Goal: Navigation & Orientation: Find specific page/section

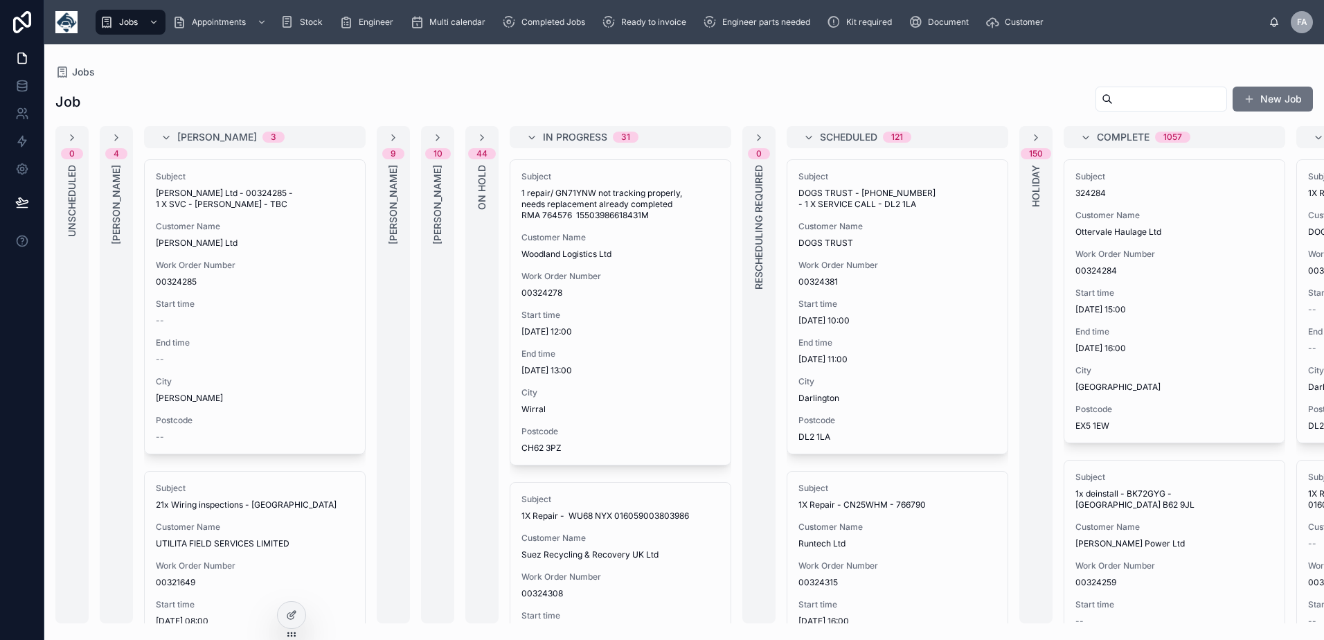
click at [642, 39] on div "Jobs Appointments Stock Engineer Multi calendar Completed Jobs Ready to invoice…" at bounding box center [683, 22] width 1279 height 44
click at [652, 29] on div "Ready to invoice" at bounding box center [647, 22] width 90 height 22
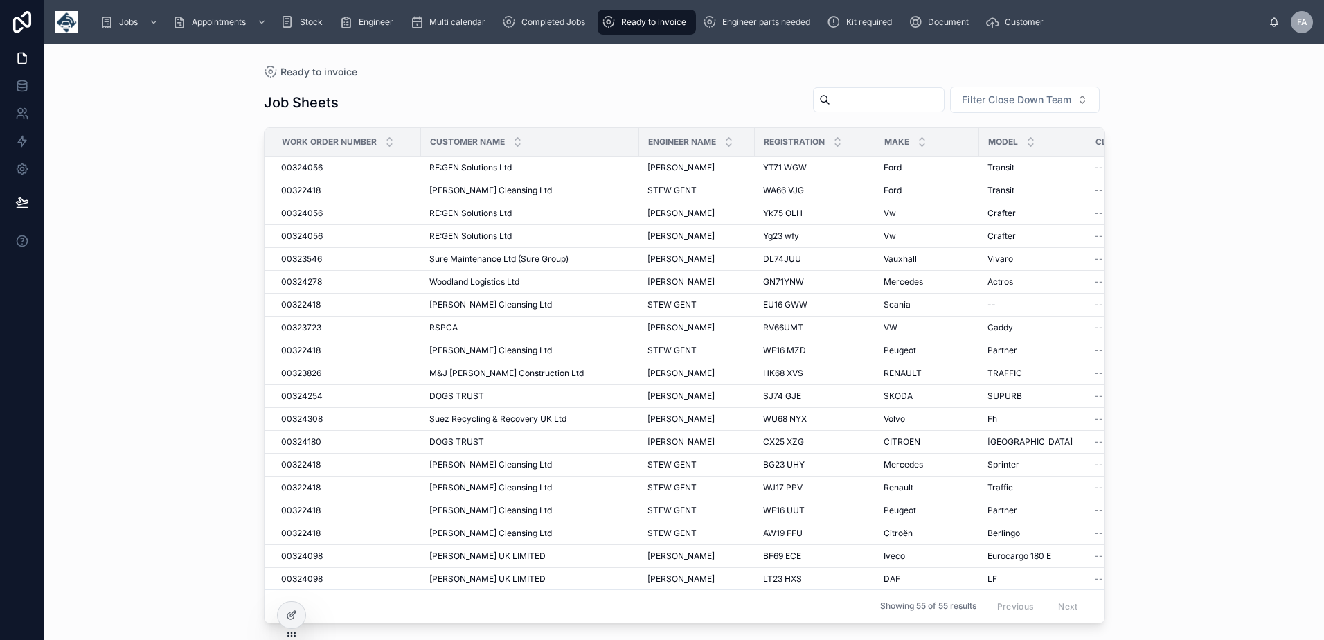
click at [858, 105] on input "text" at bounding box center [887, 99] width 114 height 19
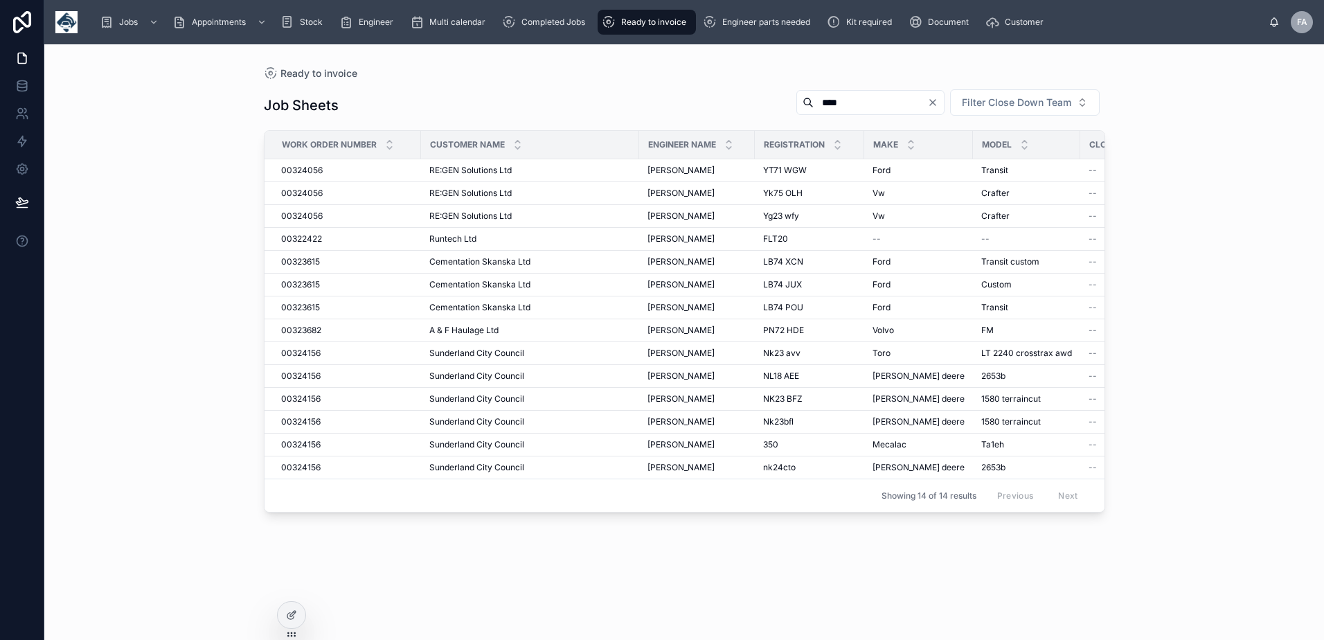
click at [851, 105] on input "****" at bounding box center [870, 102] width 114 height 19
type input "****"
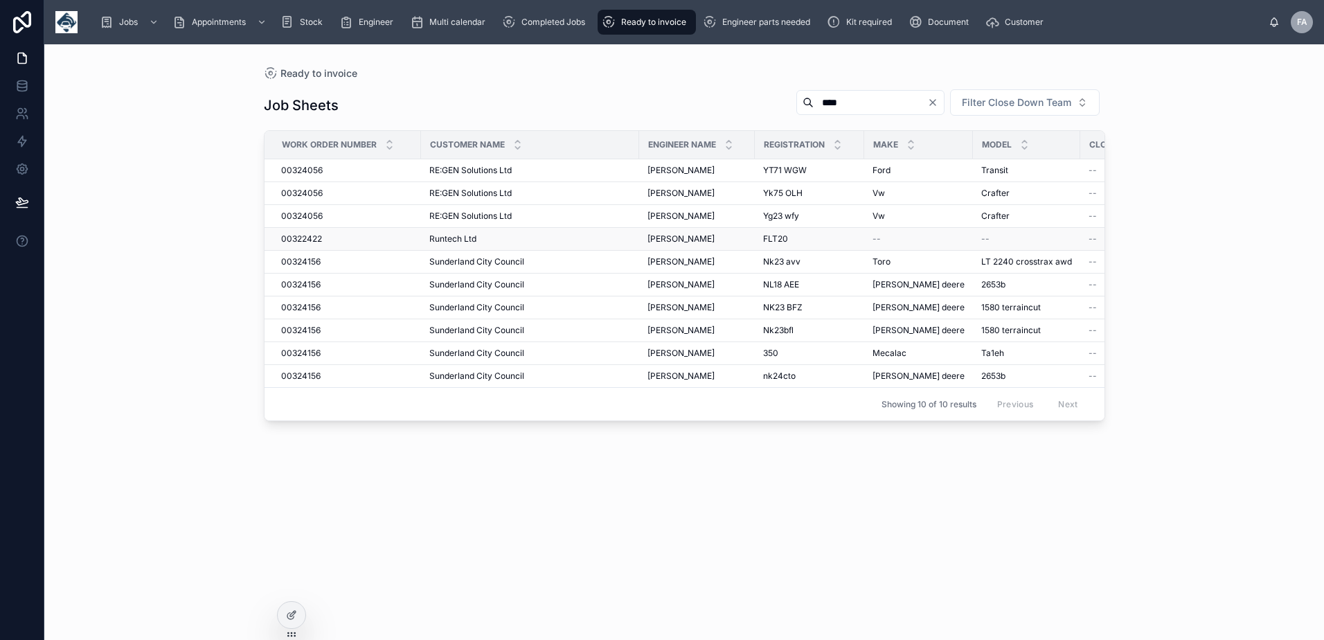
click at [307, 240] on span "00322422" at bounding box center [301, 238] width 41 height 11
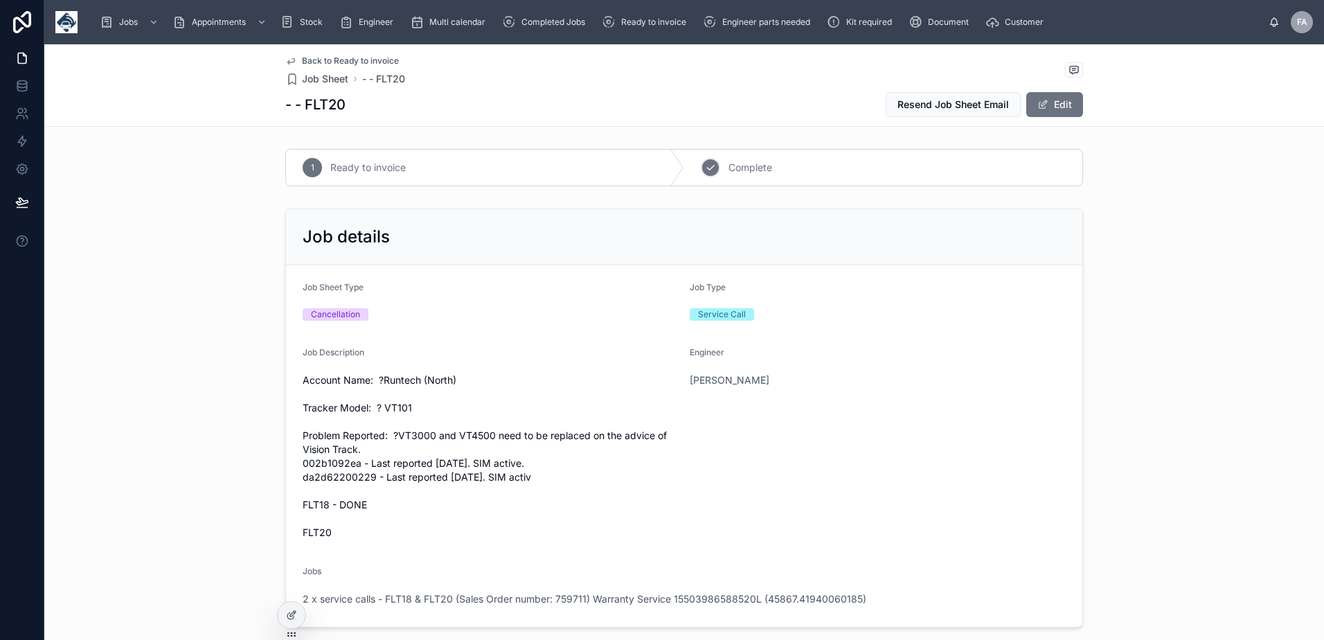
click at [702, 174] on div "2" at bounding box center [710, 167] width 19 height 19
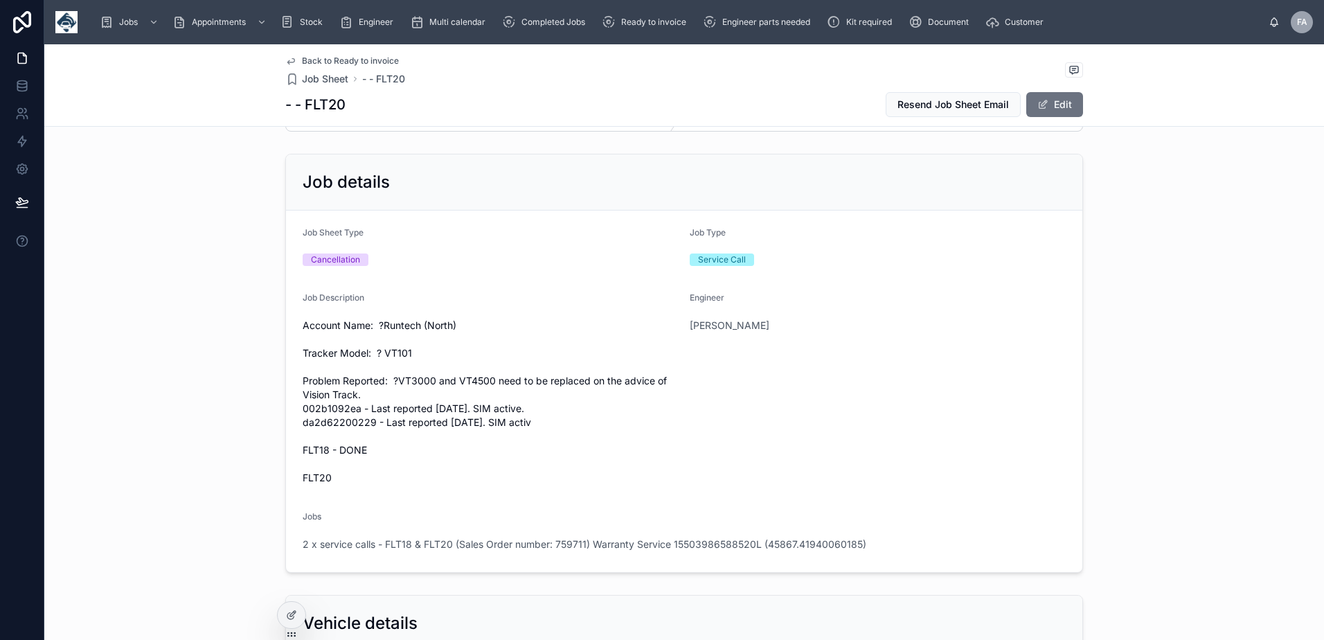
scroll to position [208, 0]
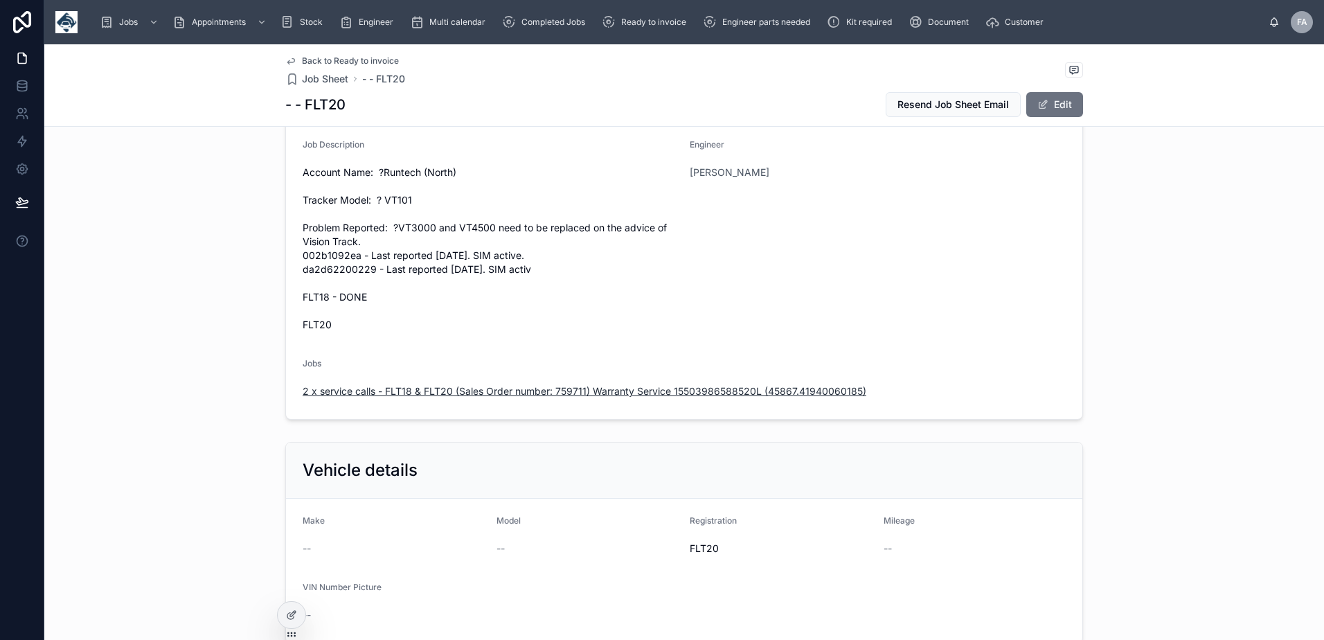
click at [595, 394] on span "2 x service calls - FLT18 & FLT20 (Sales Order number: 759711) Warranty Service…" at bounding box center [585, 391] width 564 height 14
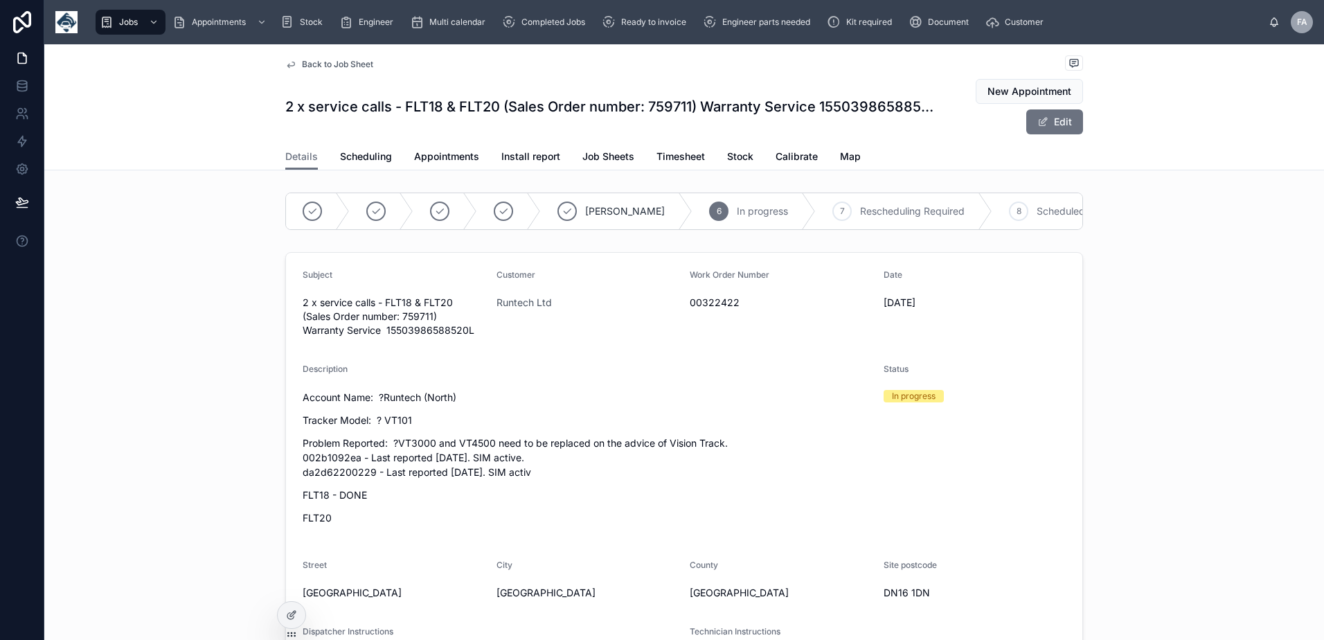
click at [714, 314] on div "00322422" at bounding box center [780, 302] width 183 height 22
copy span "00322422"
click at [377, 207] on div at bounding box center [375, 210] width 19 height 19
click at [455, 158] on span "Appointments" at bounding box center [446, 157] width 65 height 14
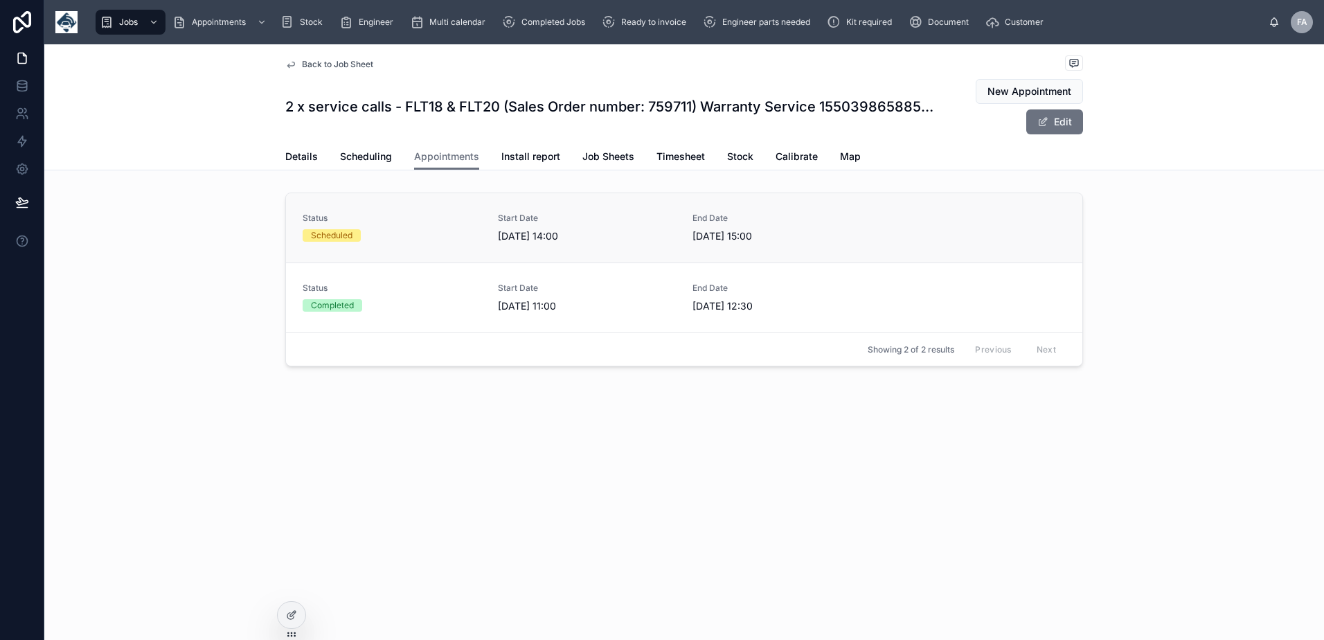
click at [420, 231] on div "Scheduled" at bounding box center [392, 235] width 179 height 12
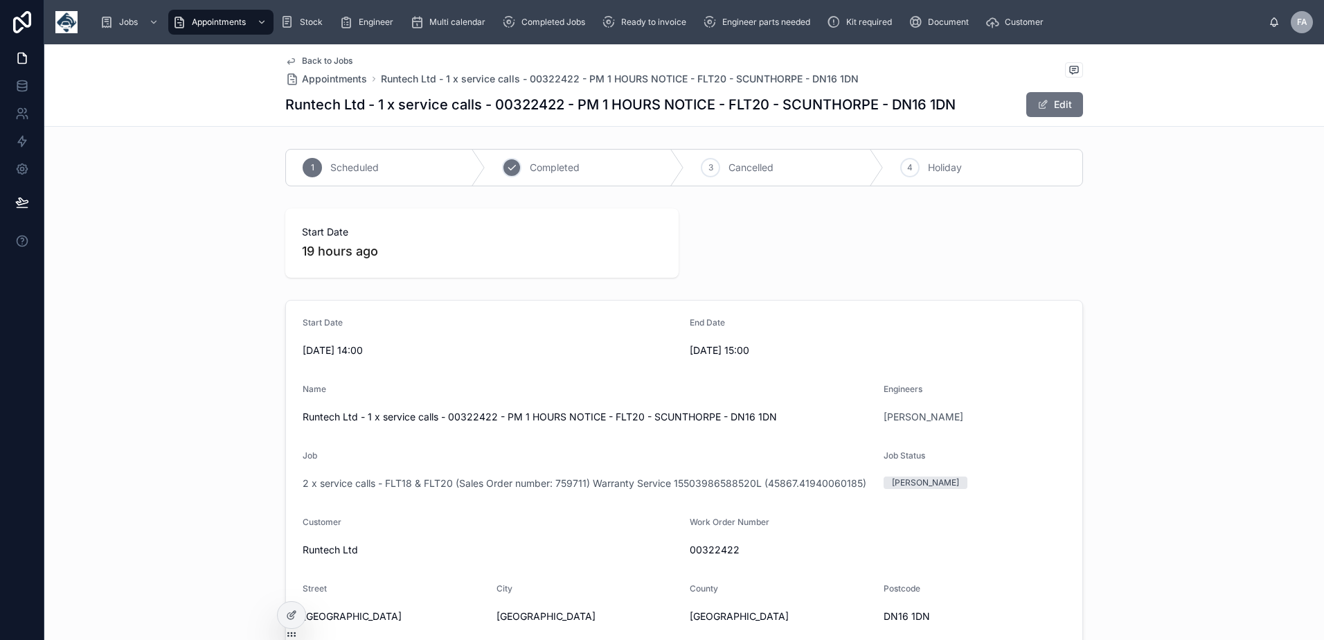
click at [530, 170] on span "Completed" at bounding box center [555, 168] width 50 height 14
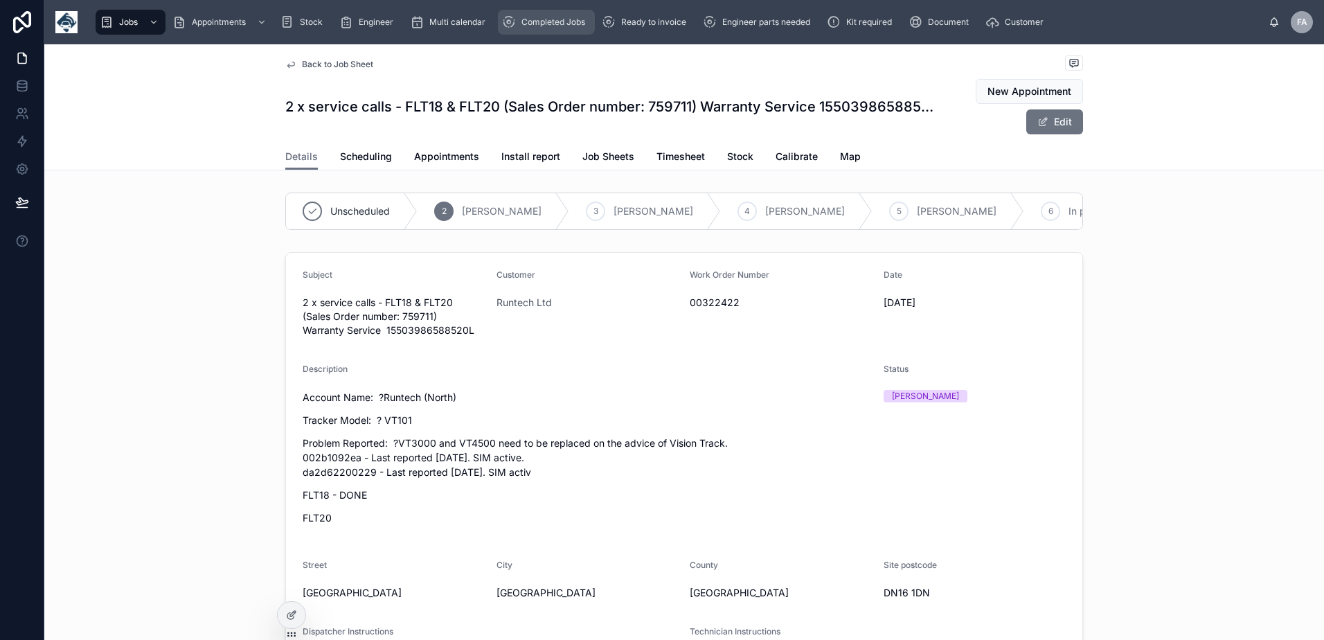
click at [558, 25] on span "Completed Jobs" at bounding box center [553, 22] width 64 height 11
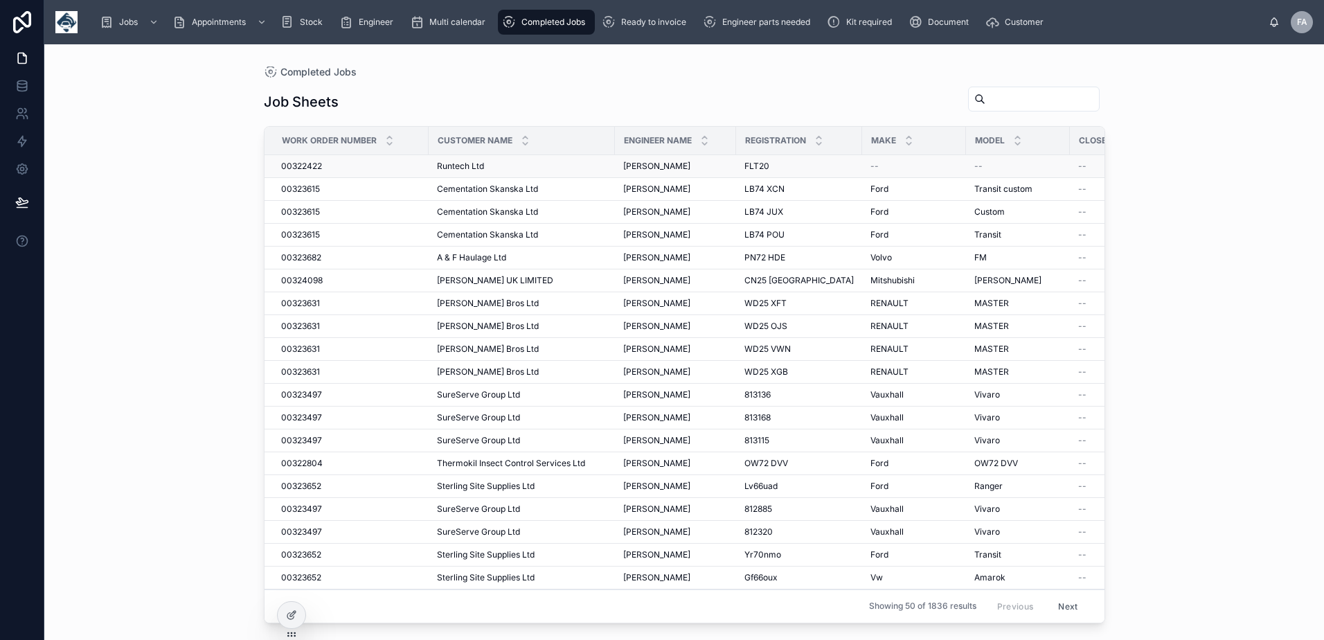
click at [289, 164] on span "00322422" at bounding box center [301, 166] width 41 height 11
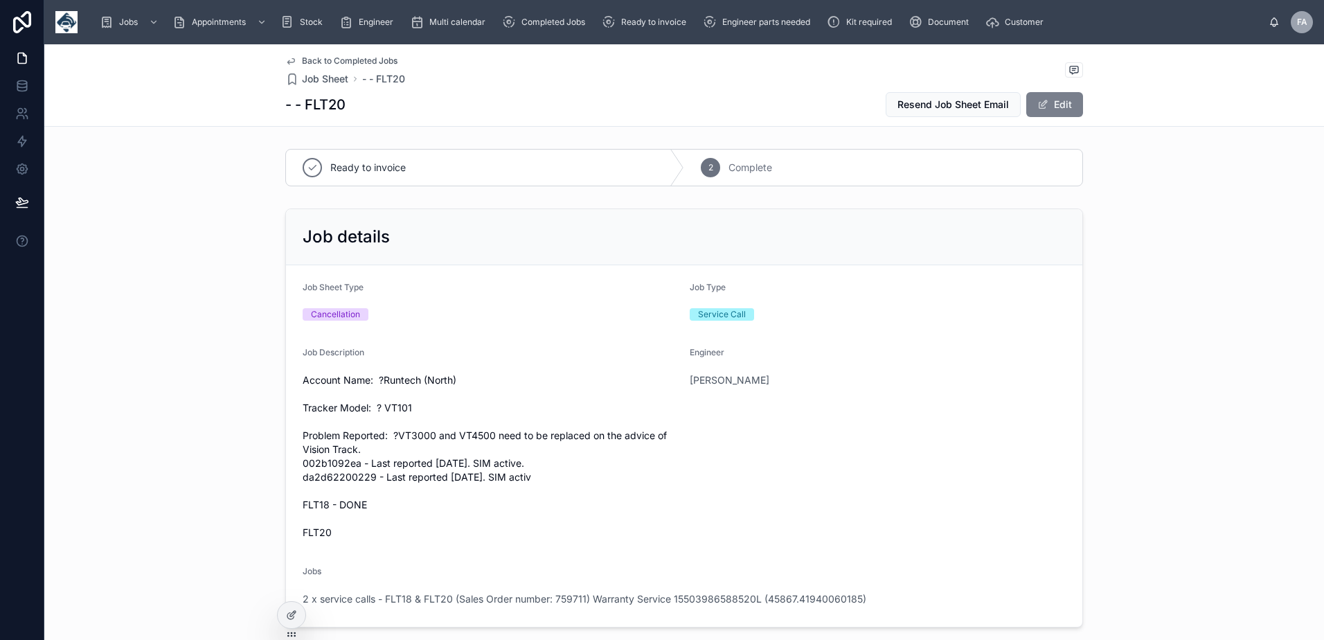
click at [1068, 96] on button "Edit" at bounding box center [1054, 104] width 57 height 25
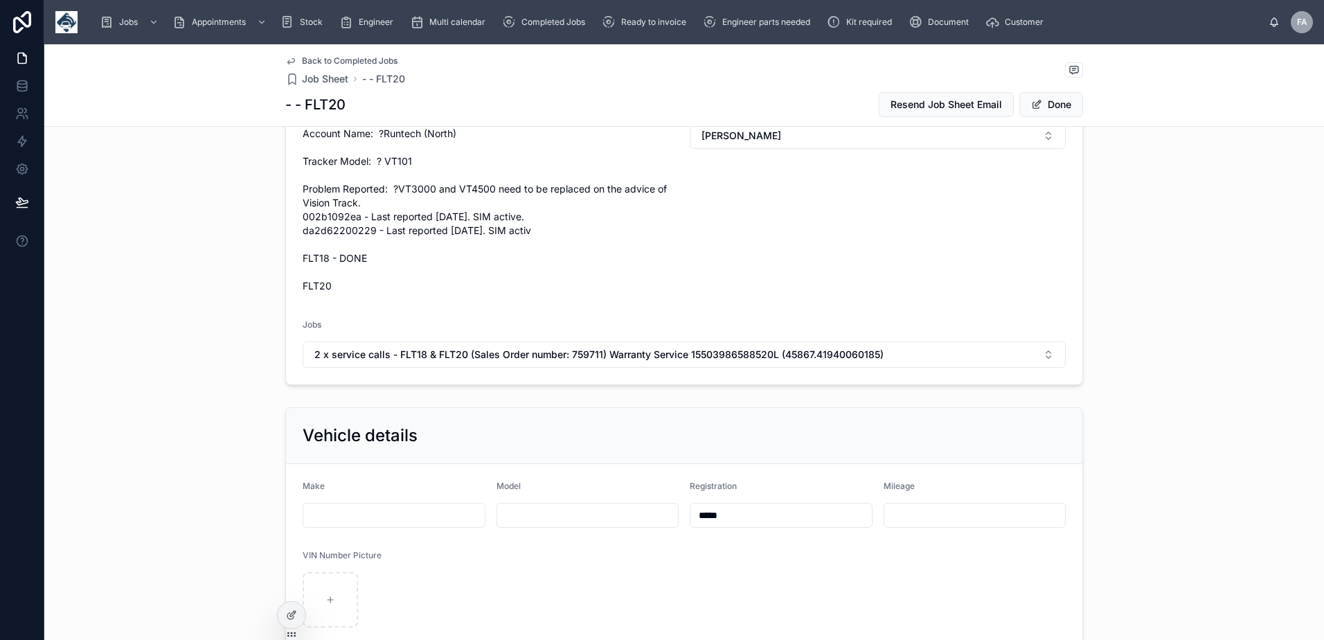
scroll to position [277, 0]
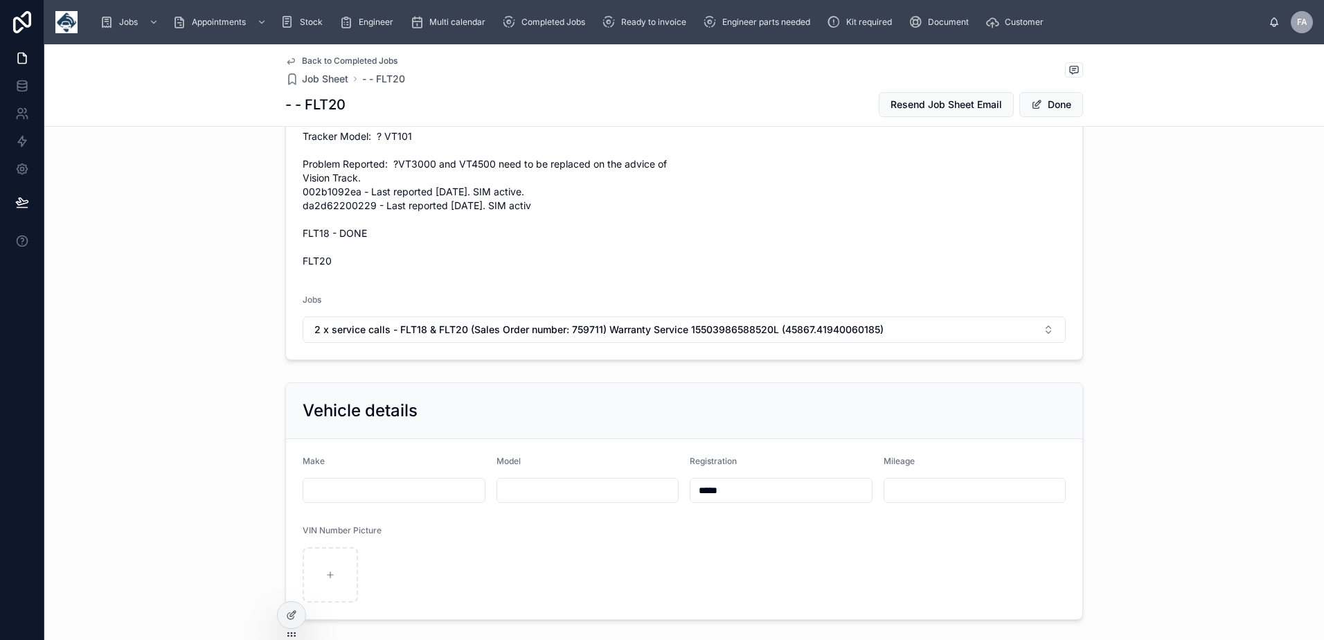
click at [768, 490] on input "*****" at bounding box center [780, 489] width 181 height 19
type input "**********"
click at [1042, 108] on button "Done" at bounding box center [1051, 104] width 64 height 25
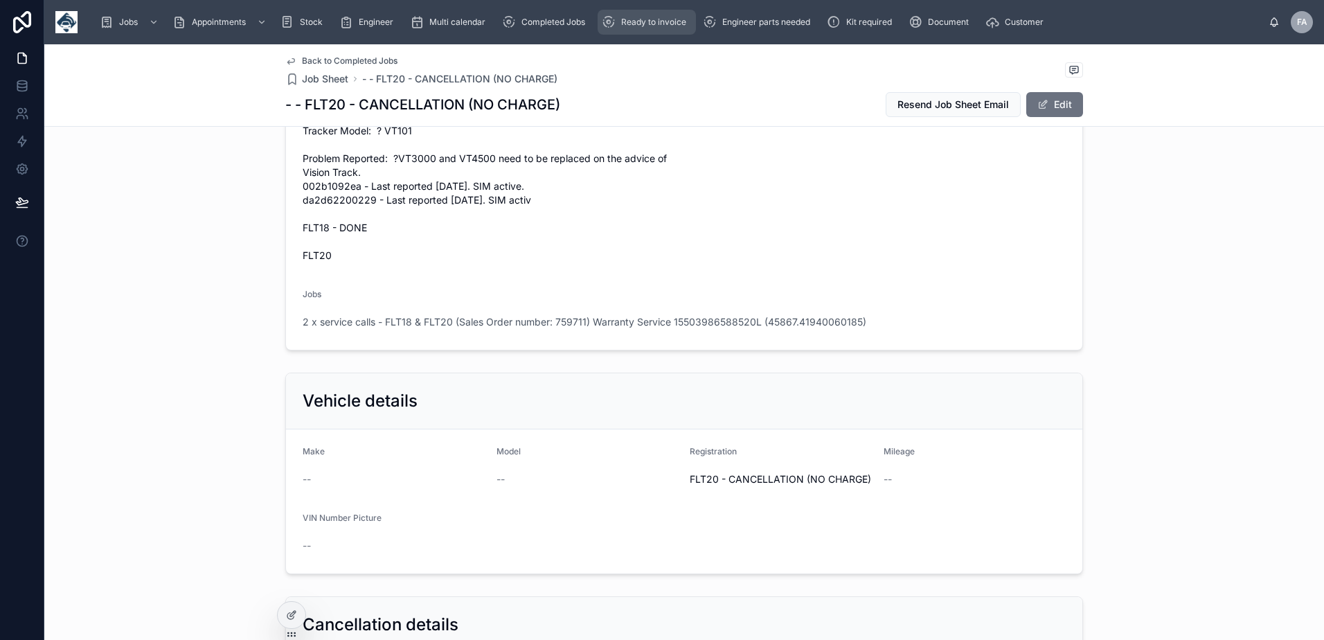
click at [641, 20] on span "Ready to invoice" at bounding box center [653, 22] width 65 height 11
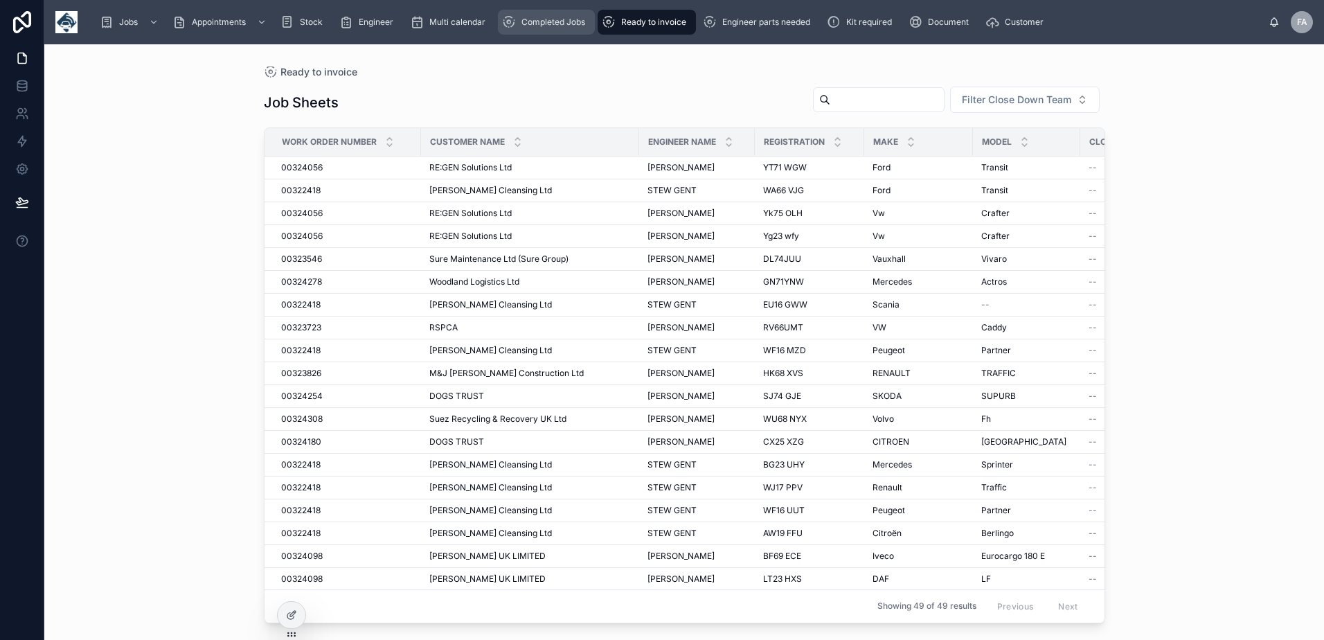
click at [556, 21] on span "Completed Jobs" at bounding box center [553, 22] width 64 height 11
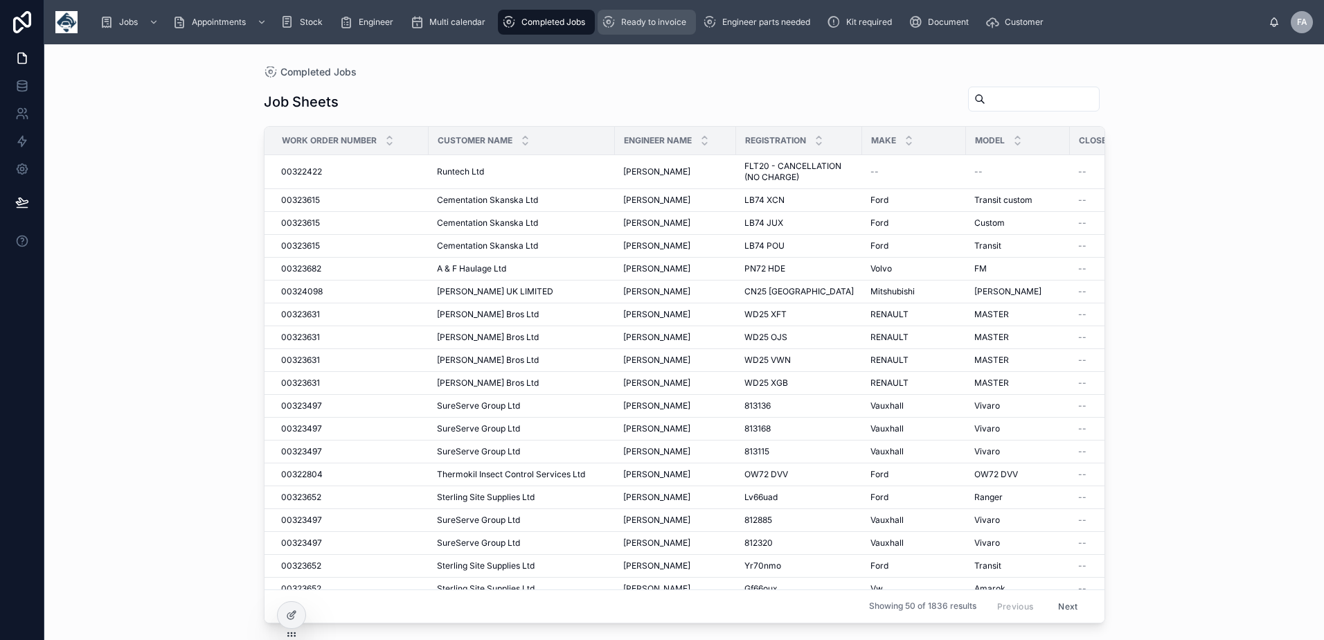
click at [646, 32] on div "Ready to invoice" at bounding box center [647, 22] width 90 height 22
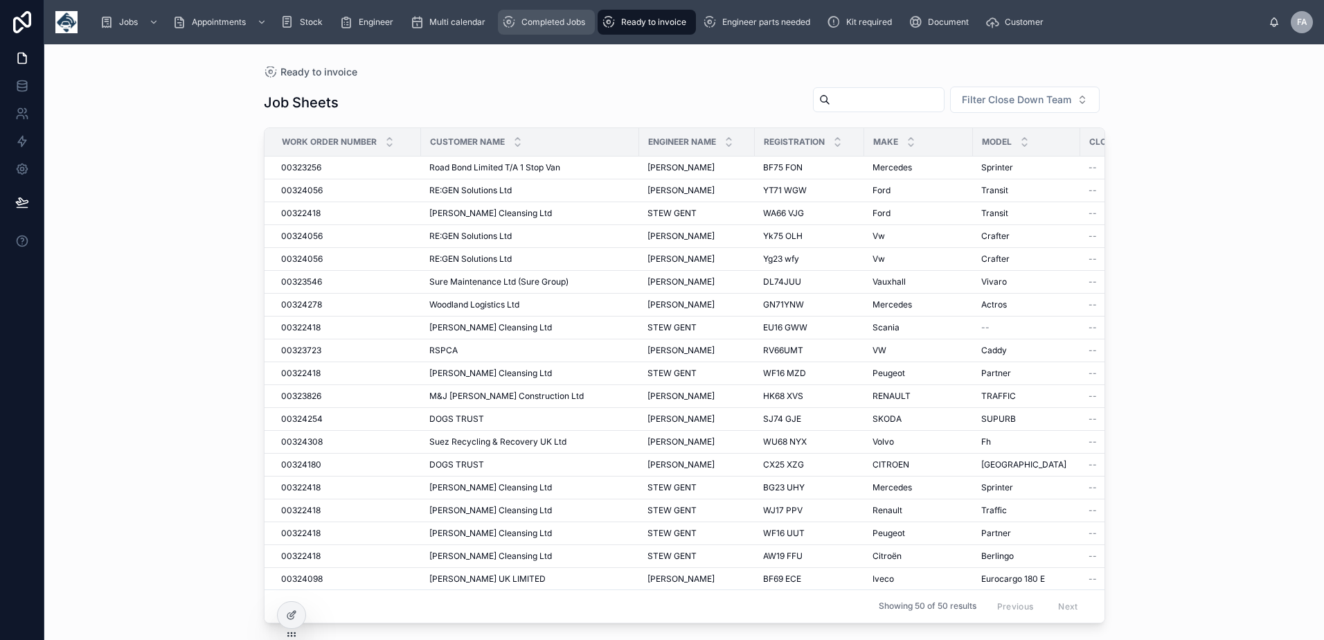
click at [558, 30] on div "Completed Jobs" at bounding box center [546, 22] width 89 height 22
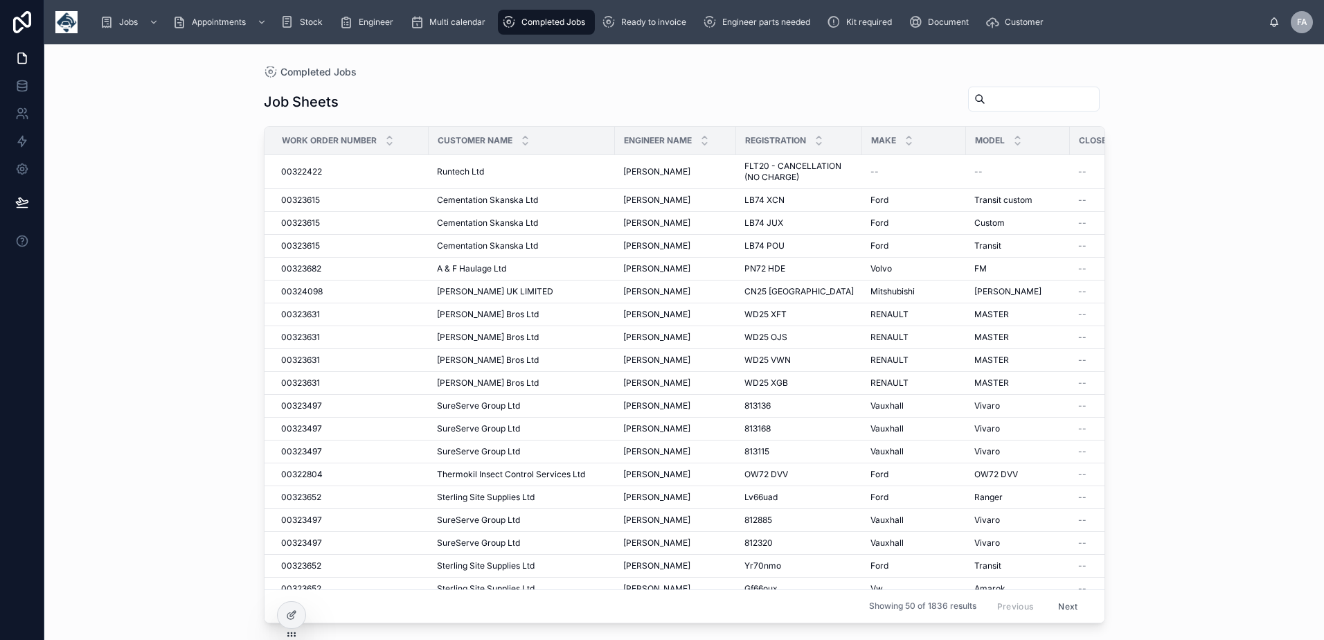
click at [1081, 107] on input "text" at bounding box center [1042, 98] width 114 height 19
type input "******"
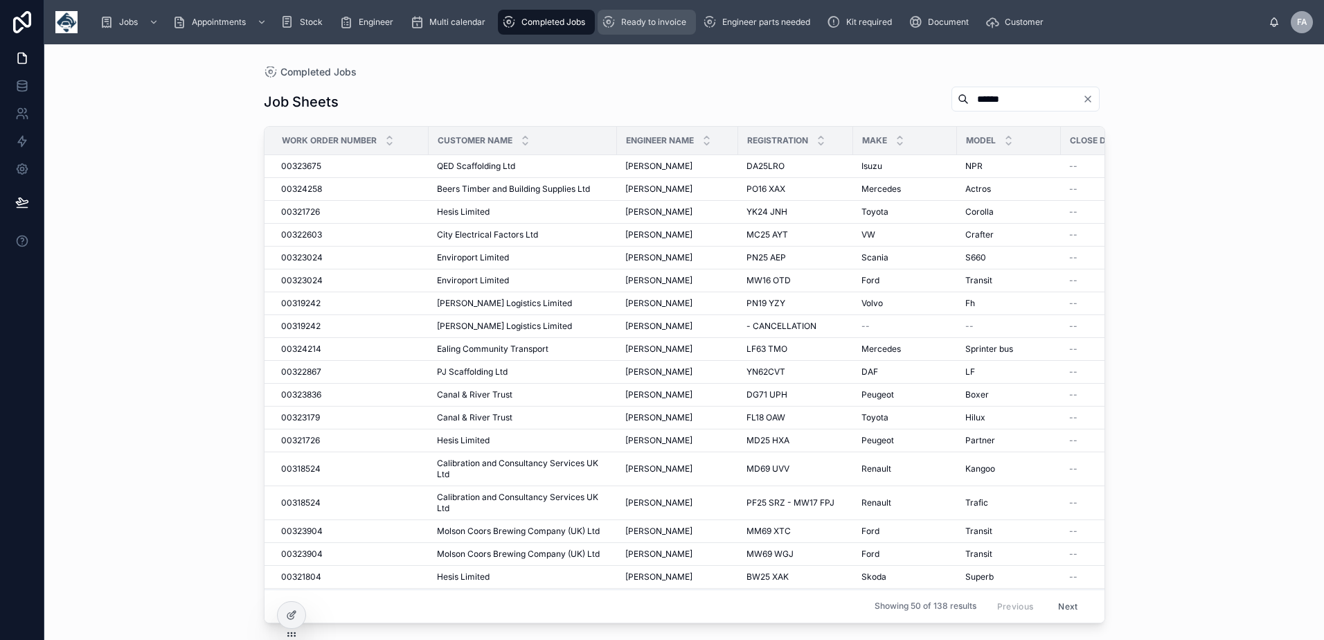
click at [658, 28] on div "Ready to invoice" at bounding box center [647, 22] width 90 height 22
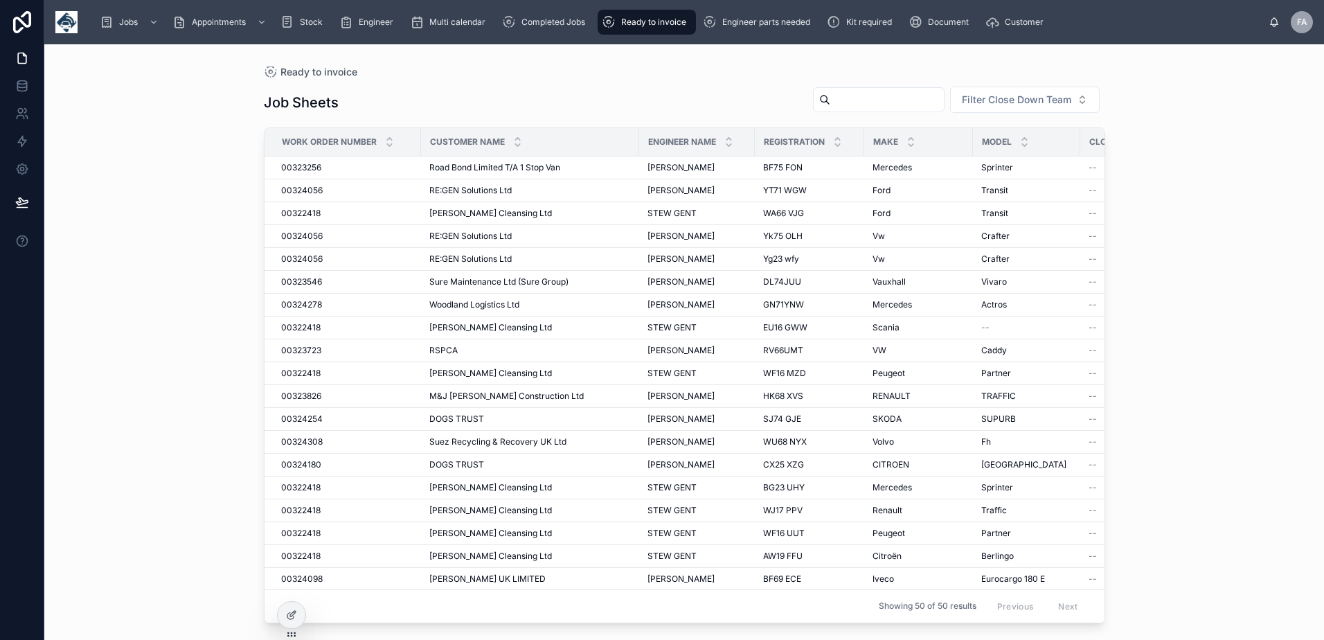
click at [880, 98] on input "text" at bounding box center [887, 99] width 114 height 19
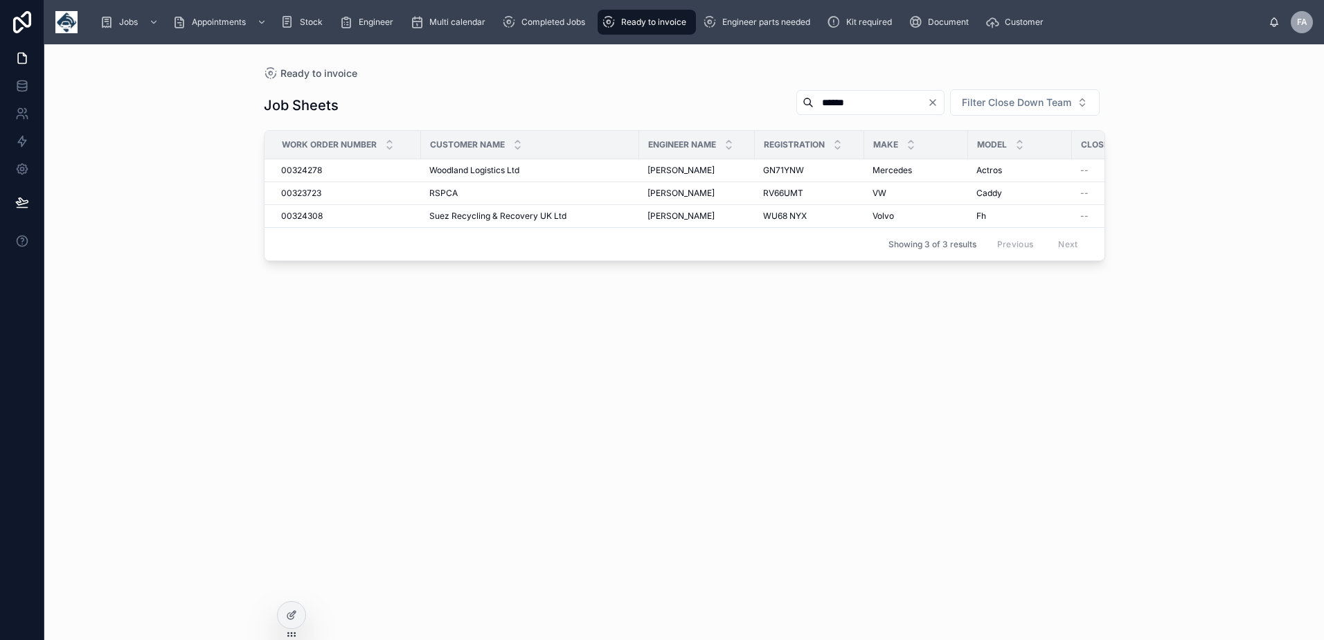
click at [903, 109] on input "******" at bounding box center [870, 102] width 114 height 19
click at [852, 102] on input "******" at bounding box center [870, 102] width 114 height 19
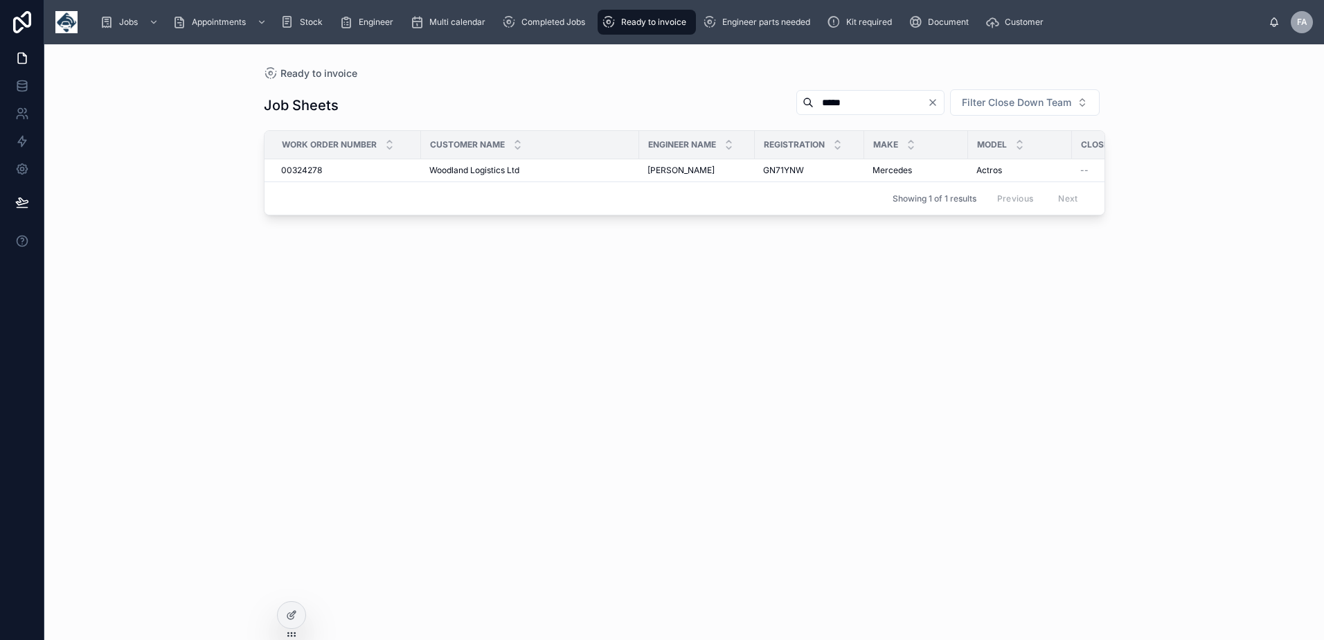
type input "******"
click at [730, 313] on div "Job Sheets ****** Filter Close Down Team Work Order Number Customer Name Engine…" at bounding box center [684, 351] width 841 height 543
click at [301, 168] on span "00324278" at bounding box center [301, 170] width 41 height 11
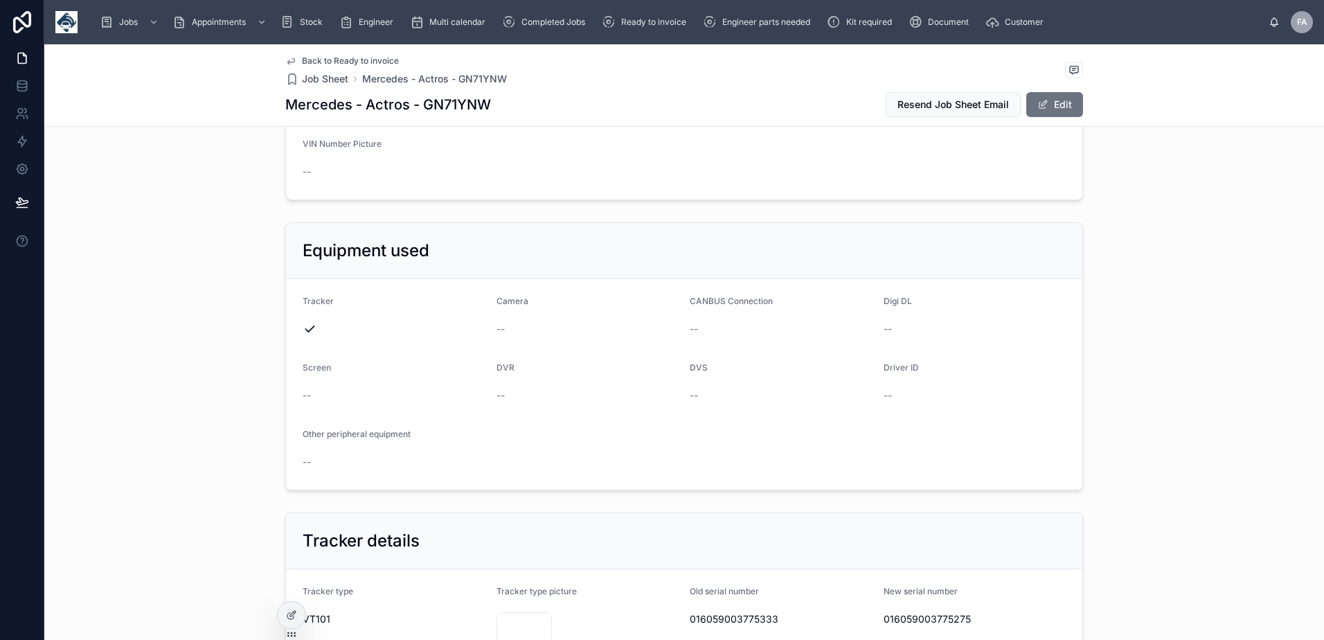
scroll to position [346, 0]
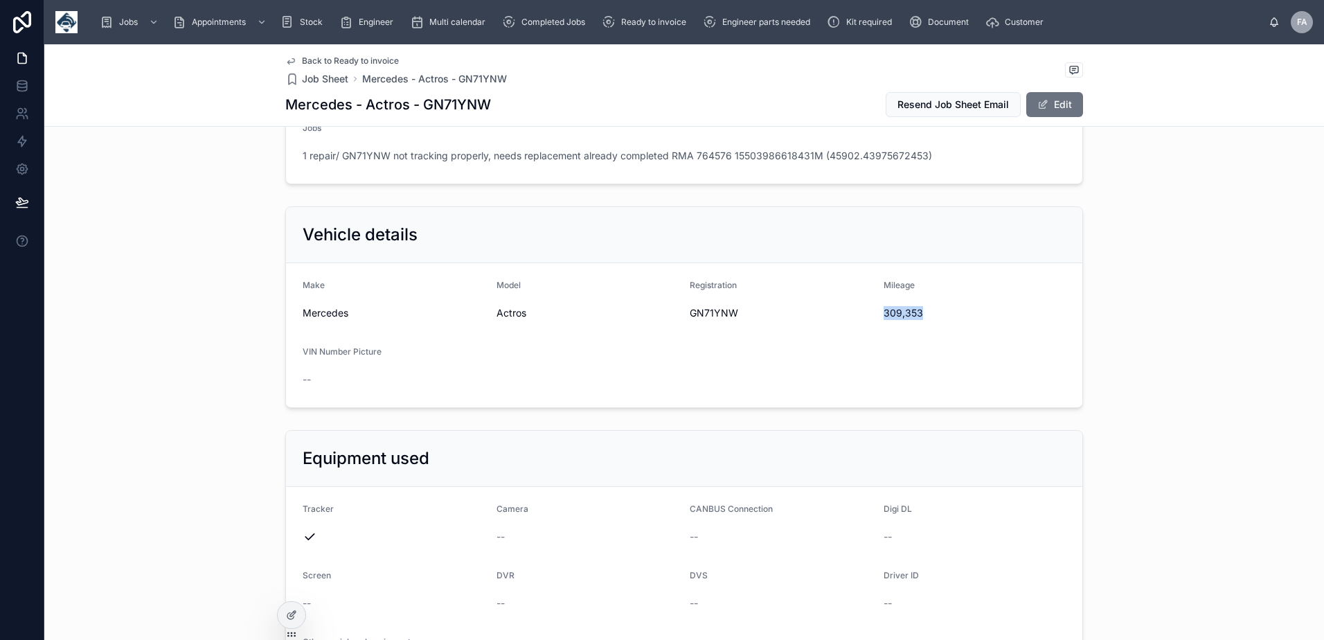
drag, startPoint x: 876, startPoint y: 316, endPoint x: 946, endPoint y: 324, distance: 70.4
click at [946, 324] on form "Make Mercedes Model Actros Registration GN71YNW Mileage 309,353 VIN Number Pict…" at bounding box center [684, 335] width 796 height 144
copy span "309,353"
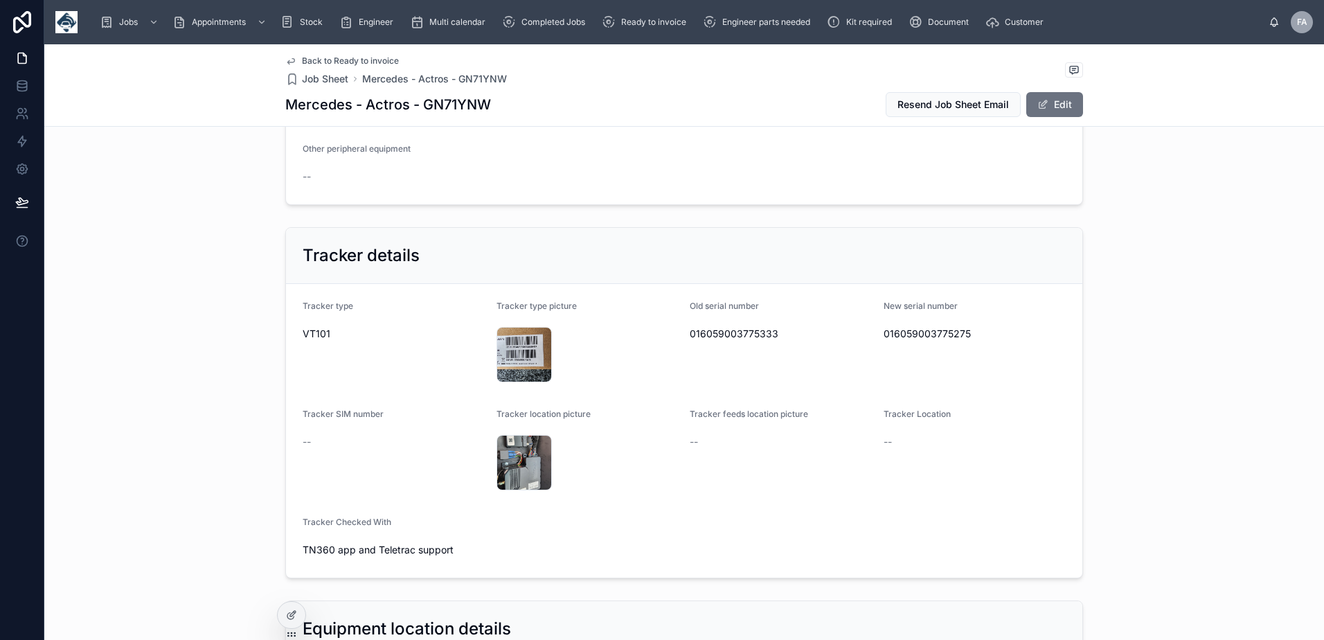
scroll to position [900, 0]
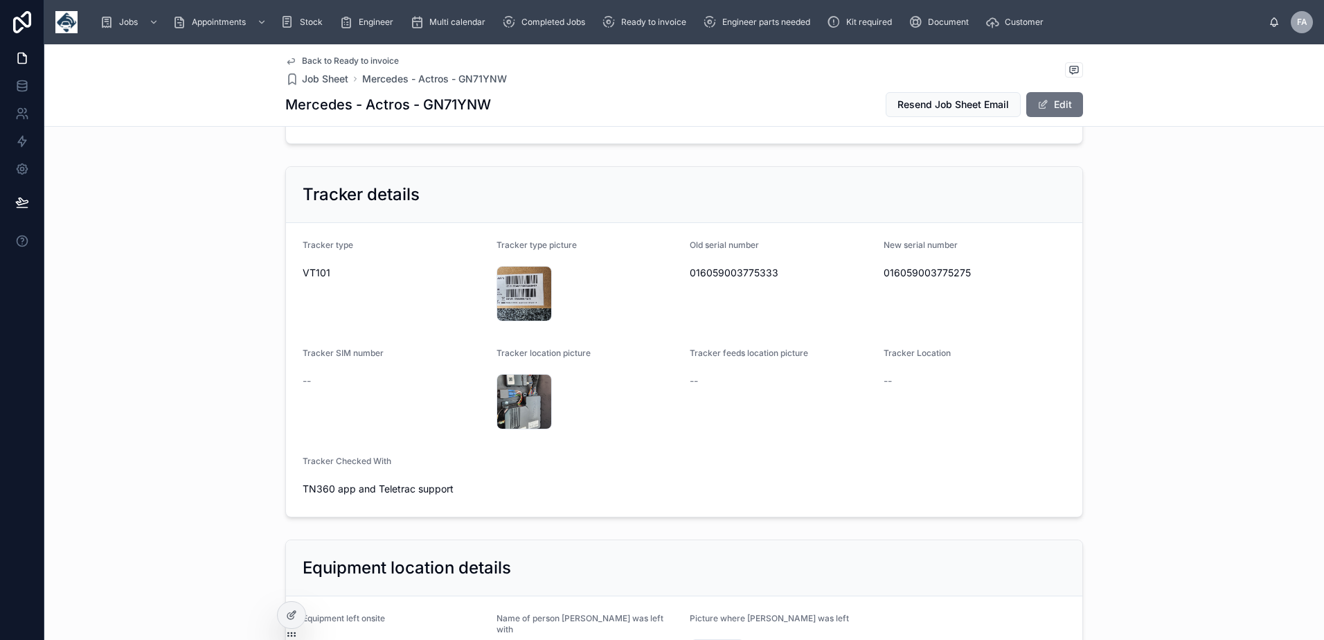
click at [892, 277] on span "016059003775275" at bounding box center [974, 273] width 183 height 14
copy span "016059003775275"
click at [523, 294] on div "20250903_122558 .jpg" at bounding box center [523, 293] width 55 height 55
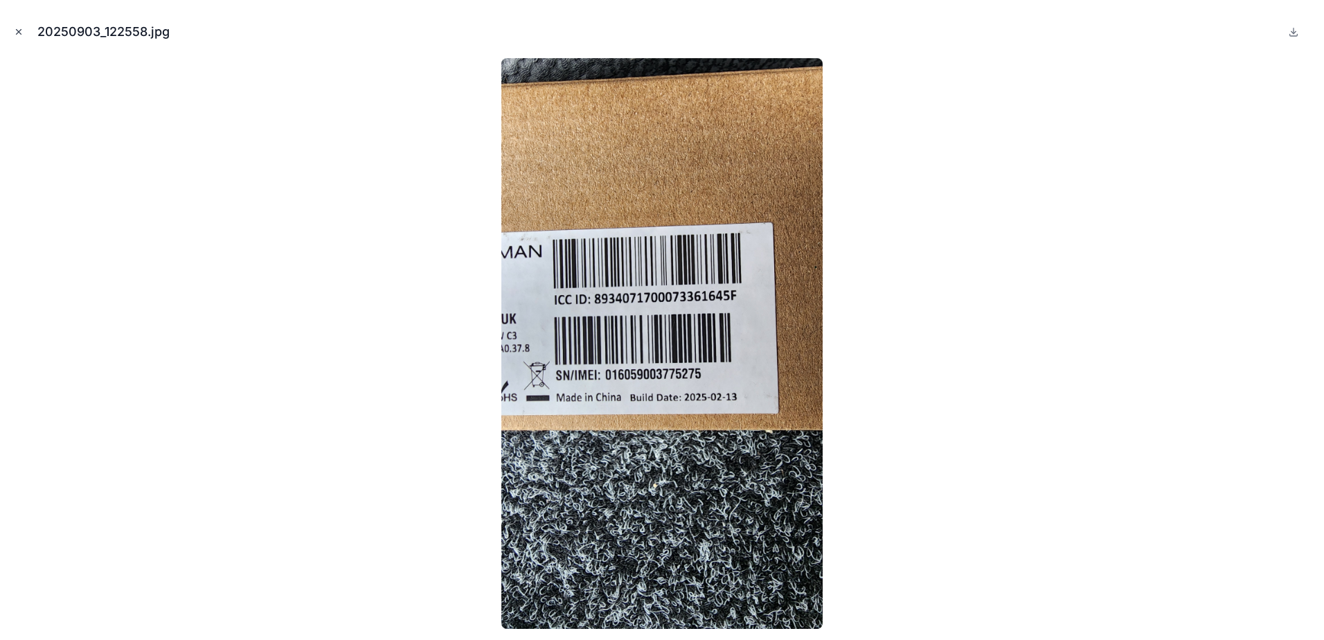
click at [19, 35] on icon "Close modal" at bounding box center [19, 32] width 10 height 10
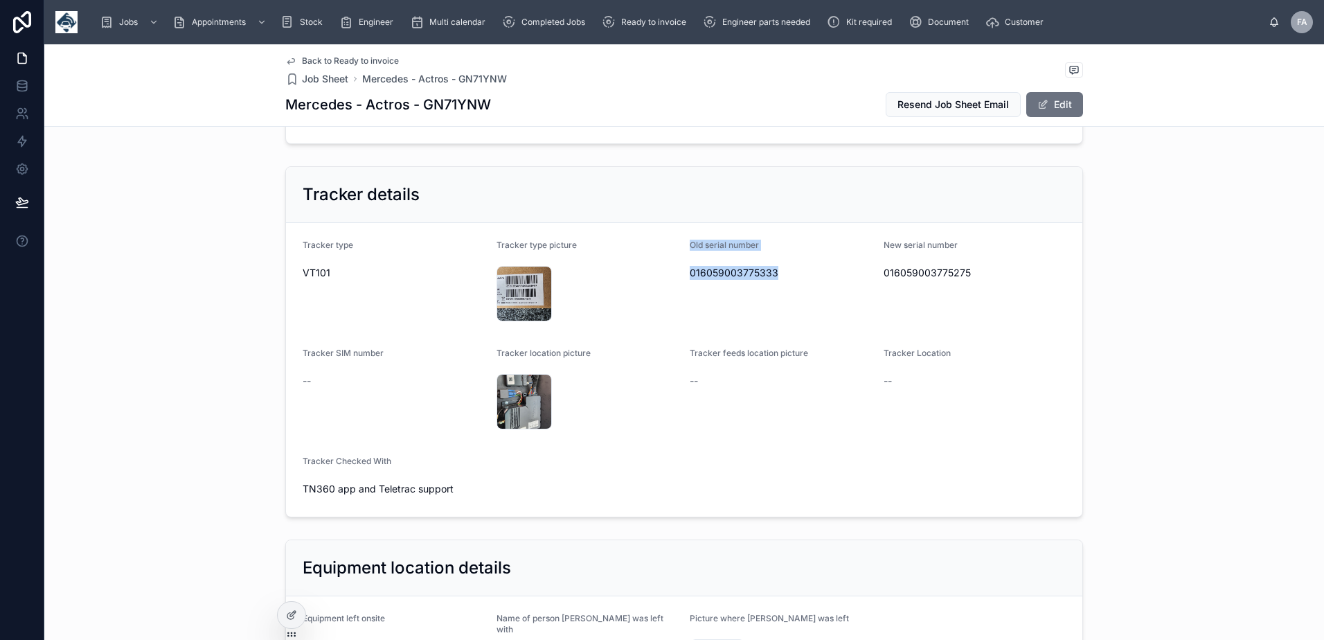
drag, startPoint x: 687, startPoint y: 245, endPoint x: 772, endPoint y: 273, distance: 89.5
click at [772, 273] on div "Old serial number 016059003775333" at bounding box center [780, 283] width 183 height 86
copy div "Old serial number 016059003775333"
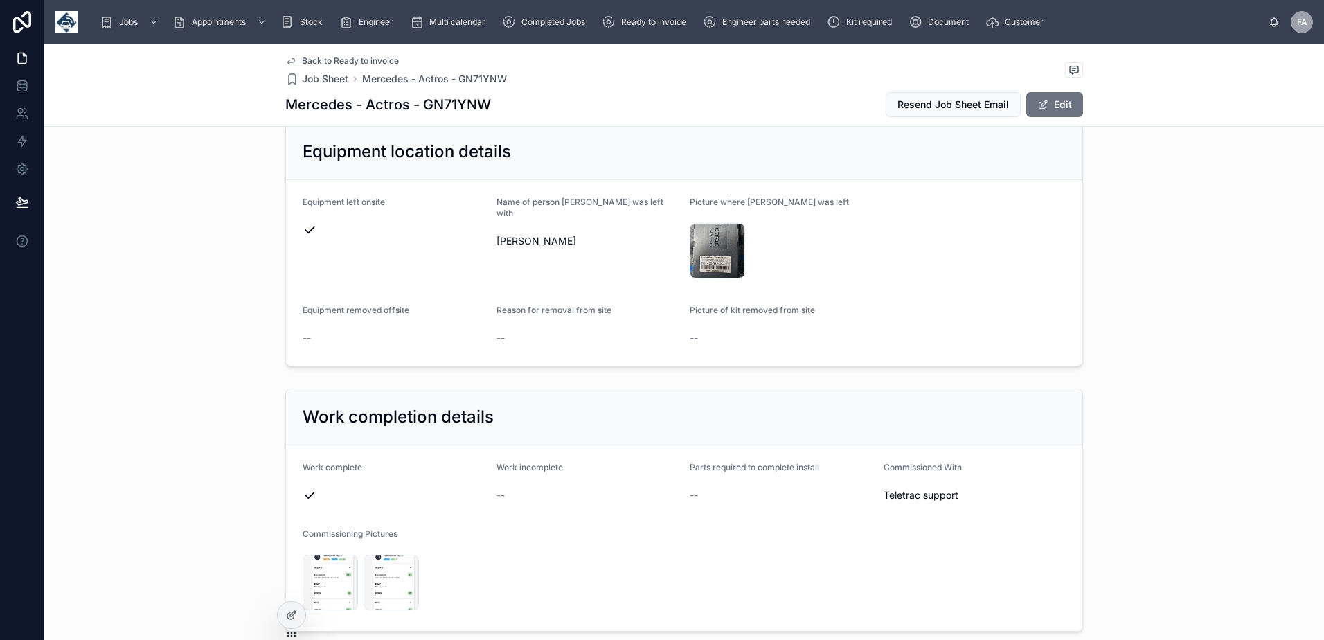
scroll to position [1315, 0]
click at [1037, 109] on span at bounding box center [1042, 104] width 11 height 11
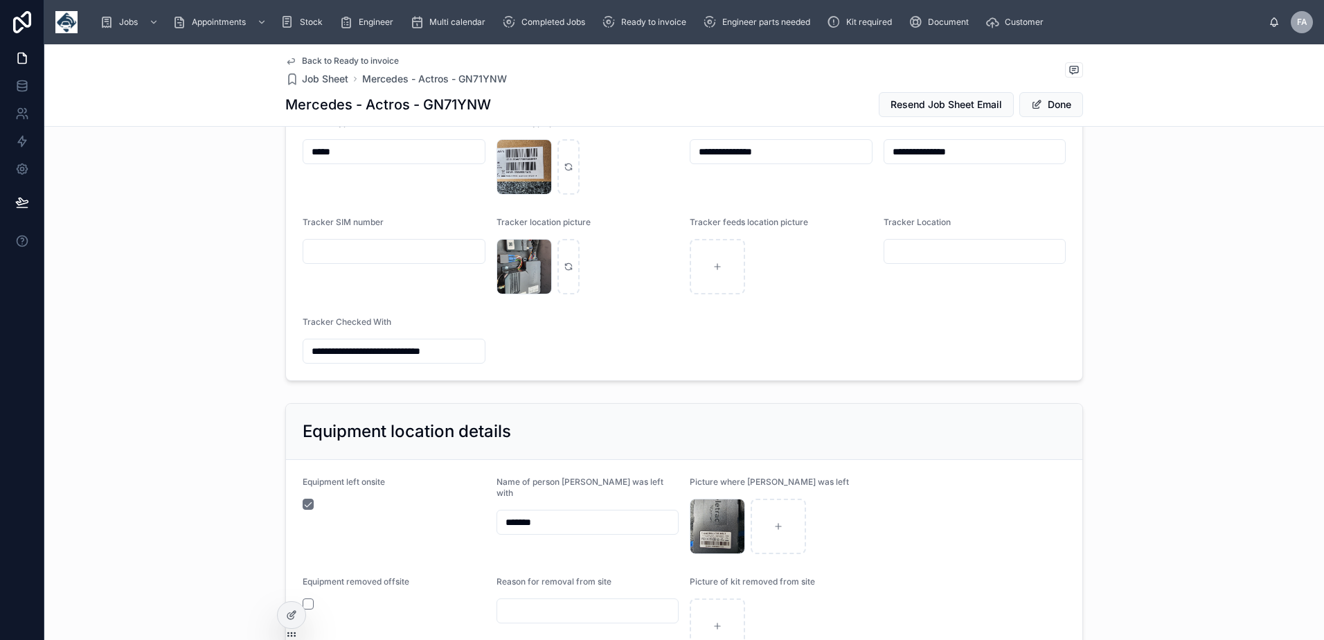
scroll to position [965, 0]
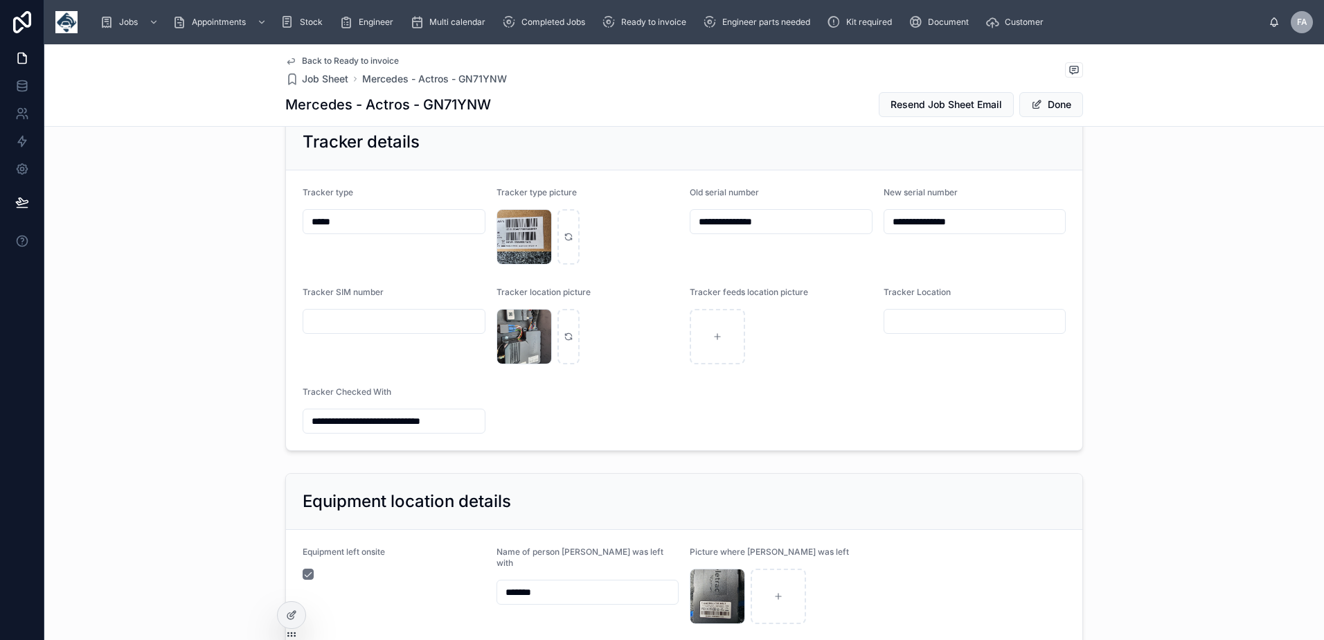
click at [930, 318] on input "text" at bounding box center [974, 321] width 181 height 19
type input "**********"
click at [1045, 109] on button "Done" at bounding box center [1051, 104] width 64 height 25
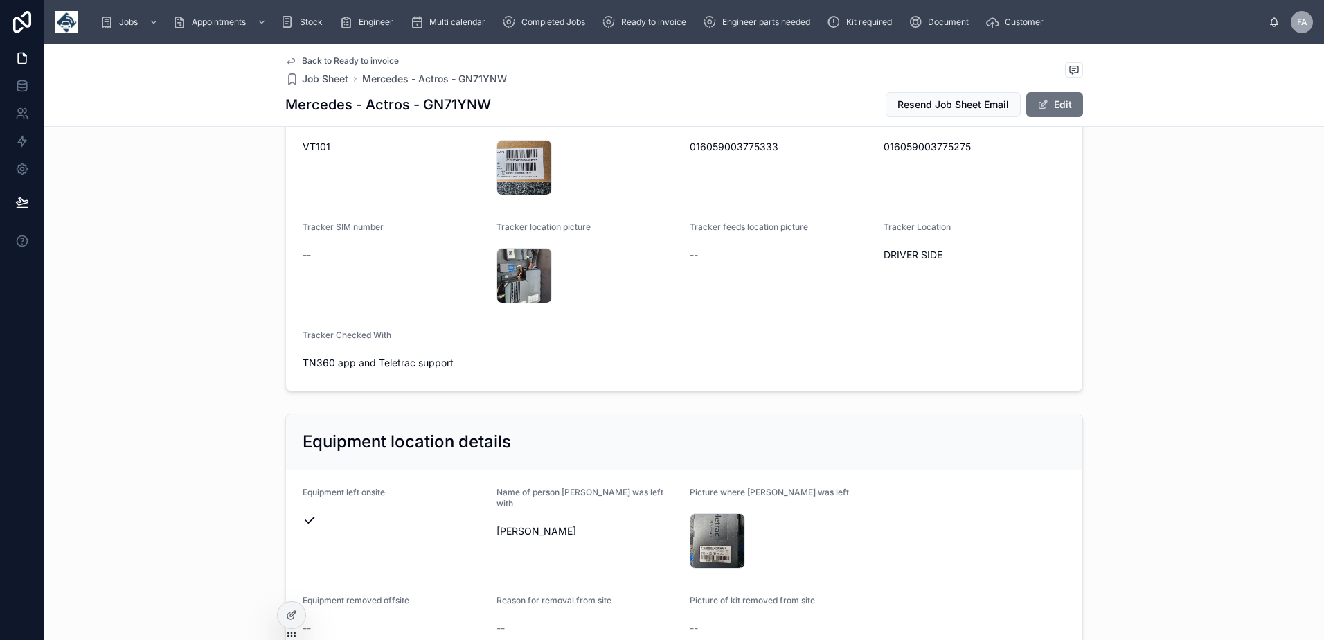
scroll to position [1011, 0]
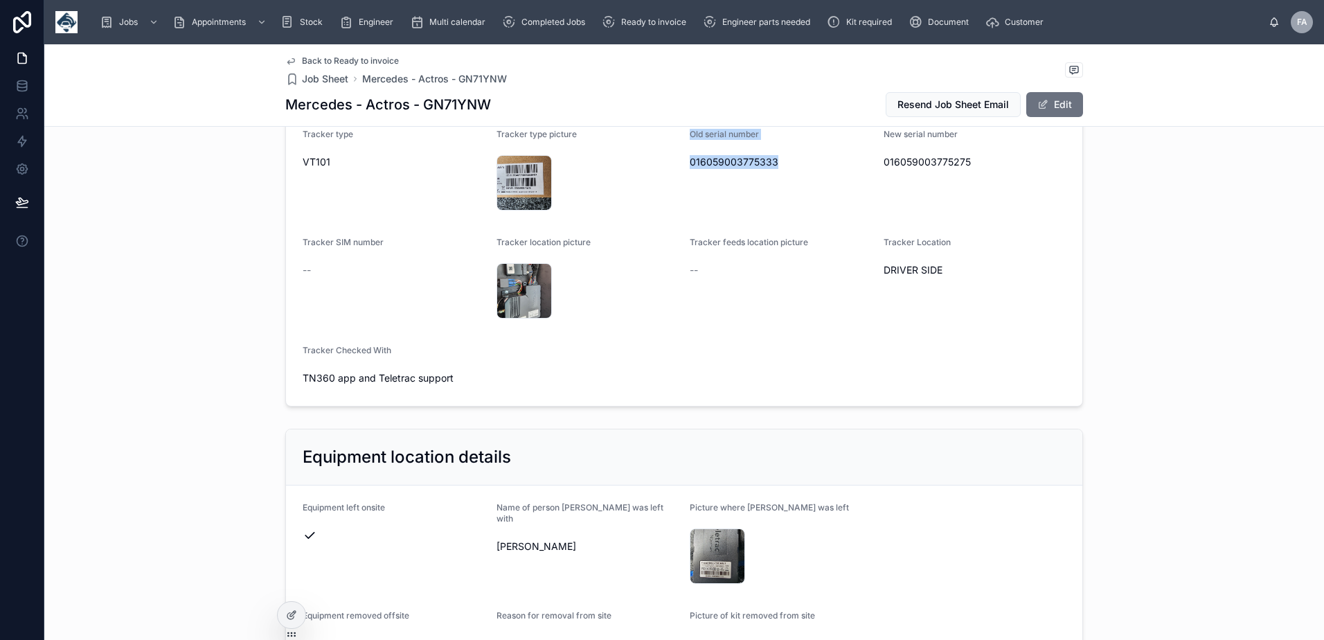
drag, startPoint x: 685, startPoint y: 134, endPoint x: 777, endPoint y: 164, distance: 96.1
click at [777, 164] on div "Old serial number 016059003775333" at bounding box center [780, 172] width 183 height 86
copy div "Old serial number 016059003775333"
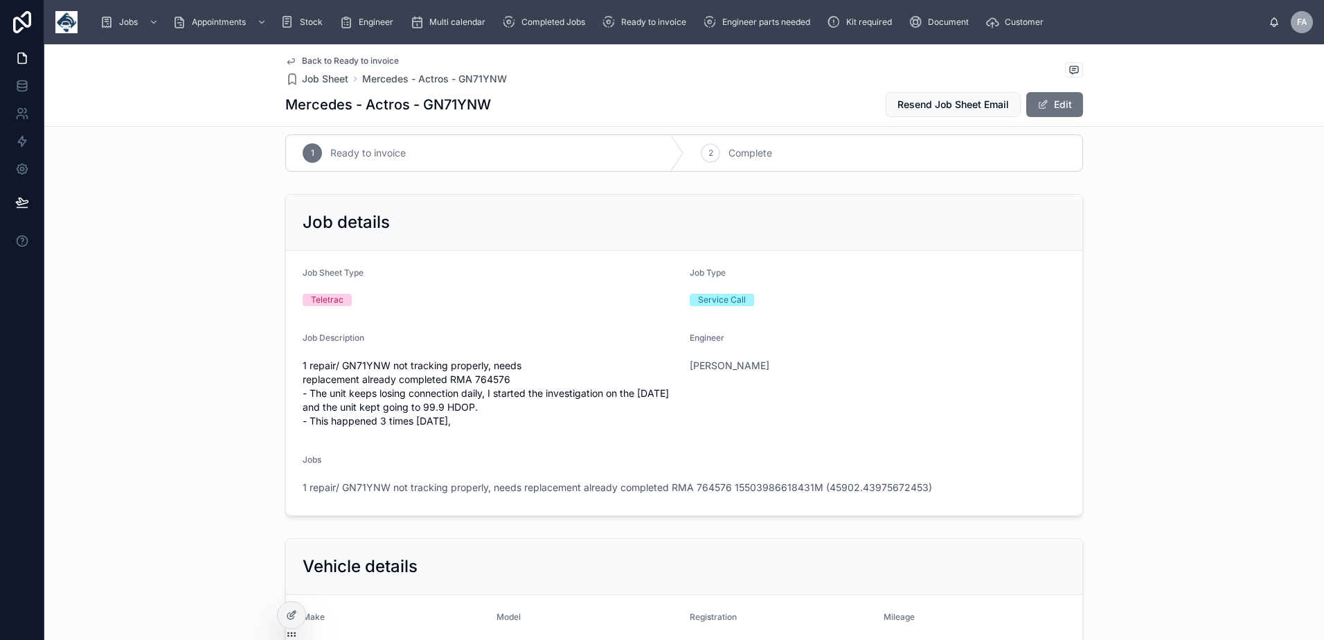
scroll to position [0, 0]
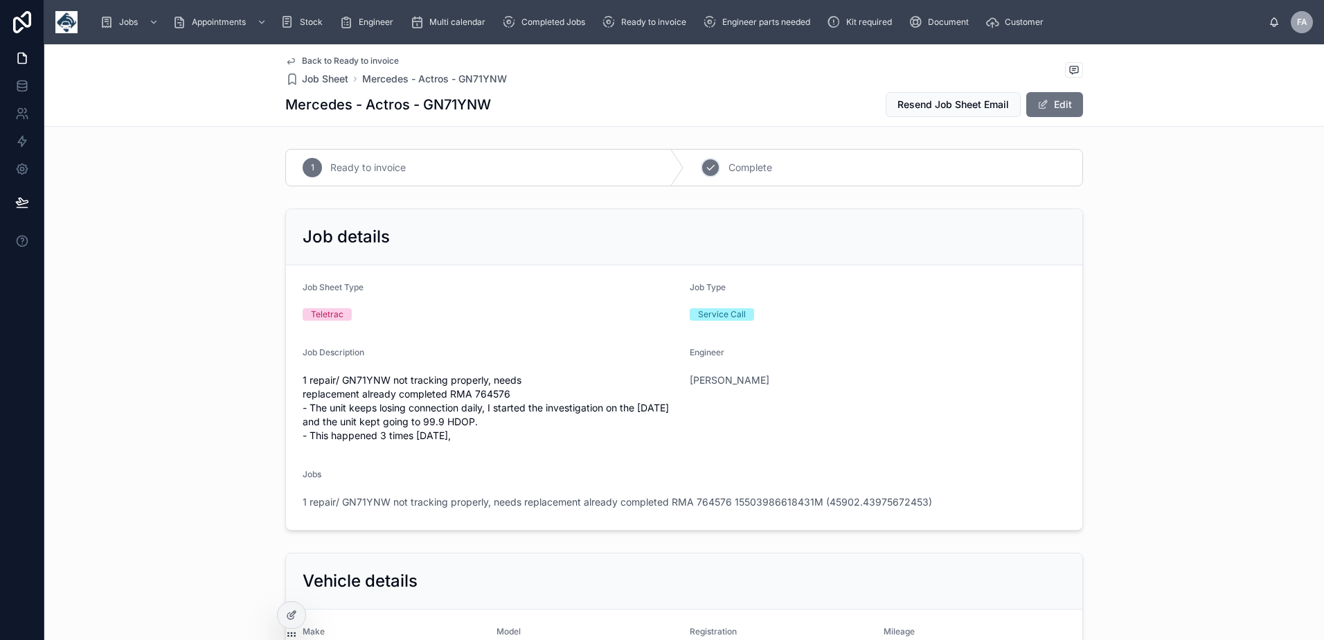
click at [708, 165] on icon at bounding box center [710, 167] width 7 height 5
click at [467, 502] on span "1 repair/ GN71YNW not tracking properly, needs replacement already completed RM…" at bounding box center [617, 502] width 629 height 14
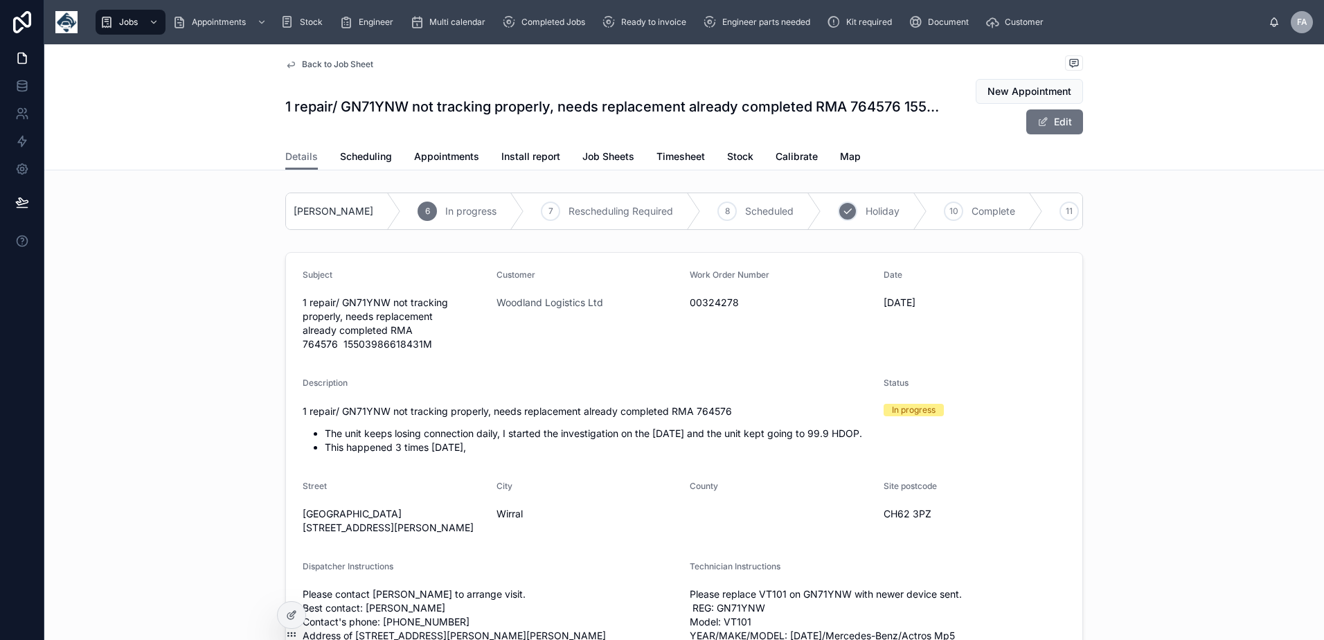
drag, startPoint x: 917, startPoint y: 222, endPoint x: 761, endPoint y: 210, distance: 156.3
click at [927, 223] on div "10 Complete" at bounding box center [985, 211] width 116 height 36
click at [453, 159] on span "Appointments" at bounding box center [446, 157] width 65 height 14
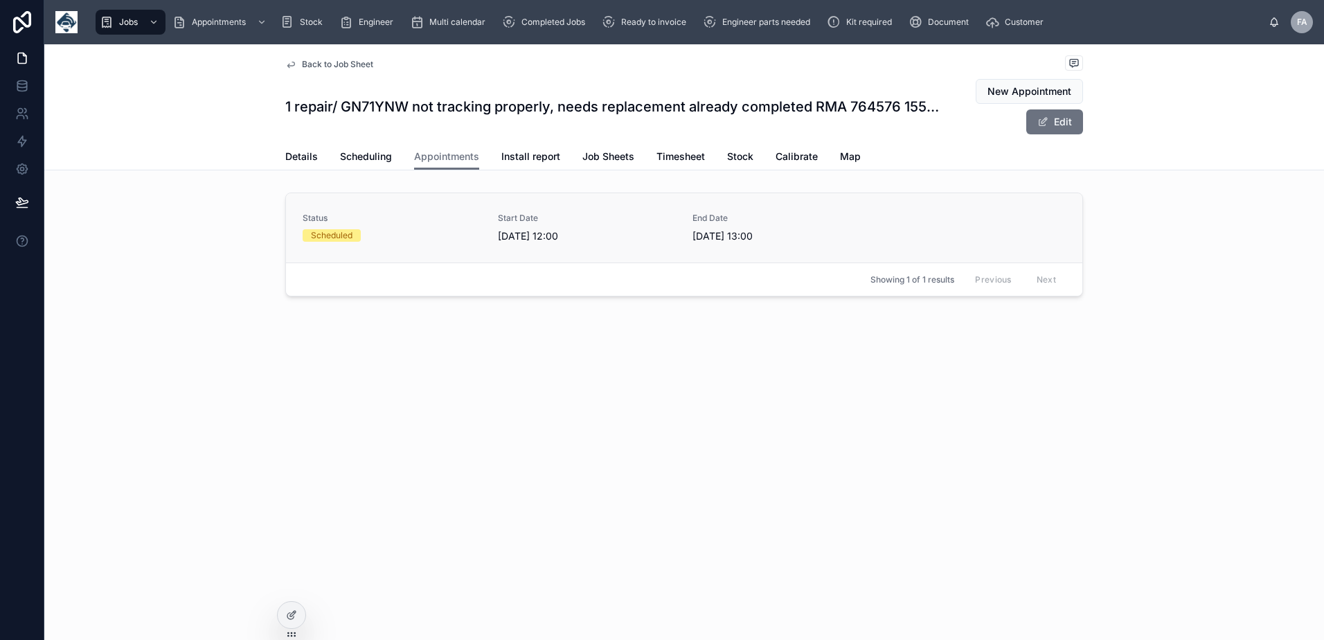
click at [334, 233] on div "Scheduled" at bounding box center [332, 235] width 42 height 12
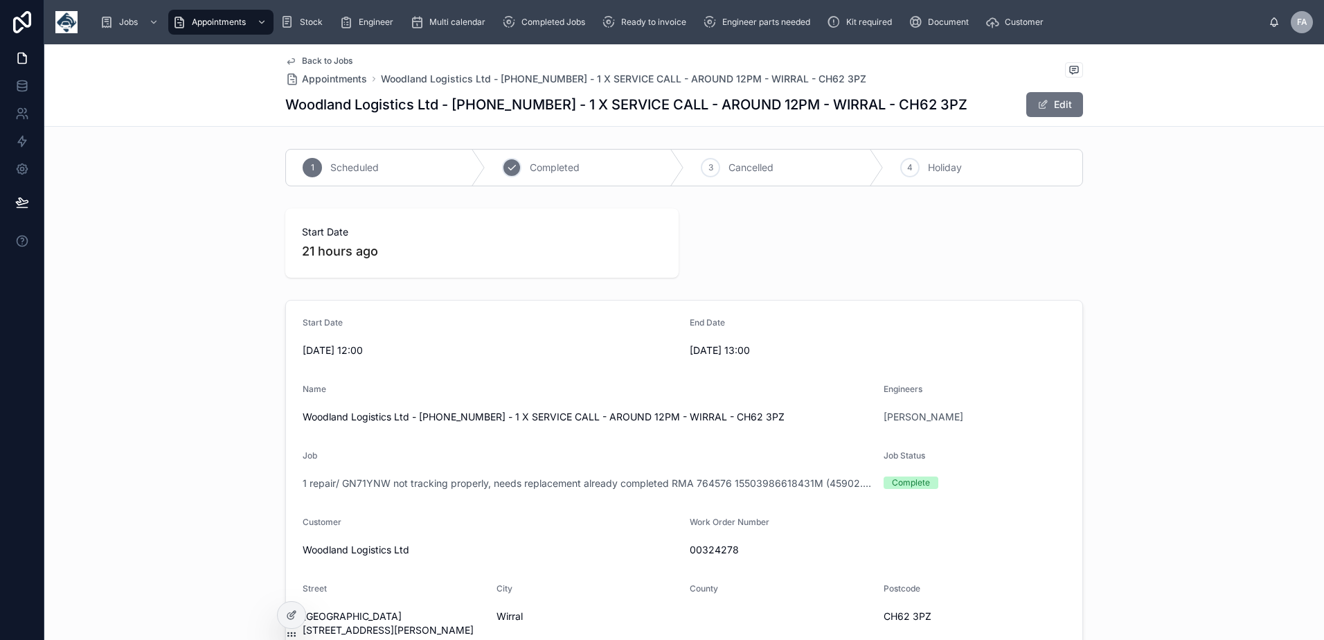
click at [517, 168] on div "2 Completed" at bounding box center [584, 168] width 199 height 36
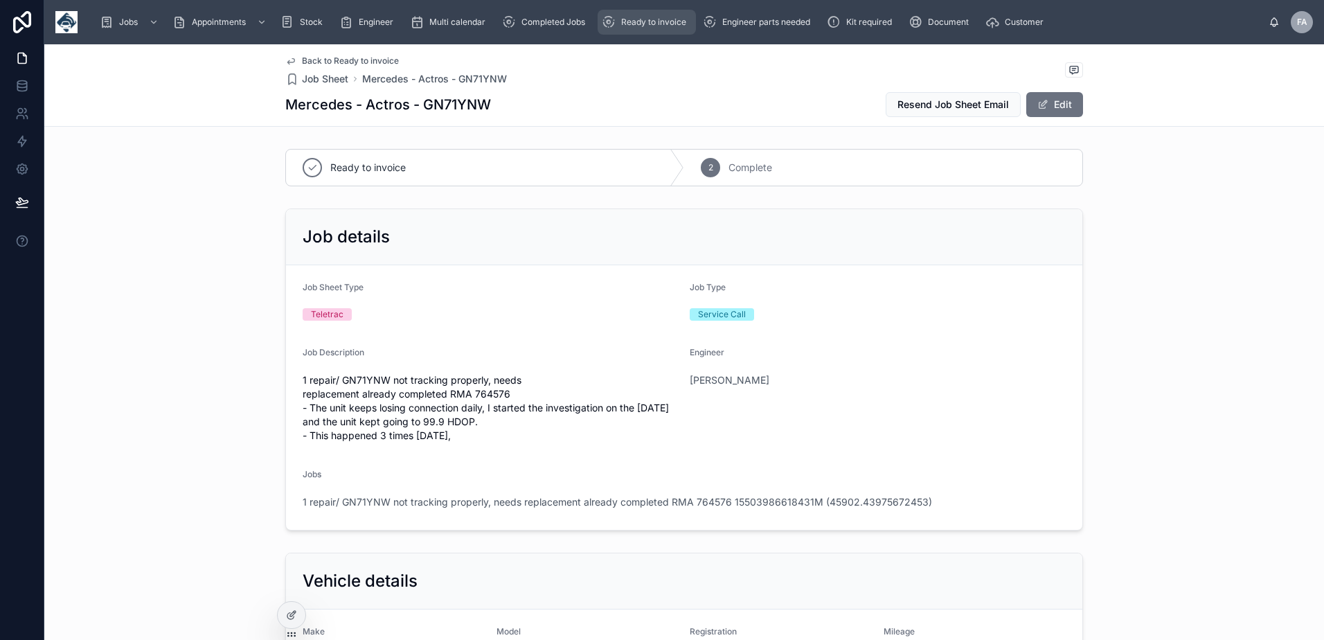
click at [653, 27] on span "Ready to invoice" at bounding box center [653, 22] width 65 height 11
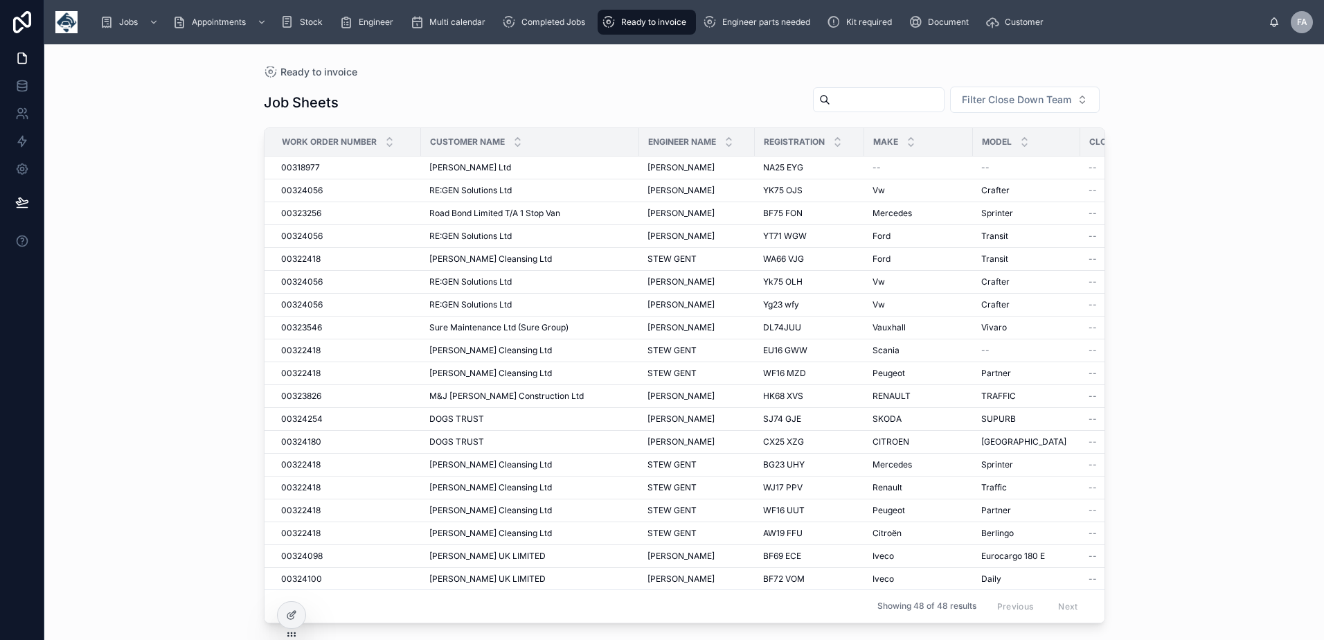
click at [892, 99] on input "text" at bounding box center [887, 99] width 114 height 19
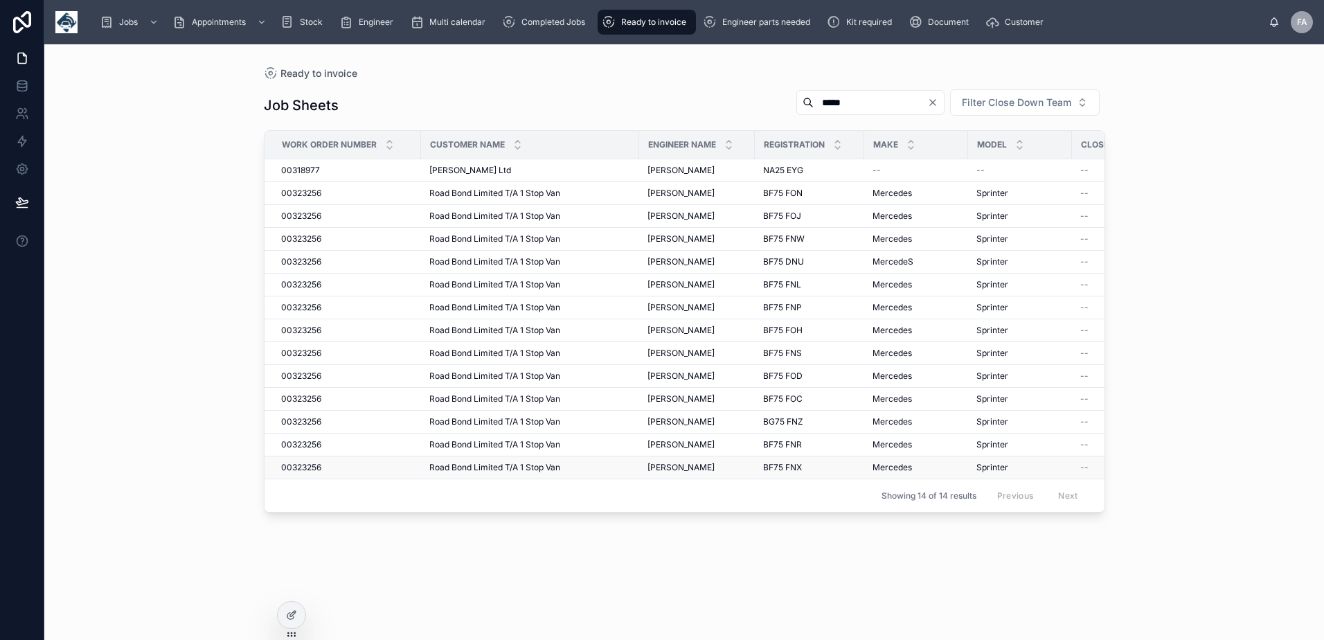
type input "*****"
click at [316, 262] on span "00323256" at bounding box center [301, 261] width 40 height 11
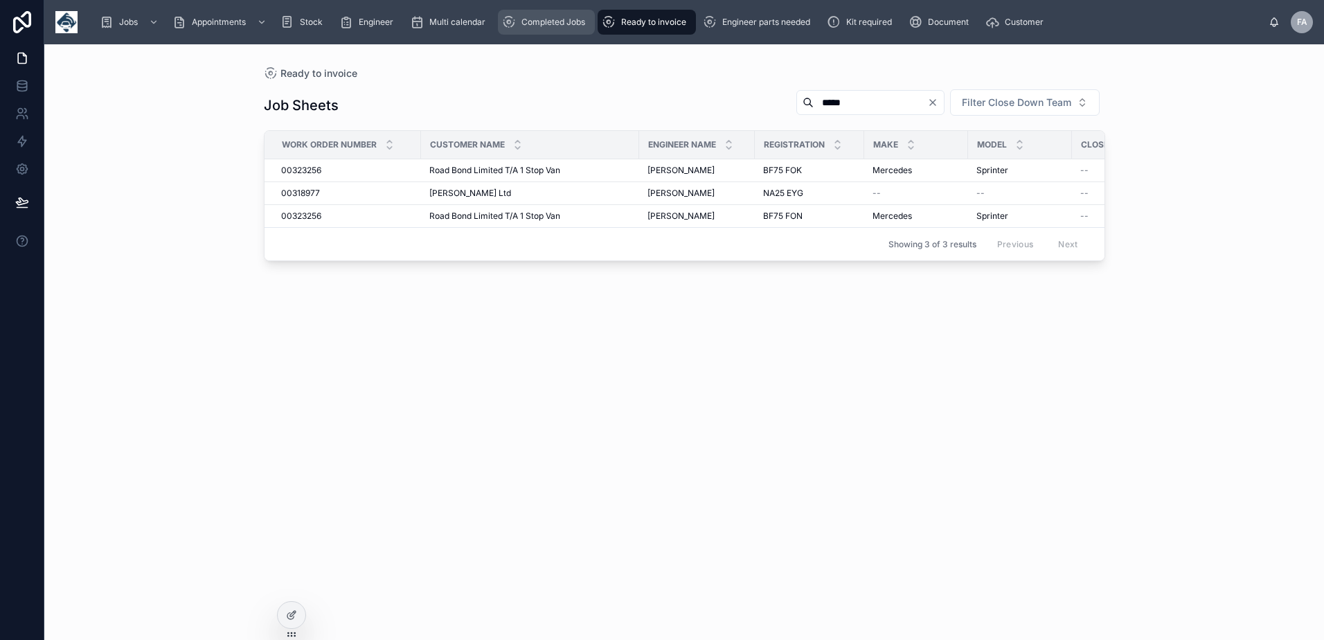
drag, startPoint x: 570, startPoint y: 19, endPoint x: 515, endPoint y: 30, distance: 55.8
click at [570, 19] on span "Completed Jobs" at bounding box center [553, 22] width 64 height 11
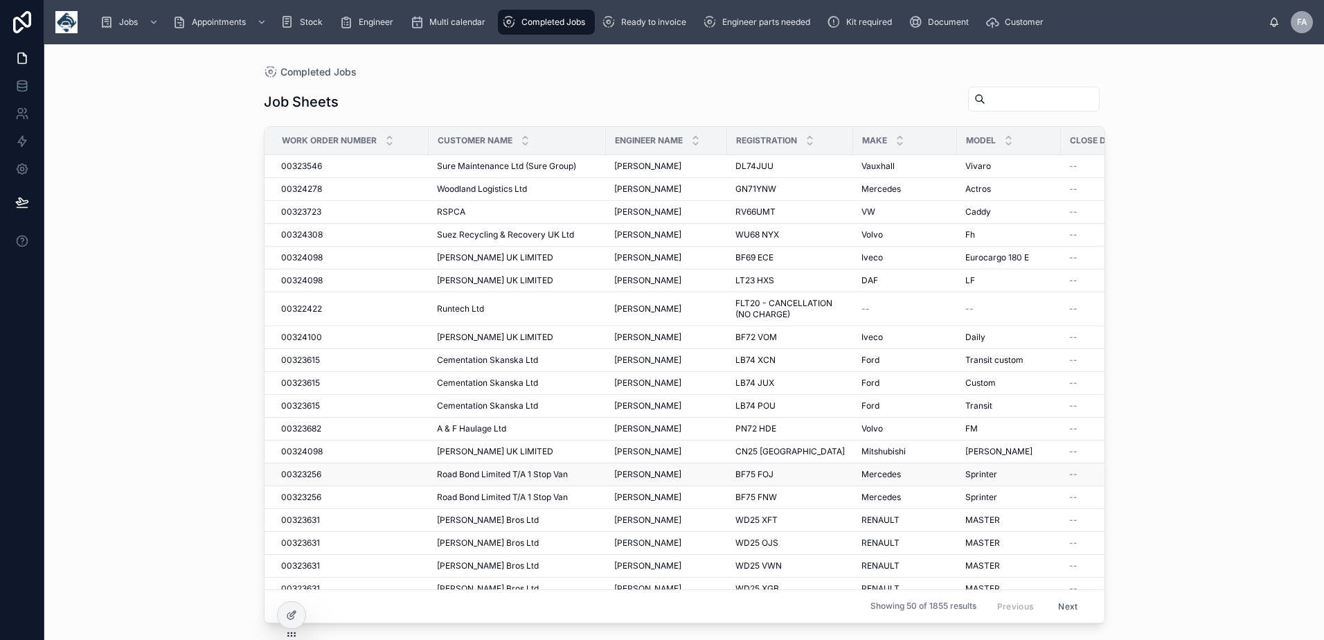
click at [308, 476] on span "00323256" at bounding box center [301, 474] width 40 height 11
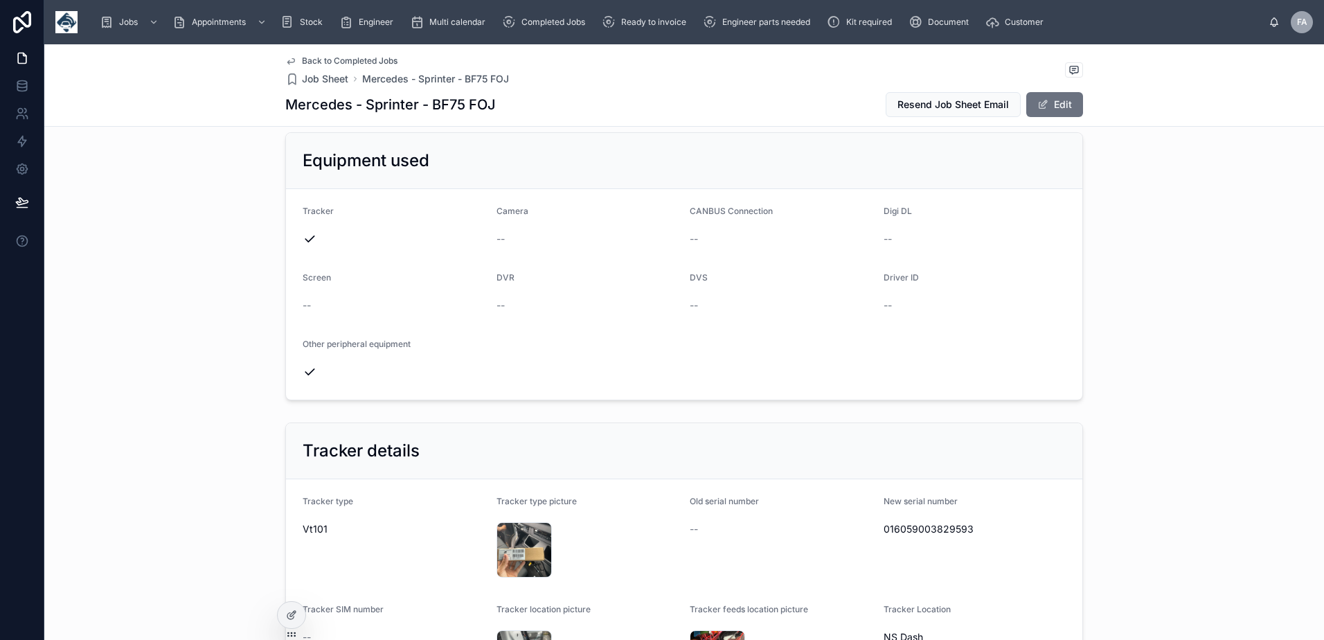
scroll to position [623, 0]
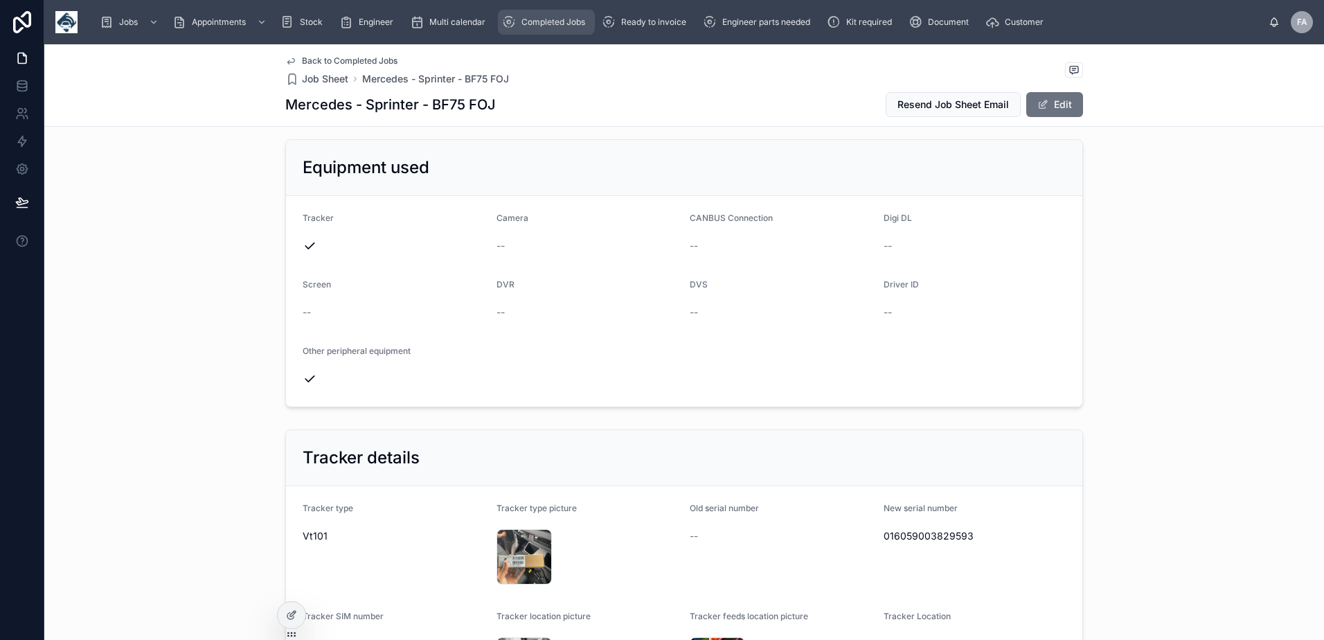
drag, startPoint x: 542, startPoint y: 19, endPoint x: 576, endPoint y: 18, distance: 33.9
click at [542, 19] on span "Completed Jobs" at bounding box center [553, 22] width 64 height 11
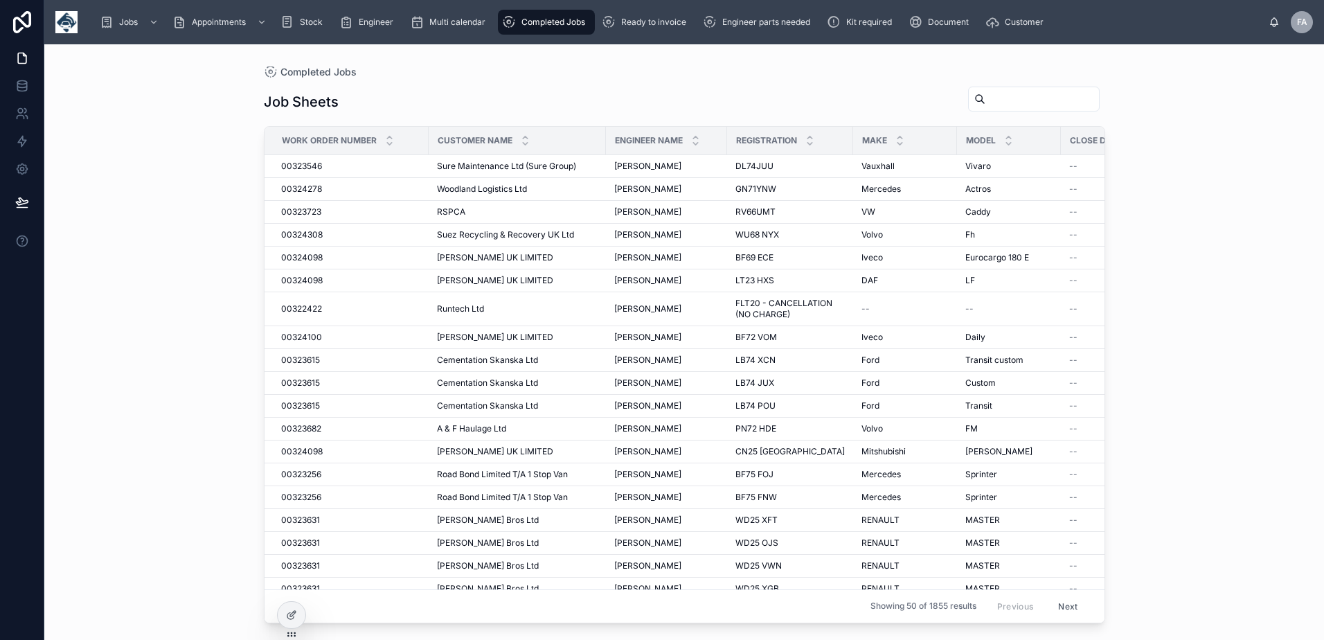
click at [991, 92] on input "text" at bounding box center [1042, 98] width 114 height 19
type input "****"
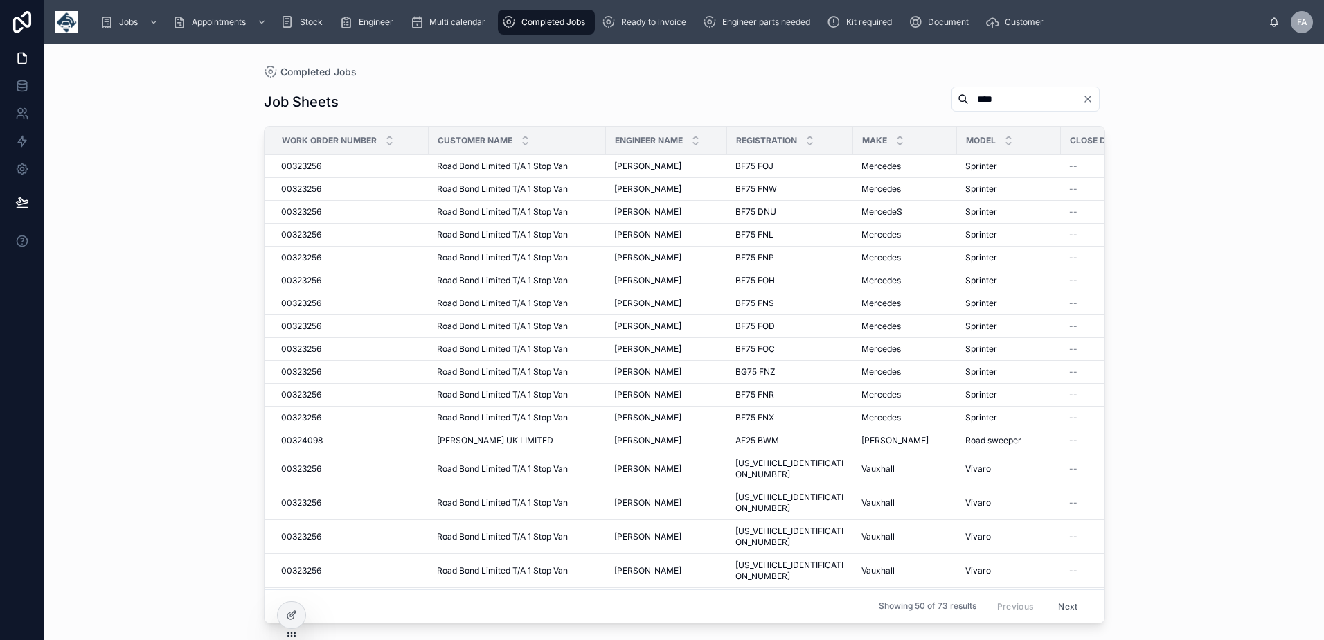
click at [312, 599] on span "00323256" at bounding box center [301, 604] width 40 height 11
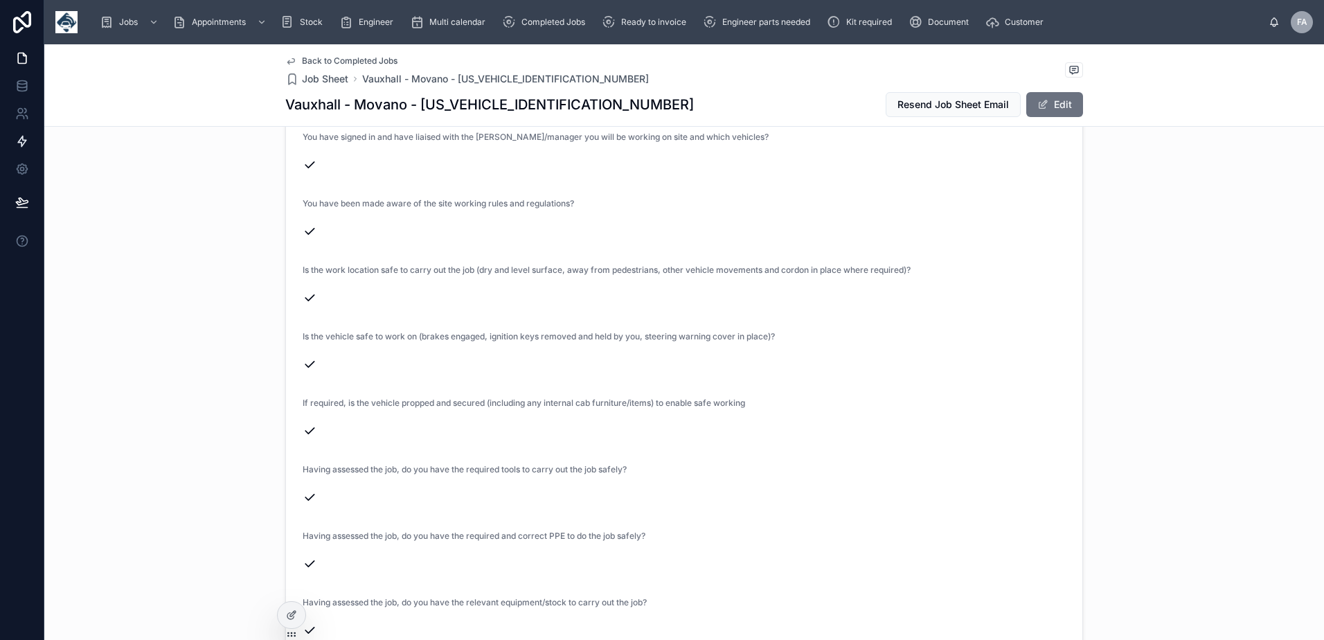
scroll to position [2907, 0]
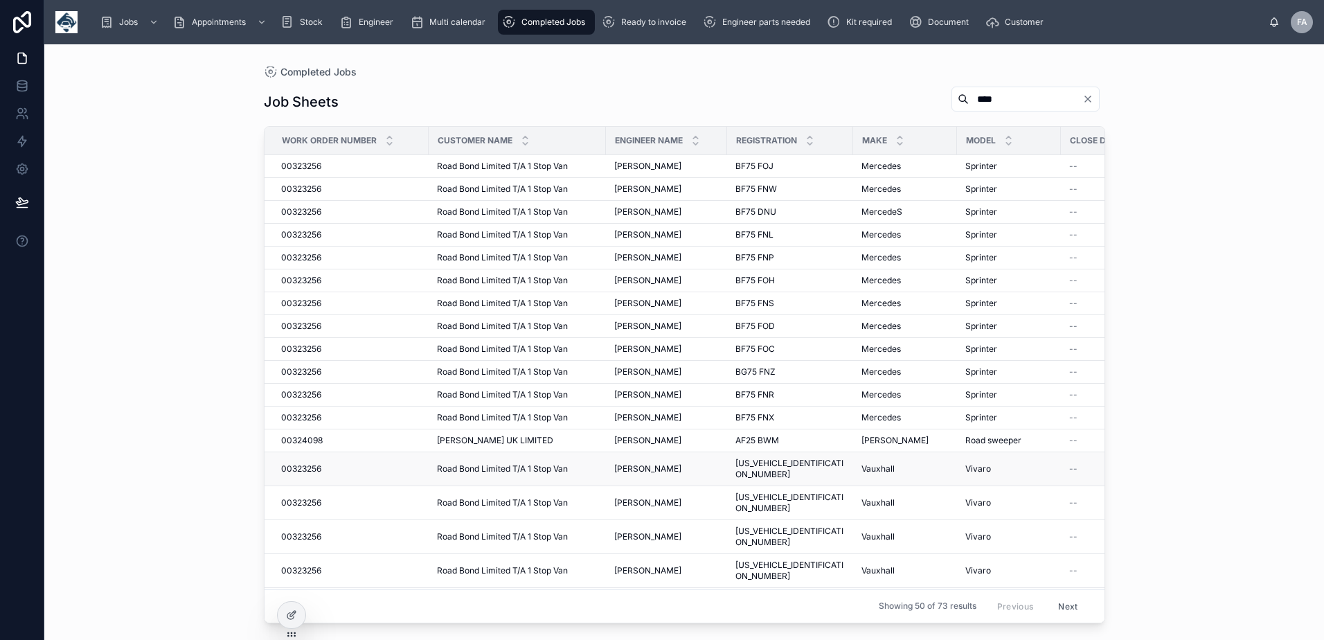
click at [314, 463] on span "00323256" at bounding box center [301, 468] width 40 height 11
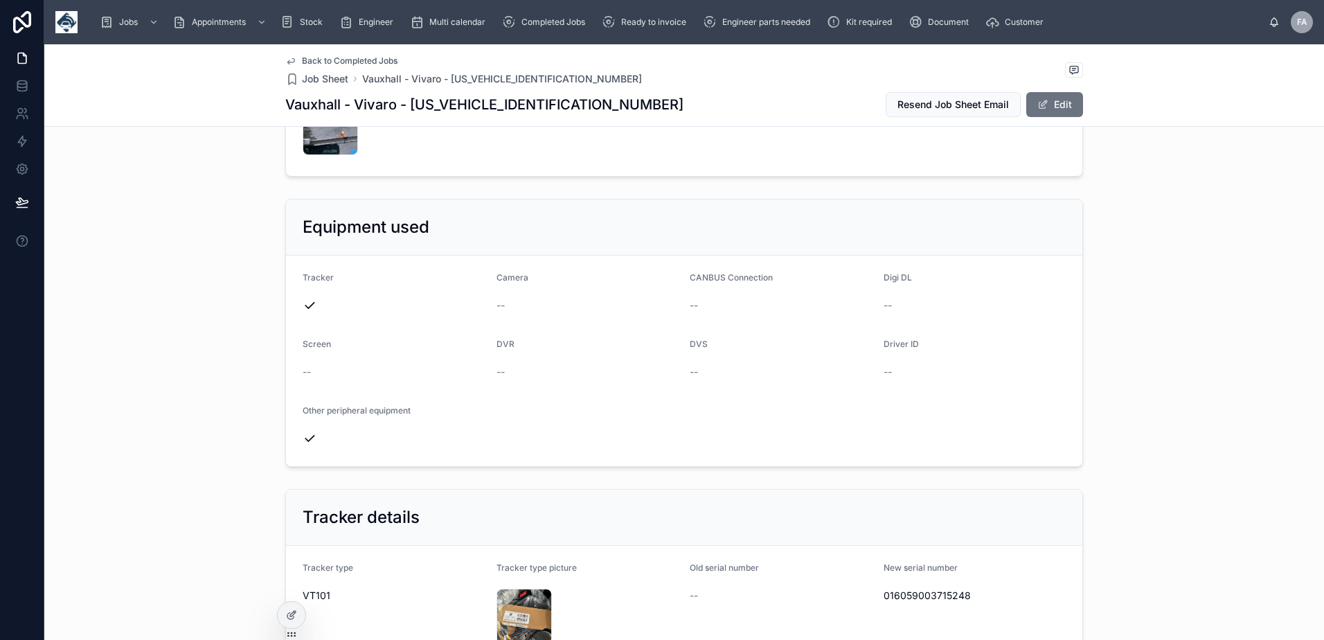
scroll to position [554, 0]
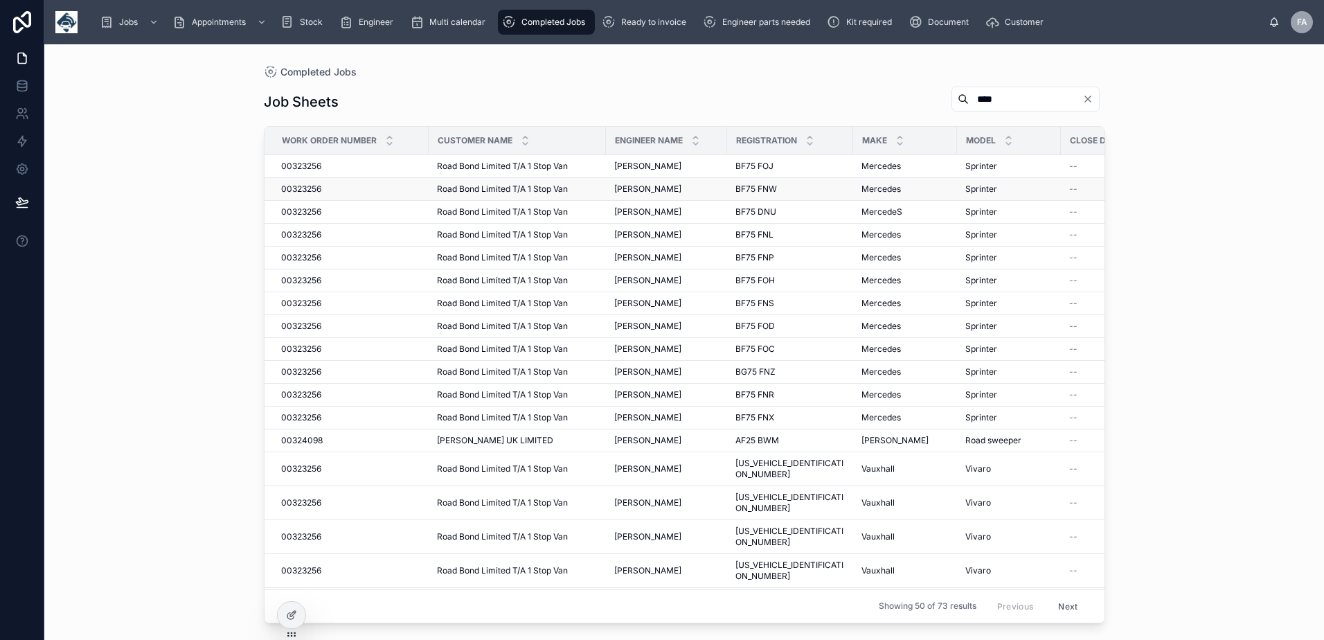
click at [289, 186] on span "00323256" at bounding box center [301, 188] width 40 height 11
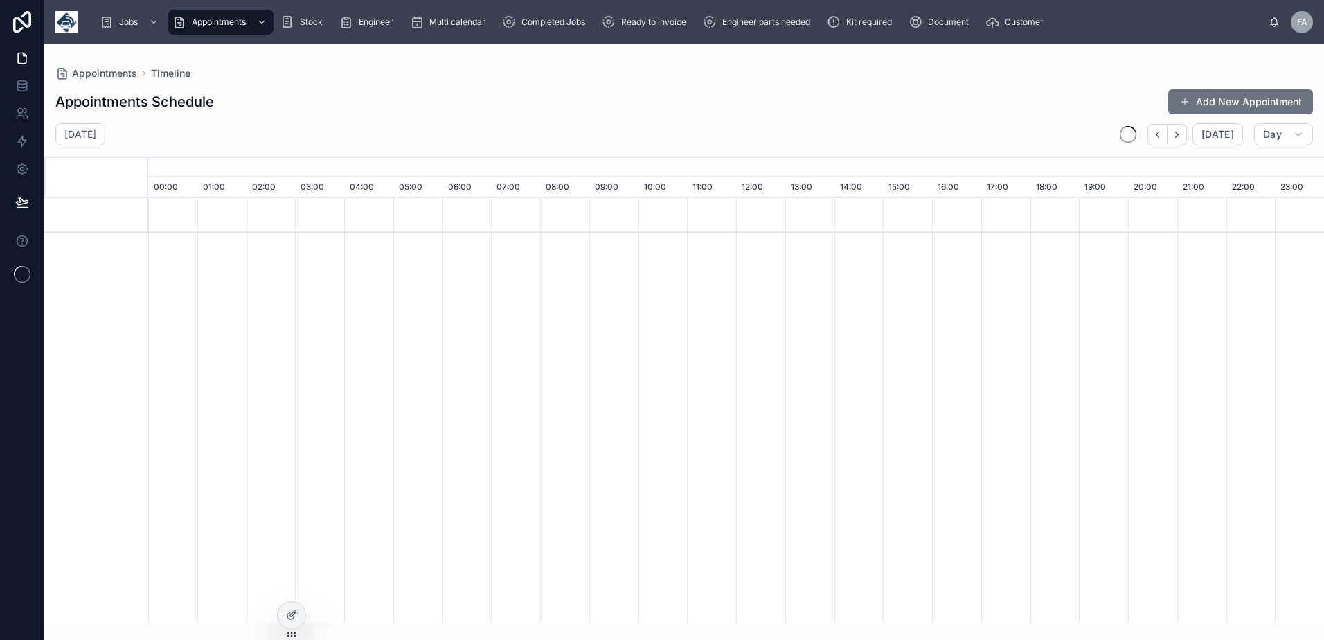
scroll to position [0, 8228]
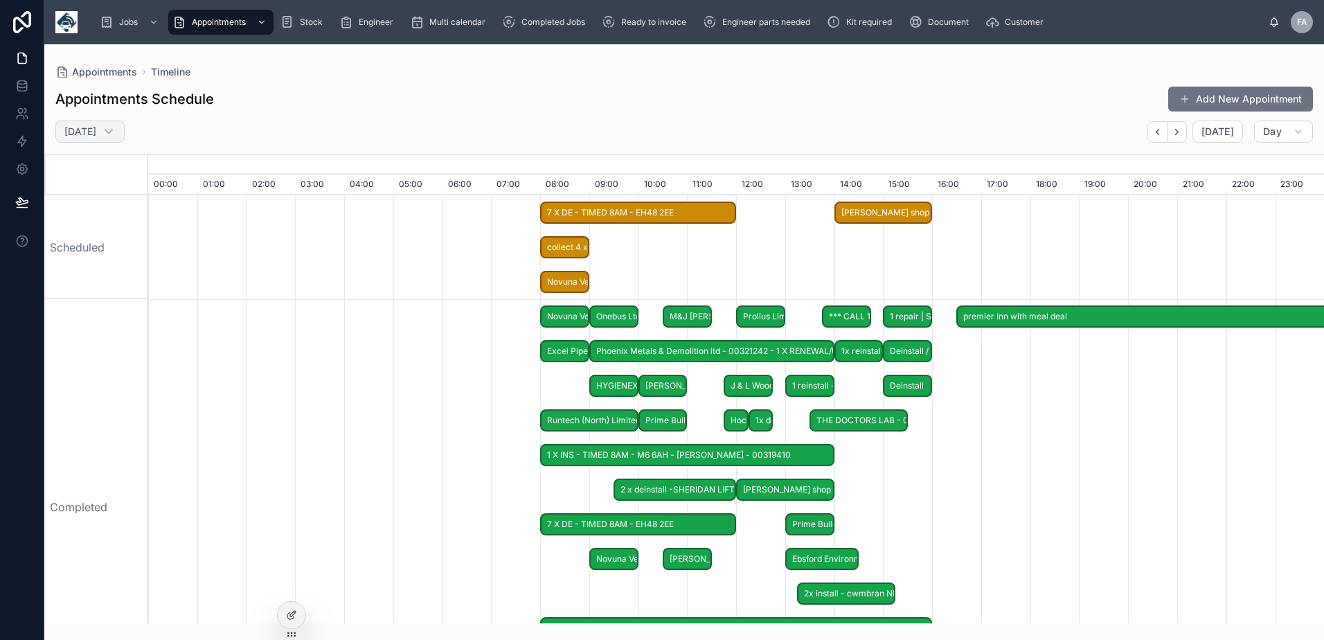
click at [96, 128] on h2 "[DATE]" at bounding box center [80, 132] width 32 height 14
select select "****"
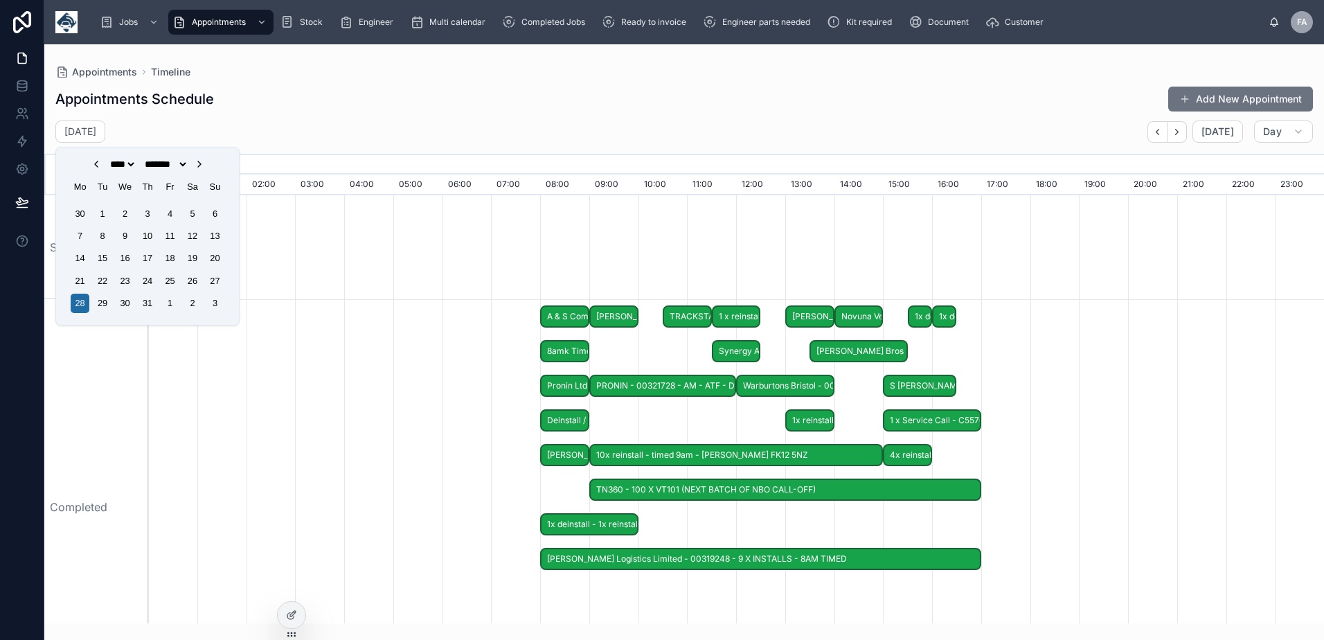
click at [205, 164] on icon "Choose Date" at bounding box center [199, 164] width 11 height 11
click at [205, 167] on icon "Choose Date" at bounding box center [199, 164] width 11 height 11
select select "*"
click at [128, 219] on div "3" at bounding box center [125, 213] width 19 height 19
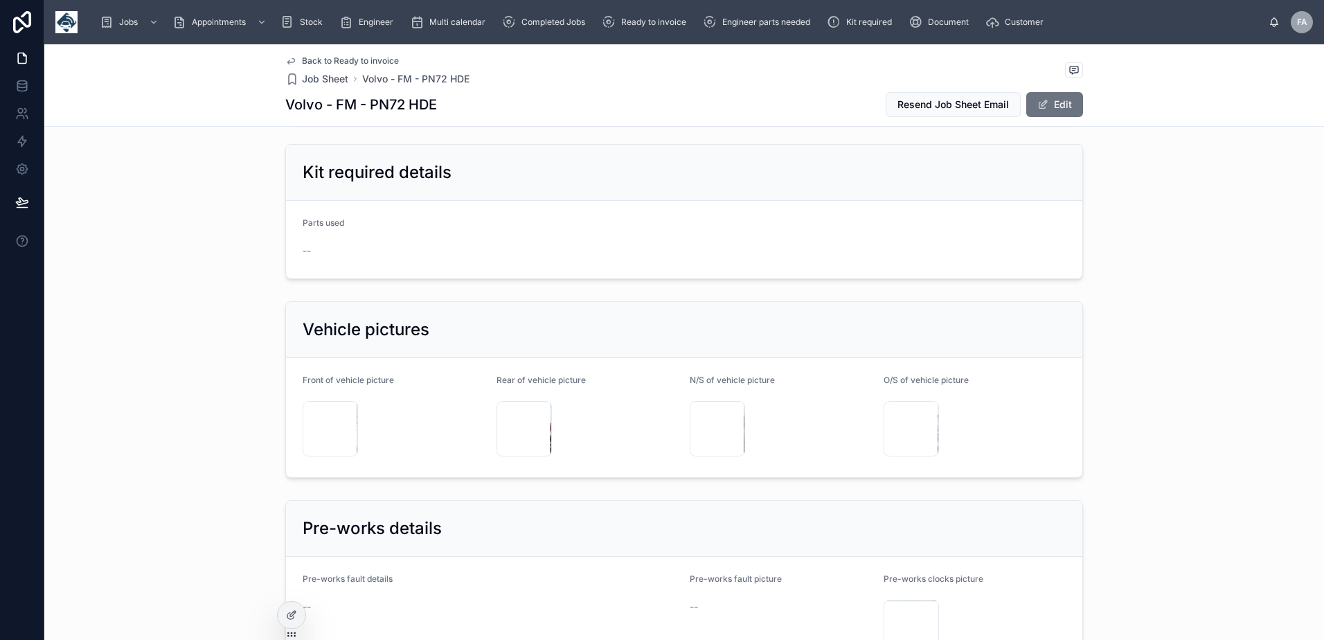
scroll to position [2354, 0]
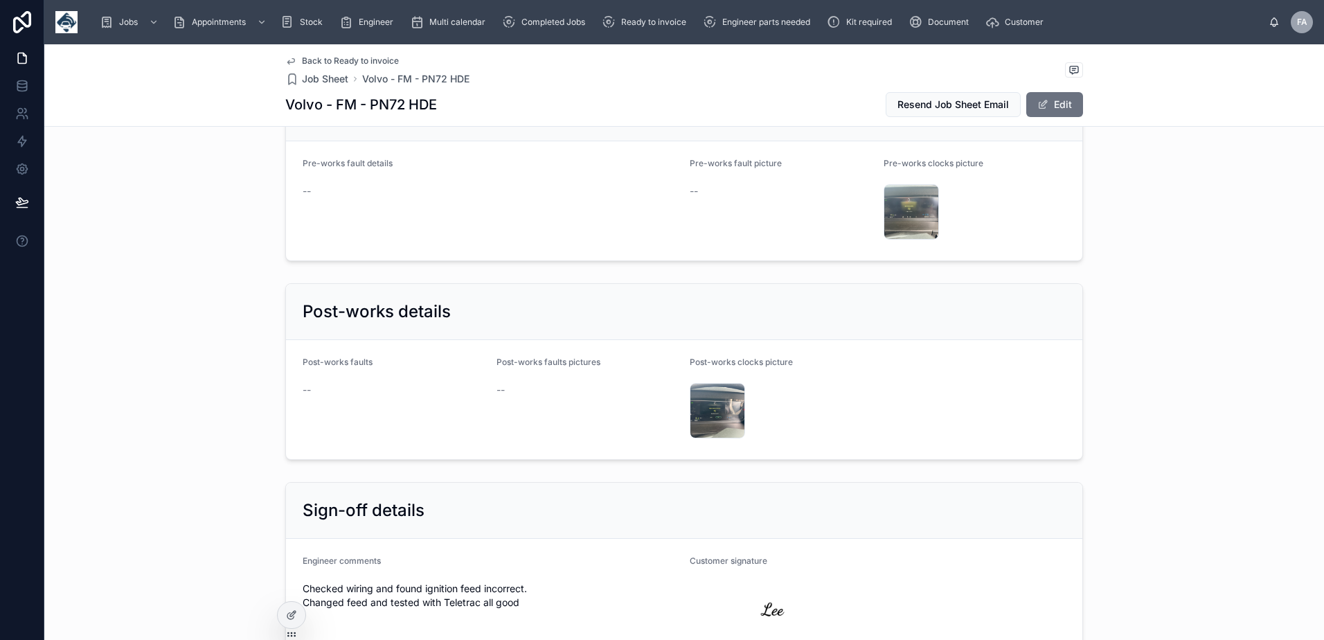
drag, startPoint x: 298, startPoint y: 581, endPoint x: 521, endPoint y: 610, distance: 224.8
click at [521, 610] on div "Engineer comments Checked wiring and found ignition feed incorrect. Changed fee…" at bounding box center [491, 598] width 376 height 86
copy span "Checked wiring and found ignition feed incorrect. Changed feed and tested with …"
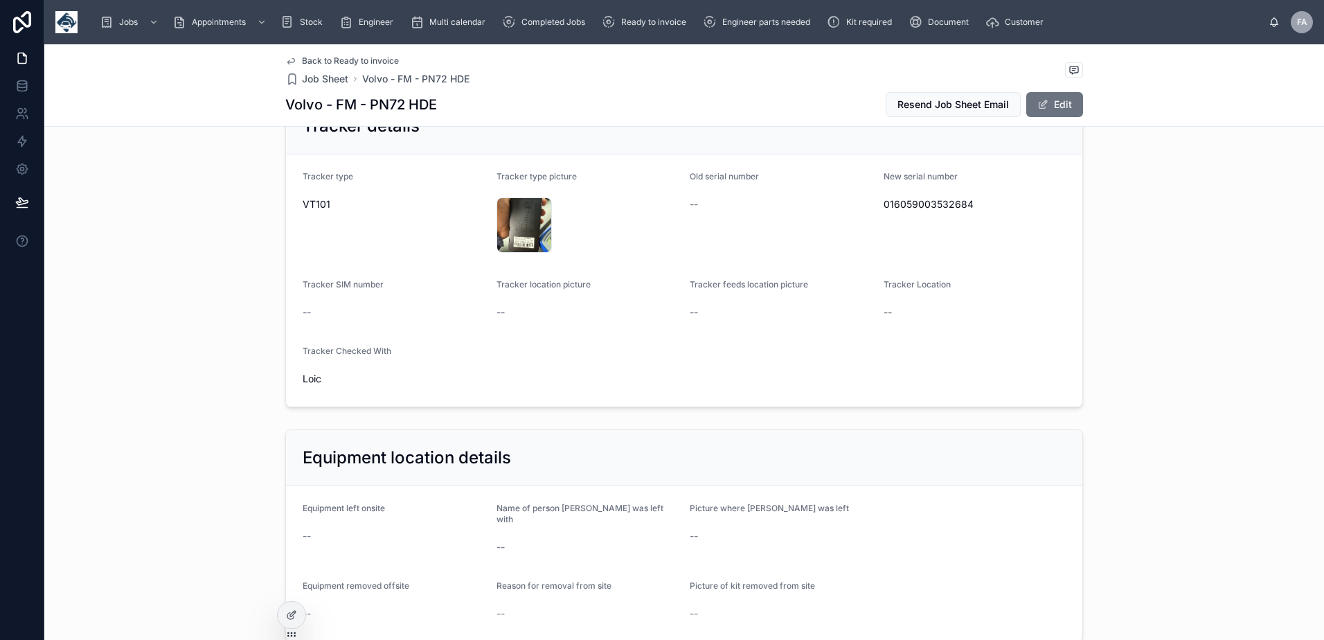
scroll to position [831, 0]
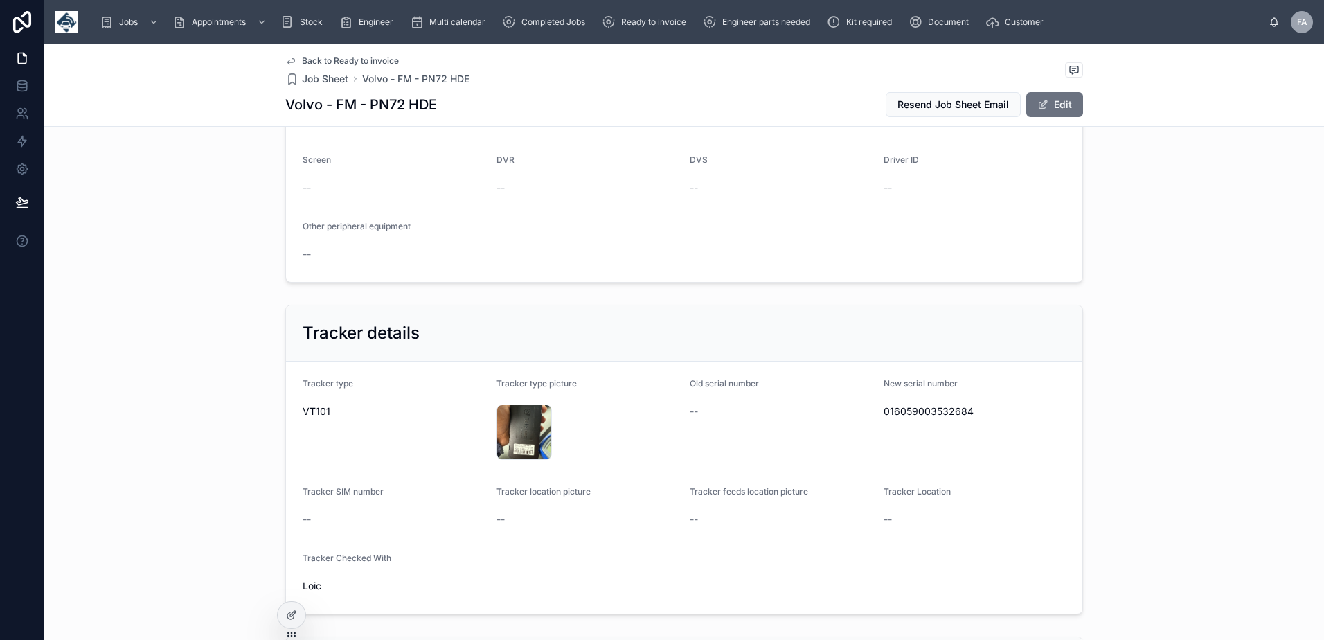
click at [888, 413] on span "016059003532684" at bounding box center [974, 411] width 183 height 14
click at [888, 415] on span "016059003532684" at bounding box center [974, 411] width 183 height 14
copy span "016059003532684"
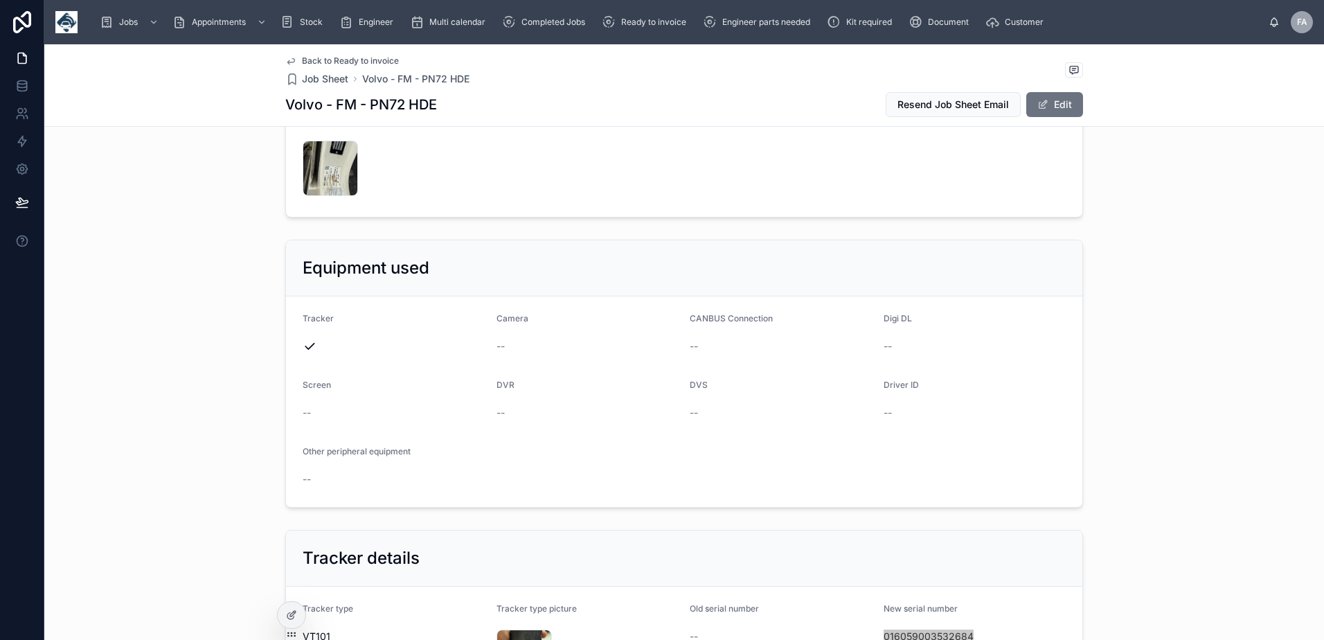
scroll to position [554, 0]
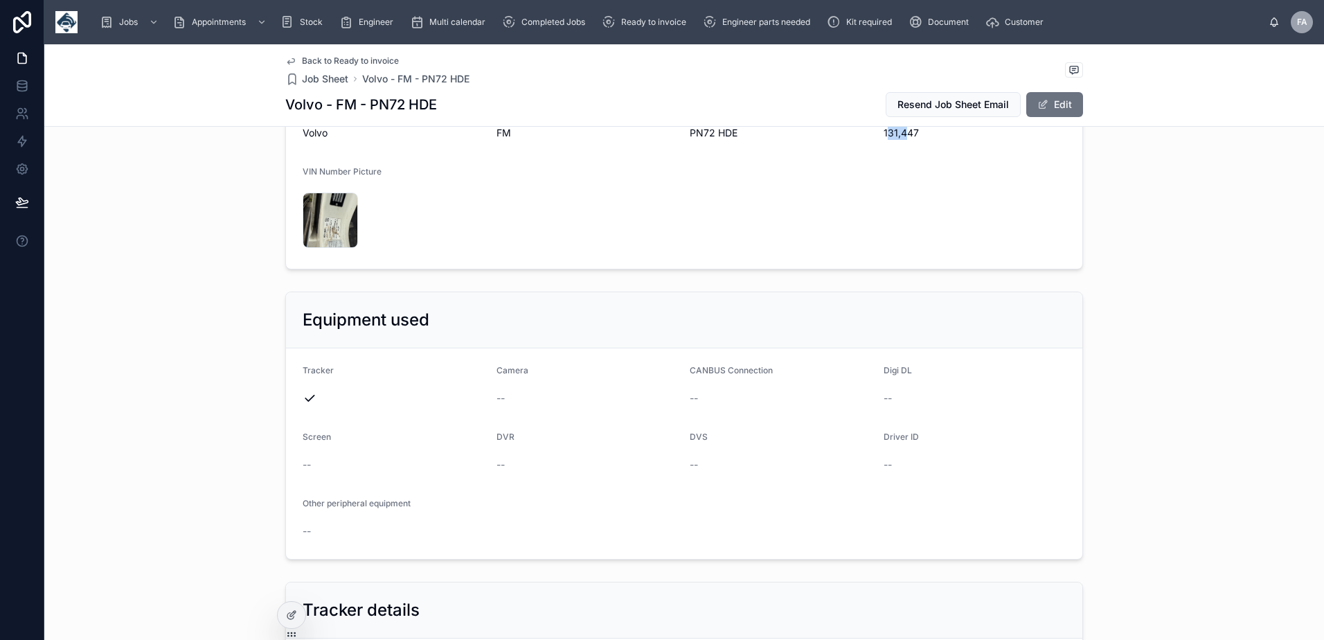
drag, startPoint x: 881, startPoint y: 133, endPoint x: 903, endPoint y: 138, distance: 22.7
click at [903, 138] on span "131,447" at bounding box center [974, 133] width 183 height 14
drag, startPoint x: 872, startPoint y: 136, endPoint x: 921, endPoint y: 139, distance: 48.6
click at [921, 139] on form "Make Volvo Model FM Registration PN72 HDE Mileage 131,447 VIN Number Picture IM…" at bounding box center [684, 176] width 796 height 186
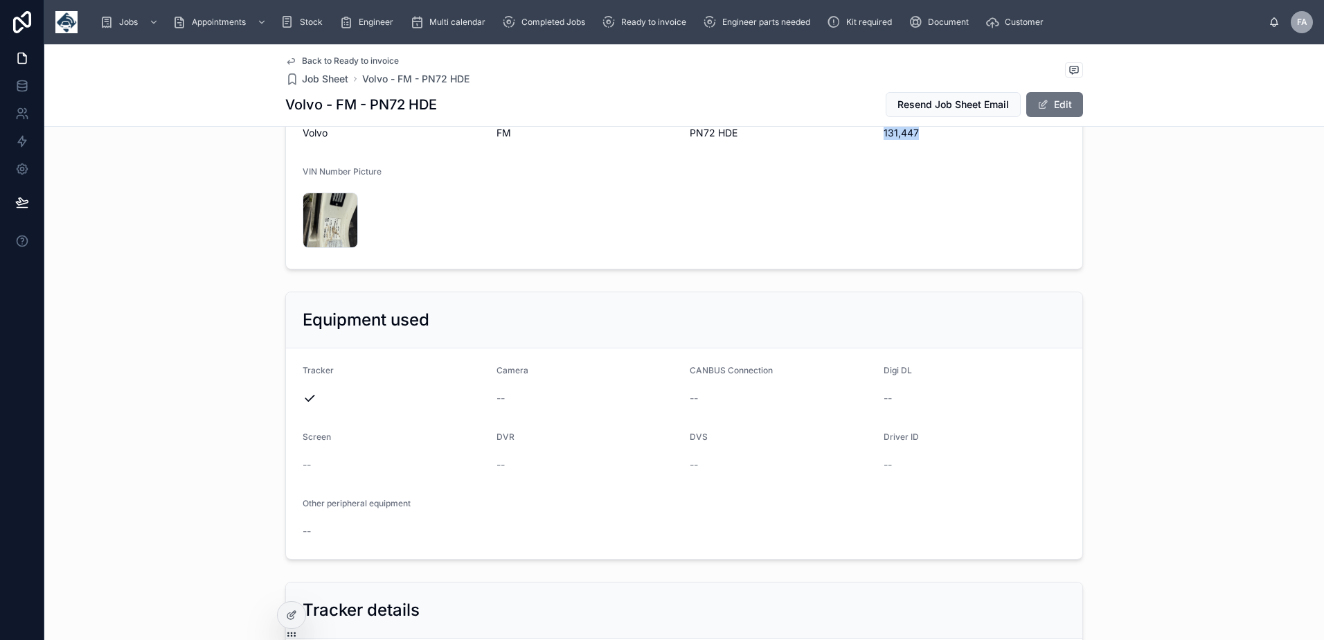
copy span "131,447"
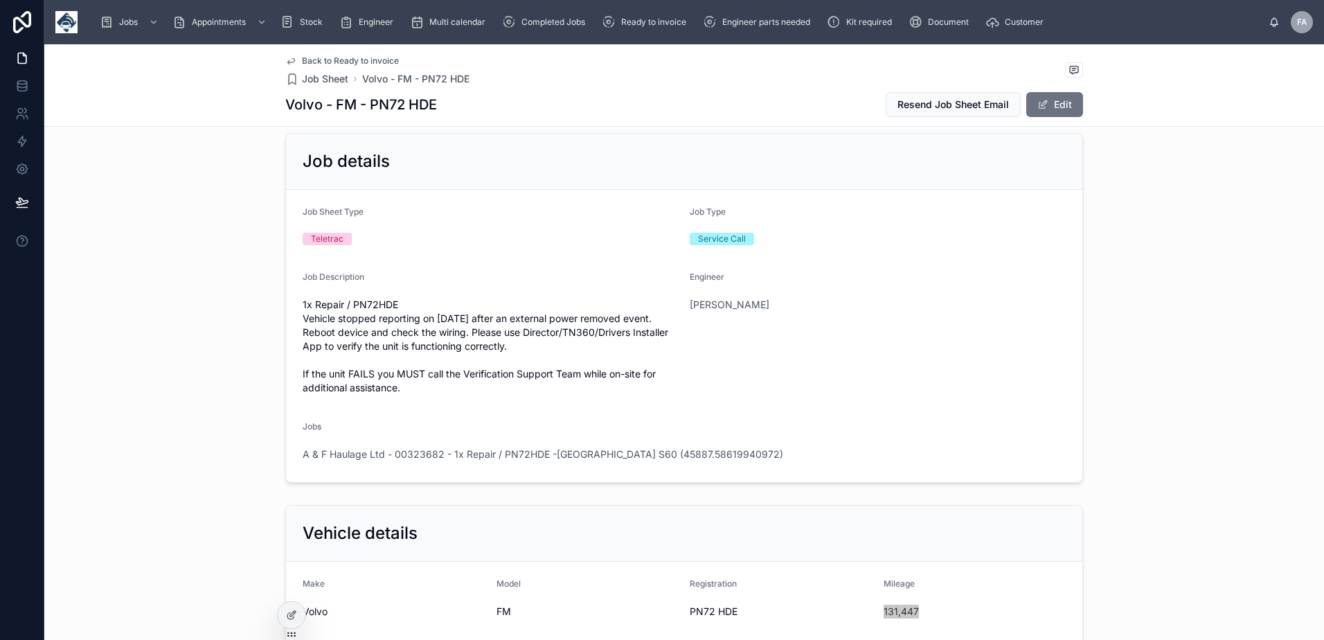
scroll to position [0, 0]
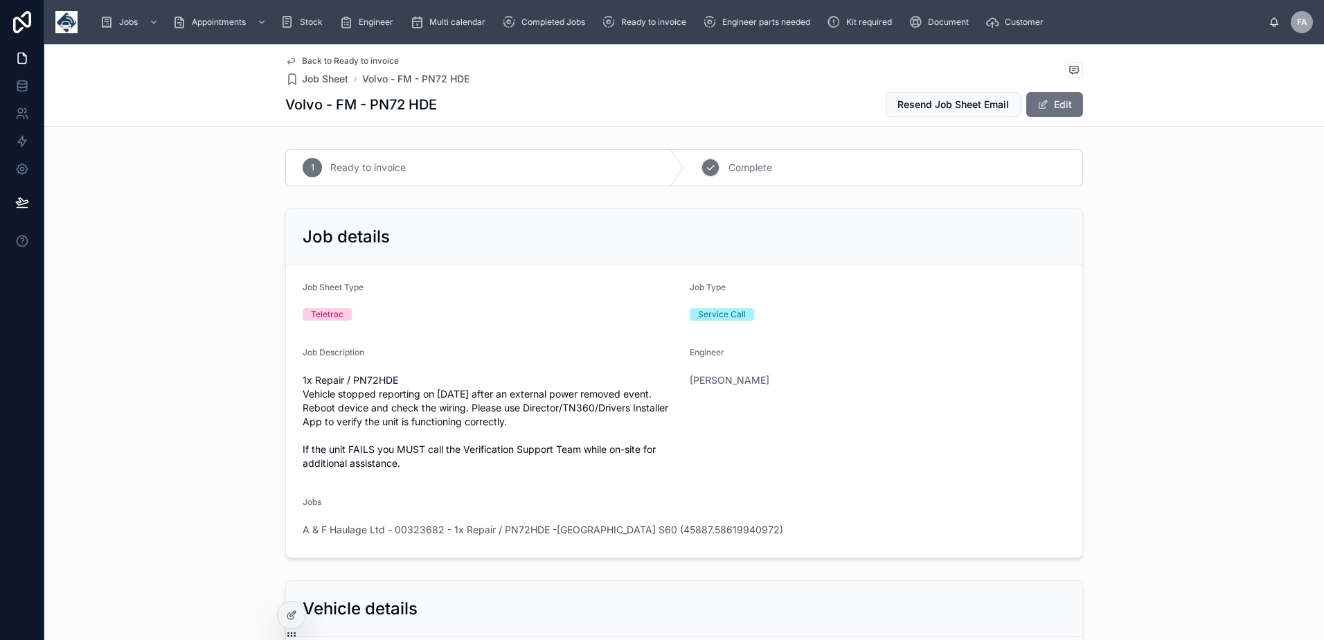
click at [707, 169] on icon at bounding box center [710, 167] width 11 height 11
click at [645, 528] on span "A & F Haulage Ltd - 00323682 - 1x Repair / PN72HDE -Sheffield S60 (45887.586199…" at bounding box center [543, 530] width 480 height 14
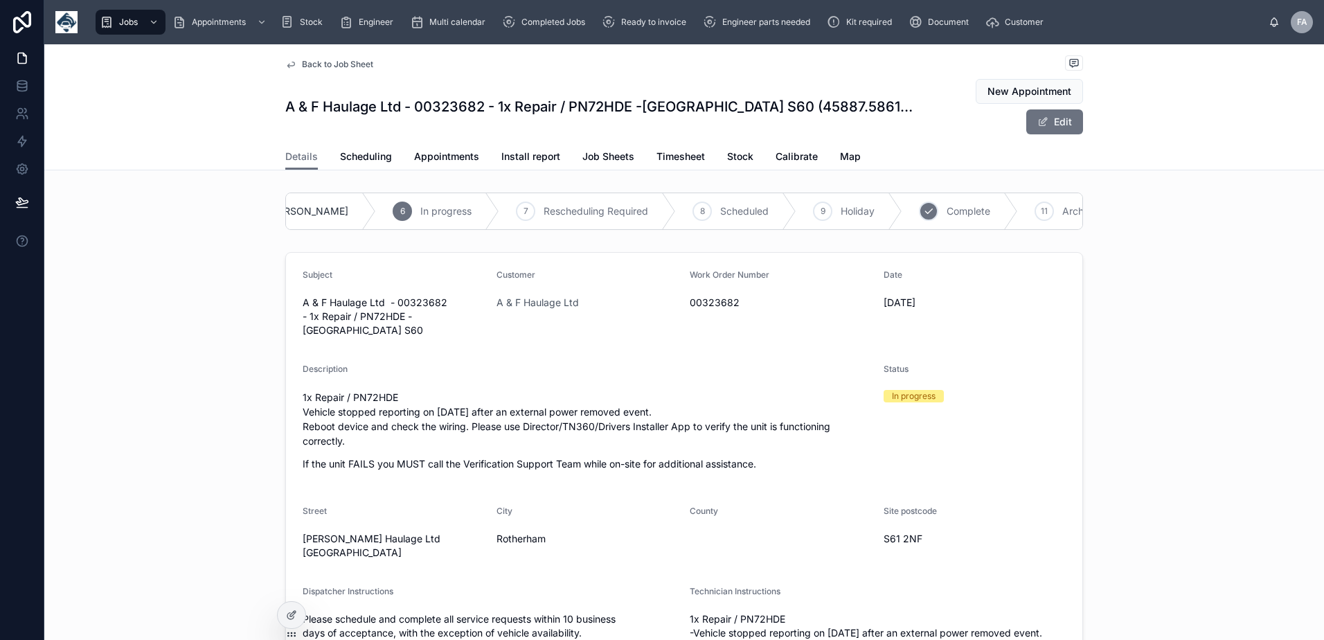
click at [902, 193] on div "10 Complete" at bounding box center [960, 211] width 116 height 36
click at [424, 150] on span "Appointments" at bounding box center [446, 157] width 65 height 14
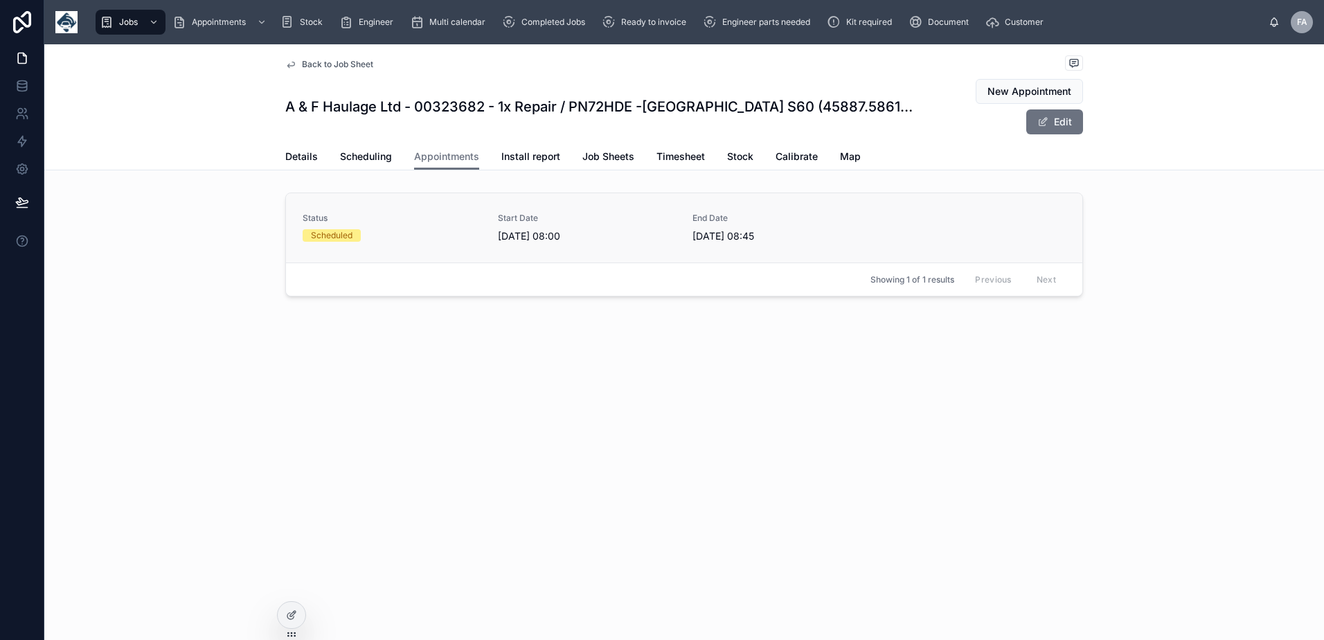
click at [396, 229] on div "Scheduled" at bounding box center [392, 235] width 179 height 12
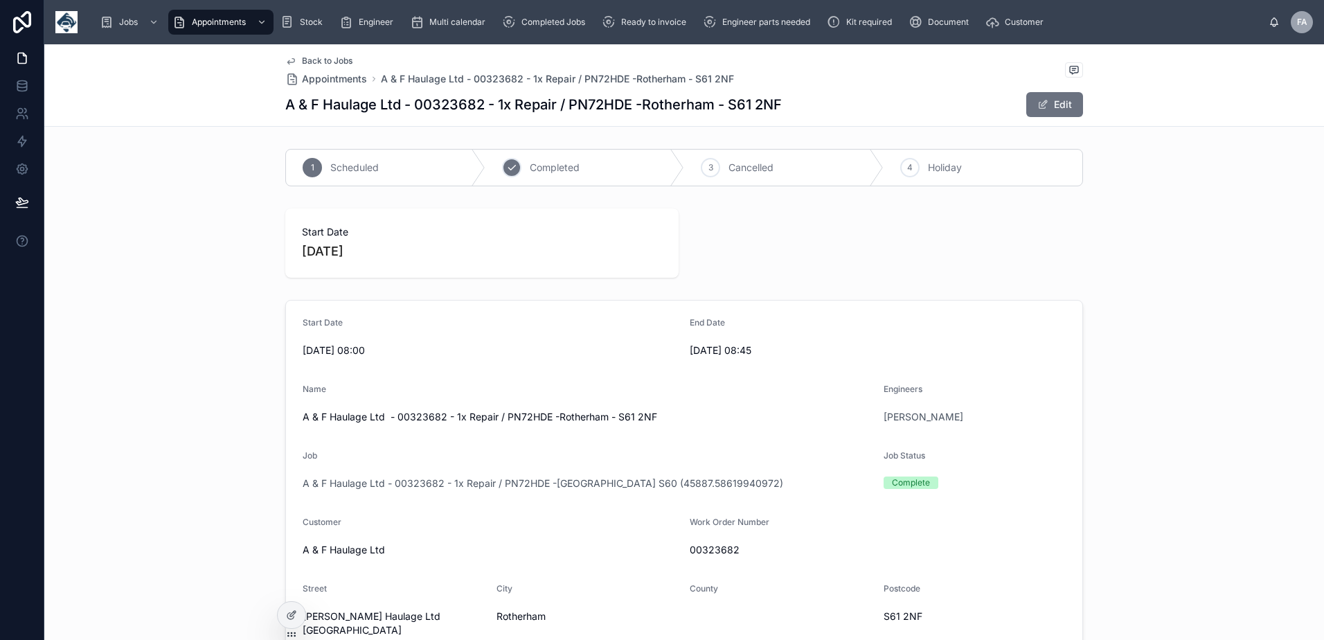
click at [530, 161] on span "Completed" at bounding box center [555, 168] width 50 height 14
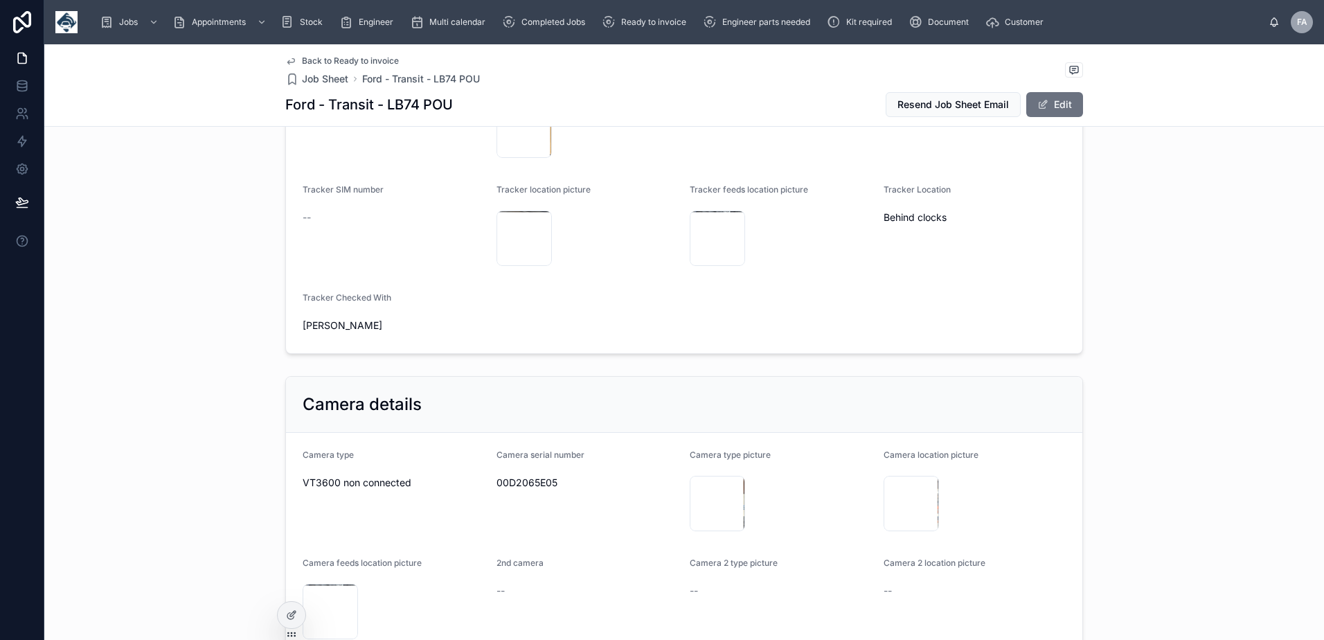
scroll to position [1038, 0]
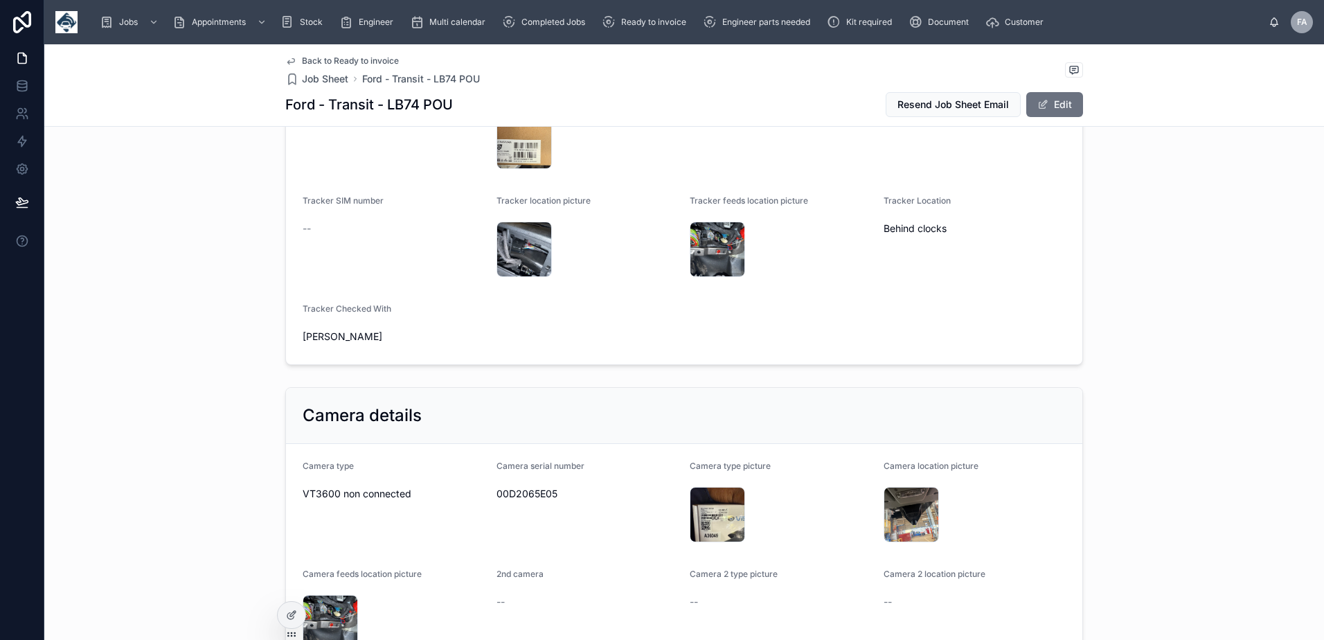
click at [533, 497] on span "00D2065E05" at bounding box center [587, 494] width 183 height 14
copy span "00D2065E05"
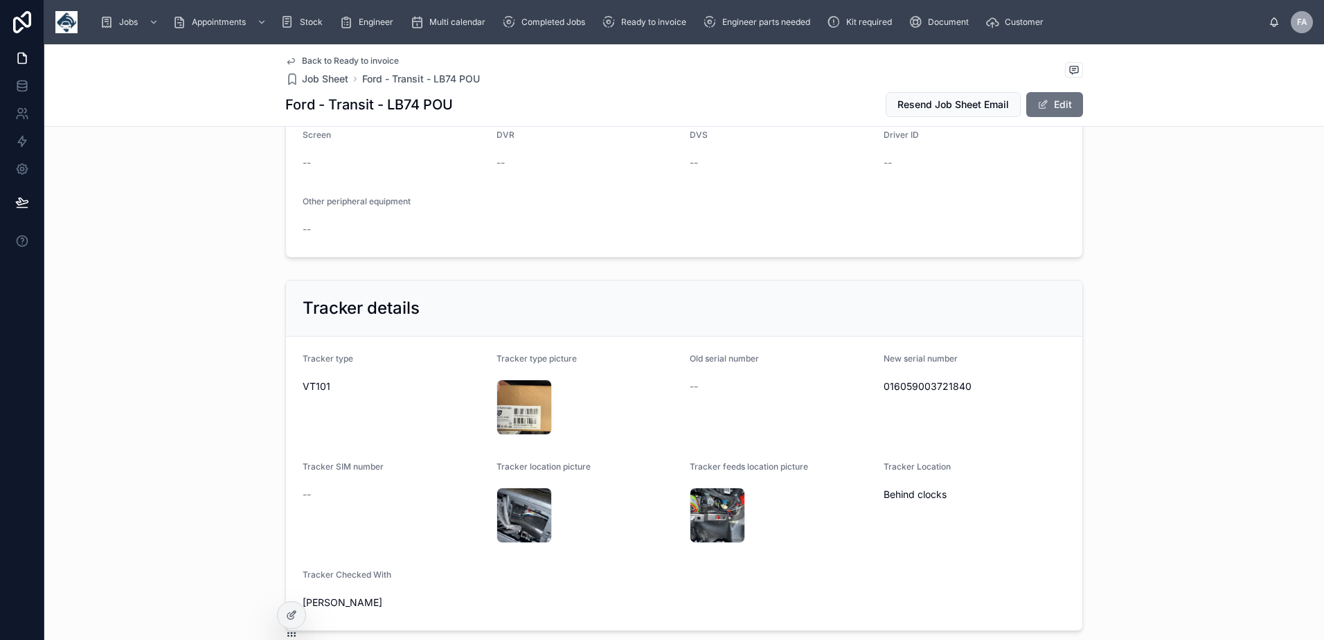
scroll to position [761, 0]
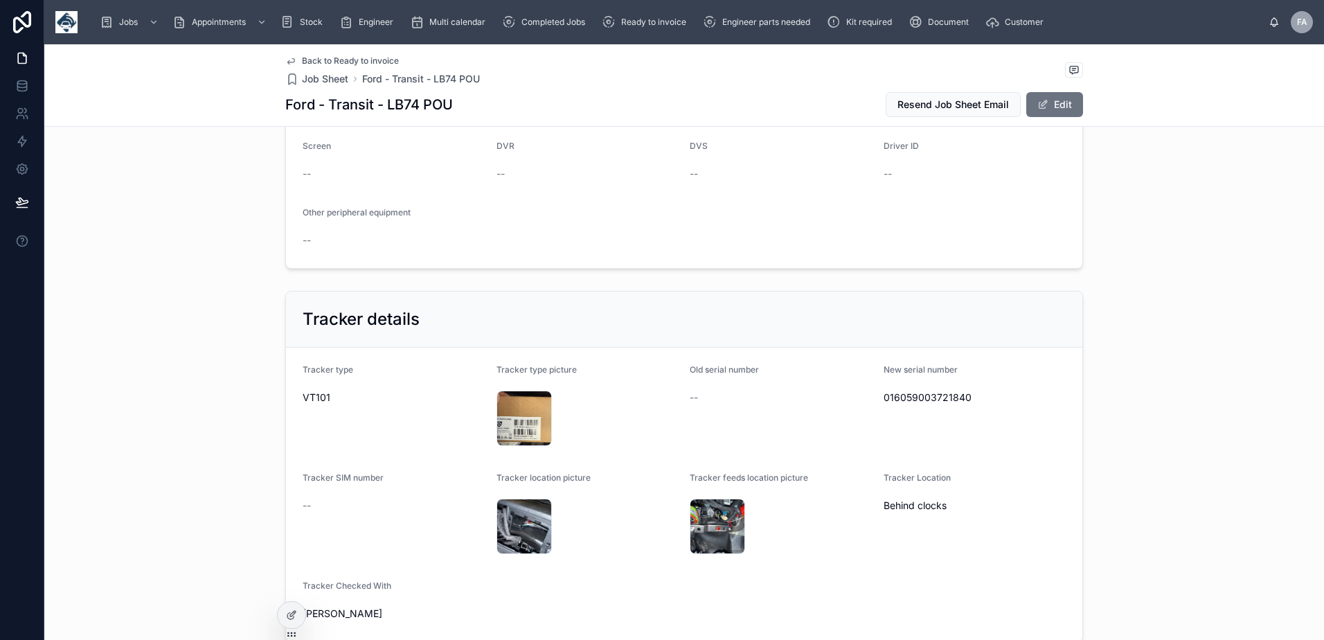
click at [902, 401] on span "016059003721840" at bounding box center [974, 397] width 183 height 14
copy span "016059003721840"
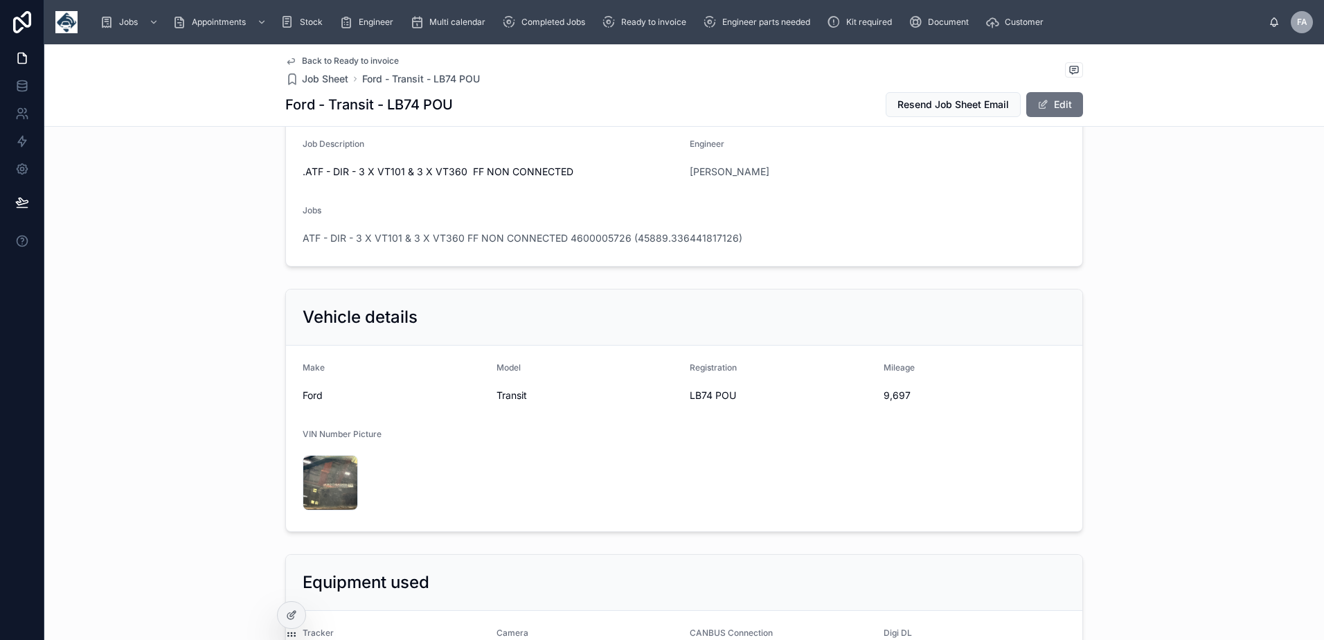
scroll to position [208, 0]
drag, startPoint x: 881, startPoint y: 399, endPoint x: 921, endPoint y: 406, distance: 40.7
click at [921, 406] on div "9,697" at bounding box center [974, 396] width 183 height 22
drag, startPoint x: 921, startPoint y: 406, endPoint x: 835, endPoint y: 397, distance: 87.0
click at [857, 406] on div "LB74 POU" at bounding box center [780, 396] width 183 height 22
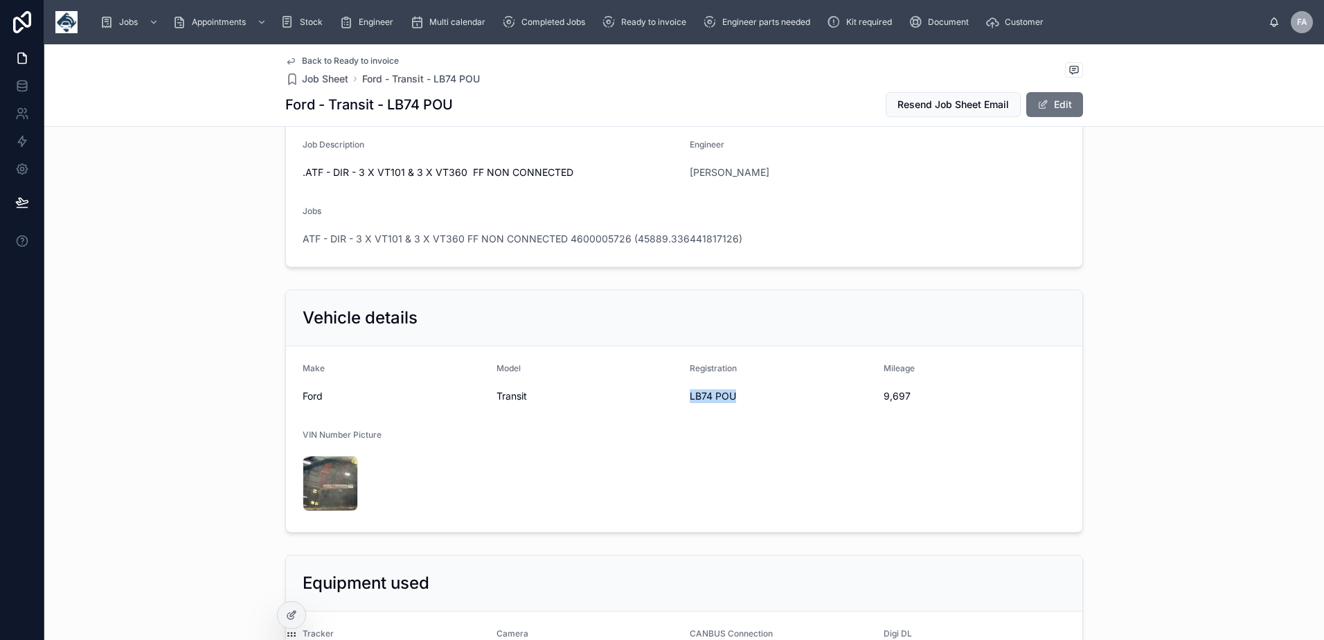
drag, startPoint x: 683, startPoint y: 399, endPoint x: 734, endPoint y: 402, distance: 52.0
click at [734, 402] on form "Make Ford Model Transit Registration LB74 POU Mileage 9,697 VIN Number Picture …" at bounding box center [684, 439] width 796 height 186
copy span "LB74 POU"
drag, startPoint x: 879, startPoint y: 397, endPoint x: 909, endPoint y: 403, distance: 30.4
click at [909, 403] on div "9,697" at bounding box center [974, 396] width 183 height 22
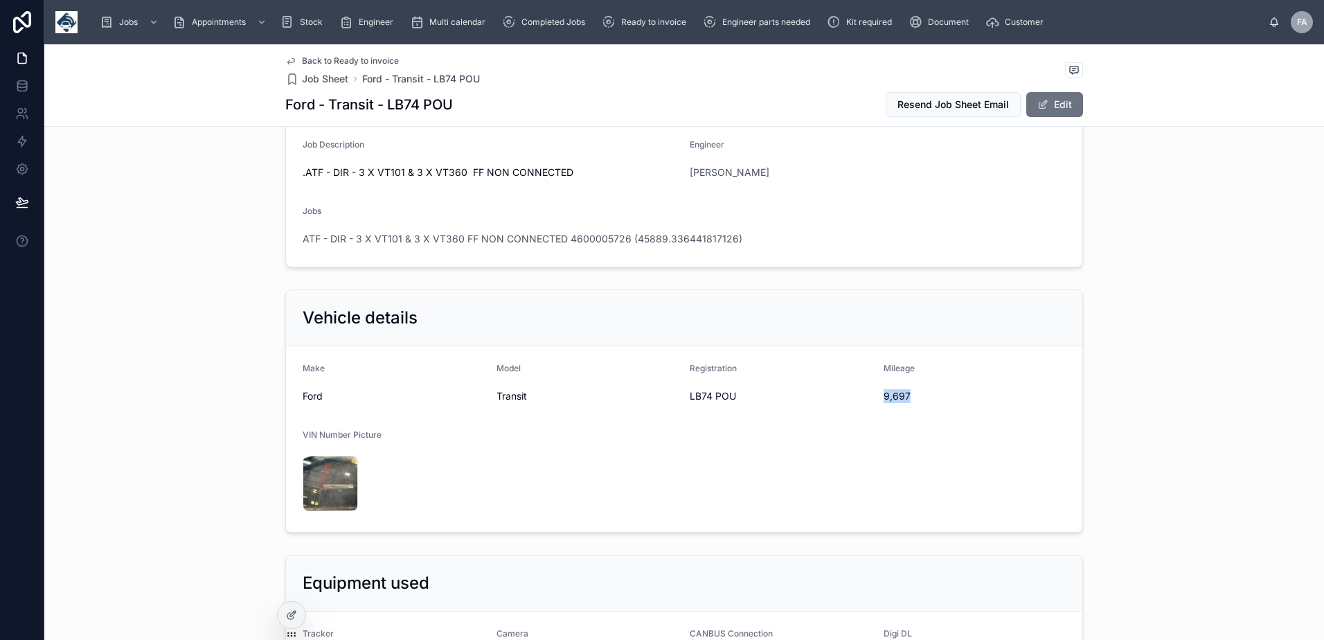
copy span "9,697"
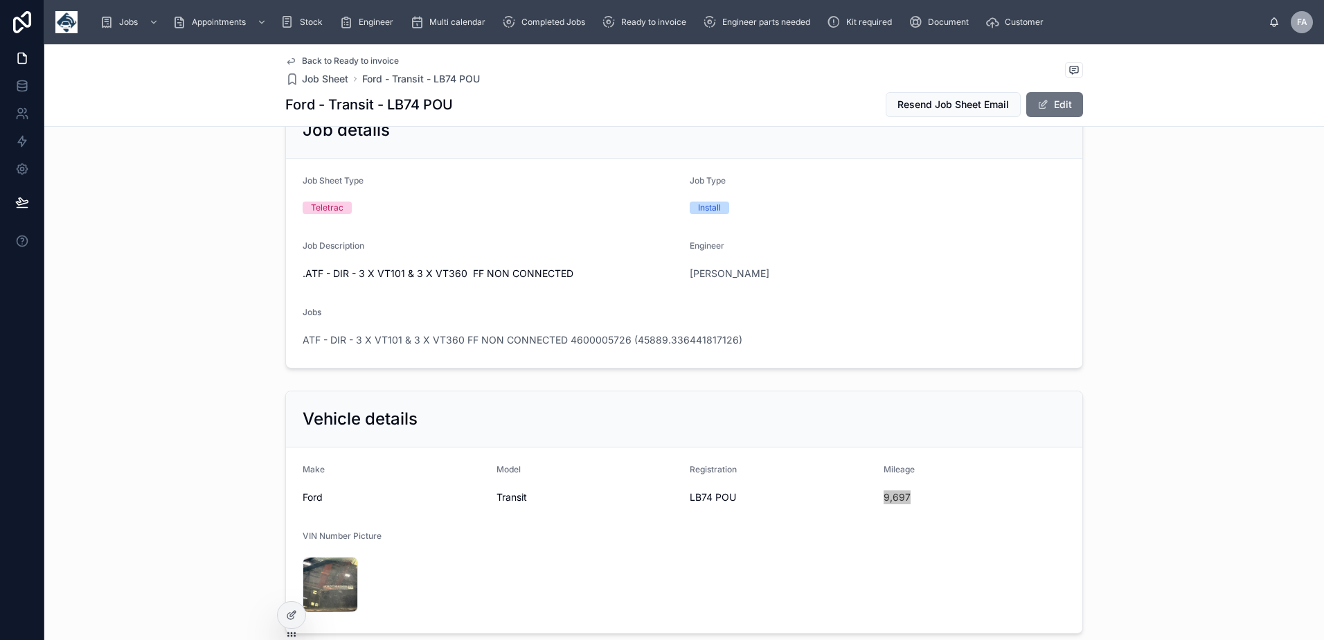
scroll to position [0, 0]
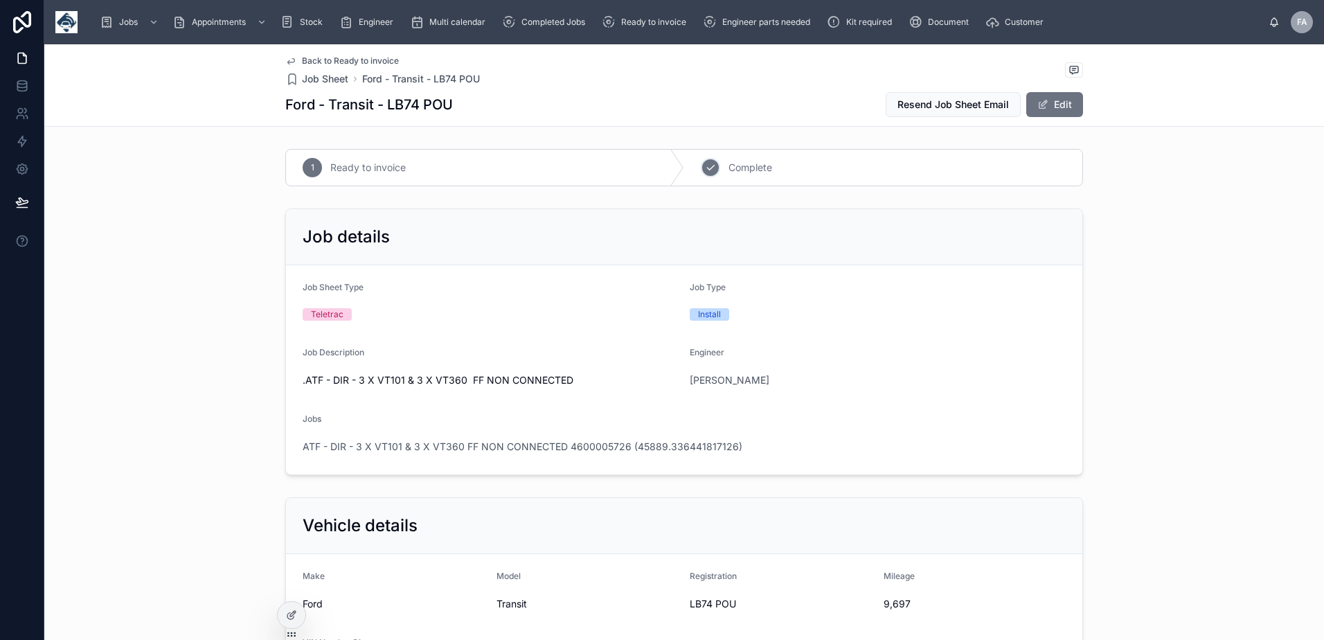
click at [709, 174] on div "2" at bounding box center [710, 167] width 19 height 19
click at [378, 442] on span "ATF - DIR - 3 X VT101 & 3 X VT360 FF NON CONNECTED 4600005726 (45889.3364418171…" at bounding box center [523, 447] width 440 height 14
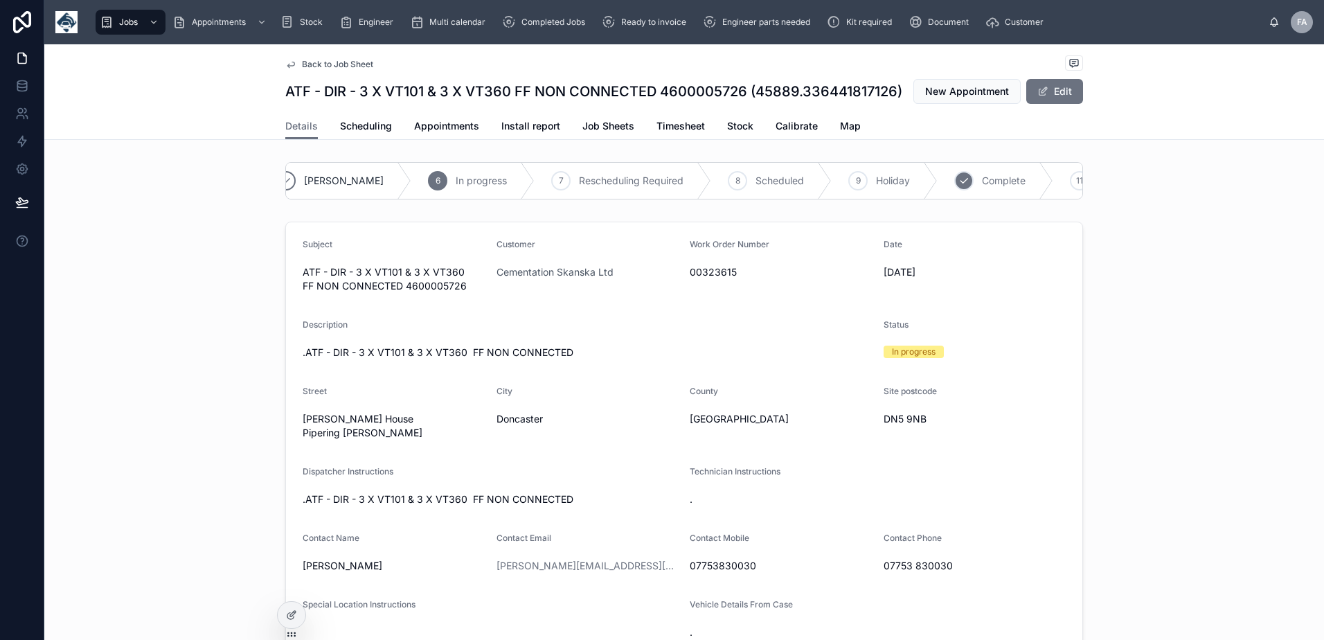
click at [937, 199] on div "10 Complete" at bounding box center [995, 181] width 116 height 36
click at [461, 133] on span "Appointments" at bounding box center [446, 126] width 65 height 14
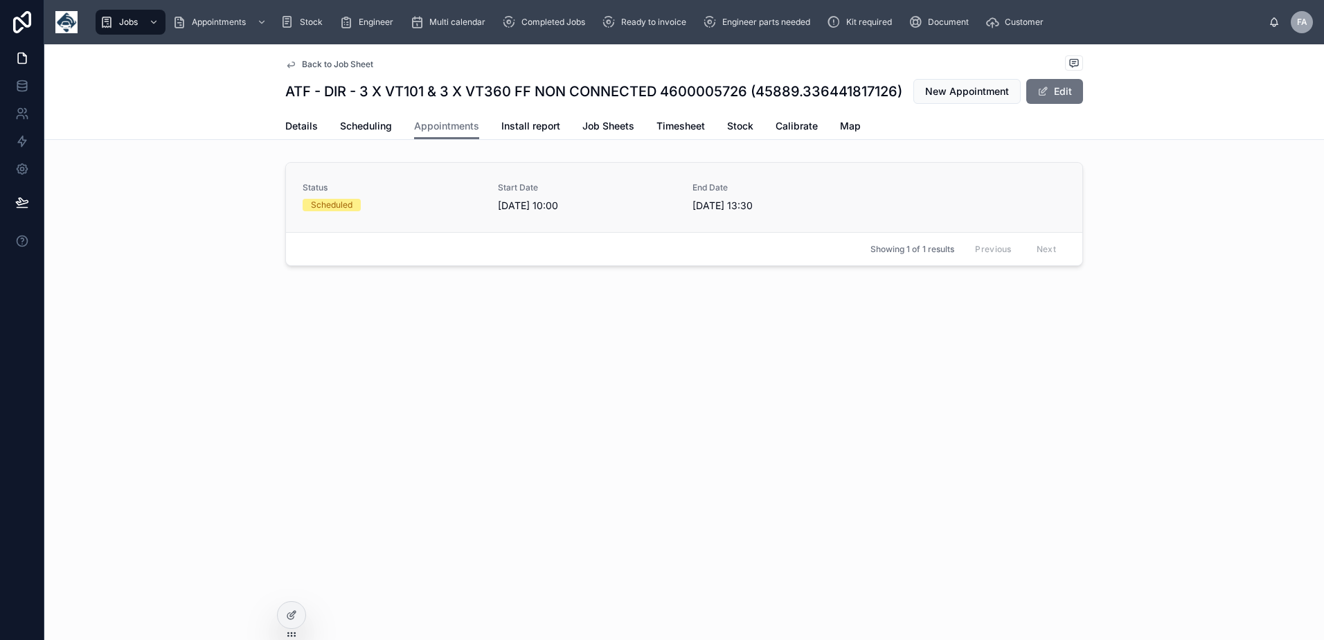
click at [418, 211] on div "Scheduled" at bounding box center [392, 205] width 179 height 12
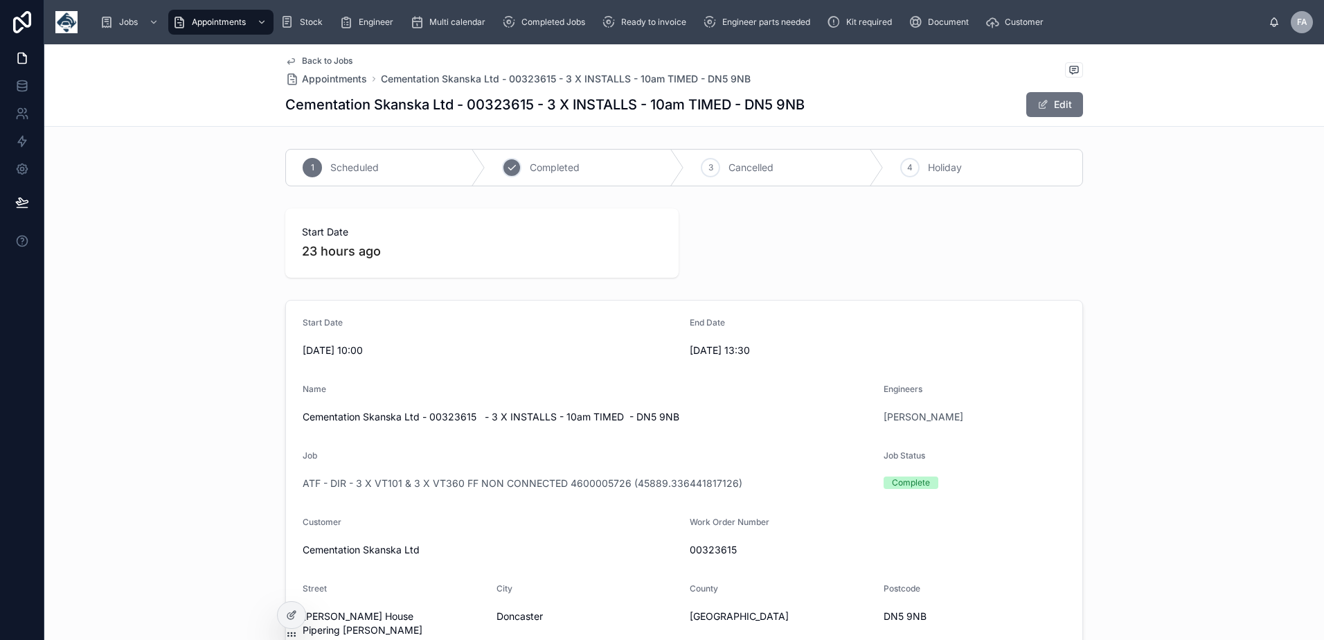
click at [507, 166] on icon at bounding box center [511, 167] width 11 height 11
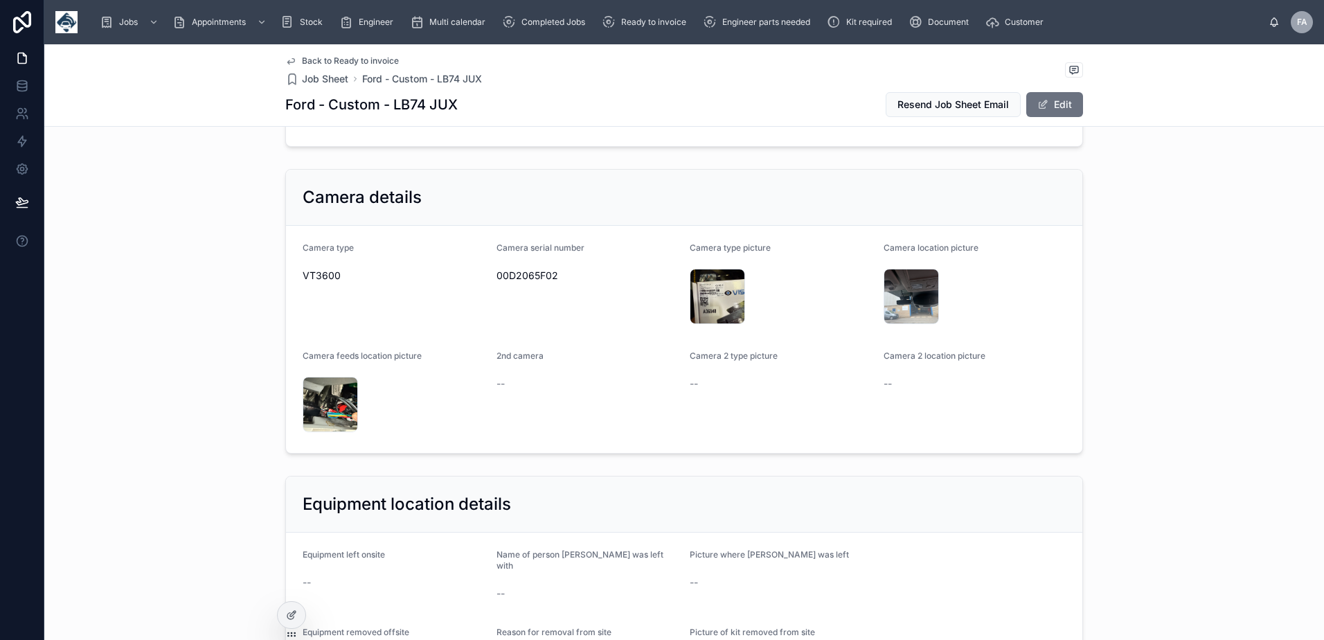
scroll to position [1177, 0]
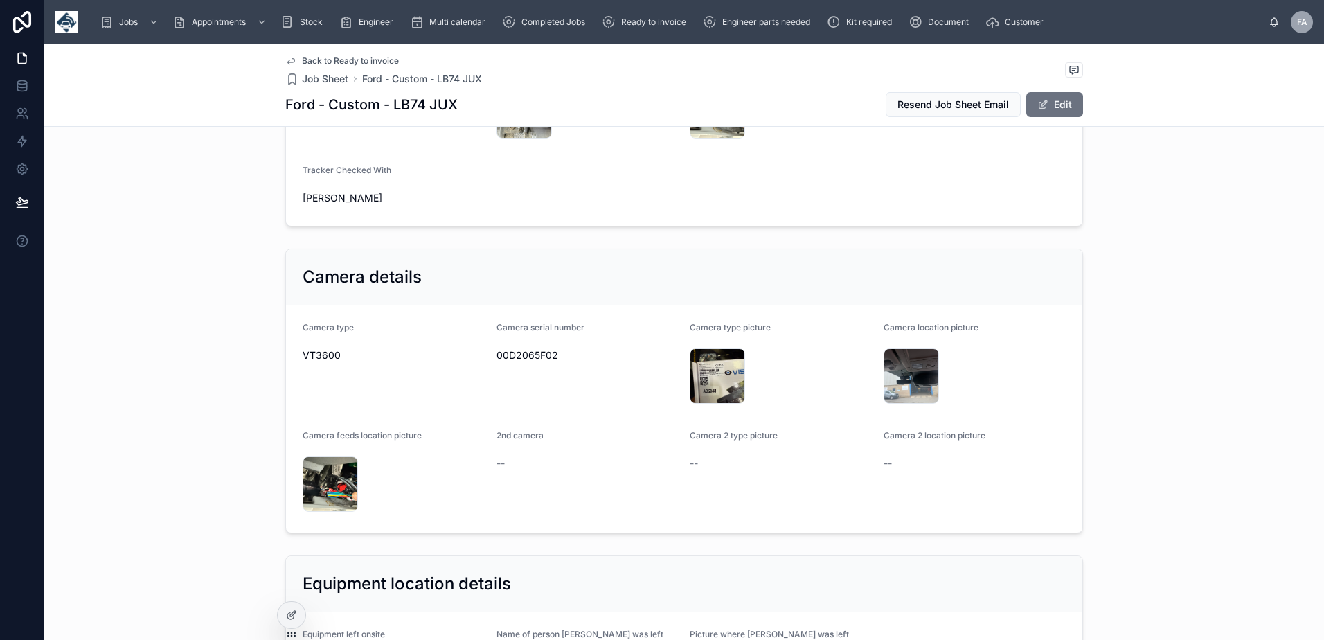
click at [529, 351] on span "00D2065F02" at bounding box center [587, 355] width 183 height 14
copy span "00D2065F02"
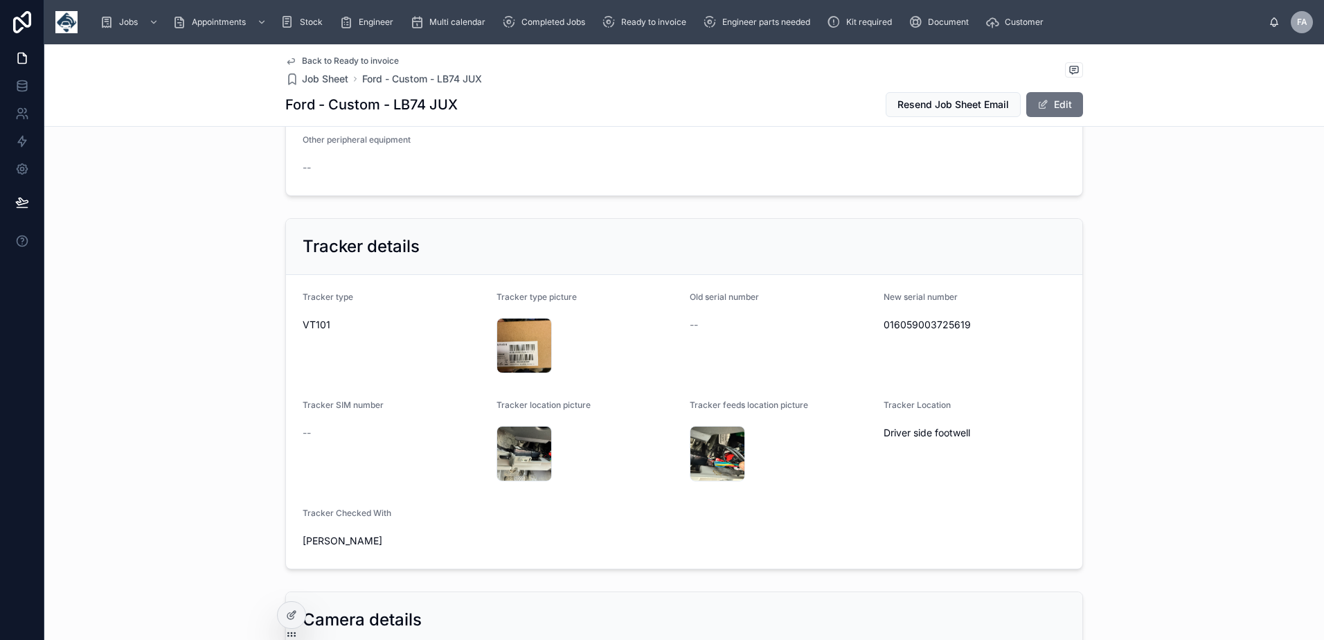
scroll to position [831, 0]
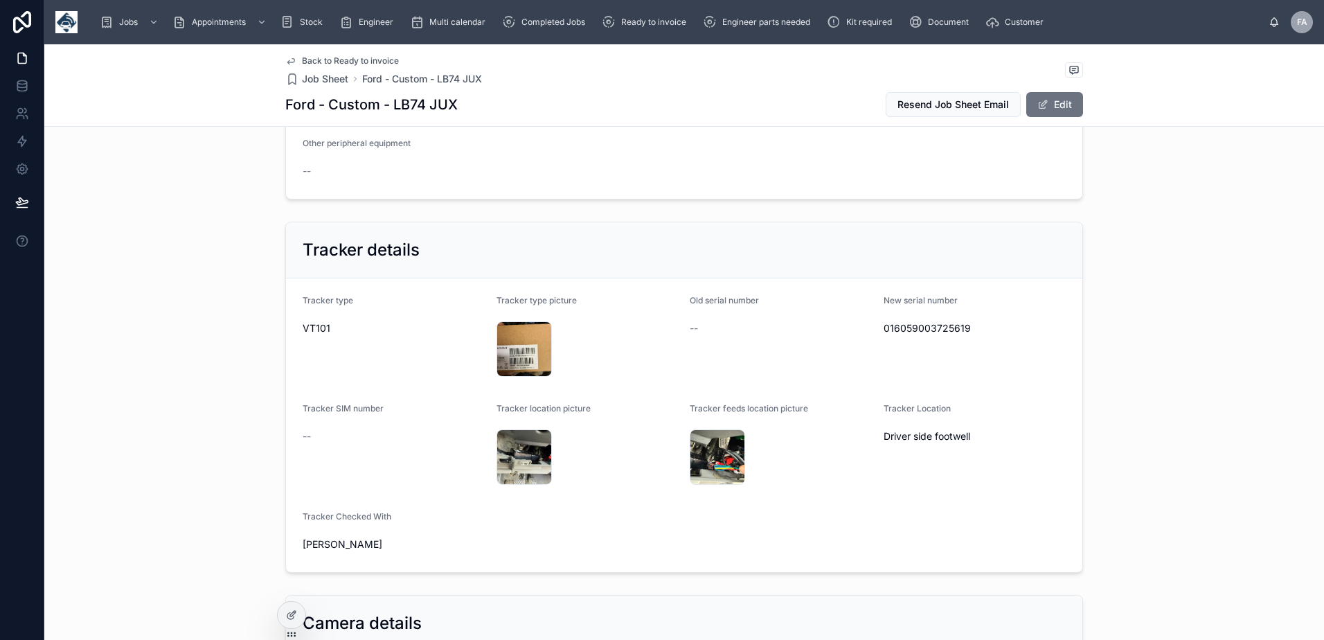
click at [939, 332] on span "016059003725619" at bounding box center [974, 328] width 183 height 14
copy span "016059003725619"
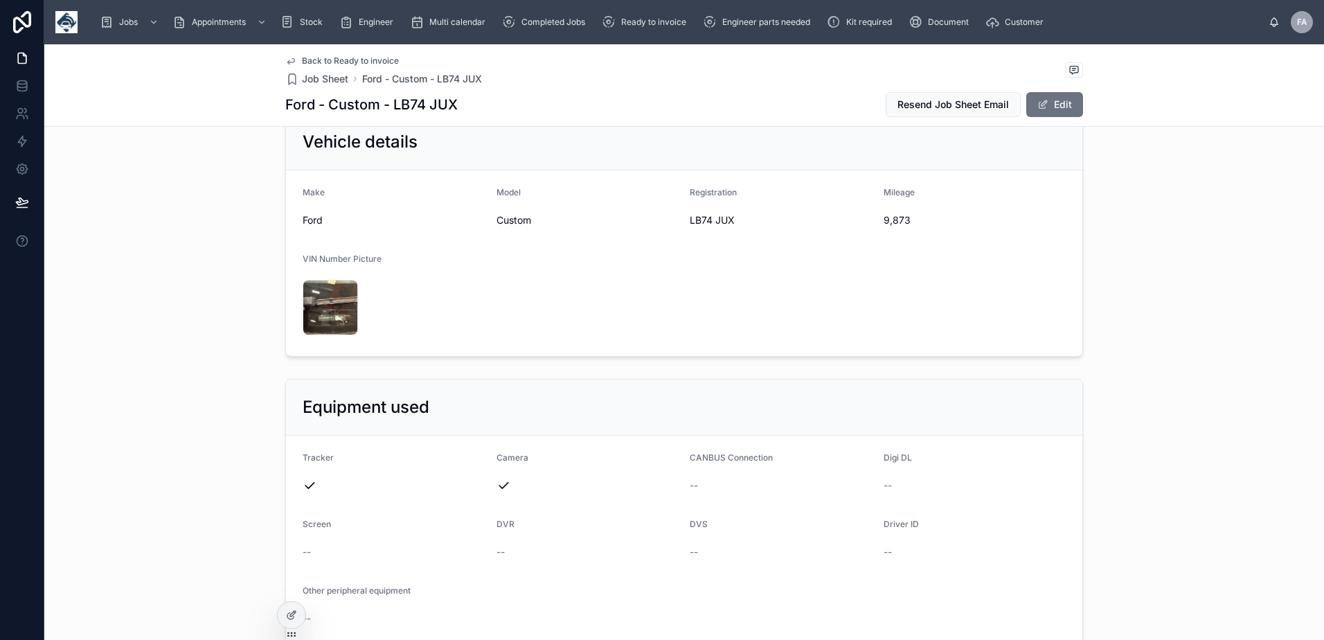
scroll to position [346, 0]
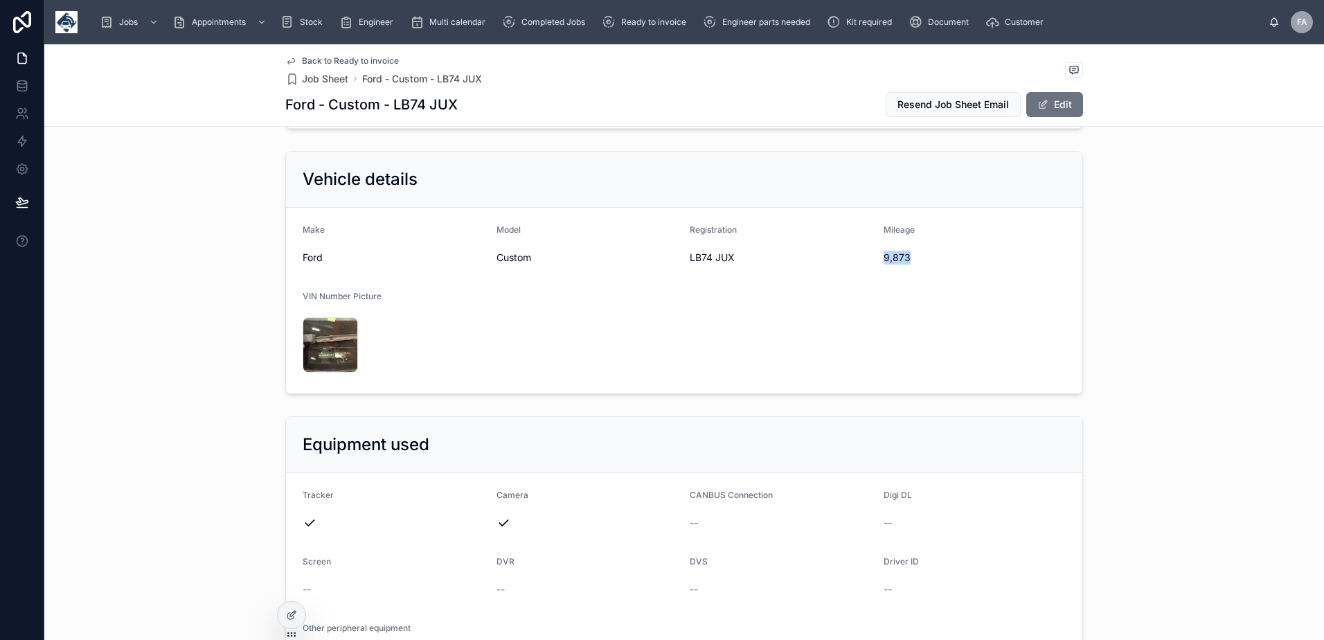
drag, startPoint x: 878, startPoint y: 255, endPoint x: 915, endPoint y: 258, distance: 37.4
click at [915, 258] on span "9,873" at bounding box center [974, 258] width 183 height 14
copy span "9,873"
drag, startPoint x: 683, startPoint y: 259, endPoint x: 746, endPoint y: 262, distance: 63.8
click at [746, 262] on form "Make Ford Model Custom Registration LB74 JUX Mileage 9,873 VIN Number Picture I…" at bounding box center [684, 301] width 796 height 186
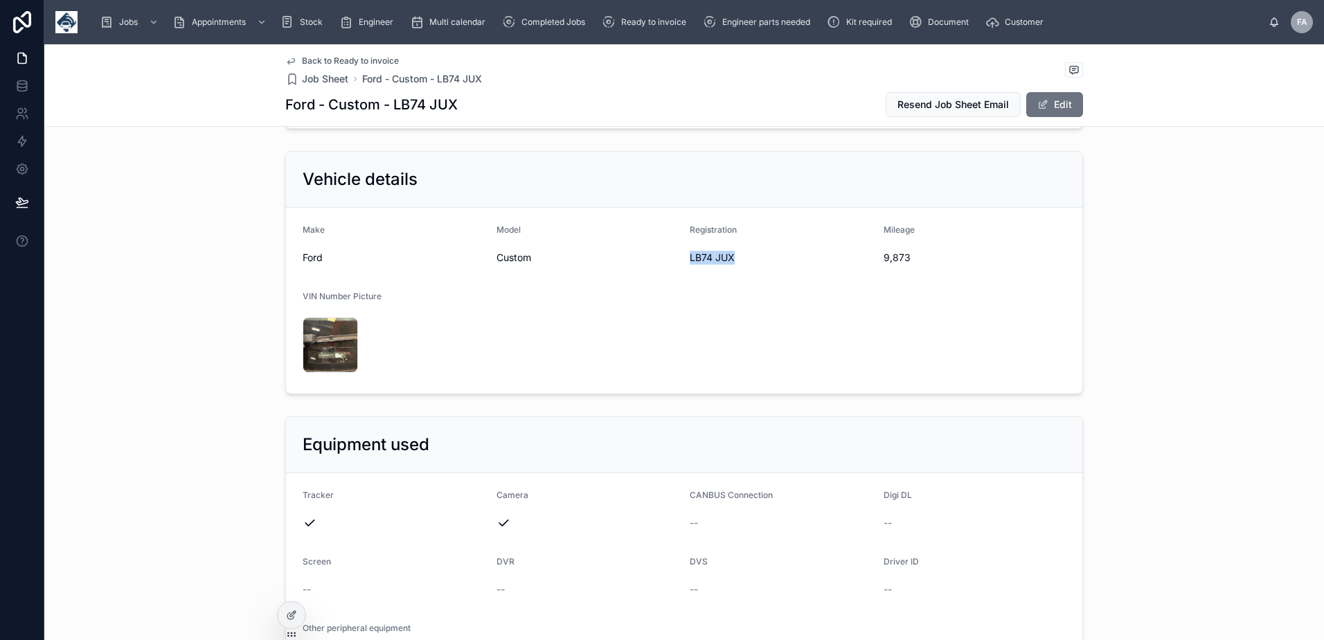
copy span "LB74 JUX"
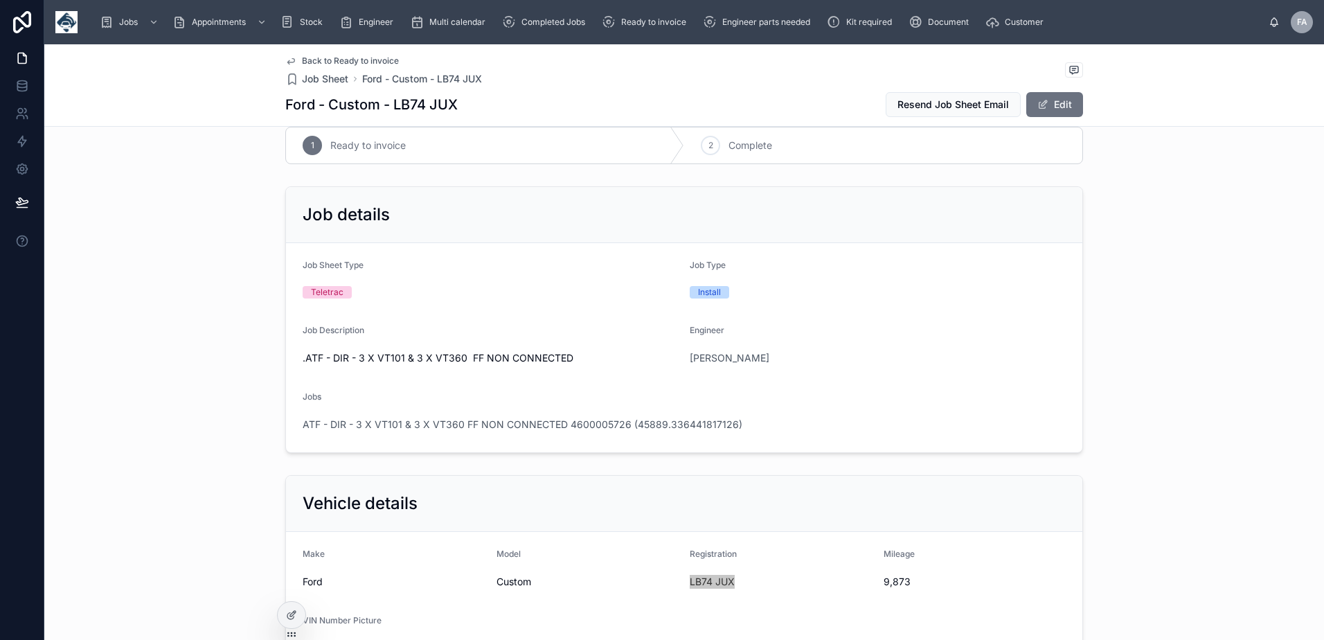
scroll to position [0, 0]
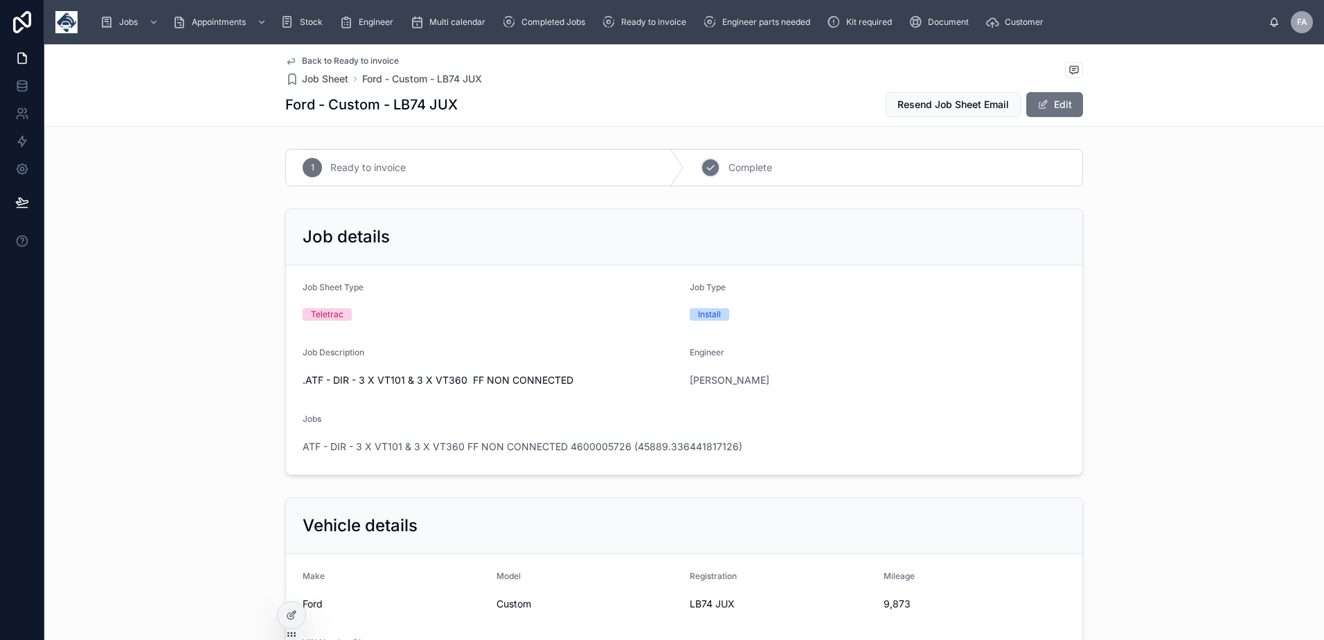
click at [705, 164] on icon at bounding box center [710, 167] width 11 height 11
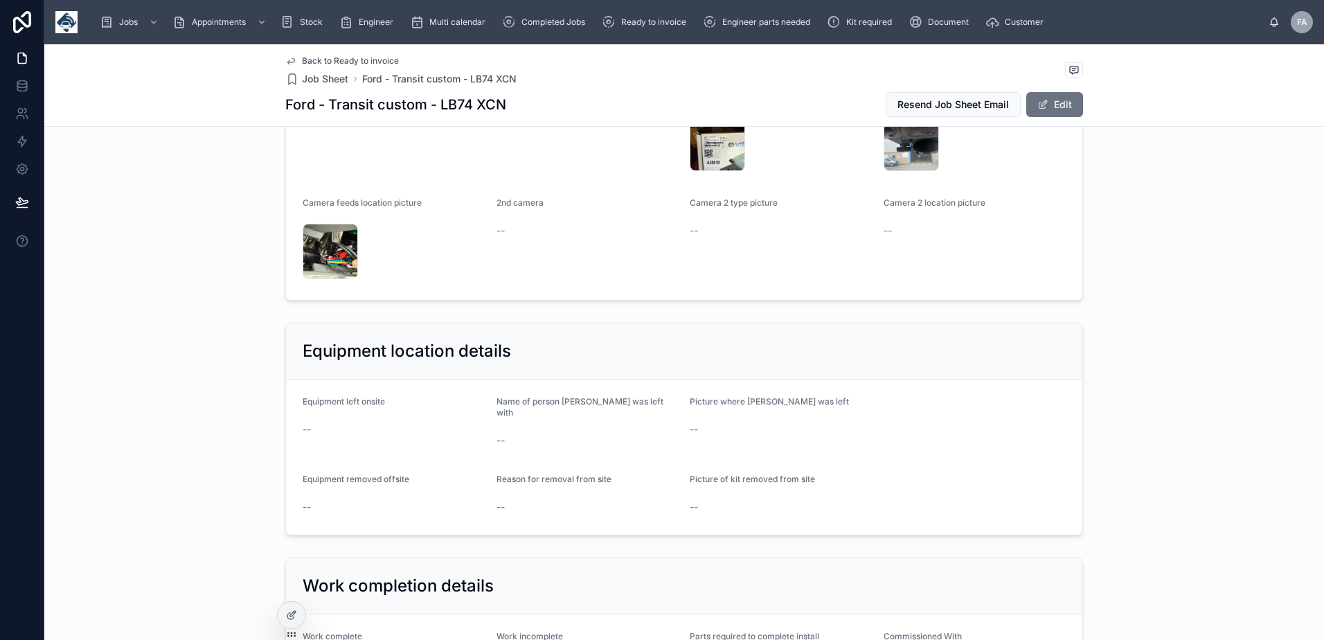
scroll to position [1315, 0]
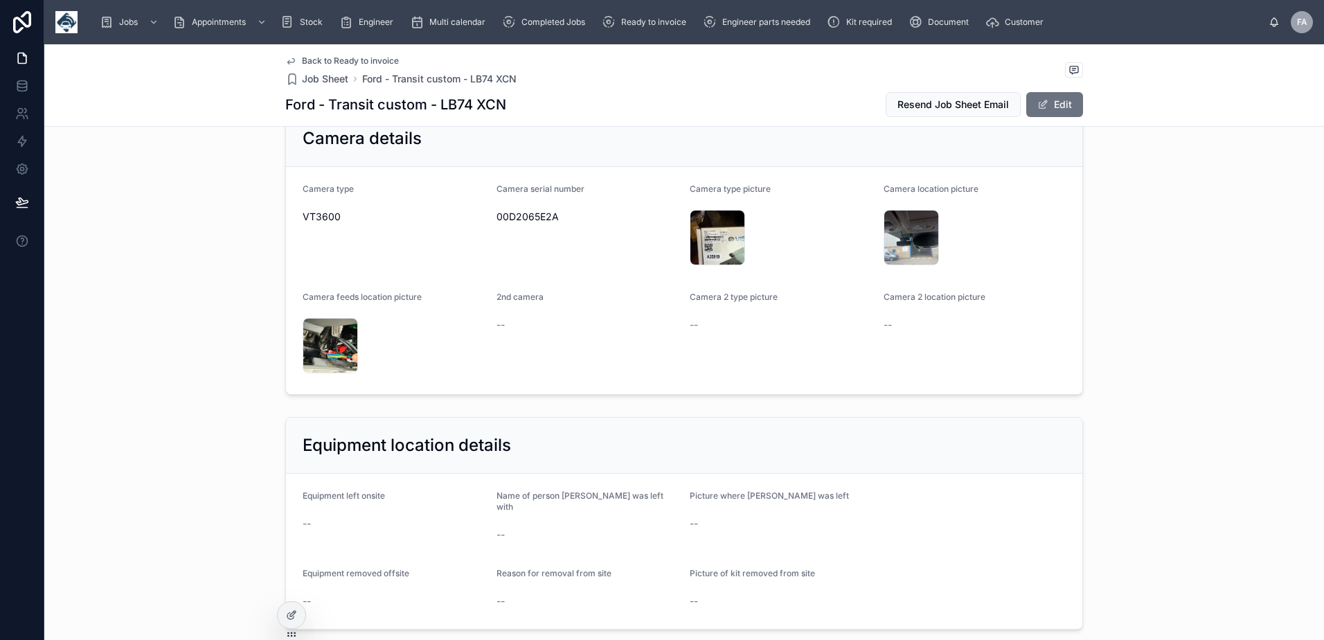
click at [534, 217] on span "00D2065E2A" at bounding box center [587, 217] width 183 height 14
copy span "00D2065E2A"
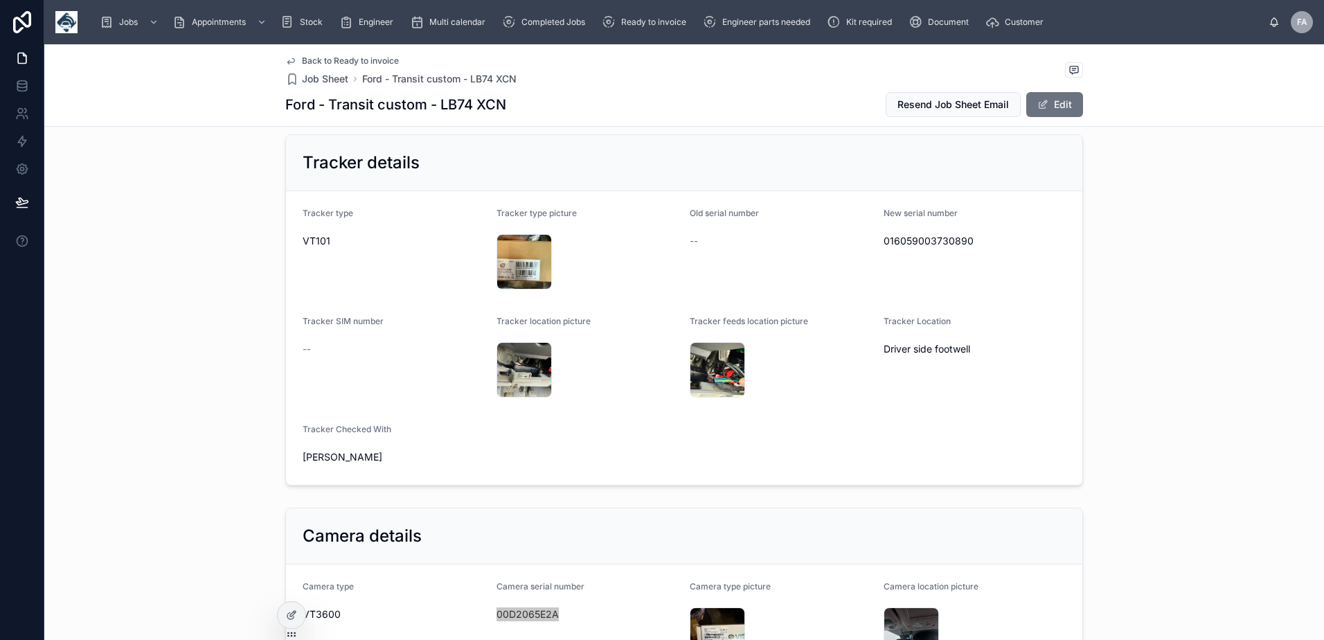
scroll to position [900, 0]
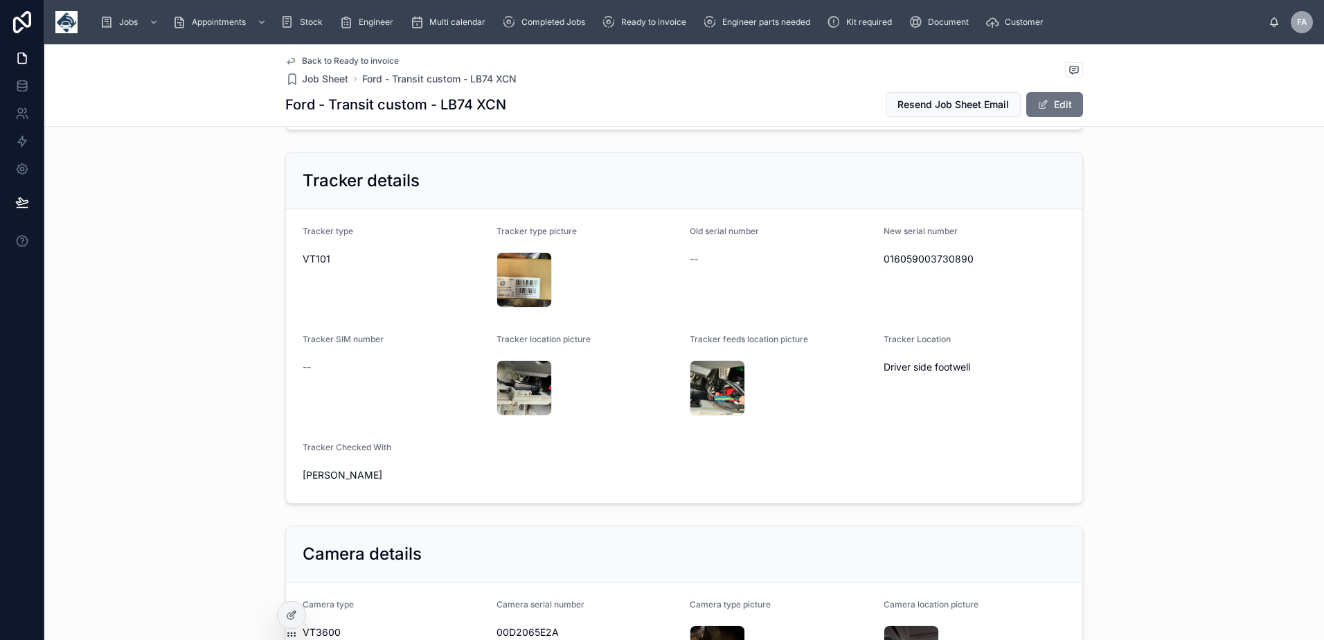
click at [912, 263] on span "016059003730890" at bounding box center [974, 259] width 183 height 14
copy span "016059003730890"
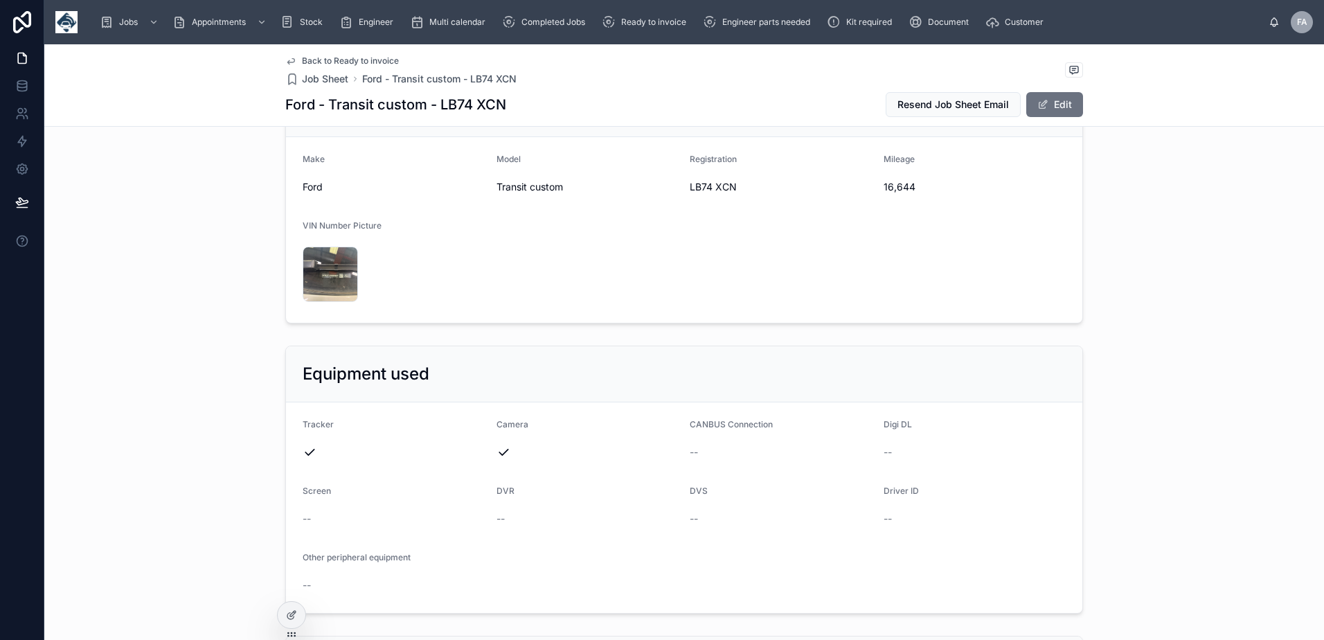
scroll to position [415, 0]
drag, startPoint x: 876, startPoint y: 190, endPoint x: 912, endPoint y: 193, distance: 36.8
click at [912, 193] on form "Make Ford Model Transit custom Registration LB74 XCN Mileage 16,644 VIN Number …" at bounding box center [684, 231] width 796 height 186
copy span "16,644"
drag, startPoint x: 683, startPoint y: 186, endPoint x: 743, endPoint y: 188, distance: 60.3
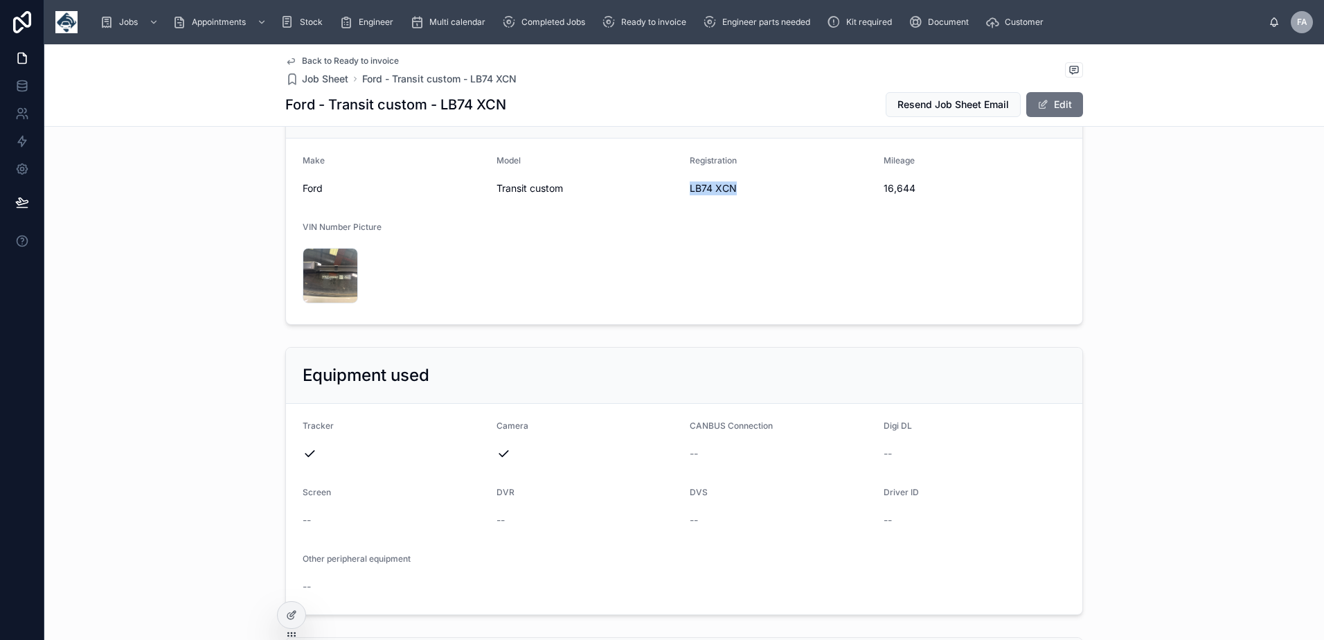
click at [743, 188] on form "Make Ford Model Transit custom Registration LB74 XCN Mileage 16,644 VIN Number …" at bounding box center [684, 231] width 796 height 186
copy span "LB74 XCN"
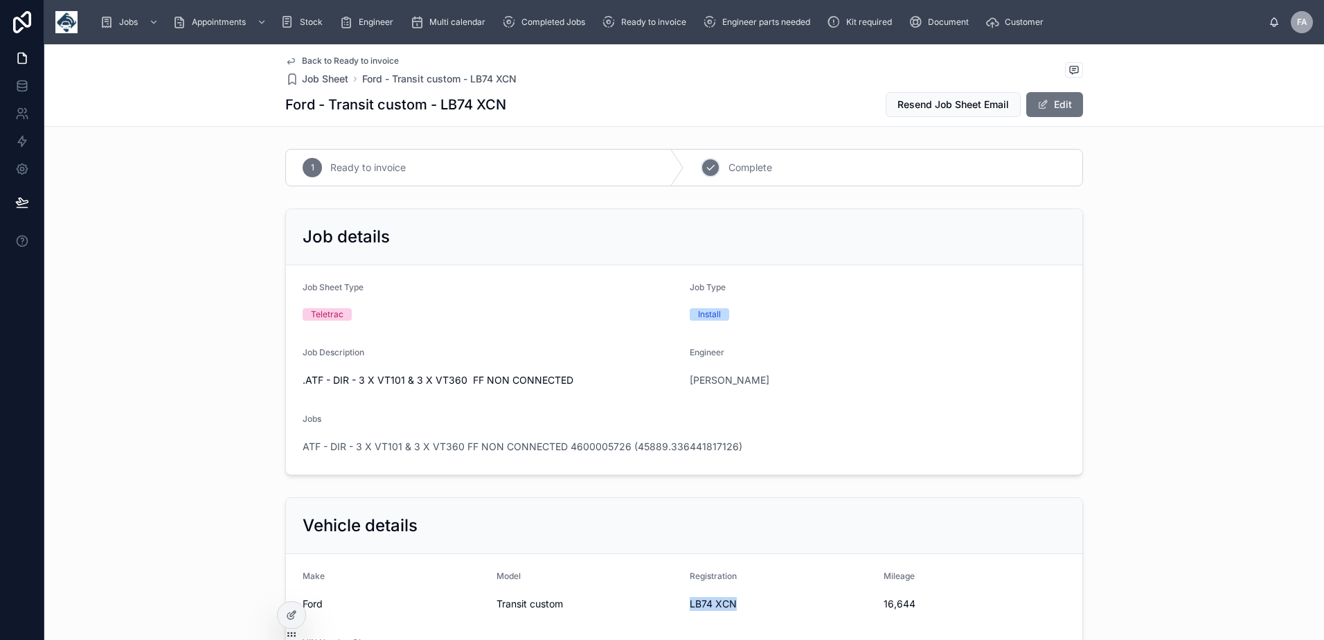
click at [707, 172] on icon at bounding box center [710, 167] width 11 height 11
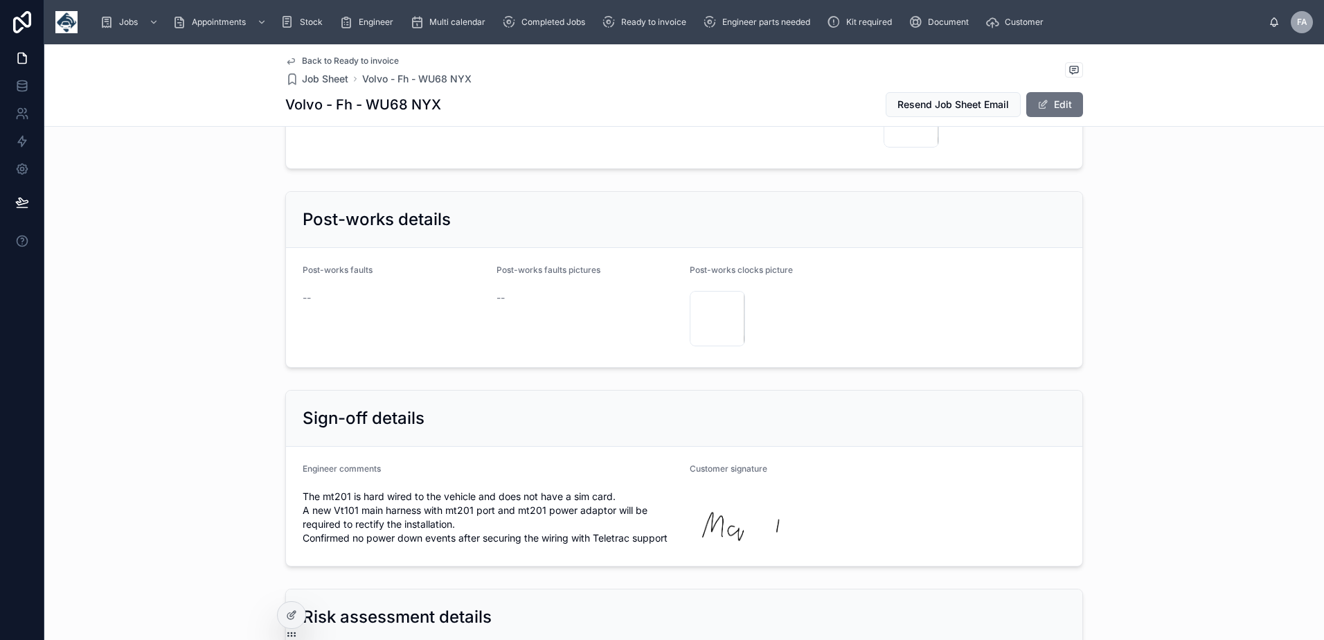
scroll to position [2077, 0]
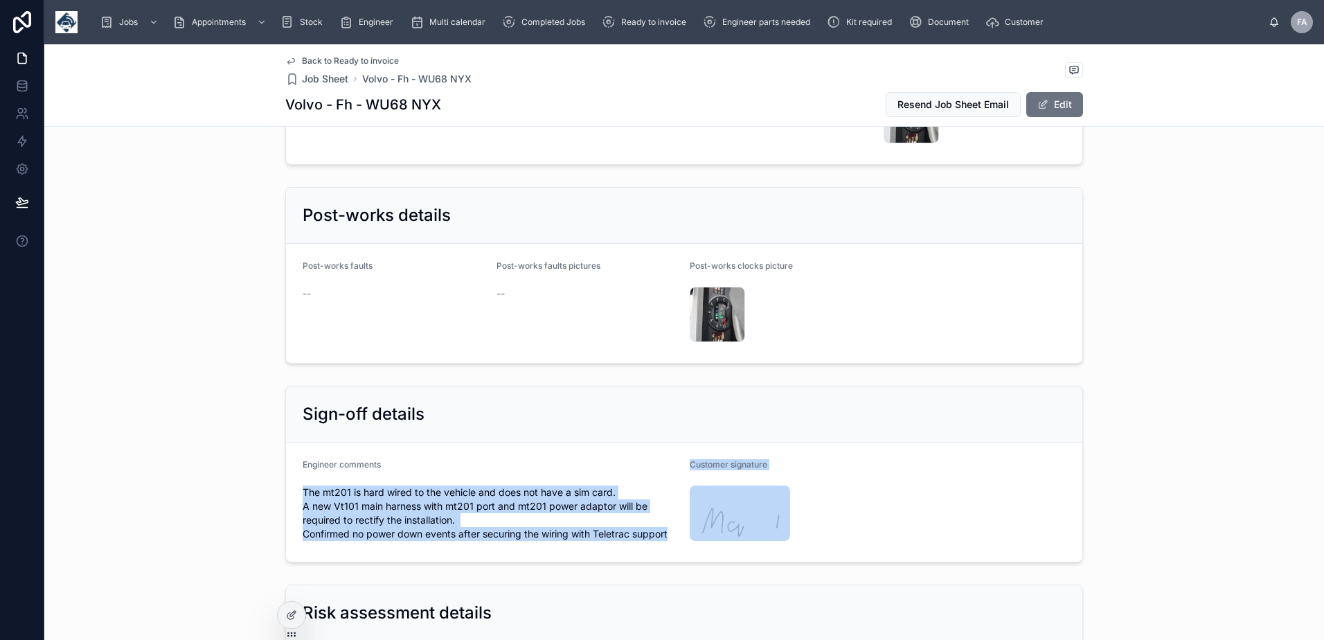
drag, startPoint x: 298, startPoint y: 478, endPoint x: 684, endPoint y: 553, distance: 392.8
click at [684, 553] on div "Sign-off details Engineer comments The mt201 is hard wired to the vehicle and d…" at bounding box center [683, 474] width 1279 height 188
drag, startPoint x: 684, startPoint y: 553, endPoint x: 655, endPoint y: 467, distance: 90.6
click at [656, 467] on div "Engineer comments The mt201 is hard wired to the vehicle and does not have a si…" at bounding box center [491, 502] width 376 height 86
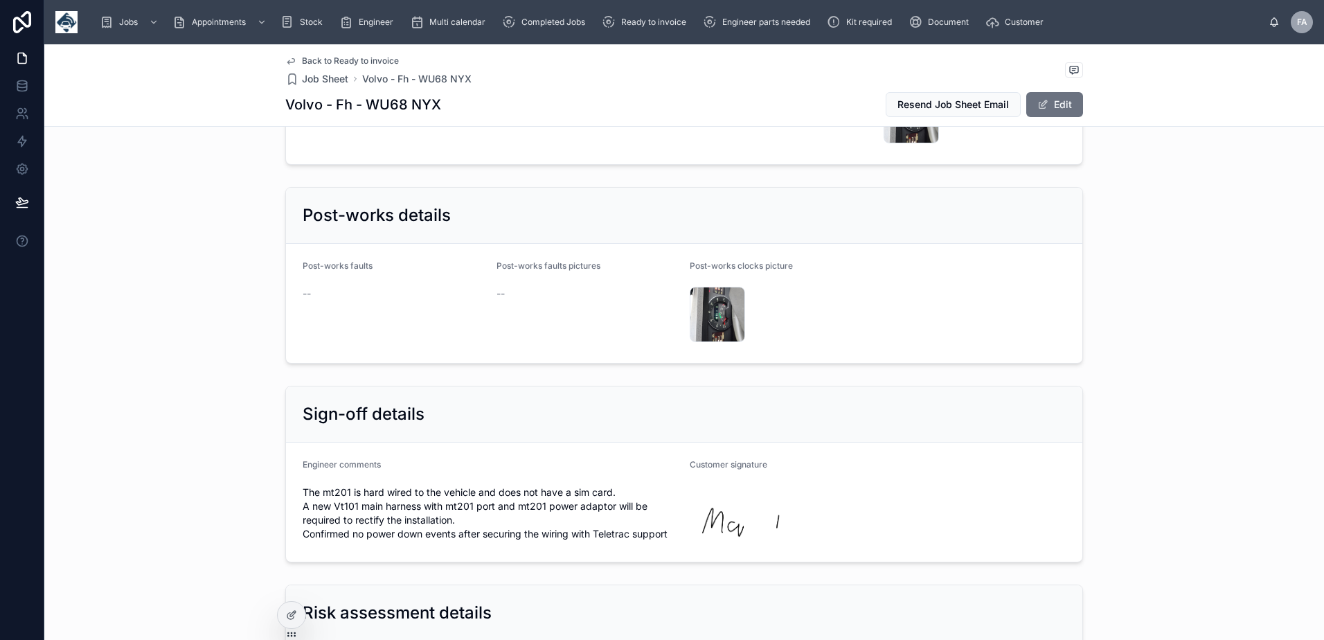
drag, startPoint x: 294, startPoint y: 478, endPoint x: 671, endPoint y: 537, distance: 381.3
click at [671, 537] on form "Engineer comments The mt201 is hard wired to the vehicle and does not have a si…" at bounding box center [684, 501] width 796 height 119
copy span "The mt201 is hard wired to the vehicle and does not have a sim card. A new Vt10…"
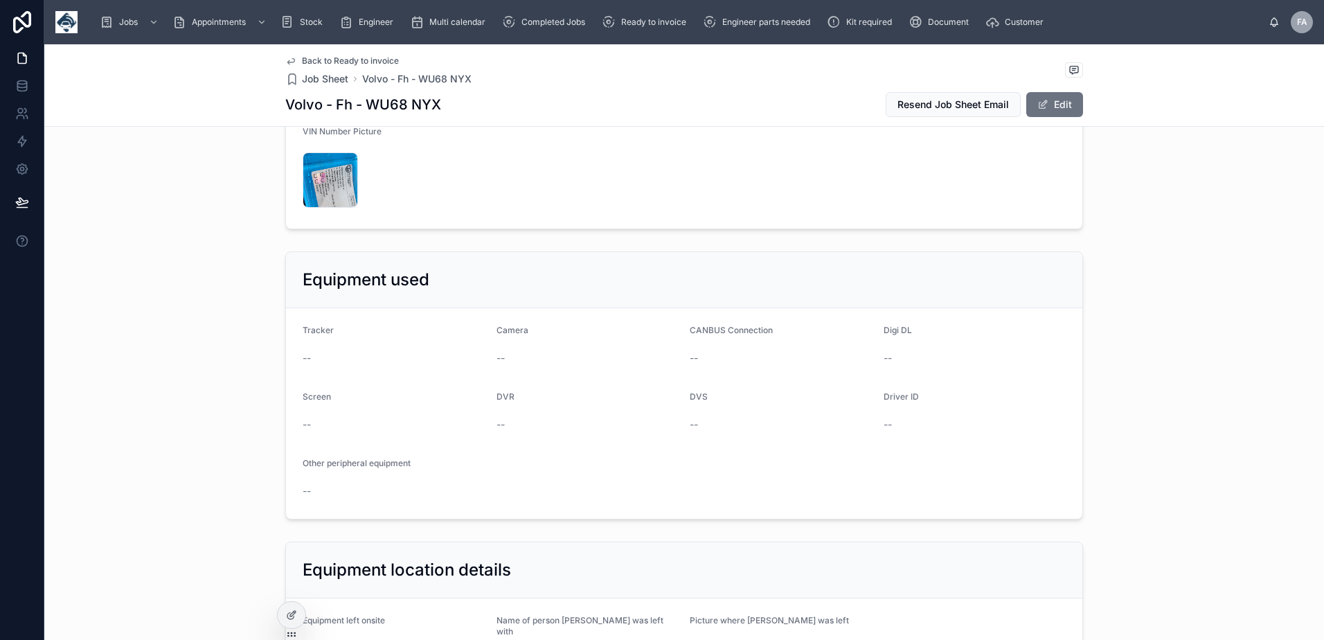
scroll to position [415, 0]
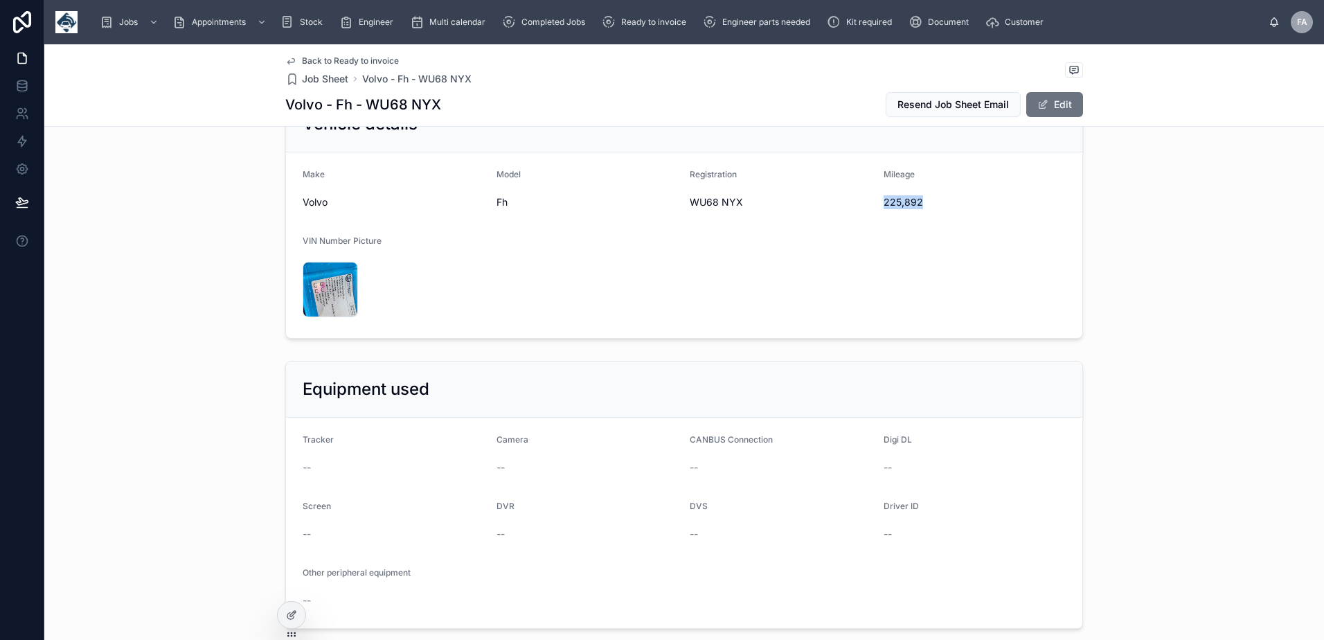
drag, startPoint x: 879, startPoint y: 207, endPoint x: 935, endPoint y: 210, distance: 56.2
click at [935, 210] on div "225,892" at bounding box center [974, 202] width 183 height 22
copy span "225,892"
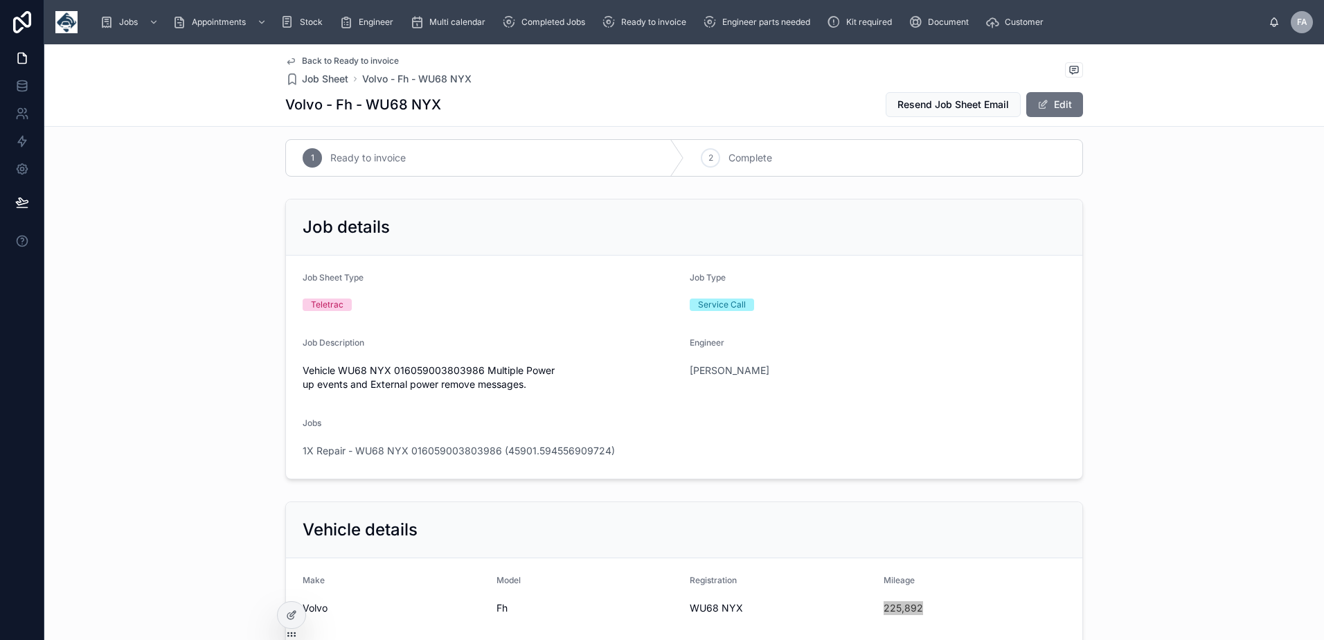
scroll to position [0, 0]
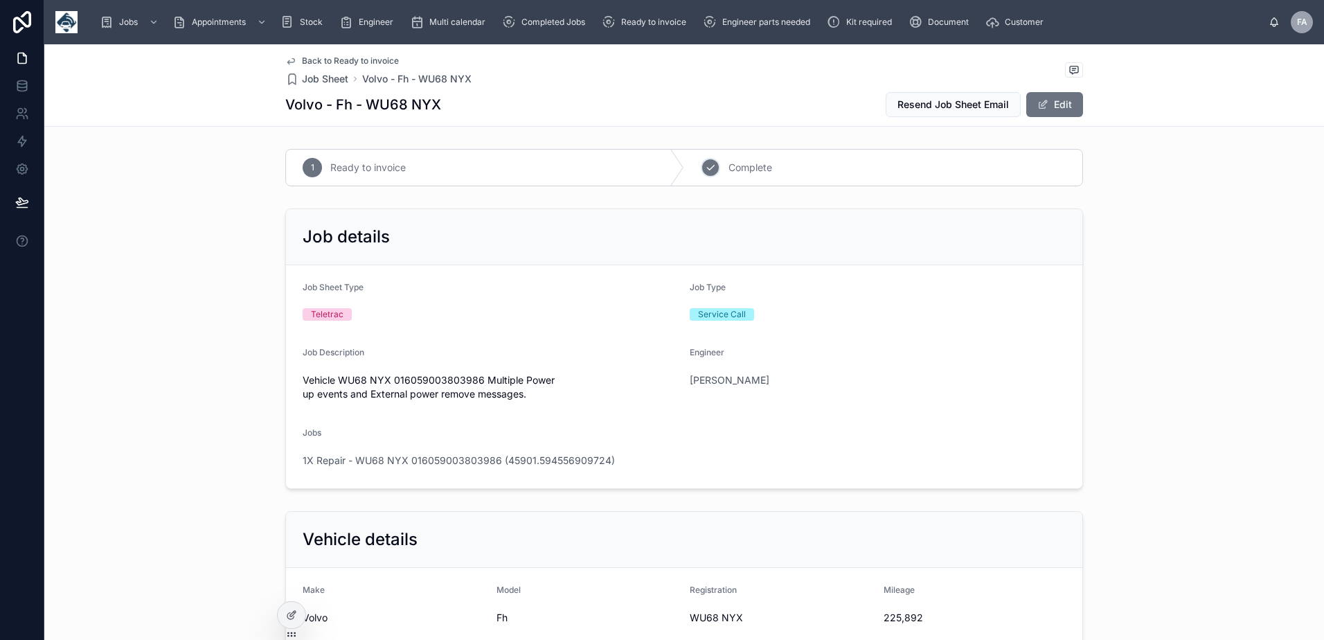
click at [701, 169] on div "2" at bounding box center [710, 167] width 19 height 19
click at [479, 463] on span "1X Repair - WU68 NYX 016059003803986 (45901.594556909724)" at bounding box center [459, 460] width 312 height 14
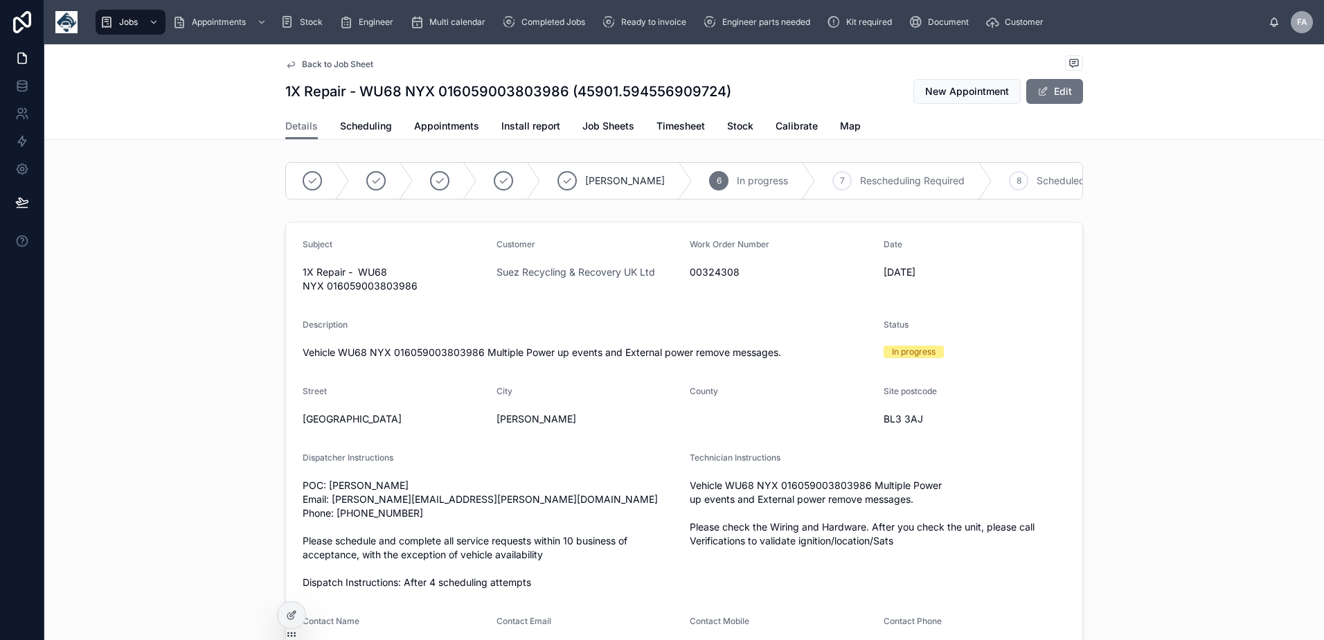
scroll to position [0, 329]
click at [910, 177] on icon at bounding box center [915, 180] width 11 height 11
click at [447, 132] on span "Appointments" at bounding box center [446, 126] width 65 height 14
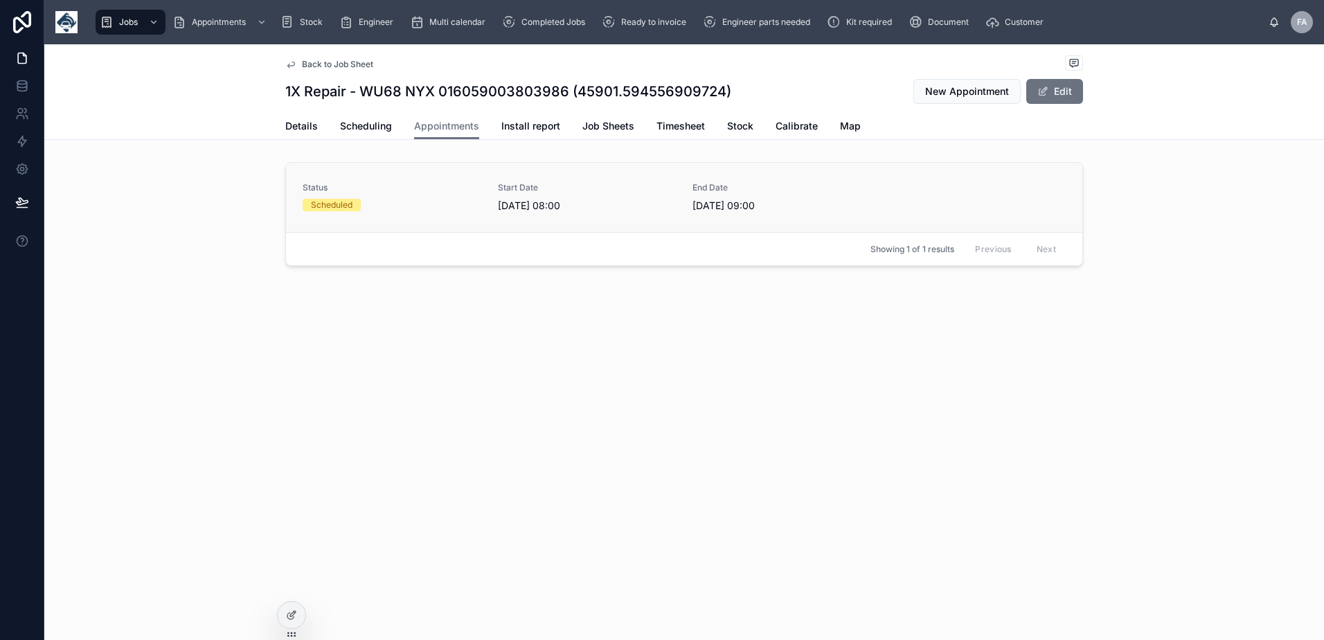
click at [407, 205] on div "Scheduled" at bounding box center [392, 205] width 179 height 12
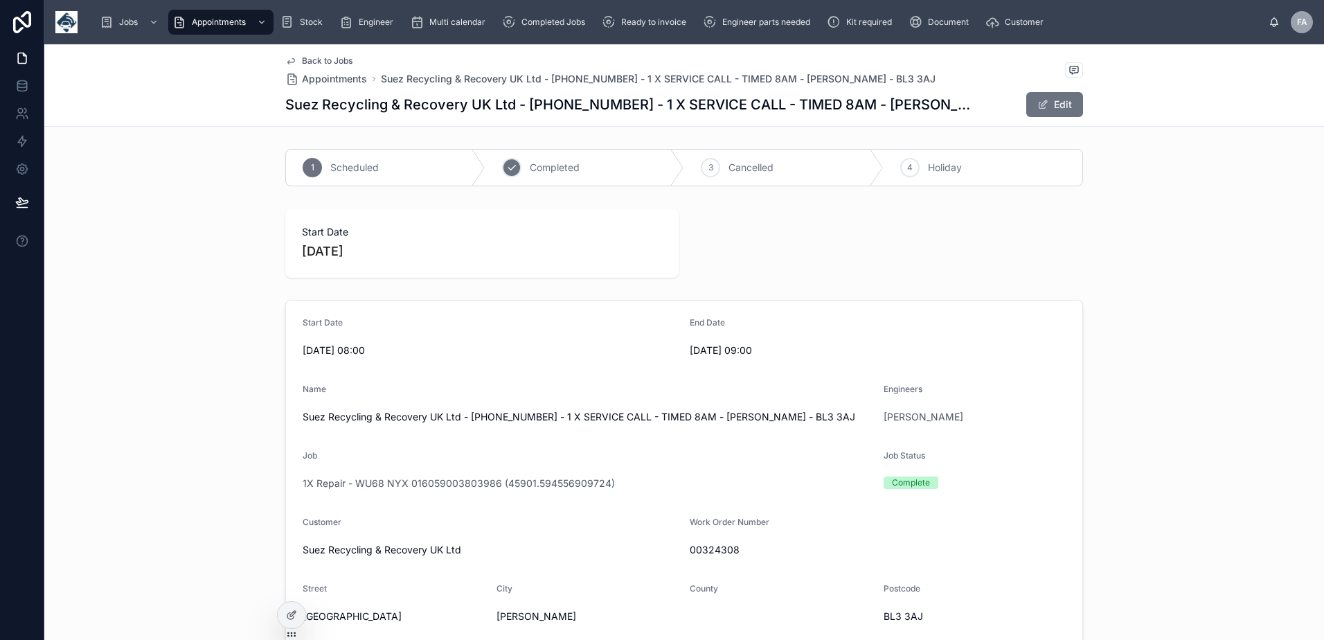
click at [534, 171] on span "Completed" at bounding box center [555, 168] width 50 height 14
click at [635, 23] on span "Ready to invoice" at bounding box center [653, 22] width 65 height 11
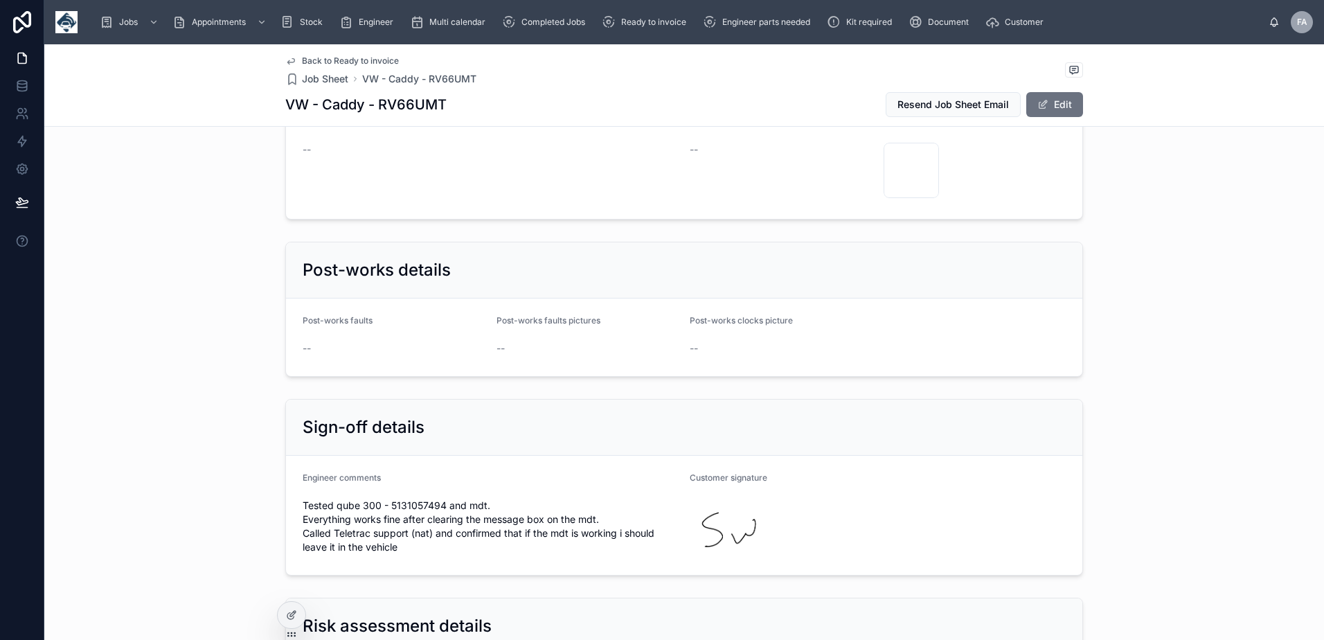
scroll to position [2146, 0]
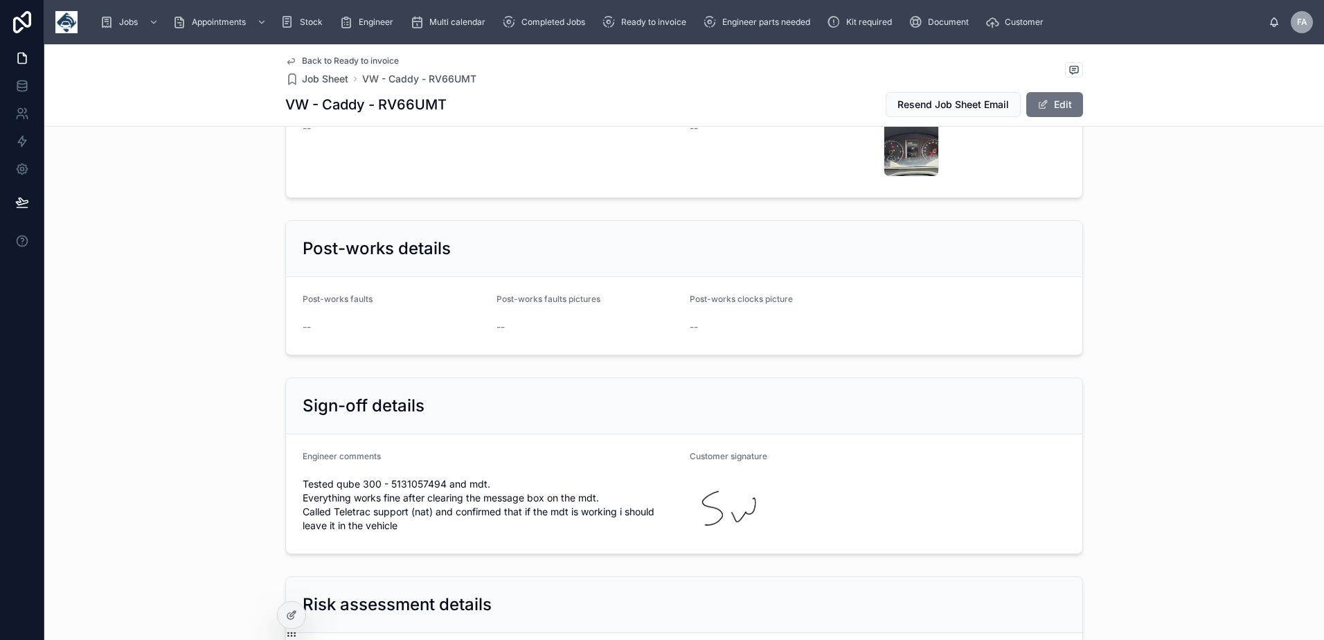
drag, startPoint x: 294, startPoint y: 470, endPoint x: 413, endPoint y: 521, distance: 130.0
click at [413, 521] on form "Engineer comments Tested qube 300 - 5131057494 and mdt. Everything works fine a…" at bounding box center [684, 493] width 796 height 119
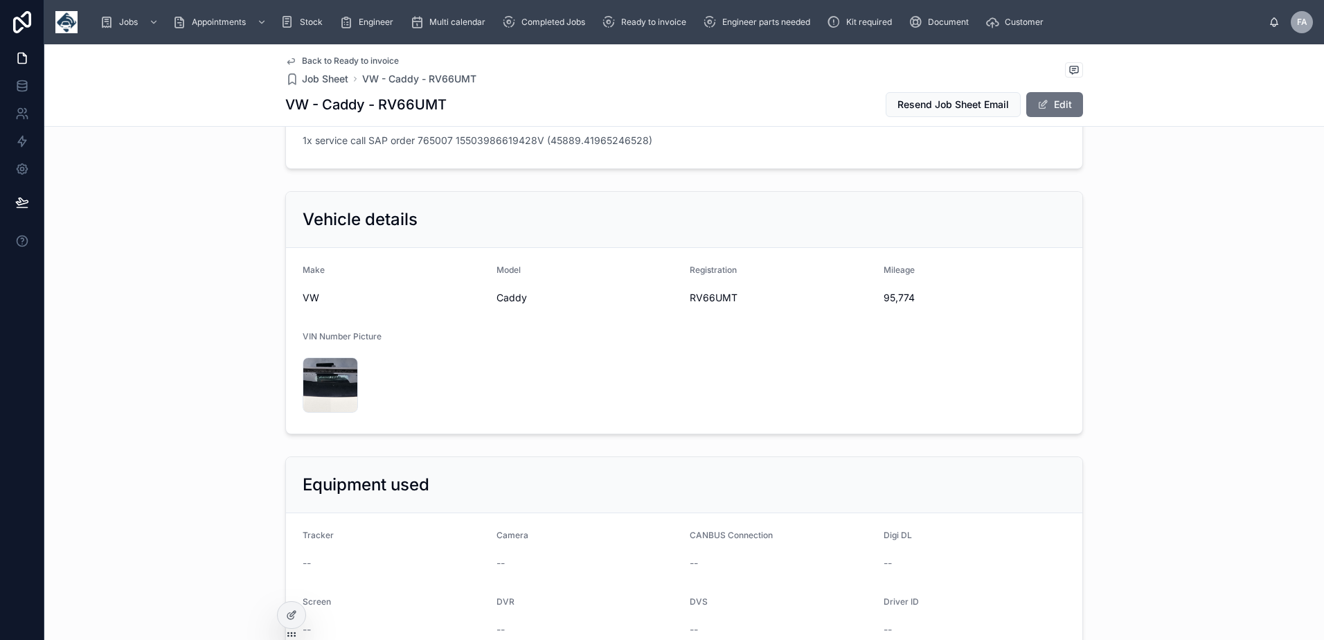
scroll to position [346, 0]
drag, startPoint x: 875, startPoint y: 301, endPoint x: 922, endPoint y: 304, distance: 47.2
click at [922, 304] on form "Make VW Model Caddy Registration RV66UMT Mileage 95,774 VIN Number Picture 2025…" at bounding box center [684, 342] width 796 height 186
copy span "95,774"
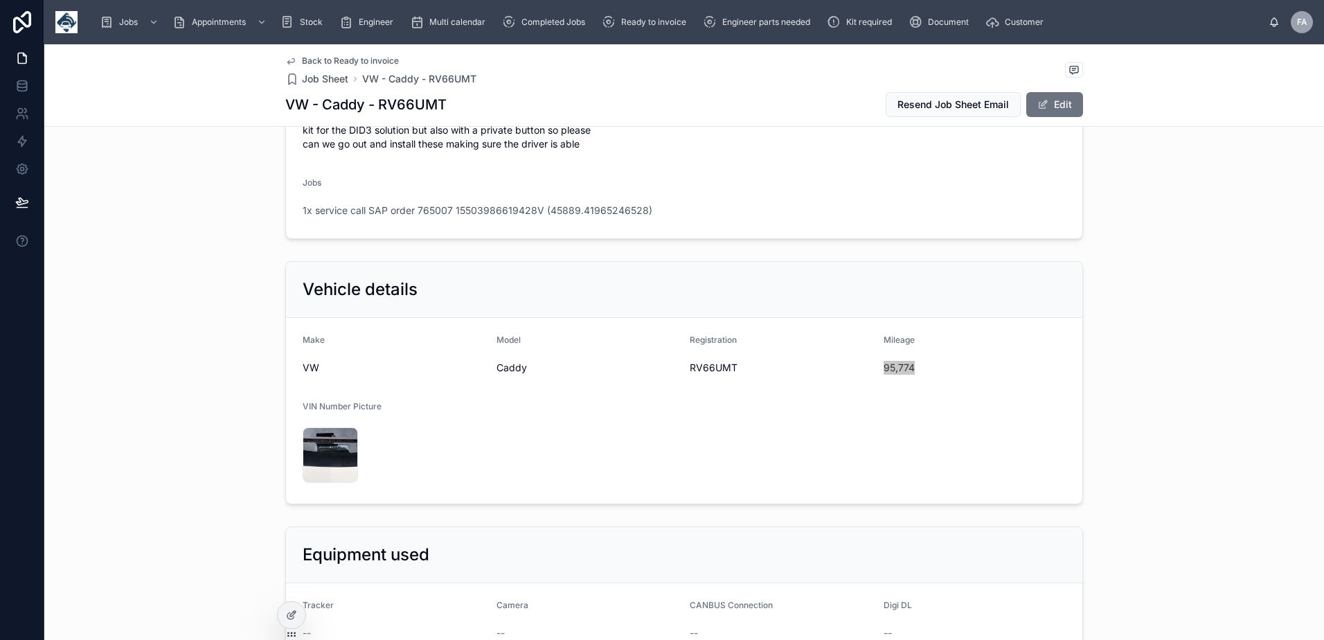
scroll to position [277, 0]
click at [697, 366] on span "RV66UMT" at bounding box center [780, 368] width 183 height 14
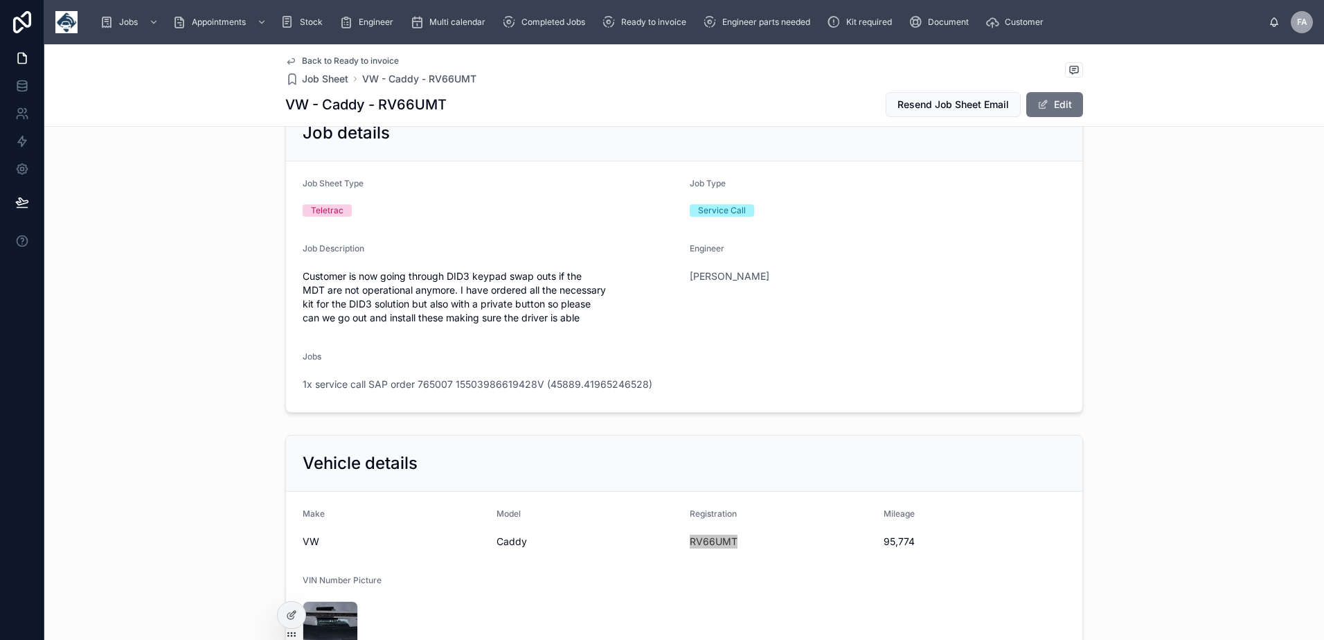
scroll to position [0, 0]
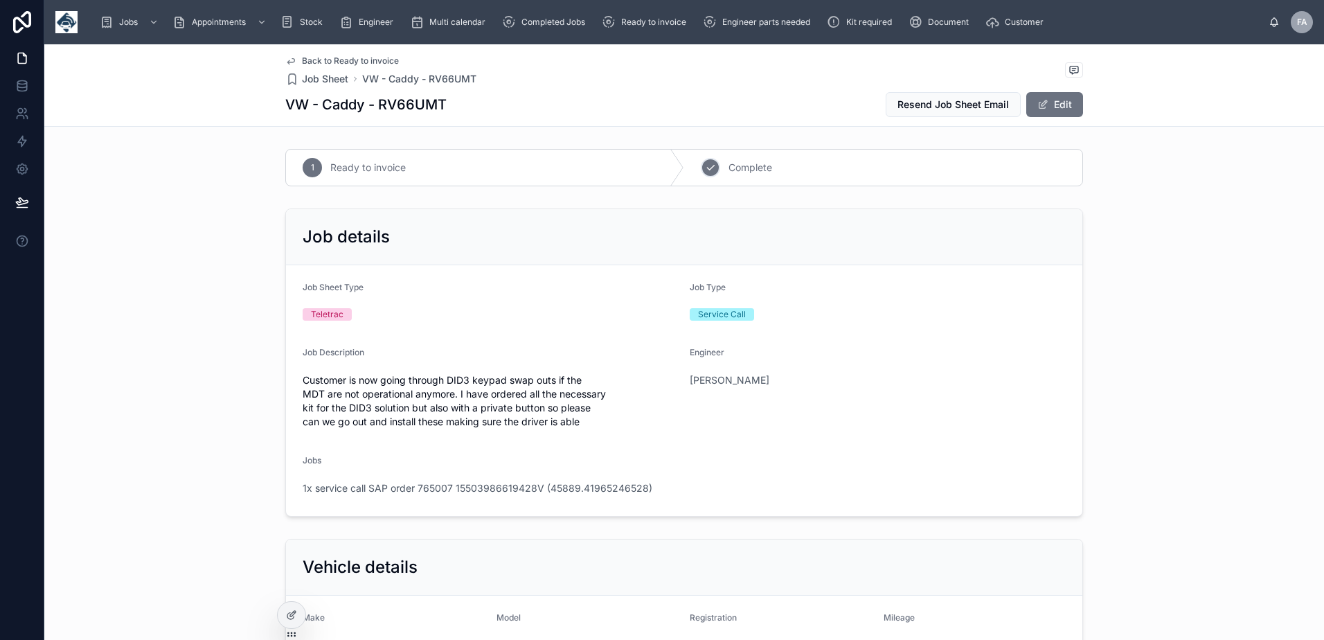
click at [698, 175] on div "2 Complete" at bounding box center [883, 168] width 398 height 36
click at [592, 492] on span "1x service call SAP order 765007 15503986619428V (45889.41965246528)" at bounding box center [478, 488] width 350 height 14
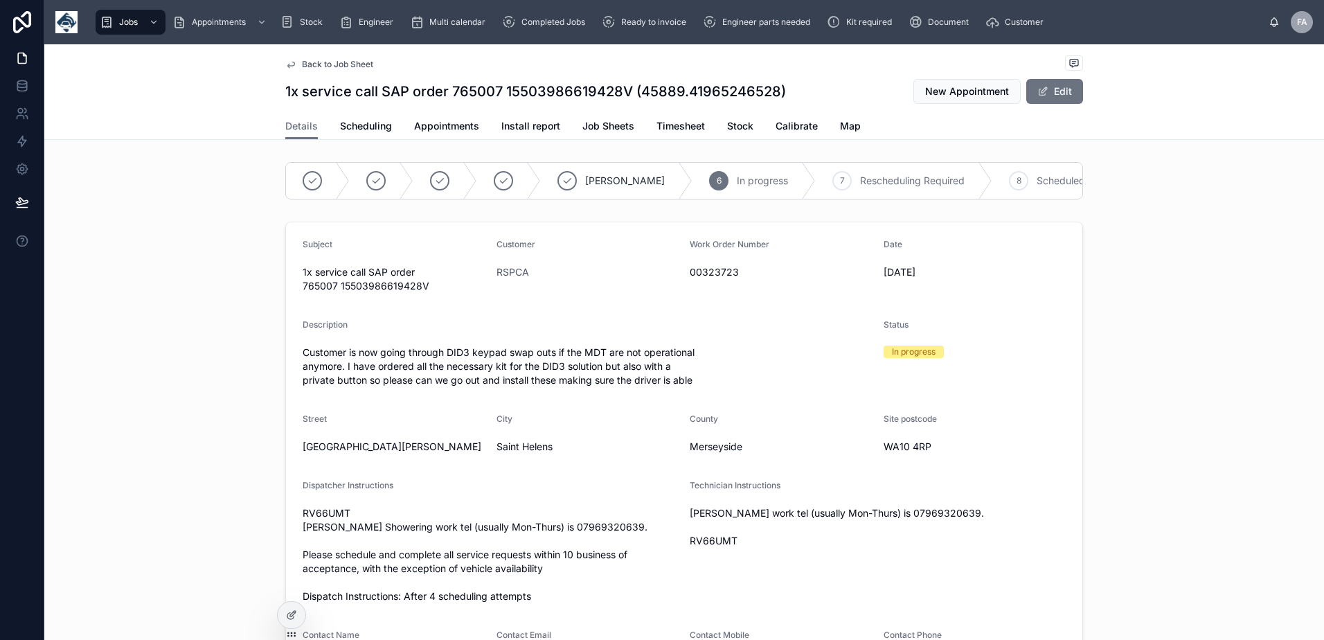
scroll to position [0, 329]
click at [890, 188] on div "10 Complete" at bounding box center [948, 181] width 116 height 36
click at [448, 127] on span "Appointments" at bounding box center [446, 126] width 65 height 14
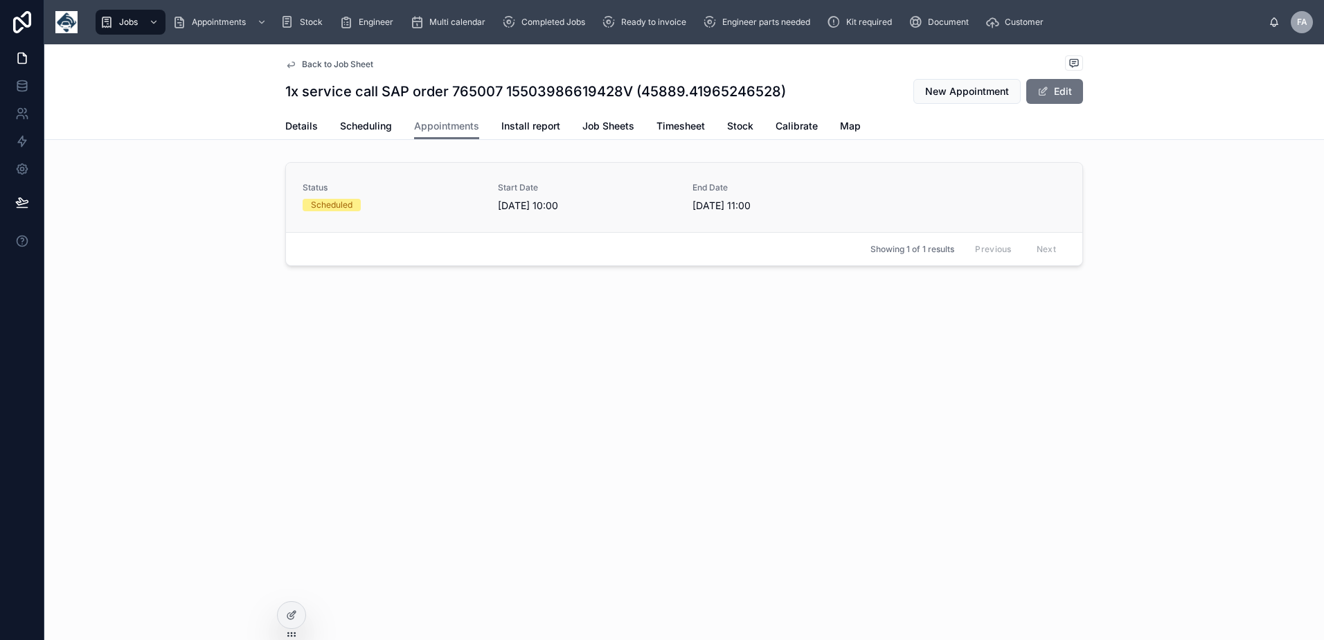
click at [421, 197] on div "Status Scheduled" at bounding box center [392, 196] width 179 height 29
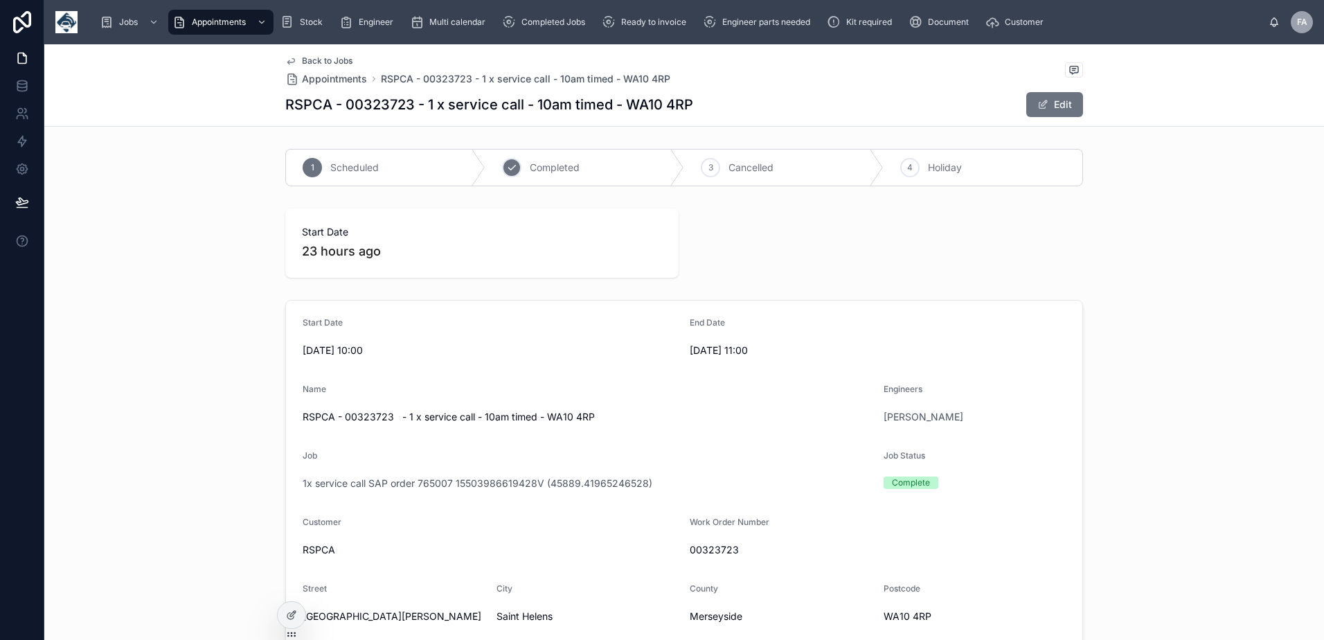
click at [506, 170] on icon at bounding box center [511, 167] width 11 height 11
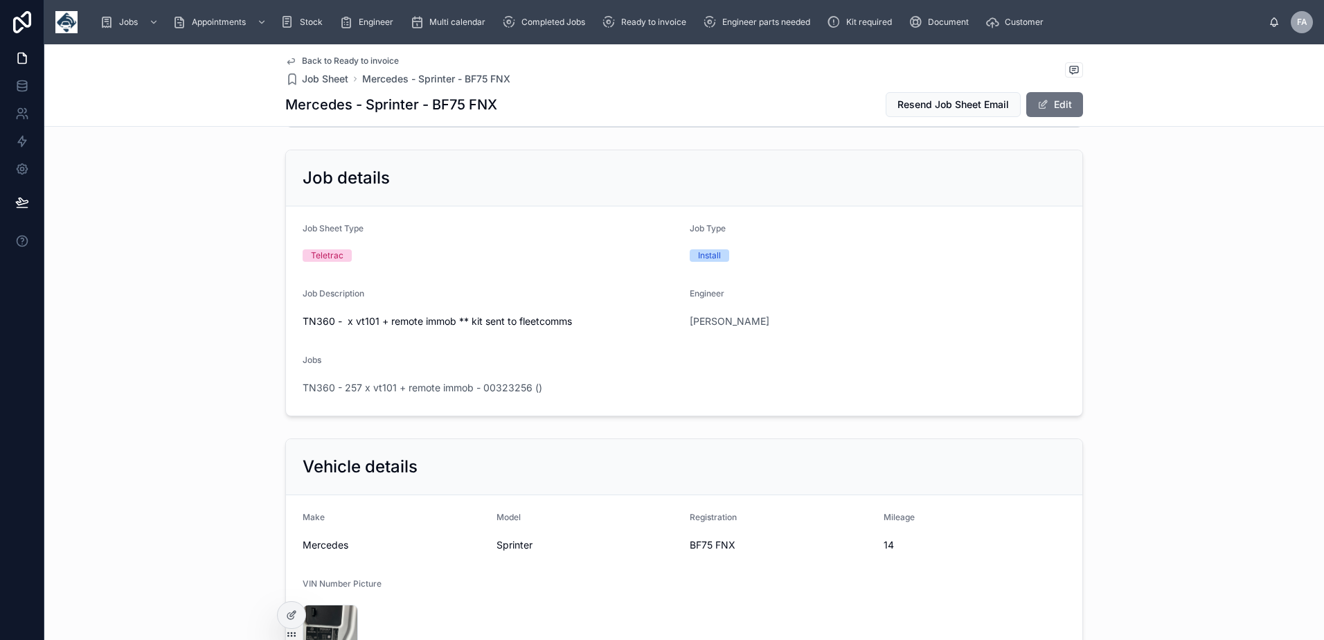
scroll to position [208, 0]
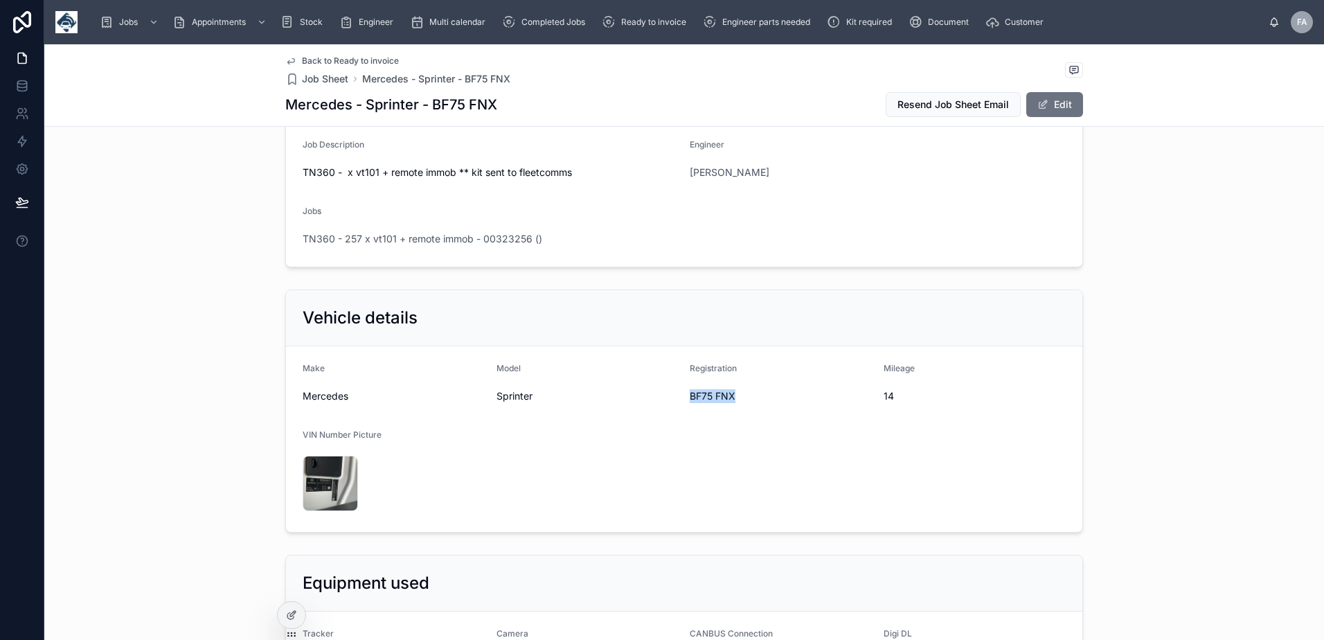
drag, startPoint x: 685, startPoint y: 393, endPoint x: 739, endPoint y: 393, distance: 53.3
click at [739, 393] on span "BF75 FNX" at bounding box center [780, 396] width 183 height 14
copy span "BF75 FNX"
drag, startPoint x: 875, startPoint y: 399, endPoint x: 893, endPoint y: 404, distance: 18.5
click at [893, 404] on form "Make Mercedes Model Sprinter Registration BF75 FNX Mileage 14 VIN Number Pictur…" at bounding box center [684, 439] width 796 height 186
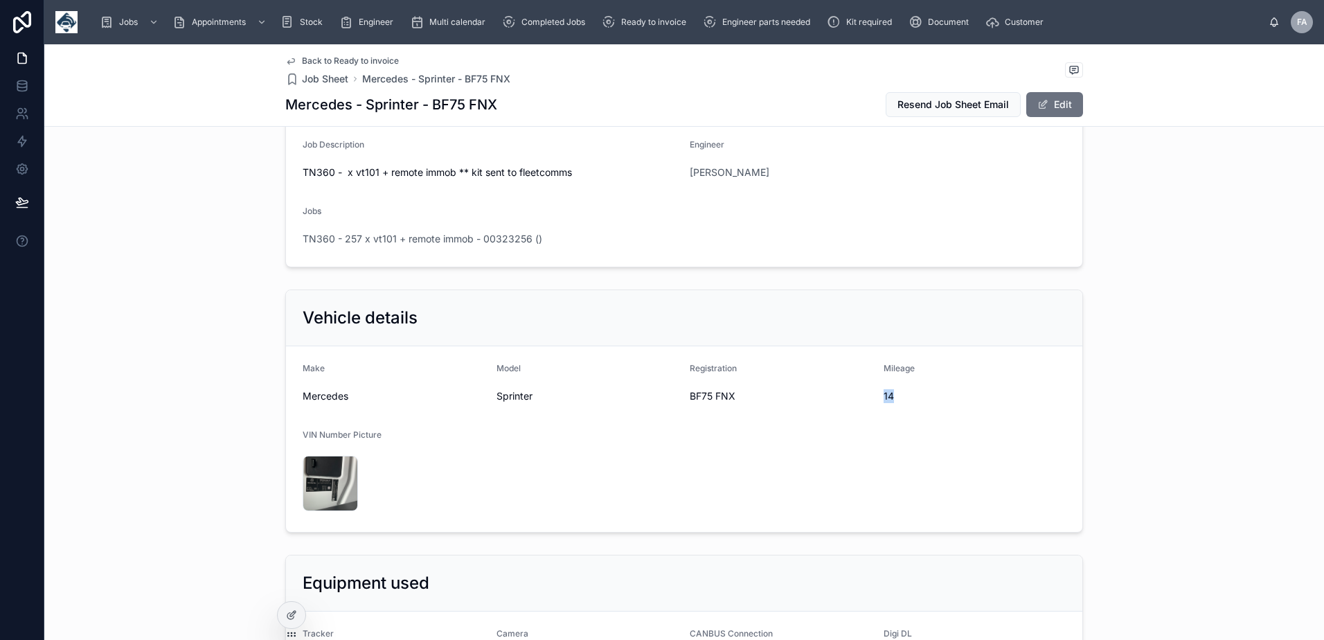
copy span "14"
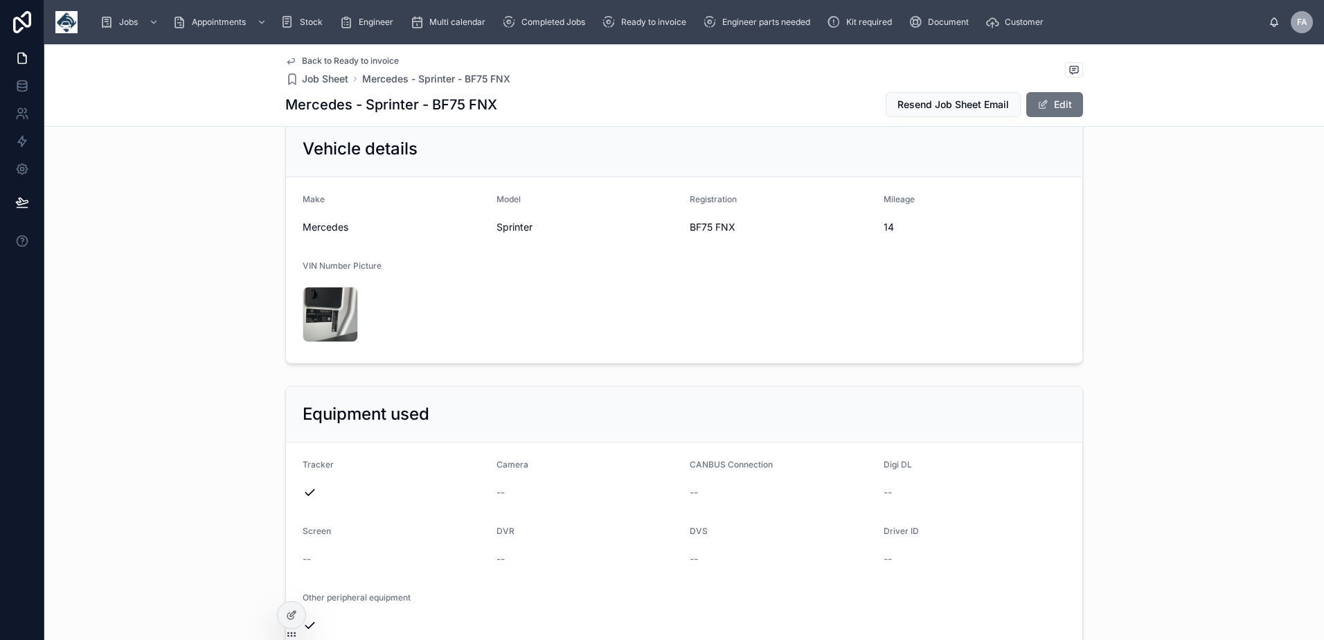
scroll to position [623, 0]
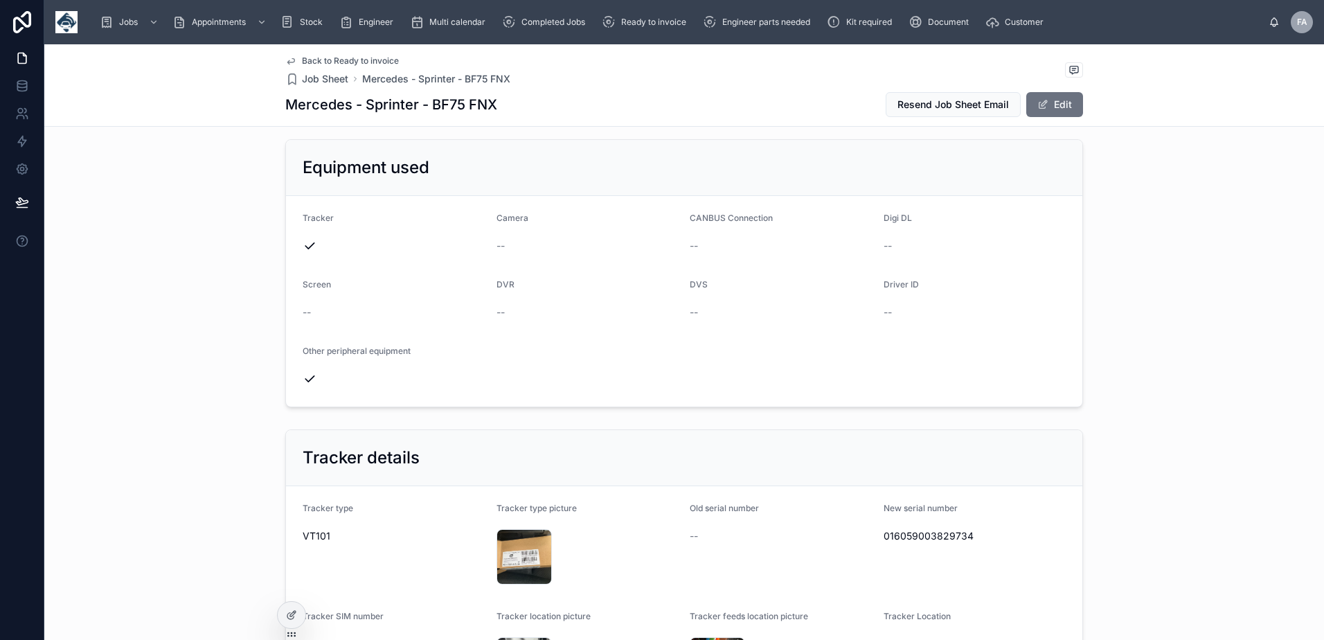
click at [892, 533] on span "016059003829734" at bounding box center [974, 536] width 183 height 14
copy span "016059003829734"
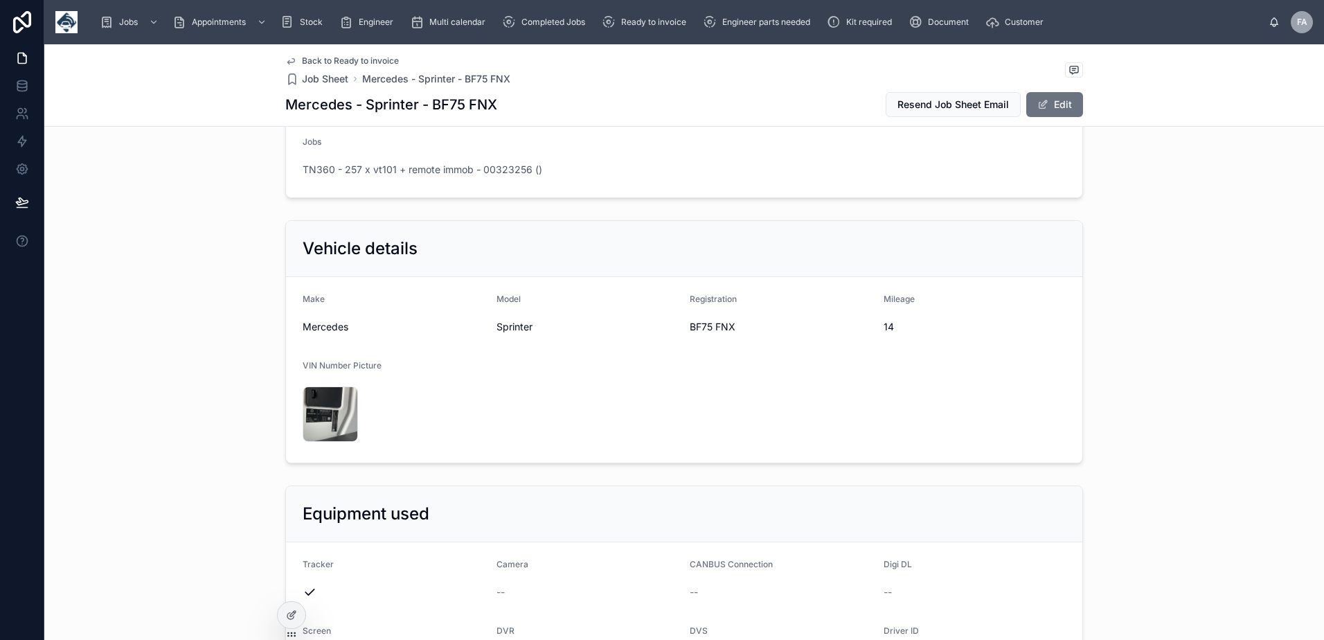
scroll to position [0, 0]
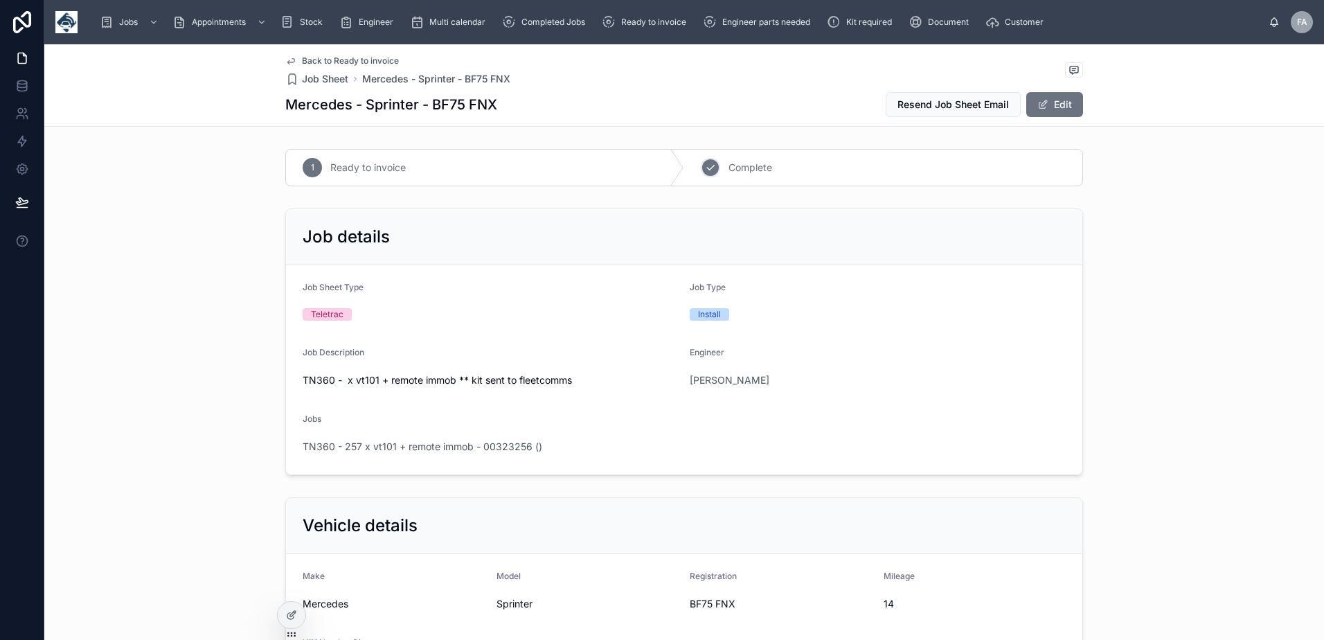
click at [709, 172] on icon at bounding box center [710, 167] width 11 height 11
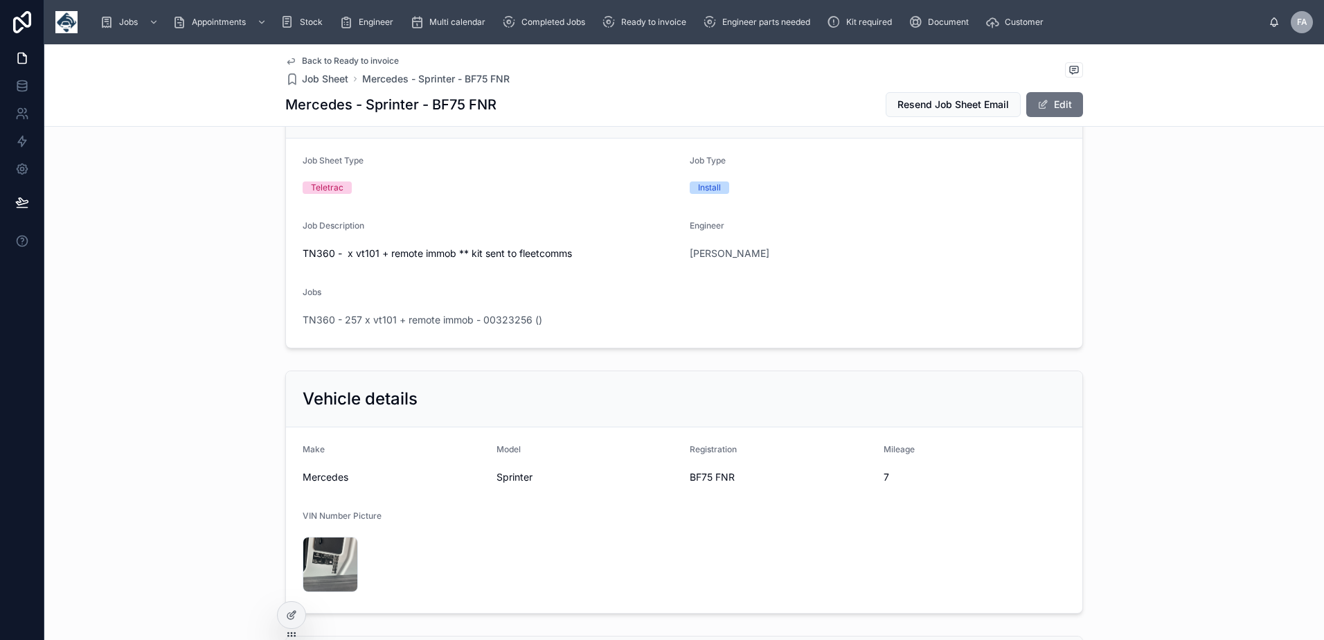
scroll to position [138, 0]
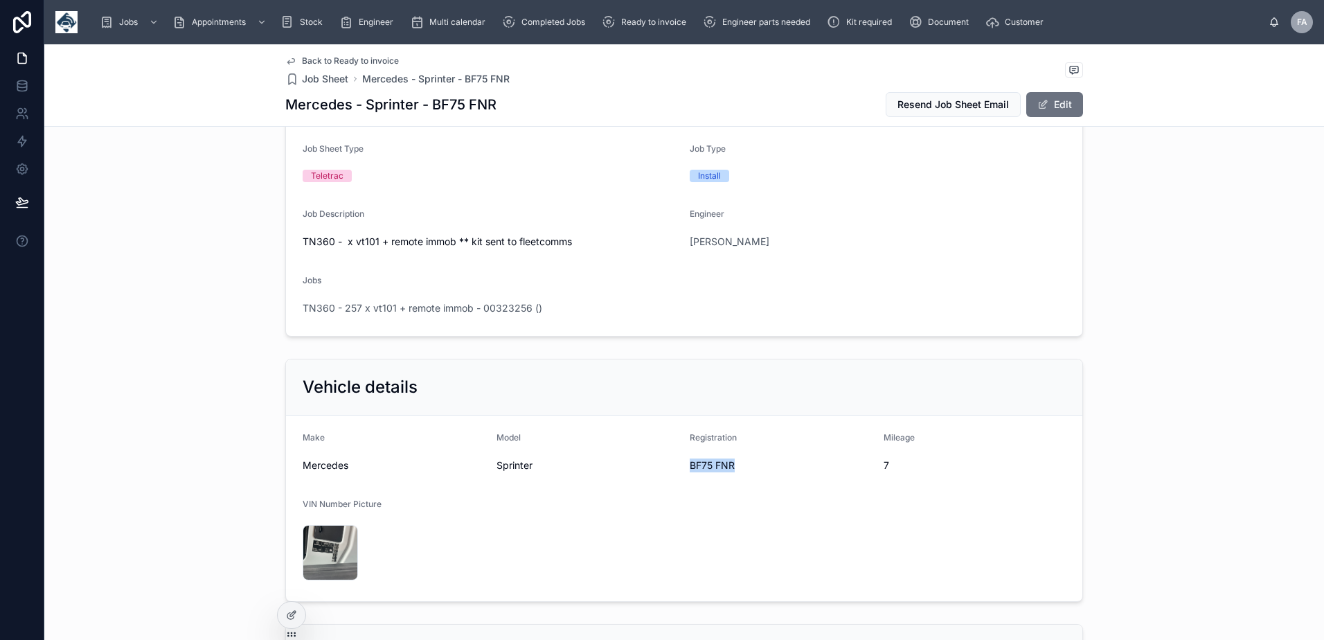
drag, startPoint x: 685, startPoint y: 470, endPoint x: 766, endPoint y: 480, distance: 81.7
click at [766, 480] on form "Make Mercedes Model Sprinter Registration BF75 FNR Mileage 7 VIN Number Picture…" at bounding box center [684, 508] width 796 height 186
copy span "BF75 FNR"
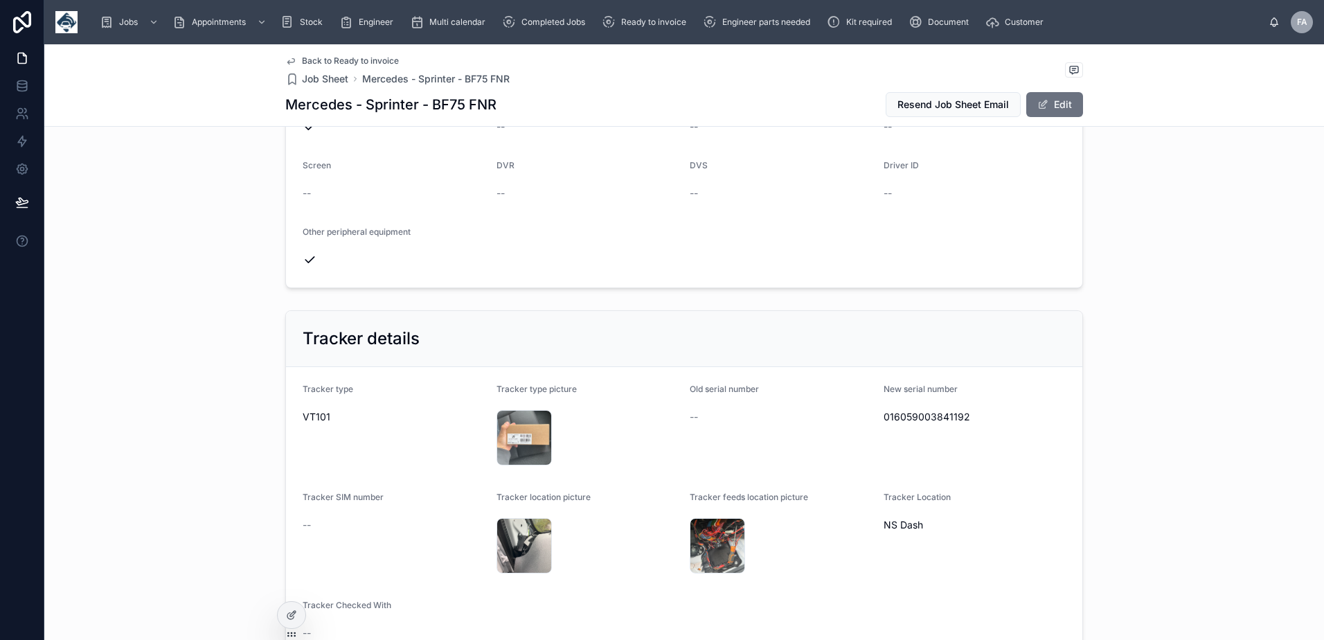
scroll to position [761, 0]
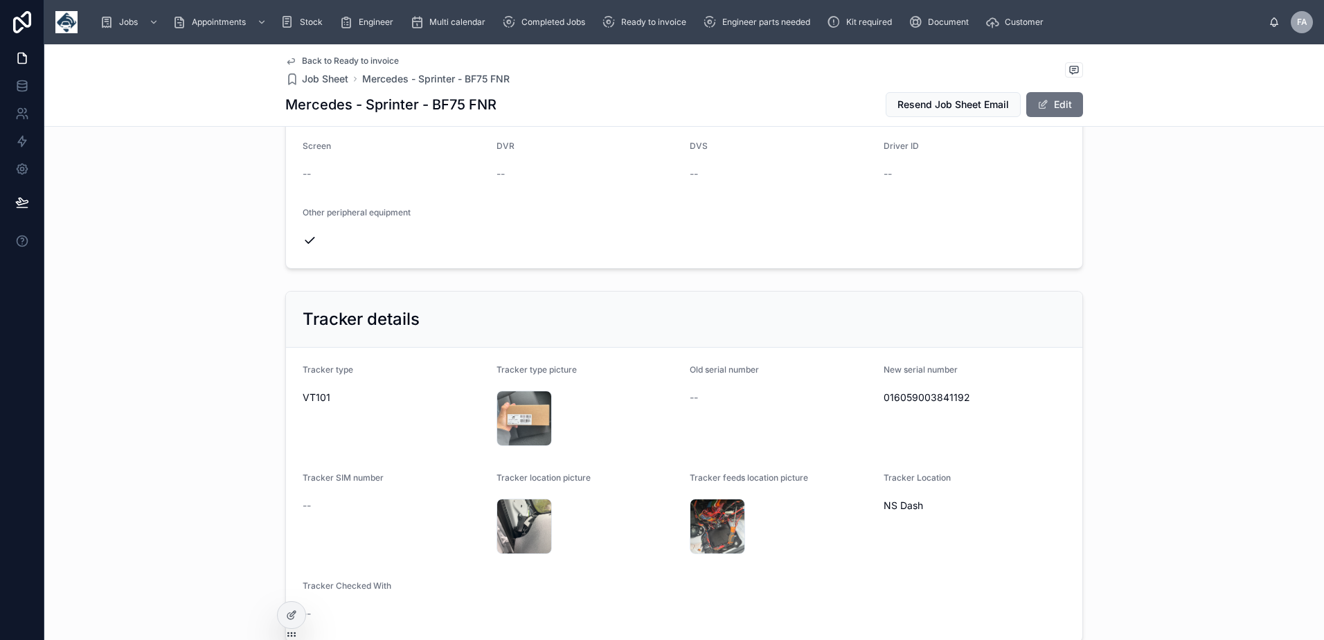
click at [905, 394] on span "016059003841192" at bounding box center [974, 397] width 183 height 14
copy span "016059003841192"
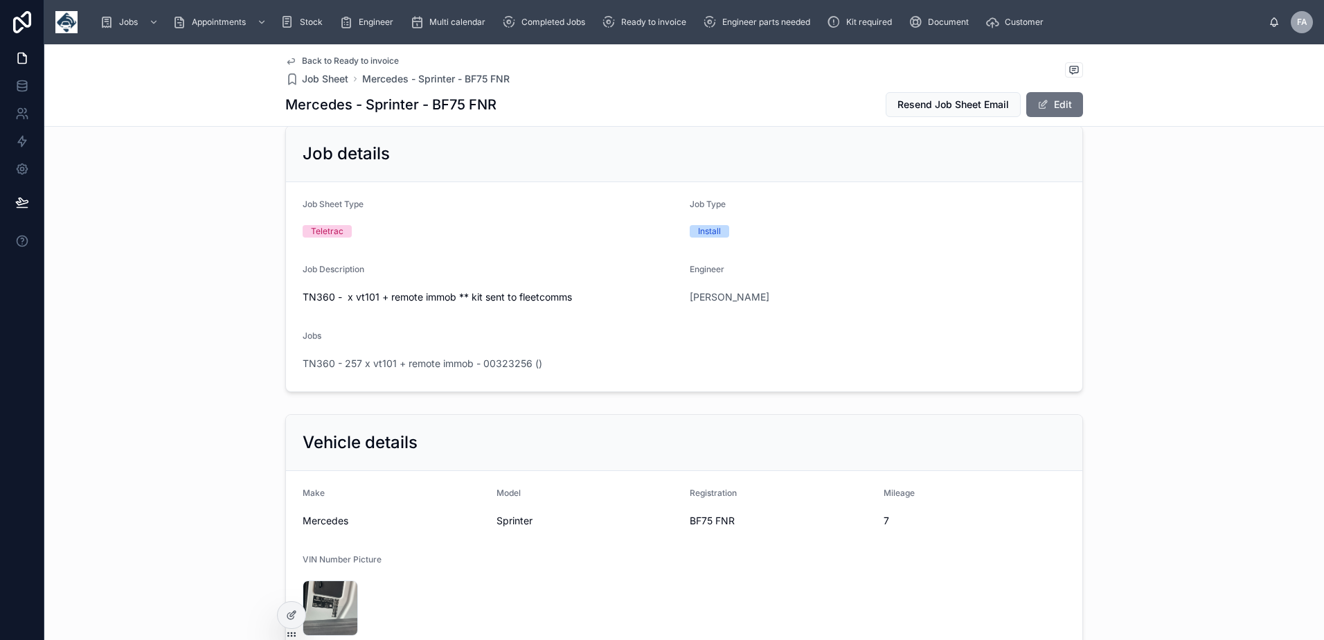
scroll to position [0, 0]
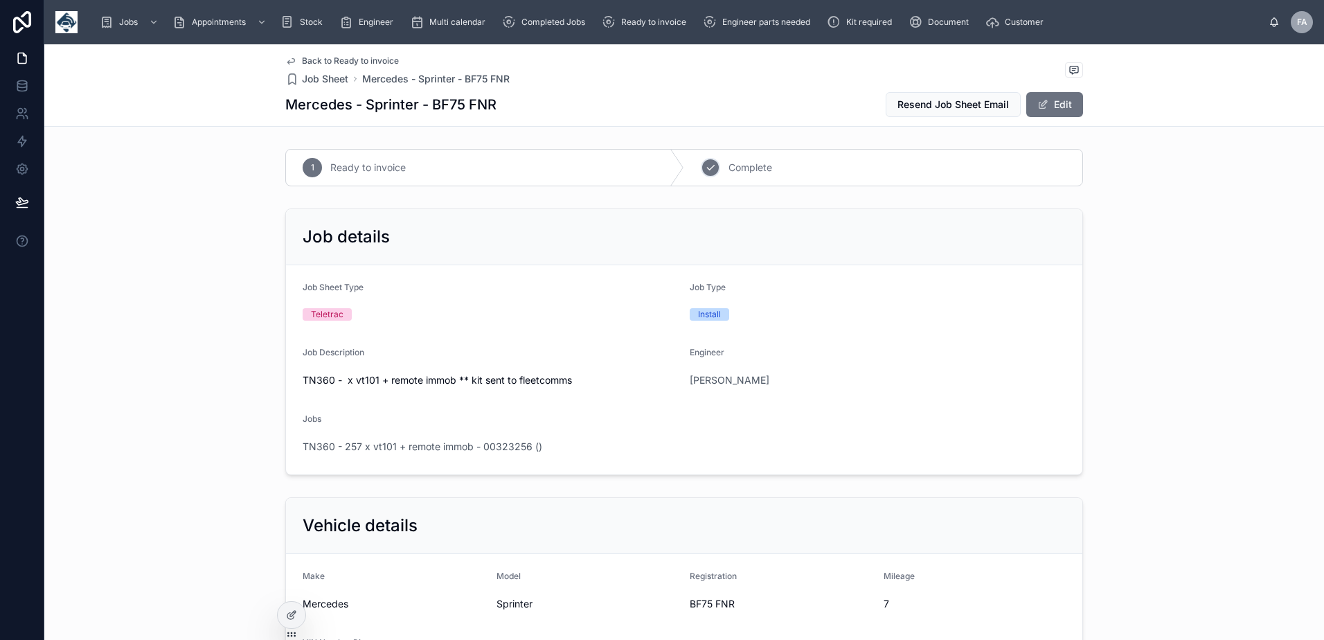
click at [713, 165] on div "2" at bounding box center [710, 167] width 19 height 19
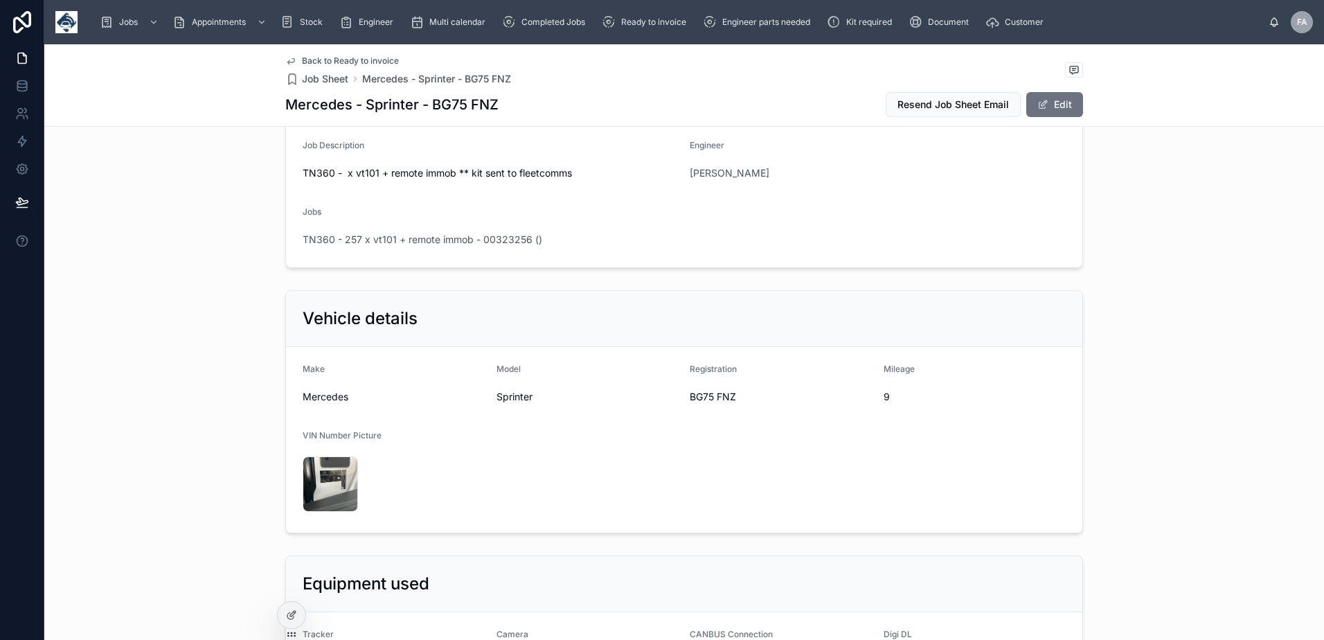
scroll to position [208, 0]
drag, startPoint x: 684, startPoint y: 398, endPoint x: 732, endPoint y: 405, distance: 49.0
click at [732, 405] on div "BG75 FNZ" at bounding box center [780, 396] width 183 height 22
copy span "BG75 FNZ"
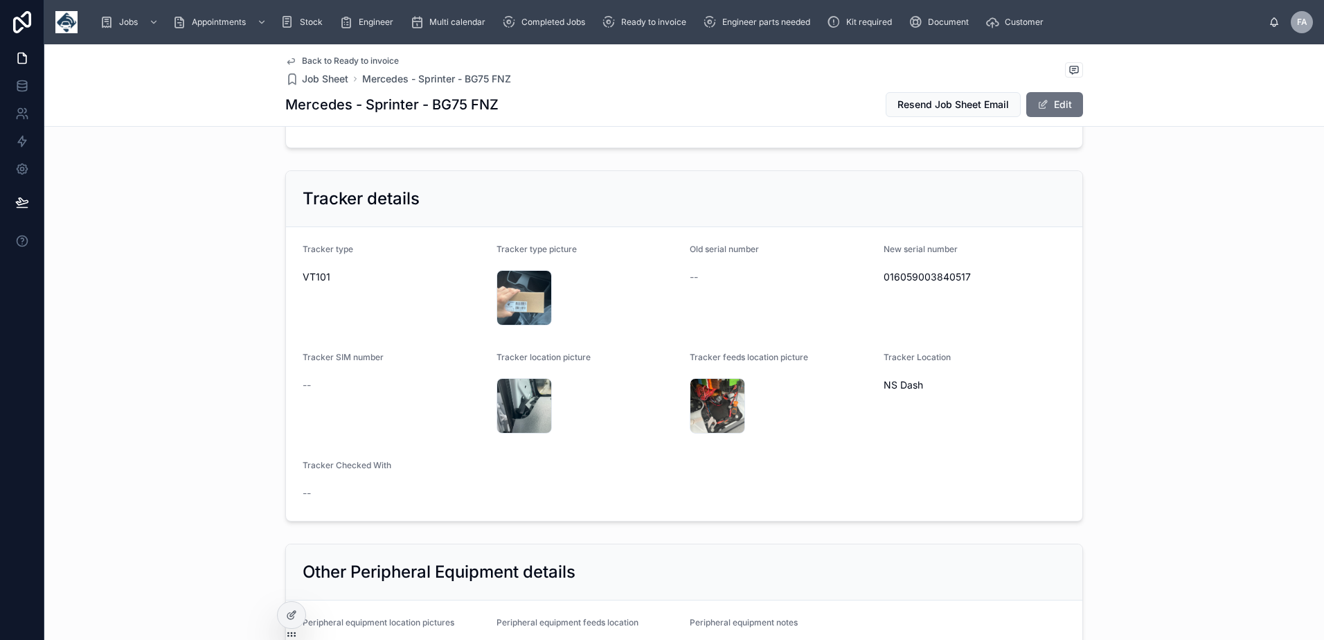
scroll to position [900, 0]
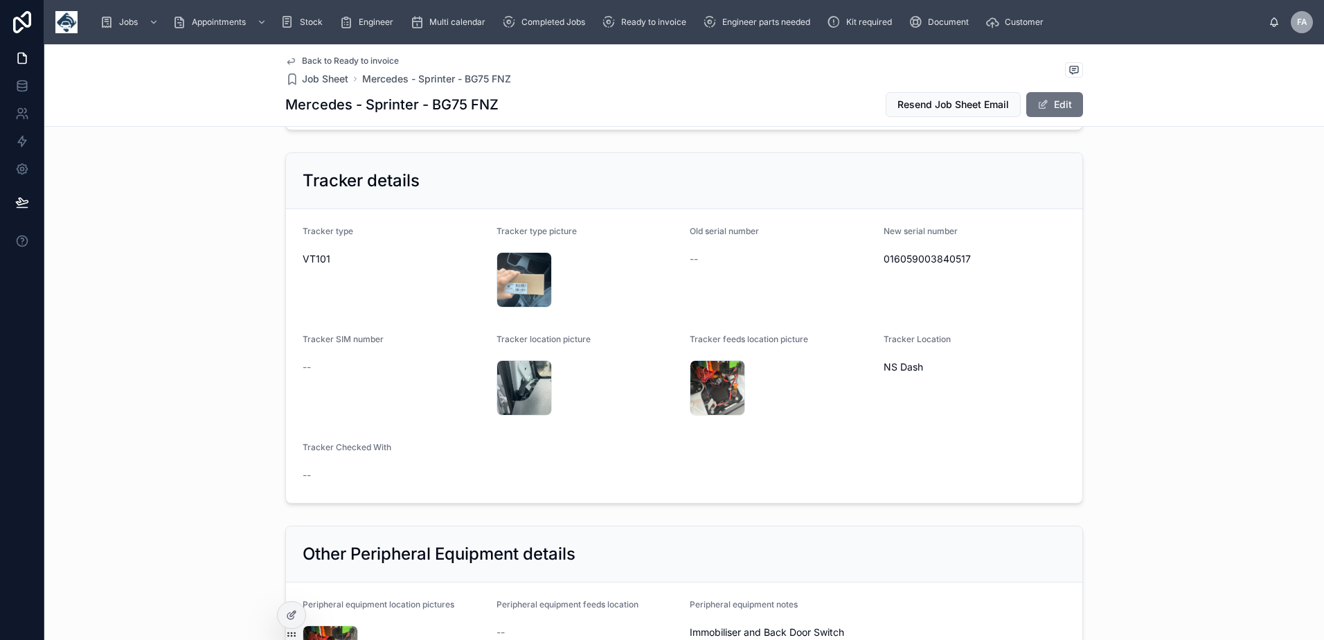
click at [917, 258] on span "016059003840517" at bounding box center [974, 259] width 183 height 14
copy span "016059003840517"
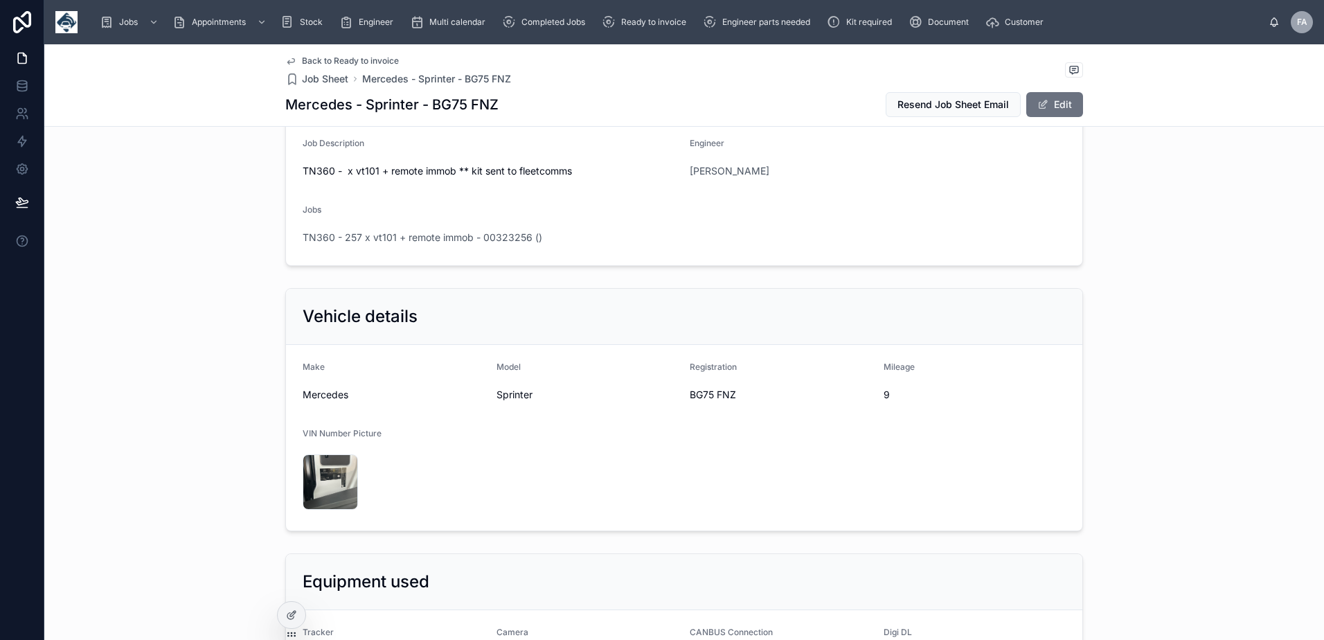
scroll to position [0, 0]
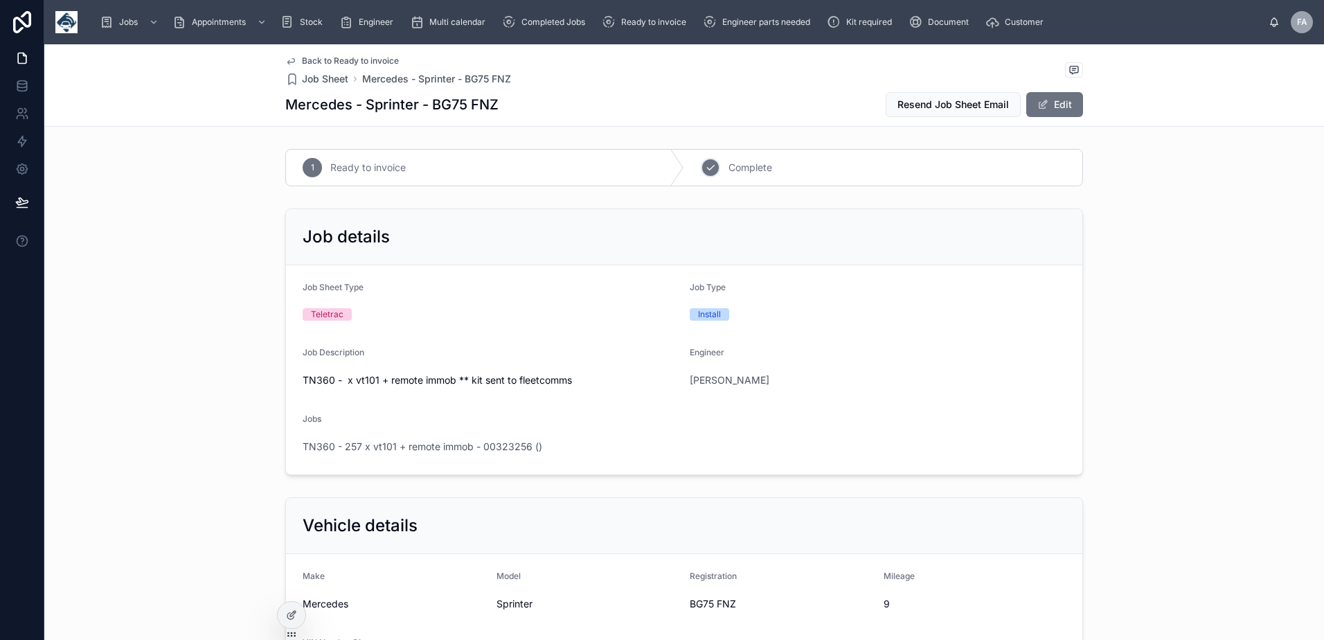
click at [715, 168] on div "2 Complete" at bounding box center [883, 168] width 398 height 36
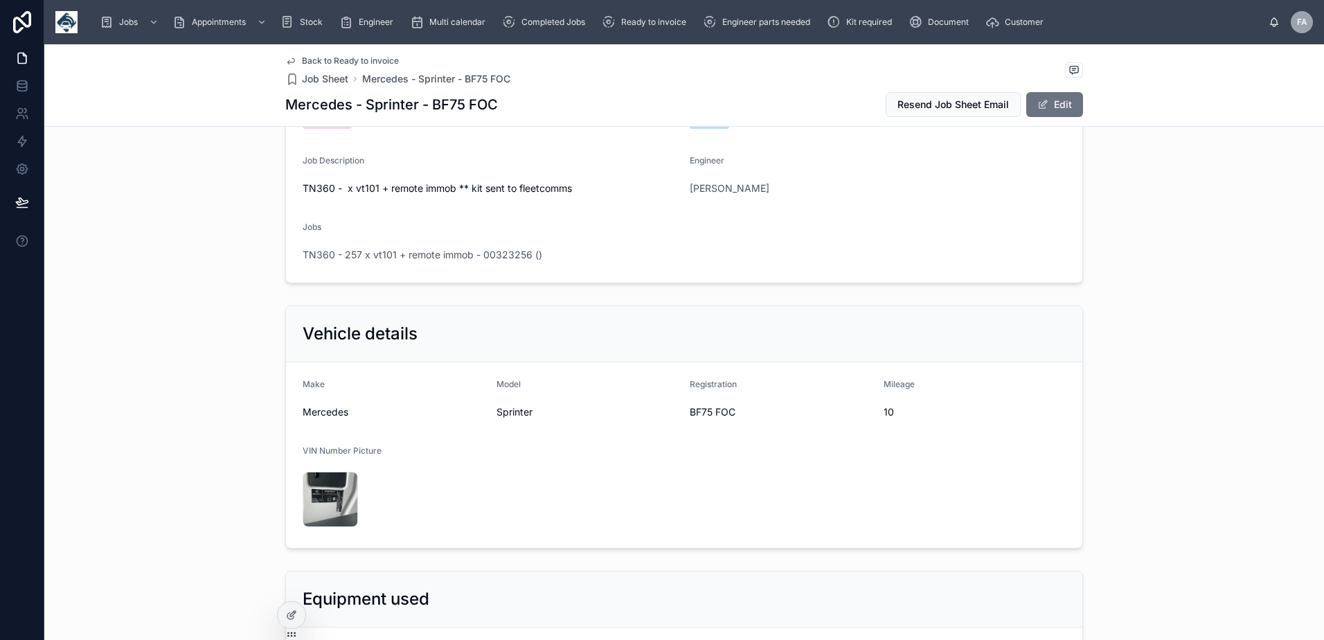
scroll to position [208, 0]
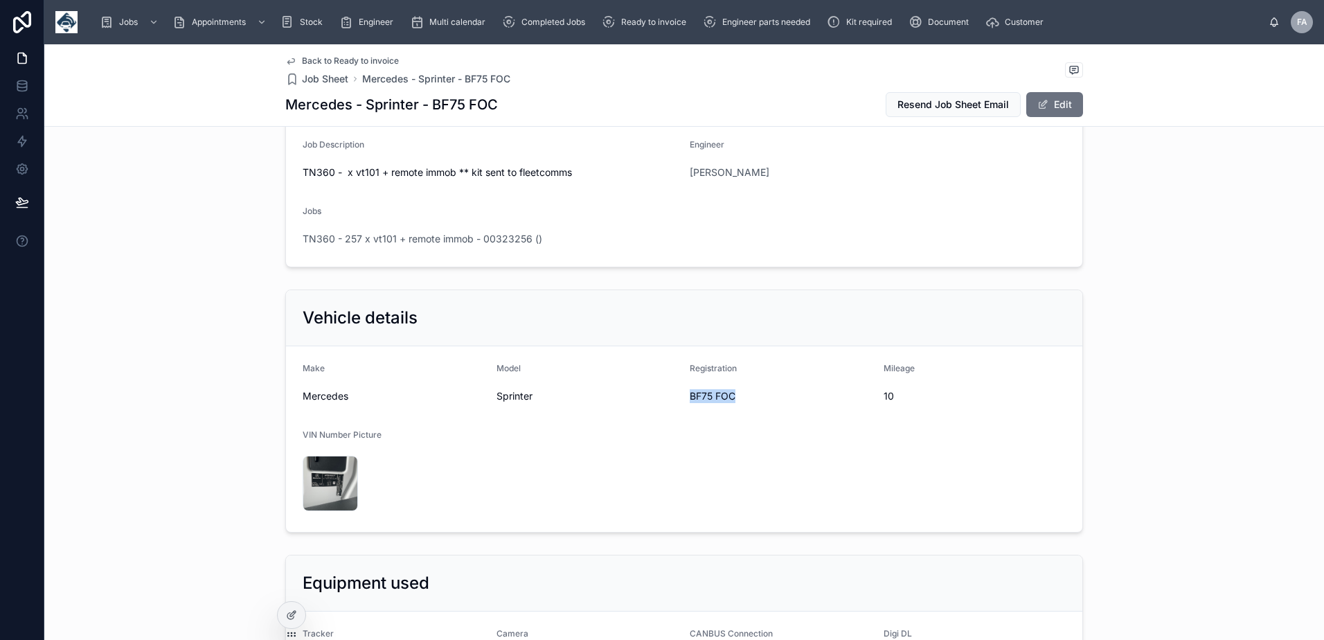
drag, startPoint x: 685, startPoint y: 394, endPoint x: 738, endPoint y: 397, distance: 53.4
click at [738, 397] on span "BF75 FOC" at bounding box center [780, 396] width 183 height 14
drag, startPoint x: 738, startPoint y: 397, endPoint x: 781, endPoint y: 353, distance: 61.2
click at [781, 353] on form "Make Mercedes Model Sprinter Registration BF75 FOC Mileage 10 VIN Number Pictur…" at bounding box center [684, 439] width 796 height 186
drag, startPoint x: 685, startPoint y: 396, endPoint x: 739, endPoint y: 399, distance: 54.1
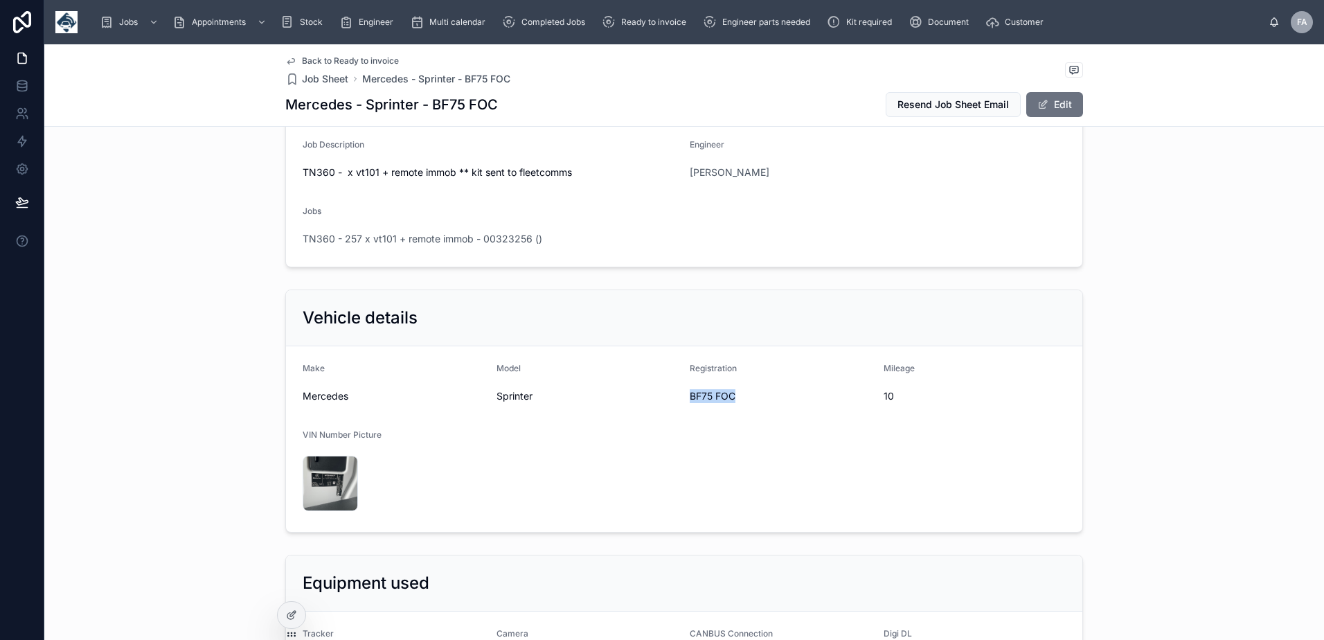
click at [739, 399] on span "BF75 FOC" at bounding box center [780, 396] width 183 height 14
copy span "BF75 FOC"
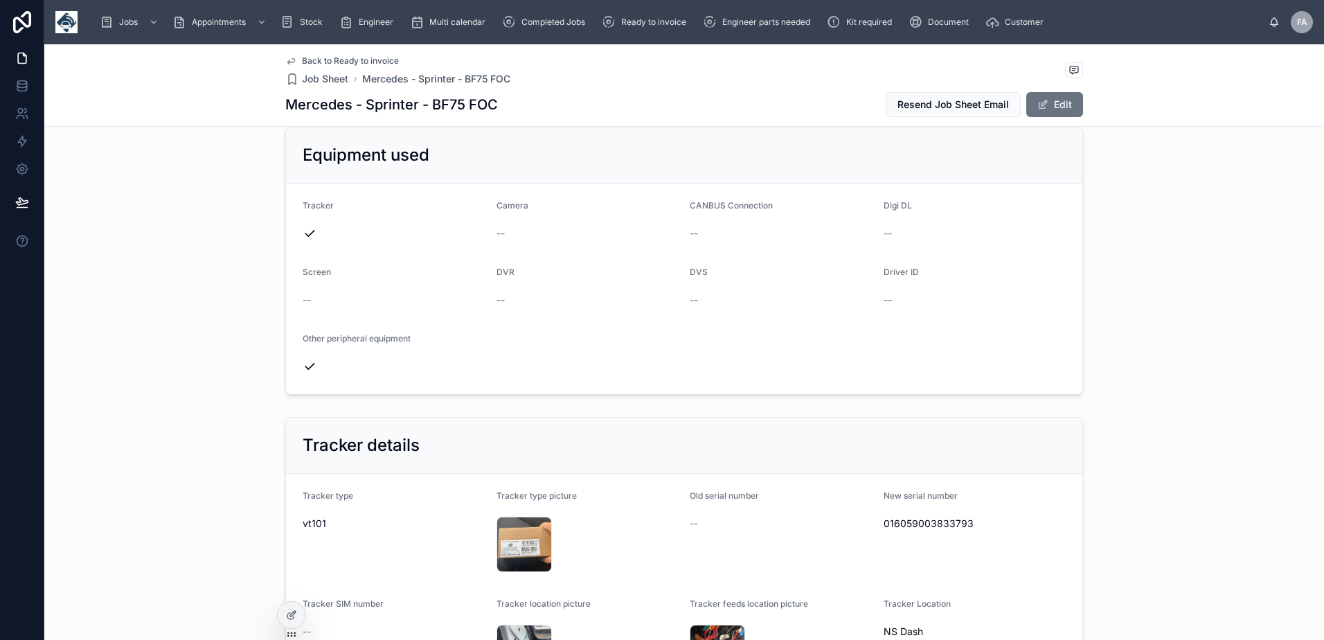
scroll to position [761, 0]
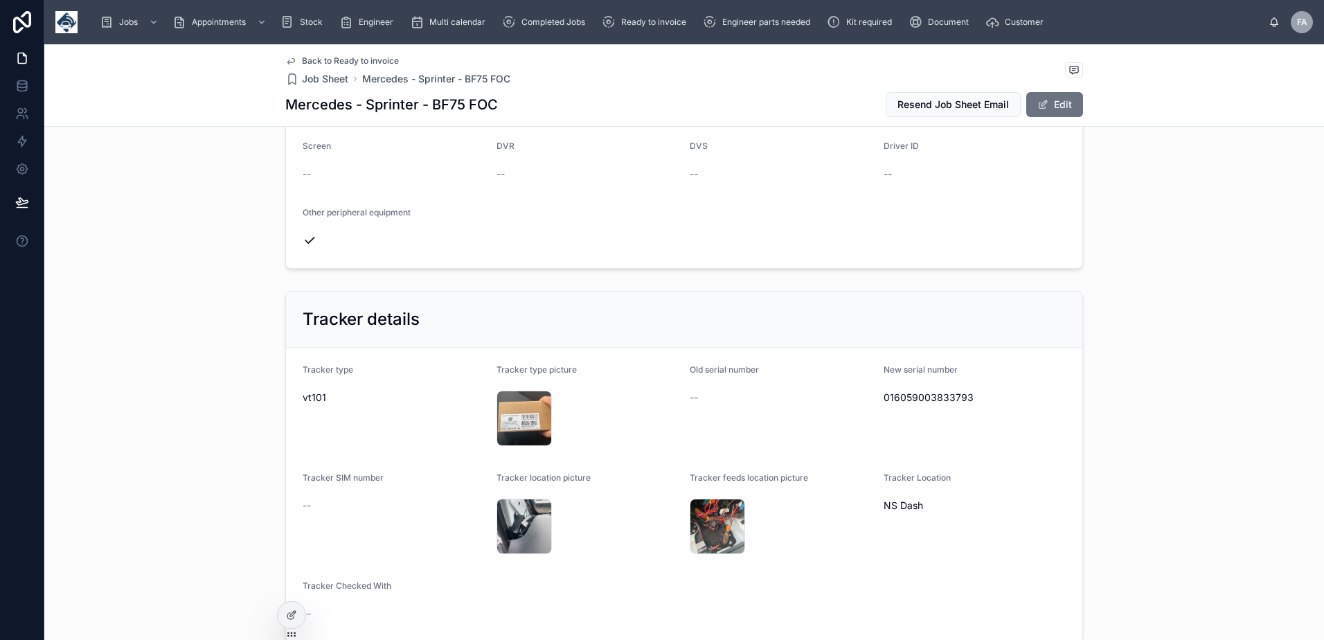
click at [933, 396] on span "016059003833793" at bounding box center [974, 397] width 183 height 14
click at [933, 397] on span "016059003833793" at bounding box center [974, 397] width 183 height 14
copy span "016059003833793"
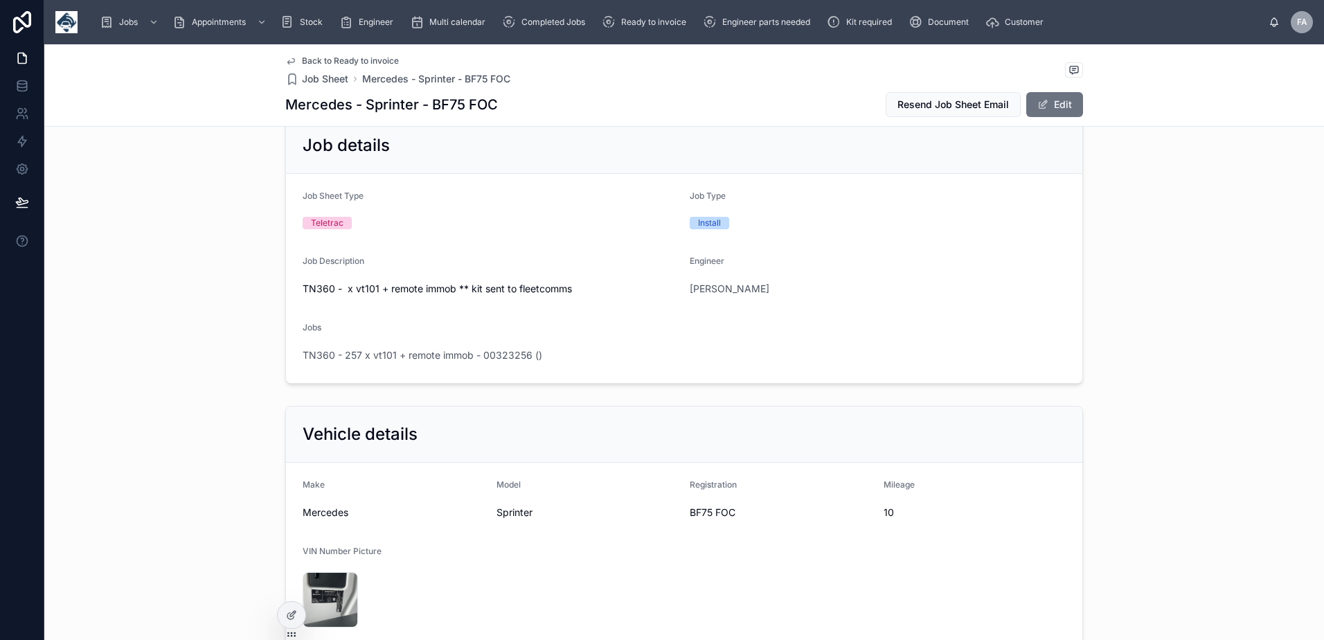
scroll to position [0, 0]
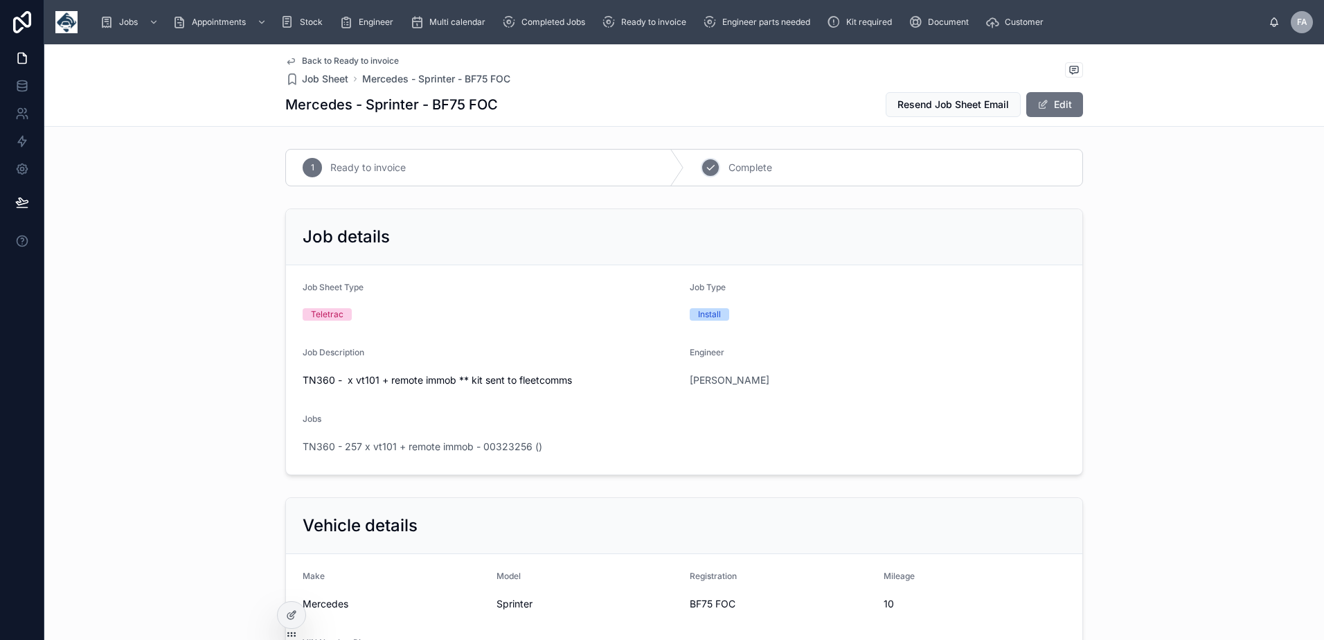
click at [705, 174] on div "2" at bounding box center [710, 167] width 19 height 19
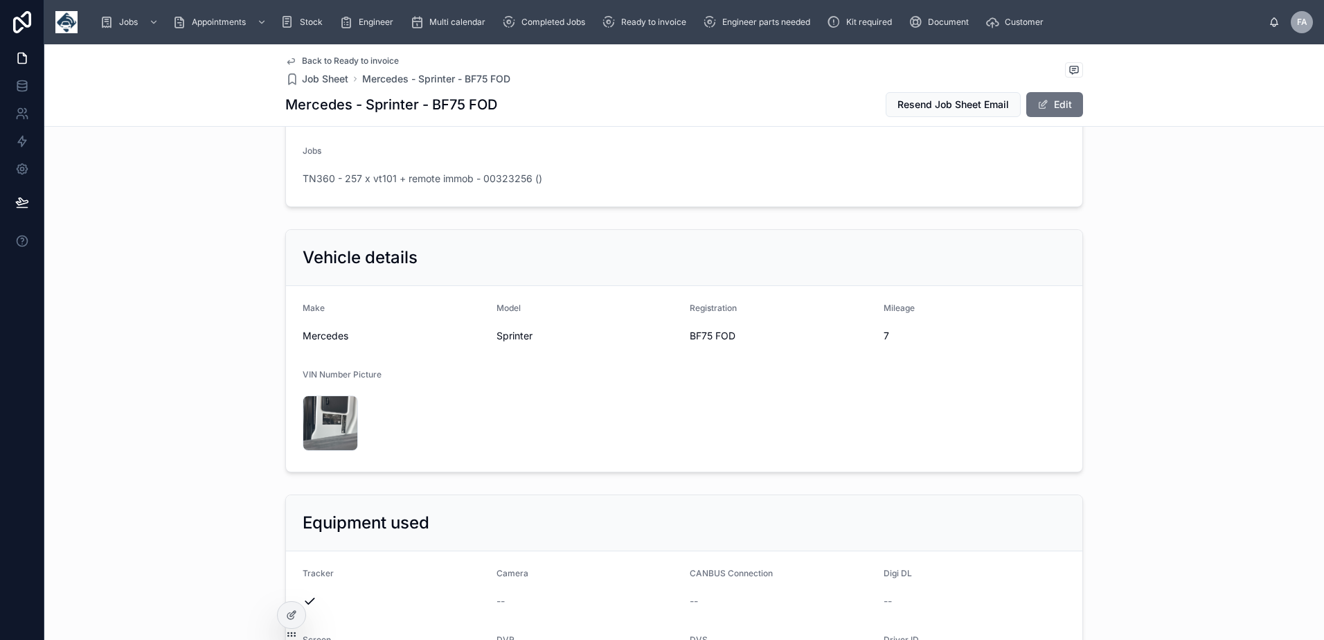
scroll to position [277, 0]
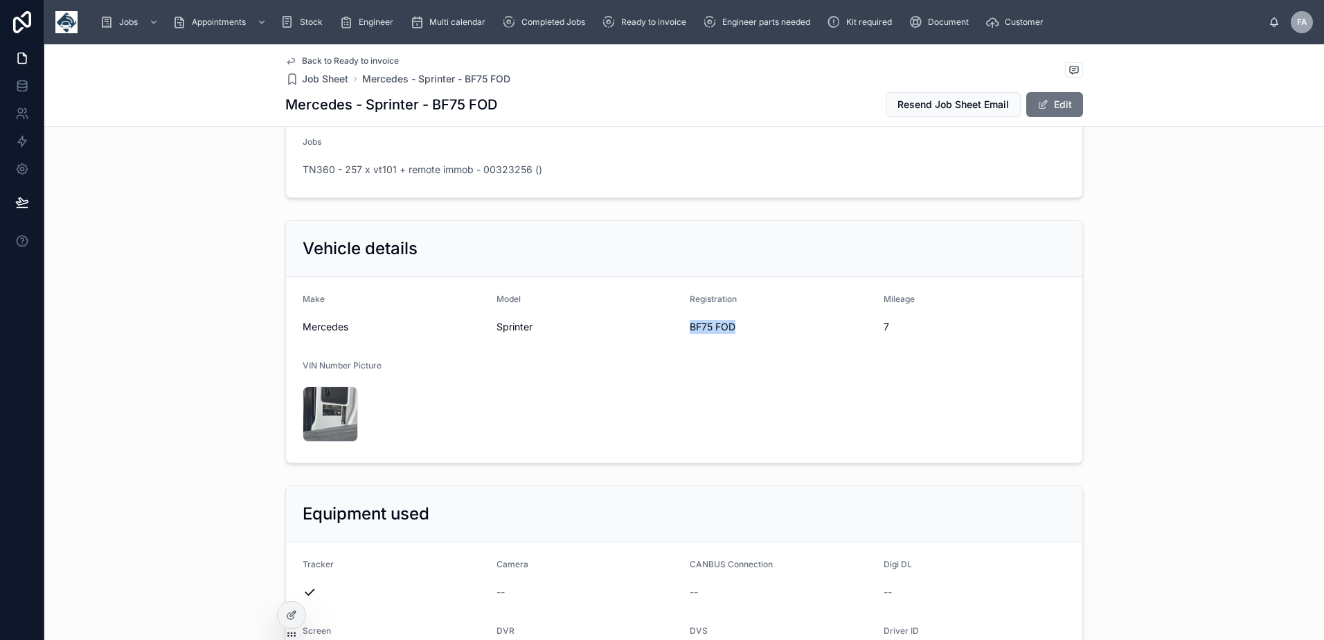
drag, startPoint x: 680, startPoint y: 325, endPoint x: 760, endPoint y: 330, distance: 79.8
click at [760, 330] on form "Make Mercedes Model Sprinter Registration BF75 FOD Mileage 7 VIN Number Picture…" at bounding box center [684, 370] width 796 height 186
copy span "BF75 FOD"
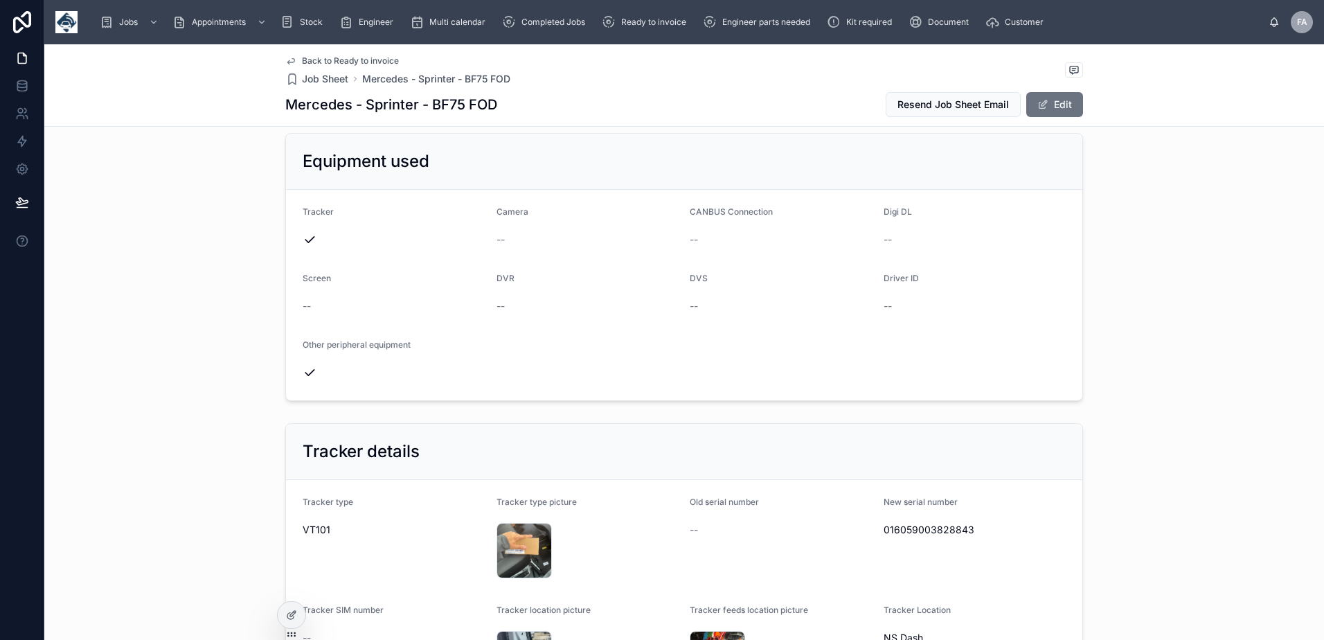
scroll to position [692, 0]
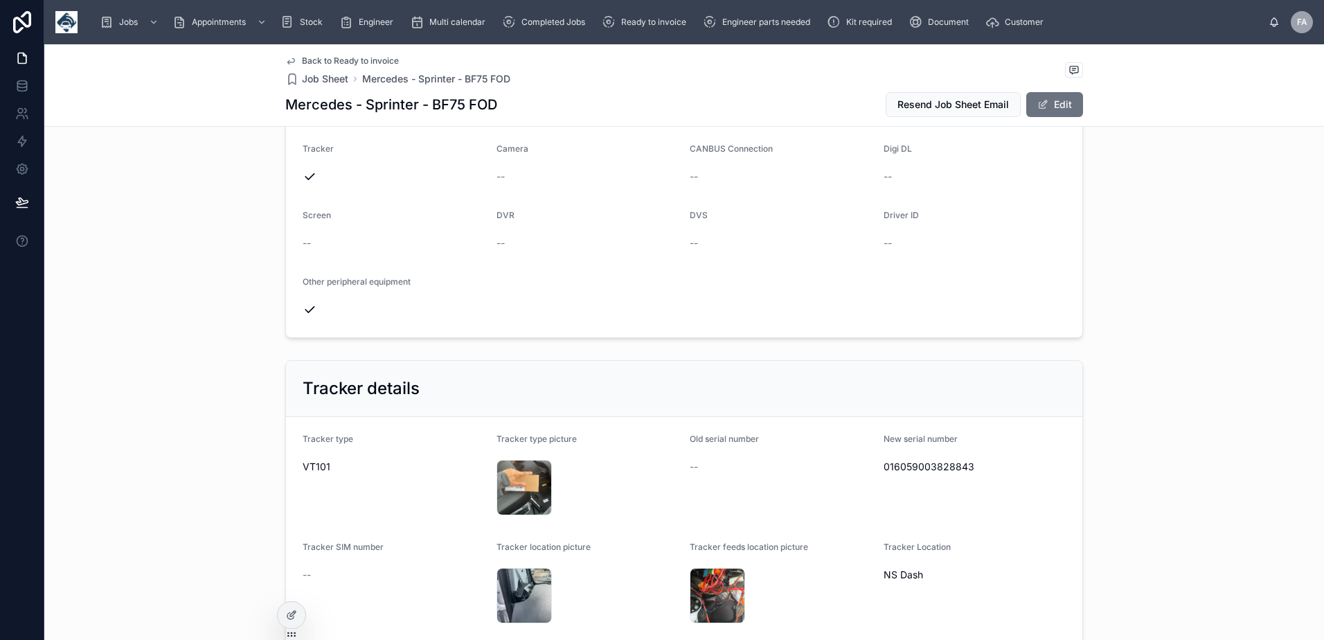
click at [934, 466] on span "016059003828843" at bounding box center [974, 467] width 183 height 14
copy span "016059003828843"
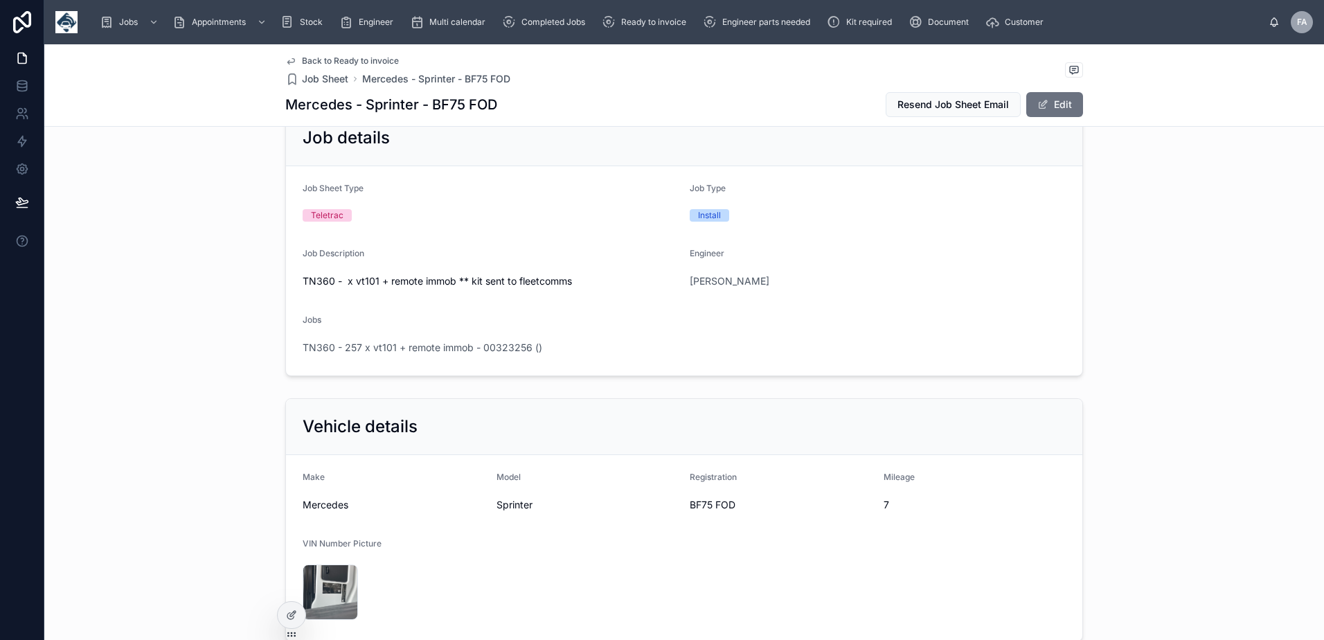
scroll to position [0, 0]
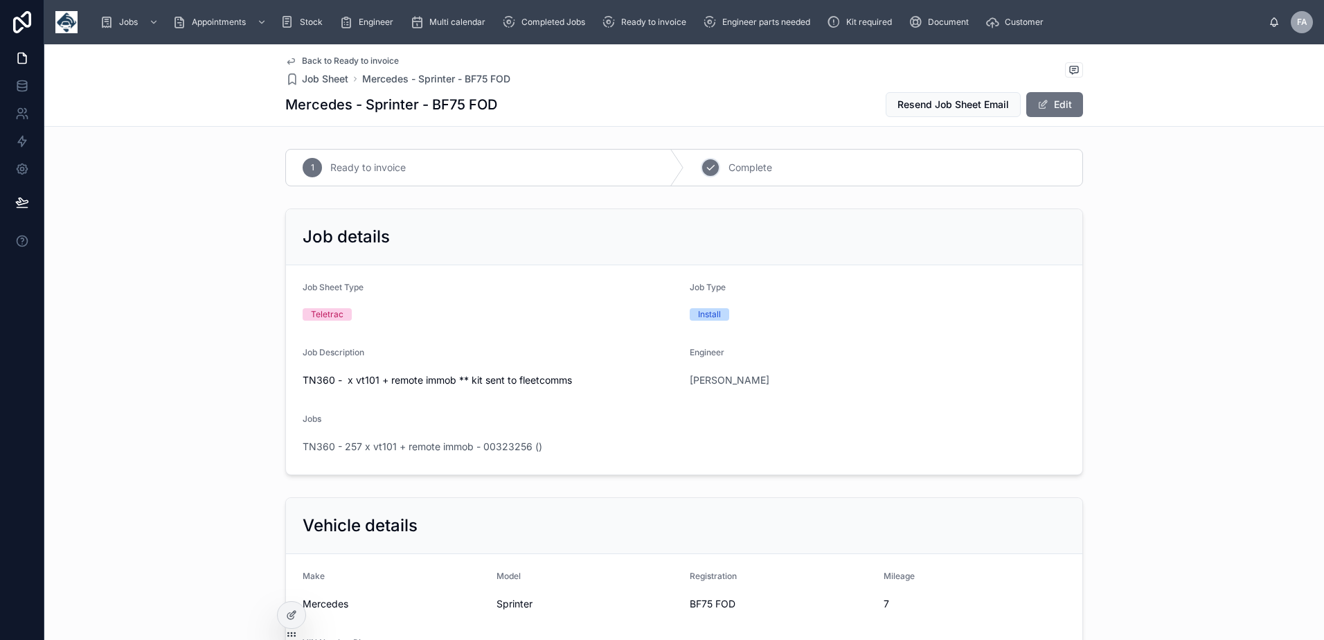
click at [712, 176] on div "2 Complete" at bounding box center [883, 168] width 398 height 36
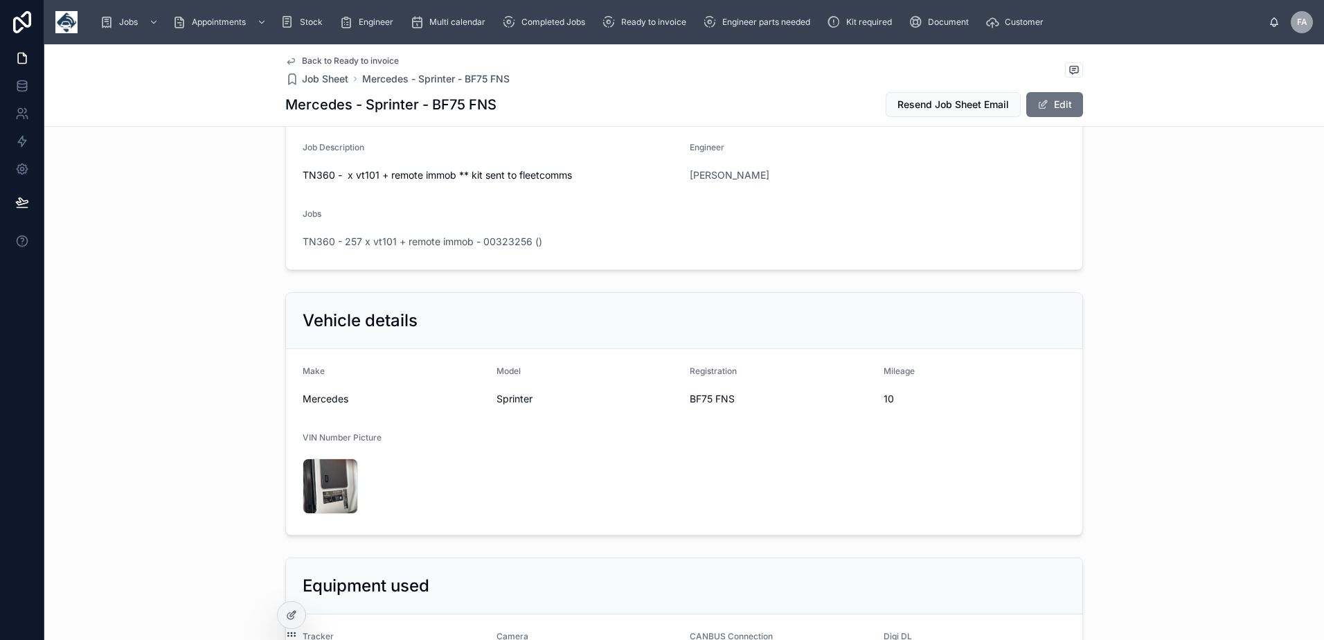
scroll to position [208, 0]
drag, startPoint x: 678, startPoint y: 400, endPoint x: 739, endPoint y: 405, distance: 61.1
click at [739, 405] on form "Make Mercedes Model Sprinter Registration BF75 FNS Mileage 10 VIN Number Pictur…" at bounding box center [684, 439] width 796 height 186
click at [711, 404] on div "BF75 FNS" at bounding box center [780, 396] width 183 height 22
click at [689, 402] on span "BF75 FNS" at bounding box center [780, 396] width 183 height 14
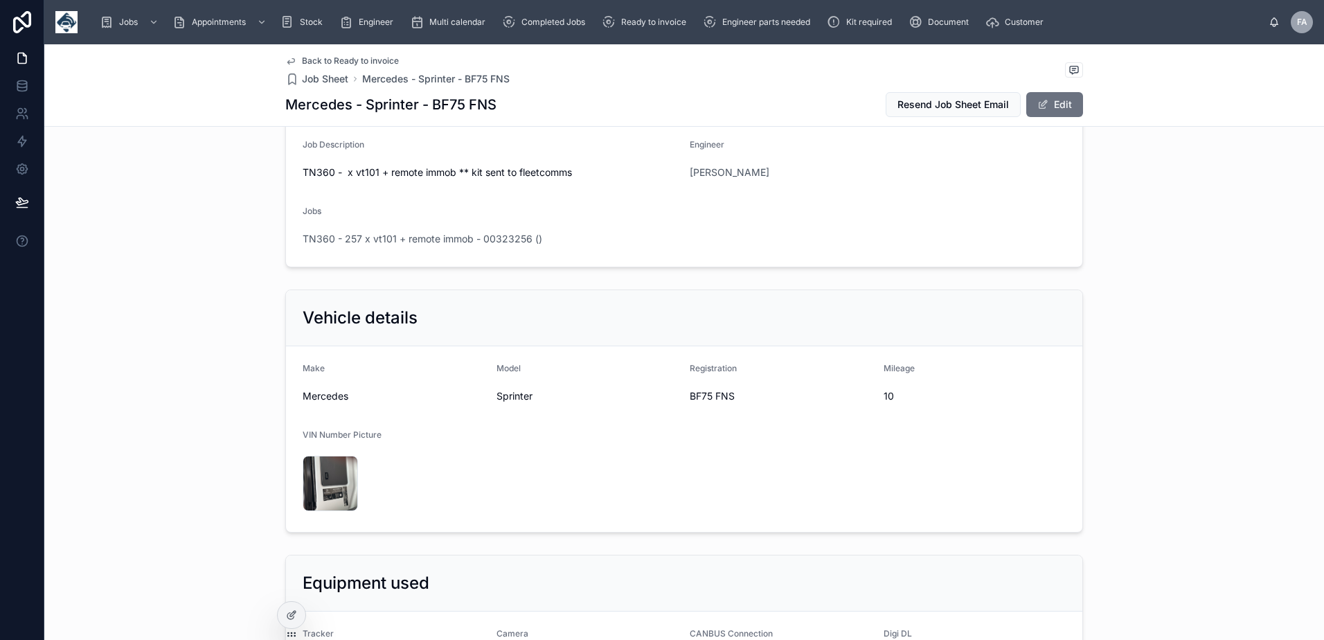
click at [681, 397] on form "Make Mercedes Model Sprinter Registration BF75 FNS Mileage 10 VIN Number Pictur…" at bounding box center [684, 439] width 796 height 186
drag, startPoint x: 685, startPoint y: 397, endPoint x: 749, endPoint y: 401, distance: 64.5
click at [749, 401] on span "BF75 FNS" at bounding box center [780, 396] width 183 height 14
copy span "BF75 FNS"
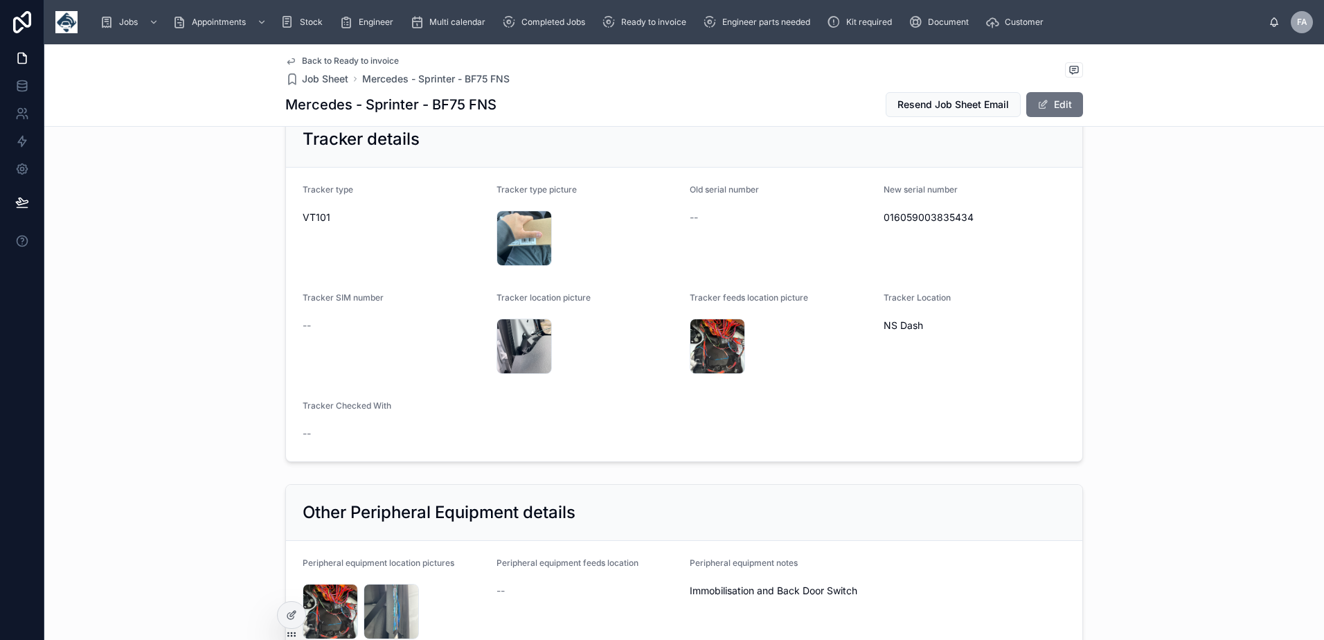
scroll to position [761, 0]
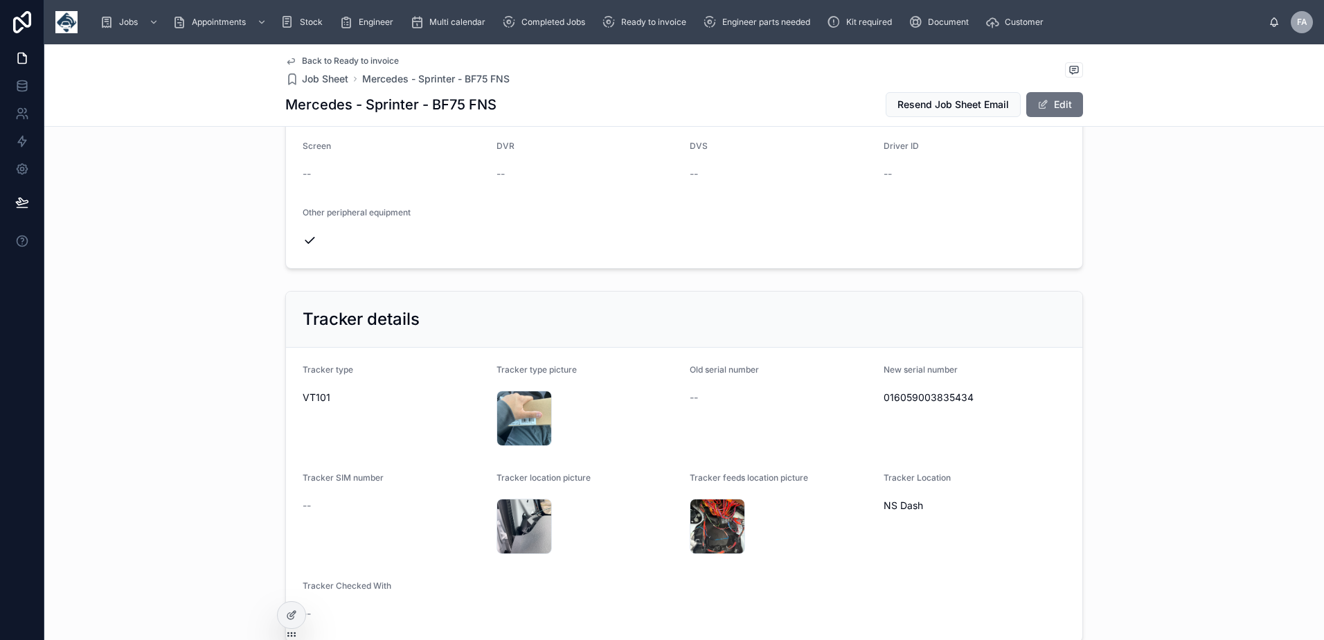
click at [923, 397] on span "016059003835434" at bounding box center [974, 397] width 183 height 14
copy span "016059003835434"
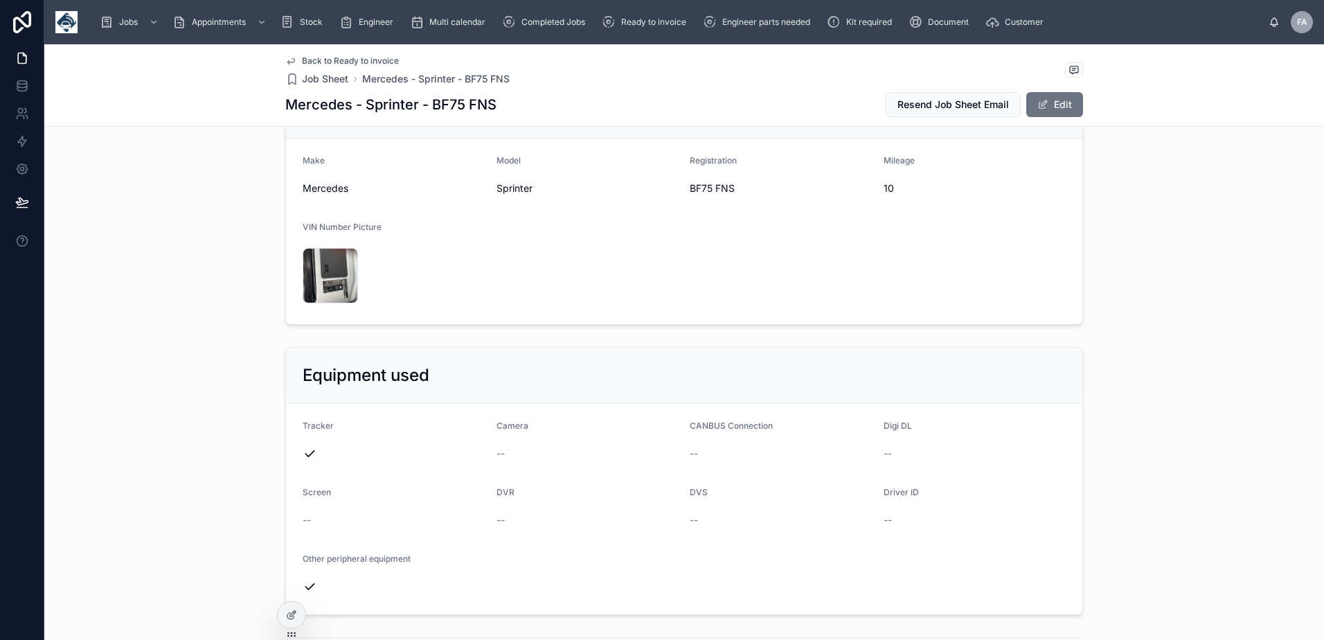
scroll to position [0, 0]
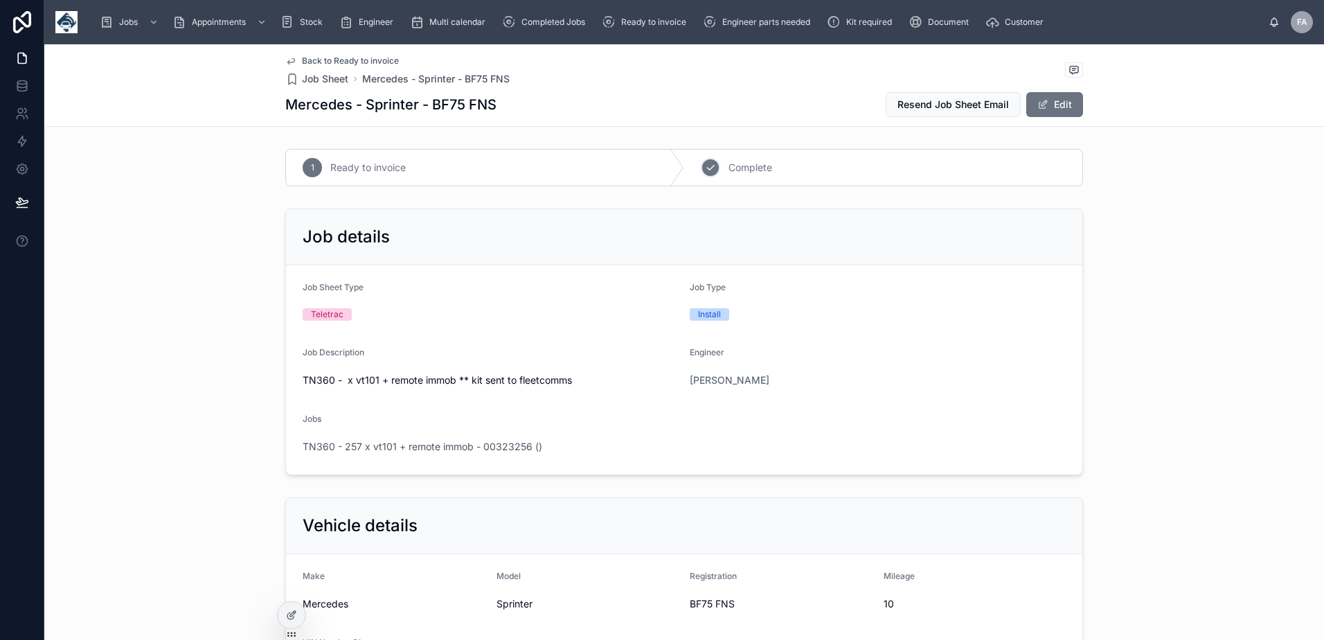
click at [714, 165] on div "2" at bounding box center [710, 167] width 19 height 19
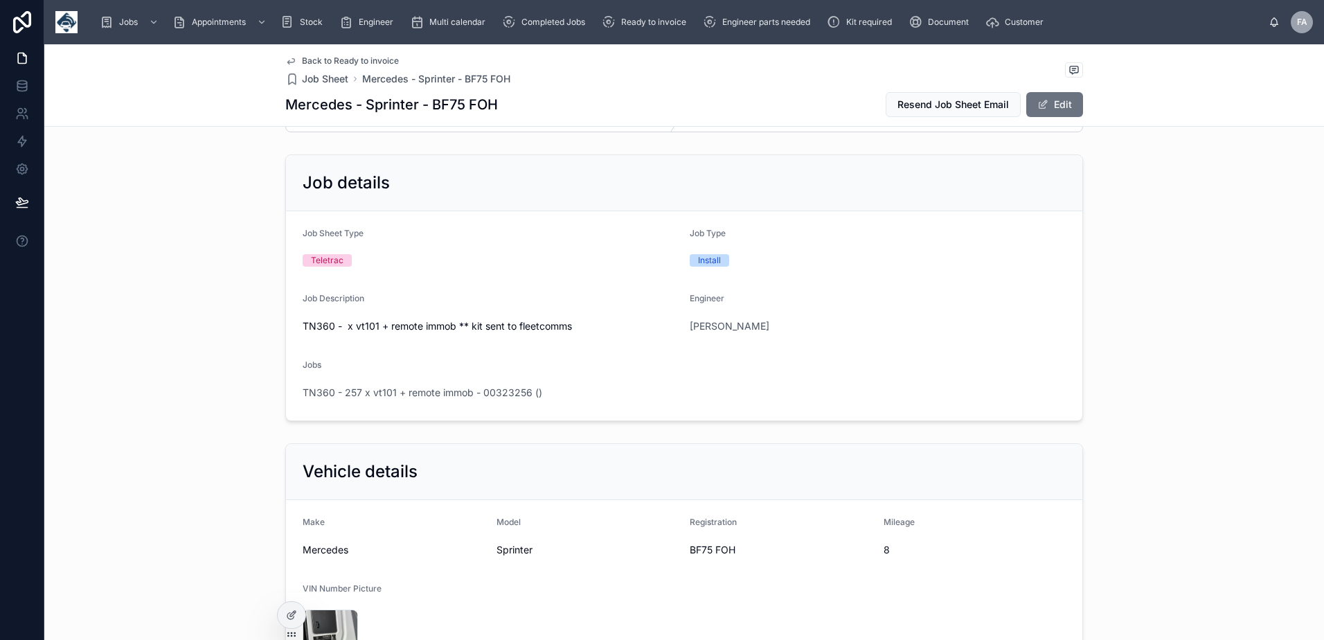
scroll to position [138, 0]
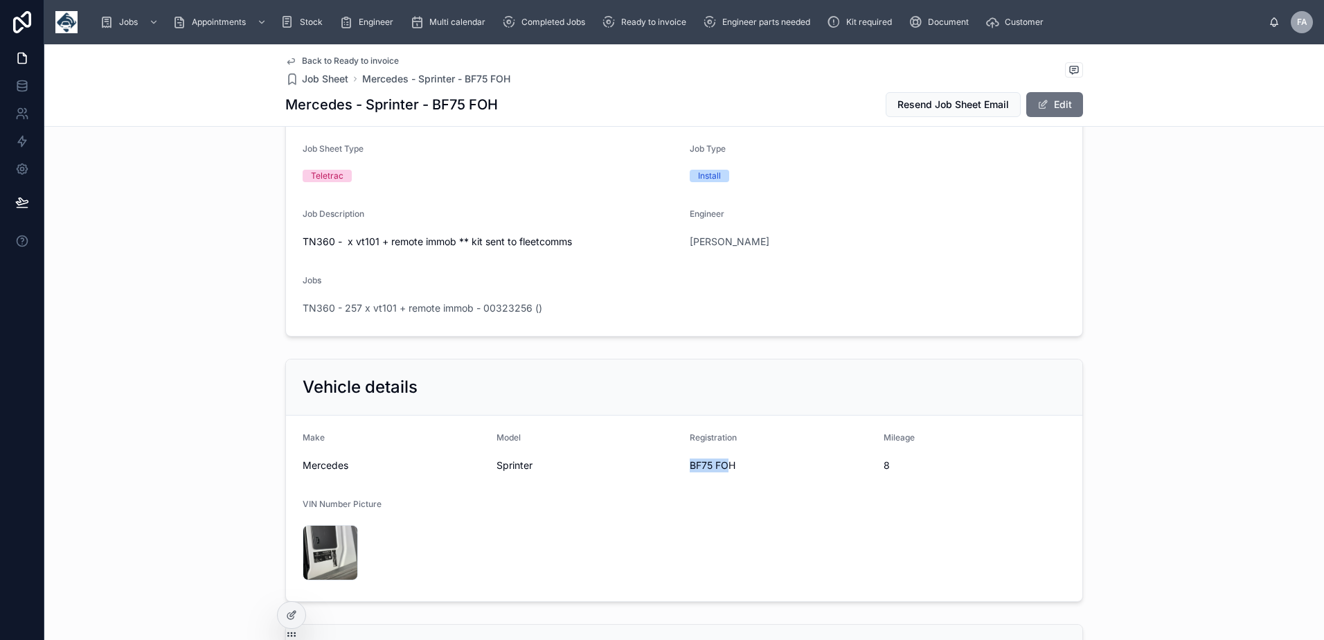
drag, startPoint x: 683, startPoint y: 463, endPoint x: 721, endPoint y: 464, distance: 38.1
click at [721, 464] on form "Make Mercedes Model Sprinter Registration BF75 FOH Mileage 8 VIN Number Picture…" at bounding box center [684, 508] width 796 height 186
drag, startPoint x: 721, startPoint y: 464, endPoint x: 659, endPoint y: 467, distance: 62.4
click at [659, 467] on form "Make Mercedes Model Sprinter Registration BF75 FOH Mileage 8 VIN Number Picture…" at bounding box center [684, 508] width 796 height 186
drag, startPoint x: 659, startPoint y: 467, endPoint x: 777, endPoint y: 465, distance: 117.7
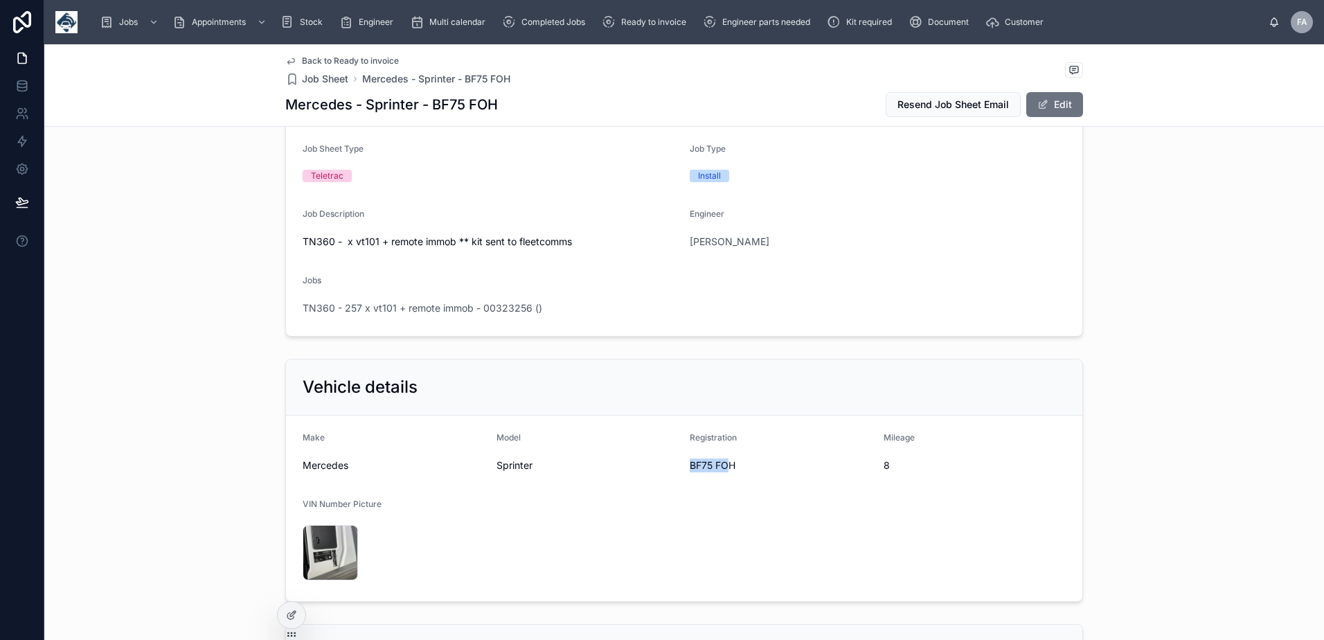
click at [777, 466] on span "BF75 FOH" at bounding box center [780, 465] width 183 height 14
drag, startPoint x: 683, startPoint y: 467, endPoint x: 744, endPoint y: 467, distance: 60.9
click at [744, 467] on form "Make Mercedes Model Sprinter Registration BF75 FOH Mileage 8 VIN Number Picture…" at bounding box center [684, 508] width 796 height 186
copy span "BF75 FOH"
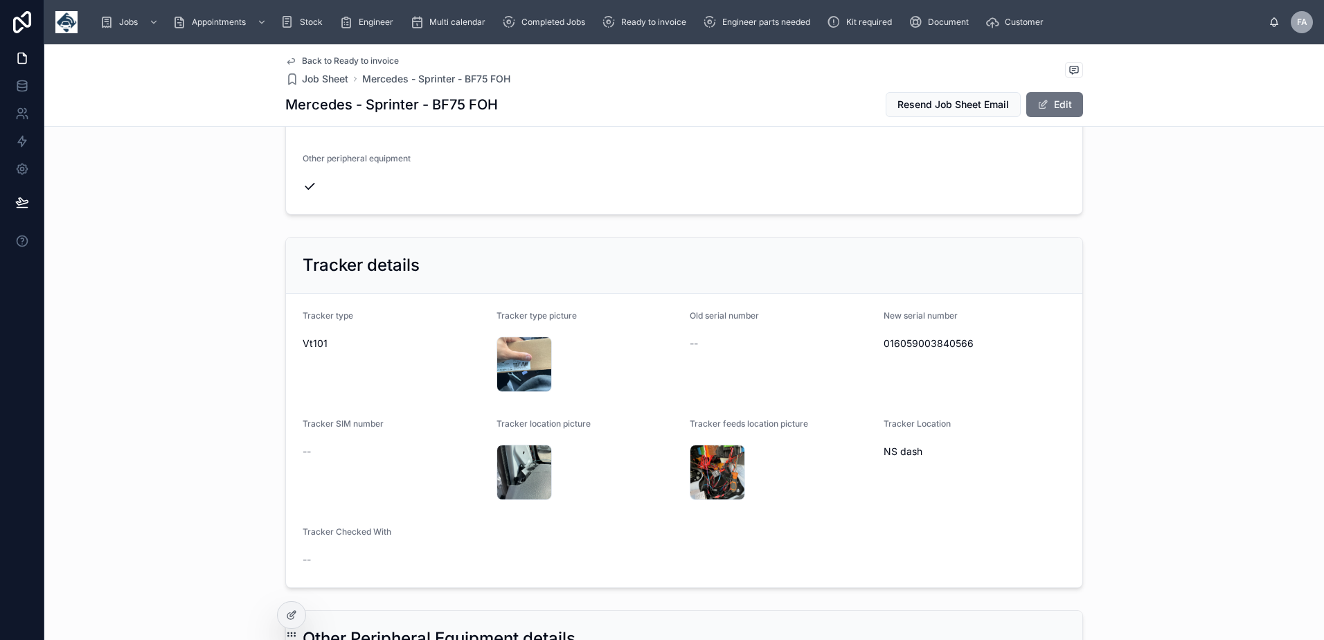
scroll to position [900, 0]
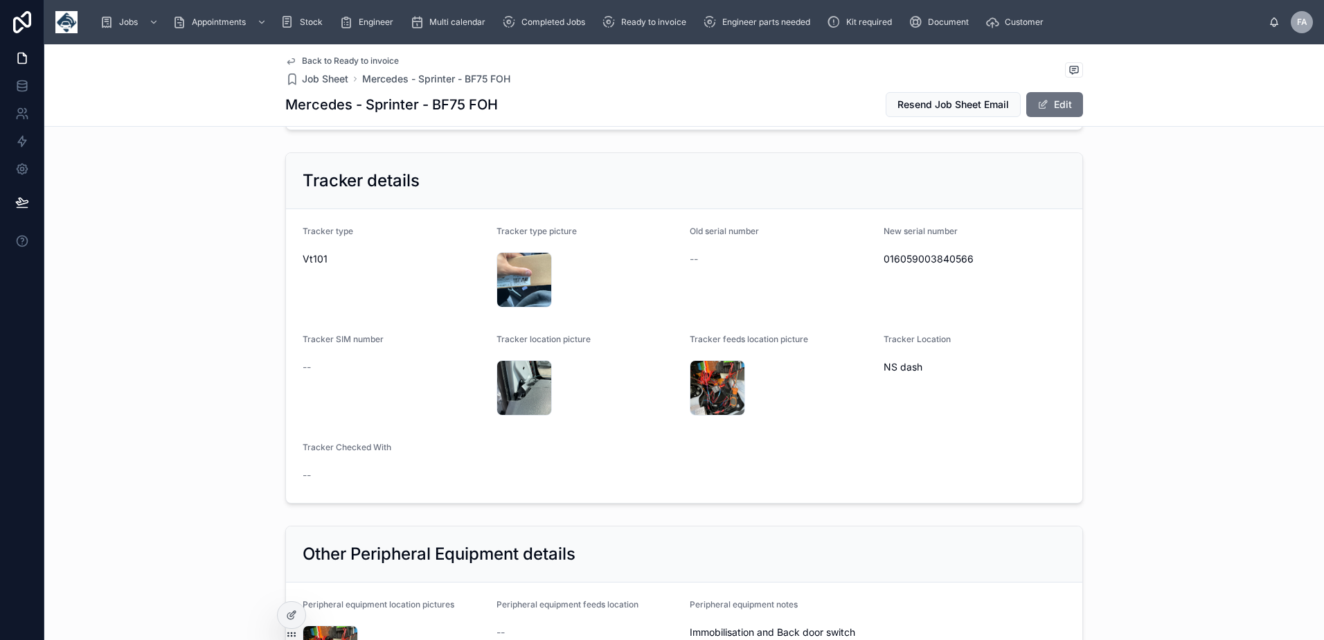
click at [958, 261] on span "016059003840566" at bounding box center [974, 259] width 183 height 14
click at [958, 262] on span "016059003840566" at bounding box center [974, 259] width 183 height 14
copy span "016059003840566"
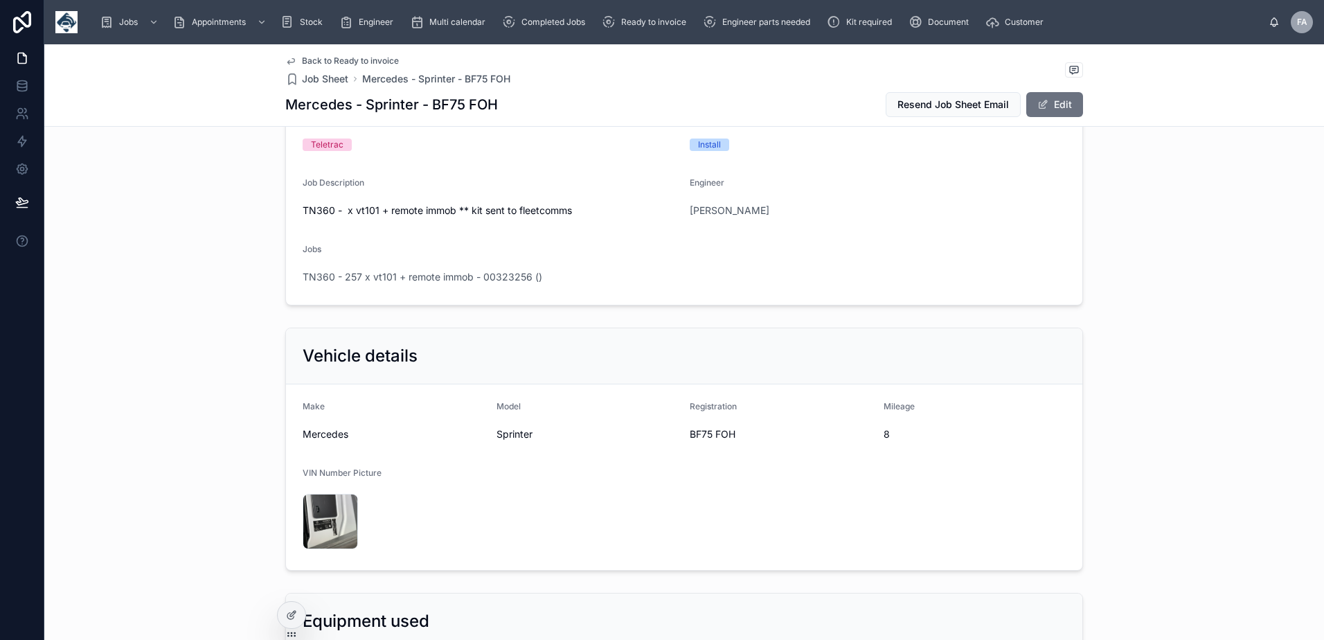
scroll to position [0, 0]
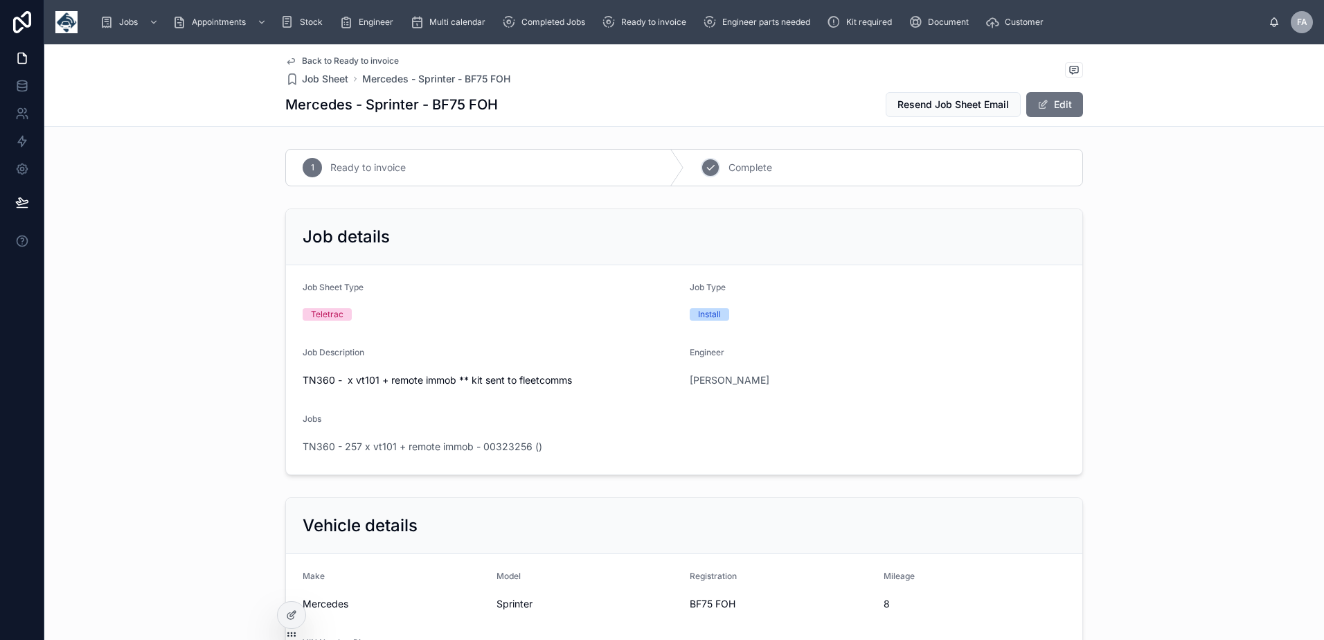
click at [714, 170] on div "2" at bounding box center [710, 167] width 19 height 19
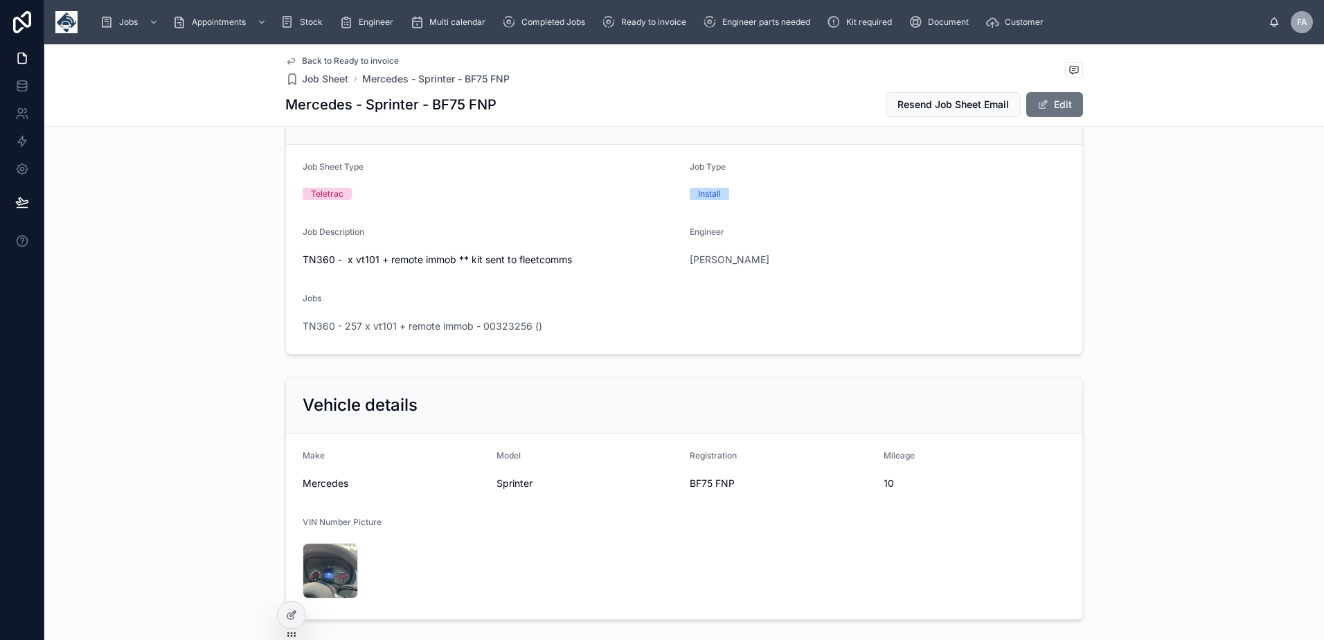
scroll to position [138, 0]
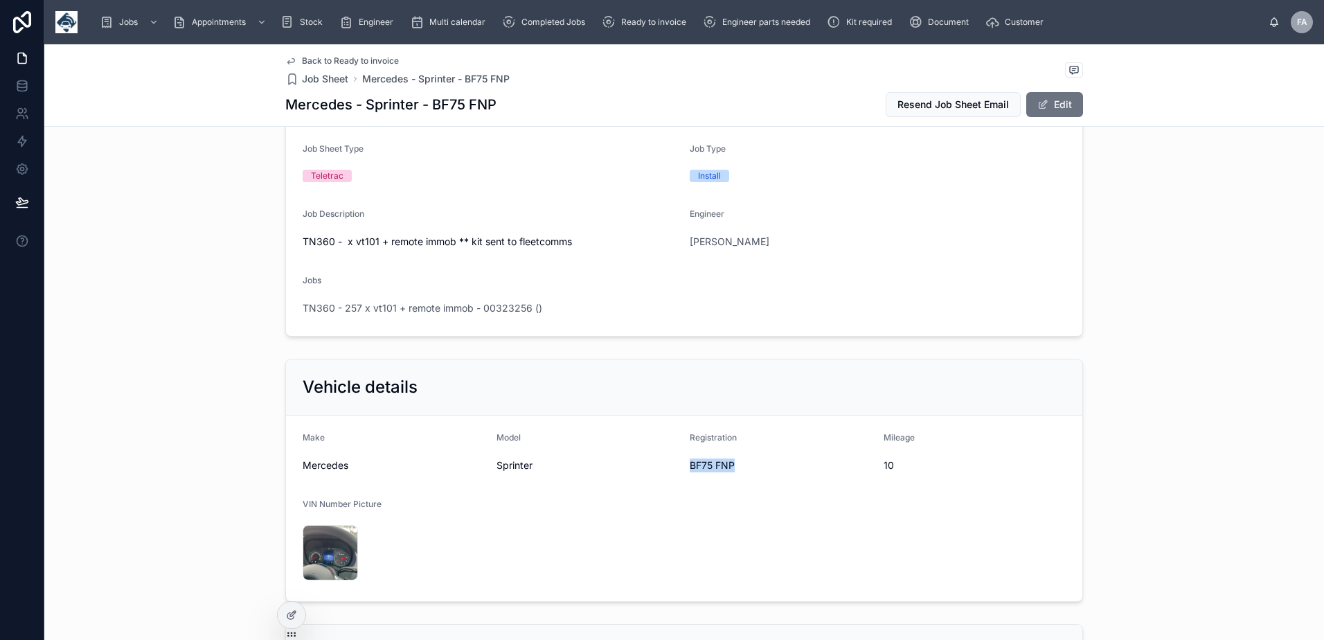
drag, startPoint x: 682, startPoint y: 462, endPoint x: 732, endPoint y: 466, distance: 50.7
click at [732, 466] on form "Make Mercedes Model Sprinter Registration BF75 FNP Mileage 10 VIN Number Pictur…" at bounding box center [684, 508] width 796 height 186
copy span "BF75 FNP"
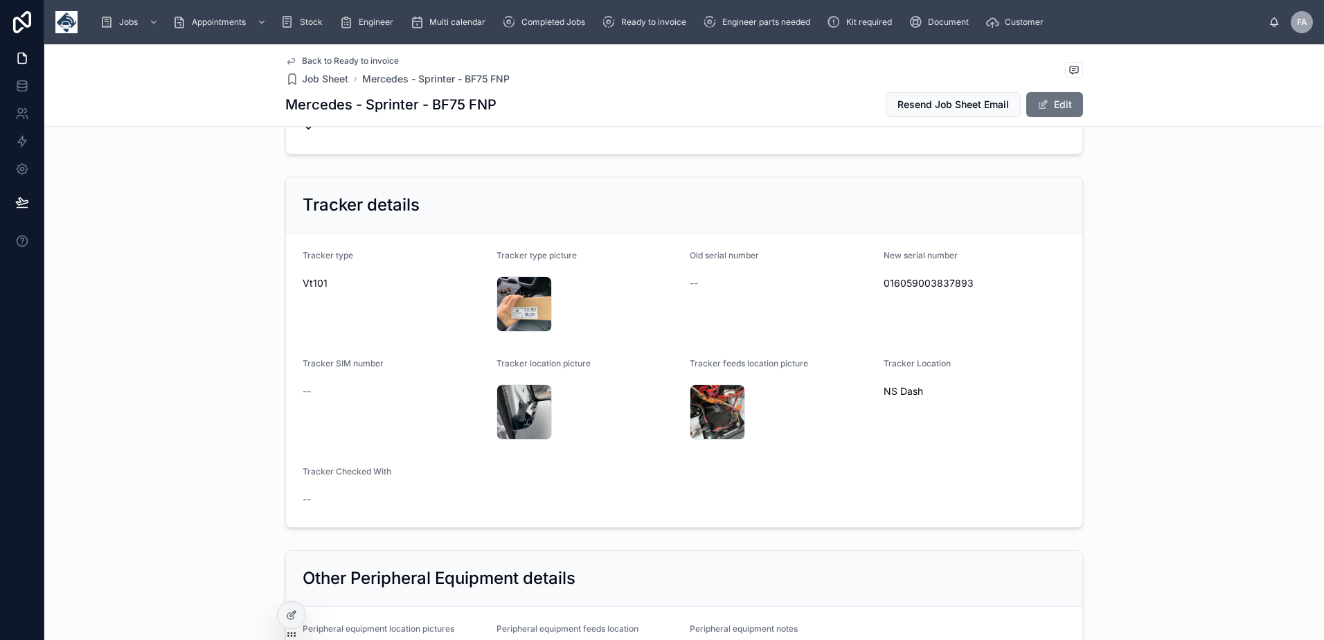
scroll to position [900, 0]
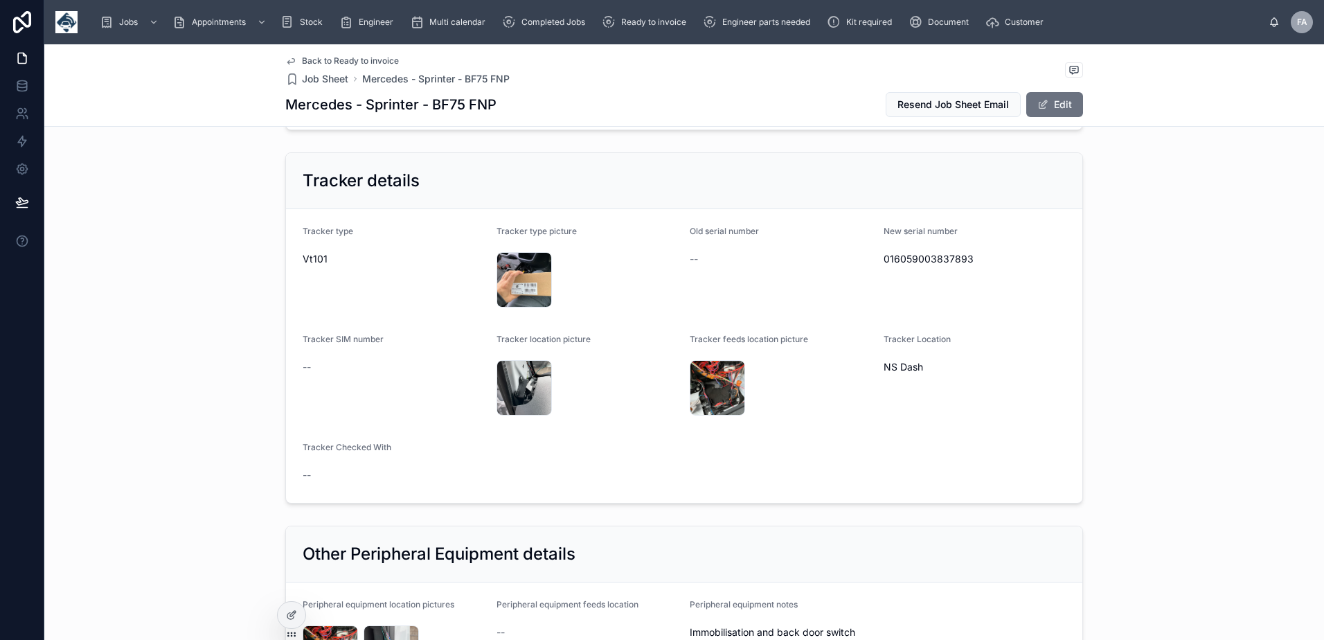
click at [919, 255] on span "016059003837893" at bounding box center [974, 259] width 183 height 14
copy span "016059003837893"
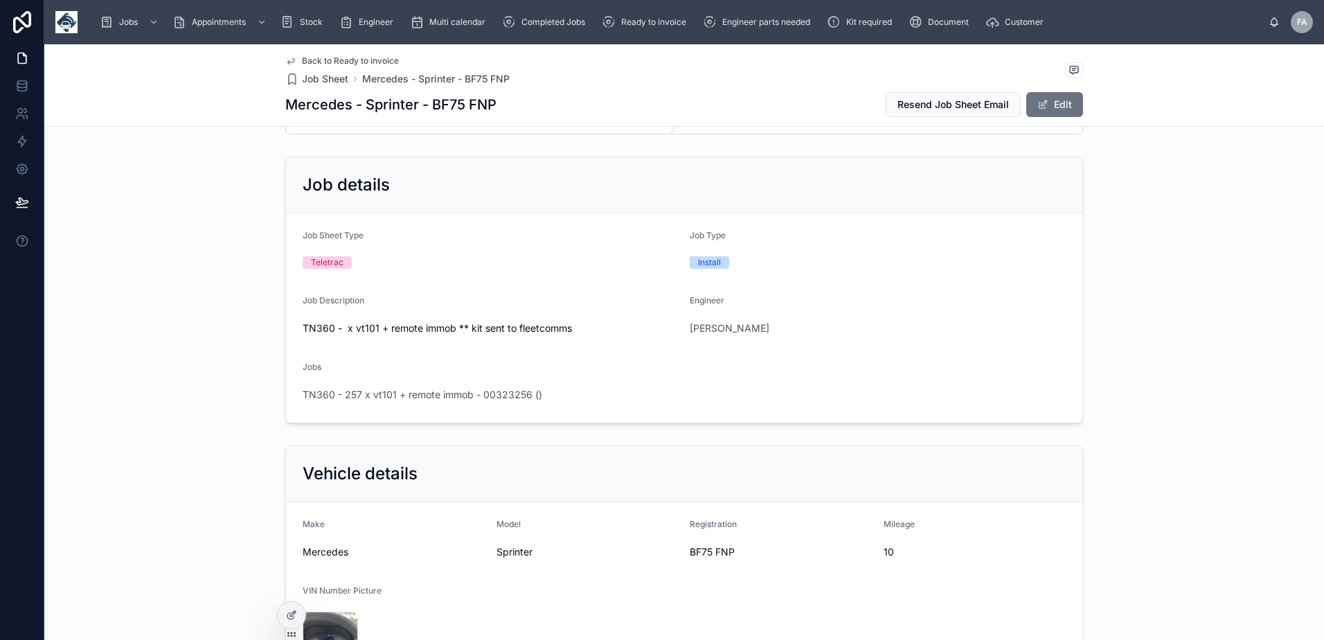
scroll to position [0, 0]
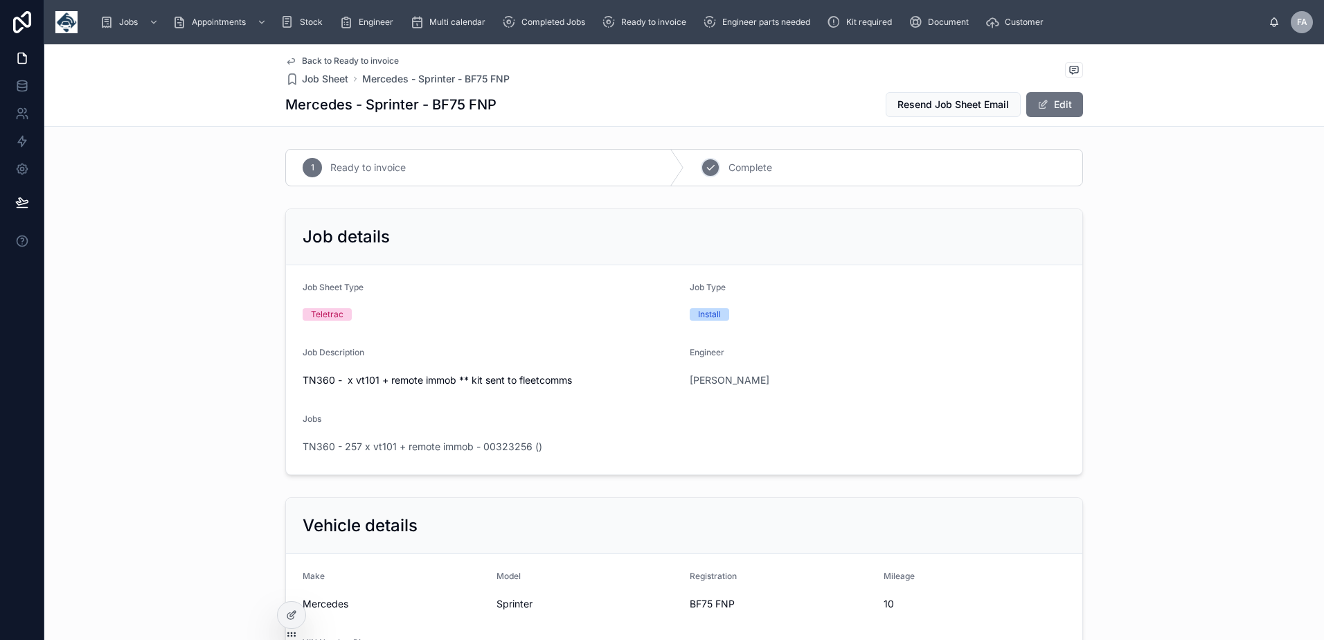
click at [705, 166] on icon at bounding box center [710, 167] width 11 height 11
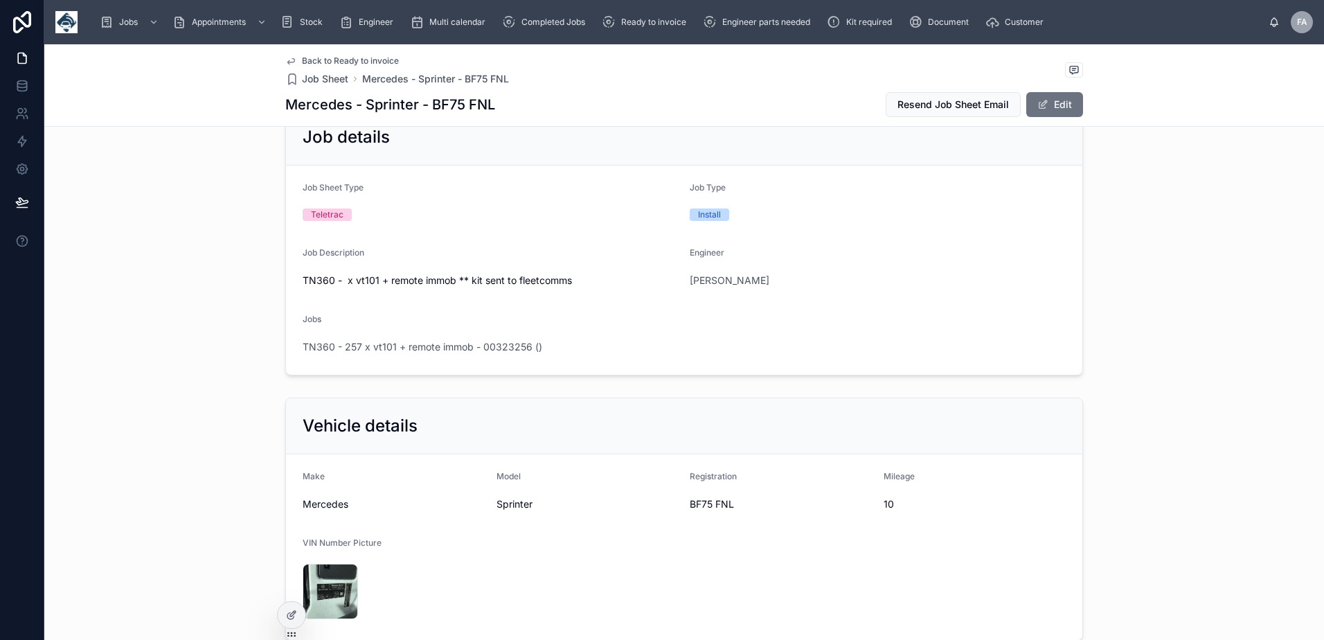
scroll to position [277, 0]
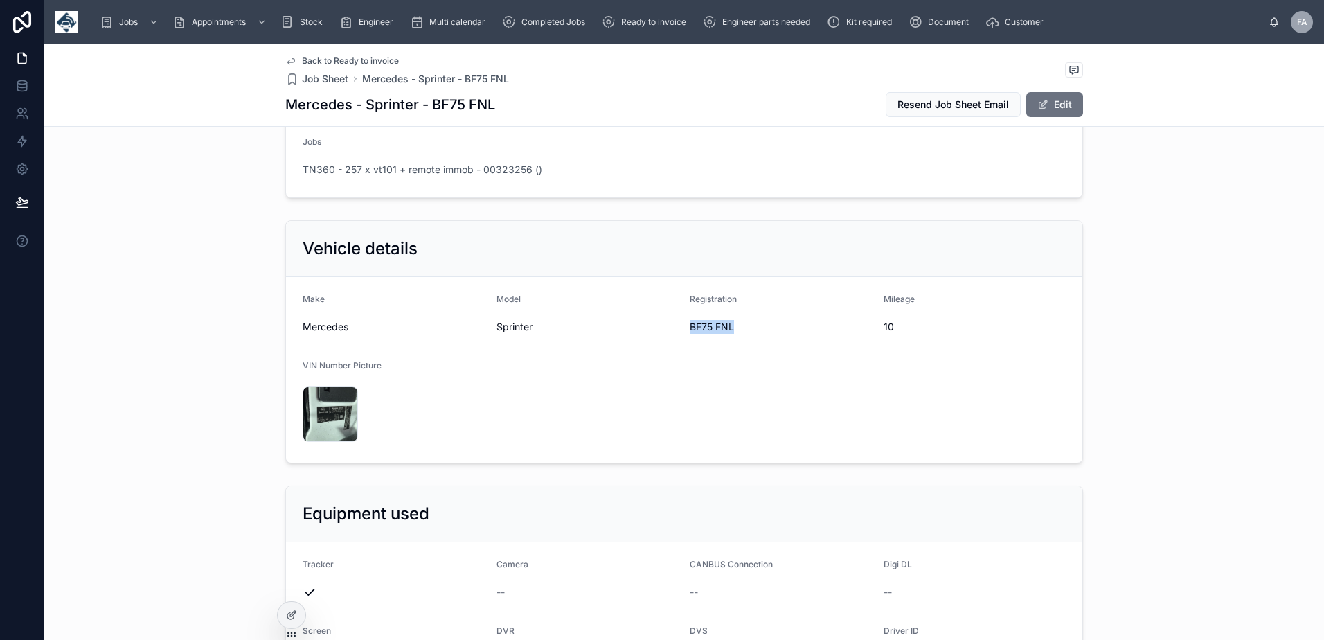
drag, startPoint x: 685, startPoint y: 330, endPoint x: 738, endPoint y: 336, distance: 53.7
click at [738, 336] on div "BF75 FNL" at bounding box center [780, 327] width 183 height 22
copy span "BF75 FNL"
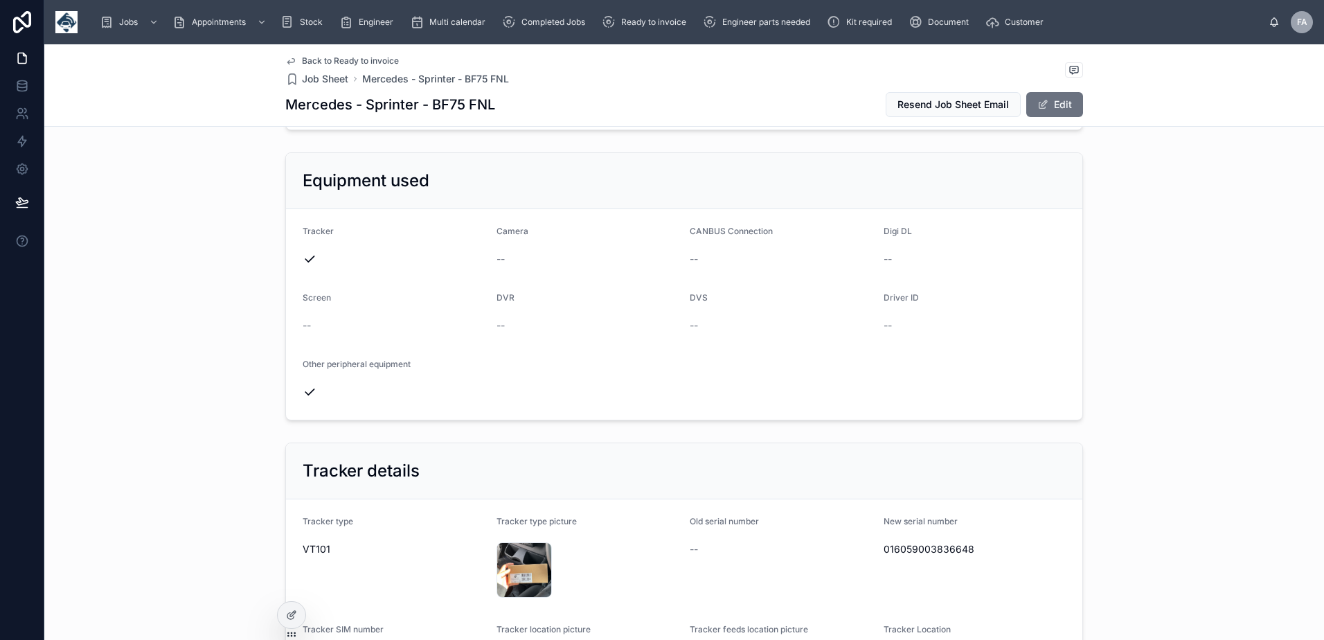
scroll to position [692, 0]
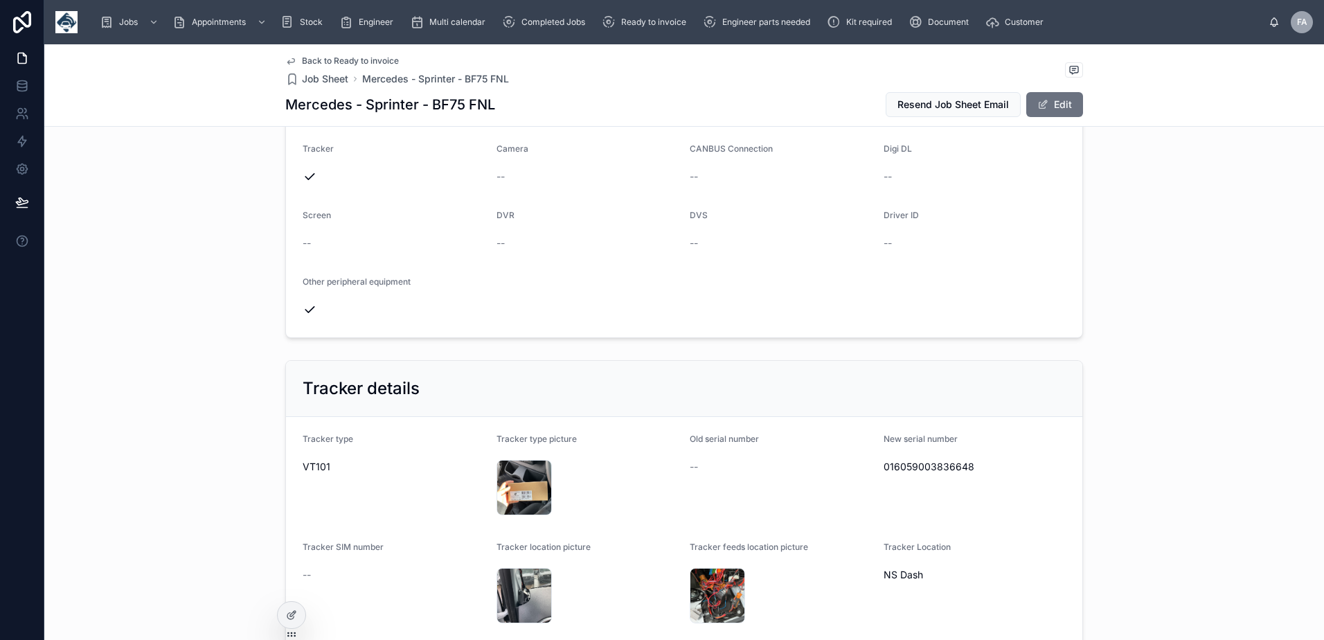
click at [922, 471] on span "016059003836648" at bounding box center [974, 467] width 183 height 14
copy span "016059003836648"
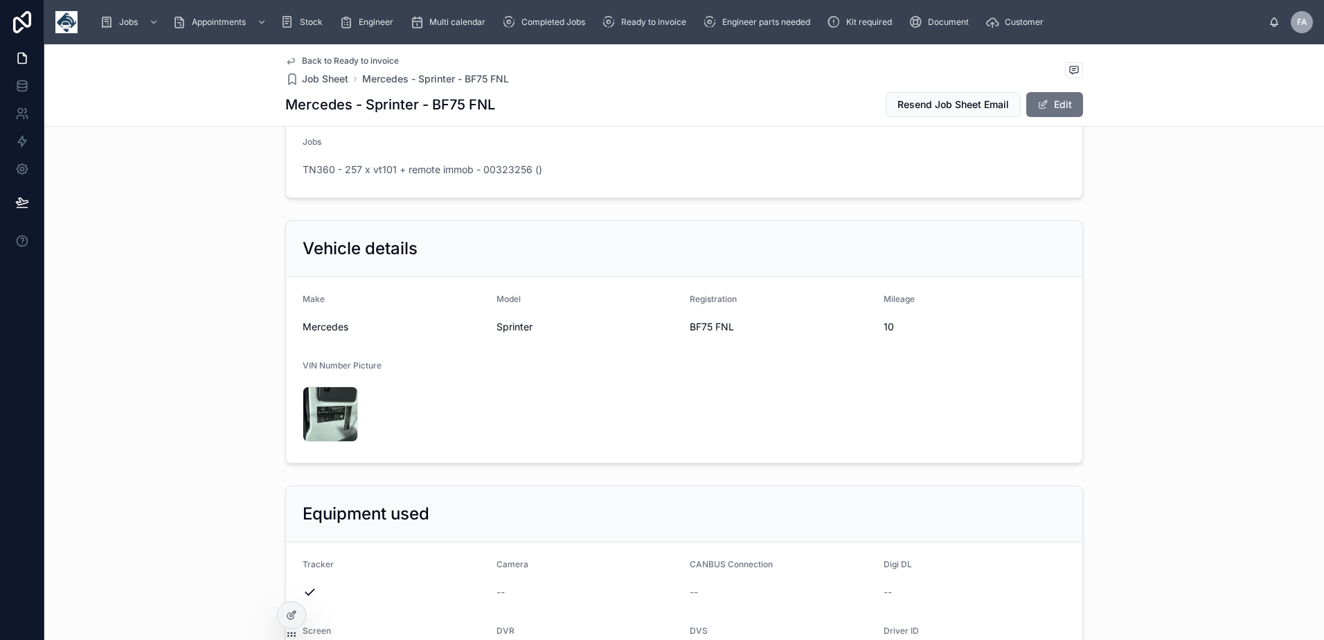
scroll to position [0, 0]
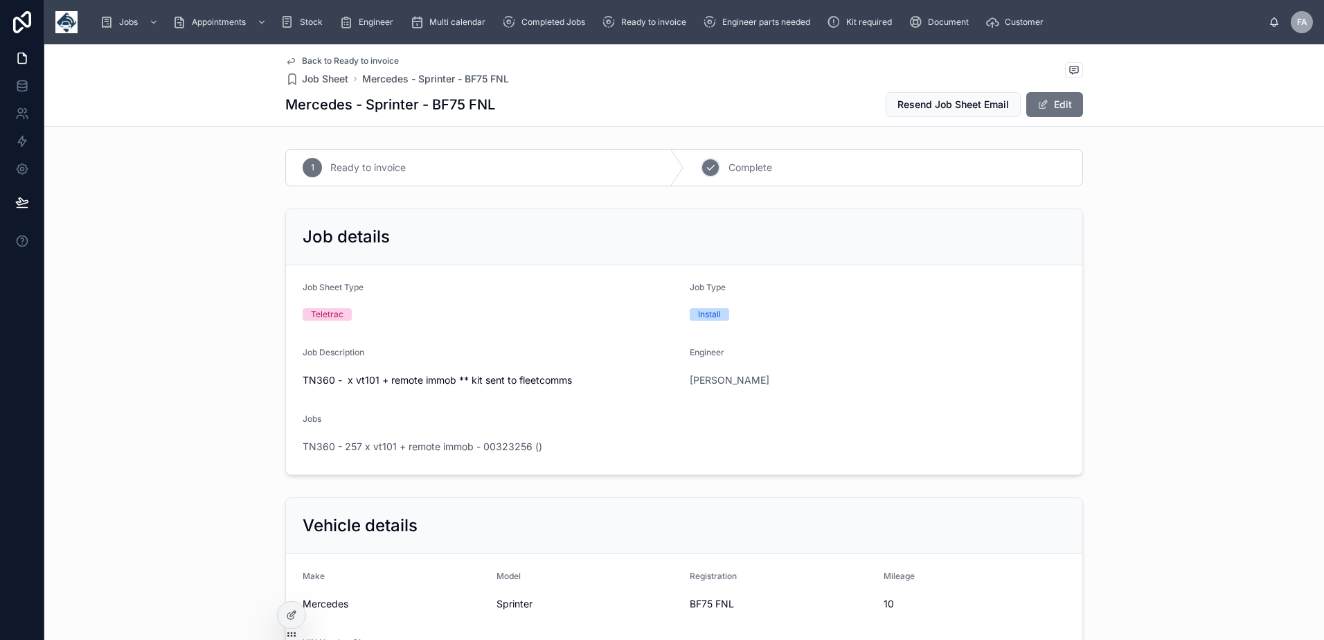
click at [710, 172] on icon at bounding box center [710, 167] width 11 height 11
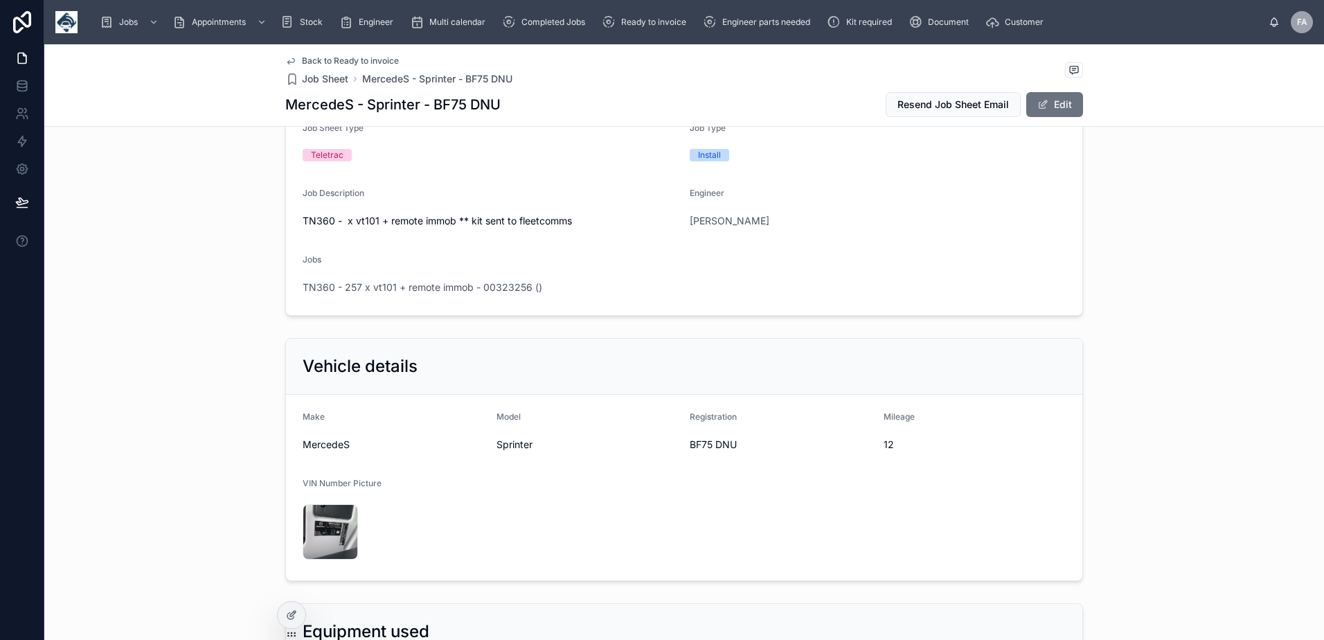
scroll to position [346, 0]
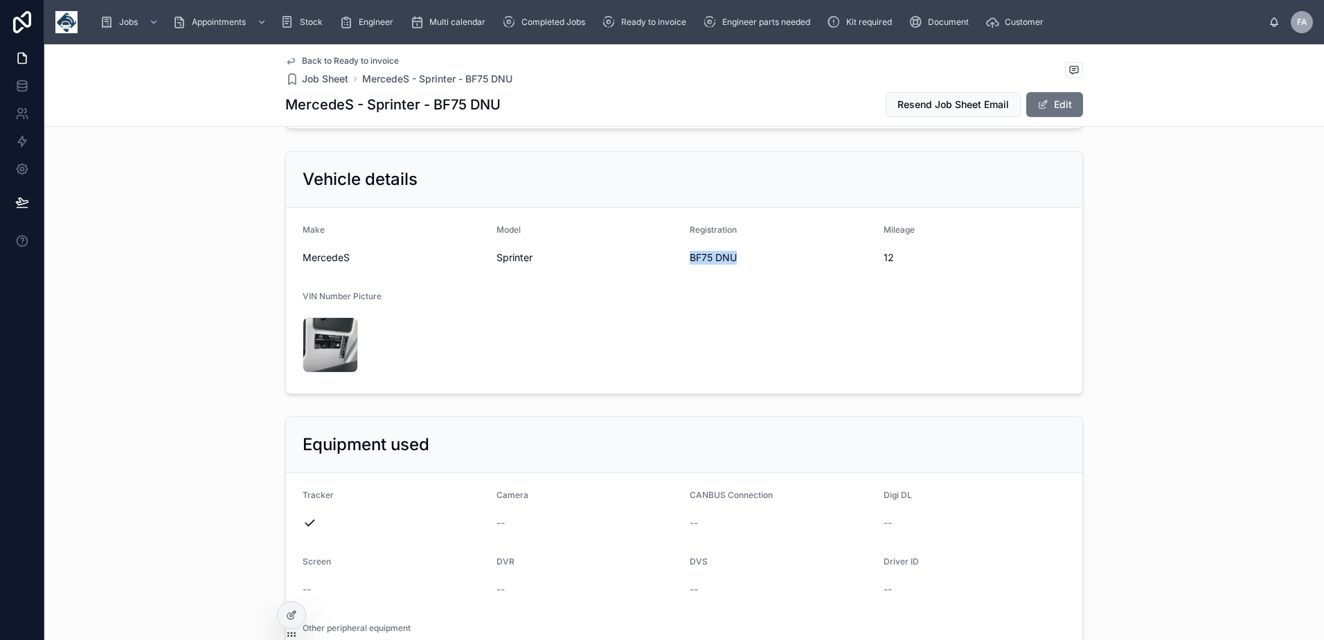
drag, startPoint x: 685, startPoint y: 259, endPoint x: 759, endPoint y: 260, distance: 74.8
click at [759, 260] on span "BF75 DNU" at bounding box center [780, 258] width 183 height 14
copy span "BF75 DNU"
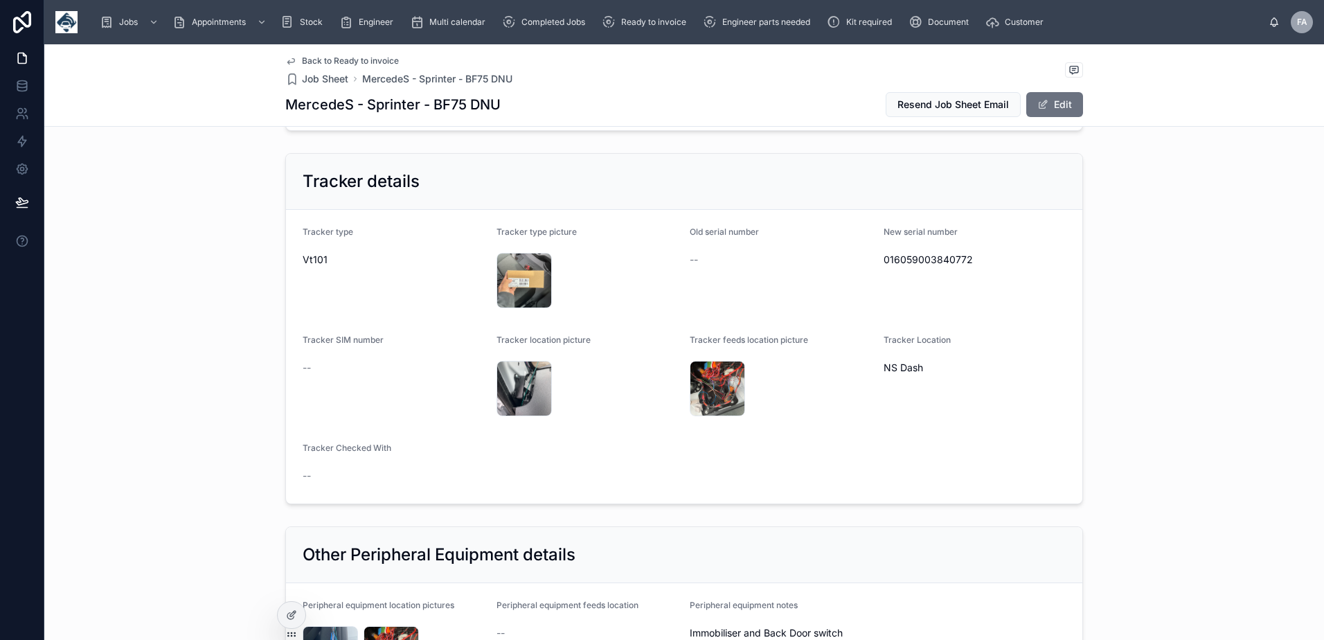
scroll to position [900, 0]
click at [926, 255] on span "016059003840772" at bounding box center [974, 259] width 183 height 14
copy span "016059003840772"
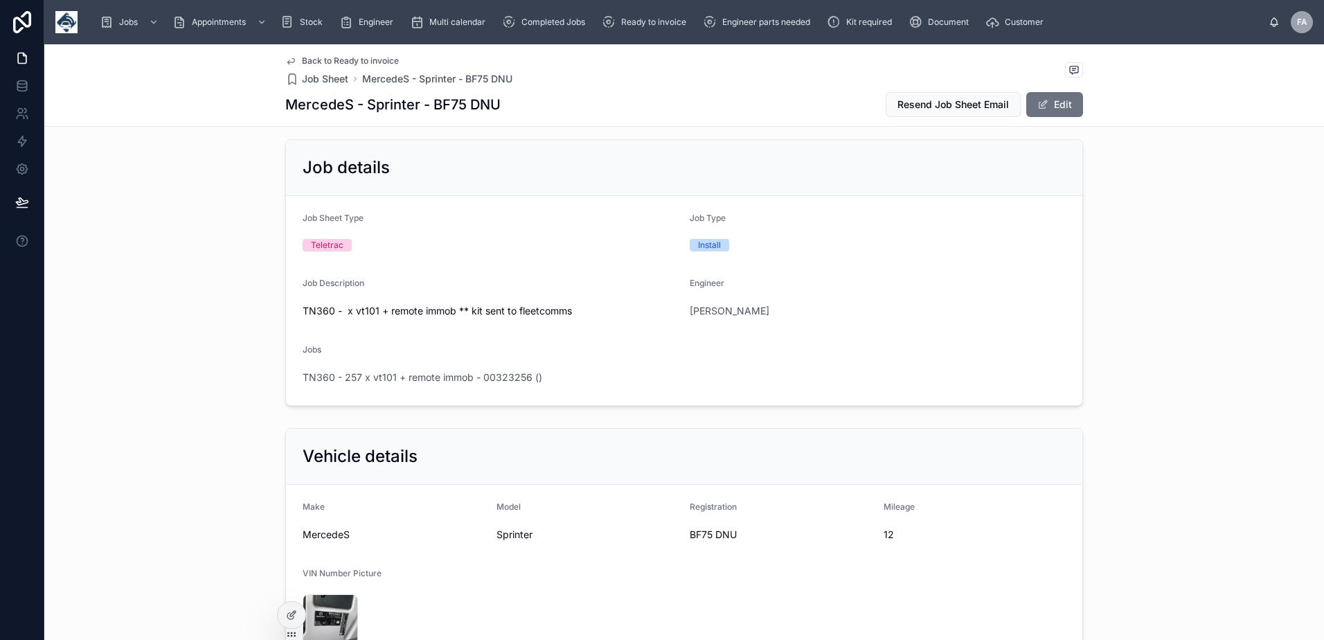
scroll to position [0, 0]
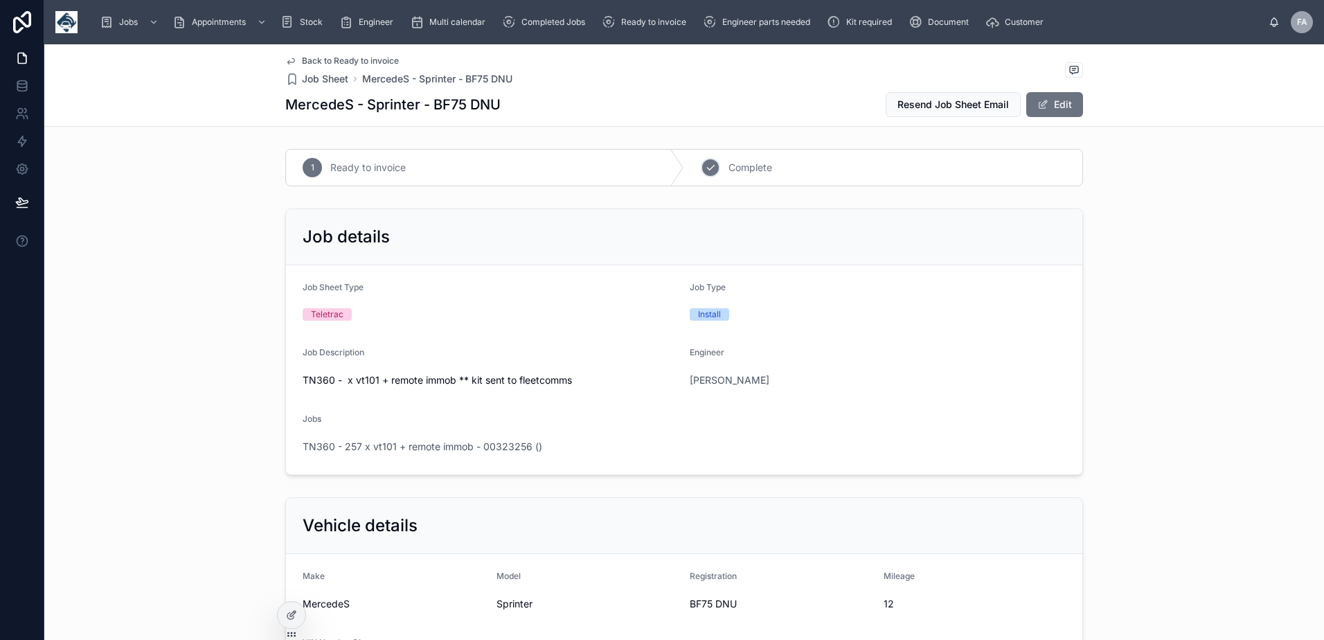
click at [712, 170] on div "2" at bounding box center [710, 167] width 19 height 19
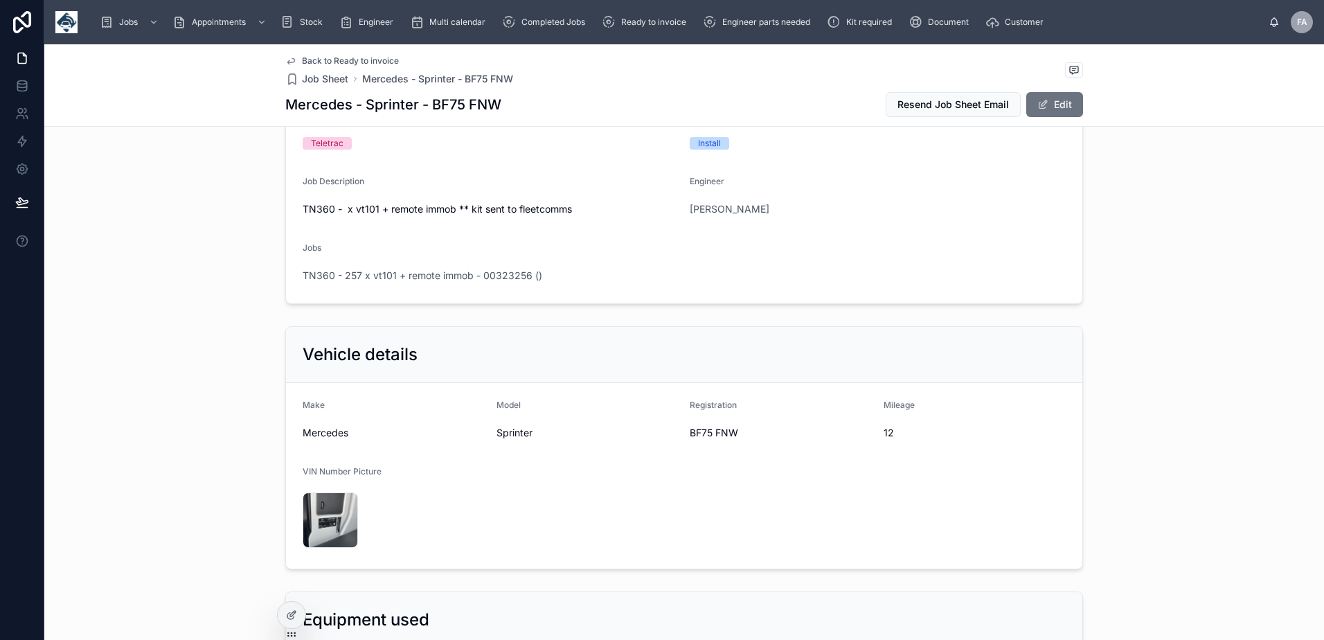
scroll to position [346, 0]
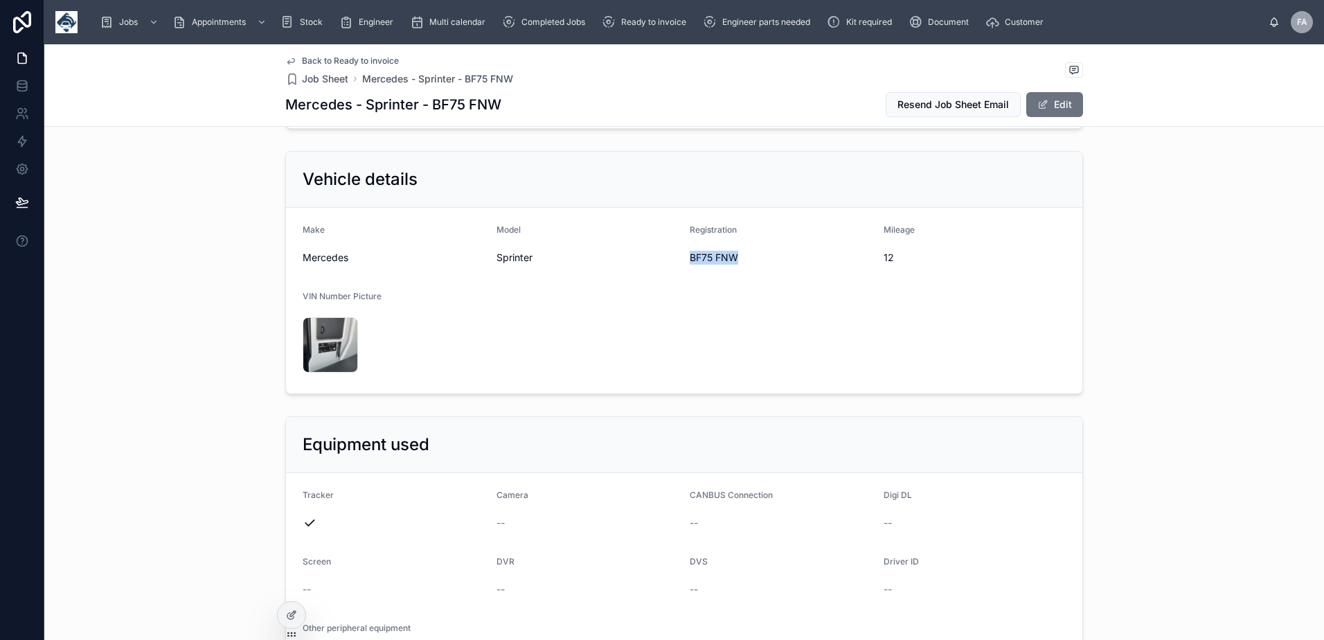
drag, startPoint x: 684, startPoint y: 257, endPoint x: 747, endPoint y: 262, distance: 63.2
click at [747, 262] on span "BF75 FNW" at bounding box center [780, 258] width 183 height 14
copy span "BF75 FNW"
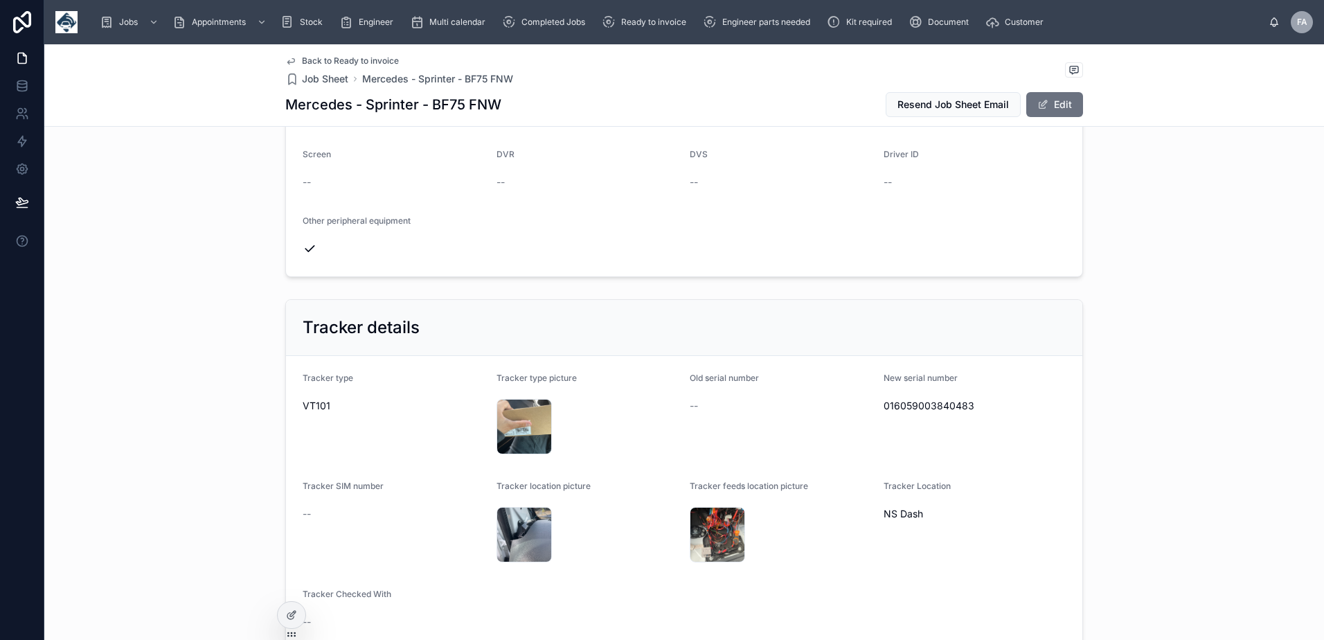
scroll to position [831, 0]
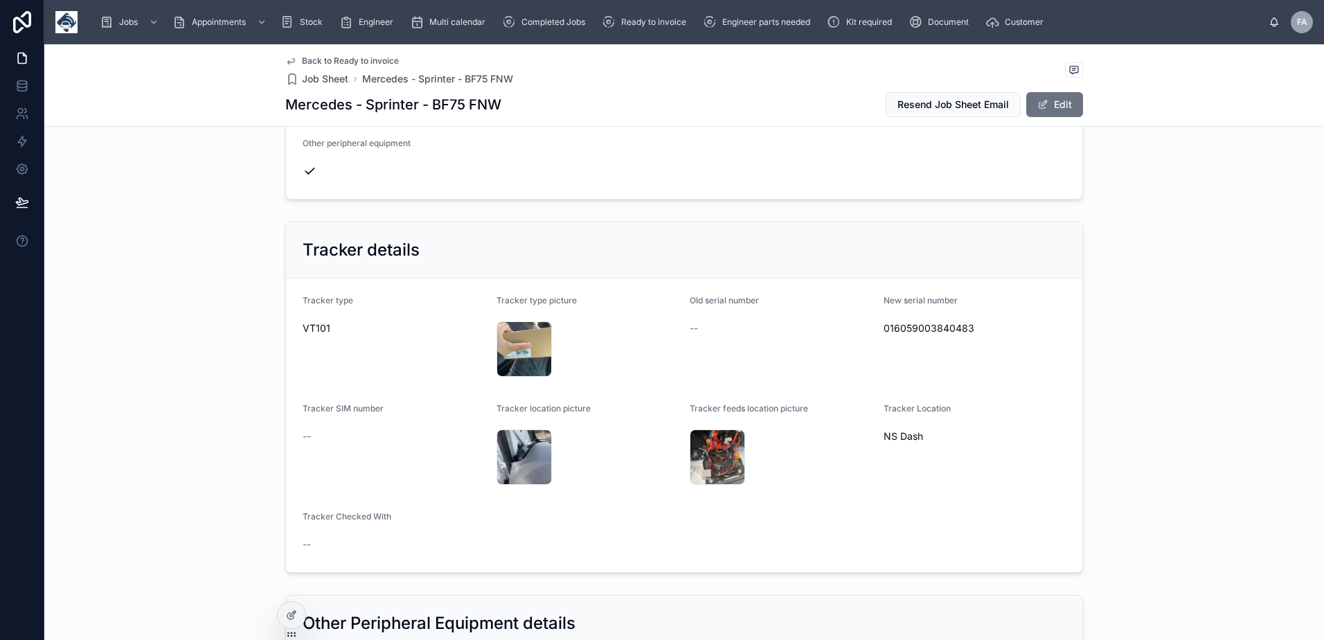
click at [912, 332] on span "016059003840483" at bounding box center [974, 328] width 183 height 14
copy span "016059003840483"
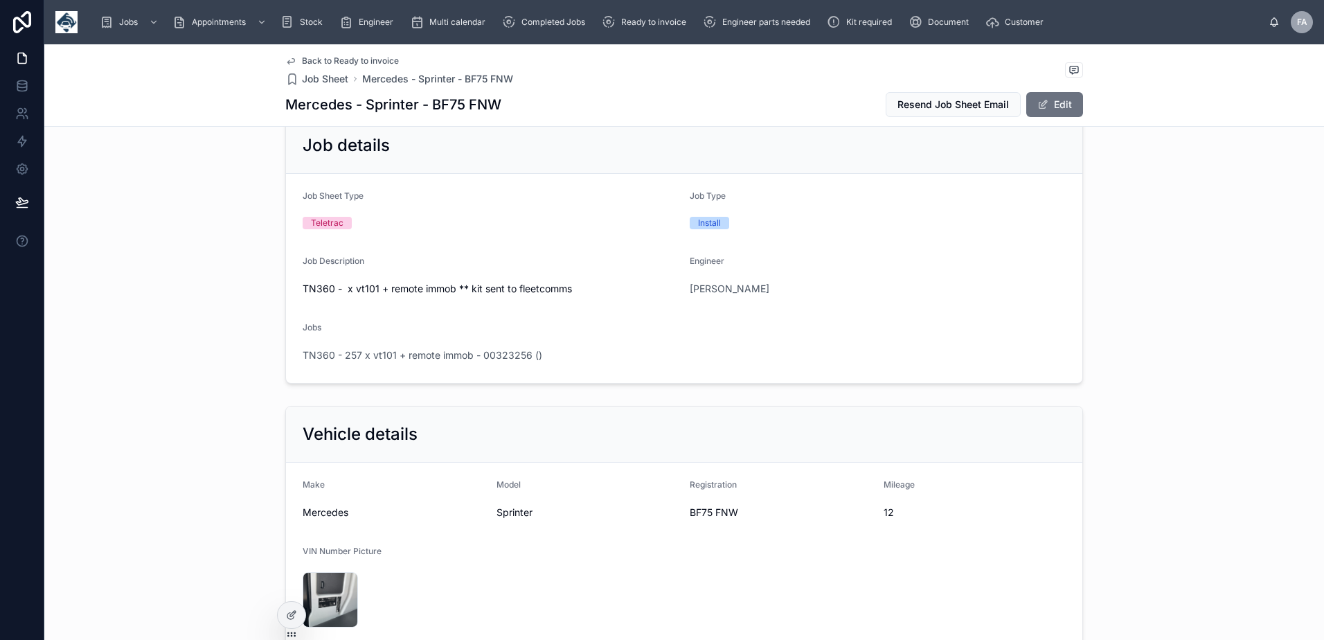
scroll to position [0, 0]
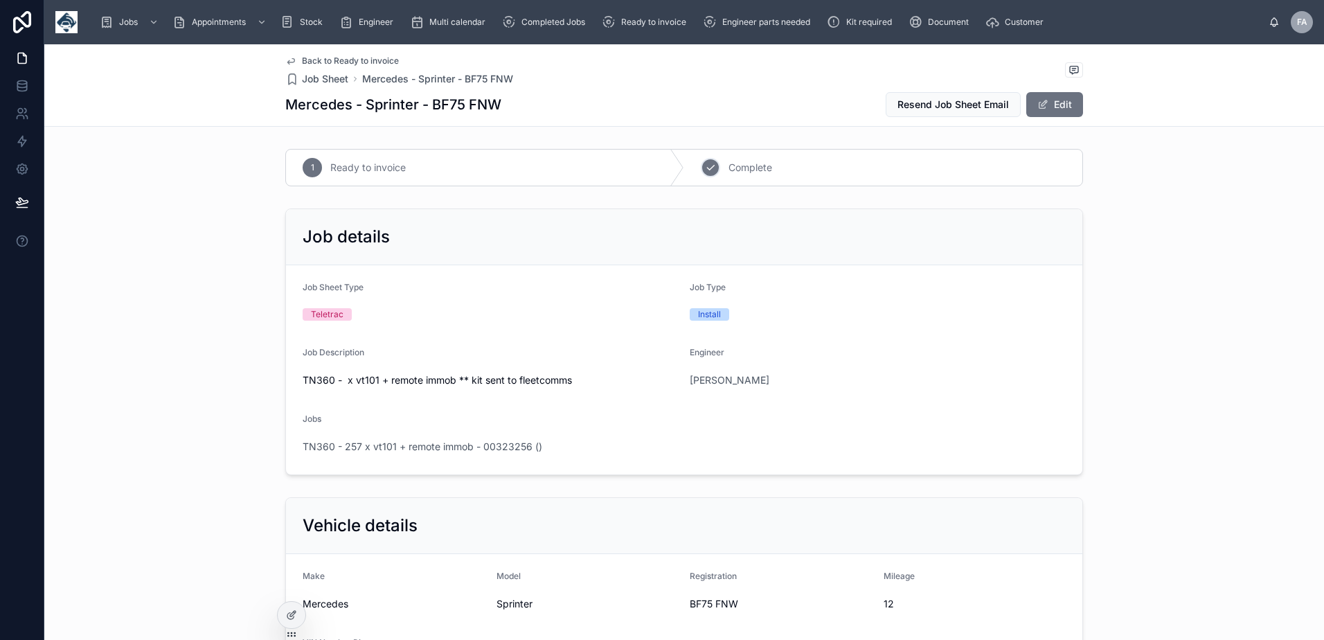
click at [710, 165] on icon at bounding box center [710, 167] width 11 height 11
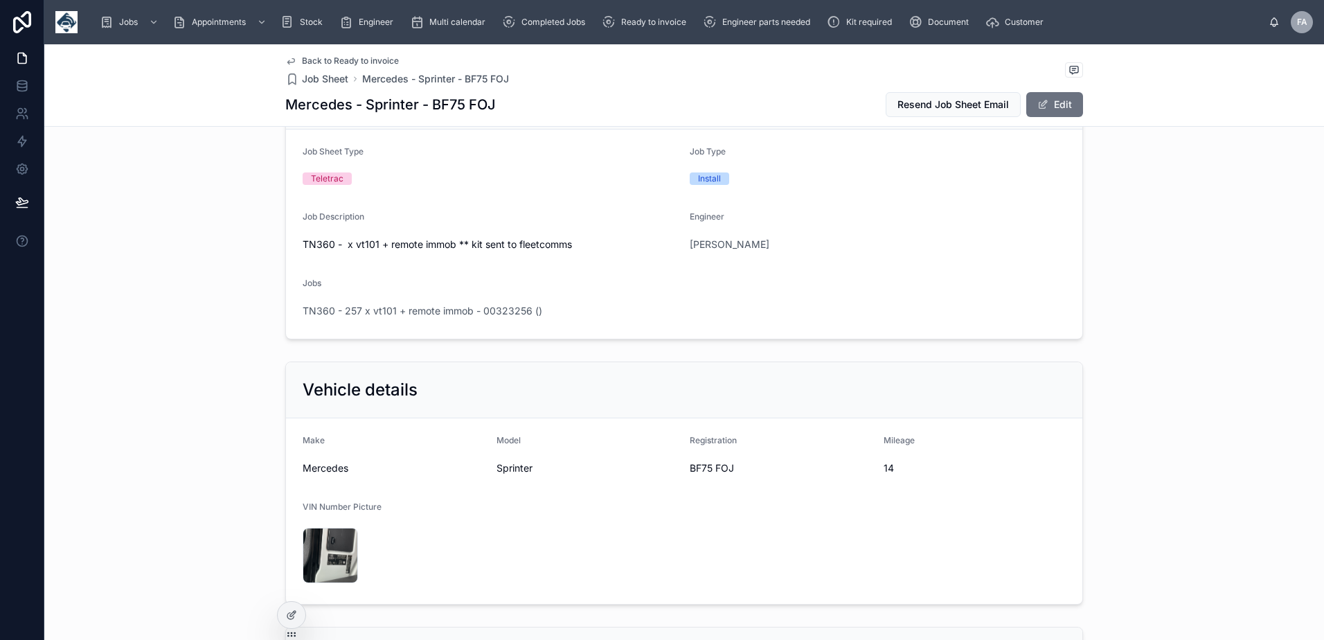
scroll to position [138, 0]
drag, startPoint x: 683, startPoint y: 465, endPoint x: 746, endPoint y: 472, distance: 63.5
click at [746, 472] on form "Make Mercedes Model Sprinter Registration BF75 FOJ Mileage 14 VIN Number Pictur…" at bounding box center [684, 508] width 796 height 186
copy span "BF75 FOJ"
drag, startPoint x: 705, startPoint y: 467, endPoint x: 860, endPoint y: 496, distance: 158.4
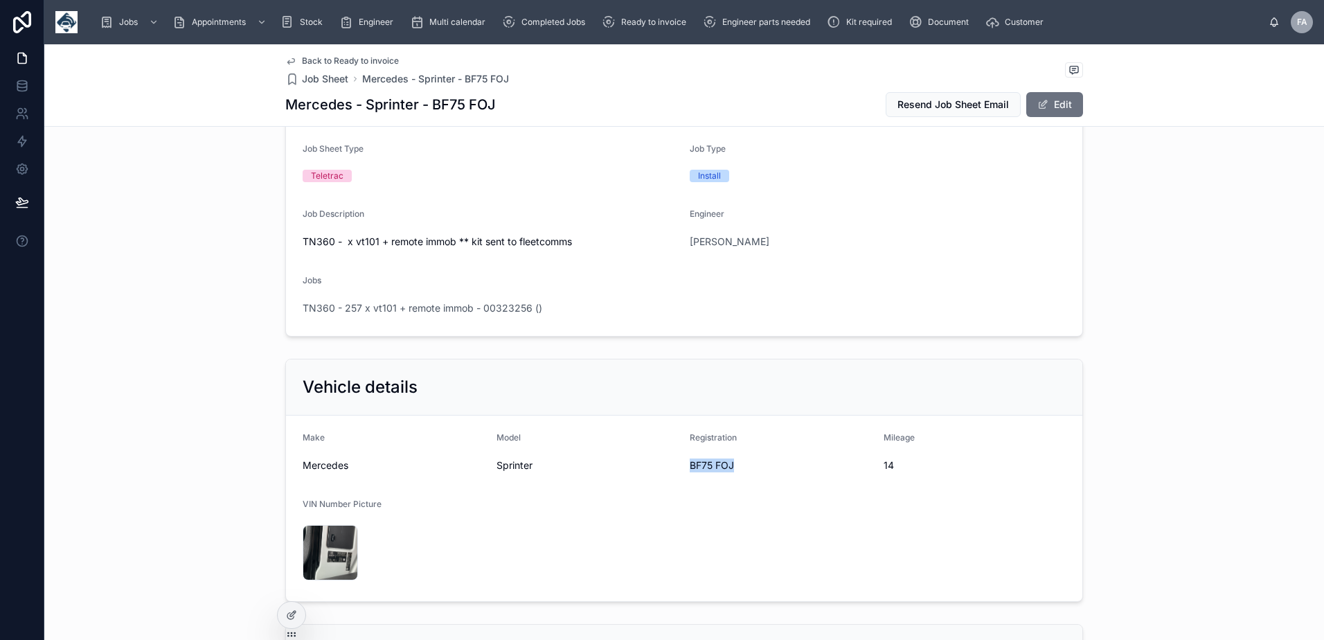
click at [860, 496] on form "Make Mercedes Model Sprinter Registration BF75 FOJ Mileage 14 VIN Number Pictur…" at bounding box center [684, 508] width 796 height 186
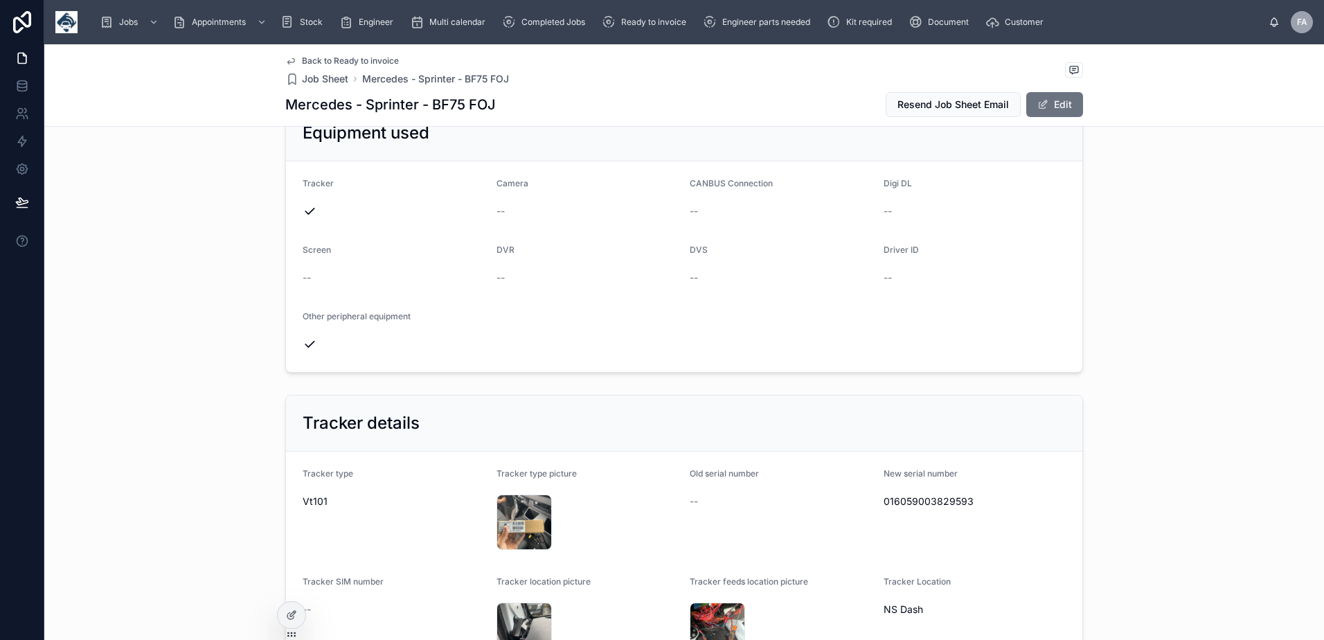
scroll to position [692, 0]
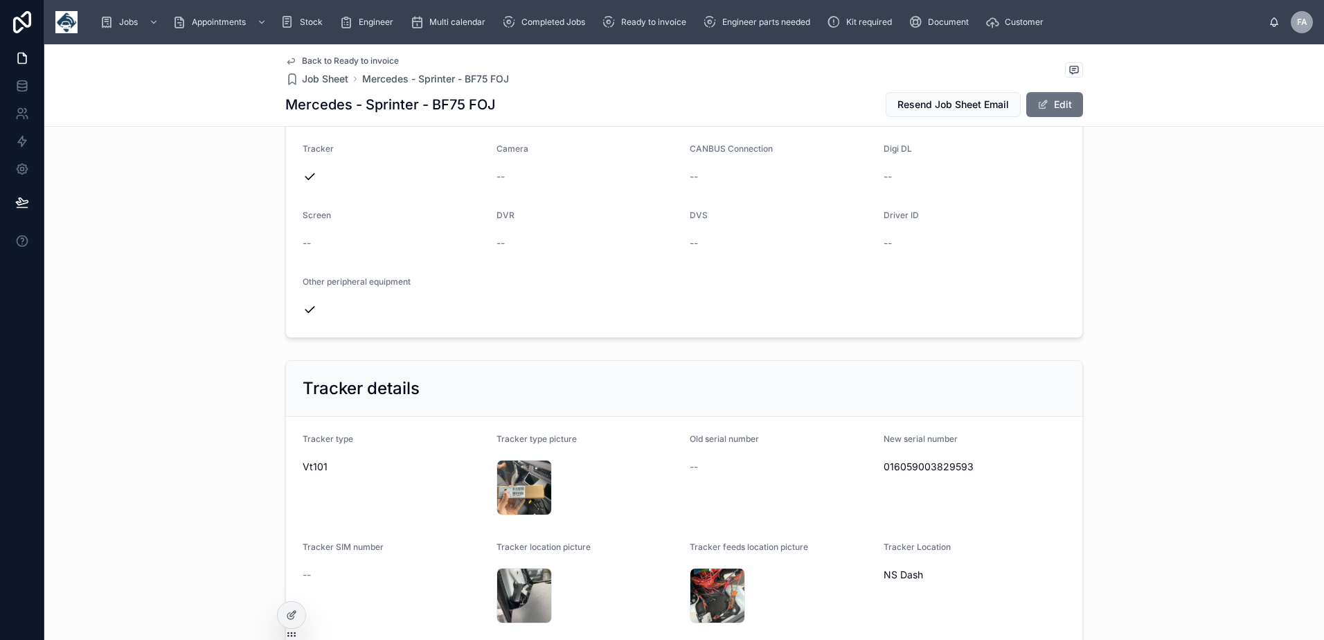
click at [951, 463] on span "016059003829593" at bounding box center [974, 467] width 183 height 14
copy span "016059003829593"
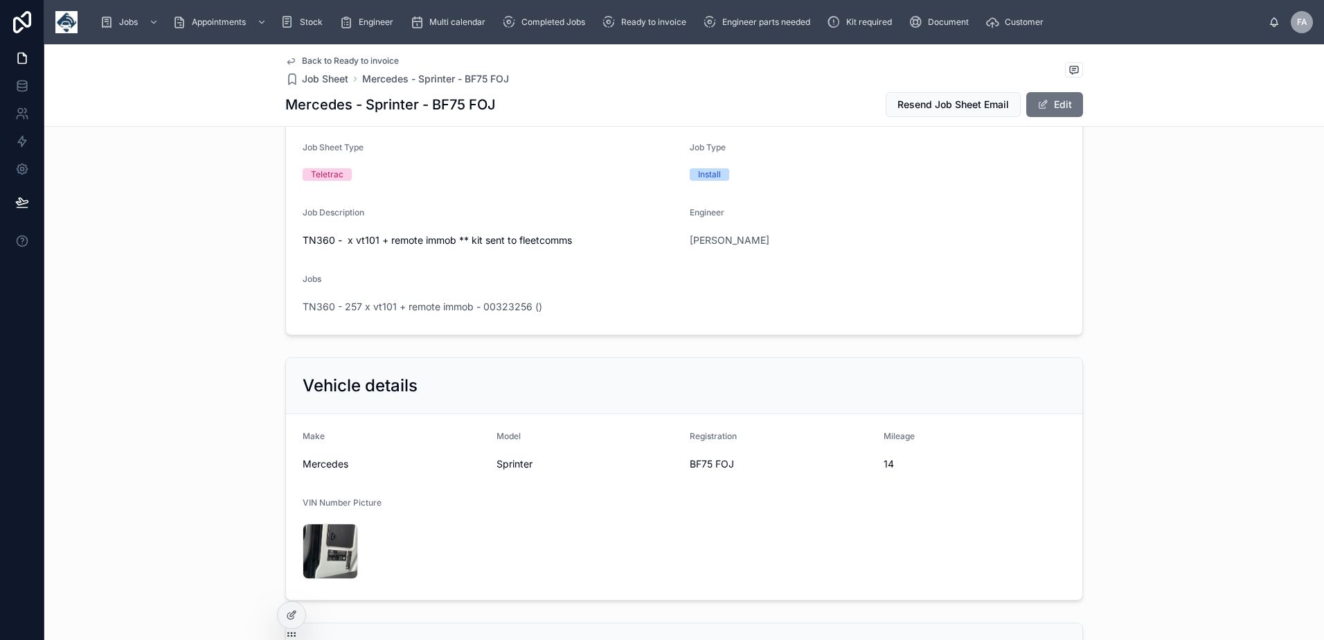
scroll to position [0, 0]
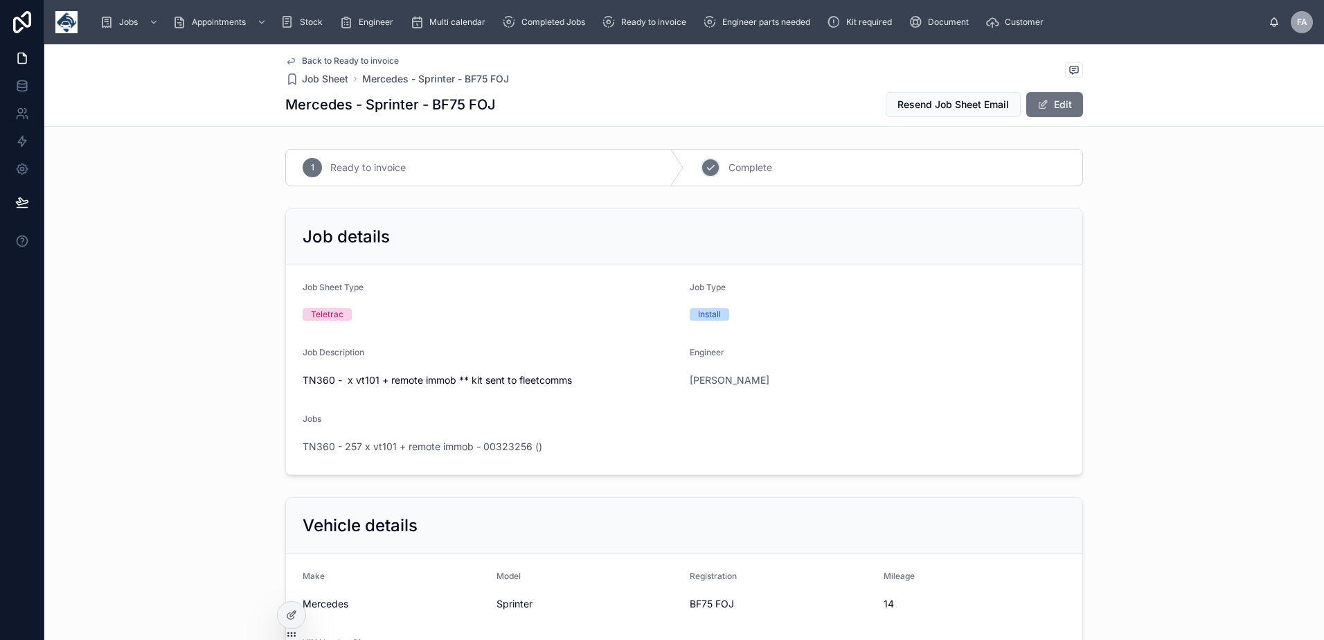
click at [707, 172] on div "2" at bounding box center [710, 167] width 19 height 19
click at [442, 449] on span "TN360 - 257 x vt101 + remote immob - 00323256 ()" at bounding box center [423, 447] width 240 height 14
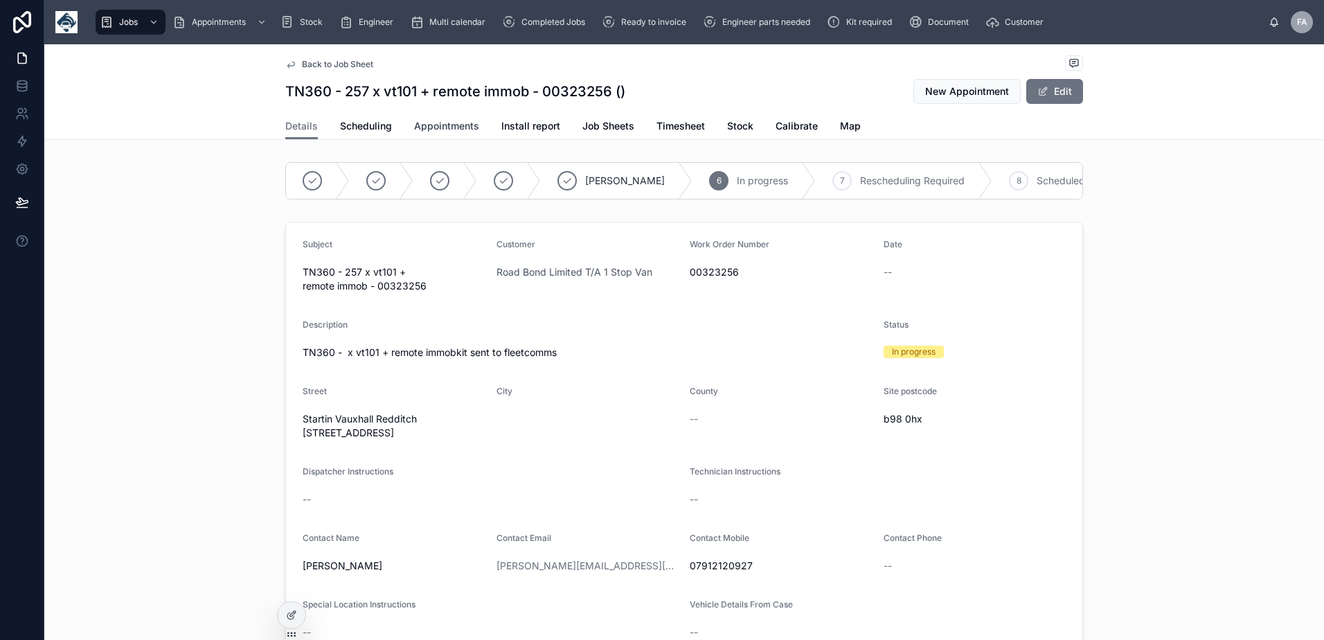
click at [460, 132] on span "Appointments" at bounding box center [446, 126] width 65 height 14
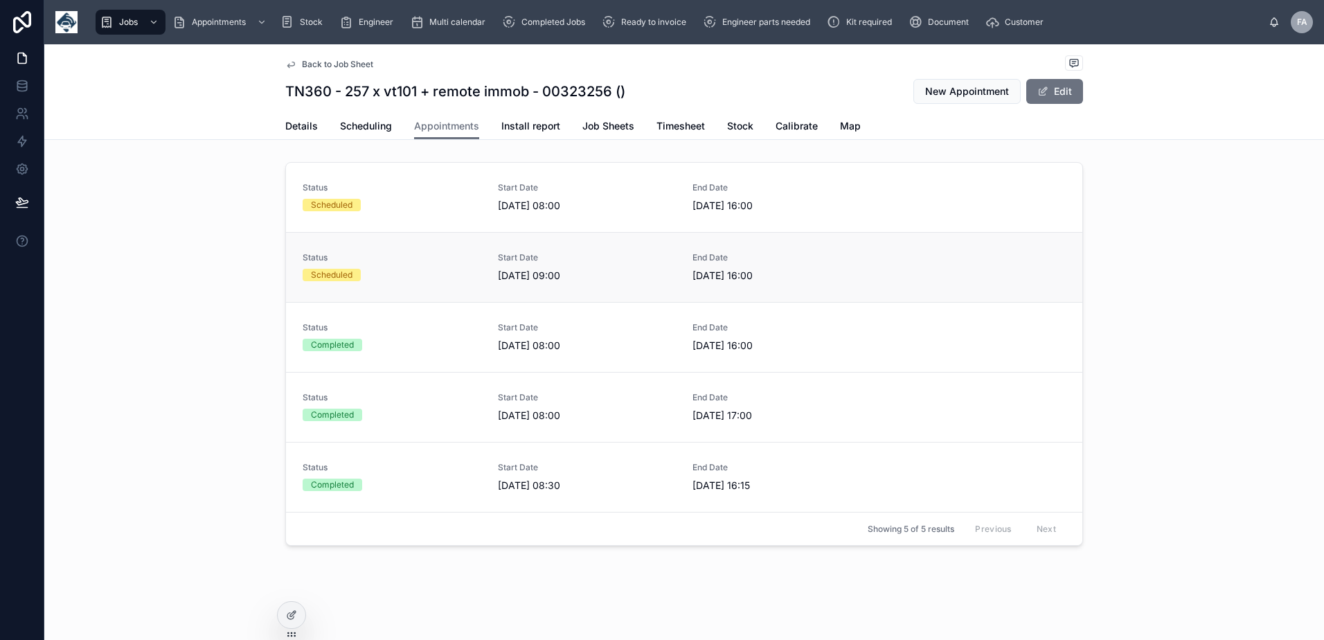
click at [387, 273] on div "Scheduled" at bounding box center [392, 275] width 179 height 12
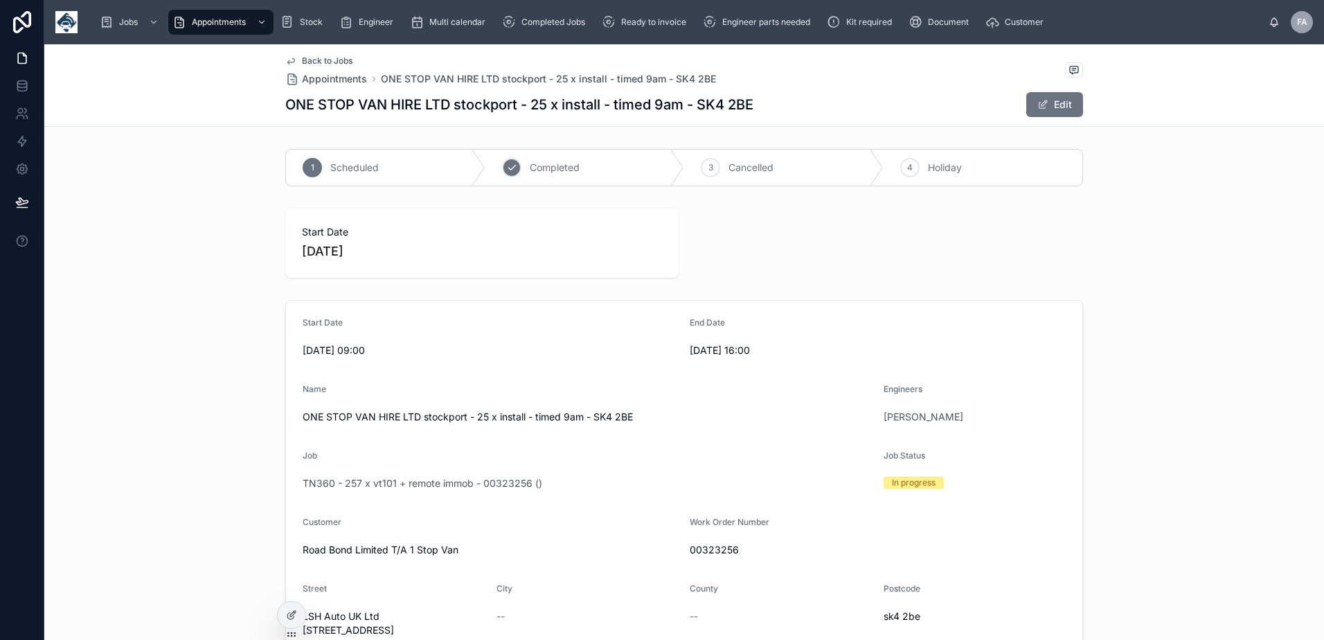
click at [512, 177] on div "2 Completed" at bounding box center [584, 168] width 199 height 36
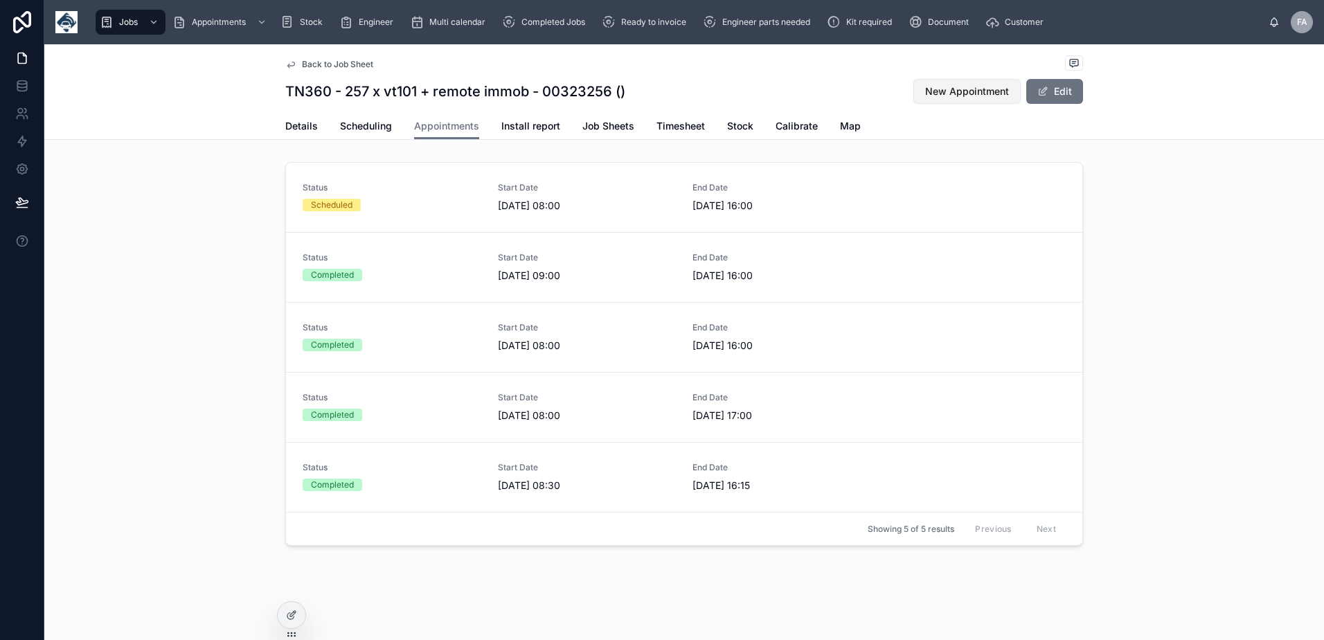
click at [932, 96] on span "New Appointment" at bounding box center [967, 91] width 84 height 14
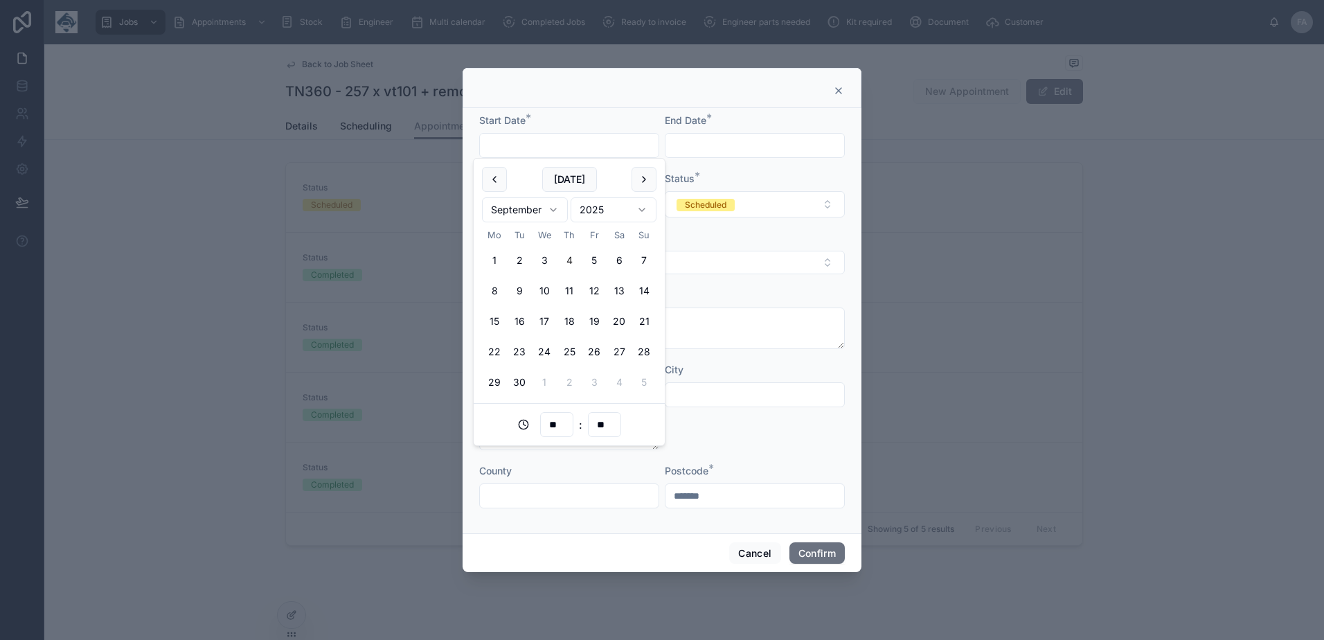
click at [588, 142] on input "text" at bounding box center [569, 145] width 179 height 19
click at [570, 266] on button "4" at bounding box center [569, 260] width 25 height 25
type input "**********"
click at [759, 147] on input "text" at bounding box center [754, 145] width 179 height 19
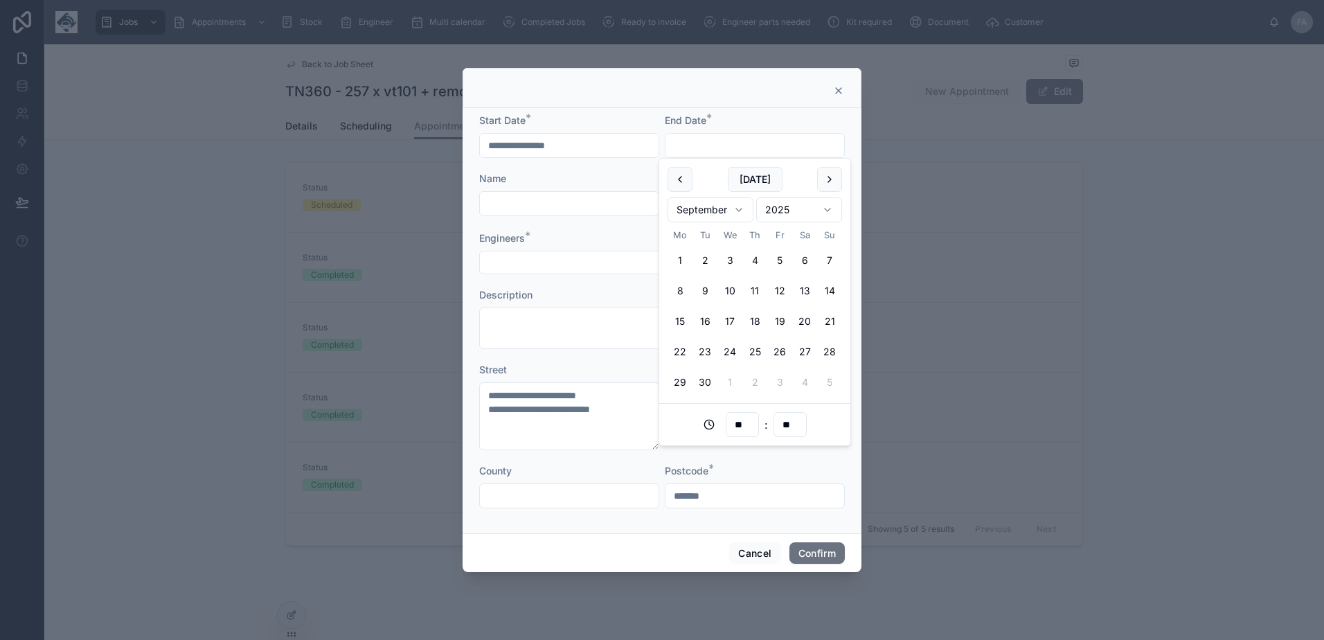
click at [750, 262] on button "4" at bounding box center [754, 260] width 25 height 25
type input "**********"
click at [566, 205] on input "text" at bounding box center [569, 203] width 179 height 19
type input "****"
drag, startPoint x: 550, startPoint y: 206, endPoint x: 447, endPoint y: 190, distance: 103.7
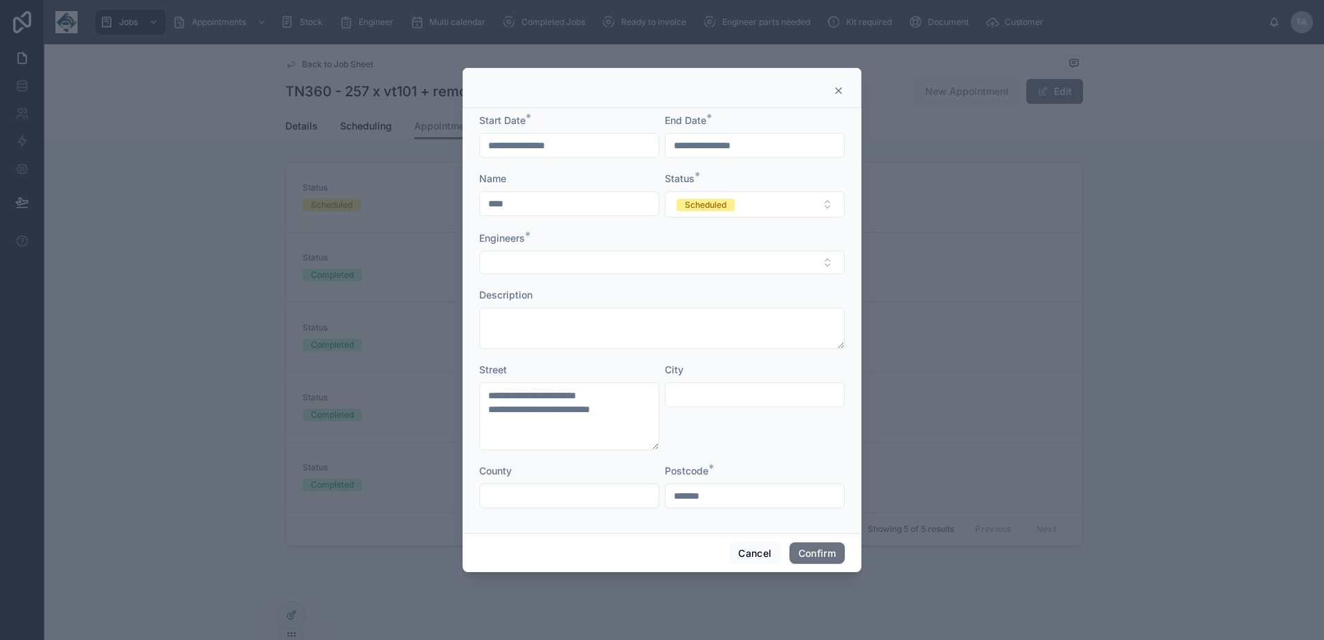
click at [448, 190] on div "**********" at bounding box center [662, 320] width 1324 height 640
type input "***"
click at [494, 202] on input "***" at bounding box center [569, 203] width 179 height 19
drag, startPoint x: 517, startPoint y: 204, endPoint x: 444, endPoint y: 204, distance: 73.4
click at [444, 204] on div "**********" at bounding box center [662, 320] width 1324 height 640
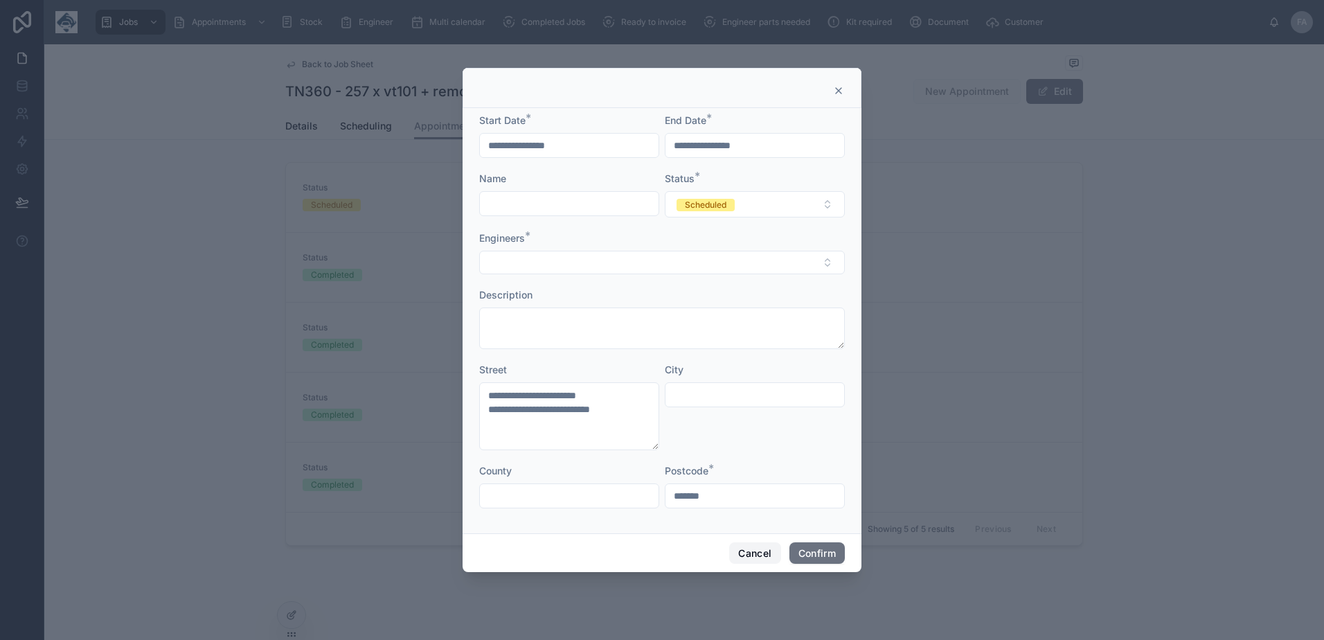
click at [759, 552] on button "Cancel" at bounding box center [754, 553] width 51 height 22
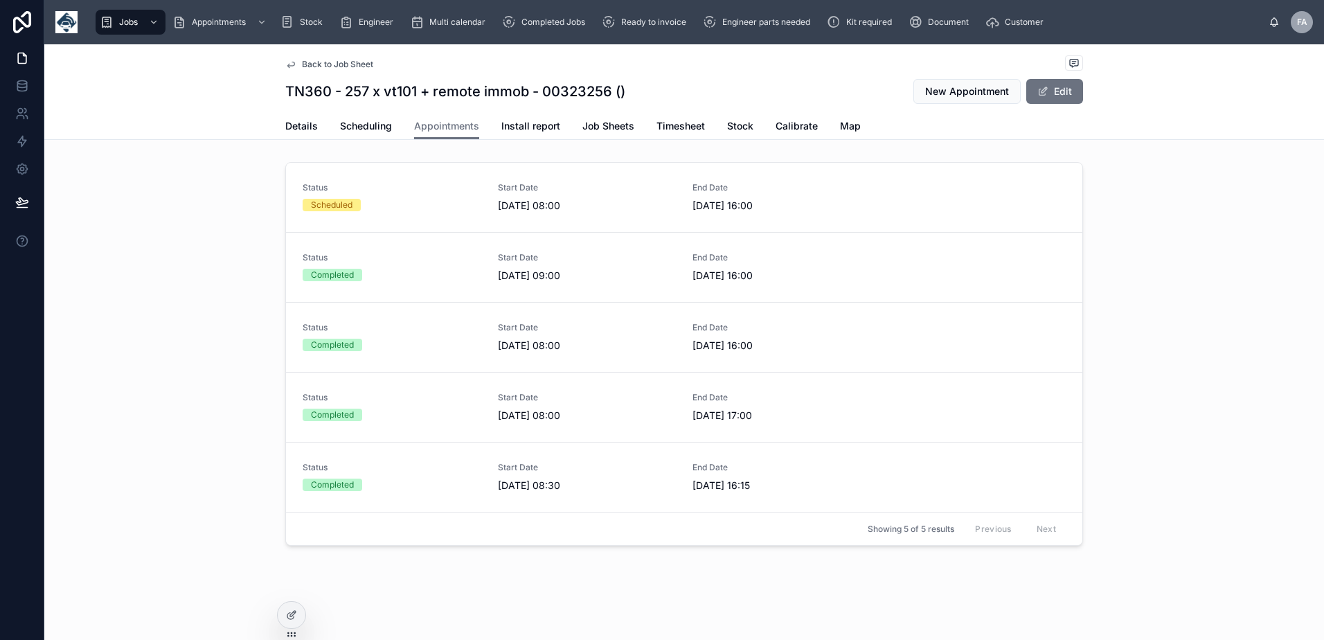
click at [313, 124] on div "Details Scheduling Appointments Install report Job Sheets Timesheet Stock Calib…" at bounding box center [683, 126] width 797 height 26
click at [305, 129] on span "Details" at bounding box center [301, 126] width 33 height 14
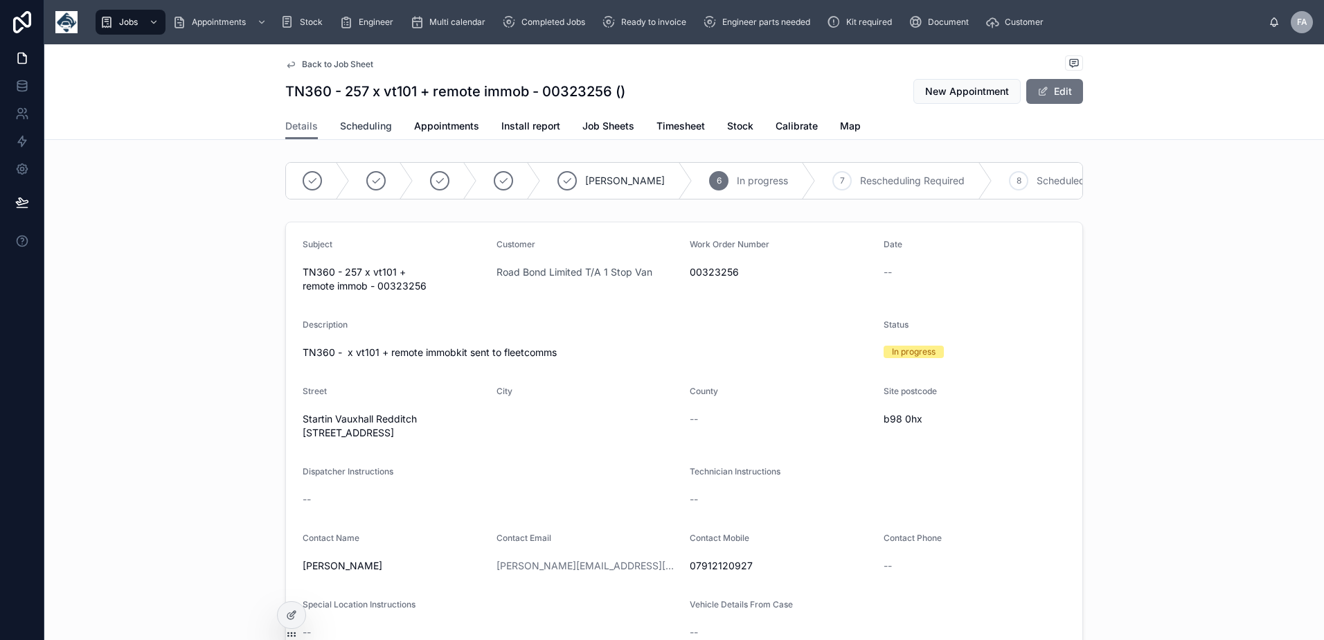
click at [359, 120] on span "Scheduling" at bounding box center [366, 126] width 52 height 14
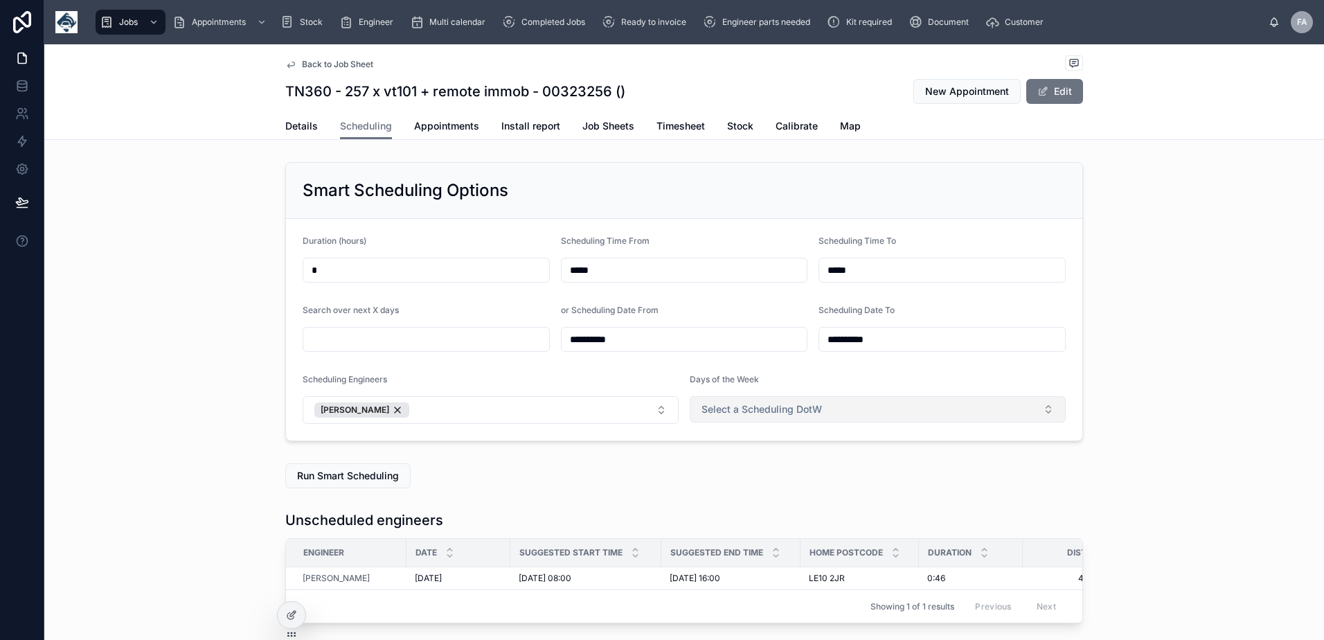
click at [895, 422] on button "Select a Scheduling DotW" at bounding box center [877, 409] width 376 height 26
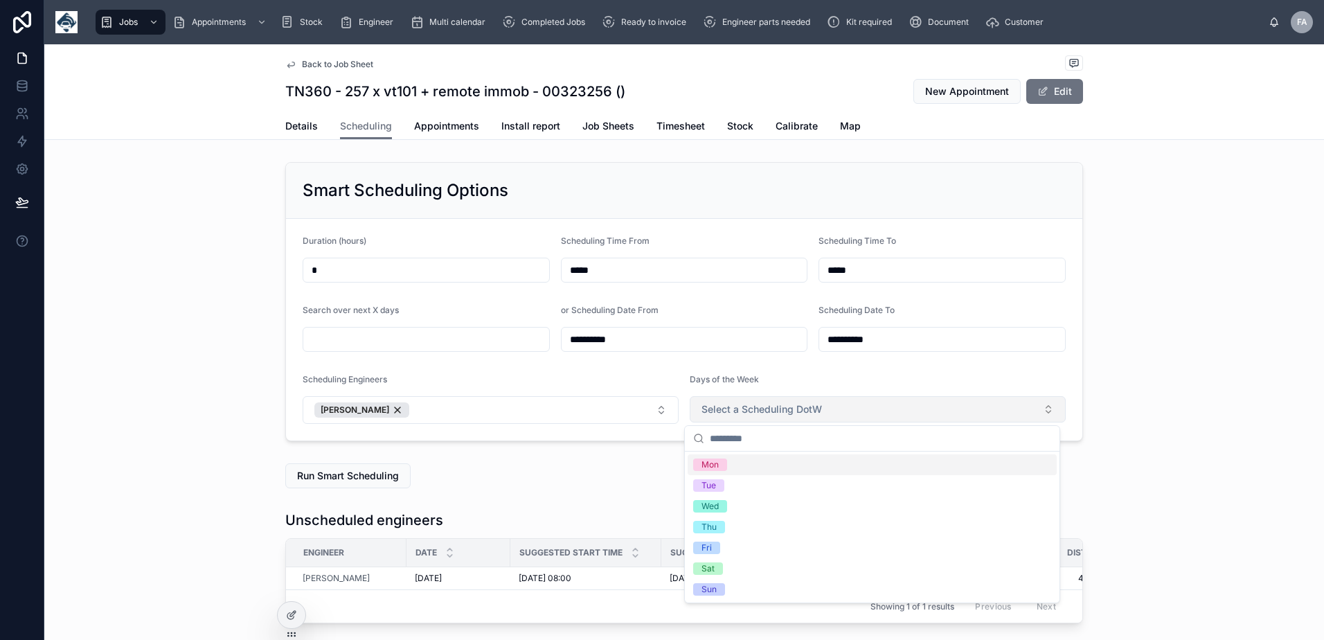
click at [895, 422] on button "Select a Scheduling DotW" at bounding box center [877, 409] width 376 height 26
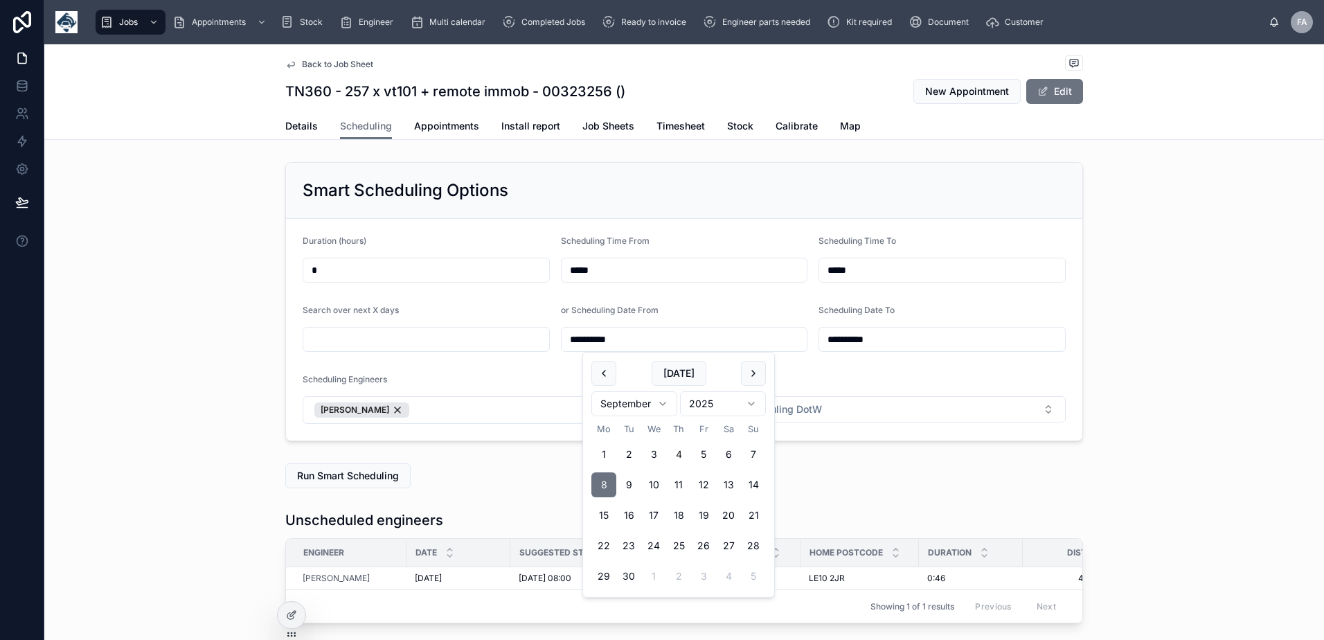
click at [576, 340] on input "**********" at bounding box center [684, 339] width 246 height 19
click at [676, 457] on button "4" at bounding box center [678, 454] width 25 height 25
type input "**********"
click at [829, 341] on input "**********" at bounding box center [942, 339] width 246 height 19
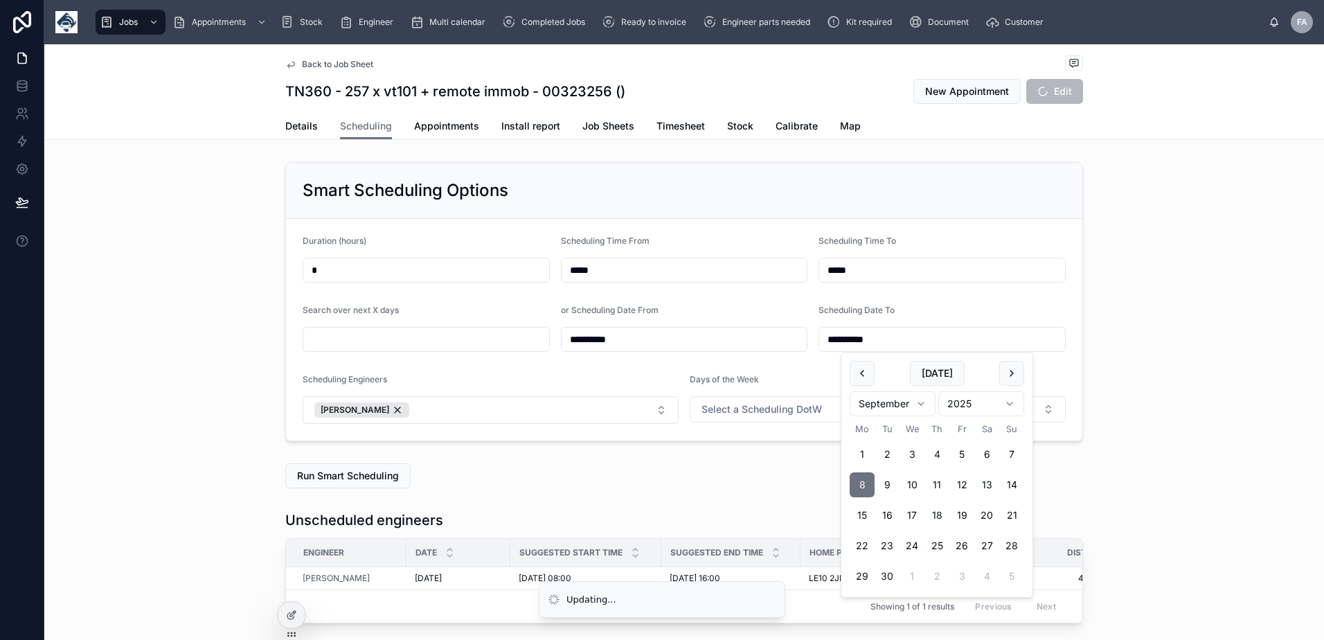
click at [939, 457] on button "4" at bounding box center [936, 454] width 25 height 25
type input "**********"
click at [766, 480] on div "Run Smart Scheduling" at bounding box center [683, 475] width 797 height 25
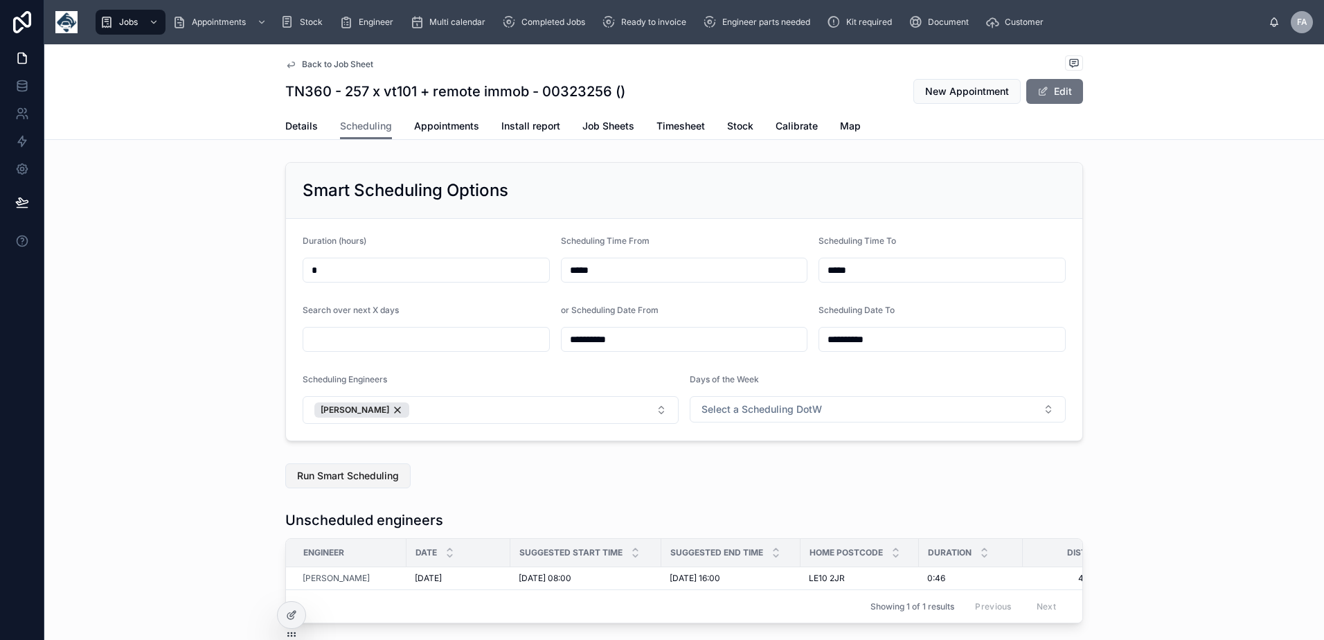
scroll to position [69, 0]
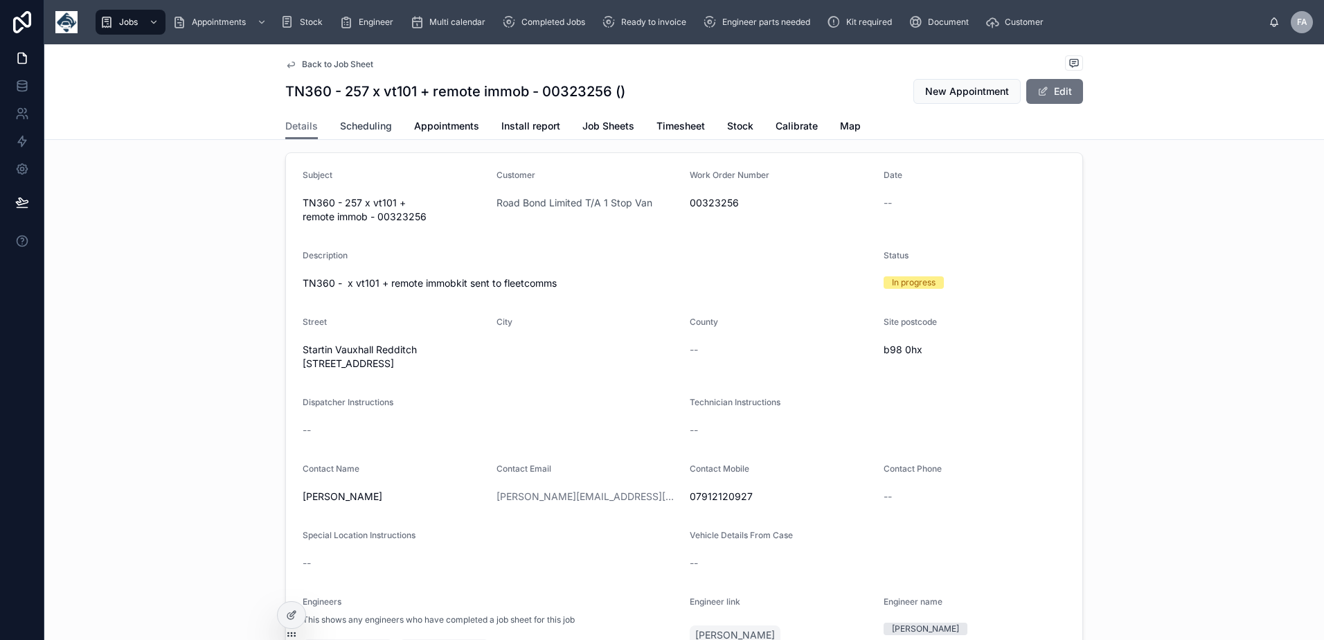
click at [352, 133] on link "Scheduling" at bounding box center [366, 128] width 52 height 28
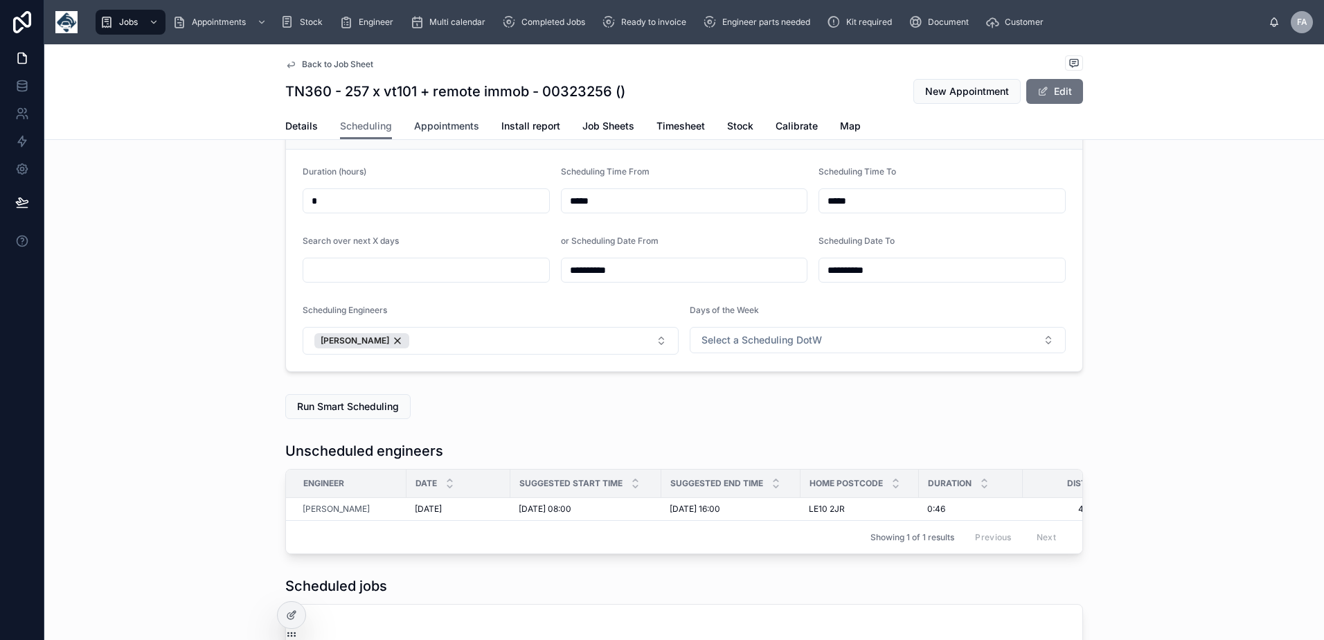
click at [426, 127] on span "Appointments" at bounding box center [446, 126] width 65 height 14
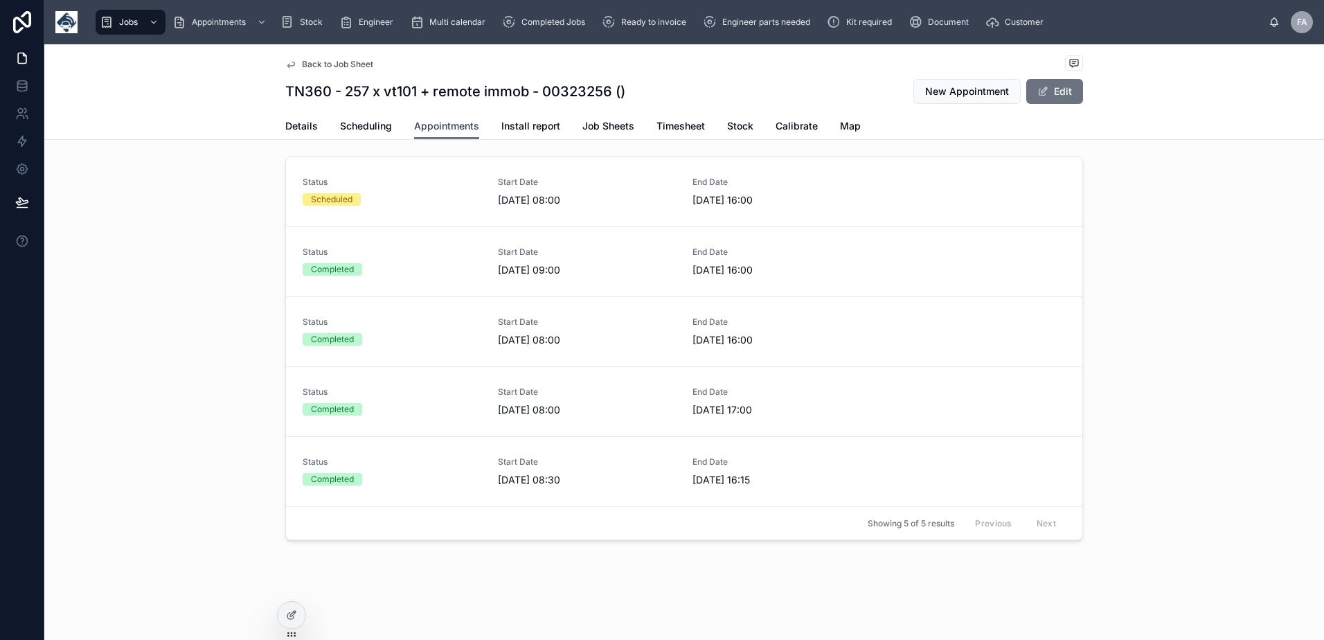
scroll to position [6, 0]
click at [321, 210] on link "Status Scheduled Start Date 08/09/2025 08:00 End Date 08/09/2025 16:00" at bounding box center [684, 191] width 796 height 69
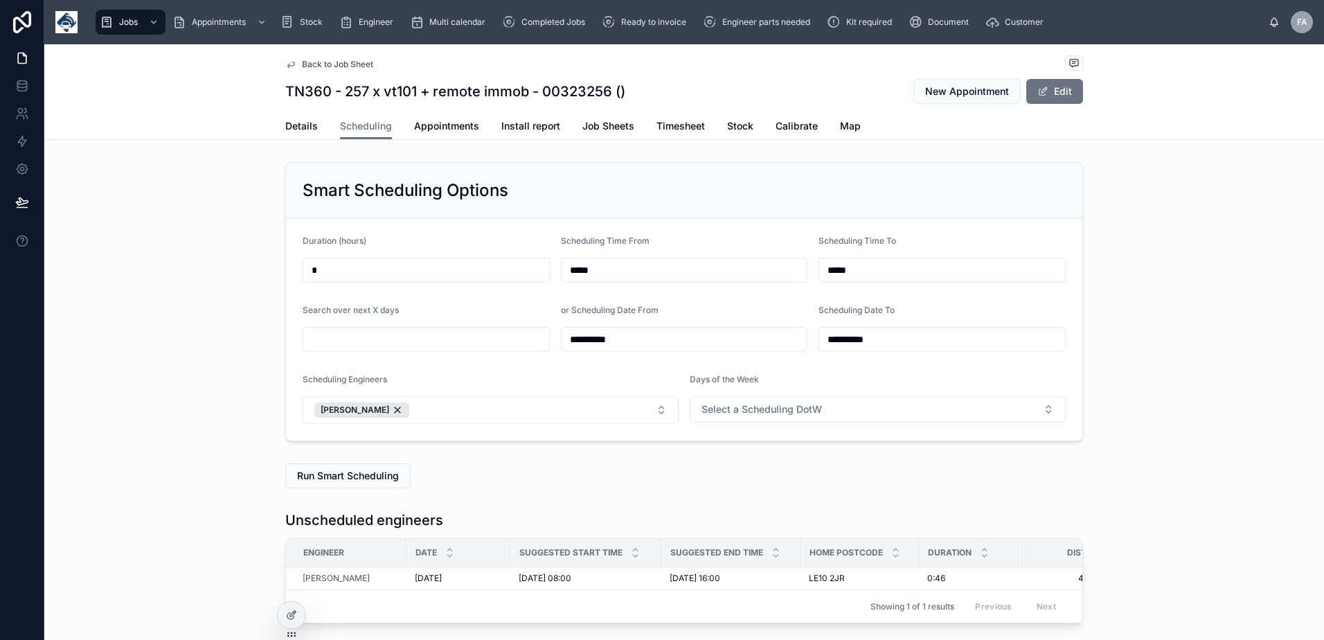
scroll to position [0, 1038]
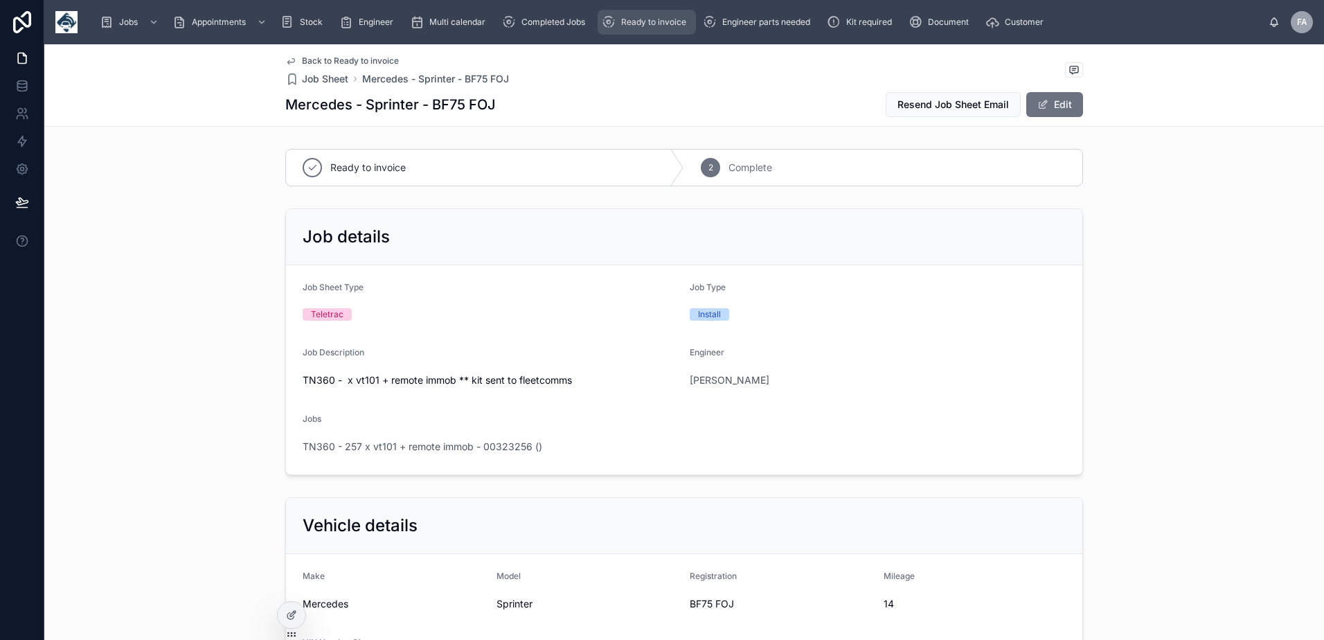
click at [653, 33] on div "Ready to invoice" at bounding box center [647, 22] width 90 height 22
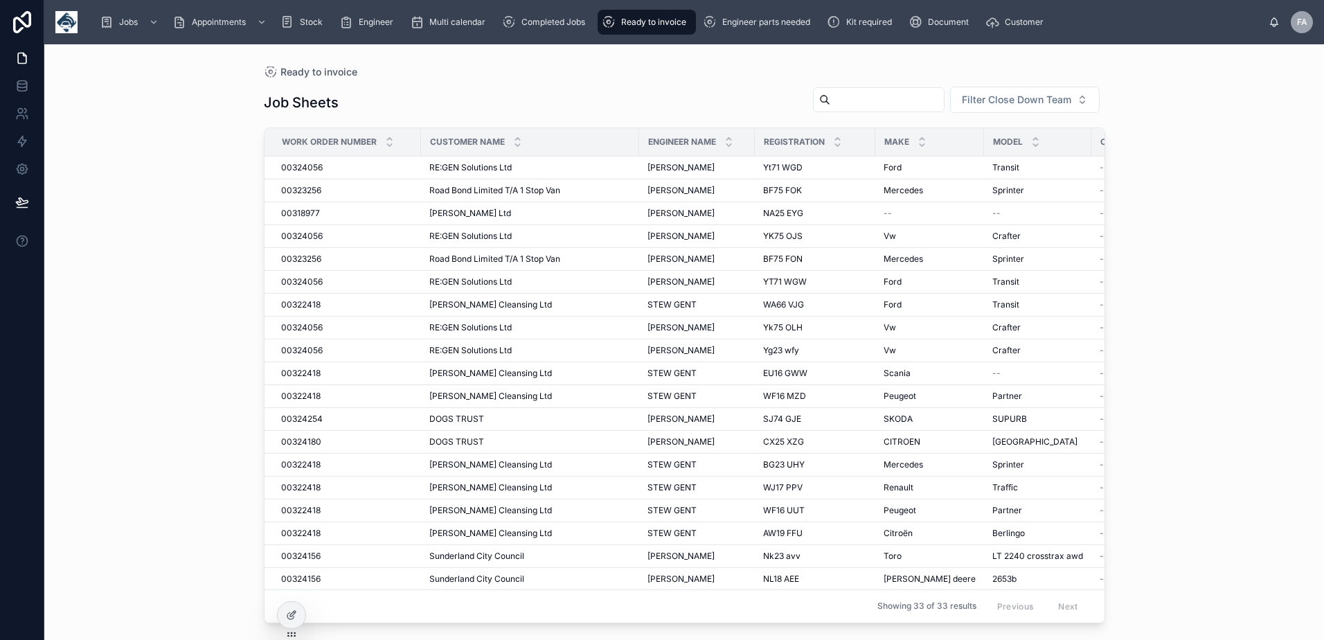
click at [894, 105] on input "text" at bounding box center [887, 99] width 114 height 19
type input "*****"
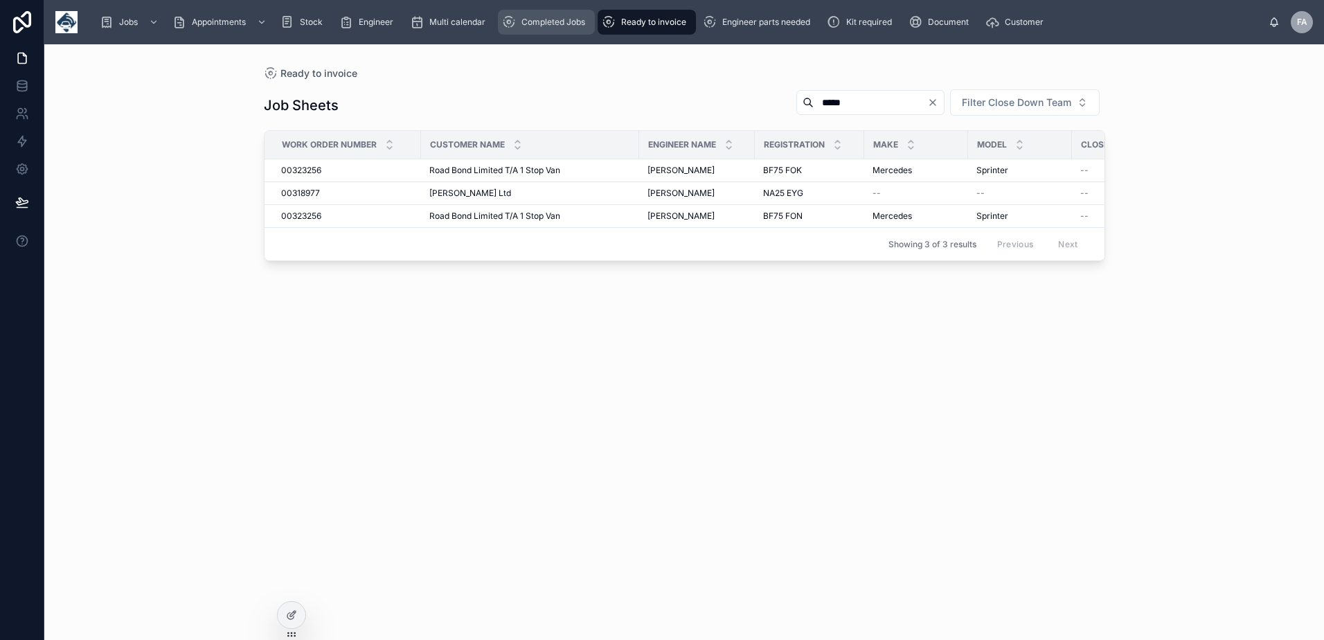
click at [534, 24] on span "Completed Jobs" at bounding box center [553, 22] width 64 height 11
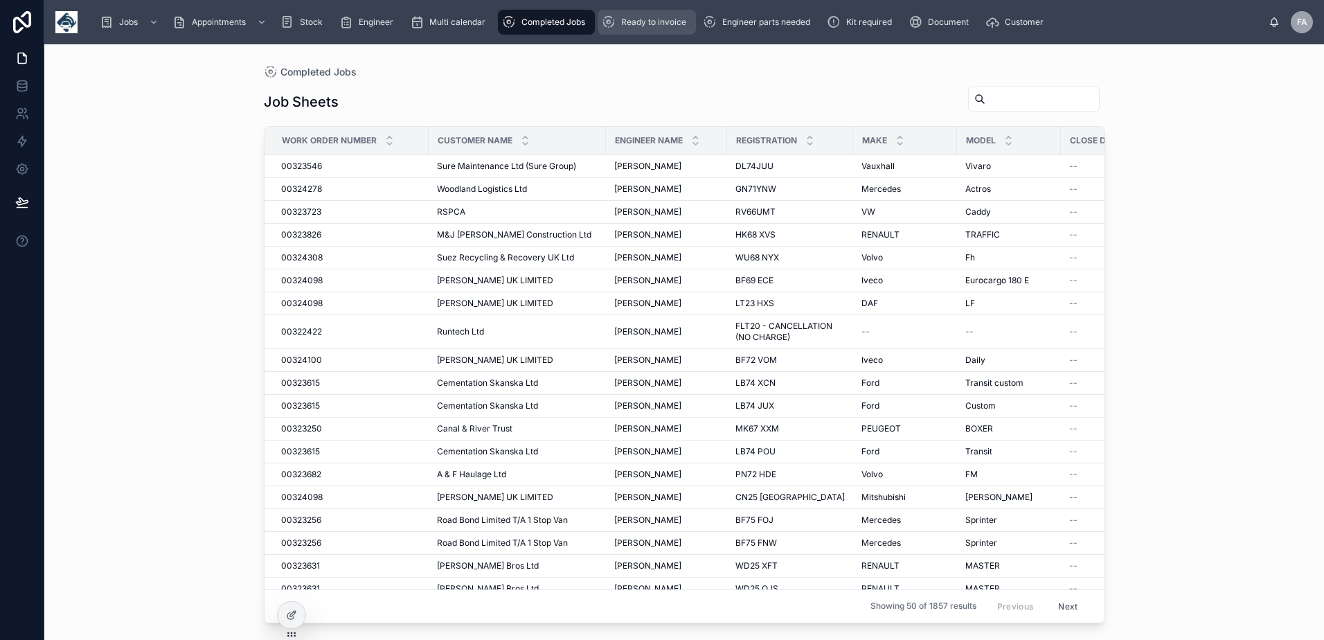
click at [664, 21] on span "Ready to invoice" at bounding box center [653, 22] width 65 height 11
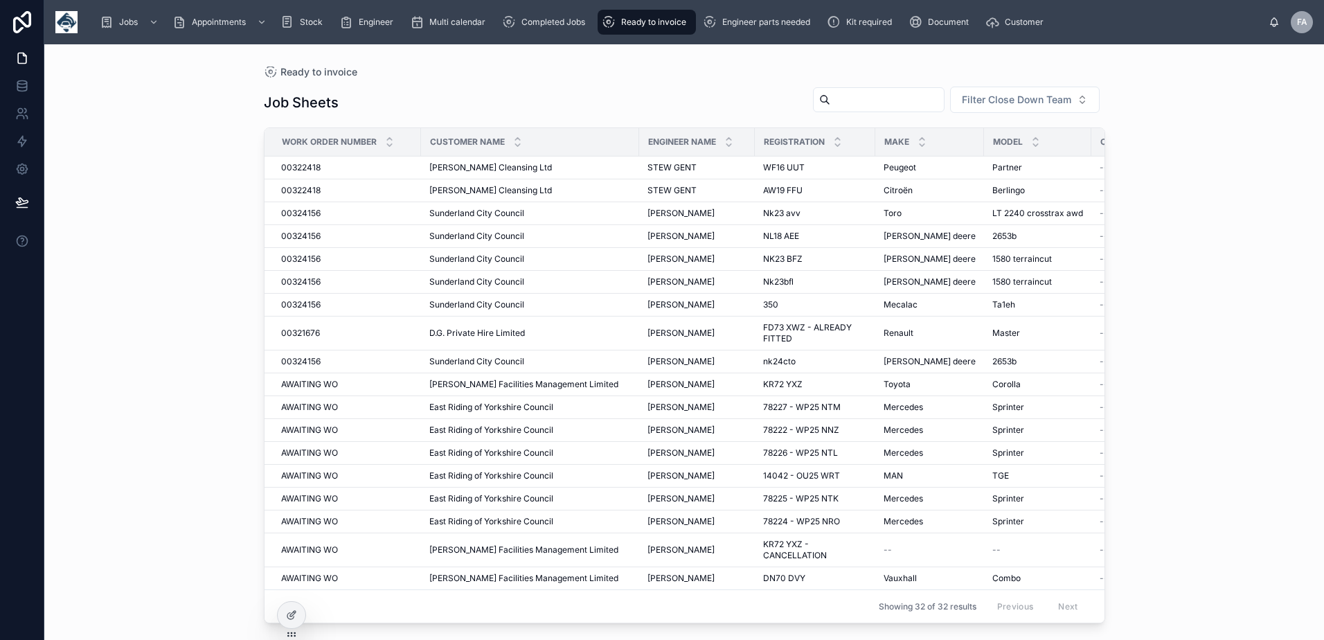
scroll to position [330, 0]
click at [884, 98] on input "text" at bounding box center [887, 99] width 114 height 19
type input "****"
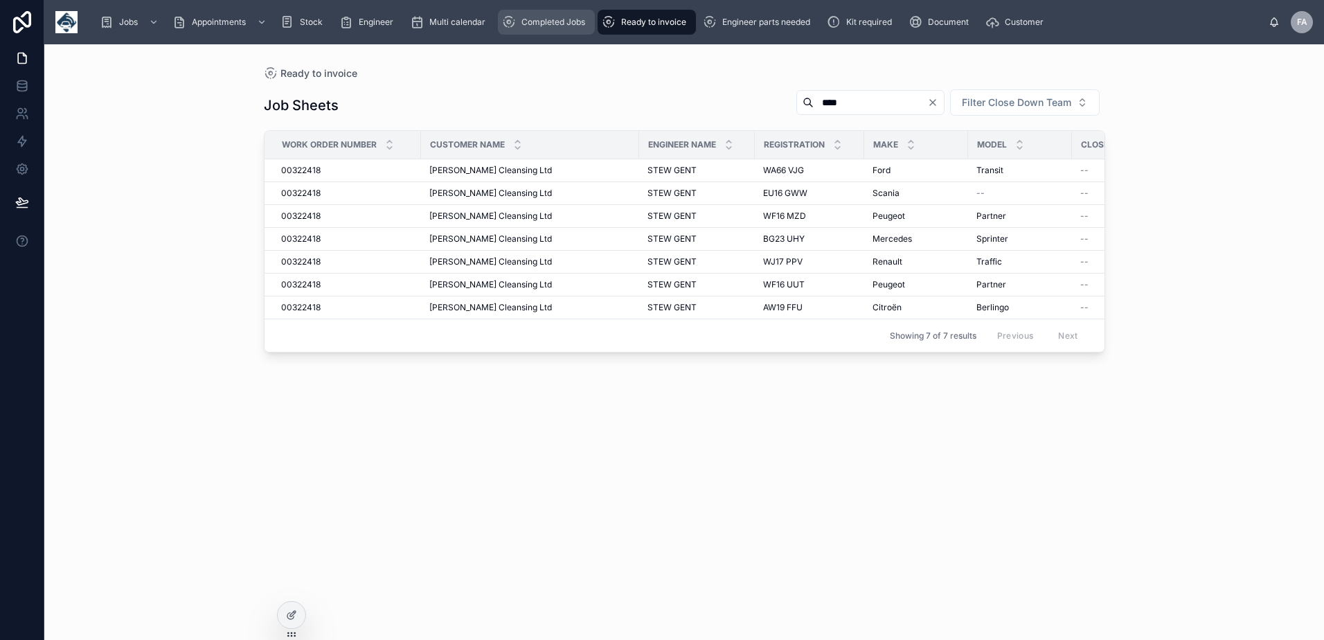
drag, startPoint x: 578, startPoint y: 21, endPoint x: 614, endPoint y: 21, distance: 36.0
click at [578, 21] on span "Completed Jobs" at bounding box center [553, 22] width 64 height 11
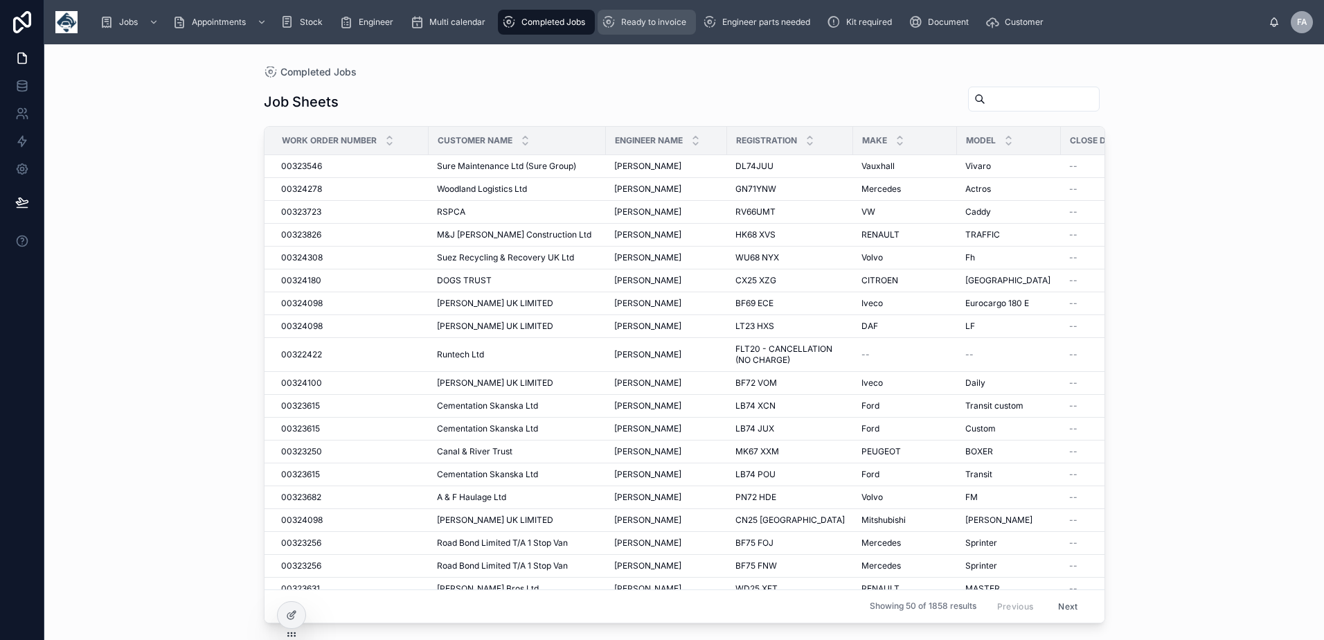
click at [629, 21] on span "Ready to invoice" at bounding box center [653, 22] width 65 height 11
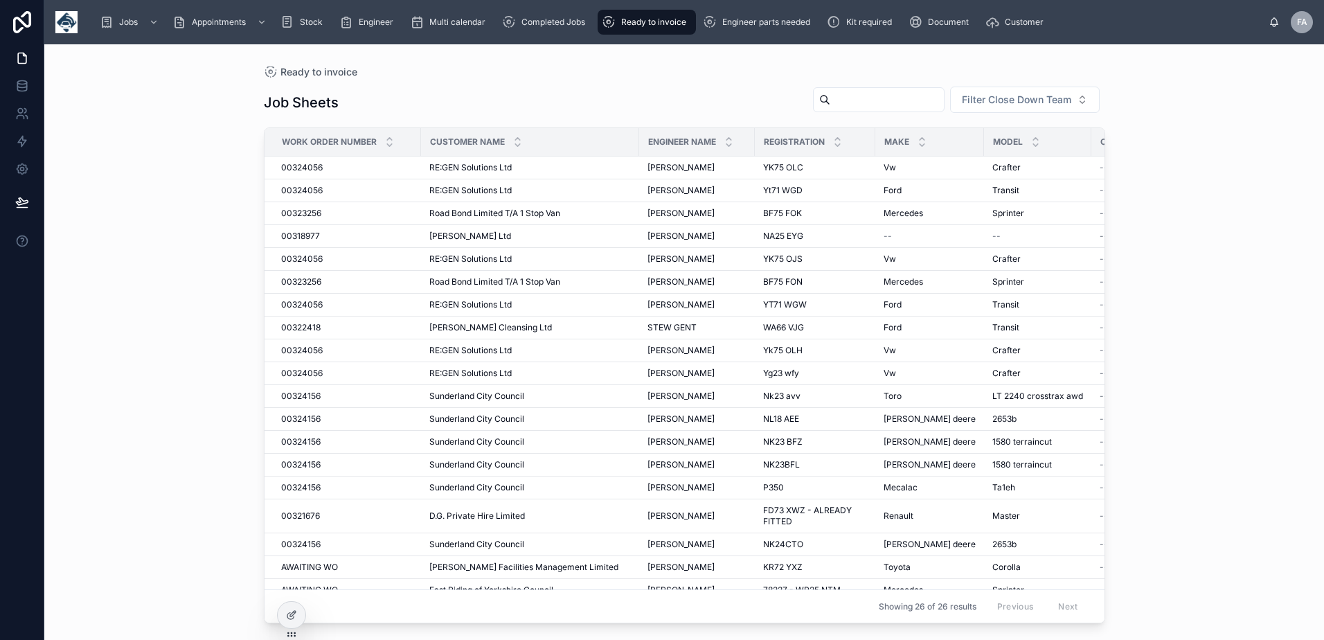
click at [674, 24] on span "Ready to invoice" at bounding box center [653, 22] width 65 height 11
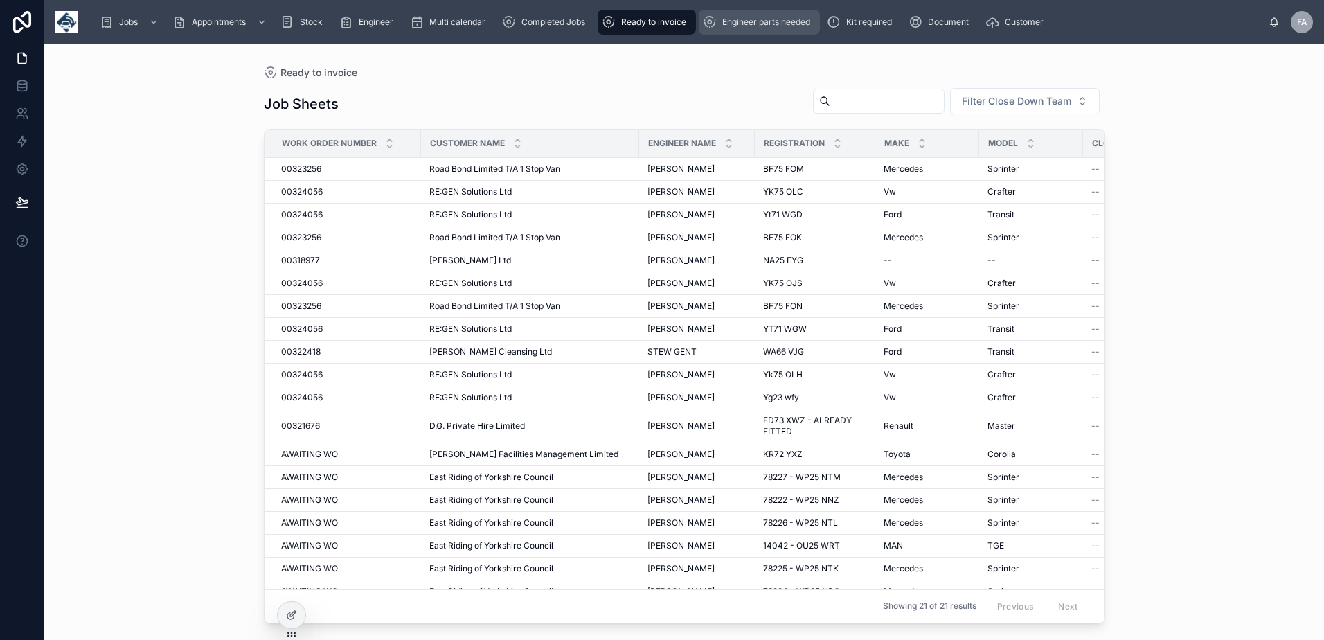
click at [745, 26] on span "Engineer parts needed" at bounding box center [766, 22] width 88 height 11
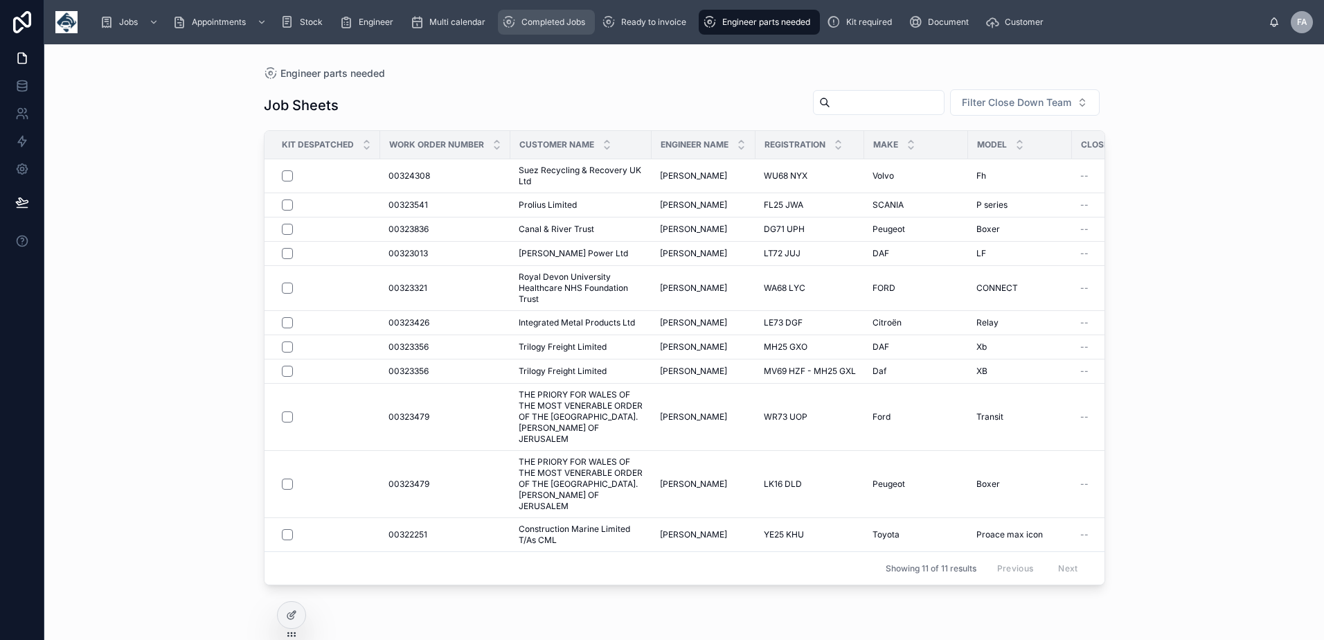
drag, startPoint x: 516, startPoint y: 15, endPoint x: 642, endPoint y: 35, distance: 126.9
click at [518, 15] on div "Completed Jobs" at bounding box center [546, 22] width 89 height 22
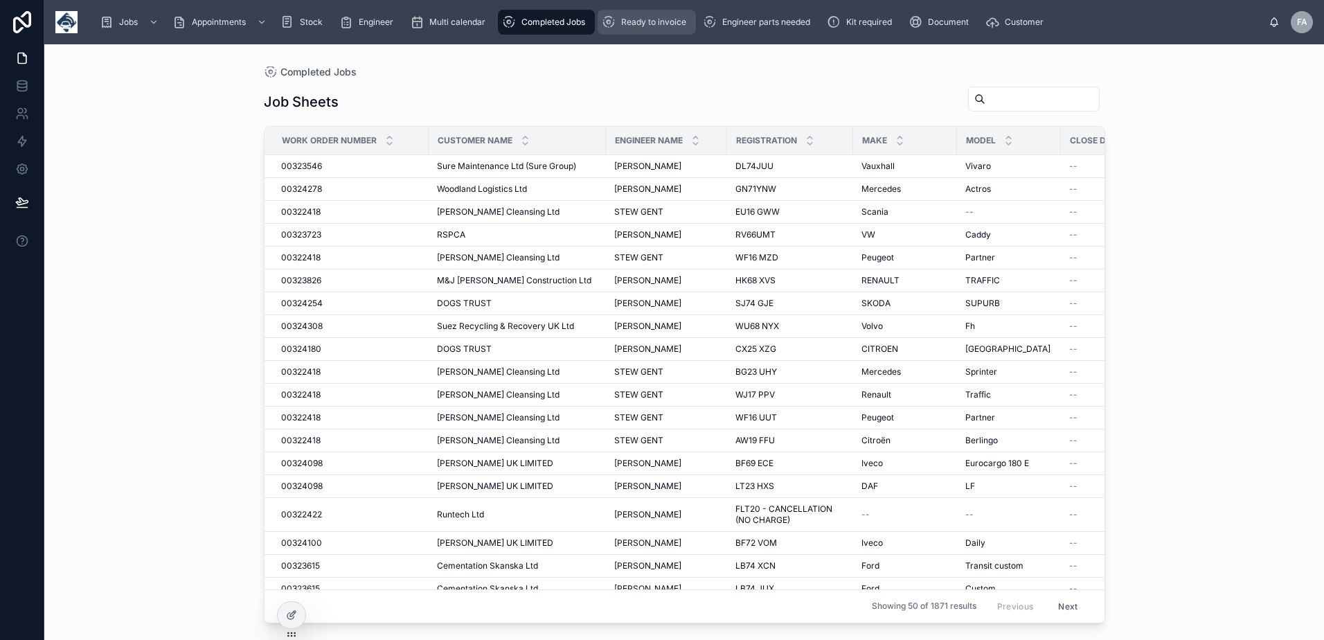
click at [653, 29] on div "Ready to invoice" at bounding box center [647, 22] width 90 height 22
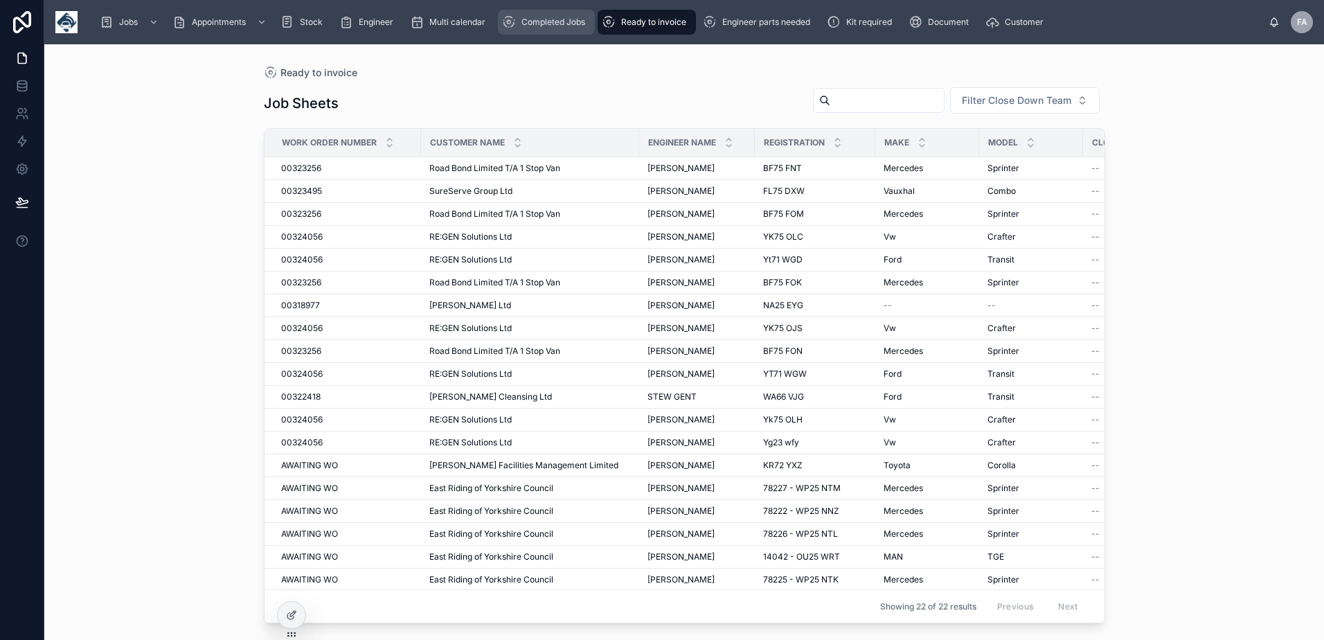
click at [561, 21] on span "Completed Jobs" at bounding box center [553, 22] width 64 height 11
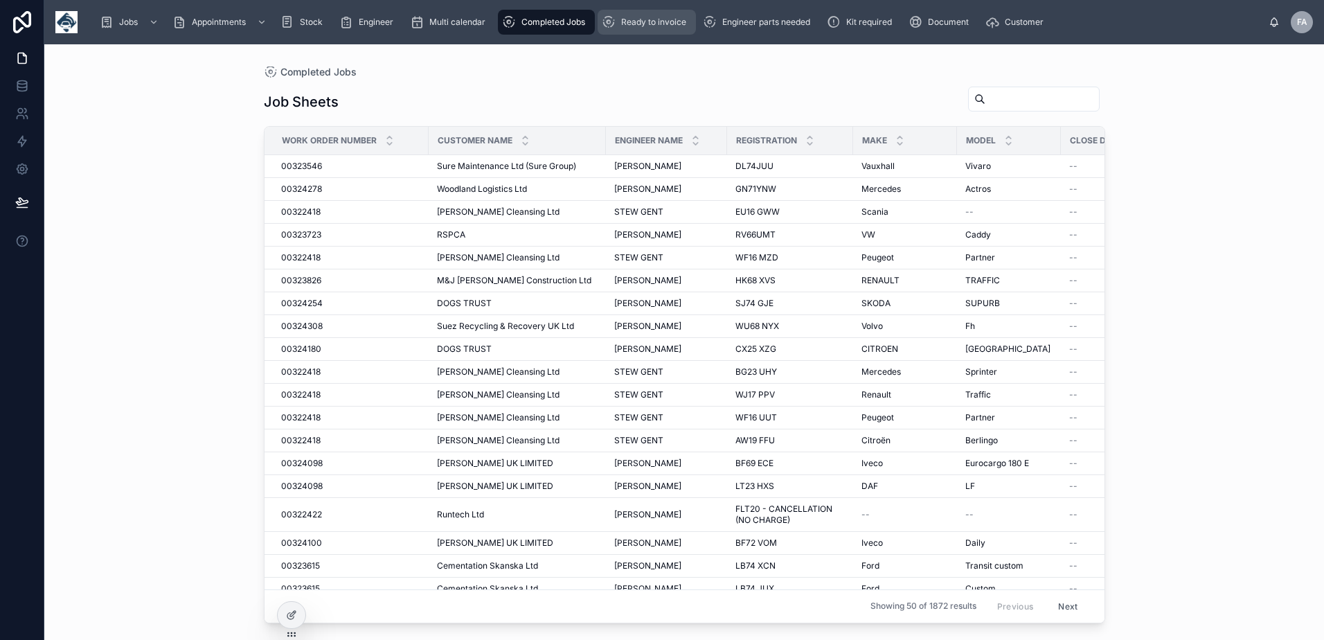
click at [640, 15] on div "Ready to invoice" at bounding box center [647, 22] width 90 height 22
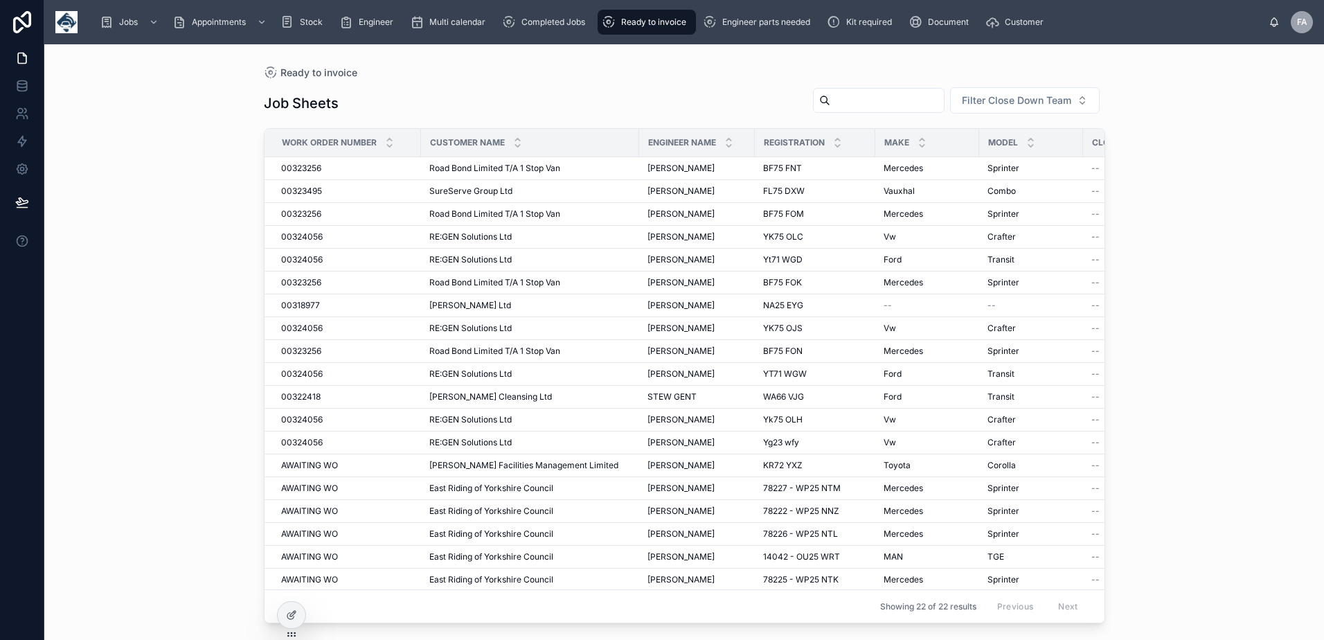
drag, startPoint x: 491, startPoint y: 233, endPoint x: 156, endPoint y: 231, distance: 334.4
click at [156, 231] on div "Ready to invoice Job Sheets Filter Close Down Team Work Order Number Customer N…" at bounding box center [683, 341] width 1279 height 595
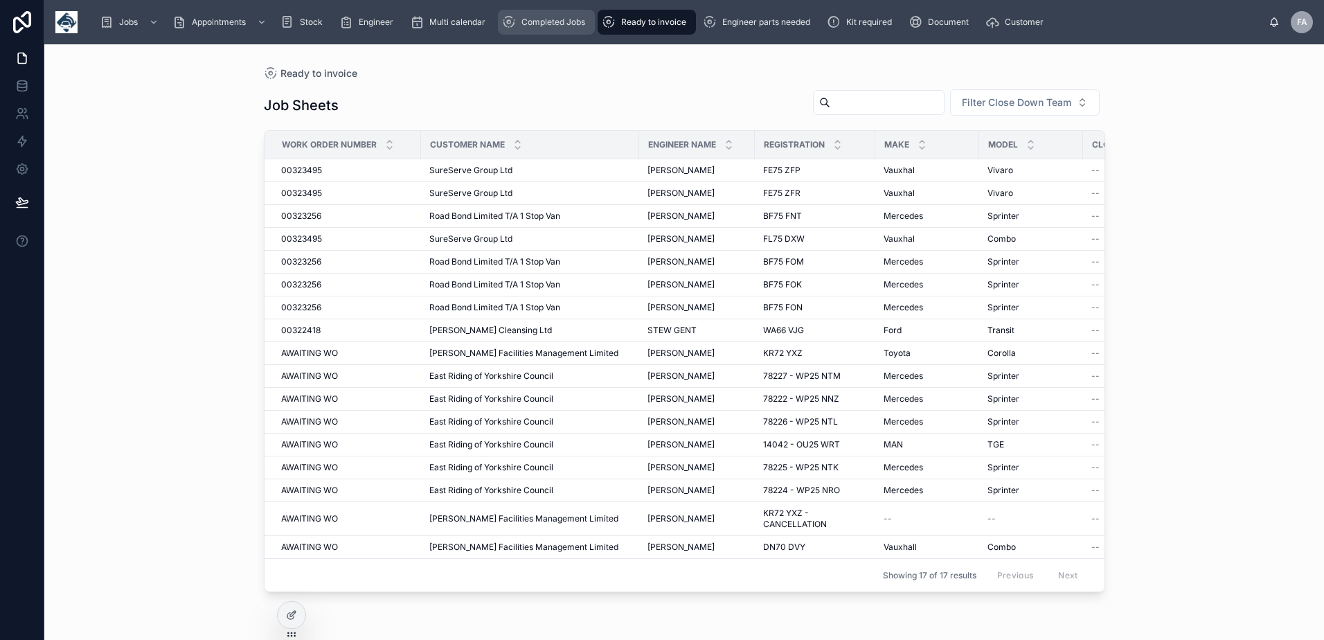
click at [517, 26] on div "Completed Jobs" at bounding box center [546, 22] width 89 height 22
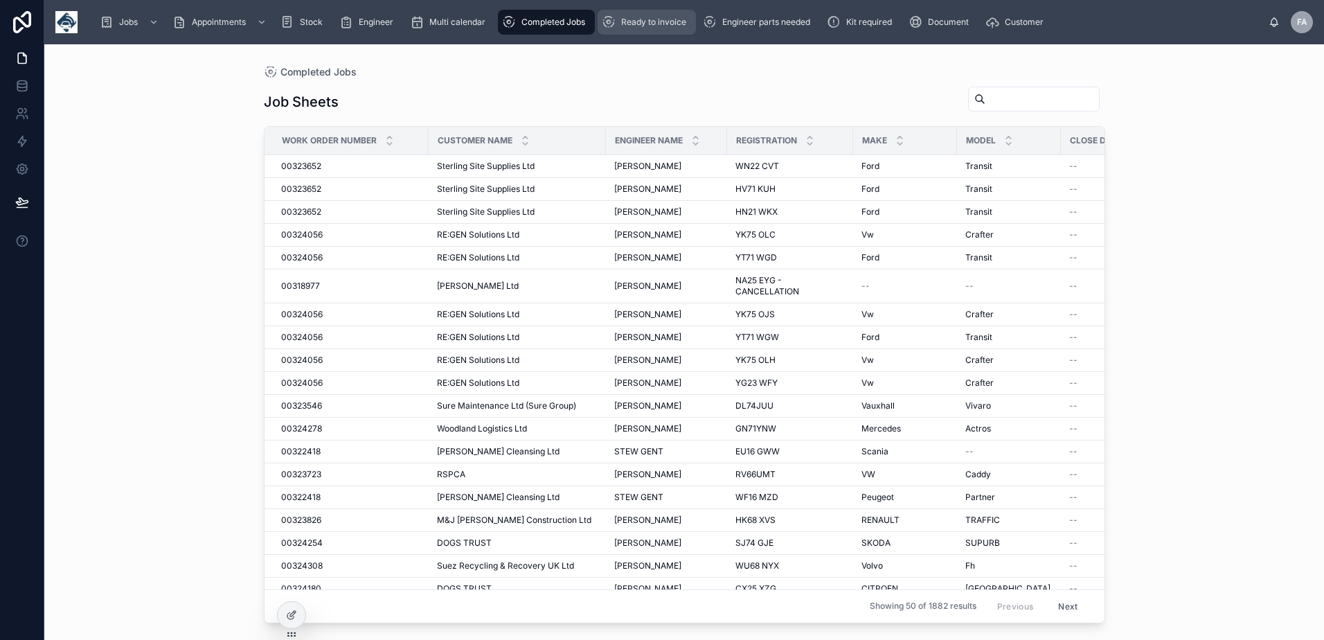
click at [627, 28] on div "Ready to invoice" at bounding box center [647, 22] width 90 height 22
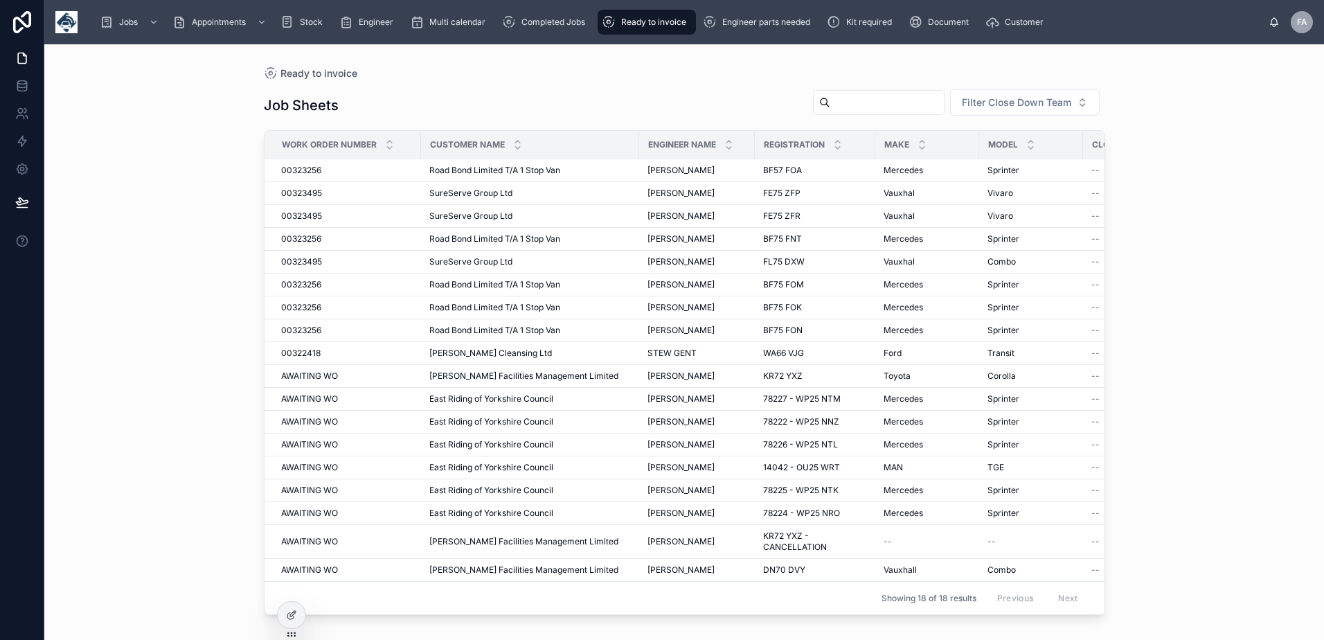
click at [667, 28] on div "Ready to invoice" at bounding box center [647, 22] width 90 height 22
click at [544, 29] on div "Completed Jobs" at bounding box center [546, 22] width 89 height 22
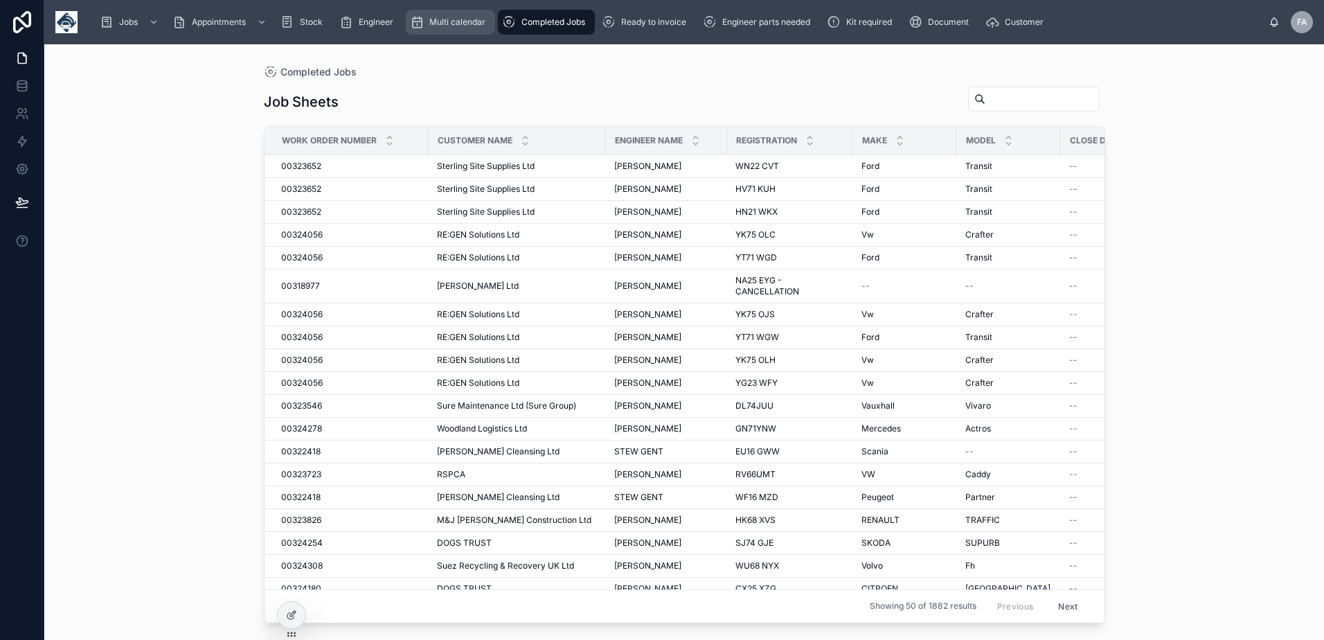
click at [477, 29] on div "Multi calendar" at bounding box center [450, 22] width 81 height 22
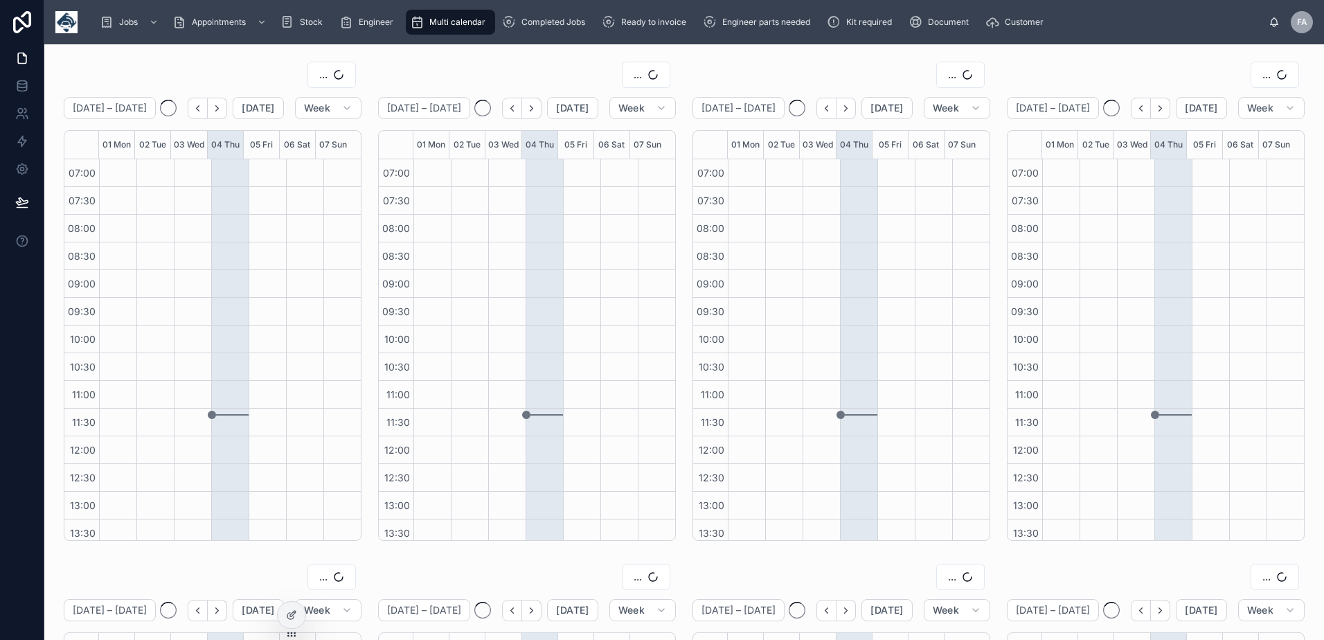
scroll to position [284, 0]
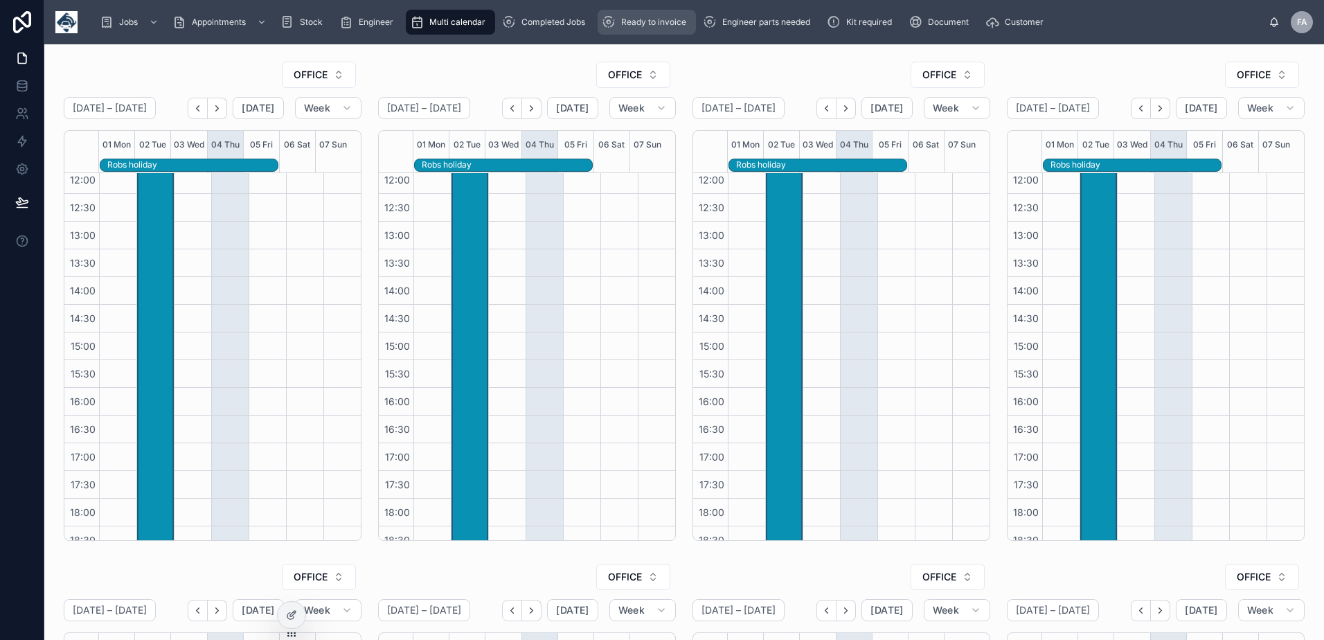
click at [651, 26] on span "Ready to invoice" at bounding box center [653, 22] width 65 height 11
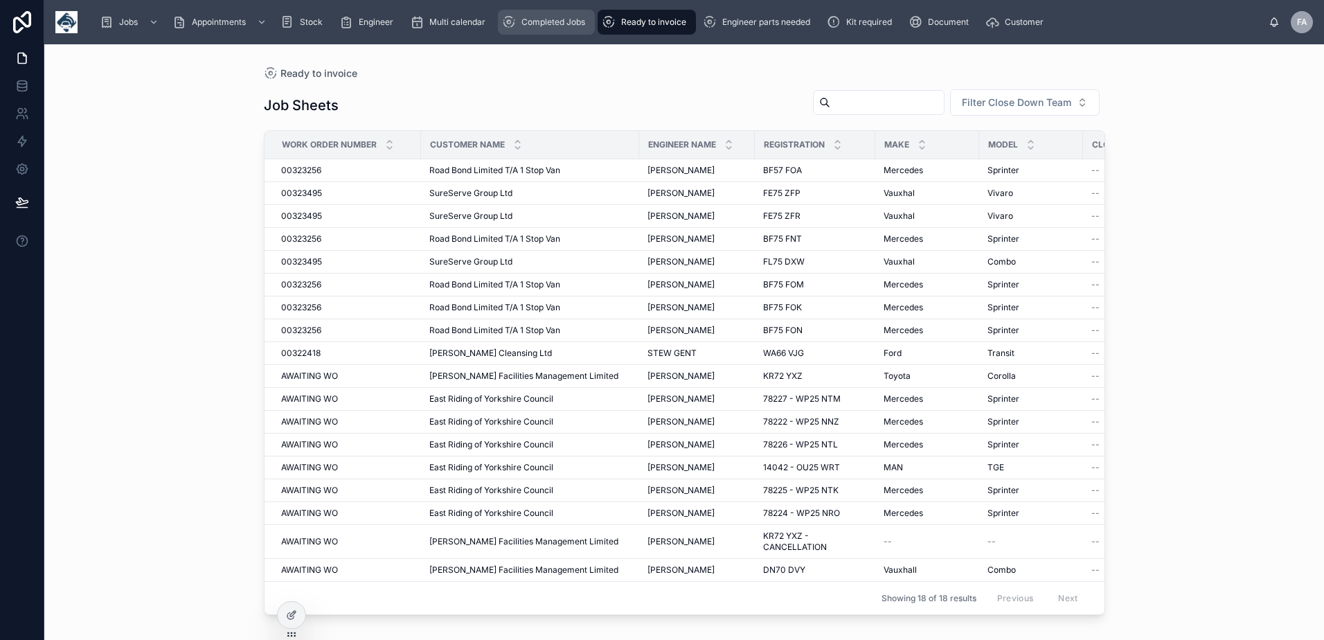
drag, startPoint x: 572, startPoint y: 24, endPoint x: 617, endPoint y: 25, distance: 45.0
click at [572, 25] on span "Completed Jobs" at bounding box center [553, 22] width 64 height 11
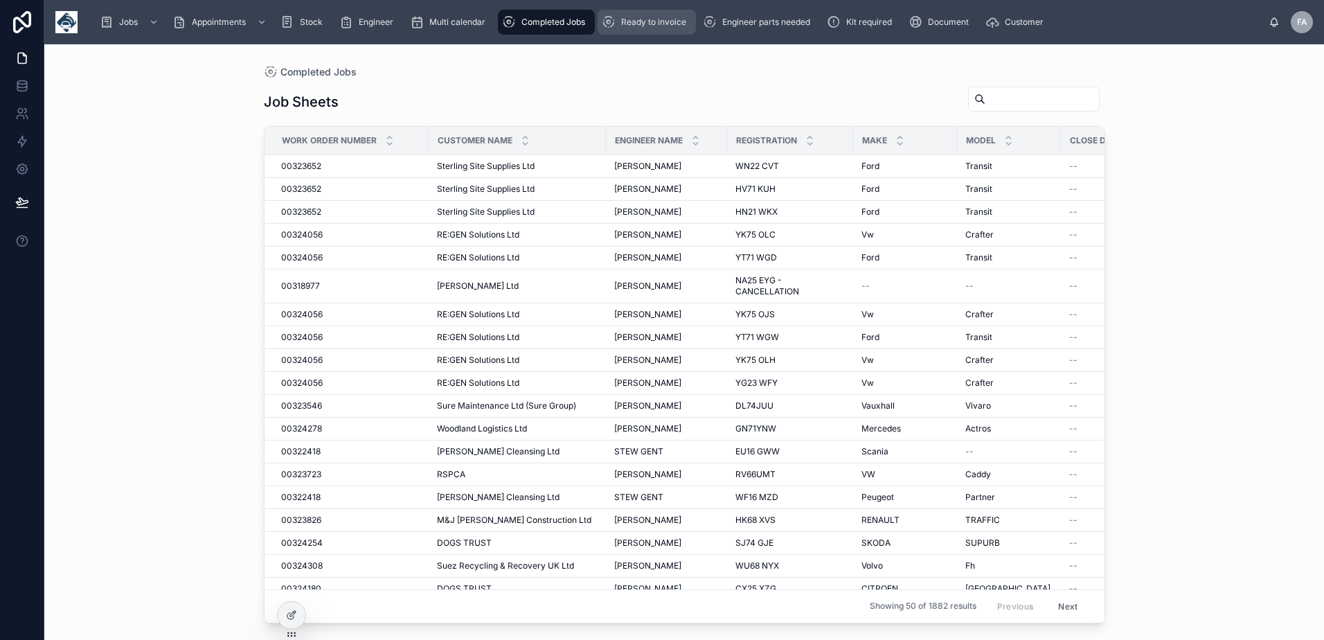
click at [643, 27] on span "Ready to invoice" at bounding box center [653, 22] width 65 height 11
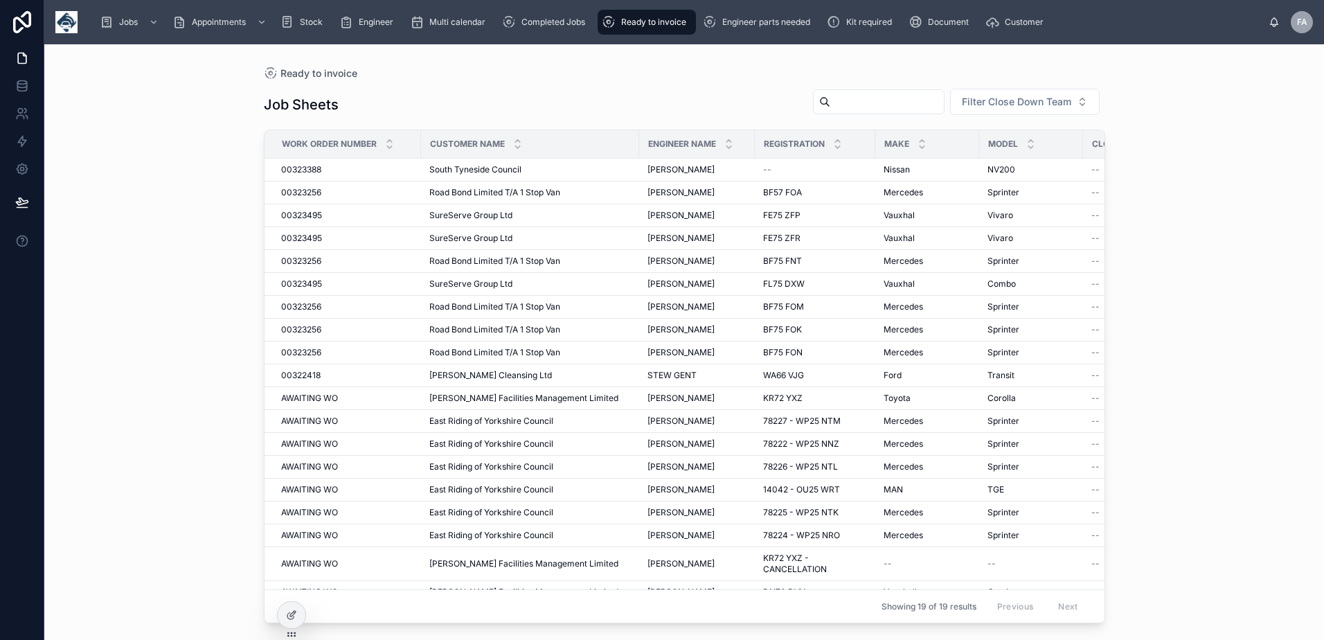
click at [657, 25] on span "Ready to invoice" at bounding box center [653, 22] width 65 height 11
click at [320, 170] on span "00323388" at bounding box center [301, 169] width 40 height 11
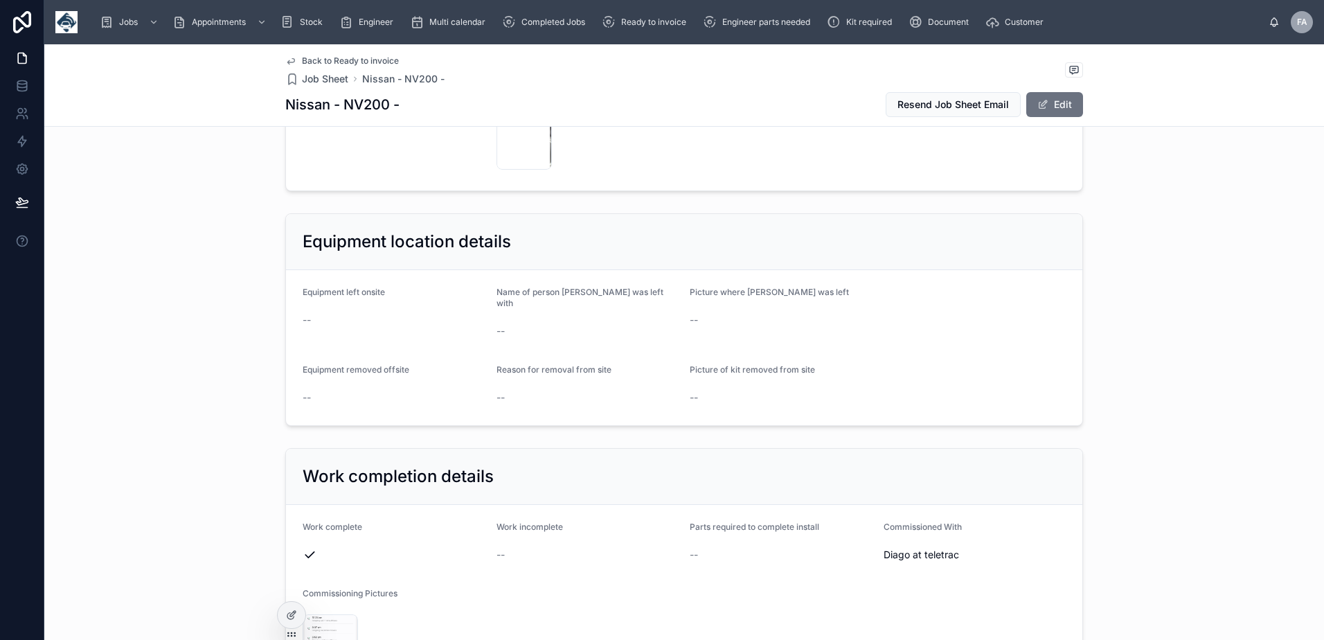
scroll to position [1661, 0]
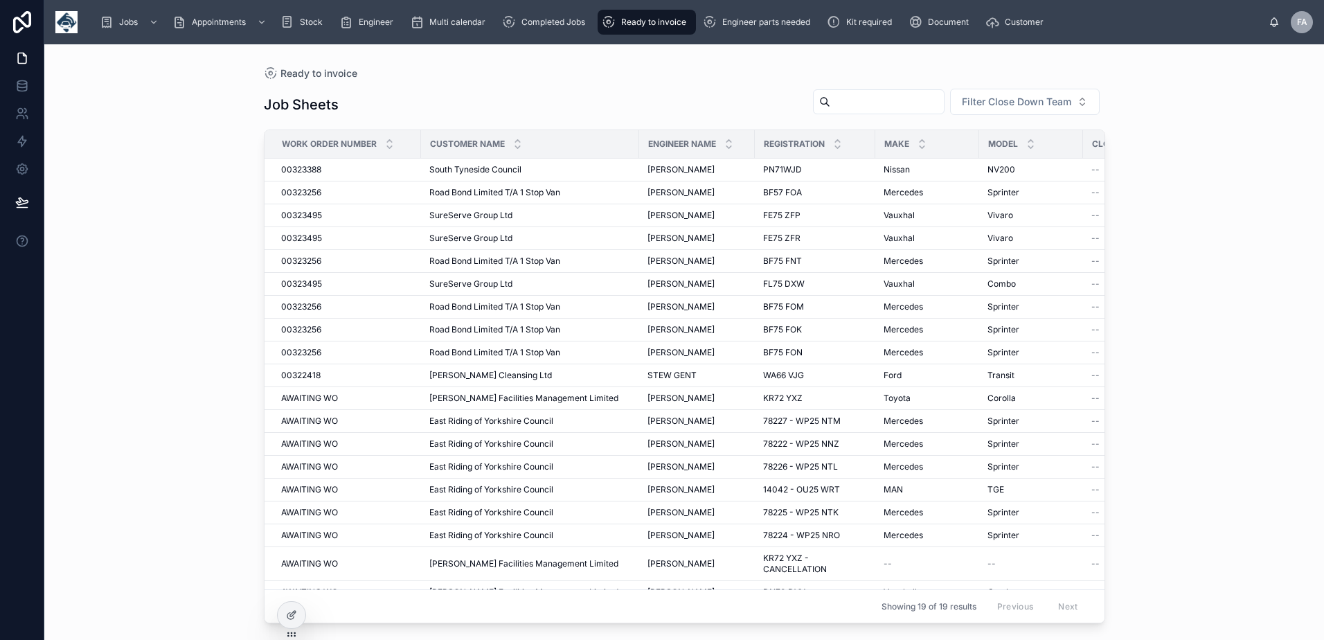
click at [99, 451] on div "Ready to invoice Job Sheets Filter Close Down Team Work Order Number Customer N…" at bounding box center [683, 341] width 1279 height 595
click at [646, 29] on div "Ready to invoice" at bounding box center [647, 22] width 90 height 22
click at [565, 31] on div "Completed Jobs" at bounding box center [546, 22] width 89 height 22
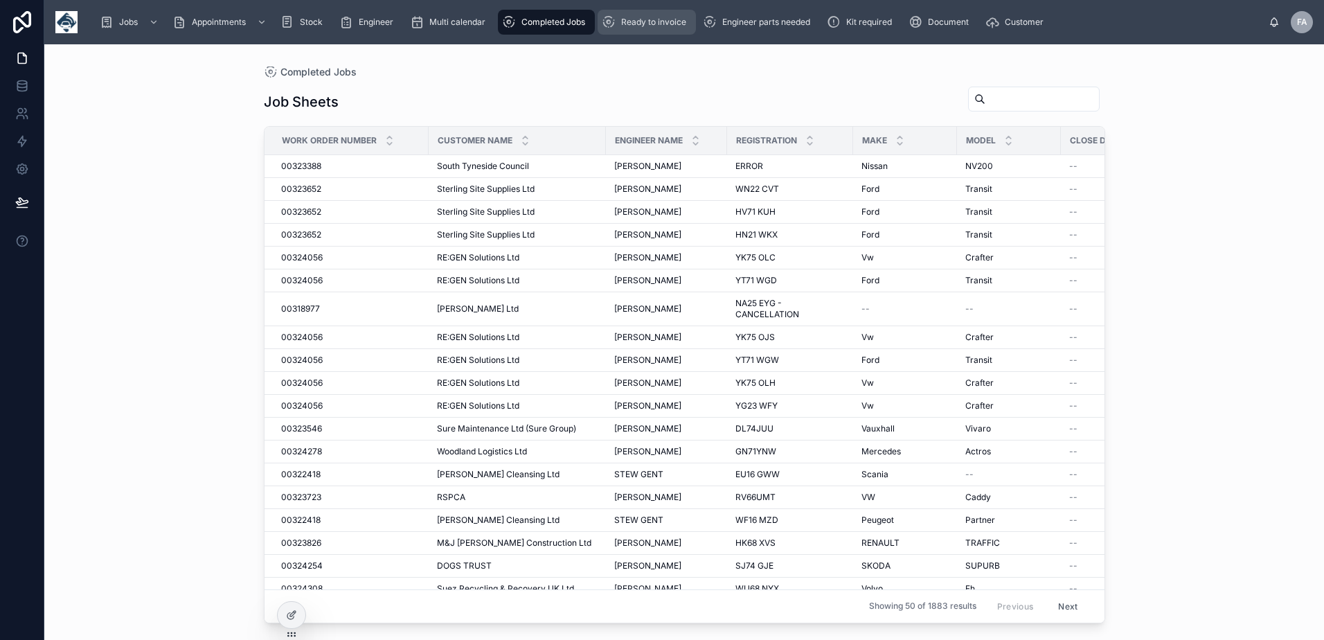
click at [622, 21] on span "Ready to invoice" at bounding box center [653, 22] width 65 height 11
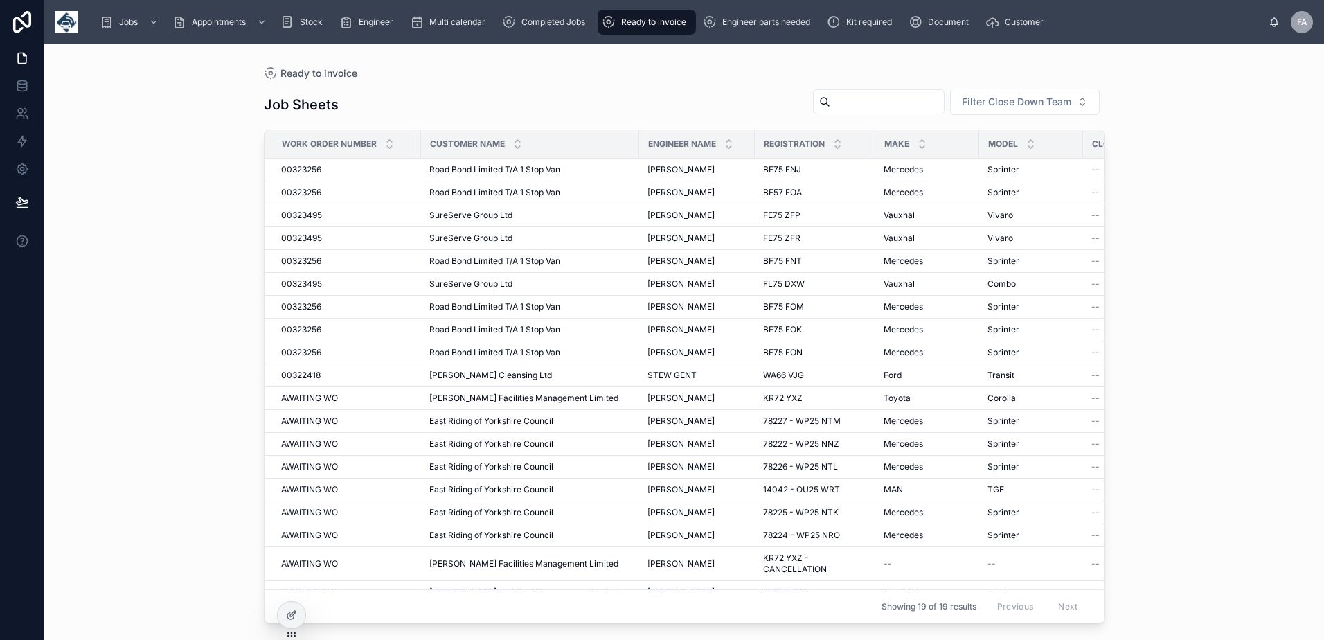
click at [684, 28] on div "Ready to invoice" at bounding box center [647, 22] width 90 height 22
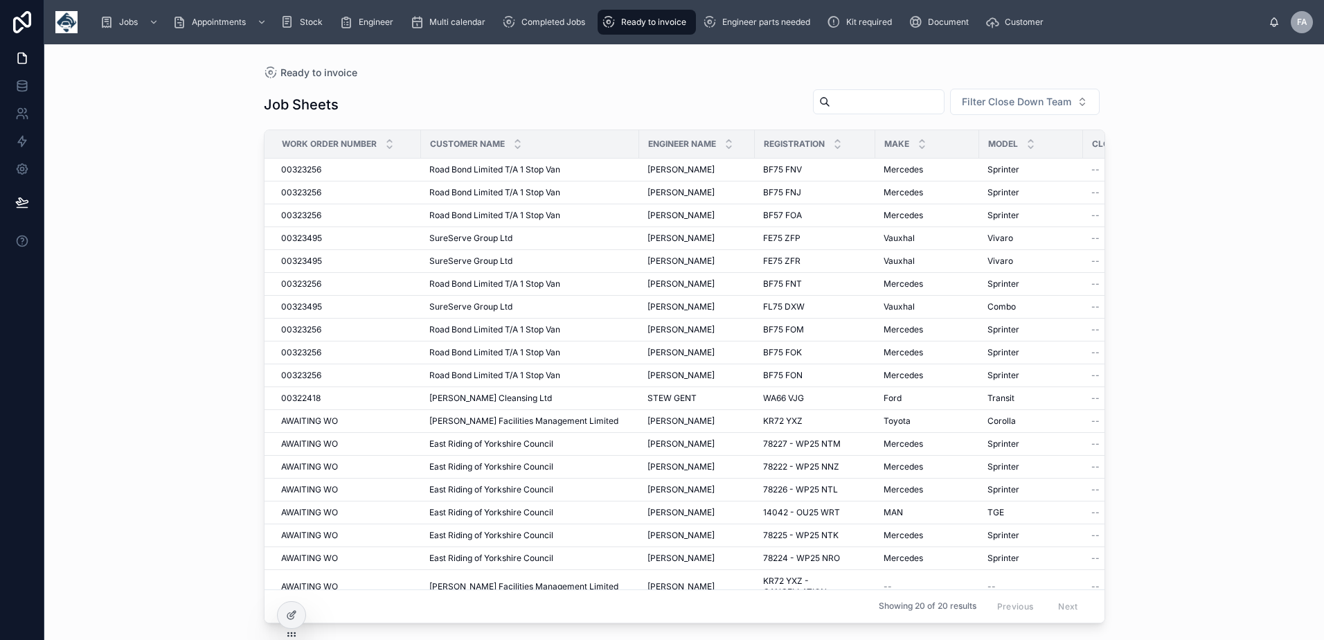
click at [647, 19] on span "Ready to invoice" at bounding box center [653, 22] width 65 height 11
click at [830, 101] on input "text" at bounding box center [887, 101] width 114 height 19
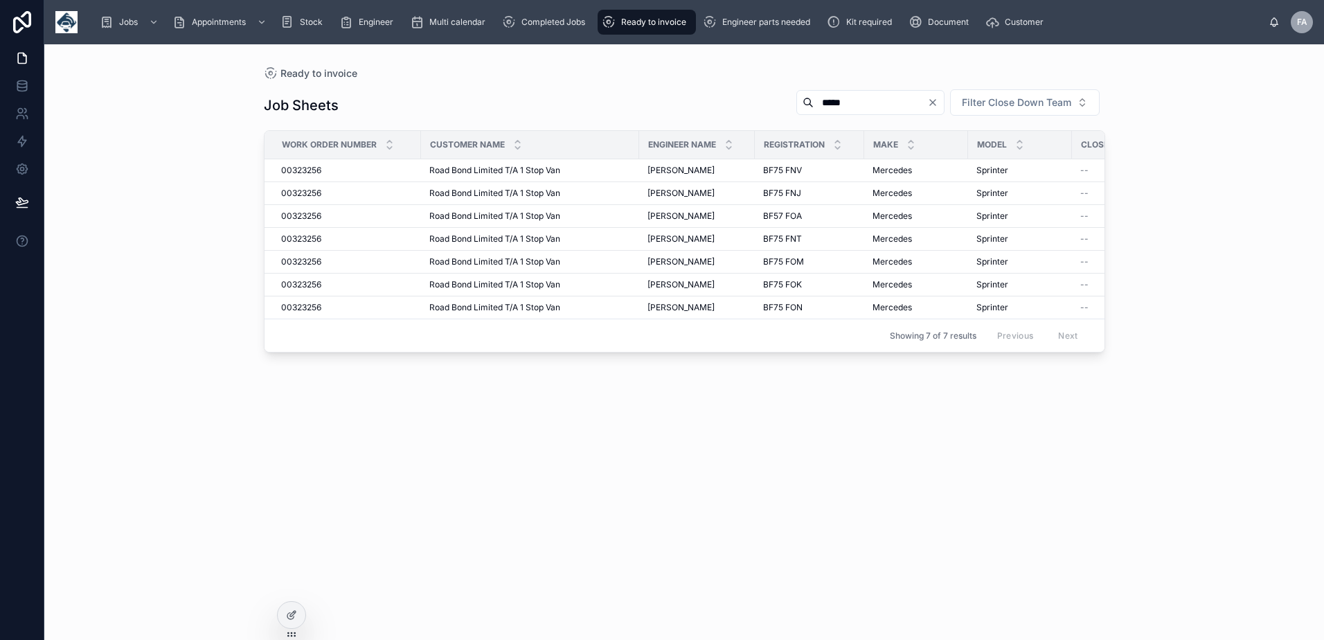
type input "*****"
click at [623, 28] on div "Ready to invoice" at bounding box center [647, 22] width 90 height 22
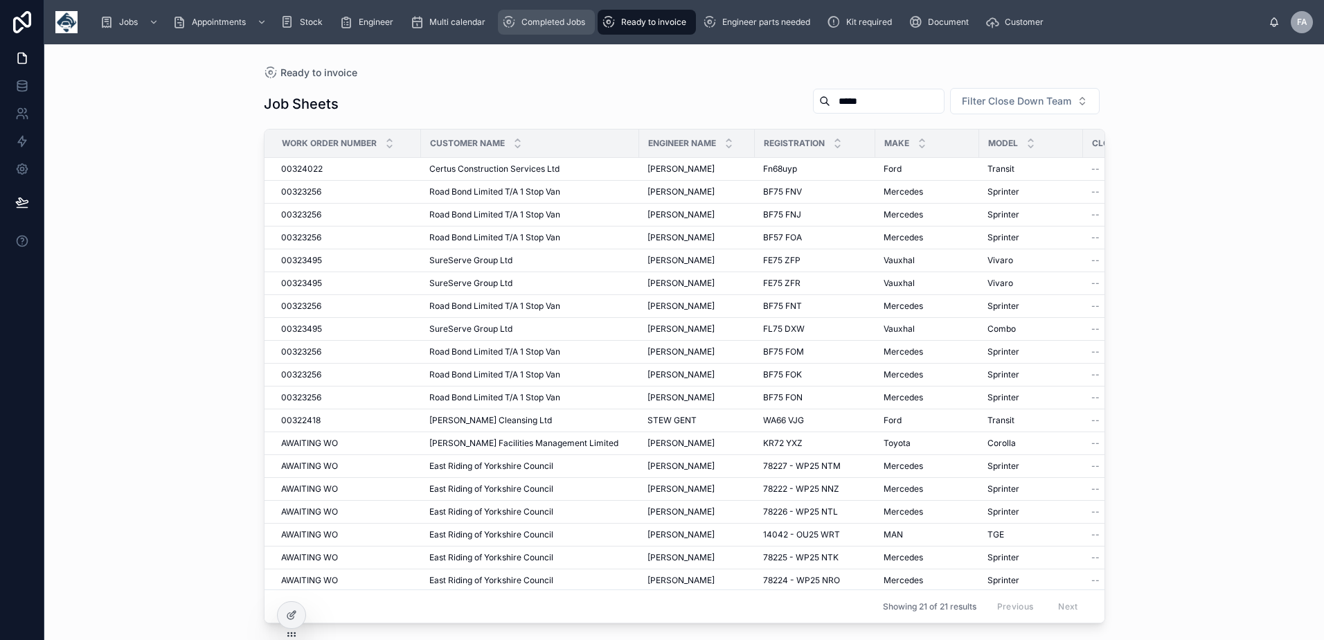
click at [541, 24] on span "Completed Jobs" at bounding box center [553, 22] width 64 height 11
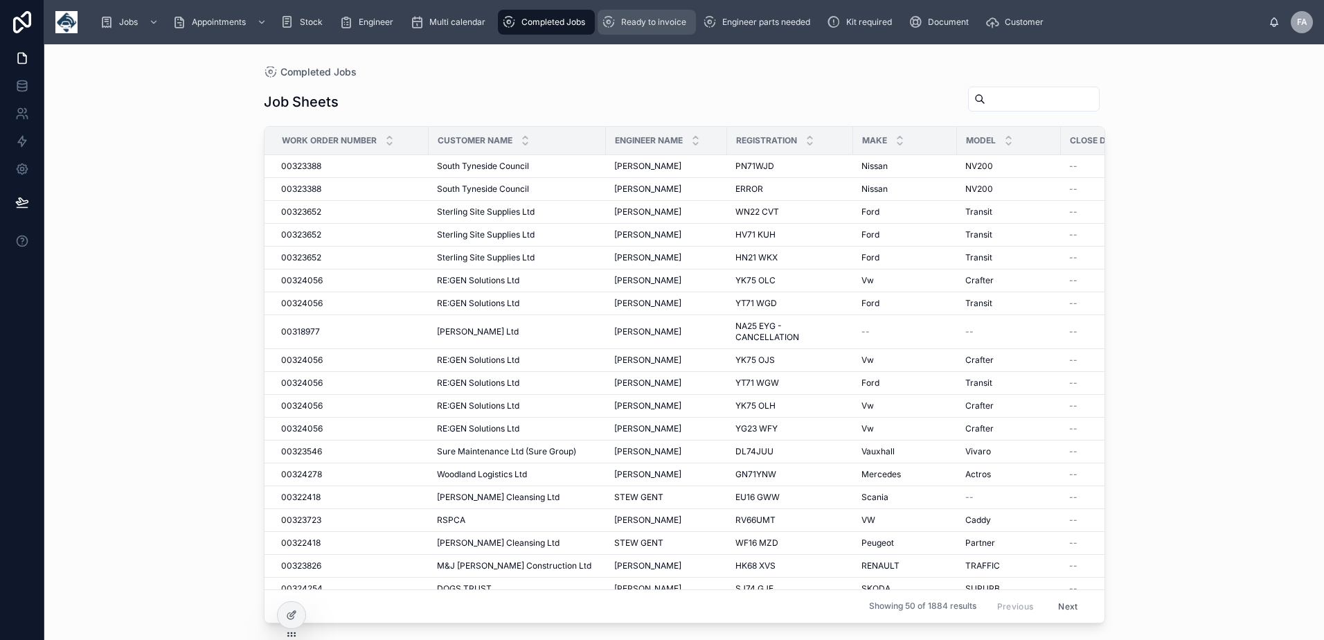
click at [641, 26] on span "Ready to invoice" at bounding box center [653, 22] width 65 height 11
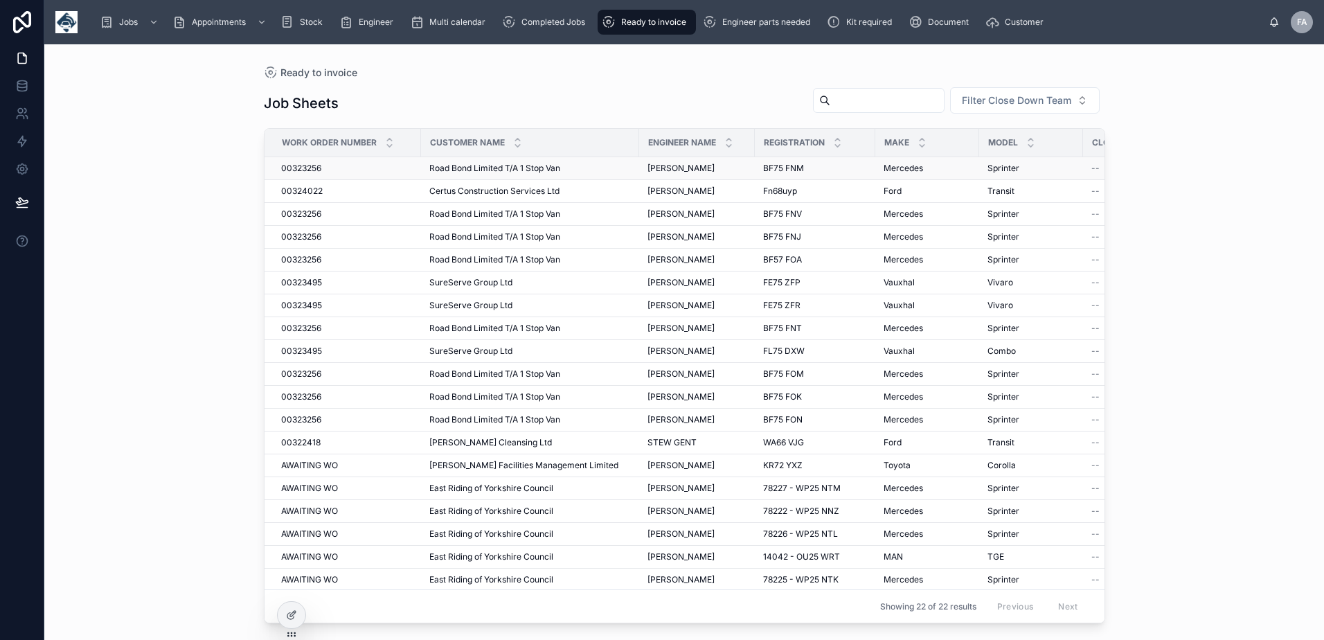
click at [317, 171] on span "00323256" at bounding box center [301, 168] width 40 height 11
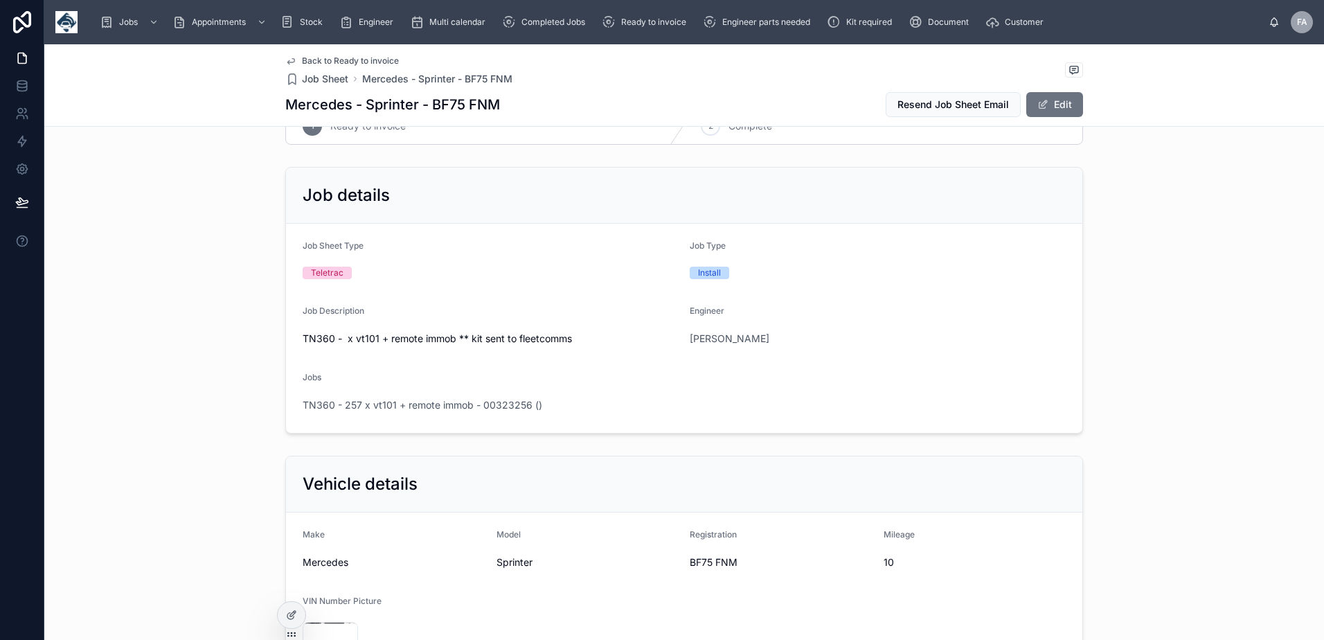
scroll to position [138, 0]
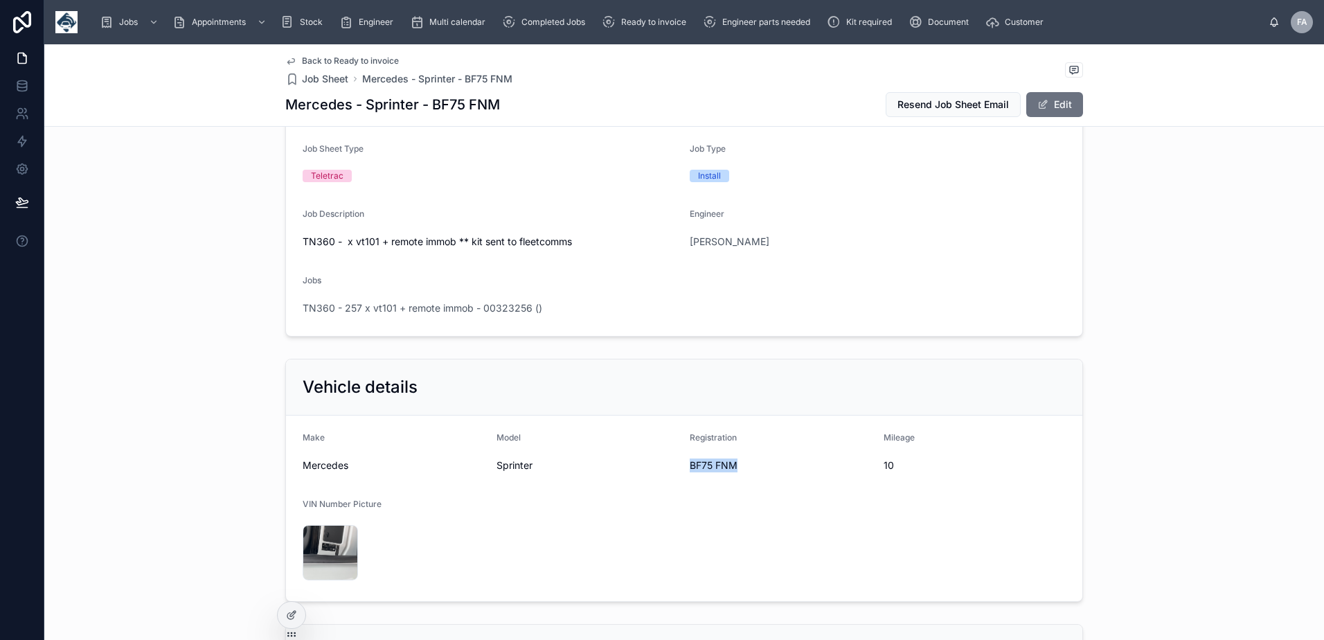
drag, startPoint x: 682, startPoint y: 467, endPoint x: 747, endPoint y: 480, distance: 66.4
click at [747, 480] on form "Make Mercedes Model Sprinter Registration BF75 FNM Mileage 10 VIN Number Pictur…" at bounding box center [684, 508] width 796 height 186
copy span "BF75 FNM"
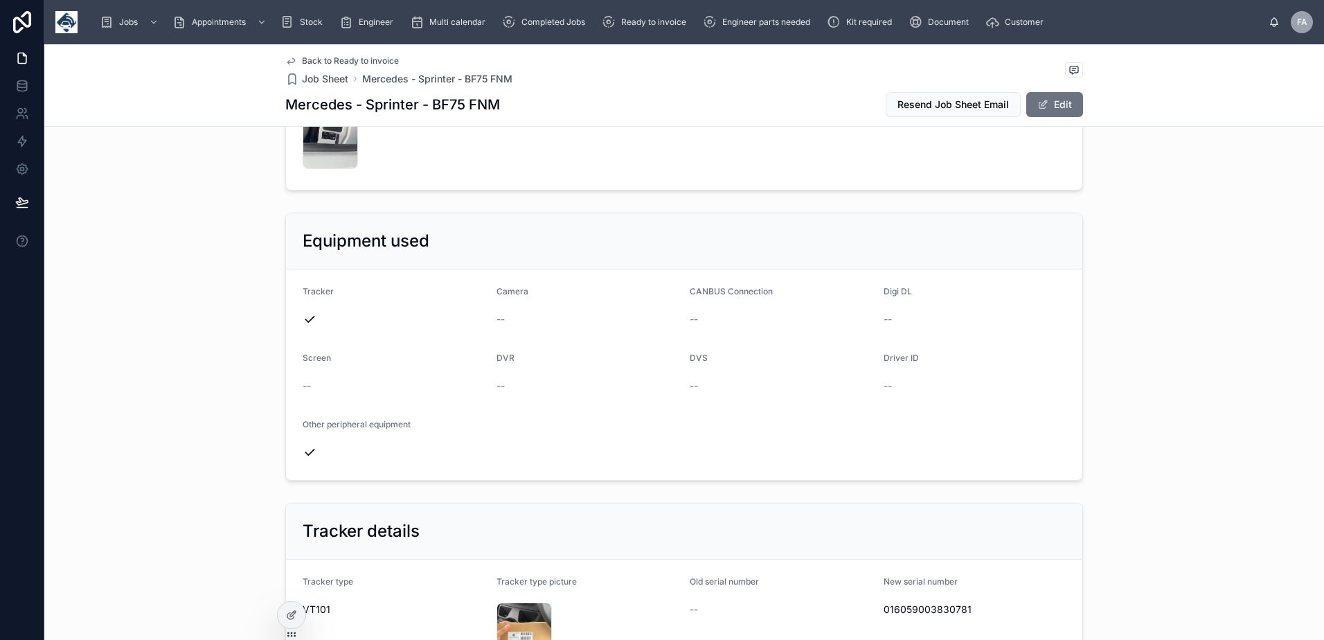
scroll to position [761, 0]
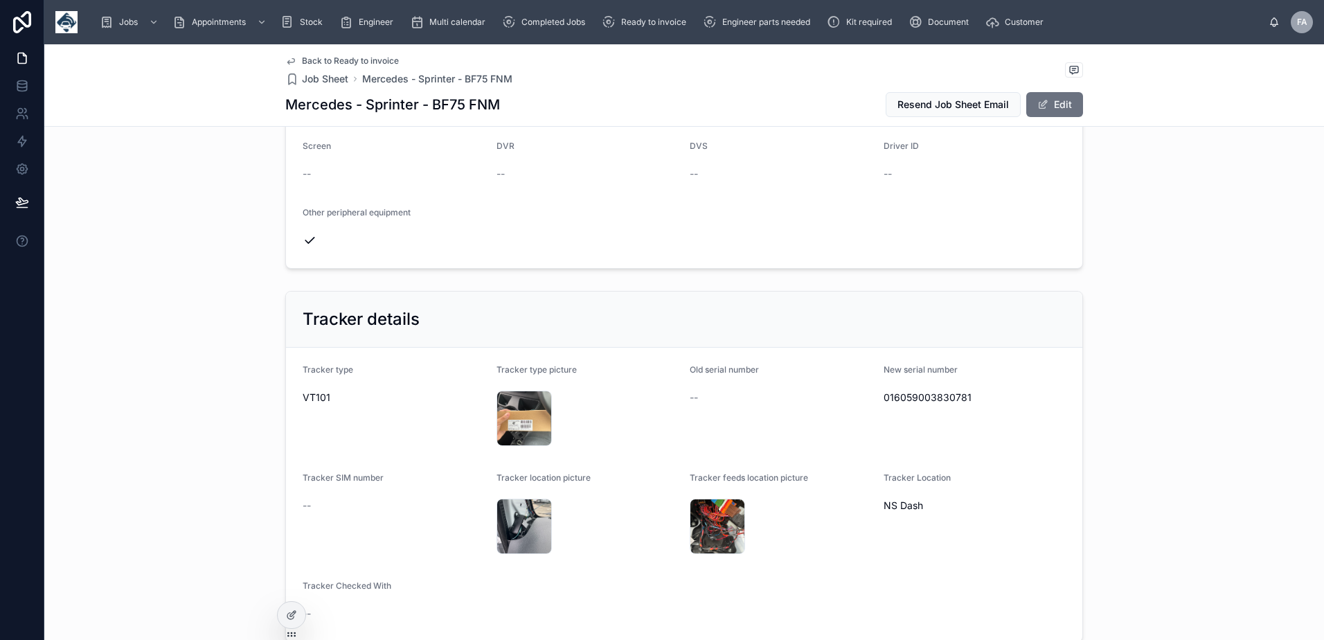
click at [913, 404] on span "016059003830781" at bounding box center [974, 397] width 183 height 14
copy span "016059003830781"
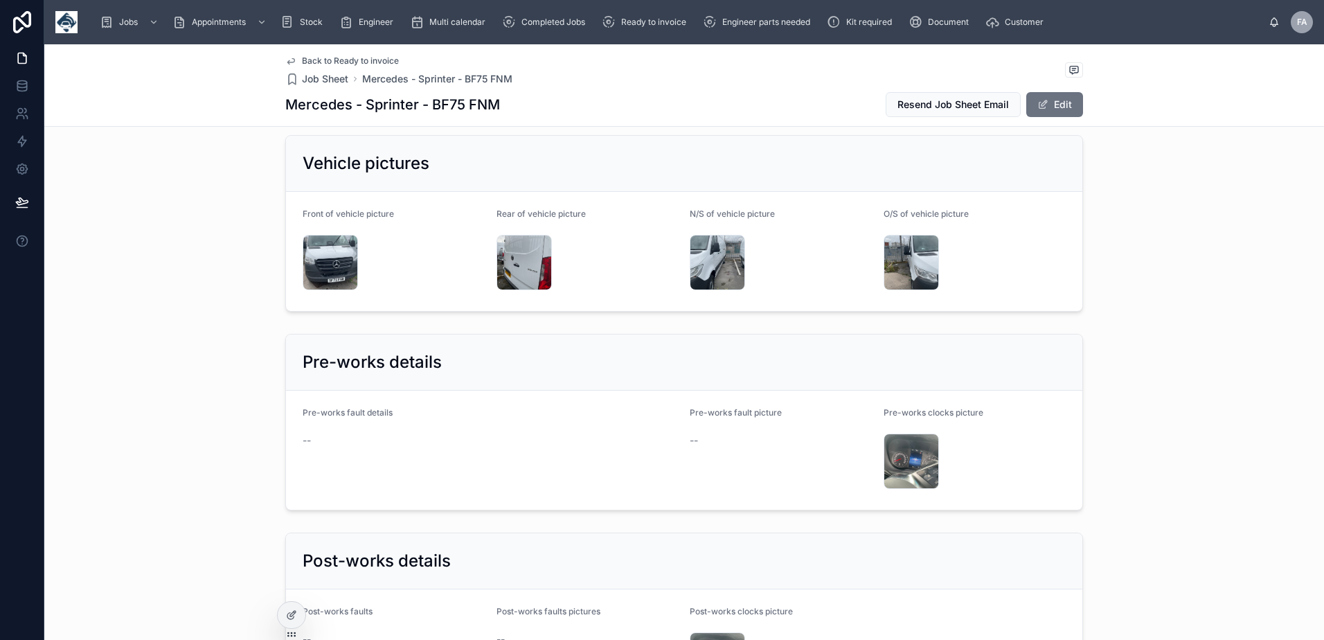
scroll to position [2215, 0]
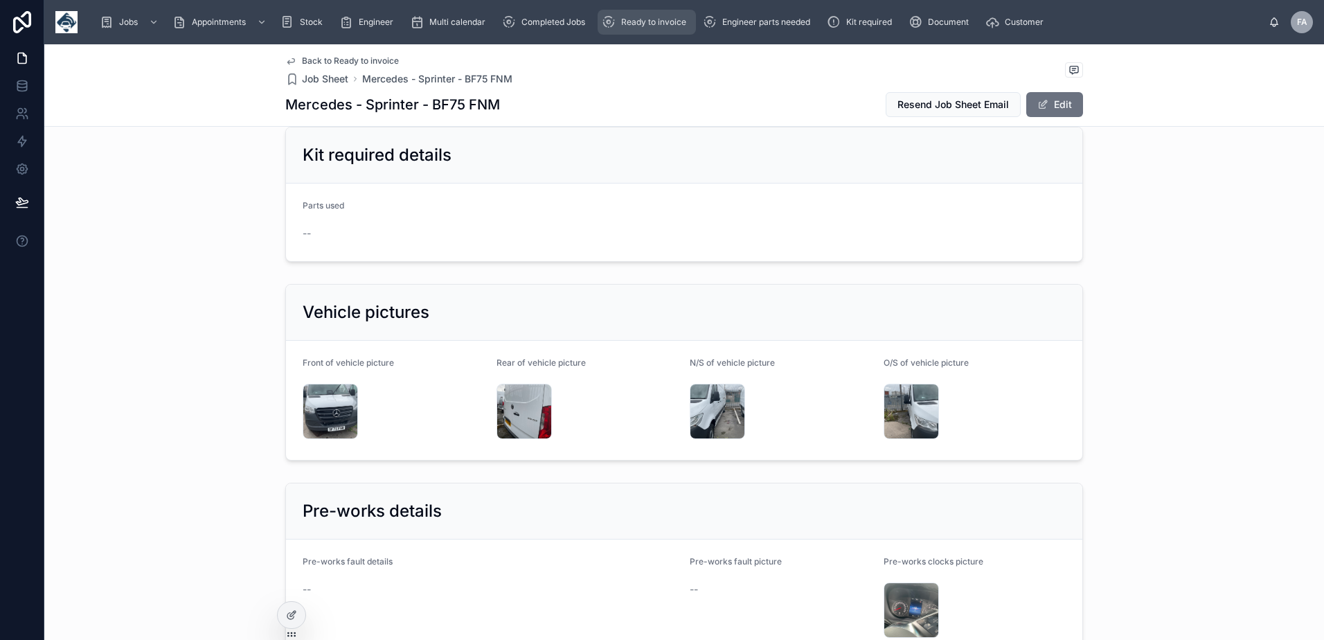
click at [647, 31] on div "Ready to invoice" at bounding box center [647, 22] width 90 height 22
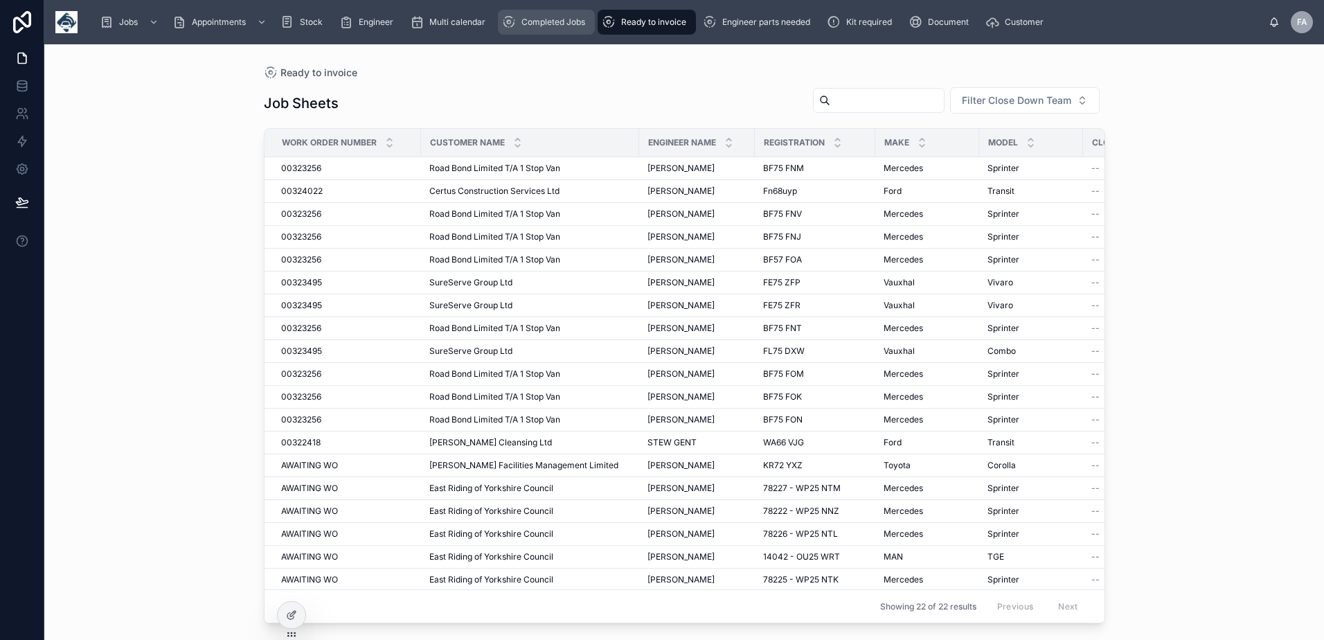
click at [534, 21] on span "Completed Jobs" at bounding box center [553, 22] width 64 height 11
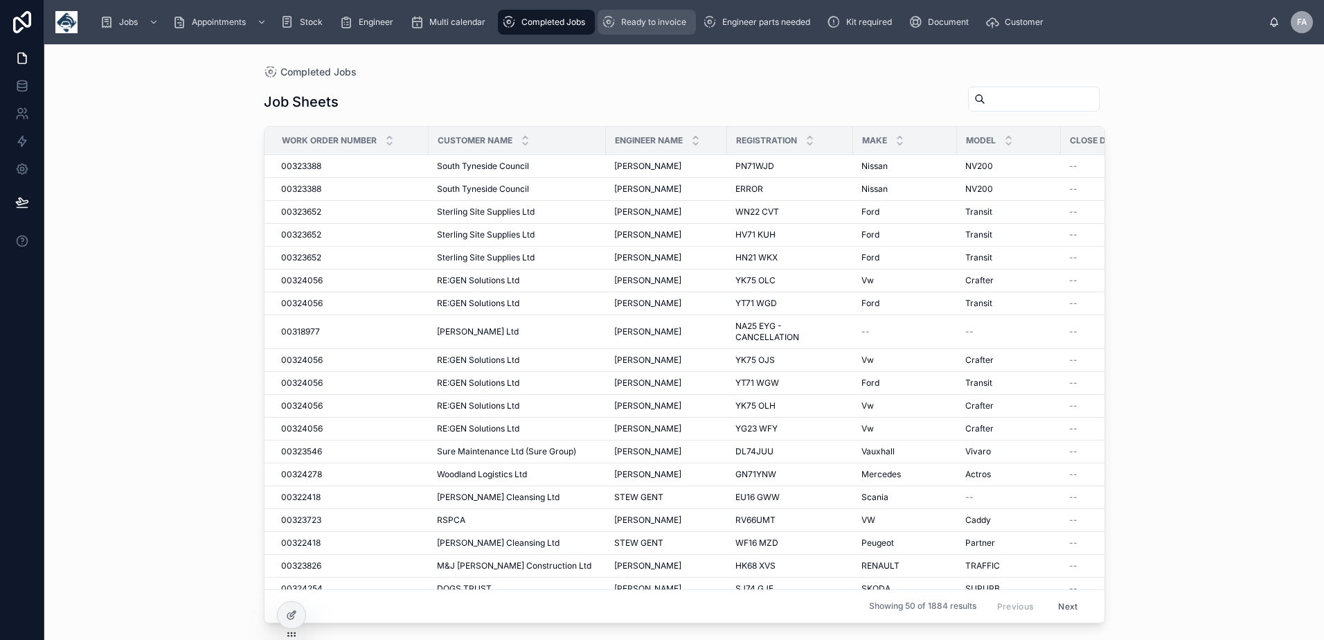
click at [636, 30] on div "Ready to invoice" at bounding box center [647, 22] width 90 height 22
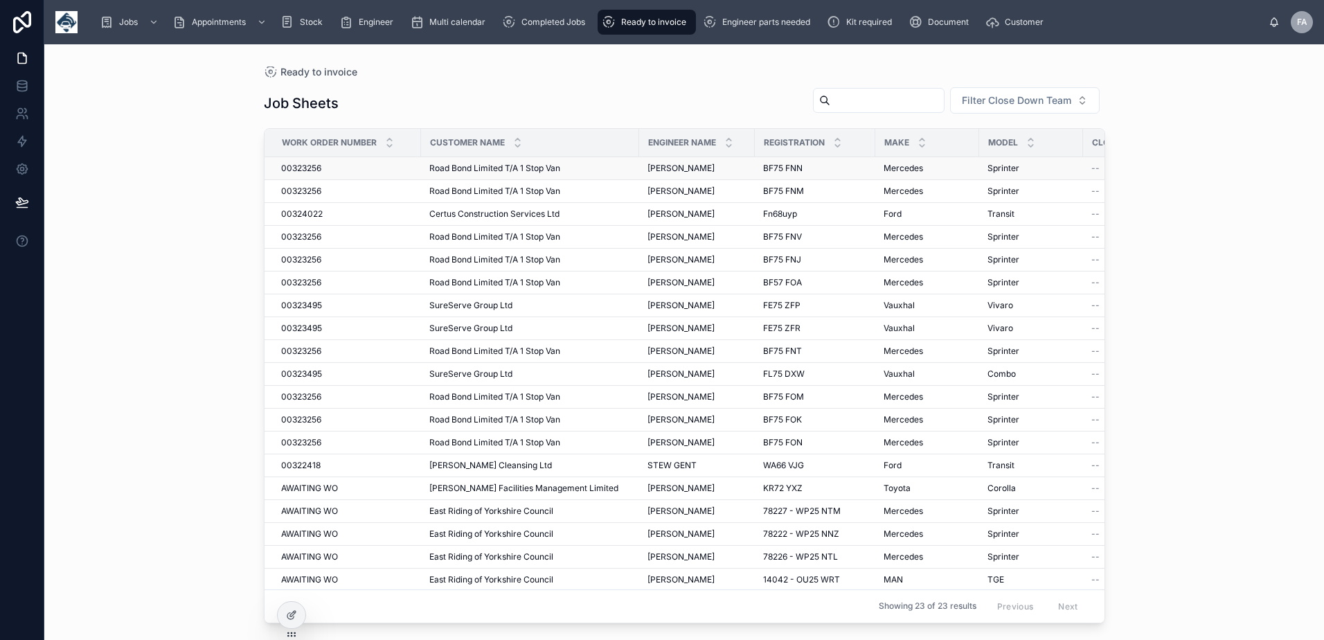
click at [298, 170] on span "00323256" at bounding box center [301, 168] width 40 height 11
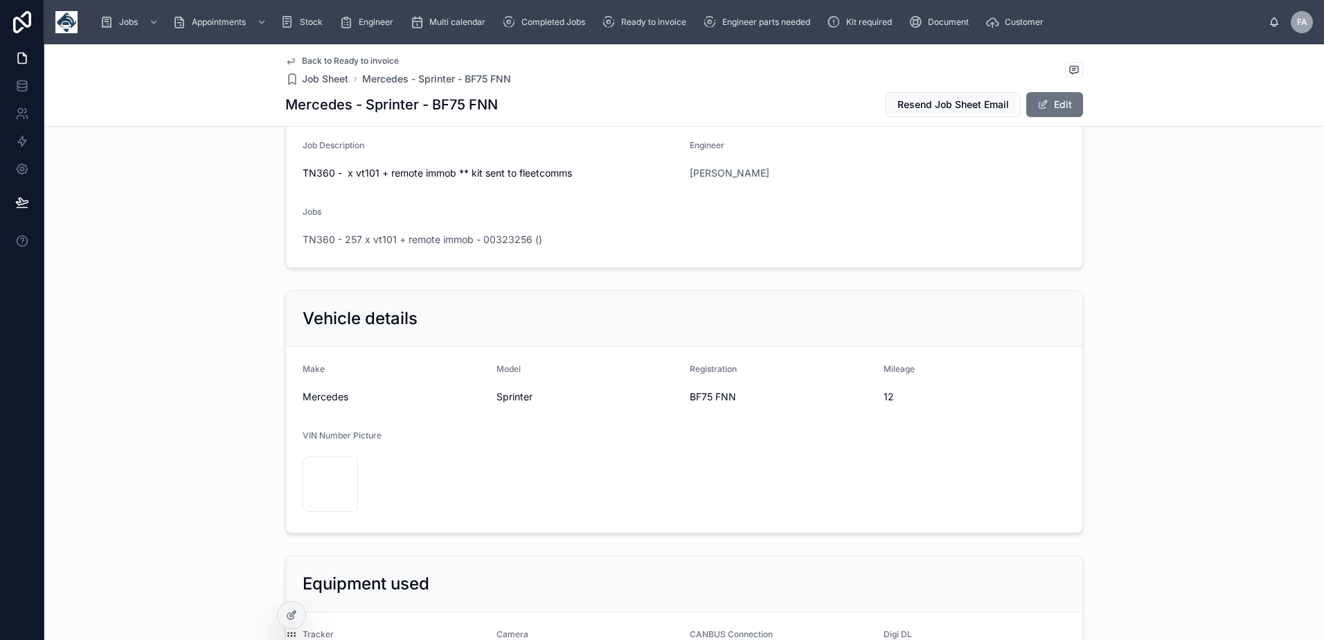
scroll to position [208, 0]
drag, startPoint x: 682, startPoint y: 393, endPoint x: 737, endPoint y: 399, distance: 55.8
click at [737, 399] on form "Make Mercedes Model Sprinter Registration BF75 FNN Mileage 12 VIN Number Pictur…" at bounding box center [684, 439] width 796 height 186
copy span "BF75 FNN"
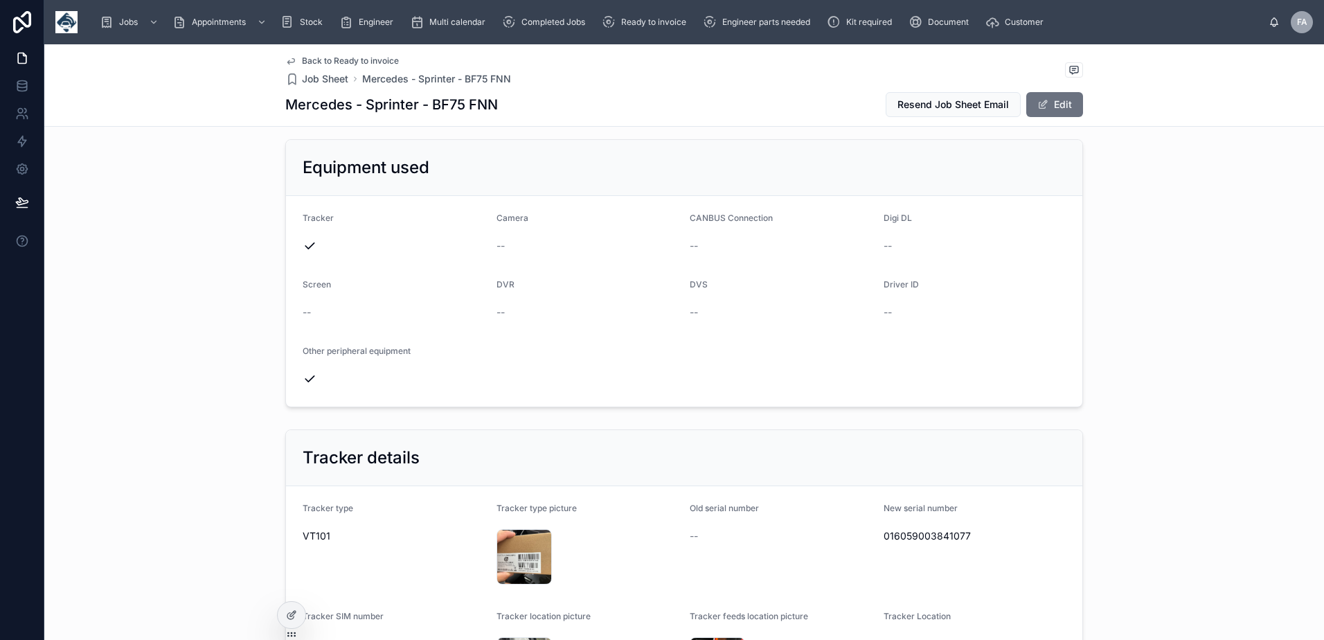
scroll to position [692, 0]
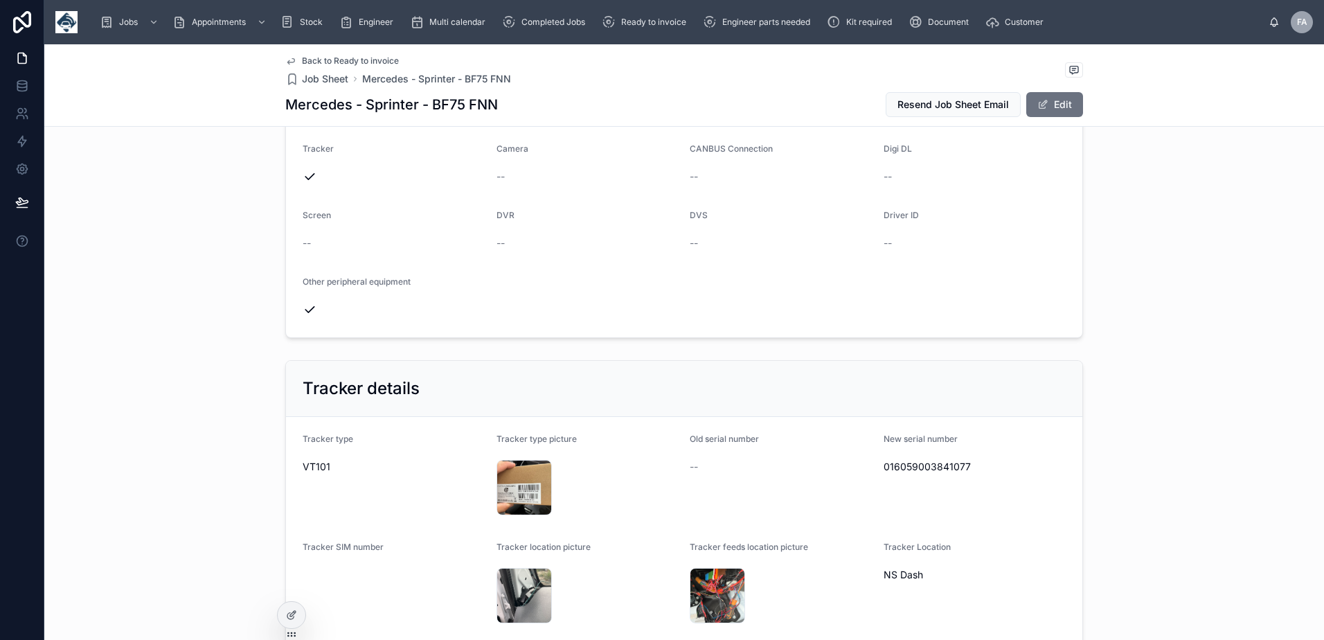
click at [892, 471] on span "016059003841077" at bounding box center [974, 467] width 183 height 14
copy span "016059003841077"
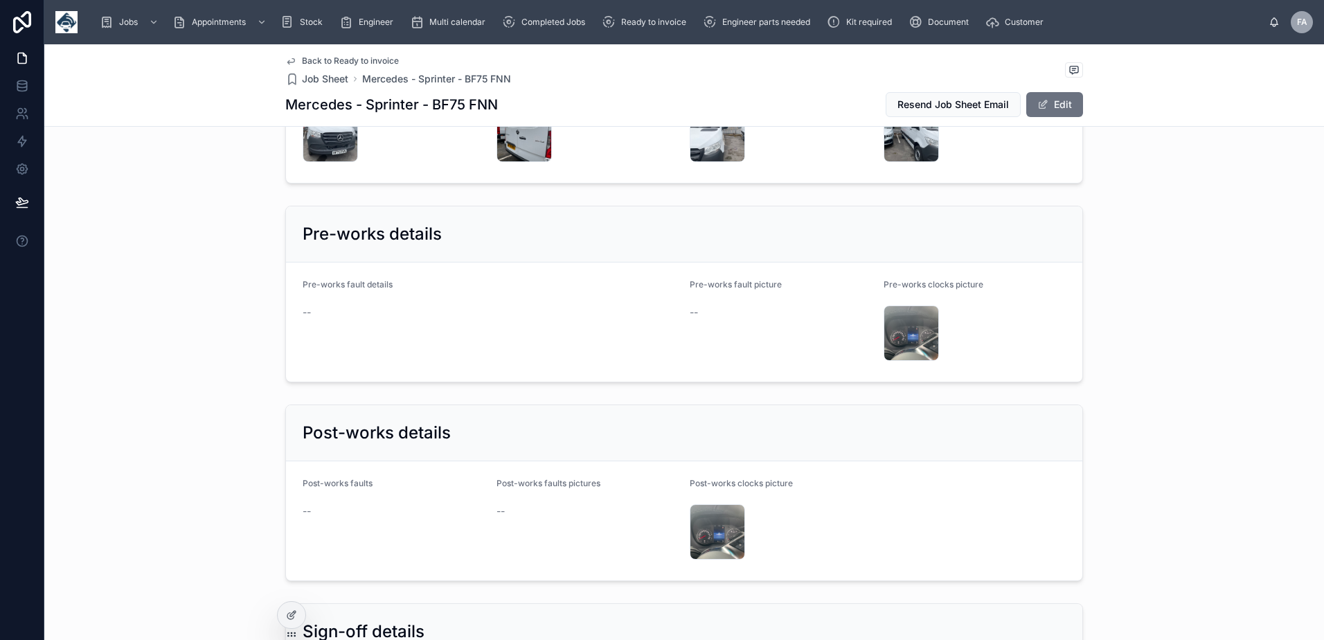
scroll to position [2700, 0]
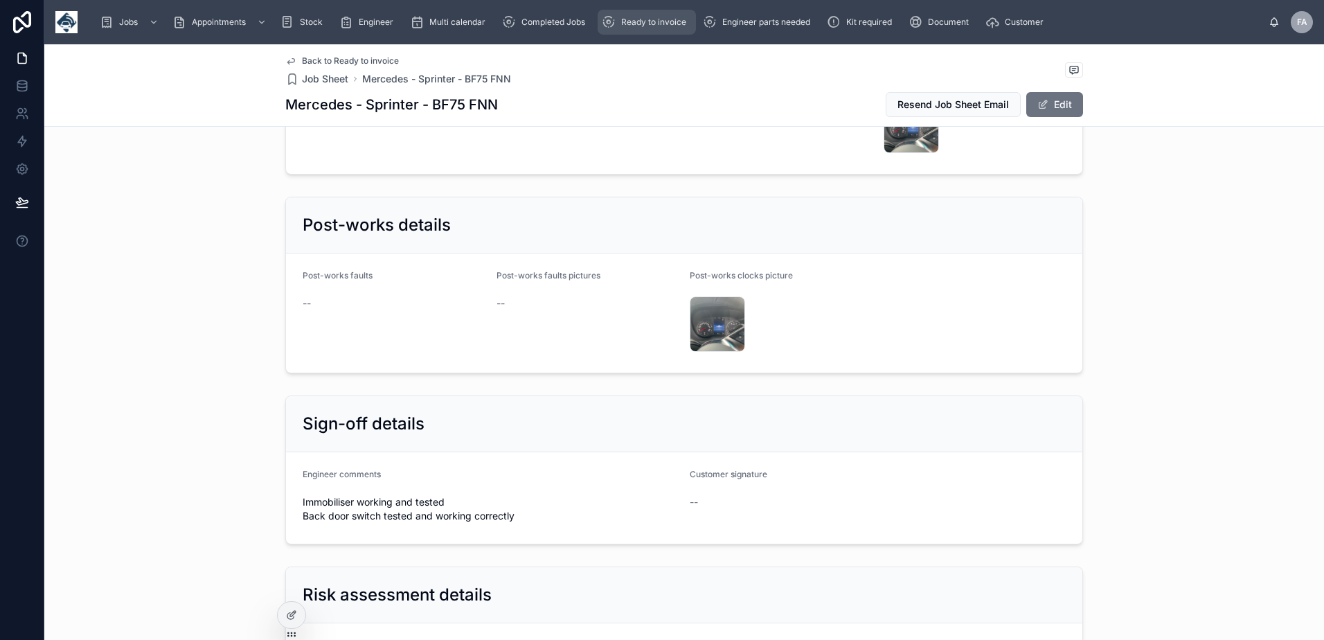
click at [674, 26] on span "Ready to invoice" at bounding box center [653, 22] width 65 height 11
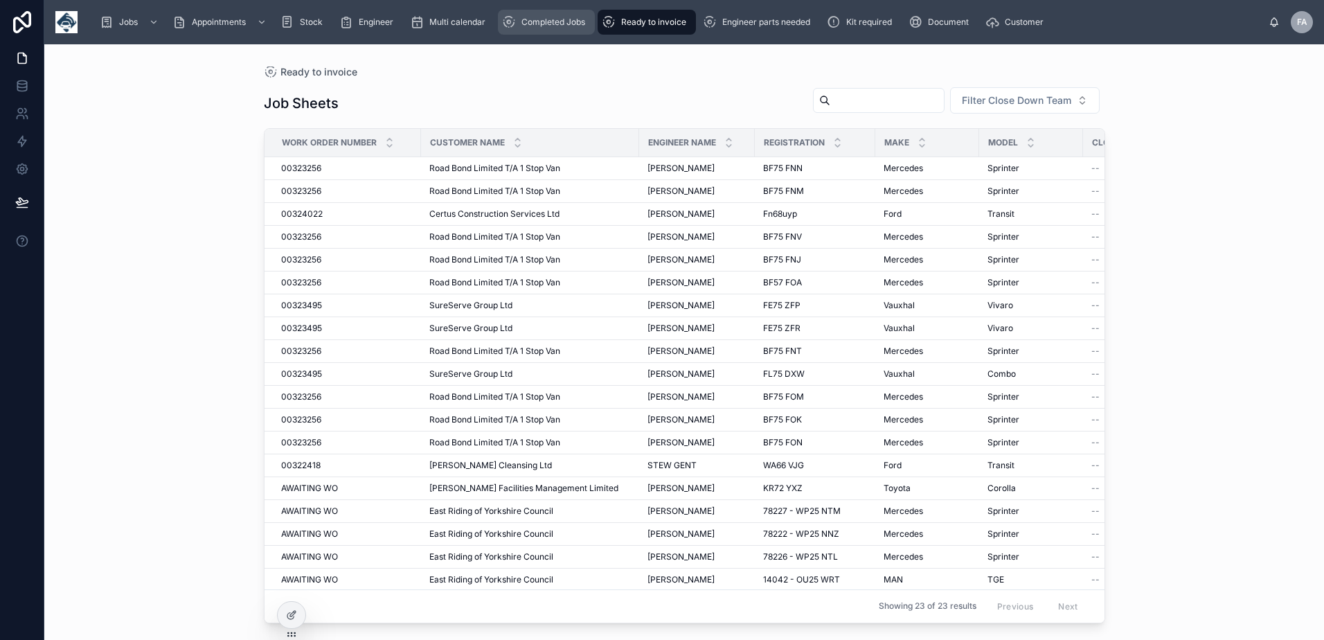
click at [564, 25] on span "Completed Jobs" at bounding box center [553, 22] width 64 height 11
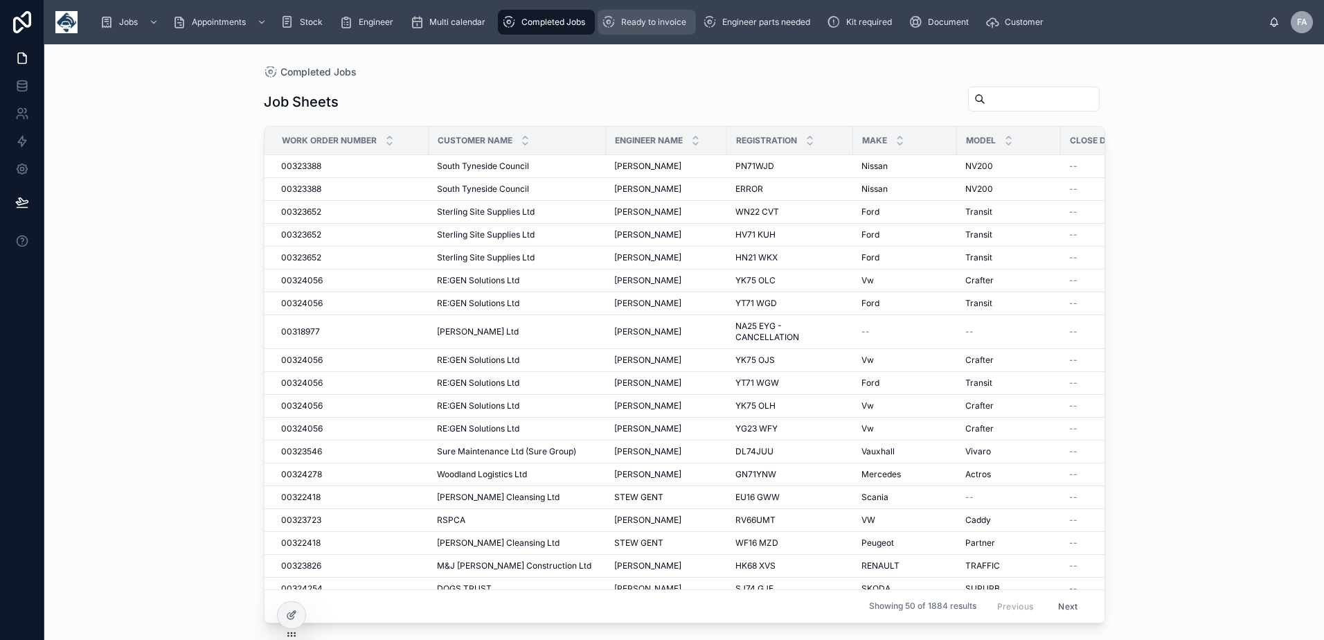
click at [635, 19] on span "Ready to invoice" at bounding box center [653, 22] width 65 height 11
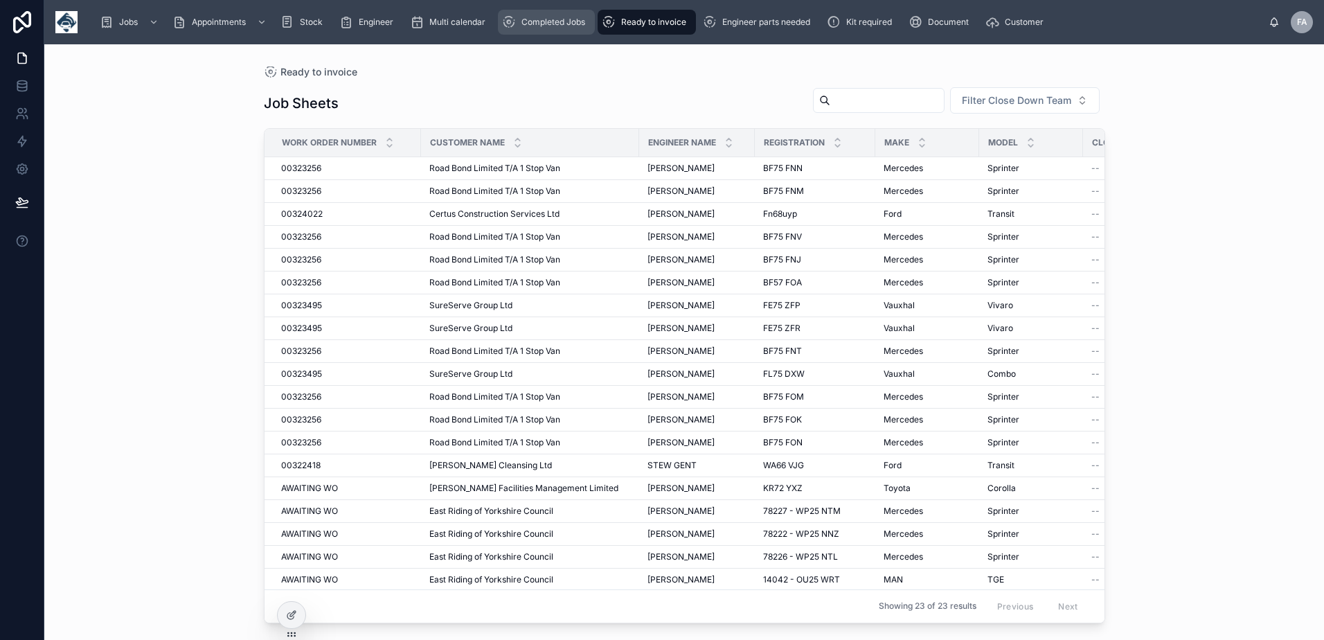
click at [580, 28] on div "Completed Jobs" at bounding box center [546, 22] width 89 height 22
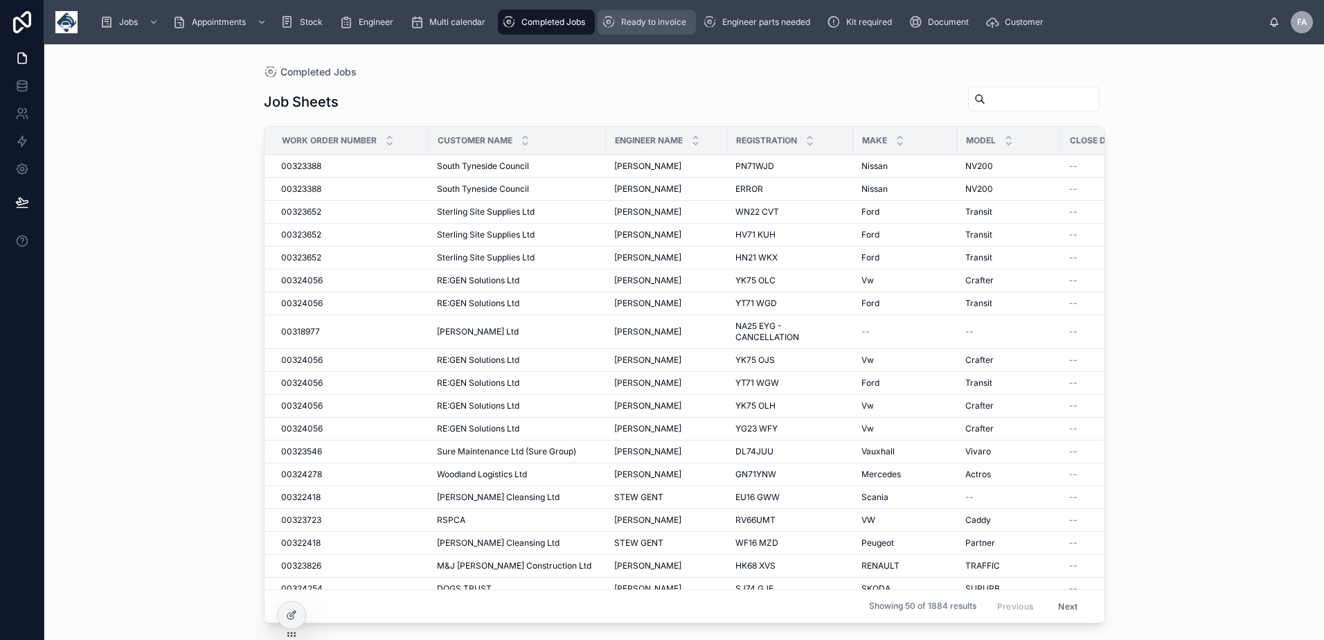
click at [642, 30] on div "Ready to invoice" at bounding box center [647, 22] width 90 height 22
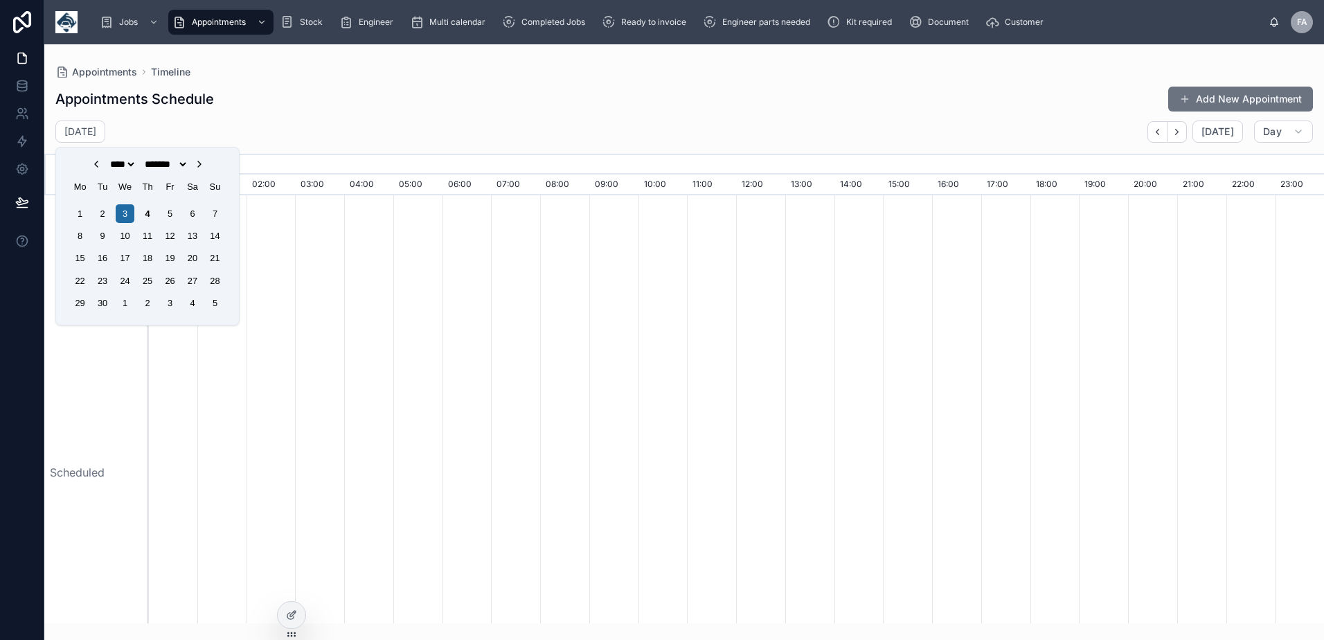
select select "****"
select select "*"
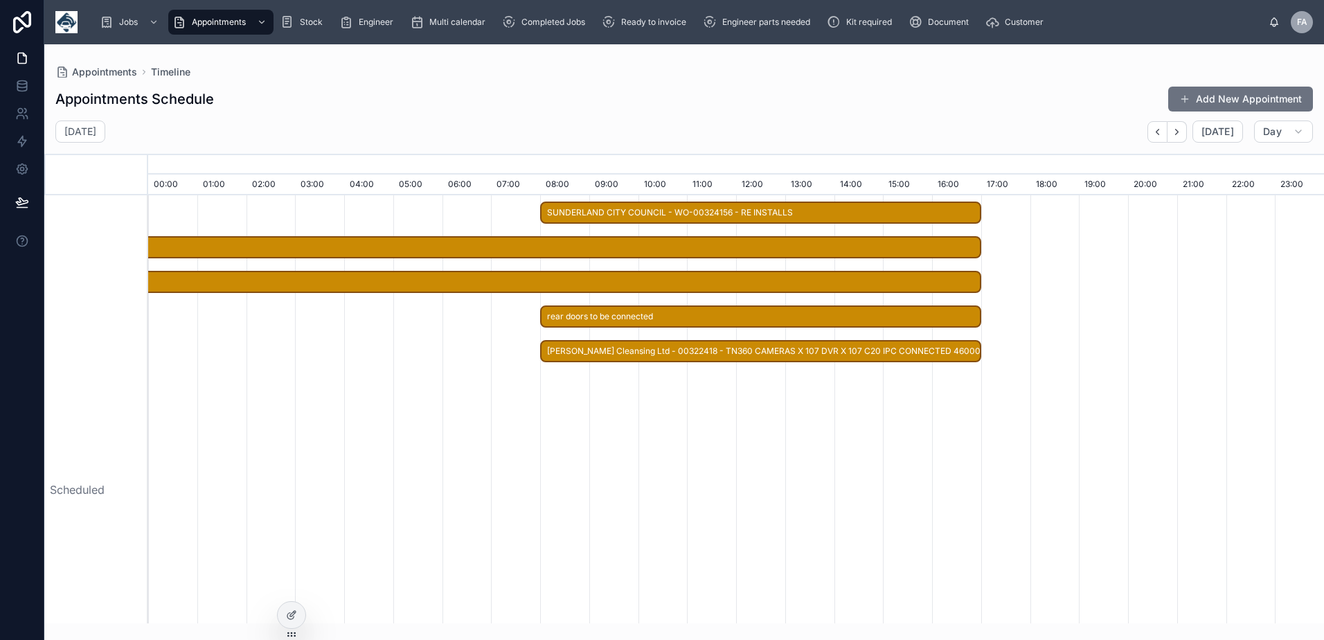
click at [674, 356] on span "[PERSON_NAME] Cleansing Ltd - 00322418 - TN360 CAMERAS X 107 DVR X 107 C20 IPC …" at bounding box center [760, 351] width 438 height 23
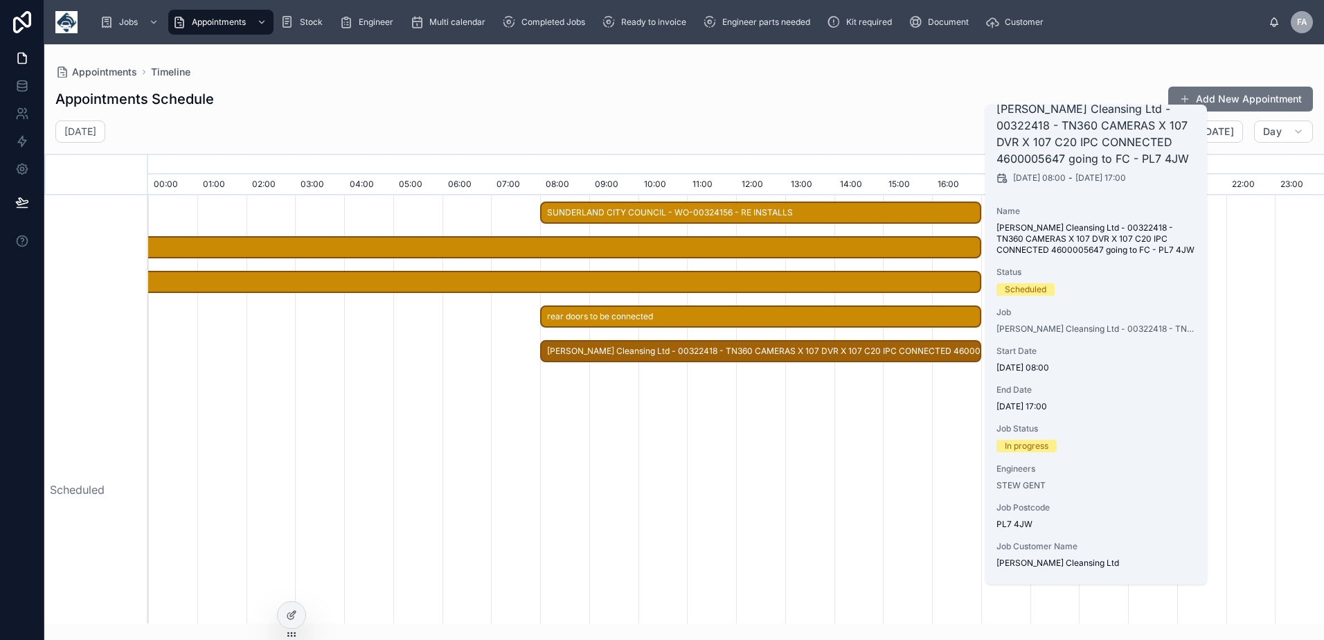
scroll to position [66, 0]
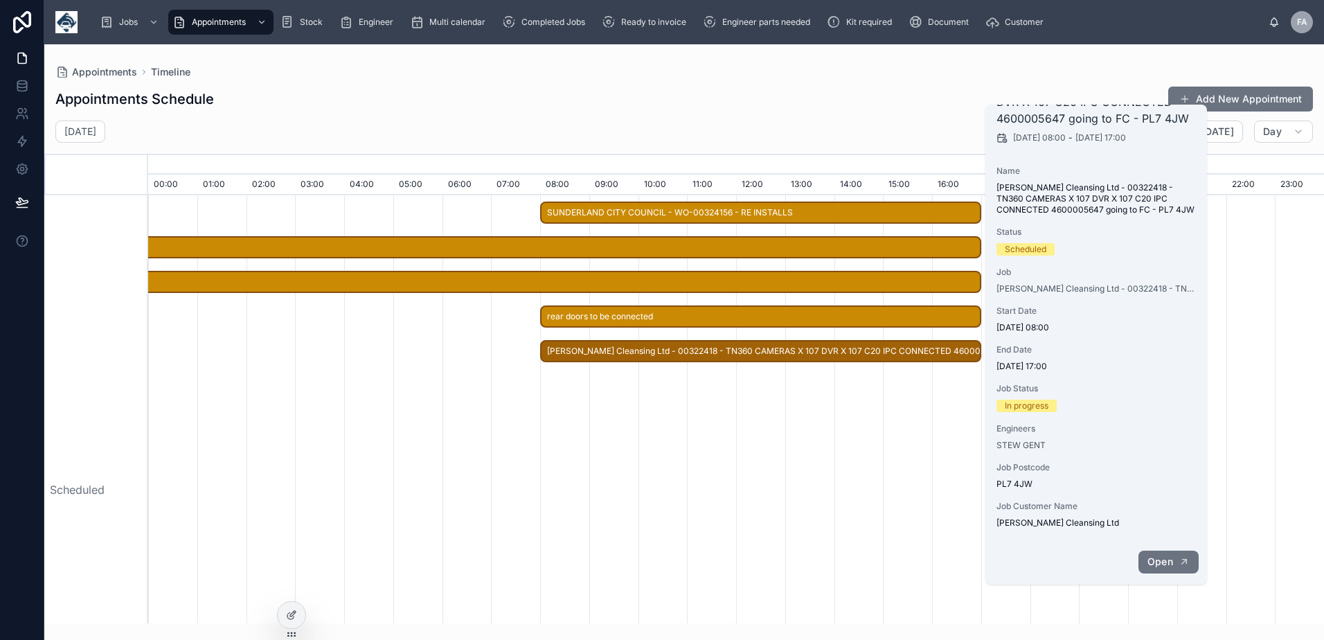
click at [1172, 557] on span "Open" at bounding box center [1160, 561] width 26 height 12
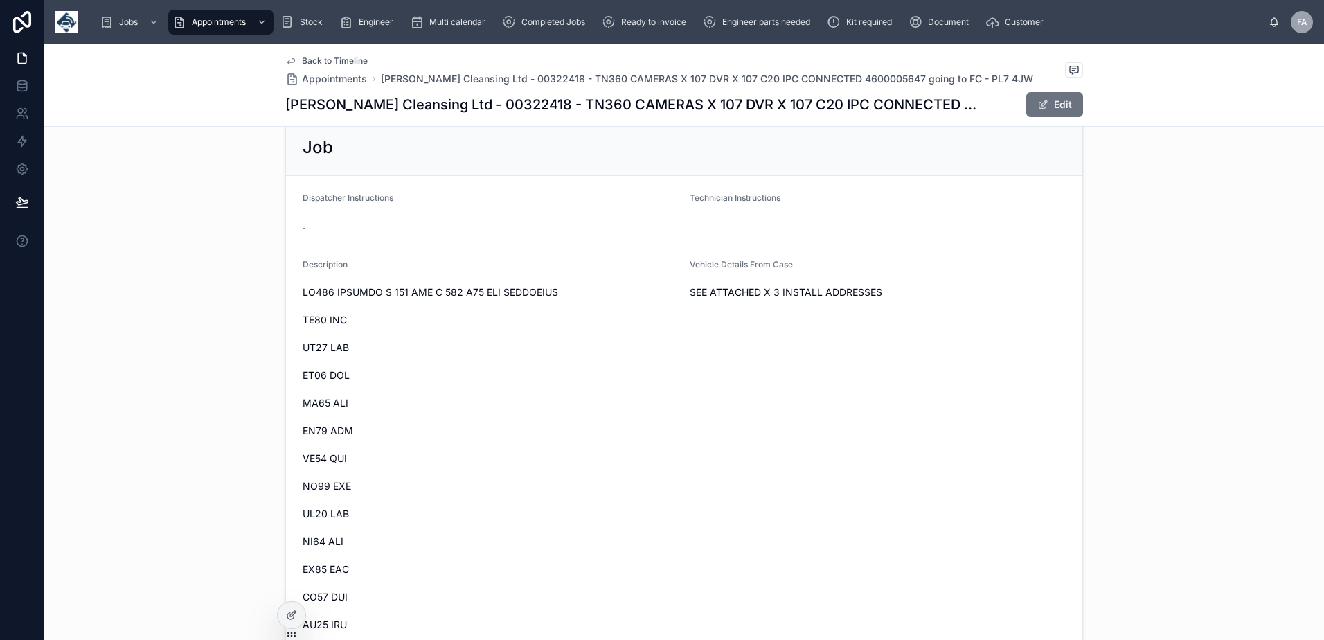
scroll to position [761, 0]
click at [1038, 110] on button "Edit" at bounding box center [1054, 104] width 57 height 25
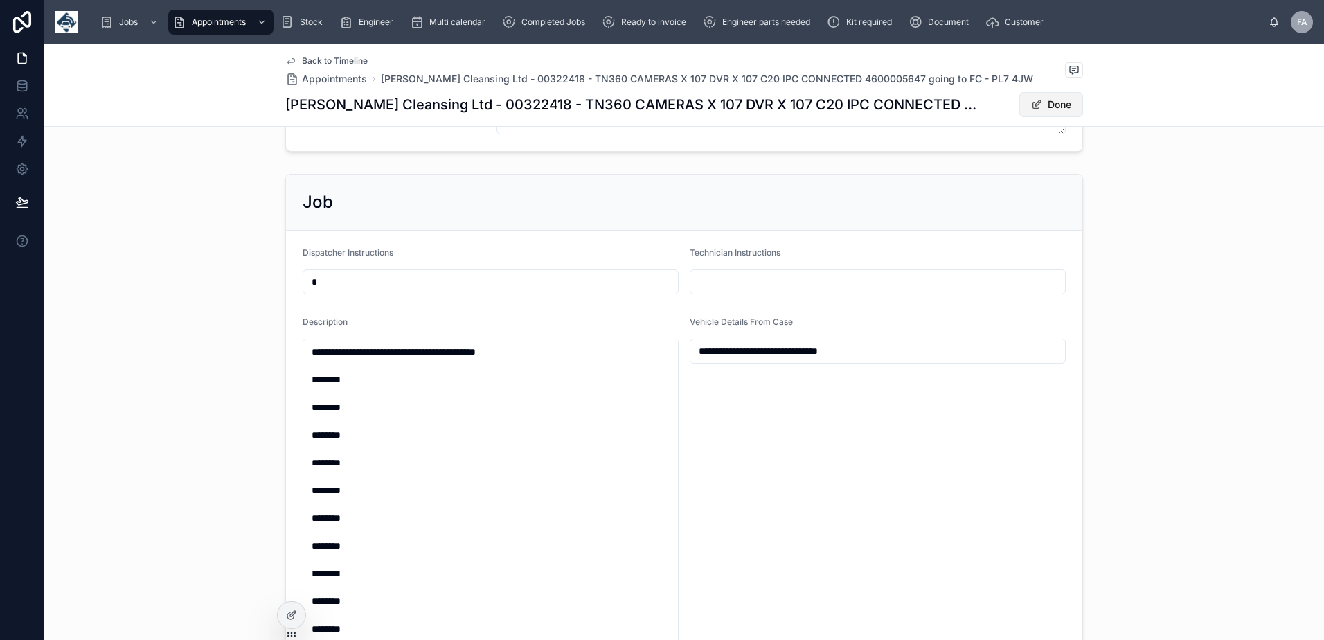
scroll to position [784, 0]
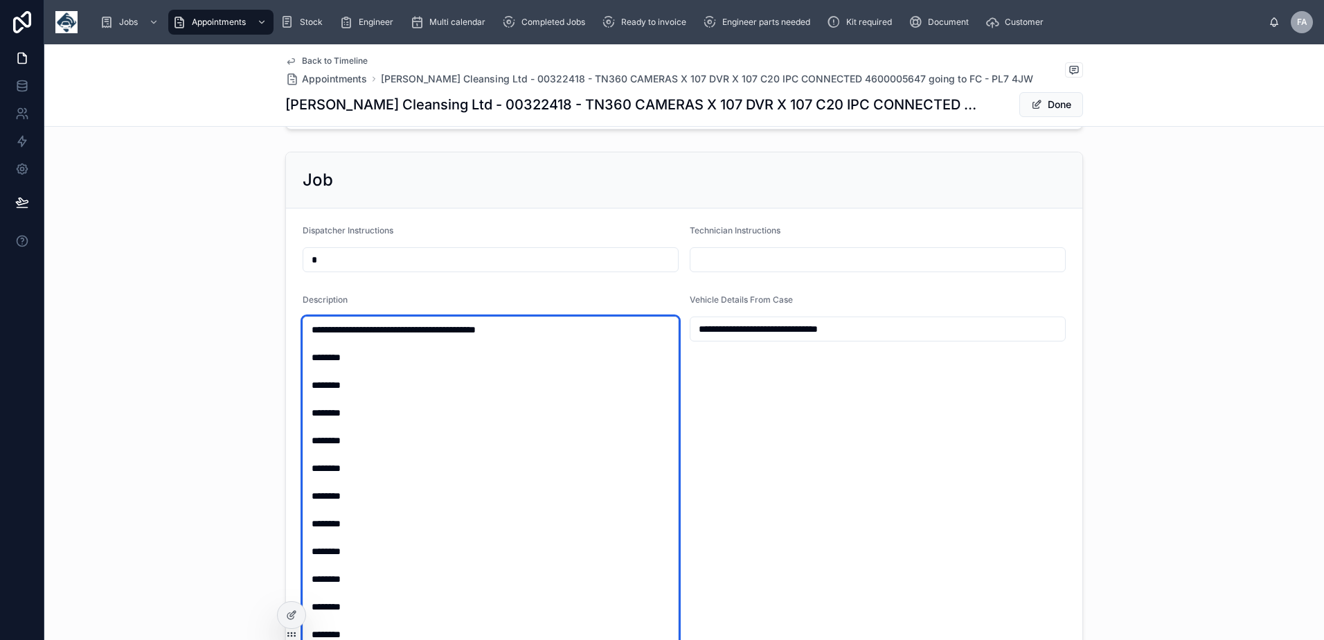
drag, startPoint x: 365, startPoint y: 388, endPoint x: 367, endPoint y: 370, distance: 18.8
click at [365, 388] on textarea at bounding box center [491, 530] width 376 height 428
click at [562, 454] on textarea at bounding box center [491, 530] width 376 height 428
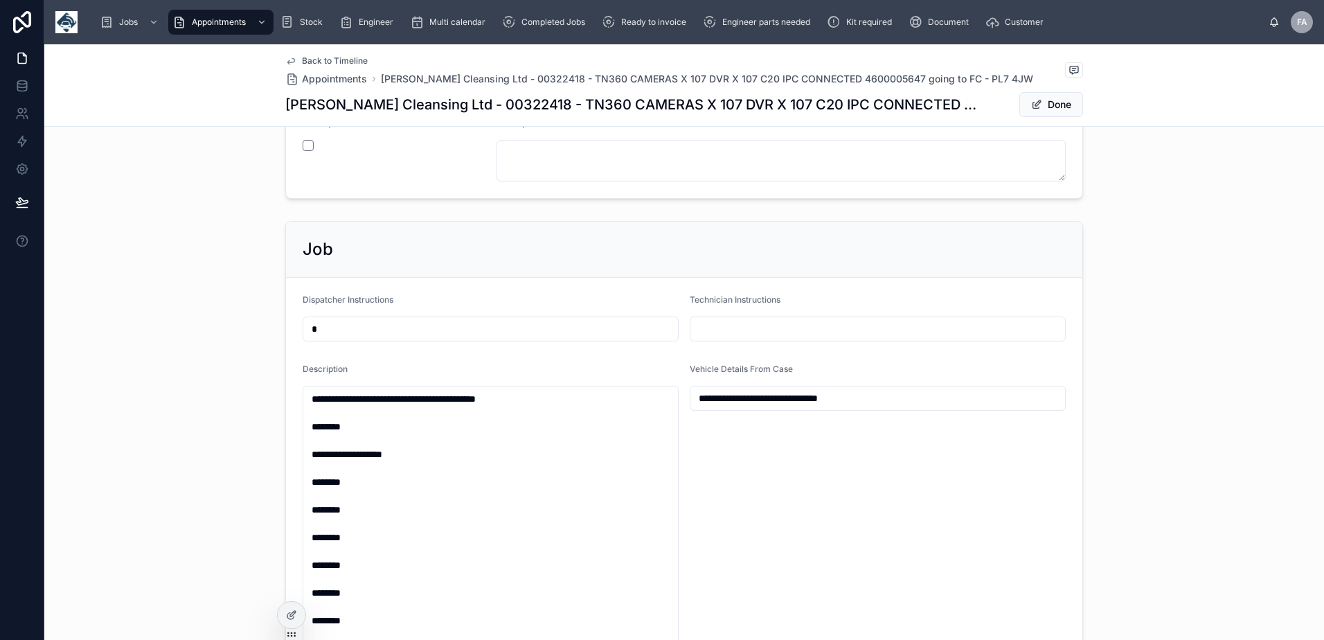
scroll to position [519, 0]
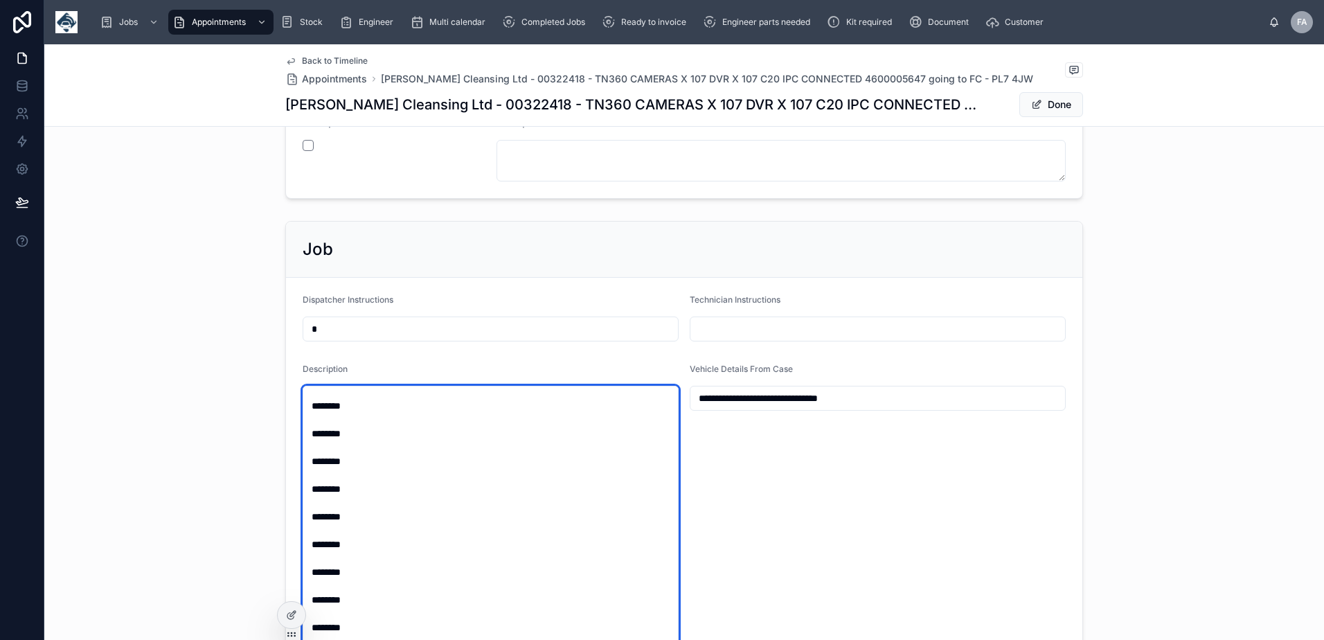
click at [386, 604] on textarea at bounding box center [491, 600] width 376 height 428
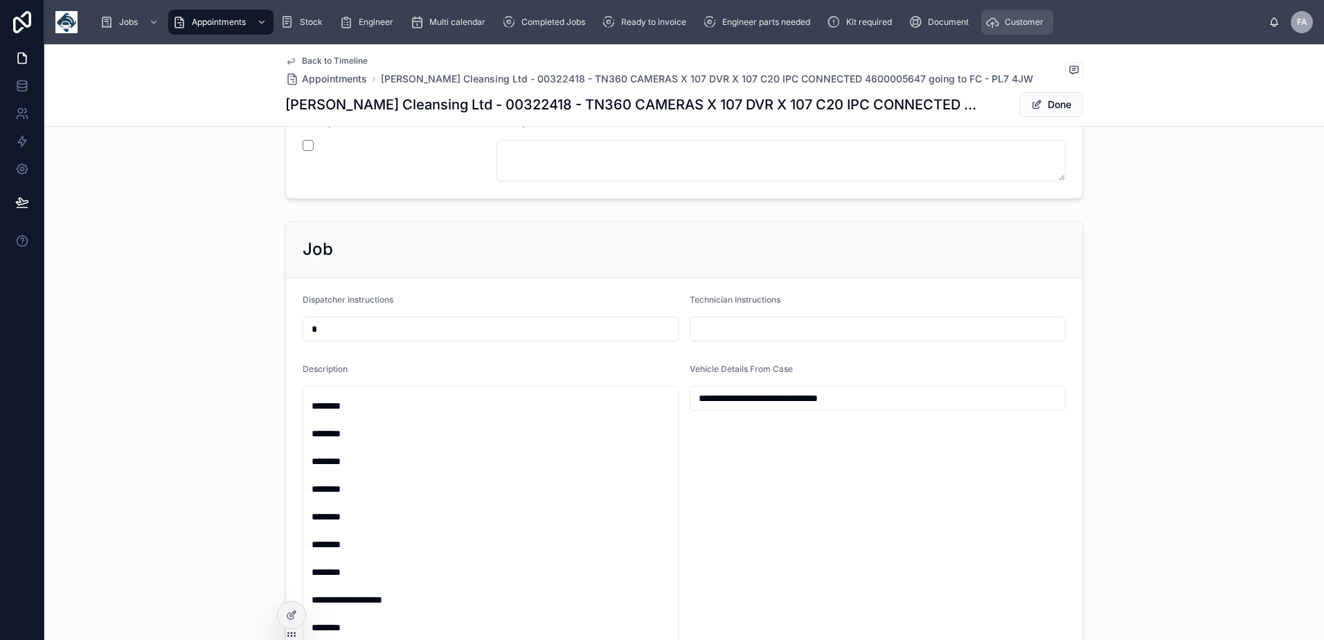
scroll to position [1000, 0]
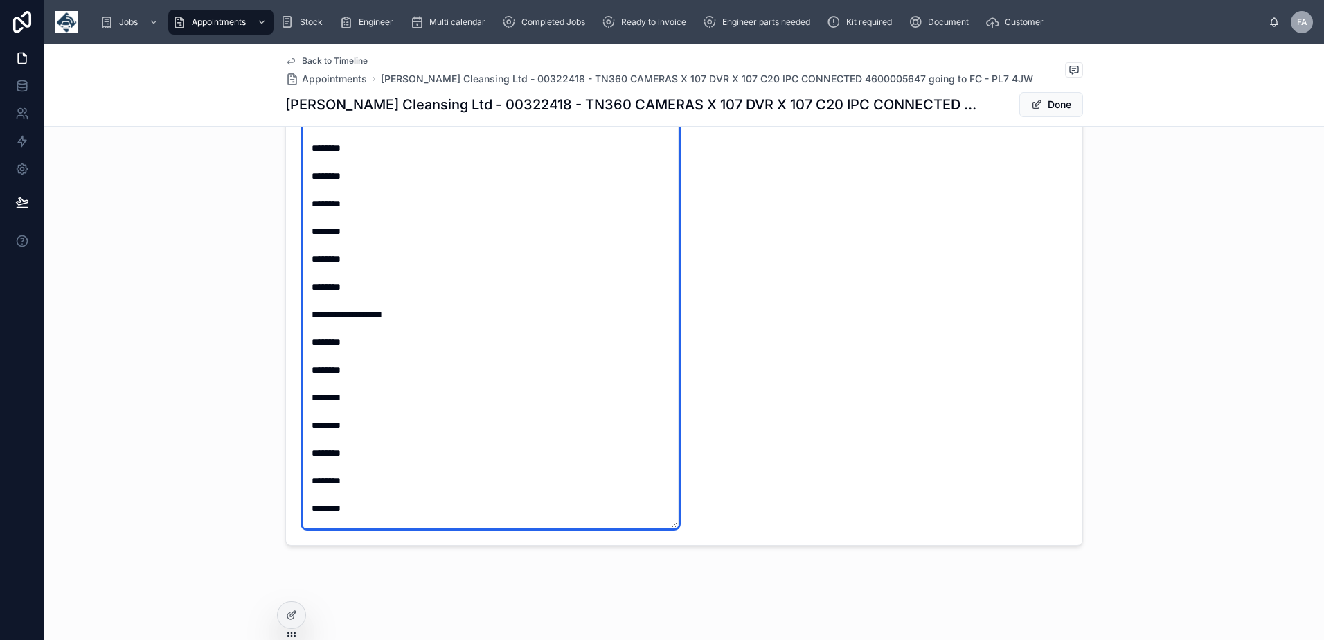
click at [365, 374] on textarea at bounding box center [491, 314] width 376 height 428
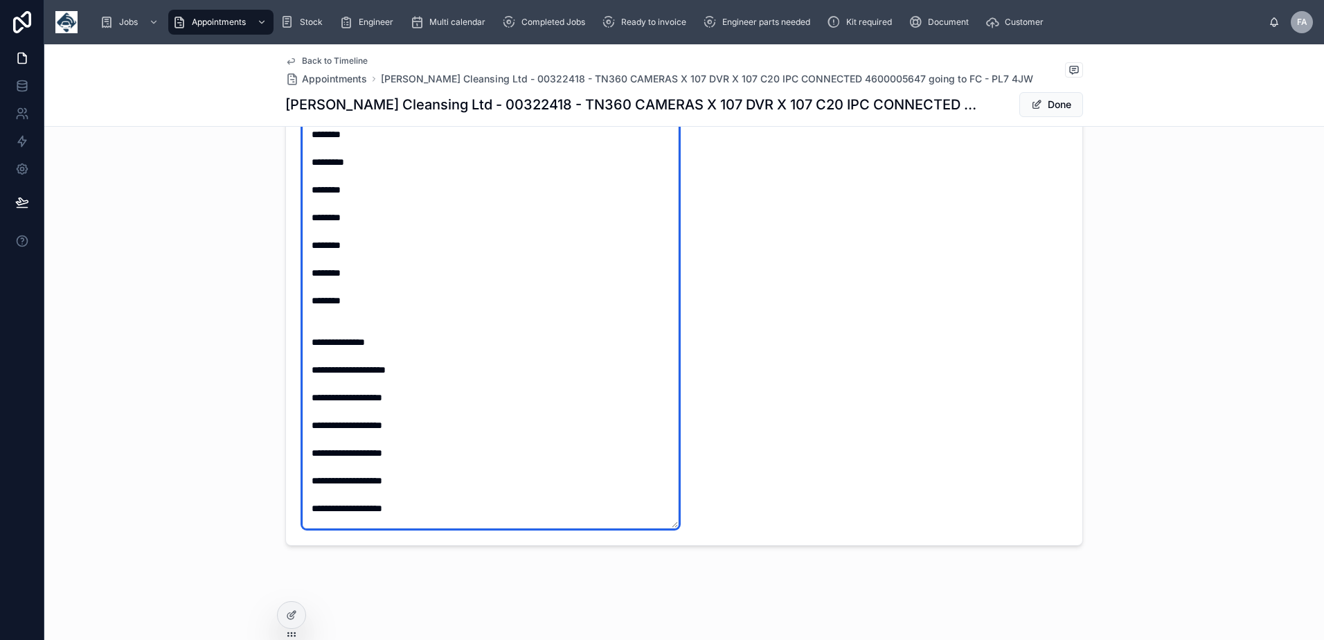
scroll to position [575, 0]
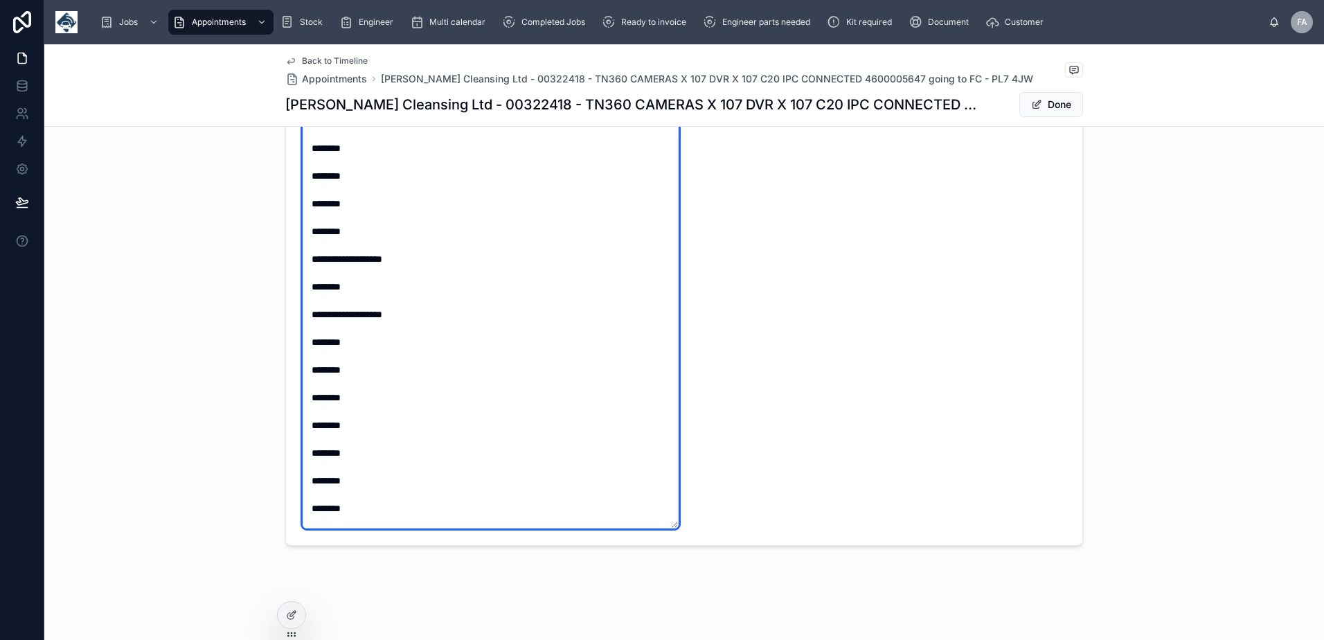
click at [368, 300] on textarea at bounding box center [491, 314] width 376 height 428
click at [368, 289] on textarea at bounding box center [491, 314] width 376 height 428
paste textarea "********"
click at [382, 381] on textarea at bounding box center [491, 314] width 376 height 428
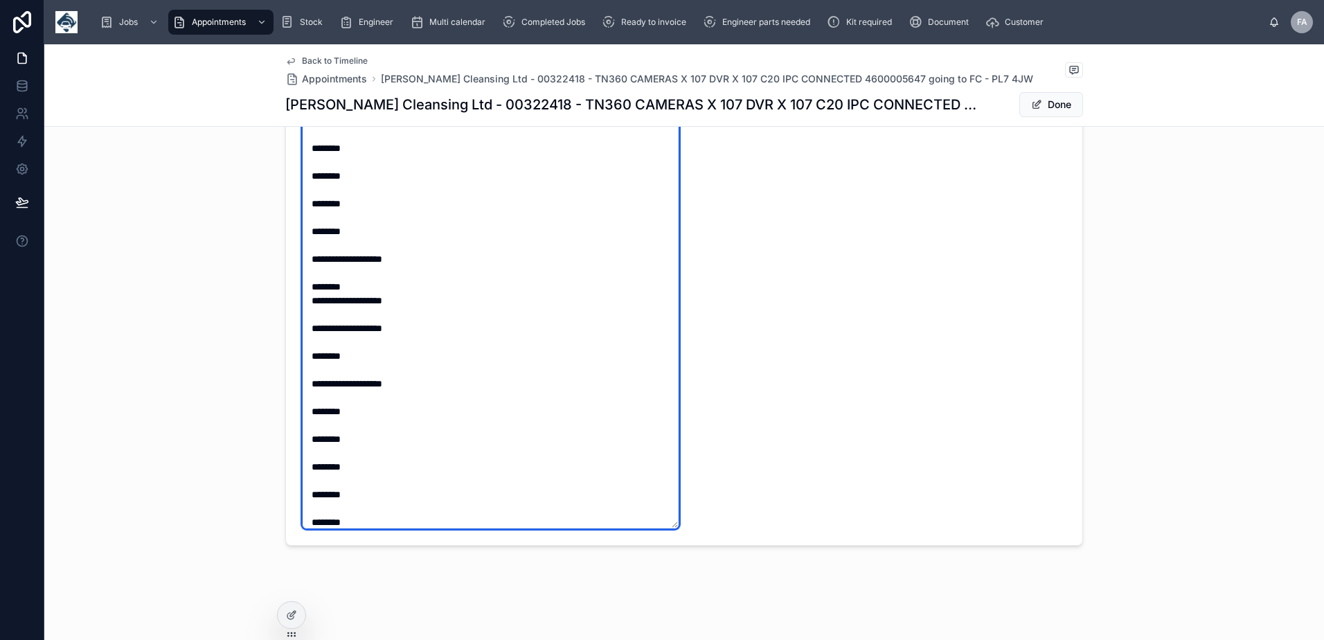
click at [498, 425] on textarea at bounding box center [491, 314] width 376 height 428
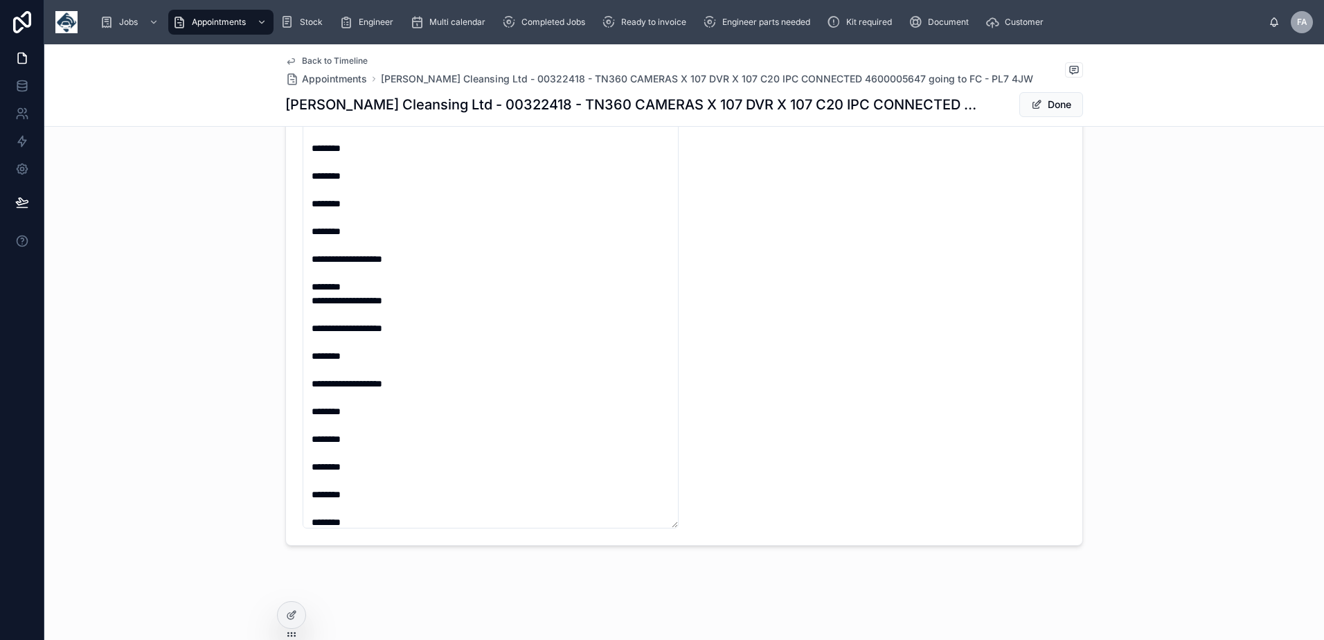
scroll to position [353, 0]
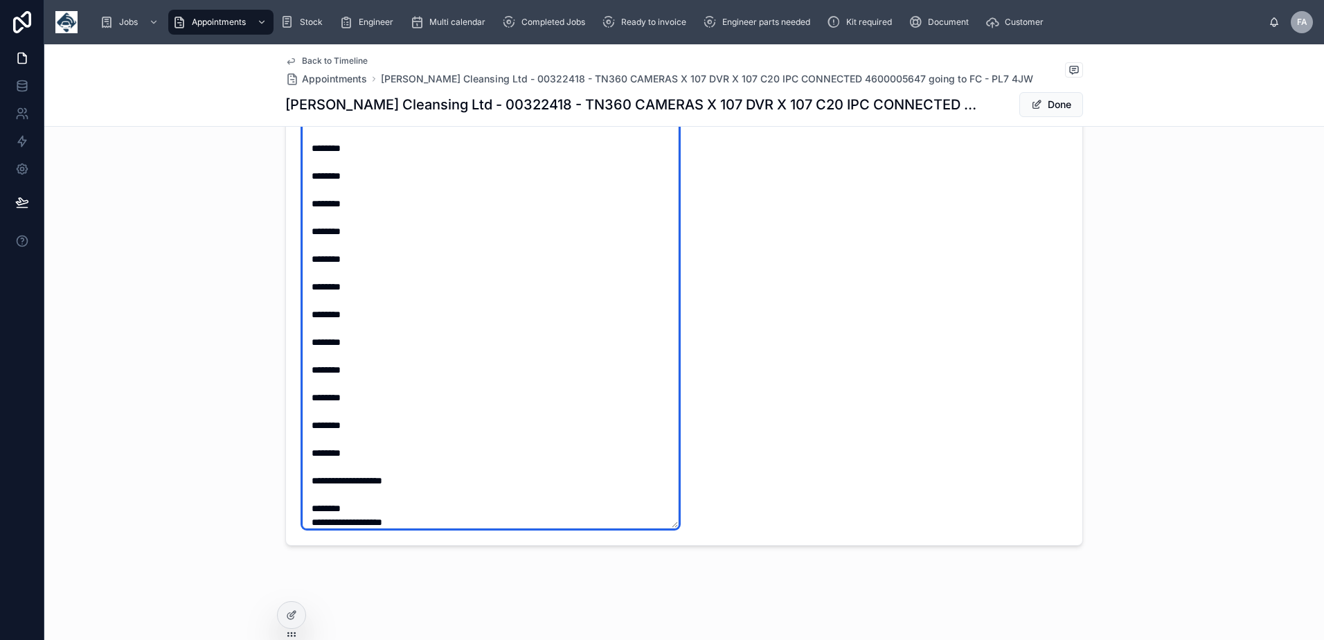
click at [367, 307] on textarea at bounding box center [491, 314] width 376 height 428
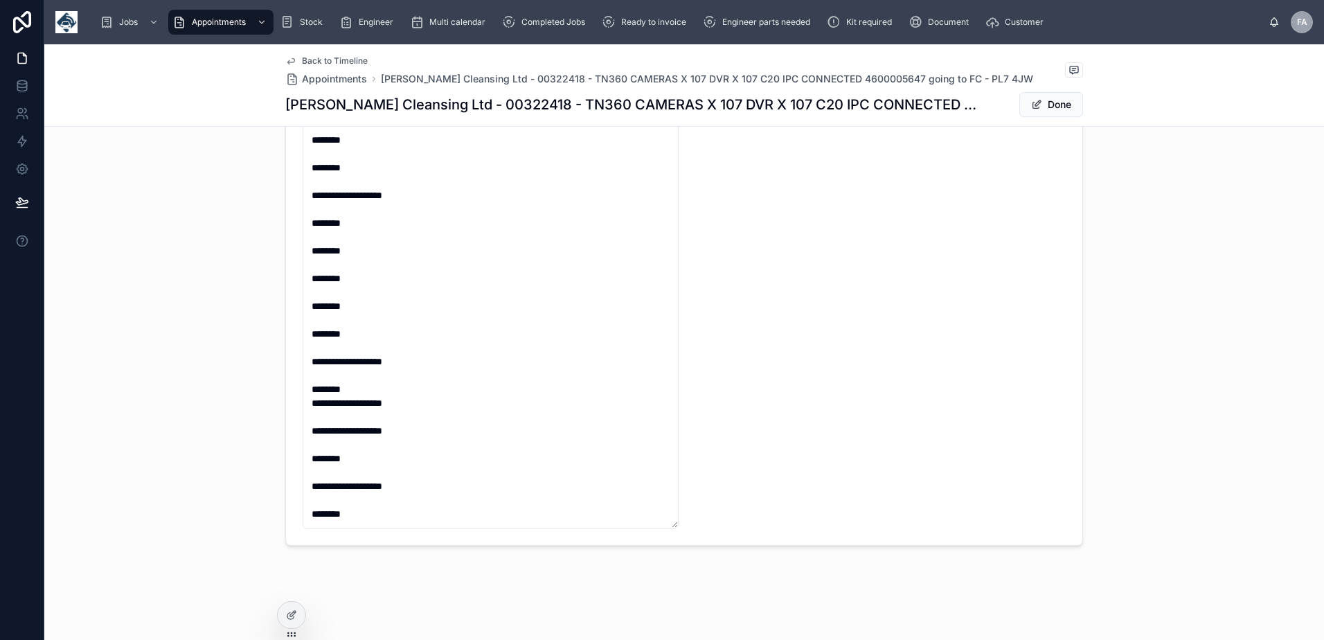
scroll to position [630, 0]
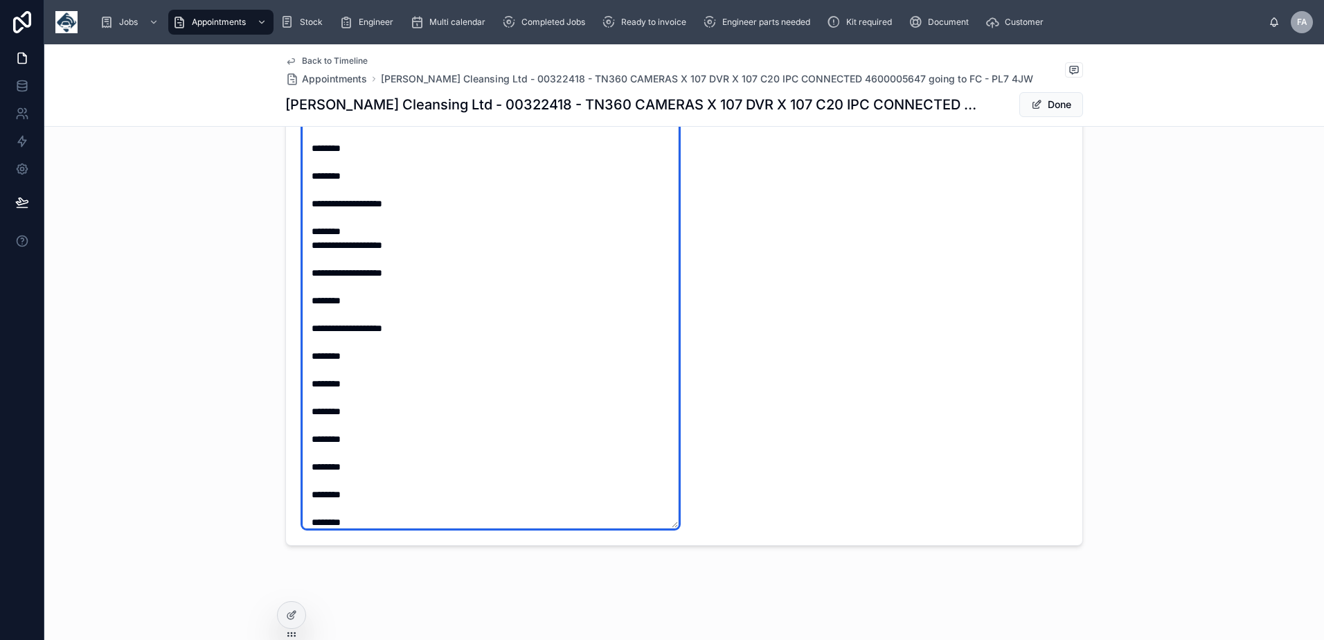
drag, startPoint x: 307, startPoint y: 204, endPoint x: 420, endPoint y: 213, distance: 112.5
click at [420, 213] on textarea at bounding box center [491, 314] width 376 height 428
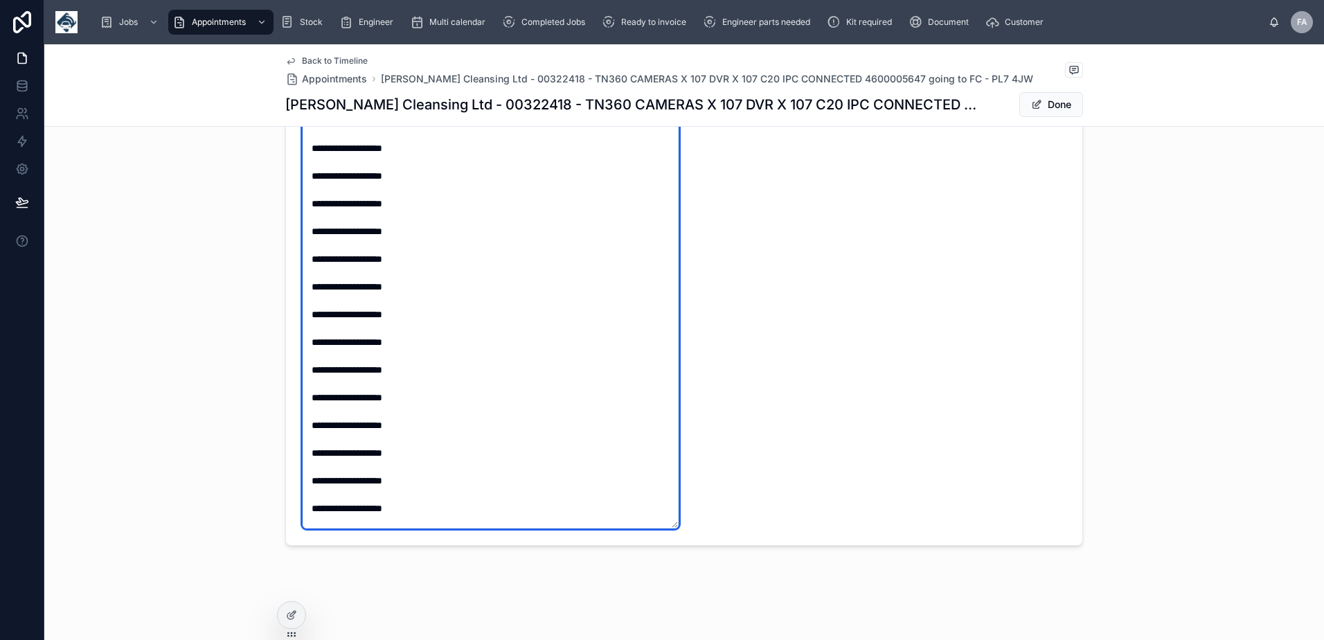
scroll to position [1668, 0]
click at [432, 260] on textarea at bounding box center [491, 314] width 376 height 428
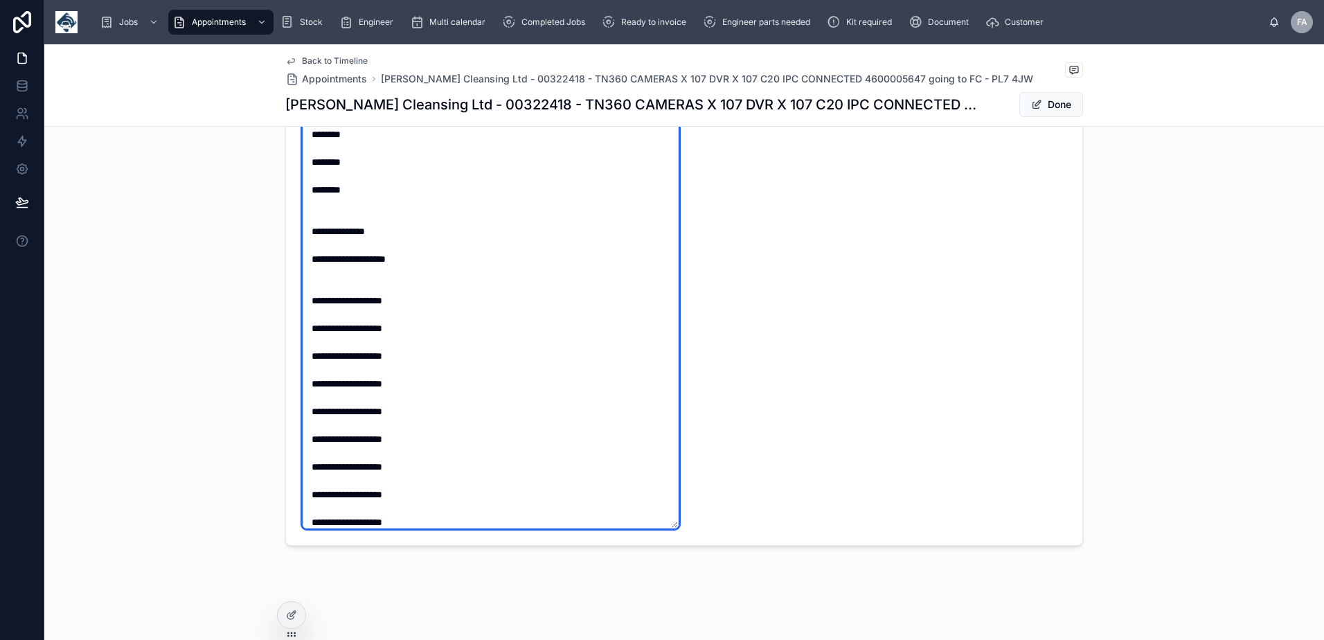
paste textarea "**********"
click at [307, 300] on textarea at bounding box center [491, 314] width 376 height 428
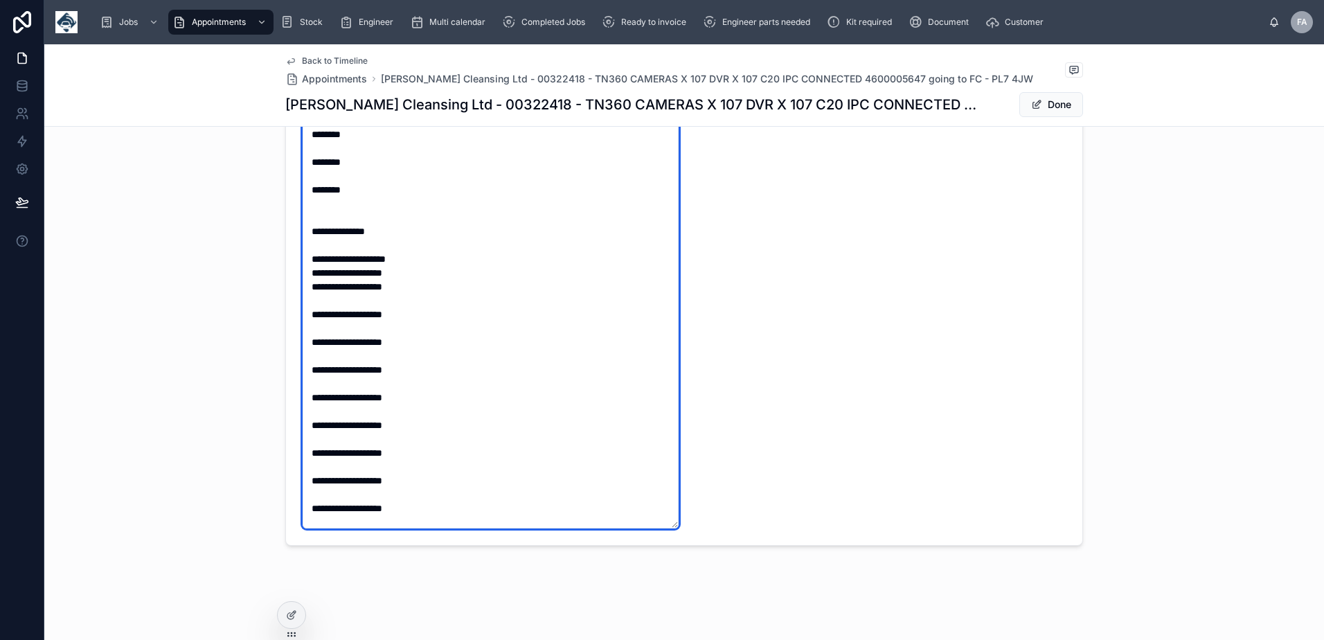
click at [305, 315] on textarea at bounding box center [491, 314] width 376 height 428
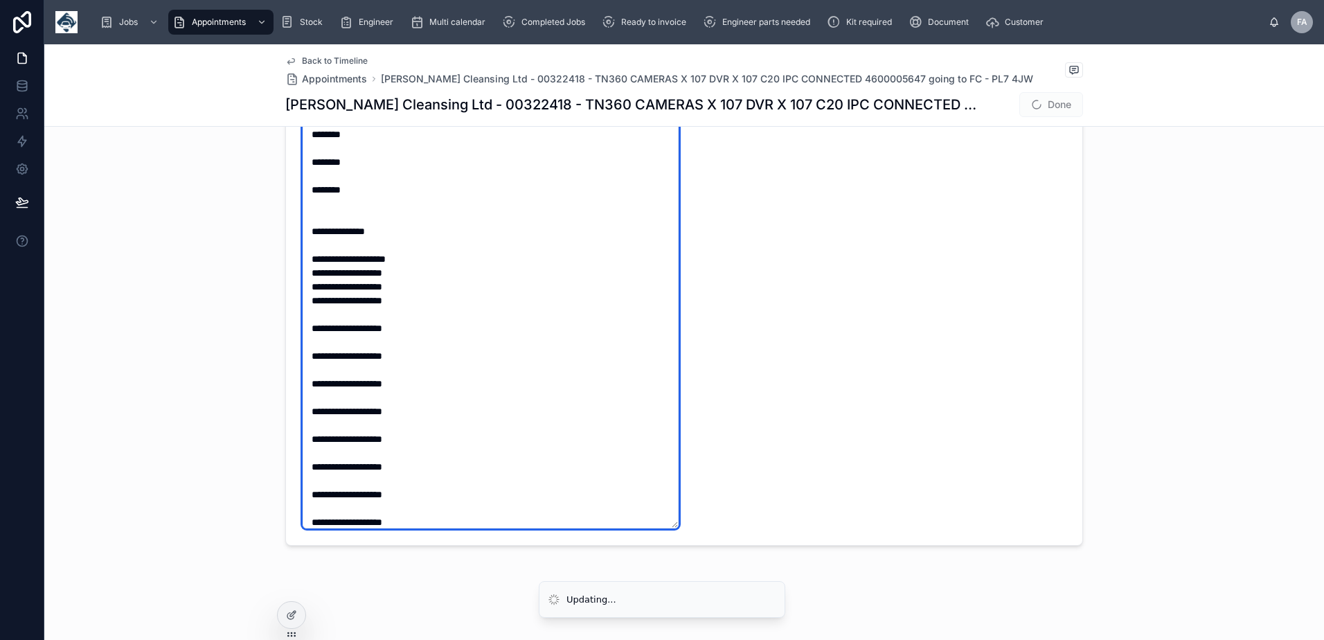
click at [306, 327] on textarea at bounding box center [491, 314] width 376 height 428
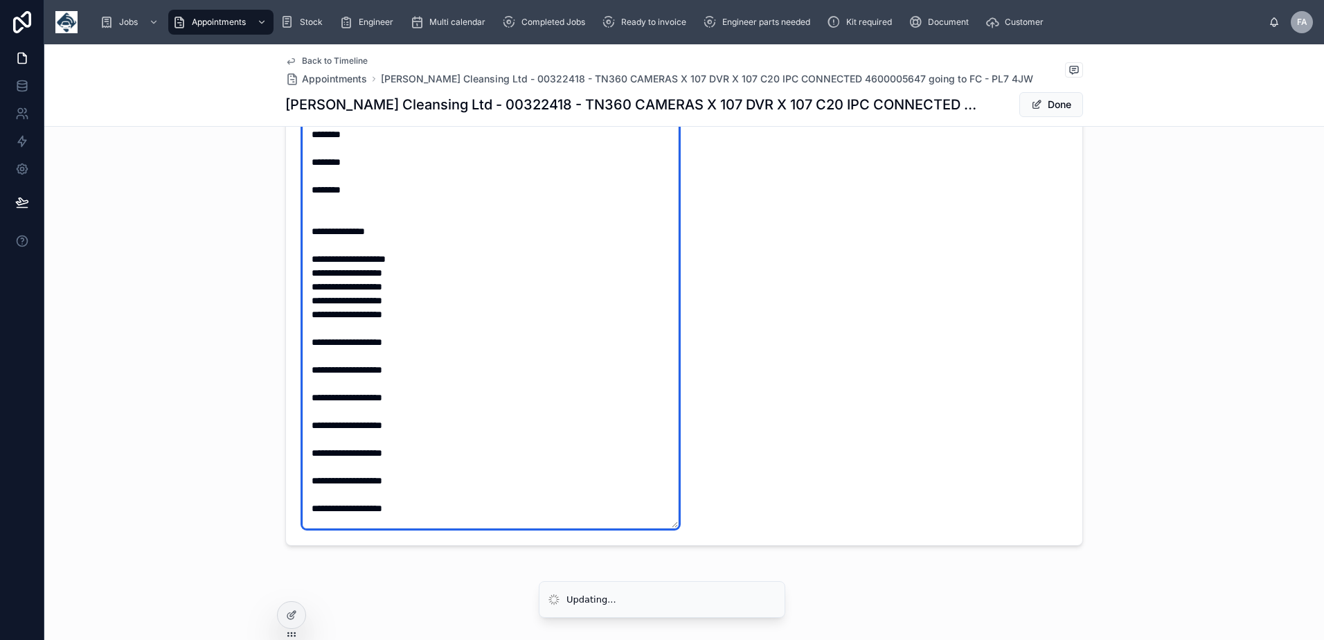
click at [307, 343] on textarea at bounding box center [491, 314] width 376 height 428
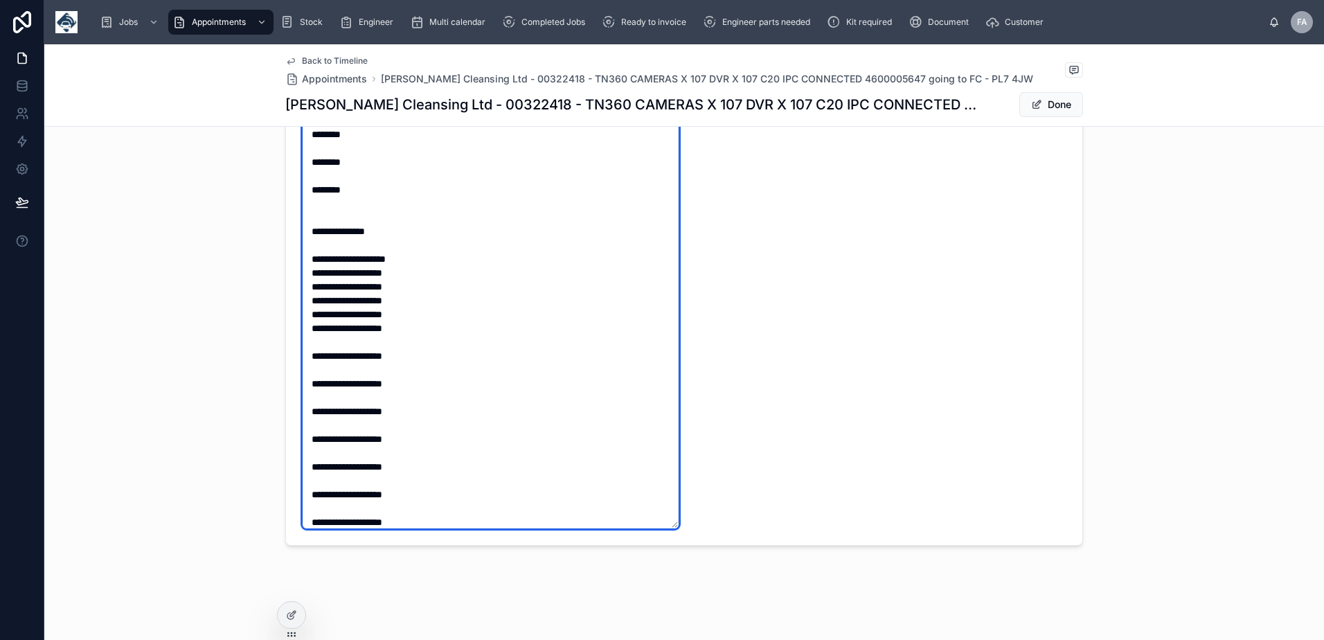
click at [308, 355] on textarea at bounding box center [491, 314] width 376 height 428
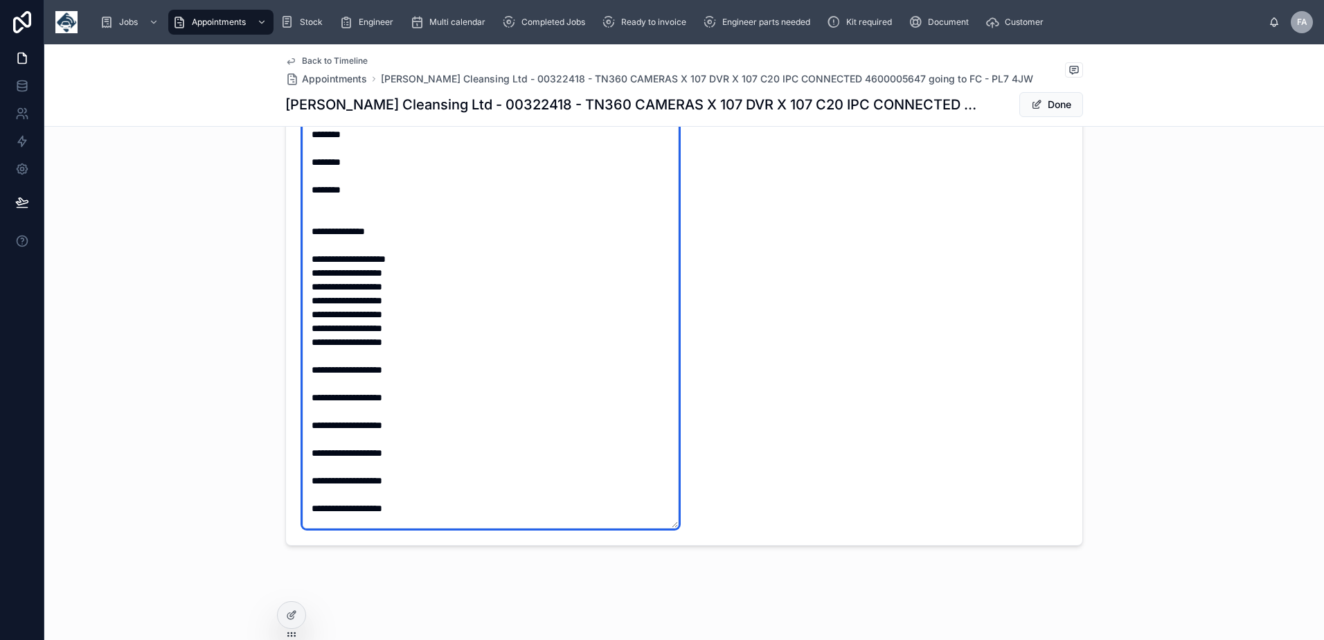
click at [307, 369] on textarea at bounding box center [491, 314] width 376 height 428
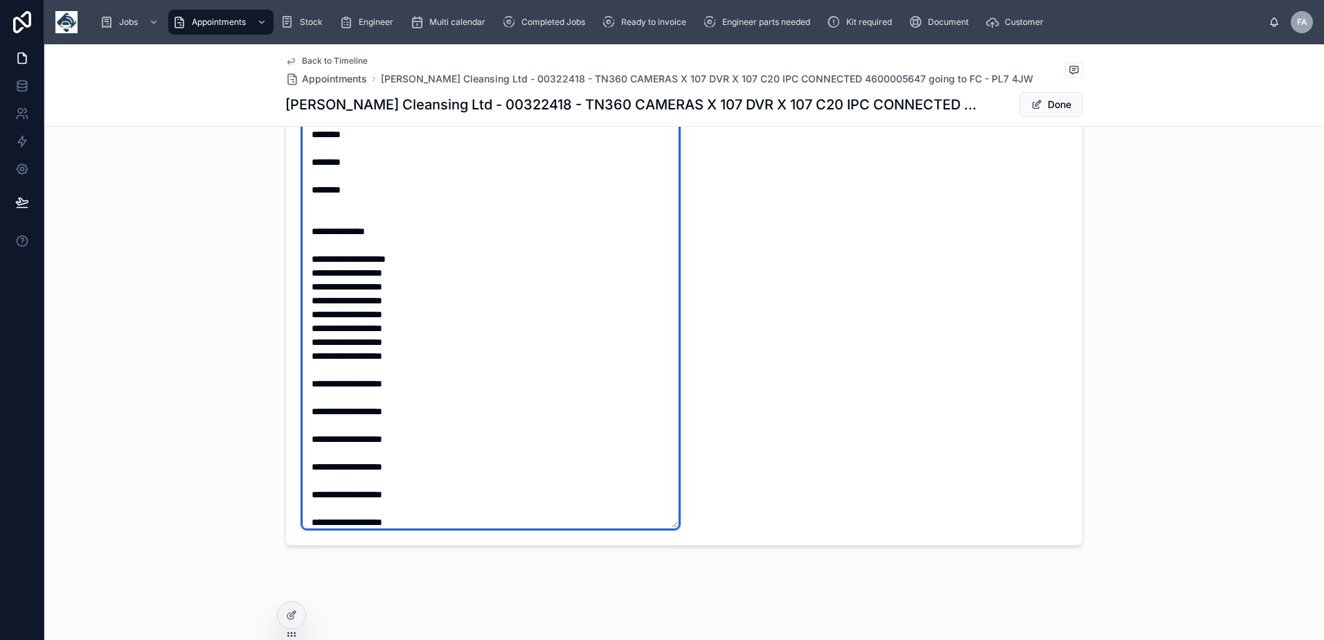
click at [305, 383] on textarea at bounding box center [491, 314] width 376 height 428
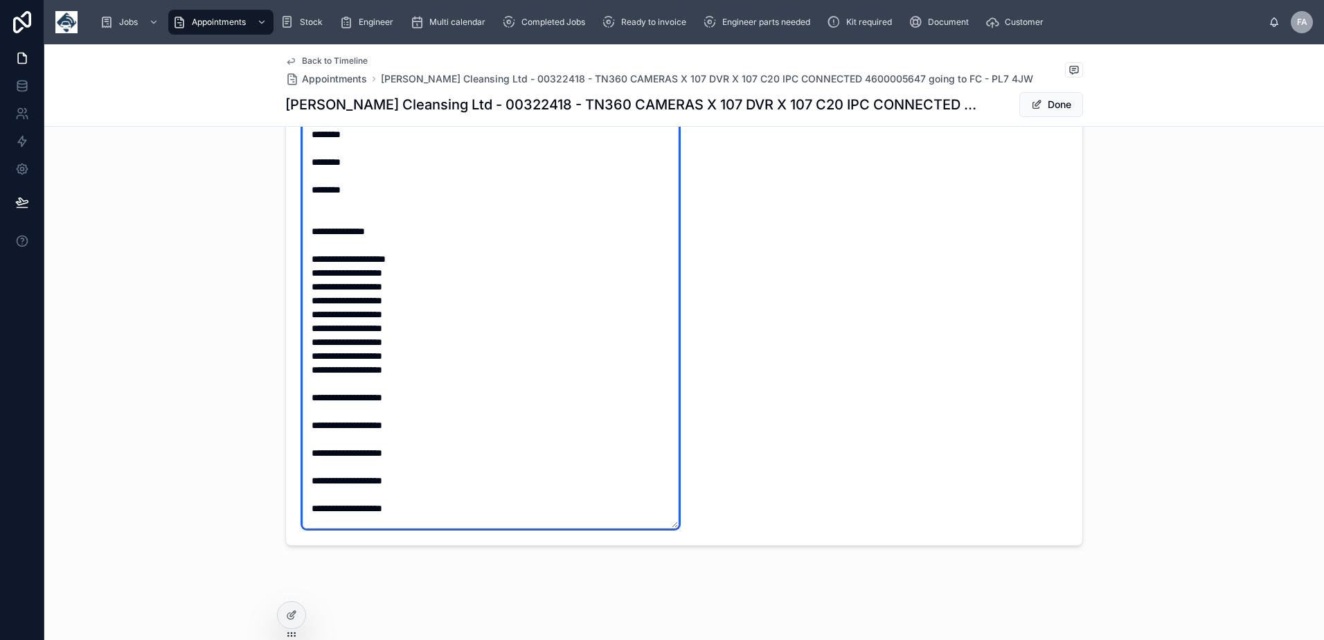
click at [304, 396] on textarea at bounding box center [491, 314] width 376 height 428
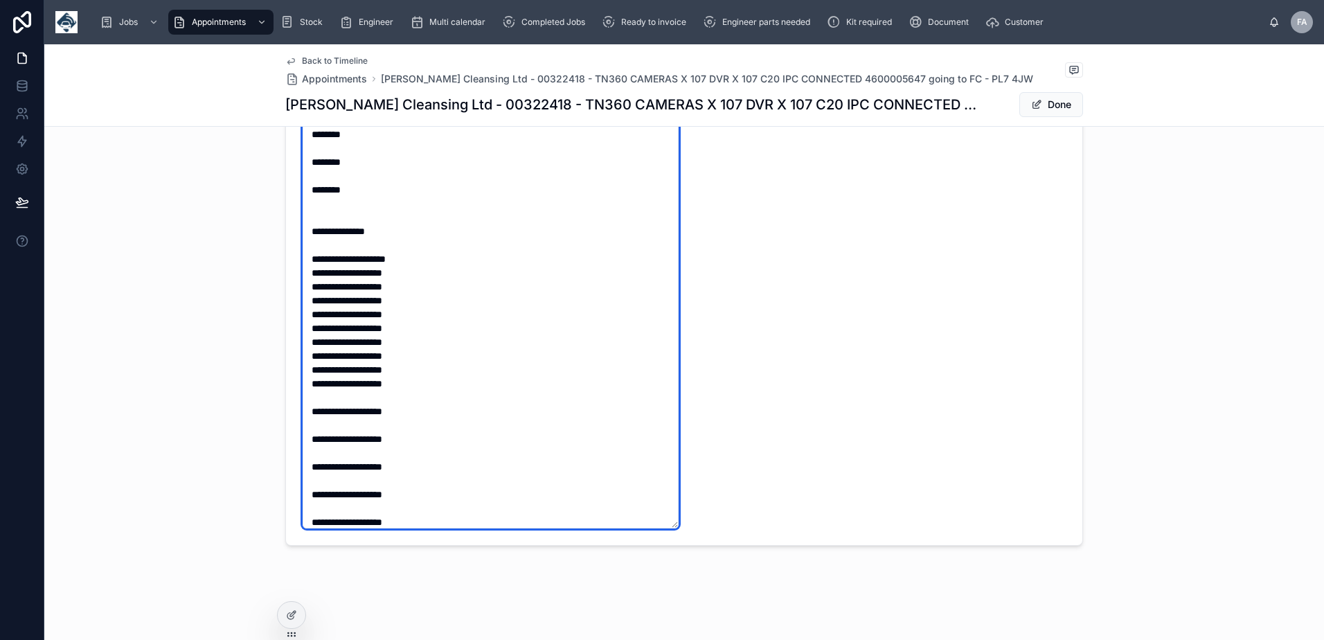
click at [304, 402] on textarea at bounding box center [491, 314] width 376 height 428
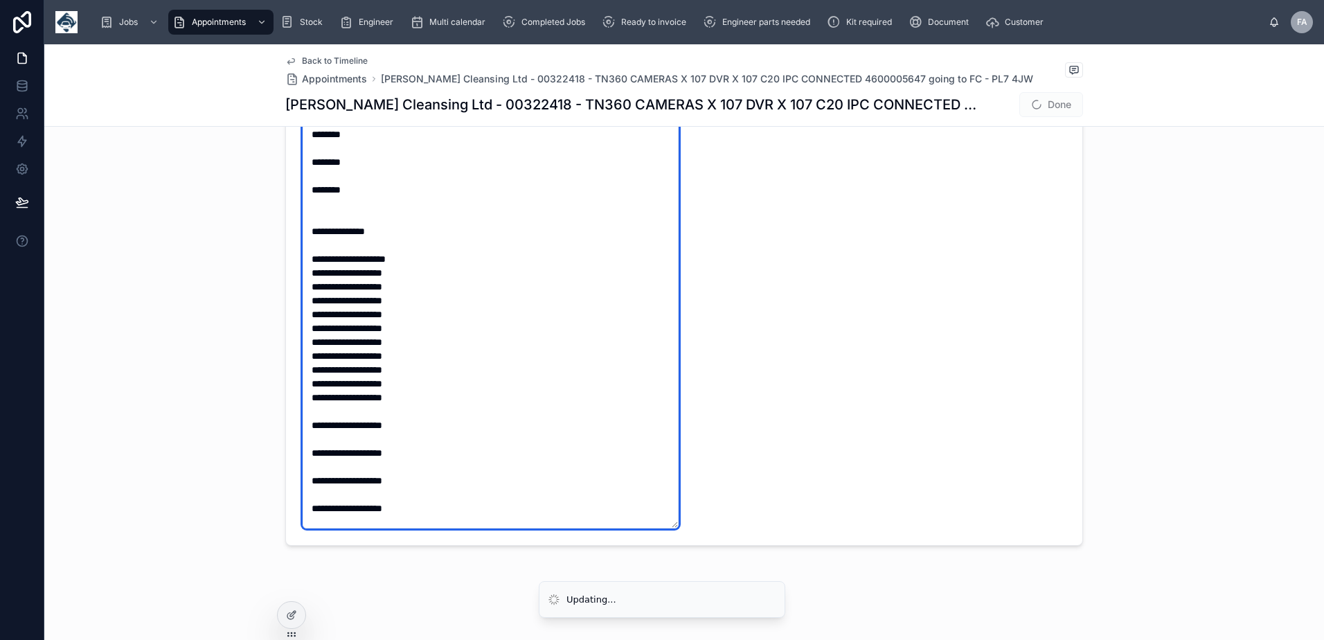
click at [307, 413] on textarea at bounding box center [491, 314] width 376 height 428
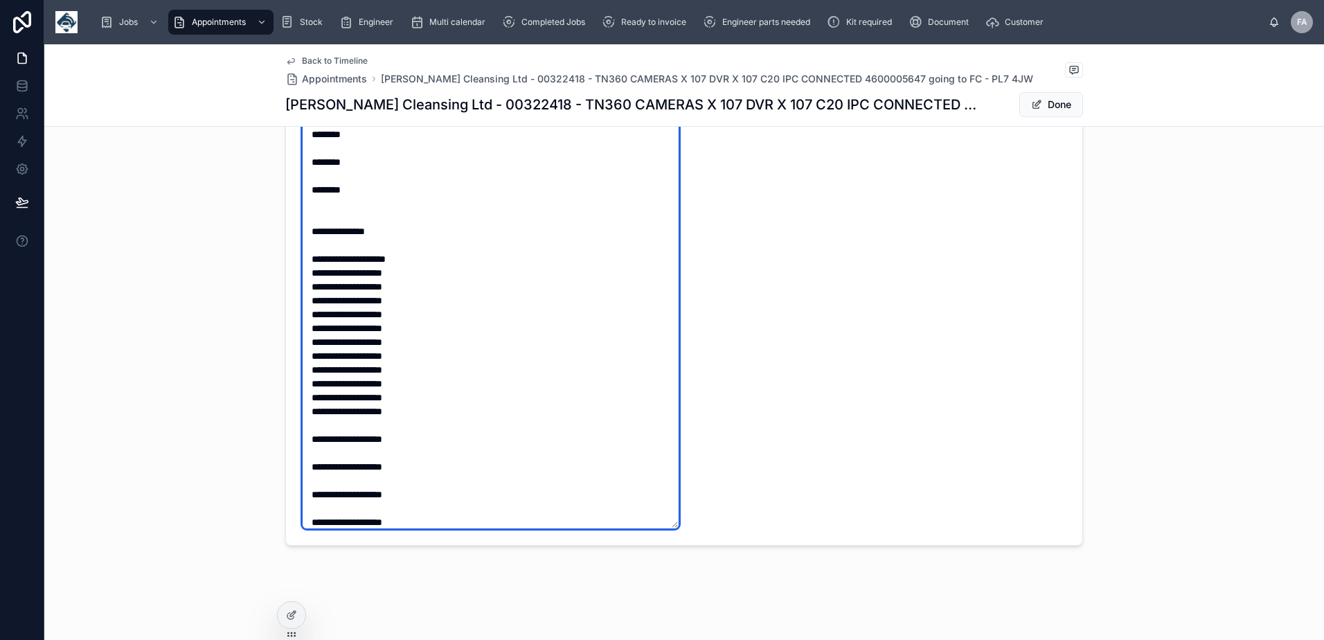
click at [308, 426] on textarea at bounding box center [491, 314] width 376 height 428
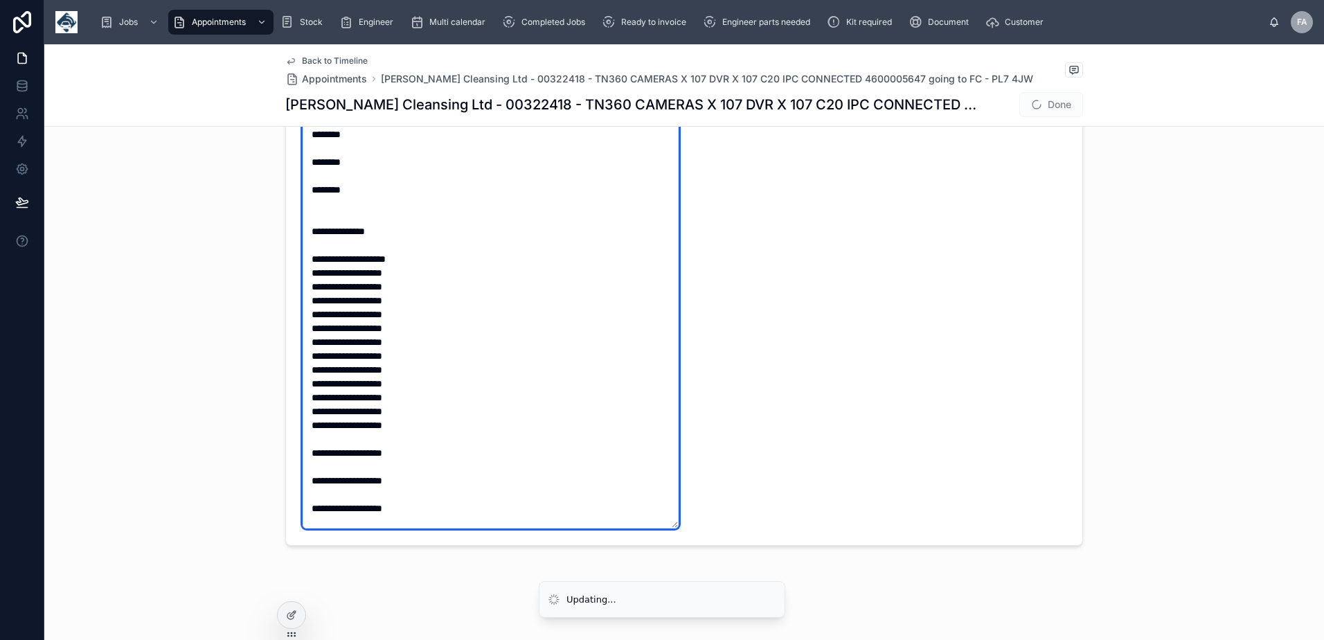
click at [310, 442] on textarea at bounding box center [491, 314] width 376 height 428
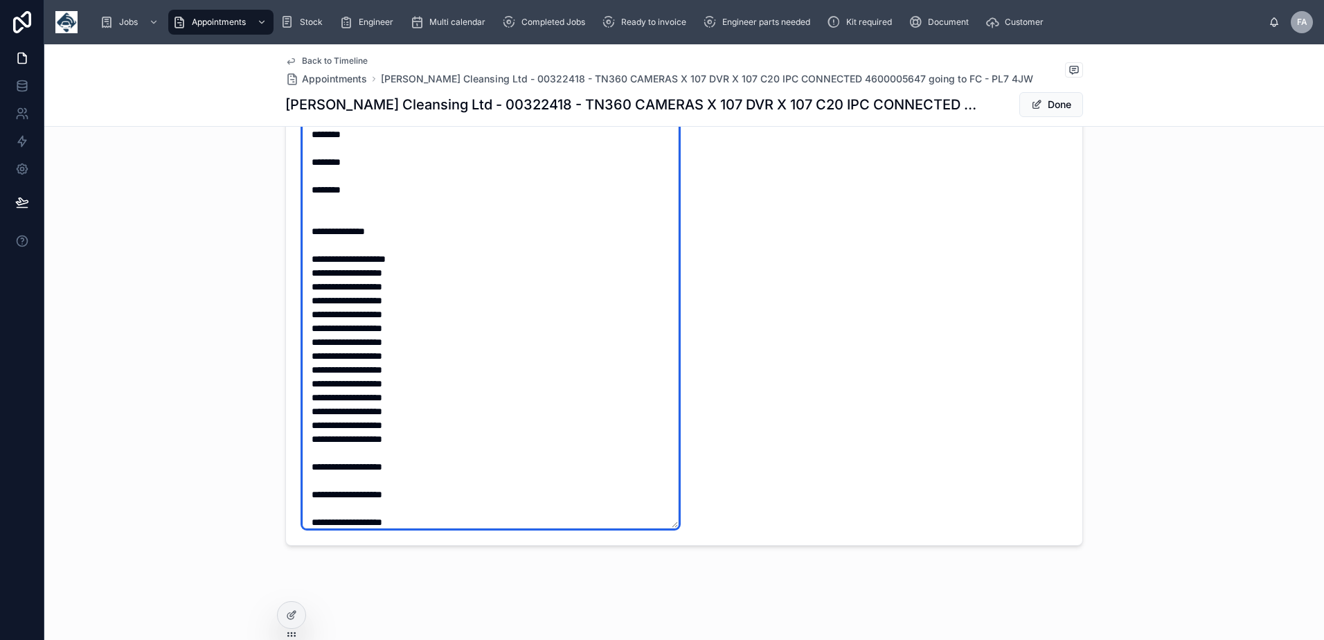
click at [310, 458] on textarea at bounding box center [491, 314] width 376 height 428
click at [307, 472] on textarea at bounding box center [491, 314] width 376 height 428
click at [307, 483] on textarea at bounding box center [491, 314] width 376 height 428
click at [309, 495] on textarea at bounding box center [491, 314] width 376 height 428
click at [307, 510] on textarea at bounding box center [491, 314] width 376 height 428
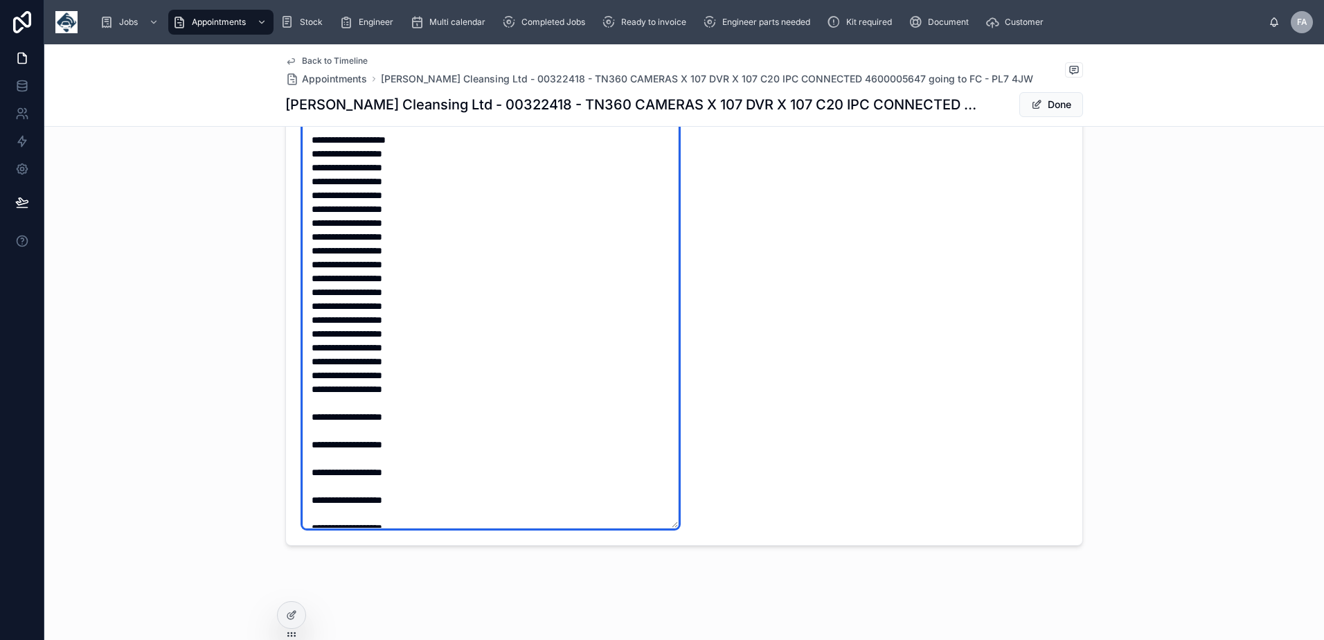
scroll to position [1807, 0]
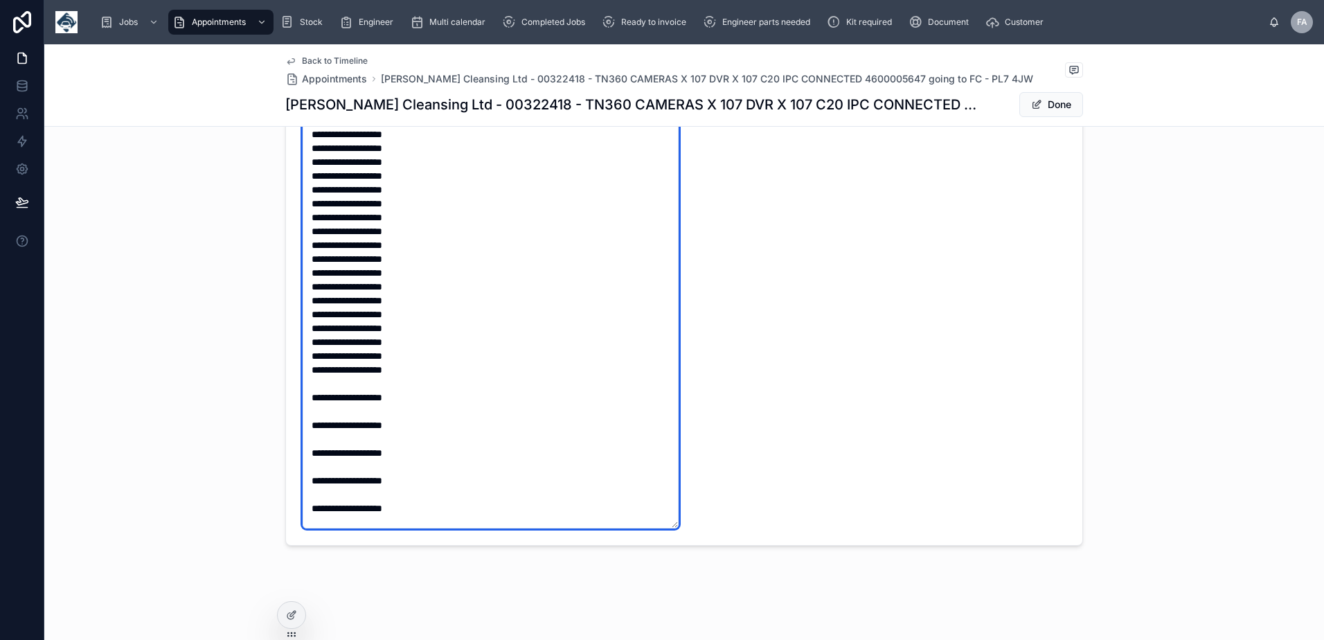
click at [310, 386] on textarea at bounding box center [491, 314] width 376 height 428
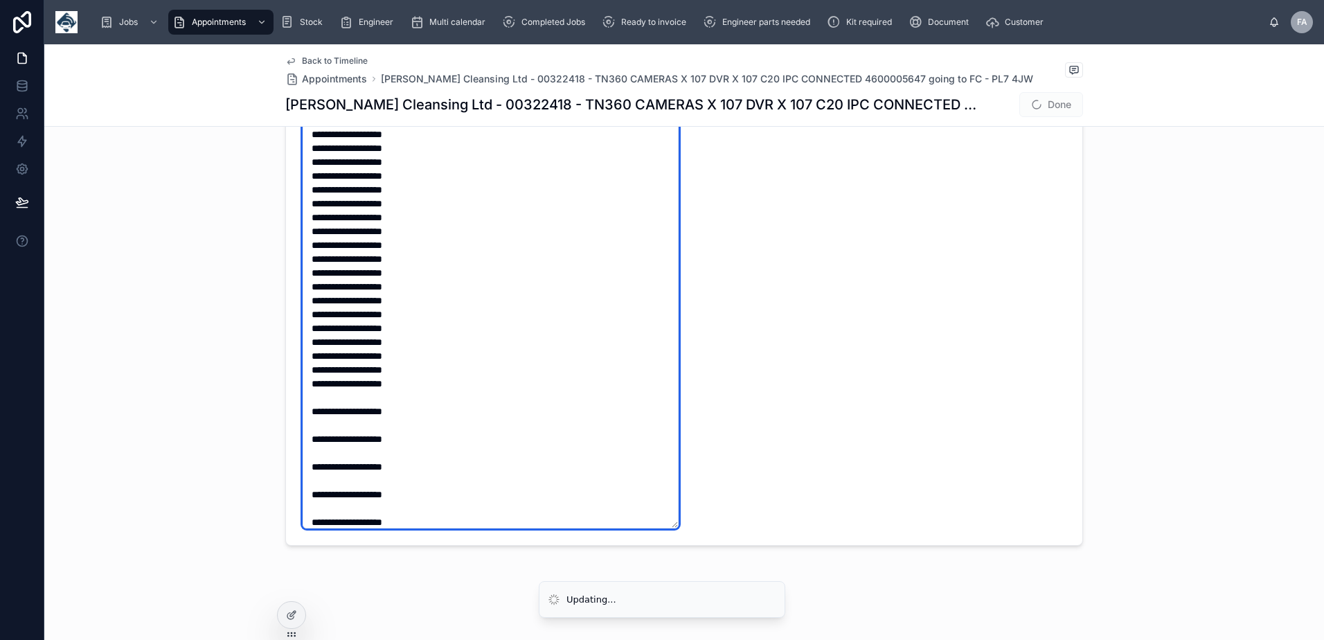
click at [311, 399] on textarea at bounding box center [491, 314] width 376 height 428
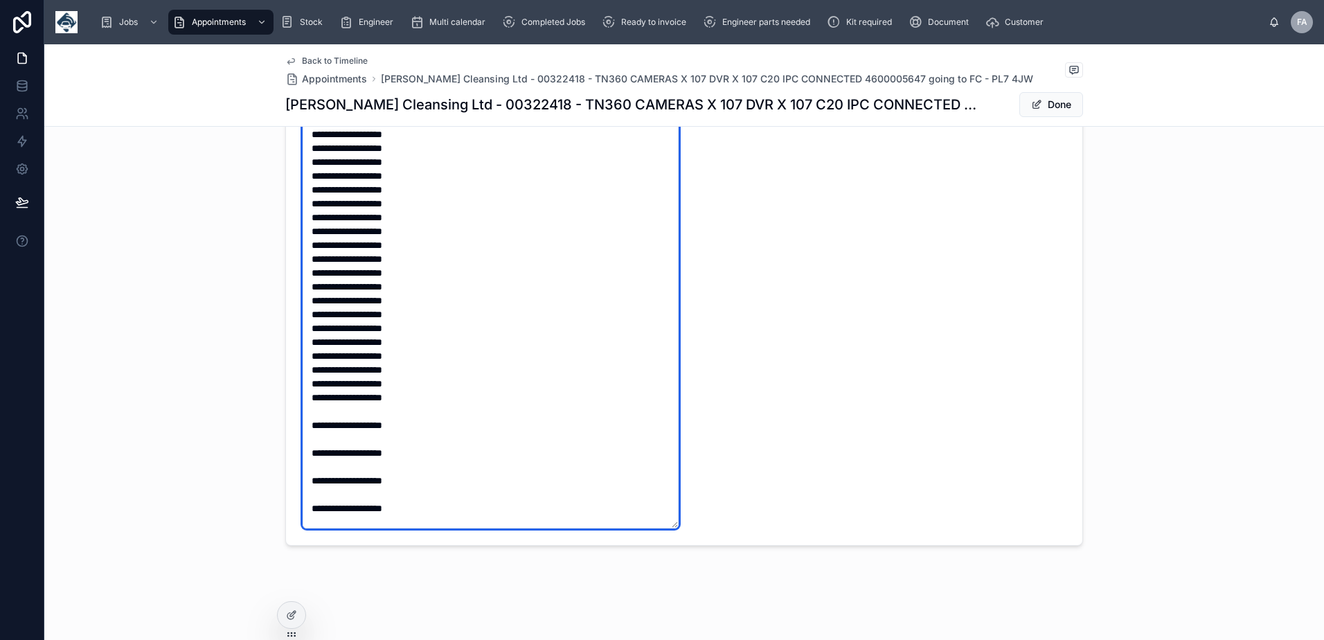
click at [311, 416] on textarea at bounding box center [491, 314] width 376 height 428
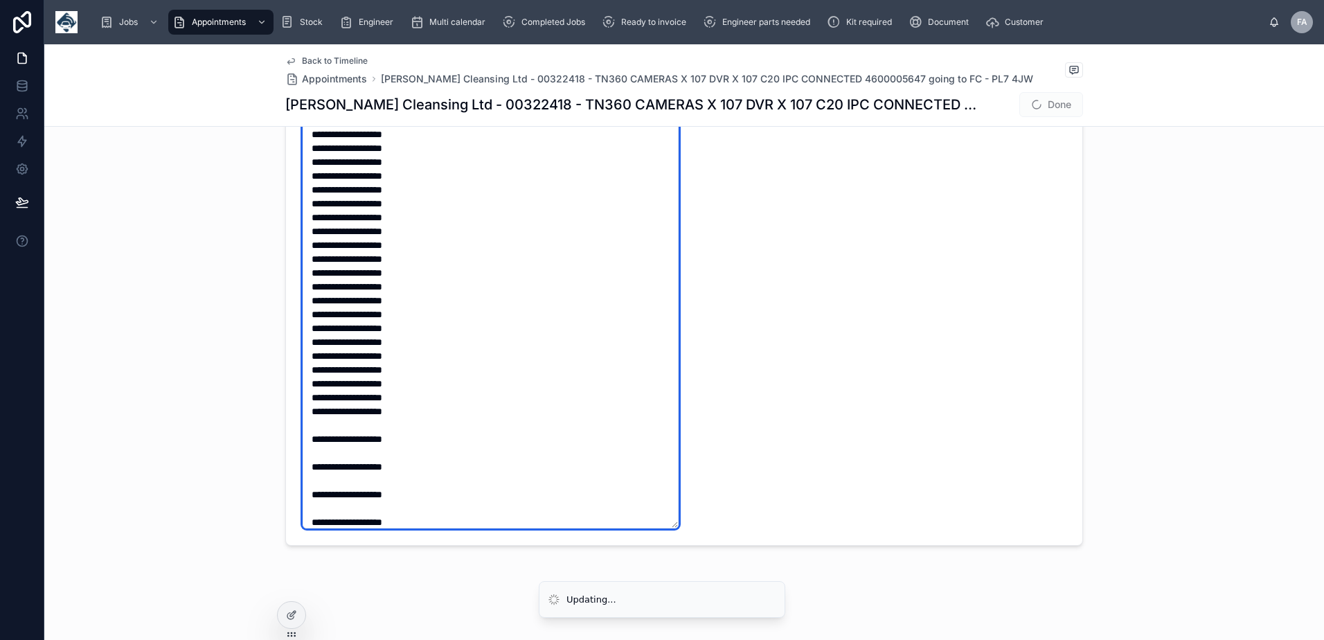
click at [310, 432] on textarea at bounding box center [491, 314] width 376 height 428
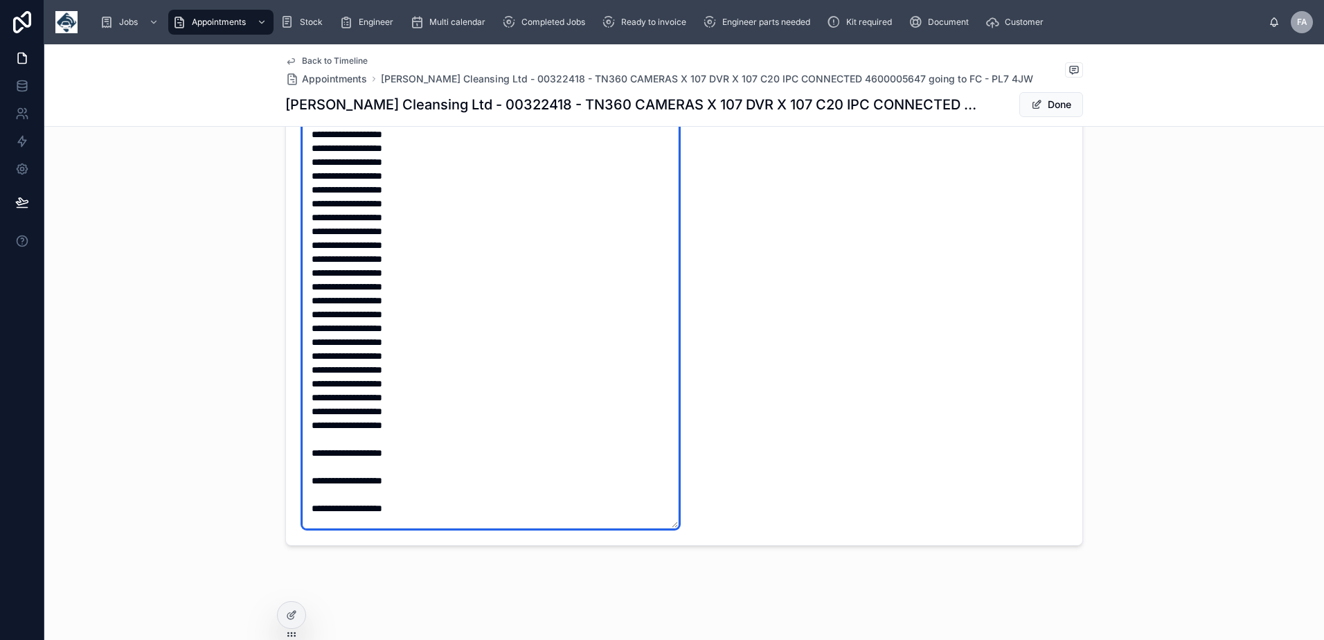
click at [315, 438] on textarea at bounding box center [491, 314] width 376 height 428
click at [314, 450] on textarea at bounding box center [491, 314] width 376 height 428
click at [315, 465] on textarea at bounding box center [491, 314] width 376 height 428
click at [315, 483] on textarea at bounding box center [491, 314] width 376 height 428
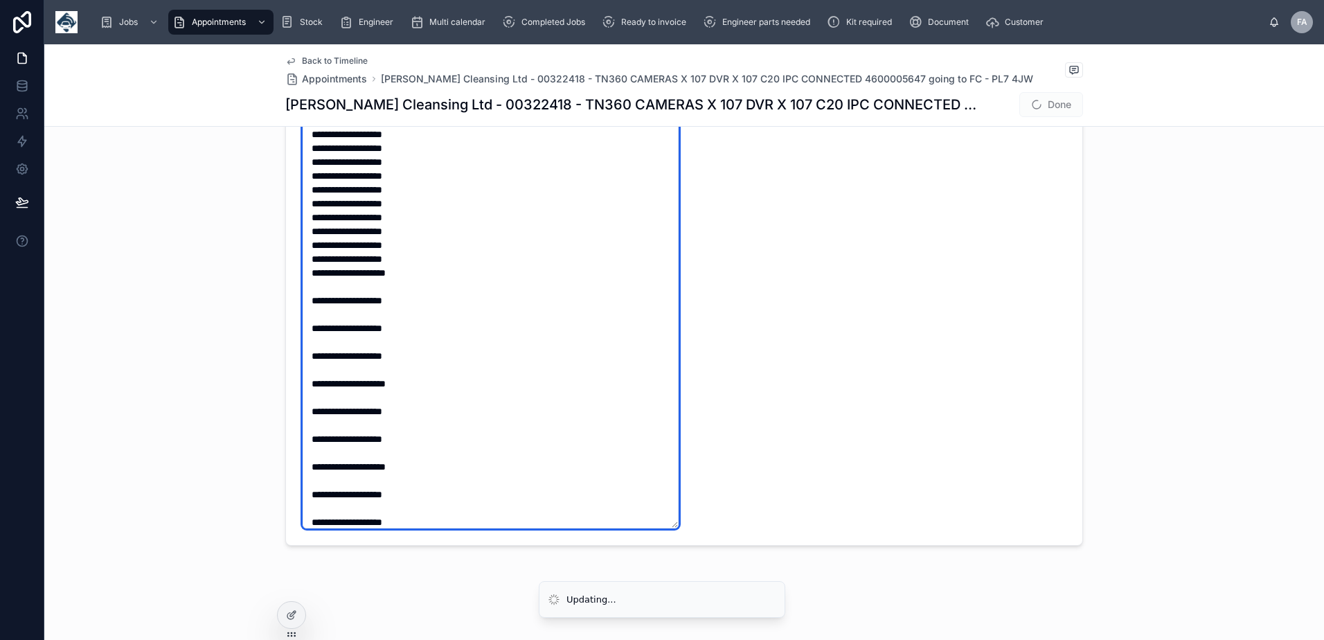
click at [316, 402] on textarea at bounding box center [491, 314] width 376 height 428
click at [313, 372] on textarea at bounding box center [491, 314] width 376 height 428
click at [315, 340] on textarea at bounding box center [491, 314] width 376 height 428
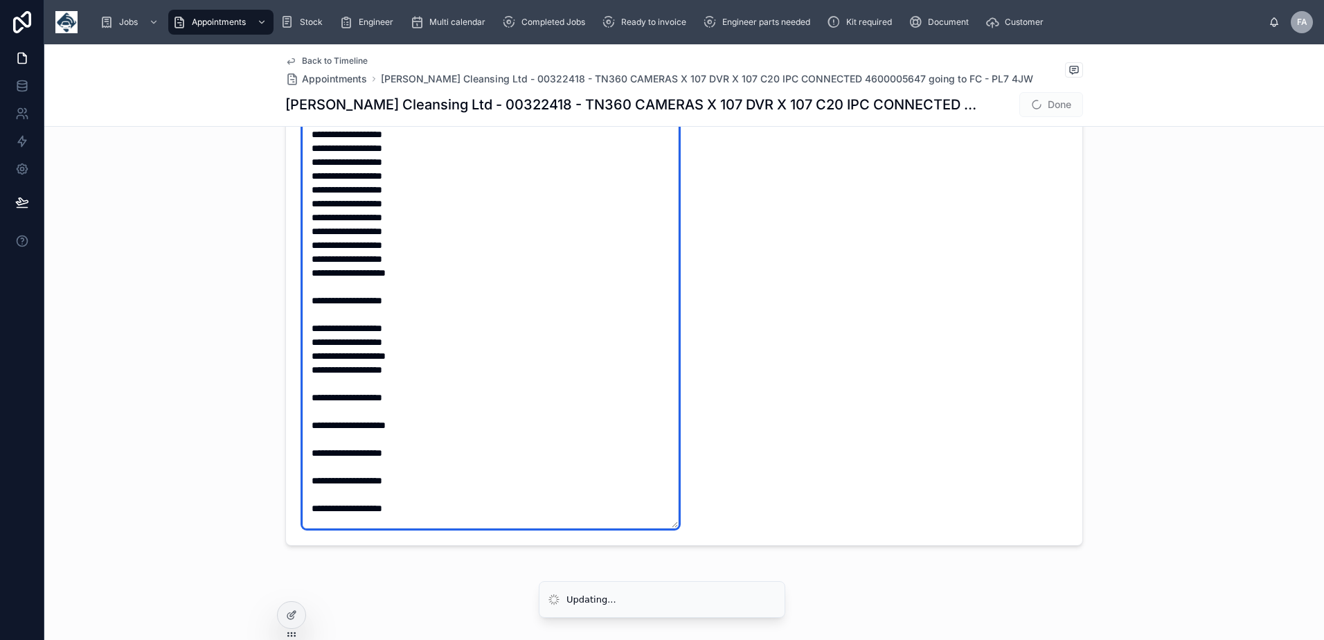
click at [313, 312] on textarea at bounding box center [491, 314] width 376 height 428
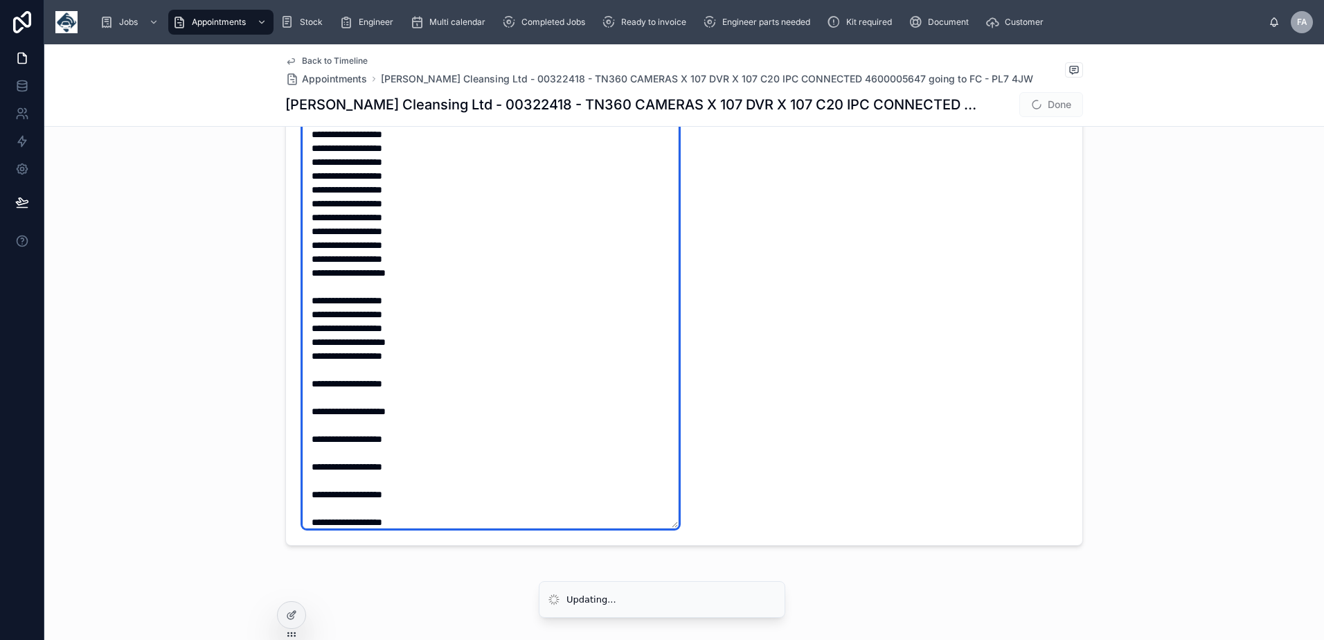
click at [313, 288] on textarea at bounding box center [491, 314] width 376 height 428
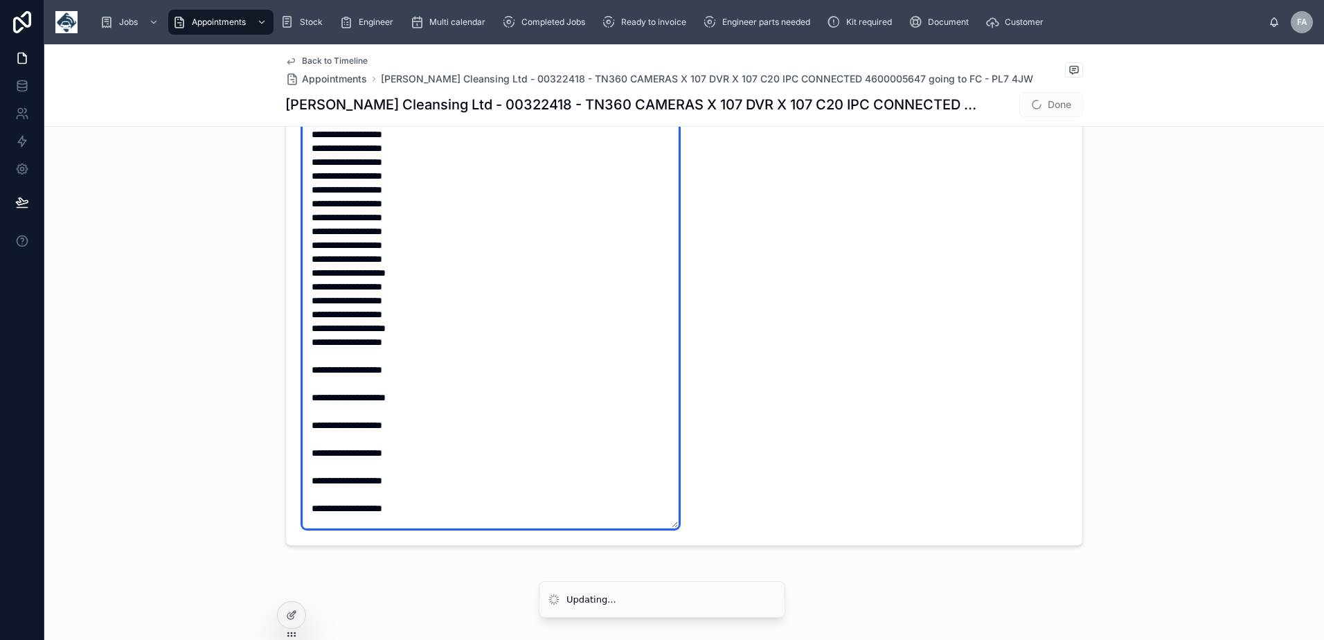
click at [312, 354] on textarea at bounding box center [491, 314] width 376 height 428
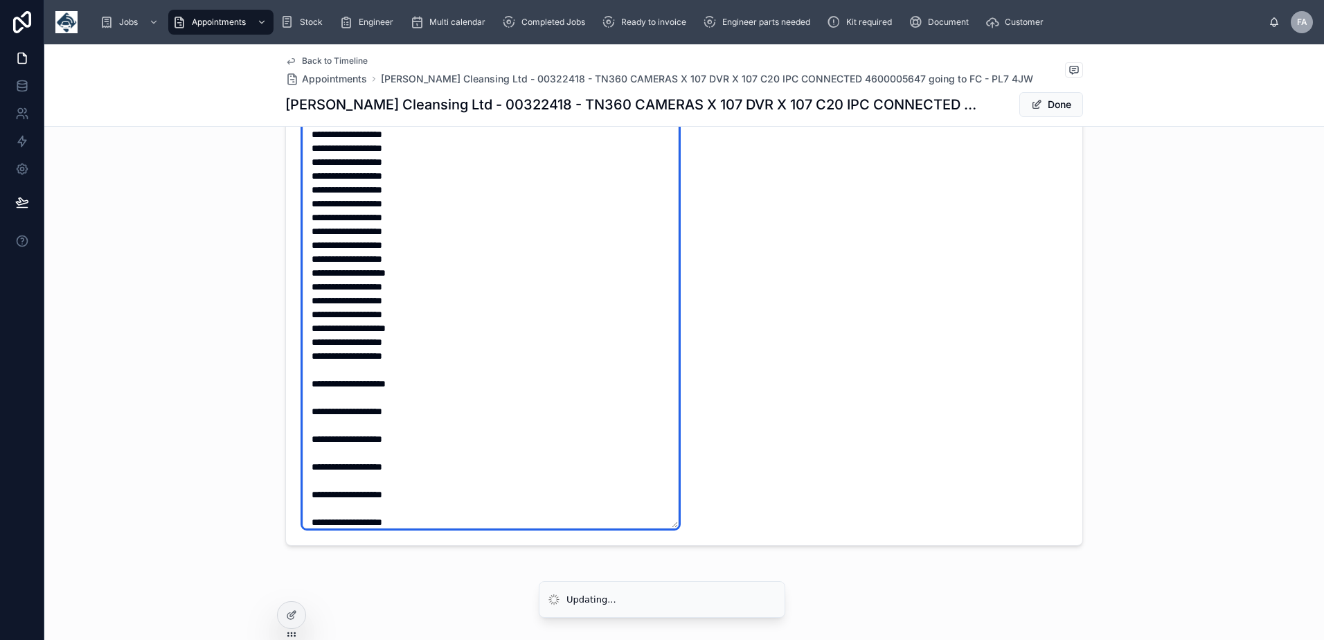
click at [309, 371] on textarea at bounding box center [491, 314] width 376 height 428
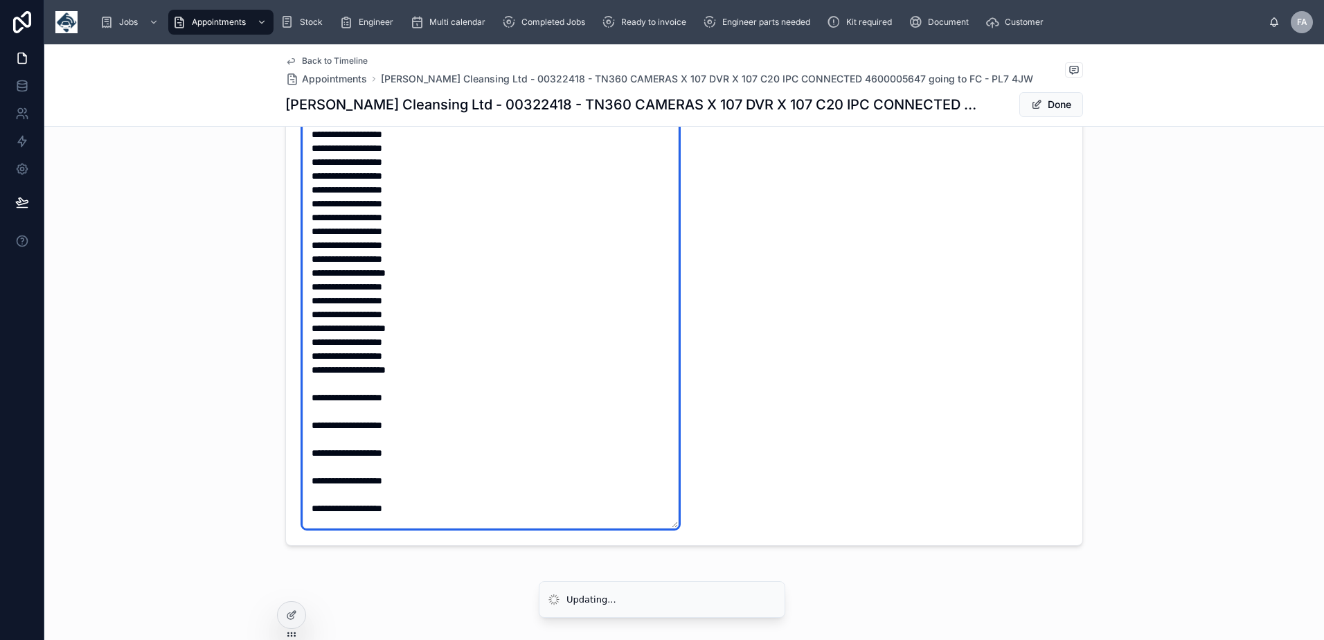
click at [314, 390] on textarea at bounding box center [491, 314] width 376 height 428
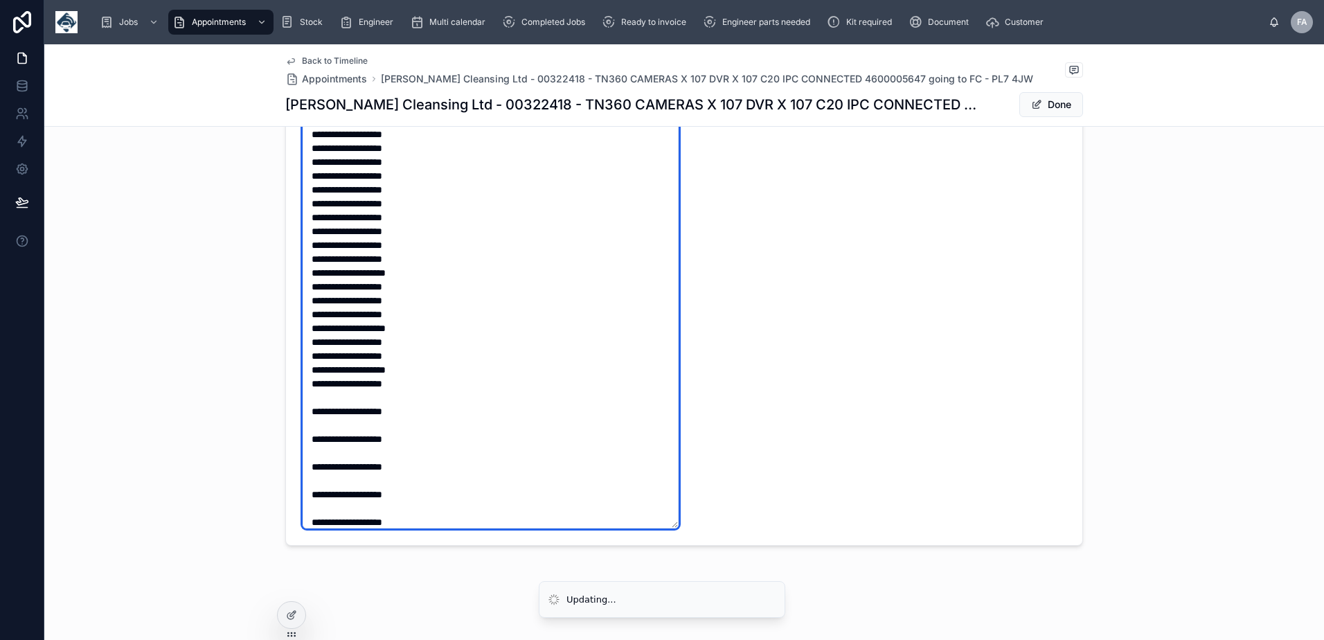
click at [315, 401] on textarea at bounding box center [491, 314] width 376 height 428
click at [318, 421] on textarea at bounding box center [491, 314] width 376 height 428
click at [321, 417] on textarea at bounding box center [491, 314] width 376 height 428
click at [315, 431] on textarea at bounding box center [491, 314] width 376 height 428
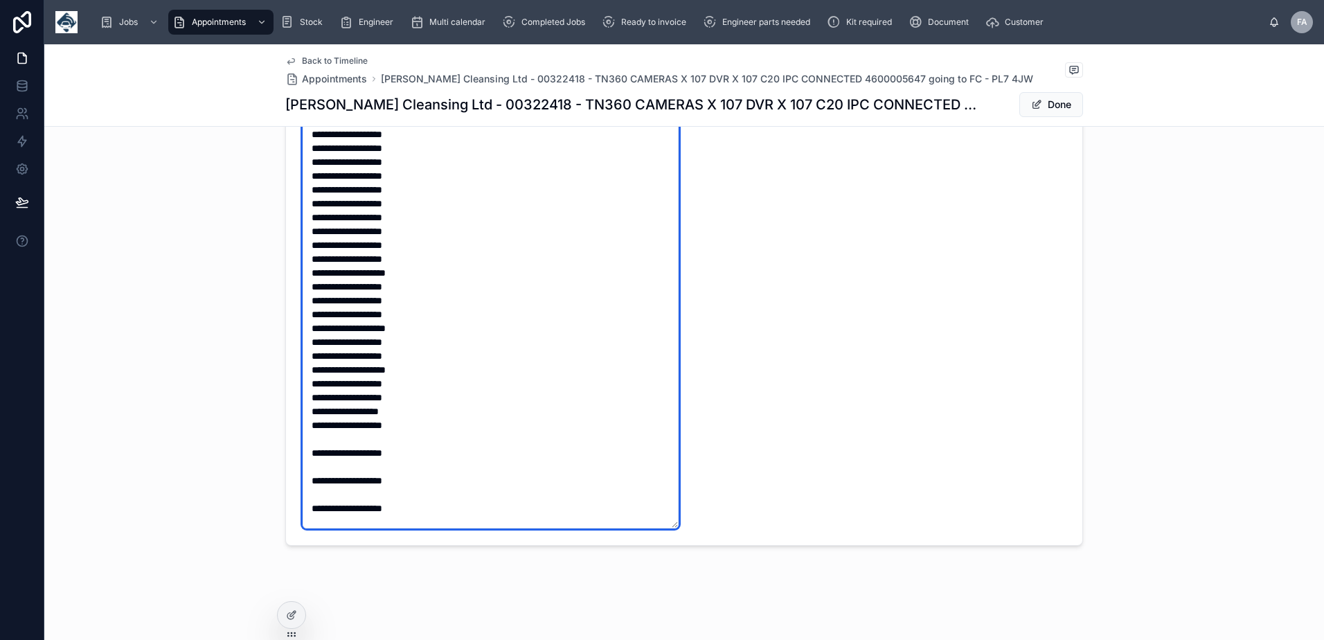
click at [316, 442] on textarea at bounding box center [491, 314] width 376 height 428
click at [325, 457] on textarea at bounding box center [491, 314] width 376 height 428
click at [317, 470] on textarea at bounding box center [491, 314] width 376 height 428
click at [315, 415] on textarea at bounding box center [491, 314] width 376 height 428
drag, startPoint x: 483, startPoint y: 406, endPoint x: 415, endPoint y: 440, distance: 76.2
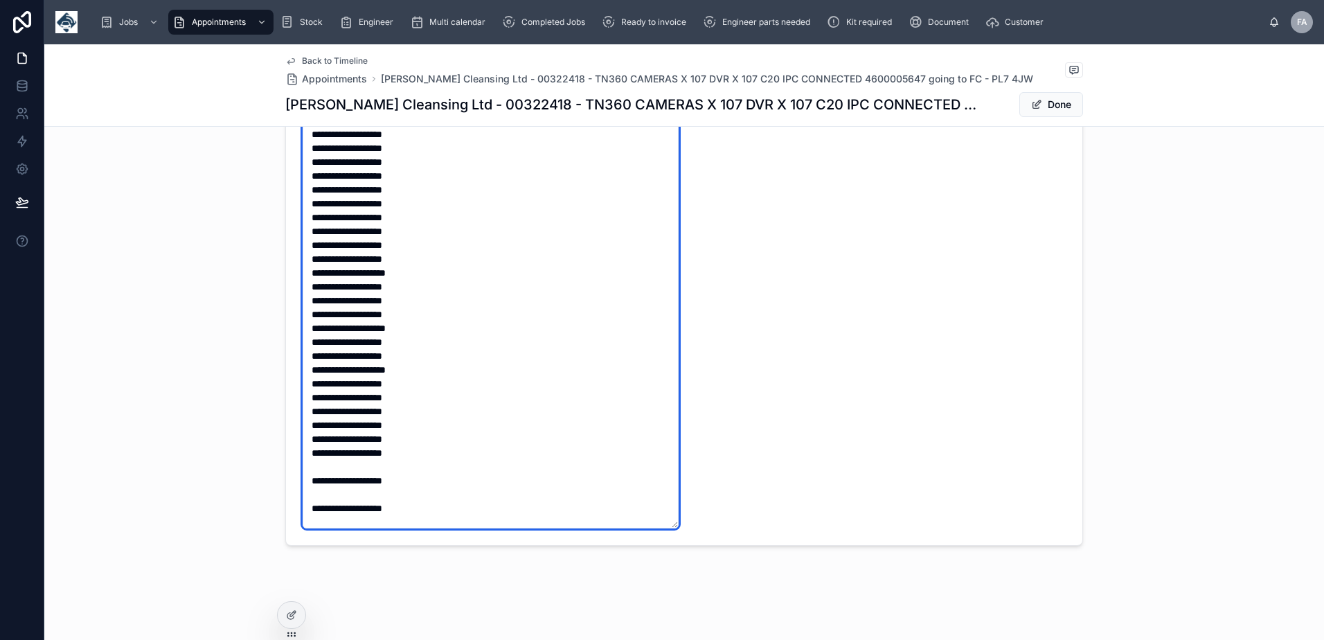
click at [475, 405] on textarea at bounding box center [491, 314] width 376 height 428
click at [334, 467] on textarea at bounding box center [491, 314] width 376 height 428
click at [319, 485] on textarea at bounding box center [491, 314] width 376 height 428
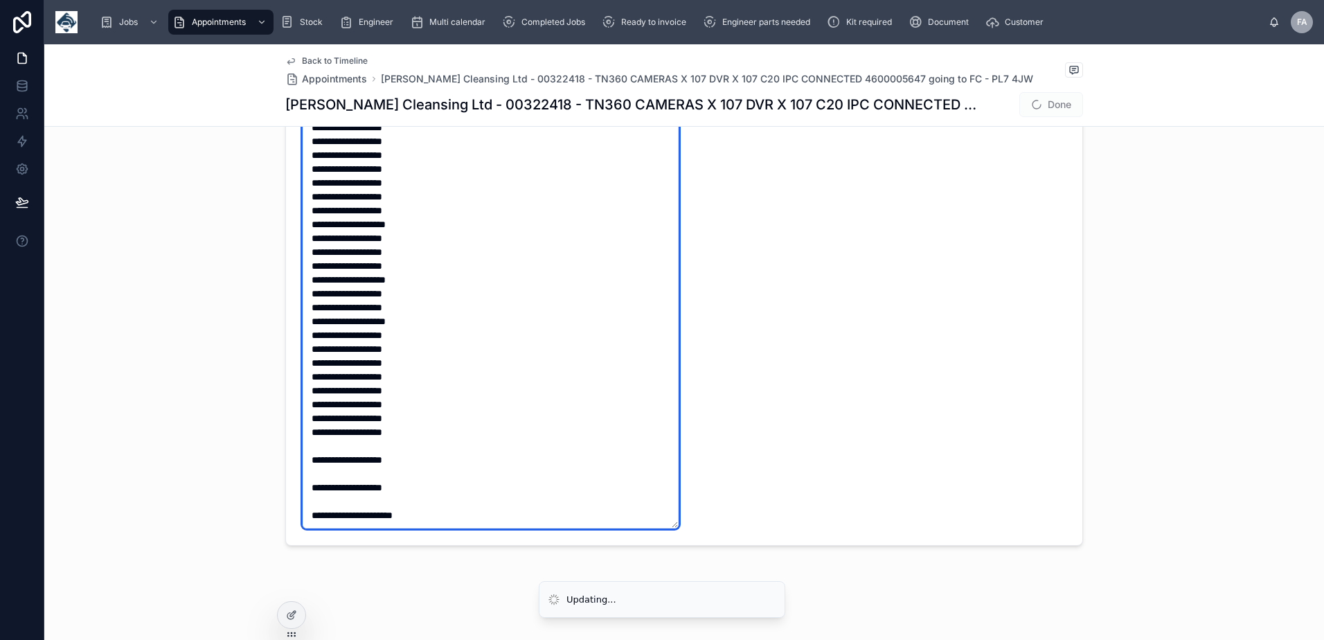
scroll to position [2091, 0]
click at [315, 507] on textarea at bounding box center [491, 314] width 376 height 428
click at [318, 485] on textarea at bounding box center [491, 314] width 376 height 428
click at [314, 474] on textarea at bounding box center [491, 314] width 376 height 428
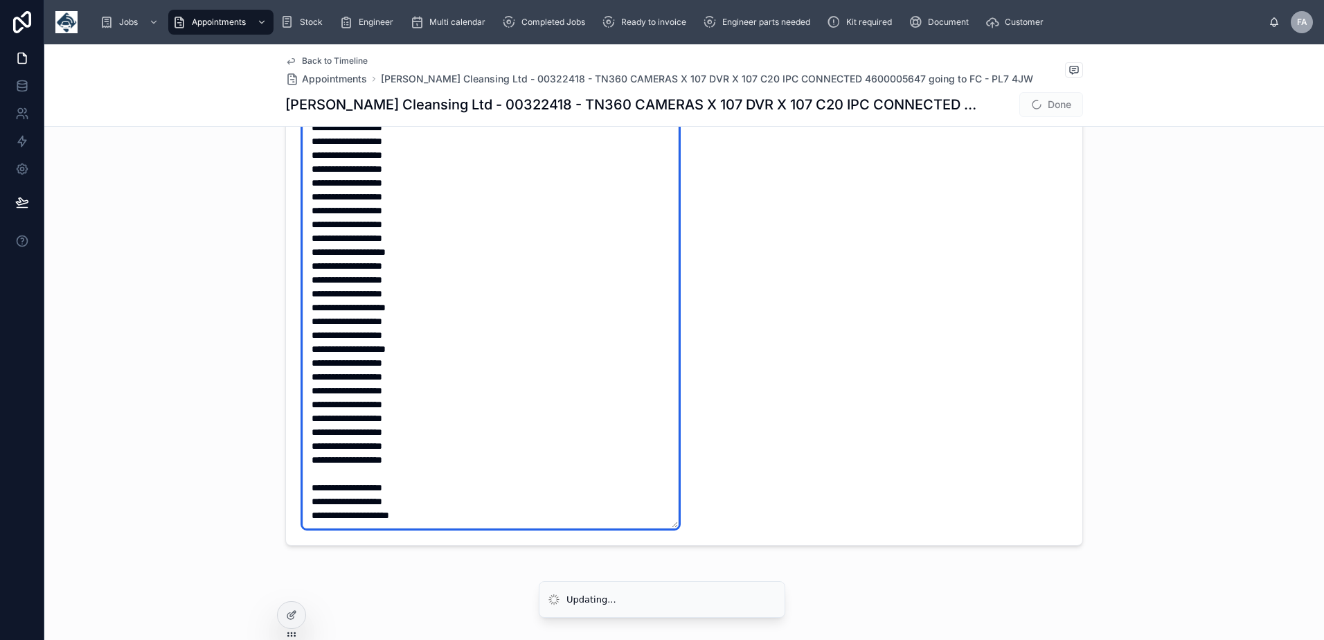
scroll to position [2049, 0]
click at [312, 458] on textarea at bounding box center [491, 314] width 376 height 428
click at [467, 436] on textarea at bounding box center [491, 314] width 376 height 428
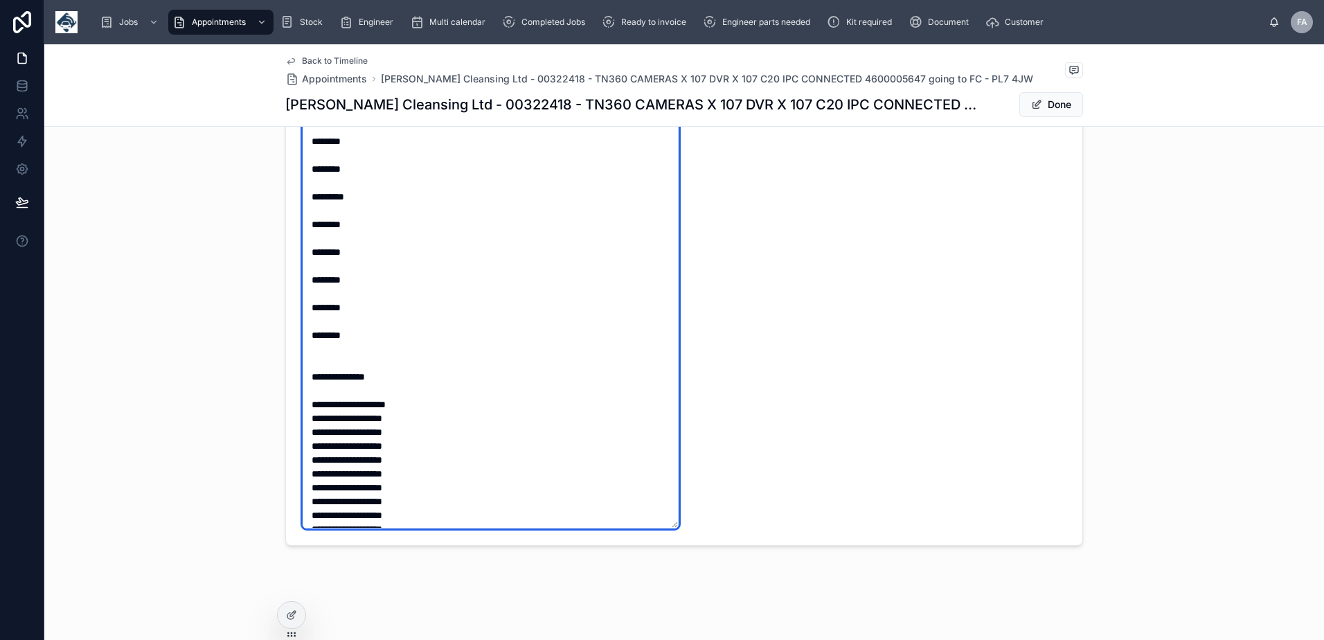
scroll to position [1481, 0]
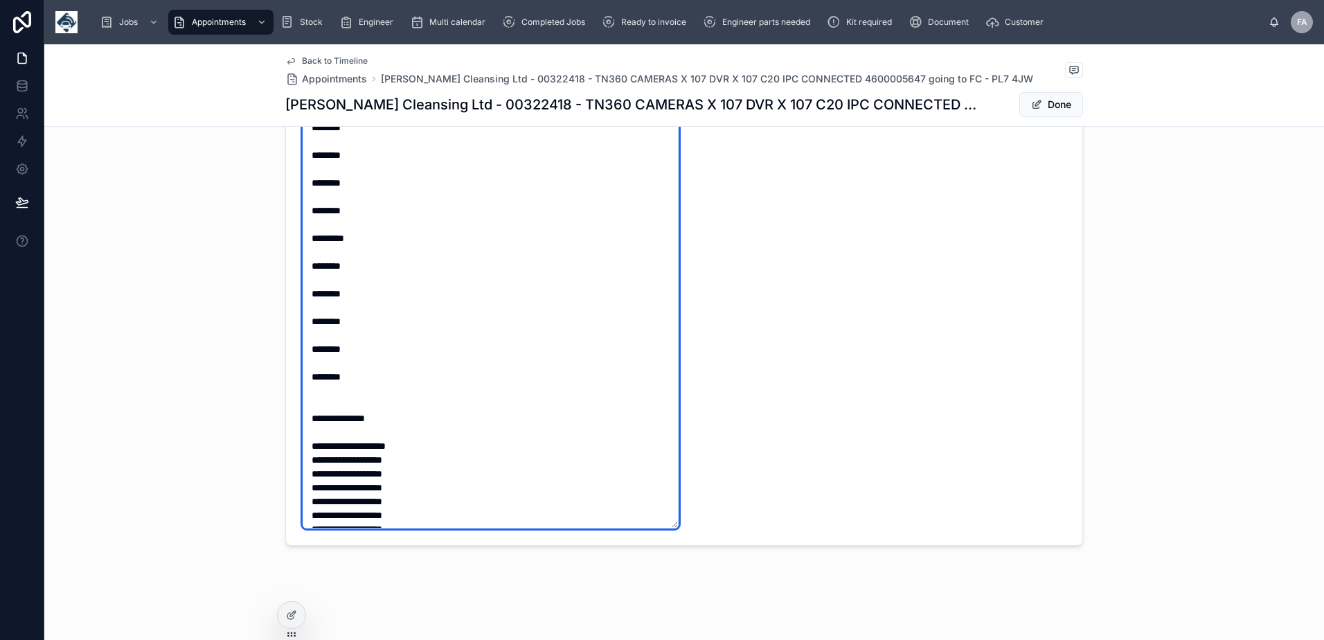
click at [309, 378] on textarea at bounding box center [491, 314] width 376 height 428
click at [307, 352] on textarea at bounding box center [491, 314] width 376 height 428
click at [307, 325] on textarea at bounding box center [491, 314] width 376 height 428
click at [307, 294] on textarea at bounding box center [491, 314] width 376 height 428
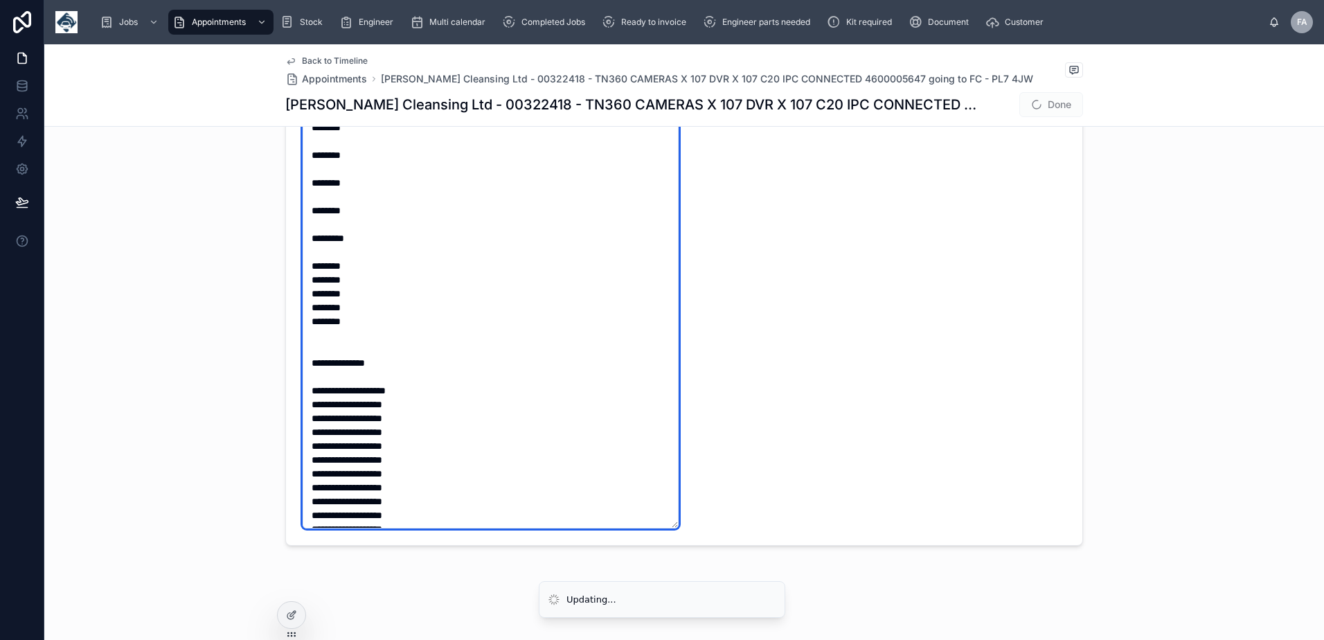
click at [307, 271] on textarea at bounding box center [491, 314] width 376 height 428
click at [307, 235] on textarea at bounding box center [491, 314] width 376 height 428
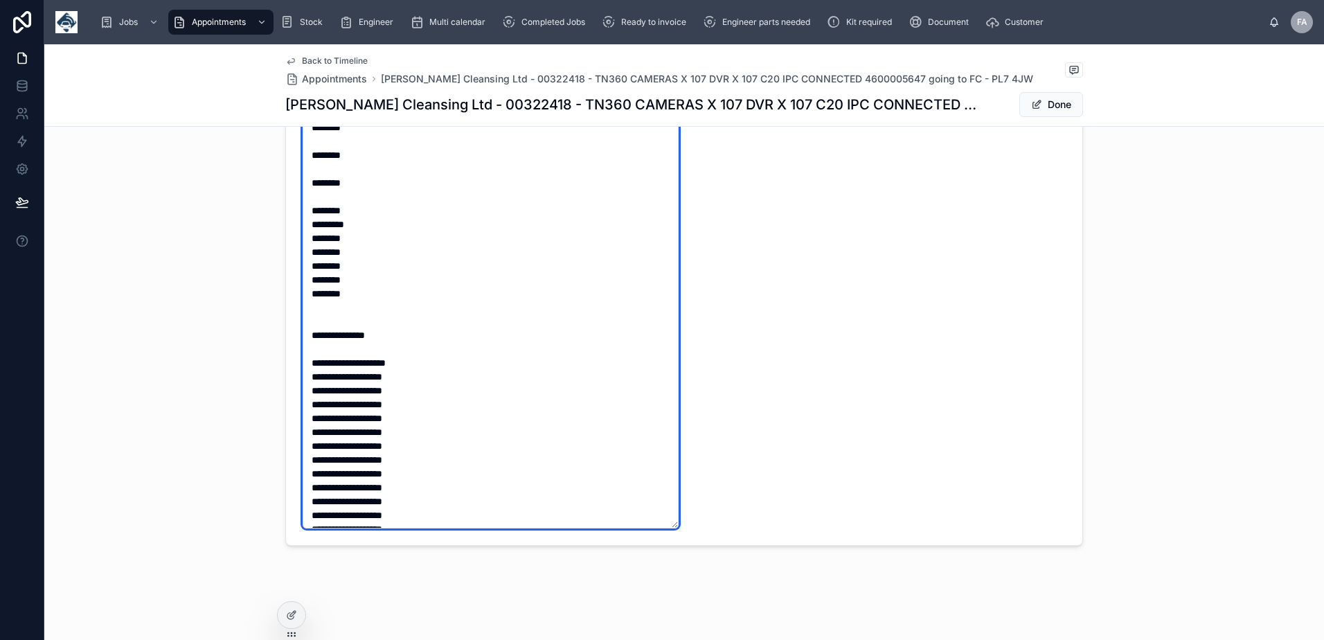
click at [307, 210] on textarea at bounding box center [491, 314] width 376 height 428
click at [303, 179] on textarea at bounding box center [491, 314] width 376 height 428
click at [305, 157] on textarea at bounding box center [491, 314] width 376 height 428
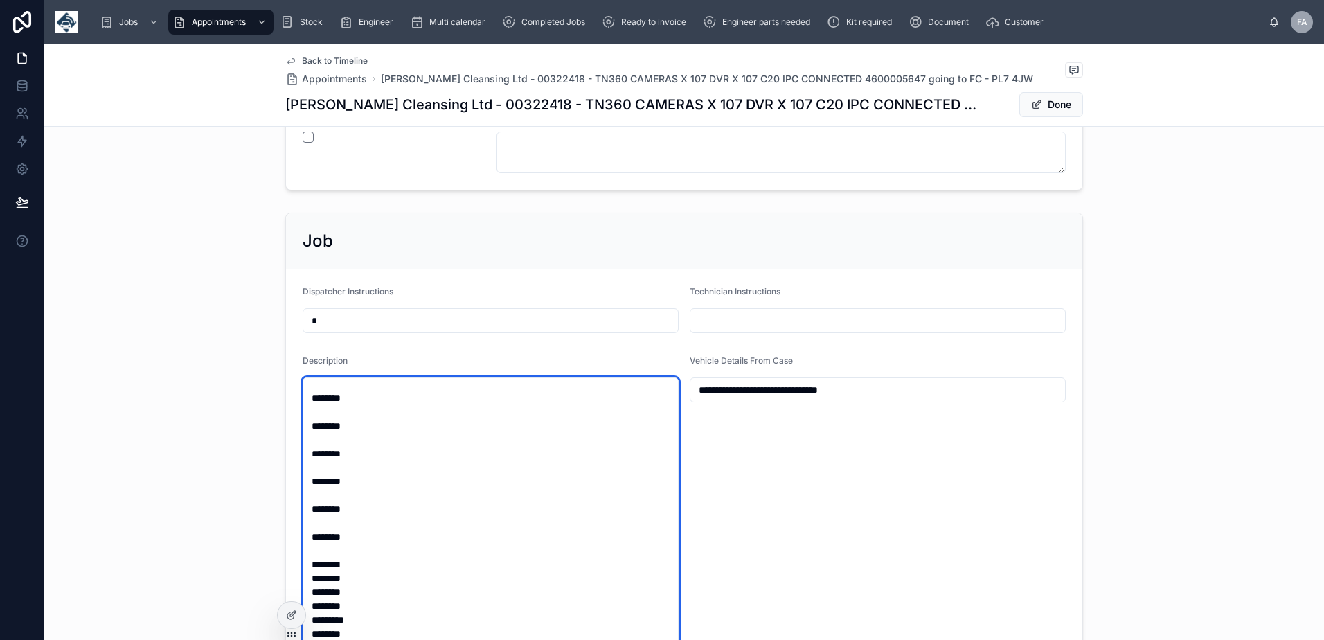
scroll to position [1343, 0]
click at [304, 542] on textarea at bounding box center [491, 591] width 376 height 428
click at [308, 487] on textarea at bounding box center [491, 591] width 376 height 428
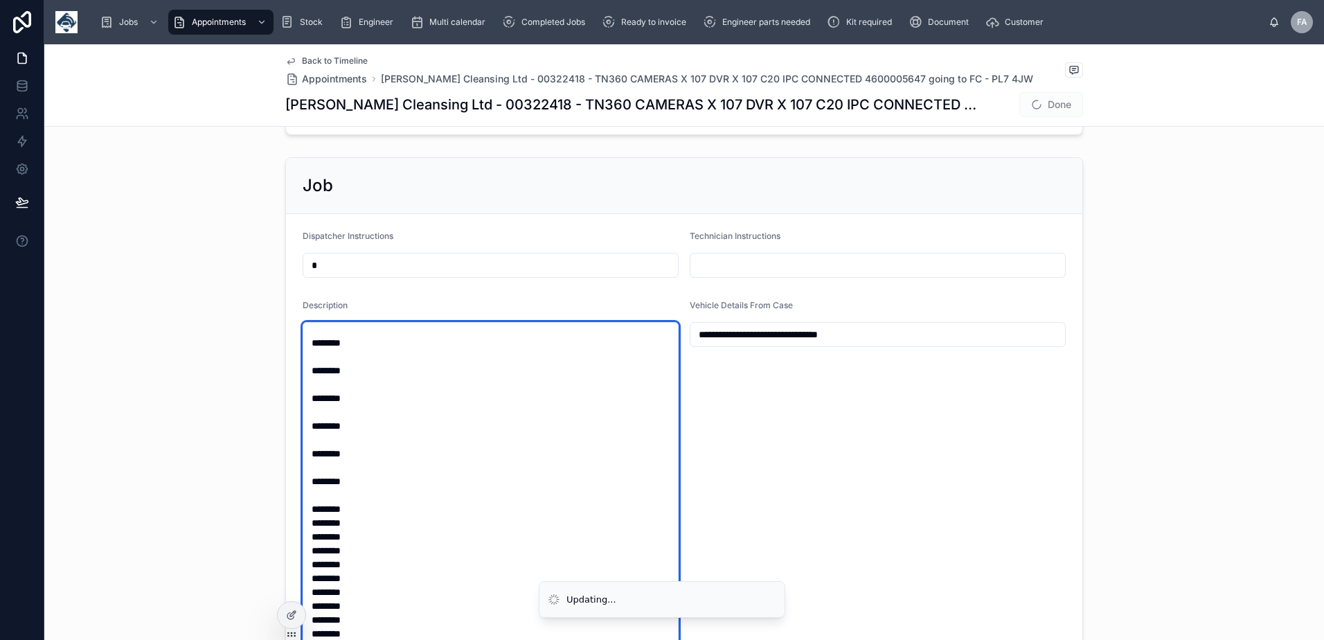
scroll to position [892, 0]
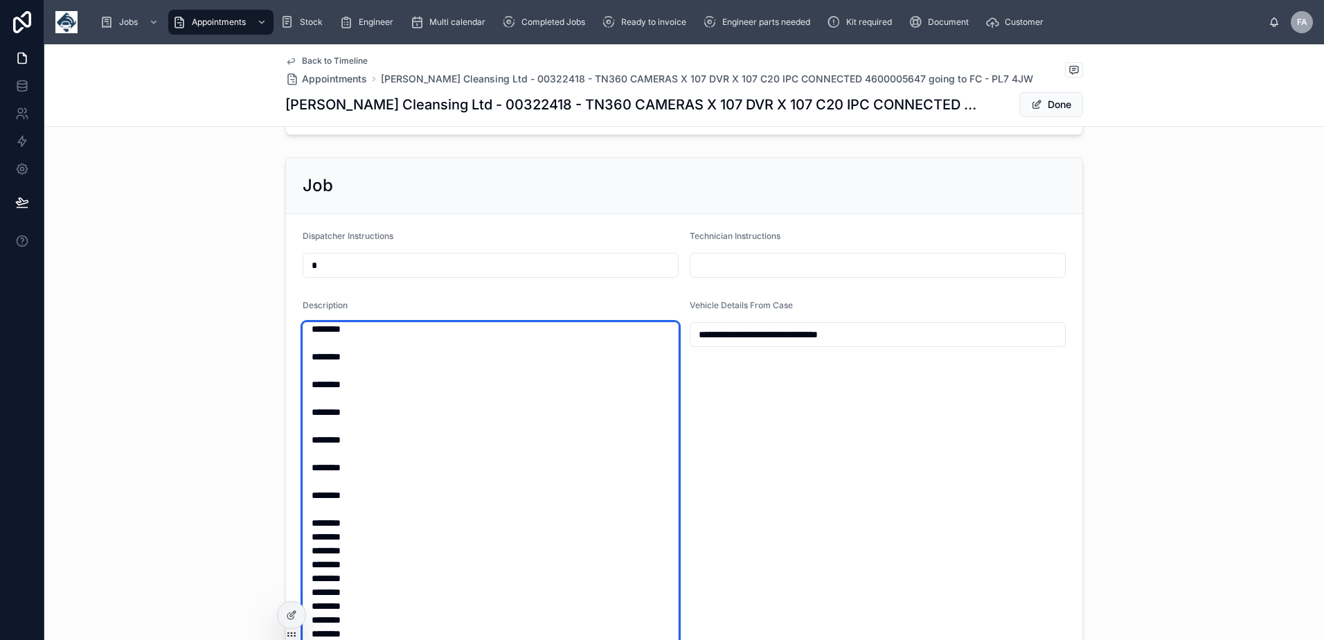
click at [317, 510] on textarea at bounding box center [491, 536] width 376 height 428
click at [314, 483] on textarea at bounding box center [491, 536] width 376 height 428
click at [312, 453] on textarea at bounding box center [491, 536] width 376 height 428
click at [311, 424] on textarea at bounding box center [491, 536] width 376 height 428
click at [314, 400] on textarea at bounding box center [491, 536] width 376 height 428
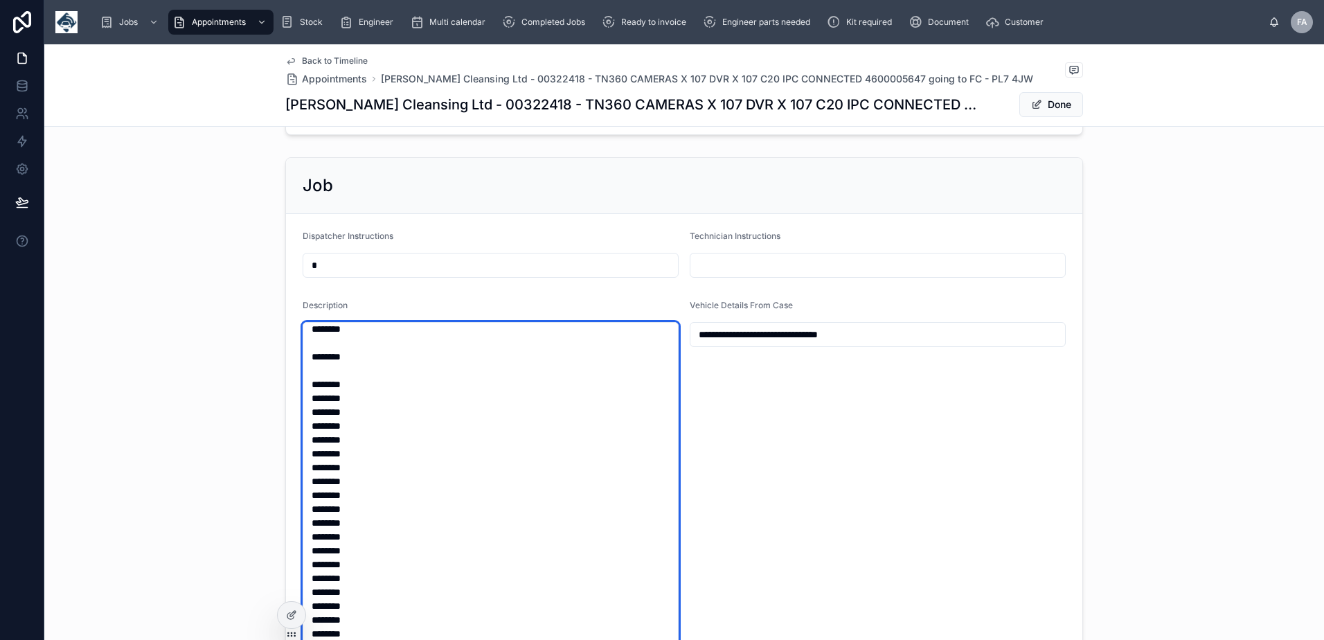
click at [309, 366] on textarea at bounding box center [491, 536] width 376 height 428
click at [314, 341] on textarea at bounding box center [491, 536] width 376 height 428
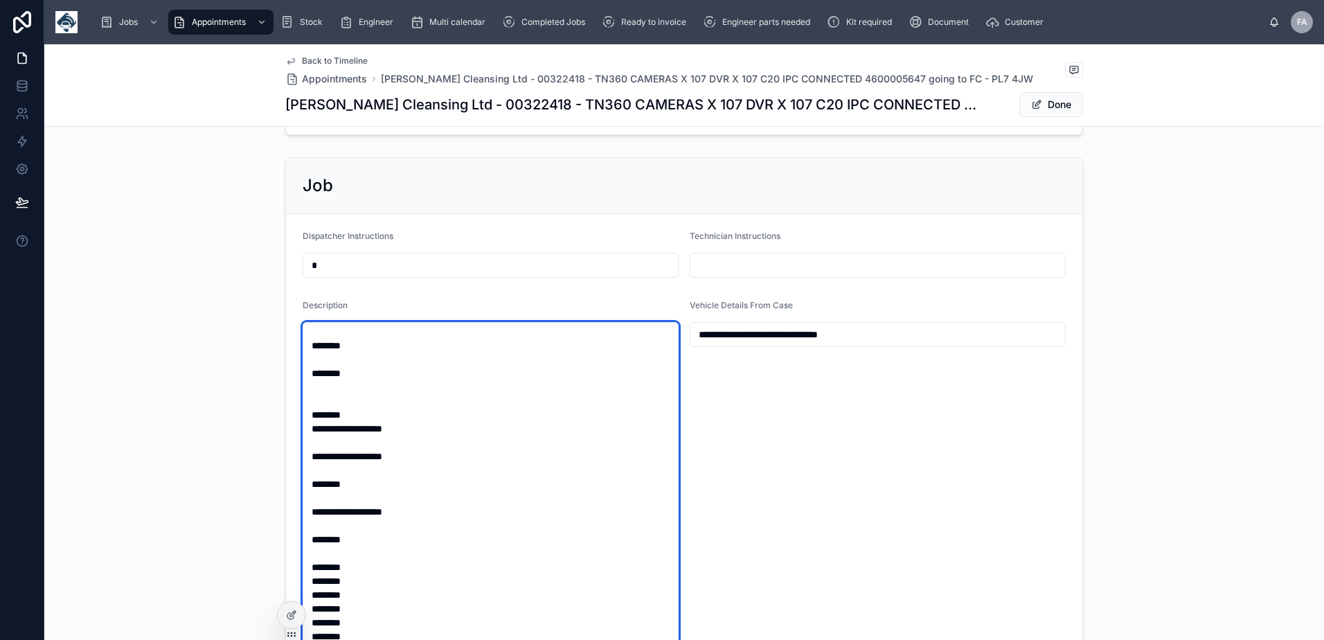
scroll to position [602, 0]
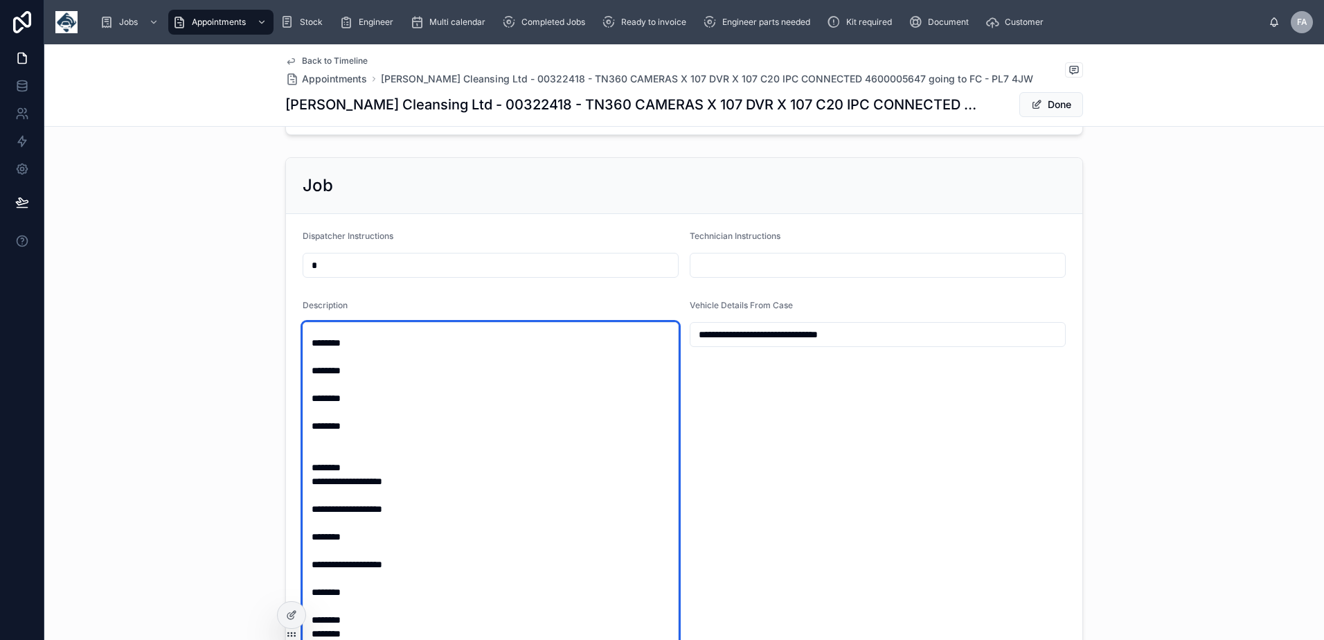
click at [332, 608] on textarea at bounding box center [491, 536] width 376 height 428
click at [323, 577] on textarea at bounding box center [491, 536] width 376 height 428
click at [320, 549] on textarea at bounding box center [491, 536] width 376 height 428
click at [322, 524] on textarea at bounding box center [491, 536] width 376 height 428
click at [323, 496] on textarea at bounding box center [491, 536] width 376 height 428
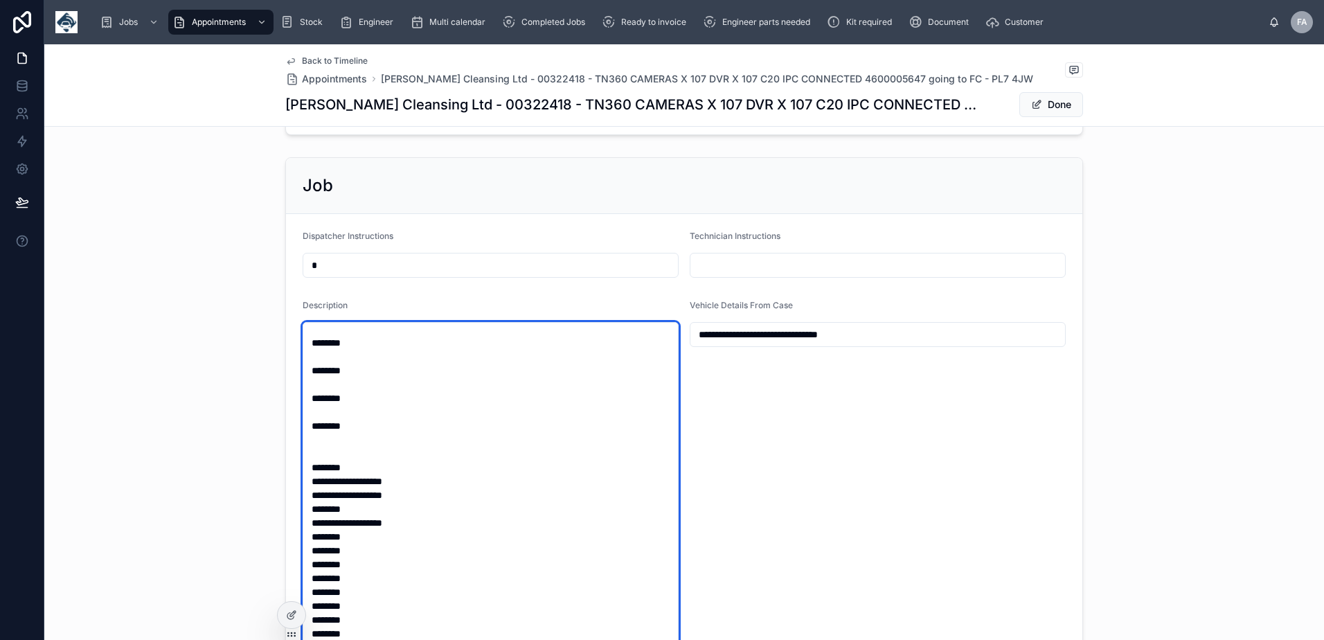
click at [321, 451] on textarea at bounding box center [491, 536] width 376 height 428
click at [319, 411] on textarea at bounding box center [491, 536] width 376 height 428
click at [319, 379] on textarea at bounding box center [491, 536] width 376 height 428
click at [321, 358] on textarea at bounding box center [491, 536] width 376 height 428
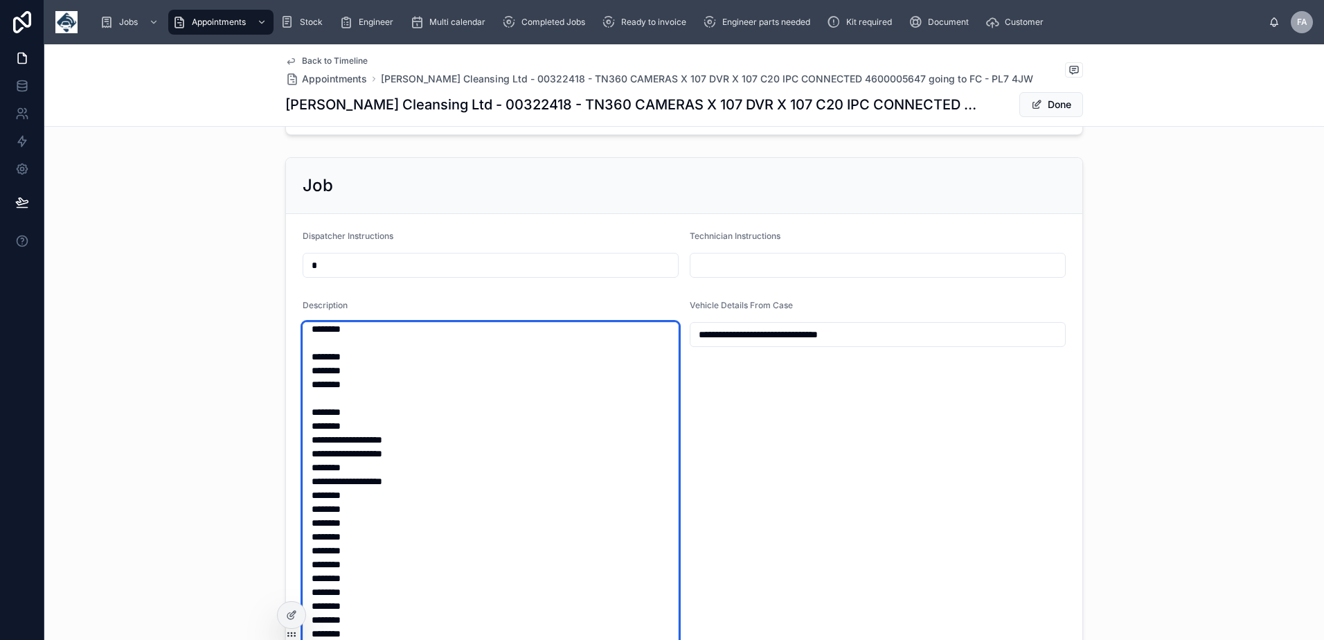
click at [313, 395] on textarea at bounding box center [491, 536] width 376 height 428
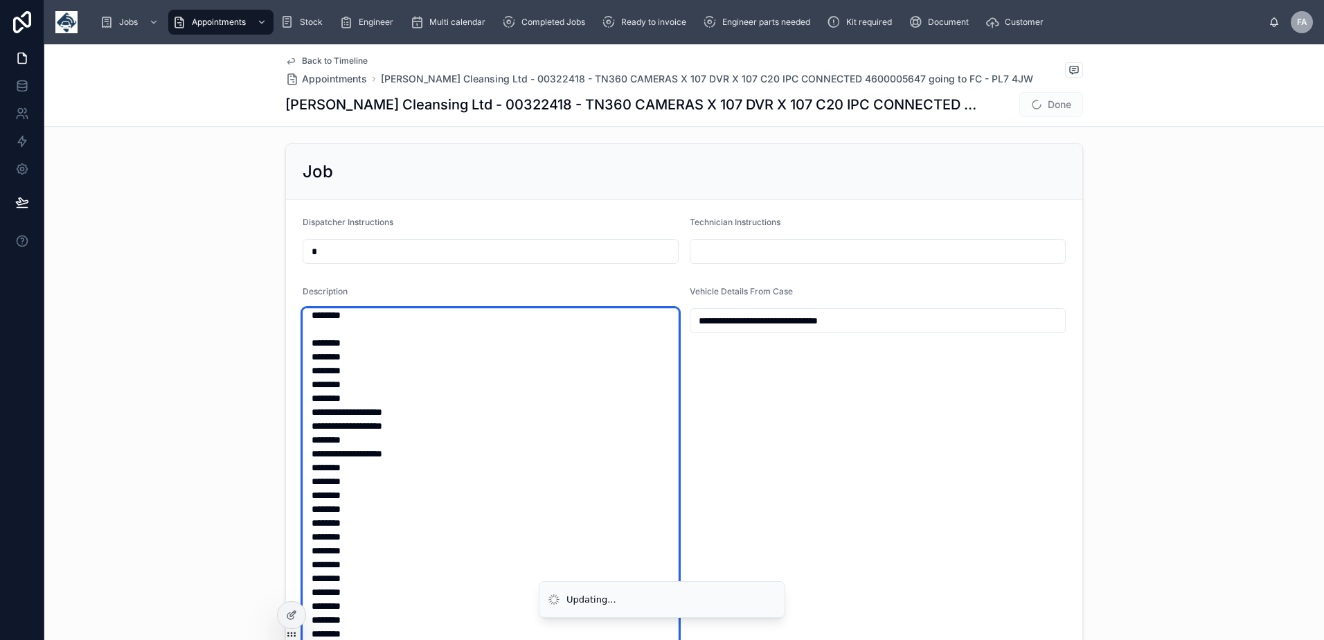
click at [321, 330] on textarea at bounding box center [491, 522] width 376 height 428
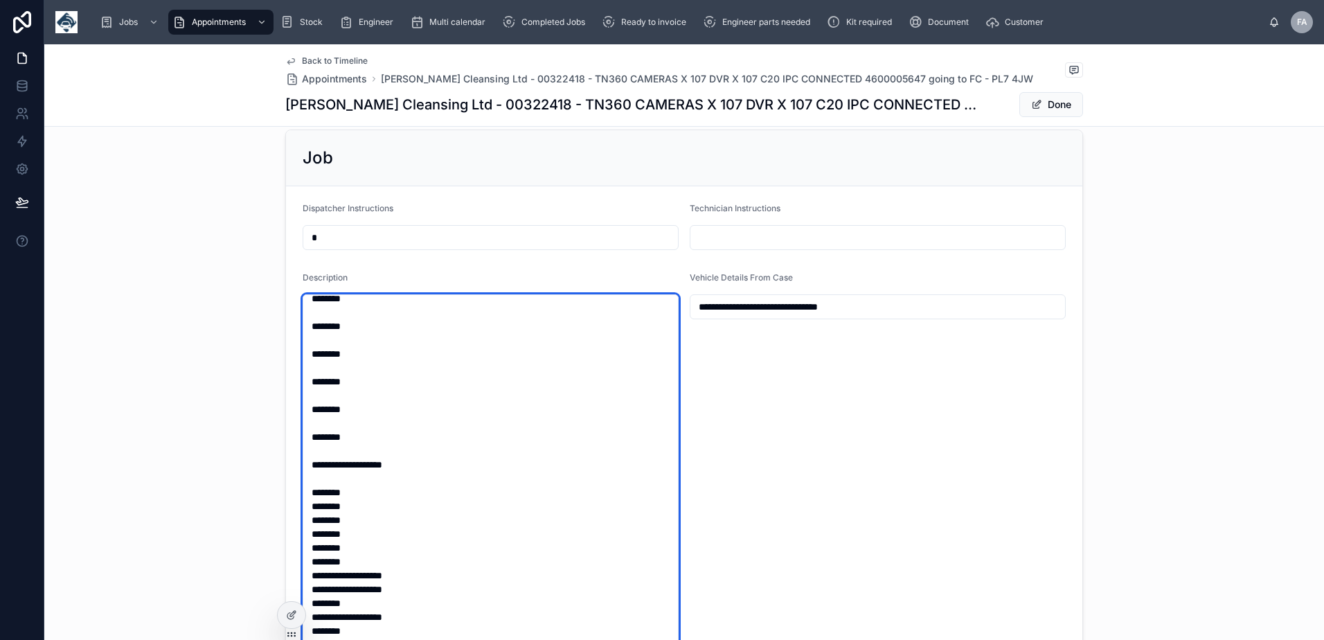
scroll to position [366, 0]
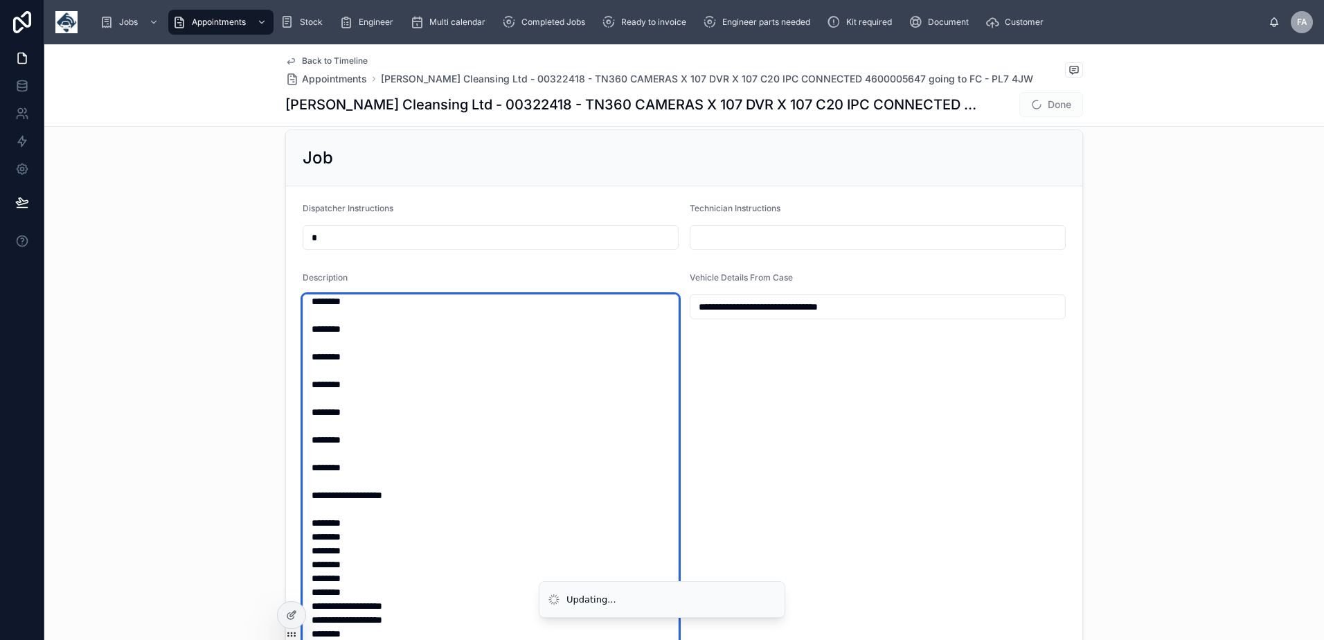
click at [320, 508] on textarea at bounding box center [491, 508] width 376 height 428
click at [314, 478] on textarea at bounding box center [491, 508] width 376 height 428
click at [316, 454] on textarea at bounding box center [491, 508] width 376 height 428
click at [317, 423] on textarea at bounding box center [491, 508] width 376 height 428
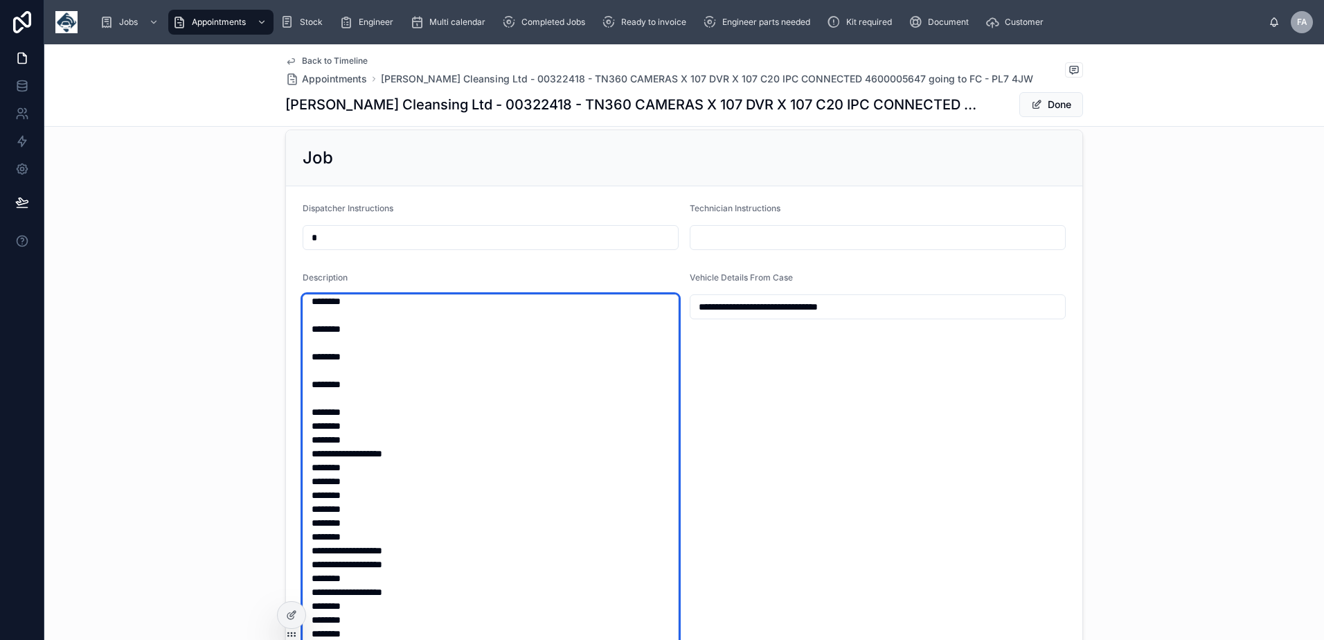
click at [318, 397] on textarea at bounding box center [491, 508] width 376 height 428
click at [318, 374] on textarea at bounding box center [491, 508] width 376 height 428
click at [317, 335] on textarea at bounding box center [491, 508] width 376 height 428
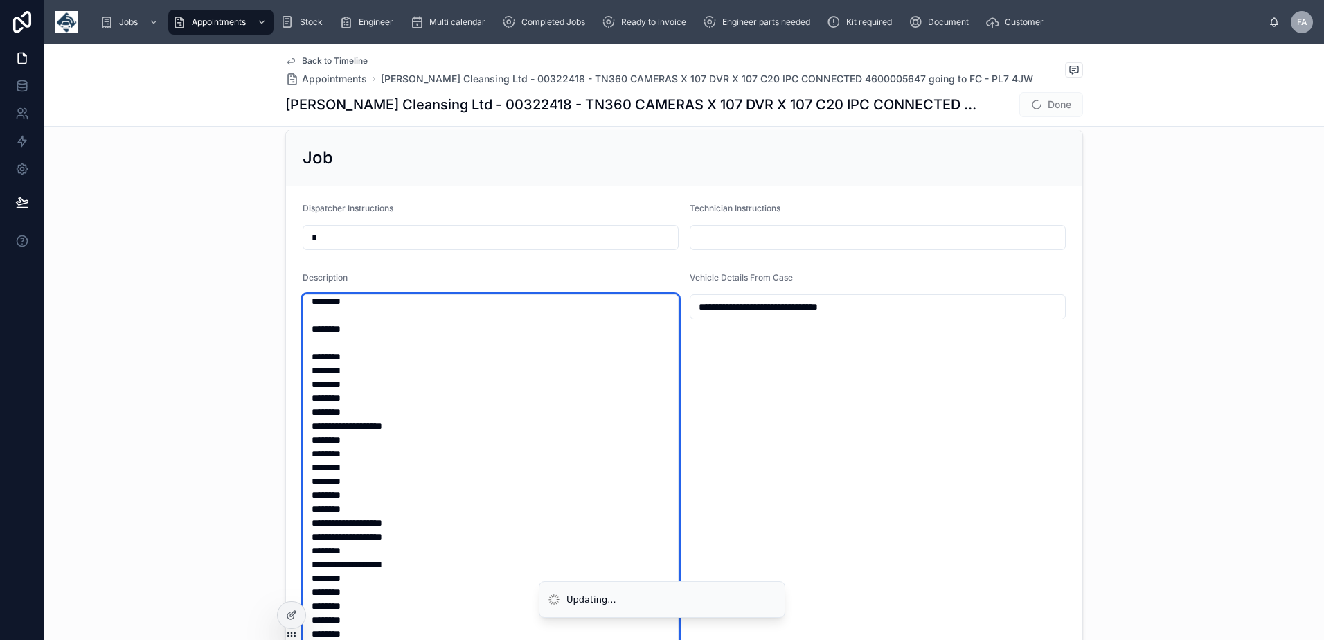
click at [316, 345] on textarea at bounding box center [491, 508] width 376 height 428
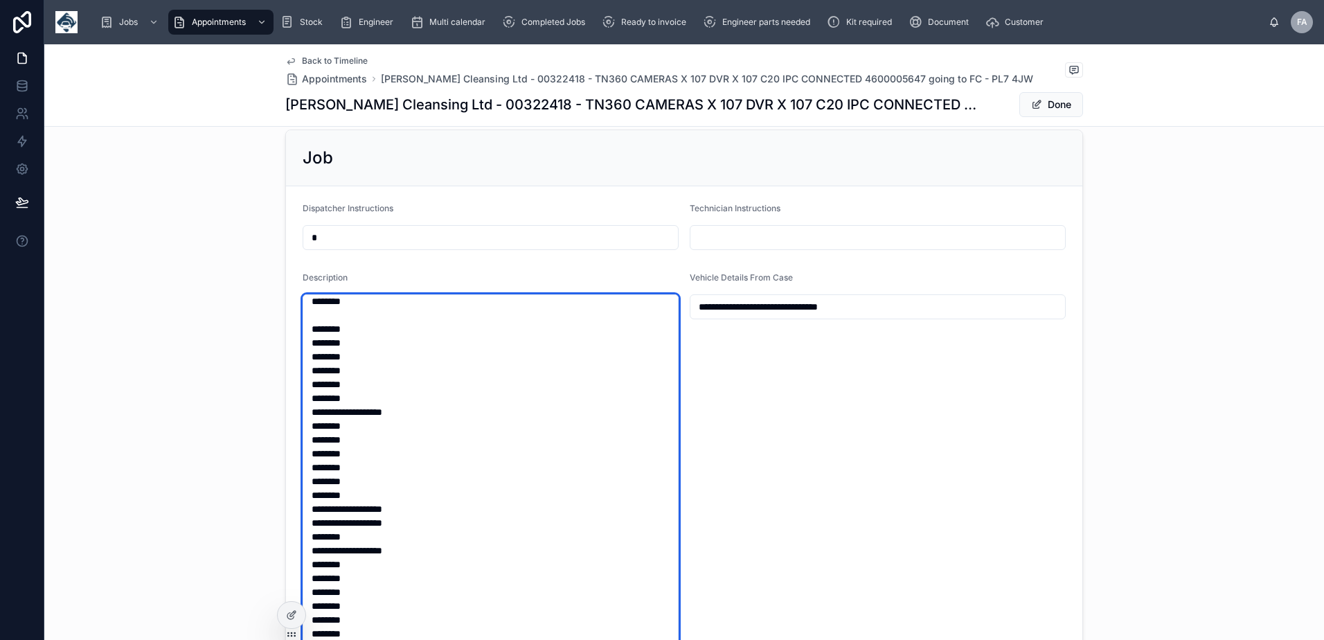
click at [316, 313] on textarea at bounding box center [491, 508] width 376 height 428
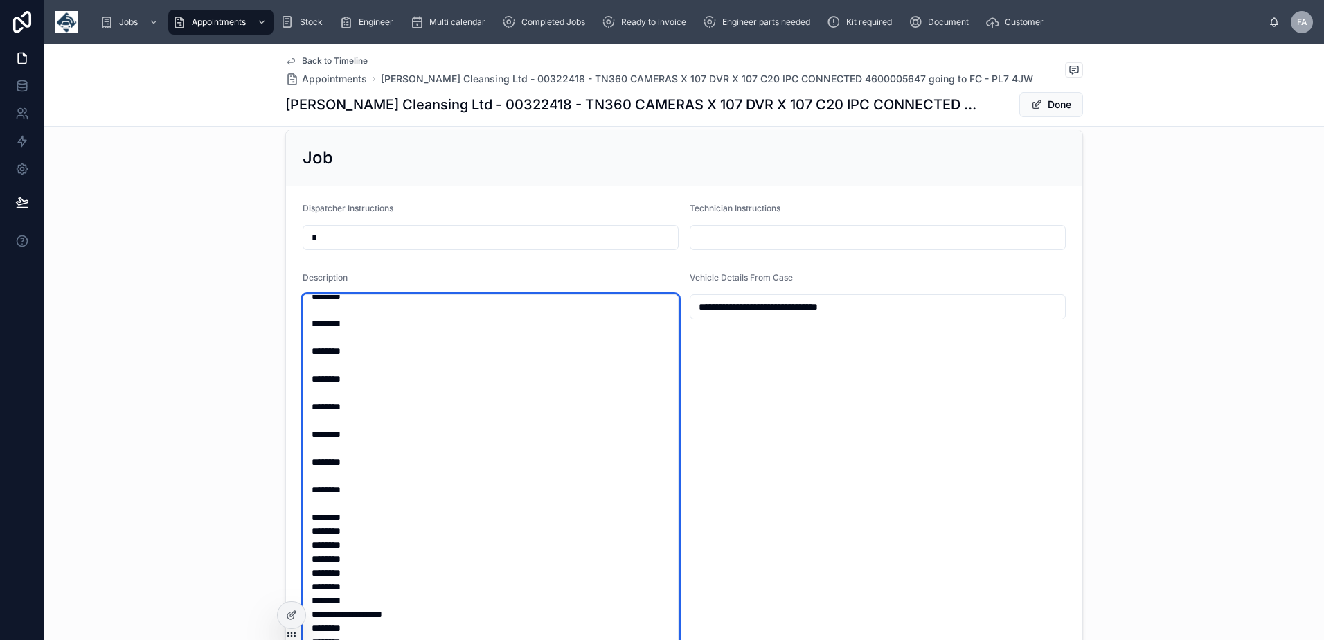
scroll to position [145, 0]
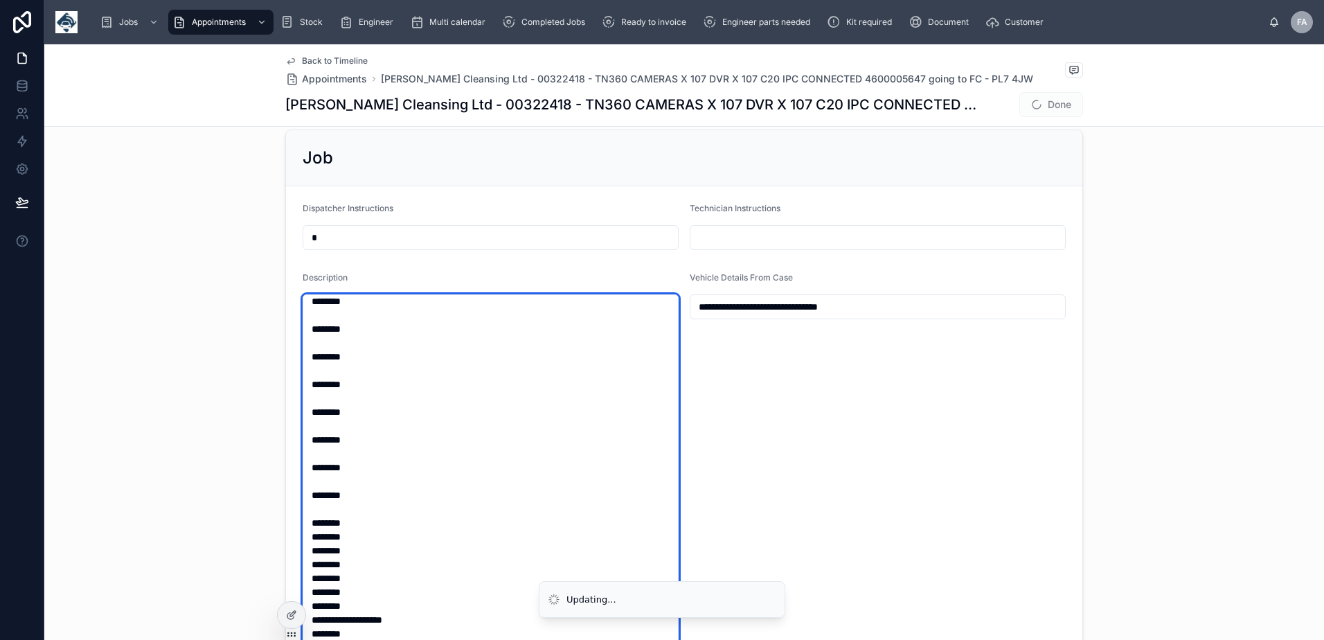
click at [329, 505] on textarea at bounding box center [491, 508] width 376 height 428
click at [330, 483] on textarea at bounding box center [491, 508] width 376 height 428
click at [325, 450] on textarea at bounding box center [491, 508] width 376 height 428
click at [328, 423] on textarea at bounding box center [491, 508] width 376 height 428
click at [332, 393] on textarea at bounding box center [491, 508] width 376 height 428
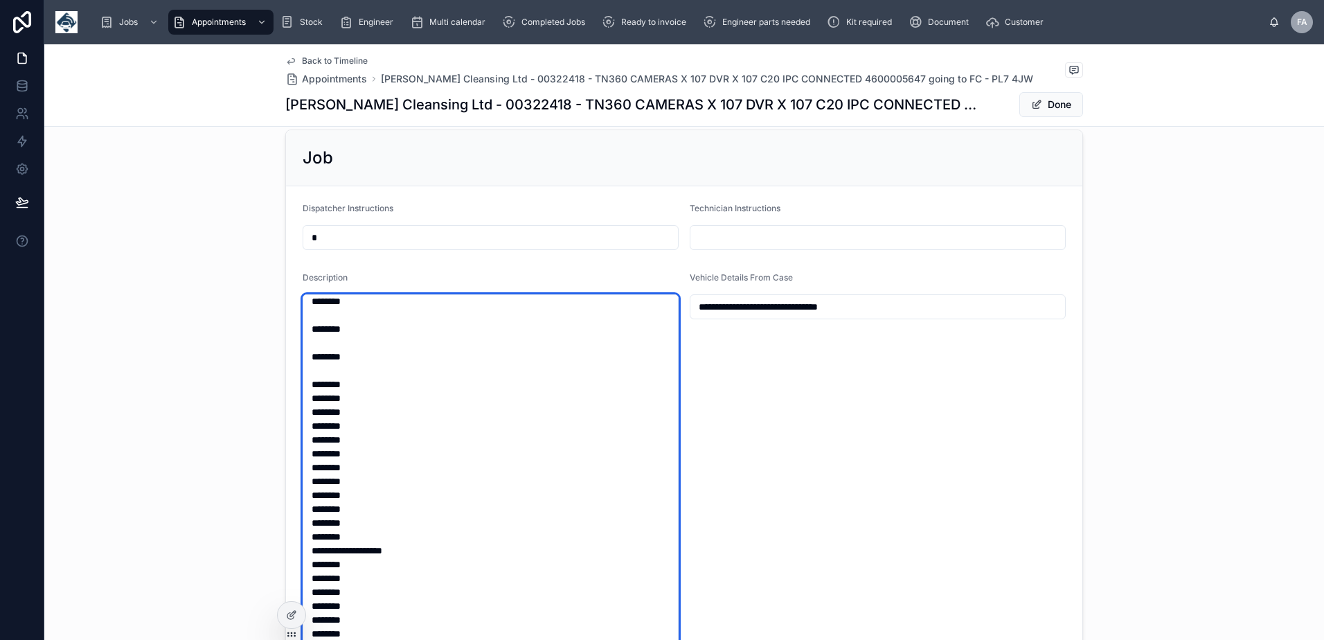
click at [334, 372] on textarea at bounding box center [491, 508] width 376 height 428
click at [332, 342] on textarea at bounding box center [491, 508] width 376 height 428
click at [330, 313] on textarea at bounding box center [491, 508] width 376 height 428
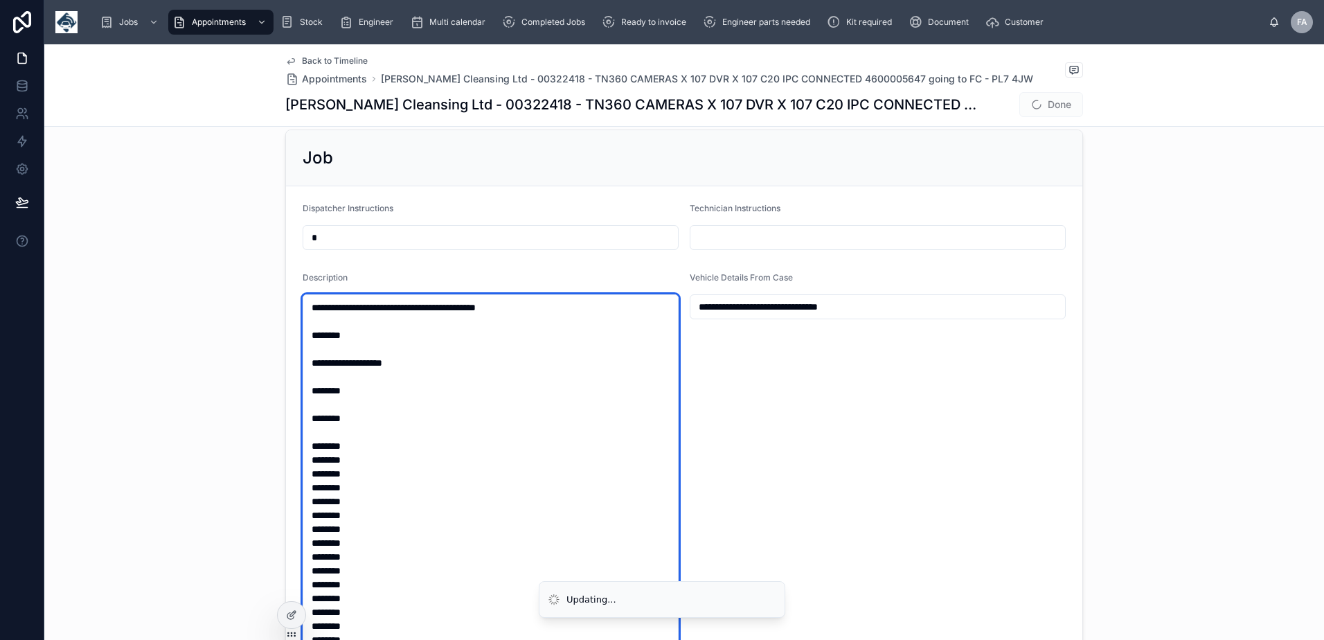
click at [334, 435] on textarea at bounding box center [491, 508] width 376 height 428
click at [327, 404] on textarea at bounding box center [491, 508] width 376 height 428
click at [321, 377] on textarea at bounding box center [491, 508] width 376 height 428
click at [323, 346] on textarea at bounding box center [491, 508] width 376 height 428
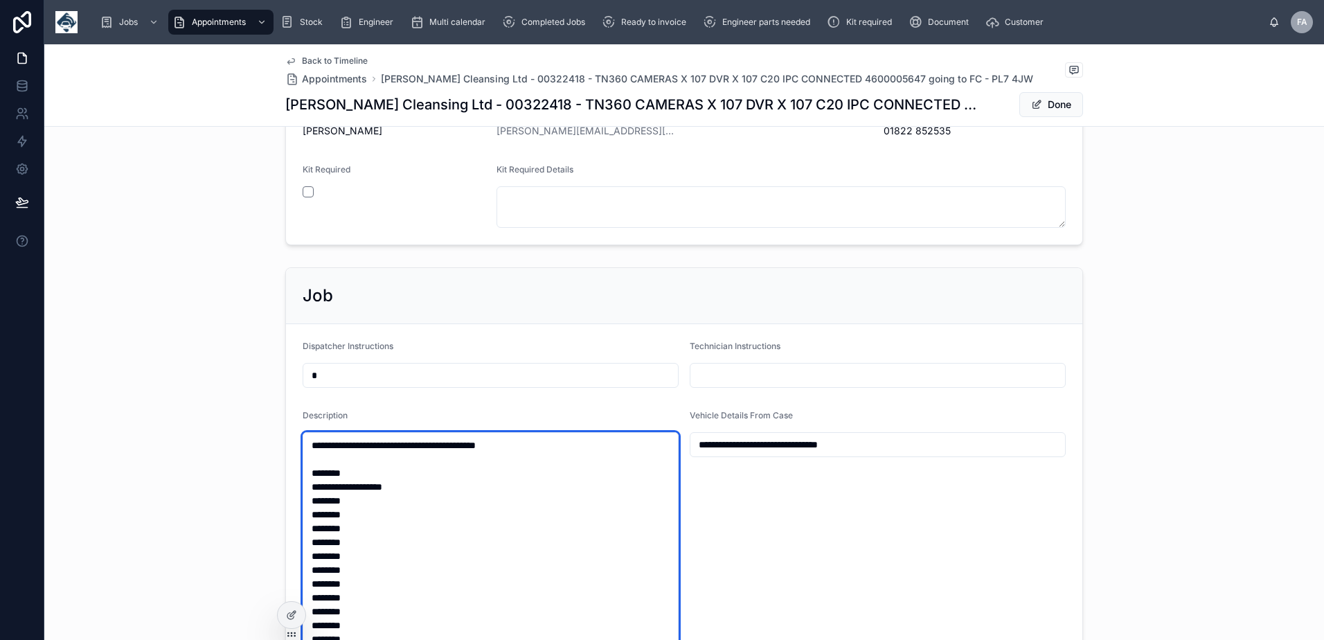
scroll to position [667, 0]
drag, startPoint x: 308, startPoint y: 488, endPoint x: 430, endPoint y: 492, distance: 121.9
click at [430, 492] on textarea at bounding box center [491, 647] width 376 height 428
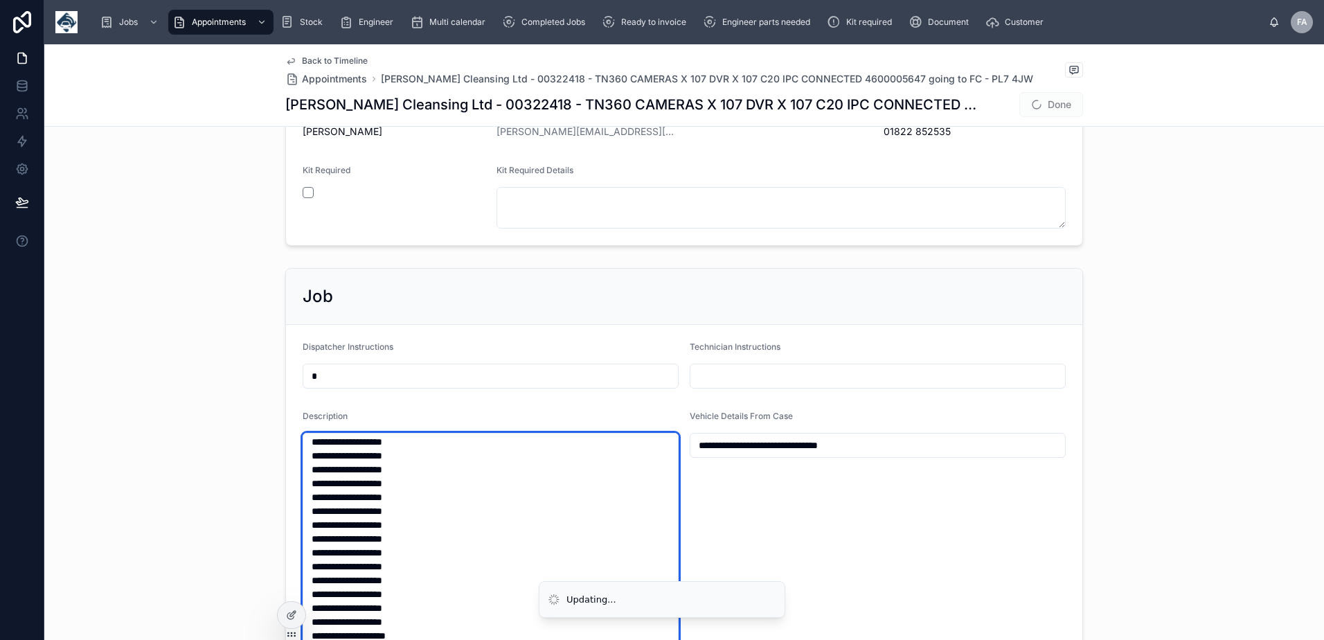
scroll to position [1177, 0]
click at [438, 528] on textarea at bounding box center [491, 647] width 376 height 428
paste textarea "**********"
drag, startPoint x: 489, startPoint y: 553, endPoint x: 516, endPoint y: 552, distance: 27.0
click at [490, 553] on textarea at bounding box center [491, 647] width 376 height 428
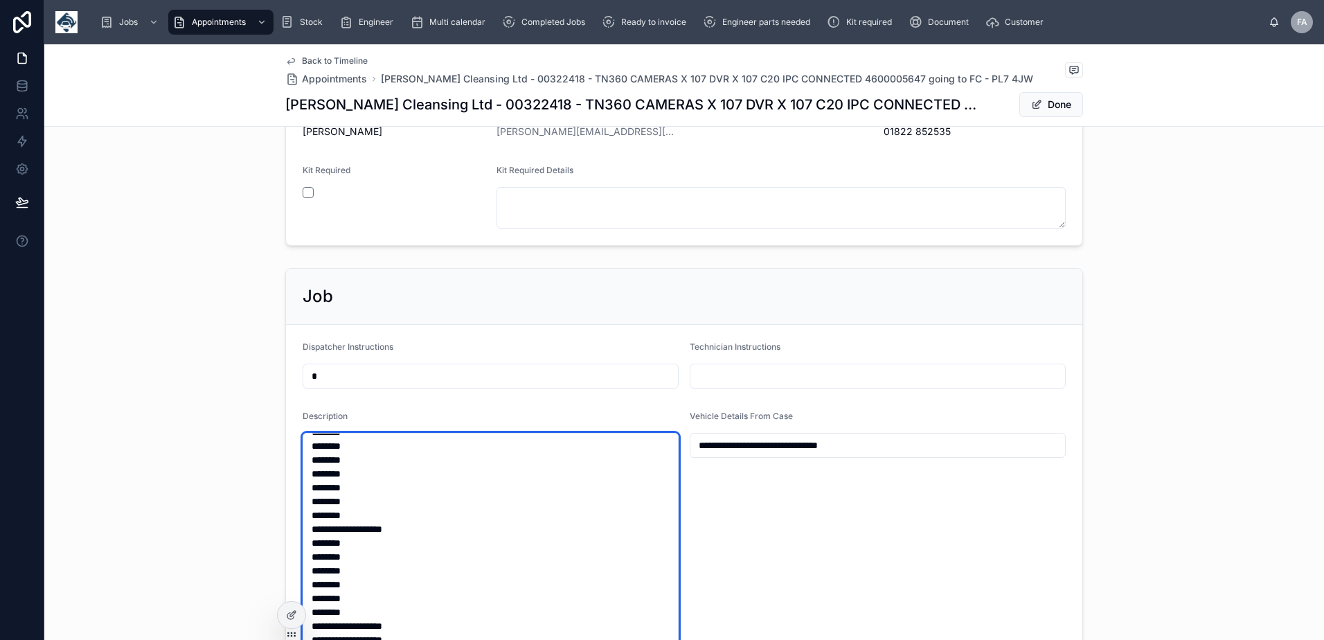
scroll to position [0, 0]
click at [337, 495] on textarea at bounding box center [491, 647] width 376 height 428
click at [337, 492] on textarea at bounding box center [491, 647] width 376 height 428
drag, startPoint x: 309, startPoint y: 517, endPoint x: 429, endPoint y: 518, distance: 120.5
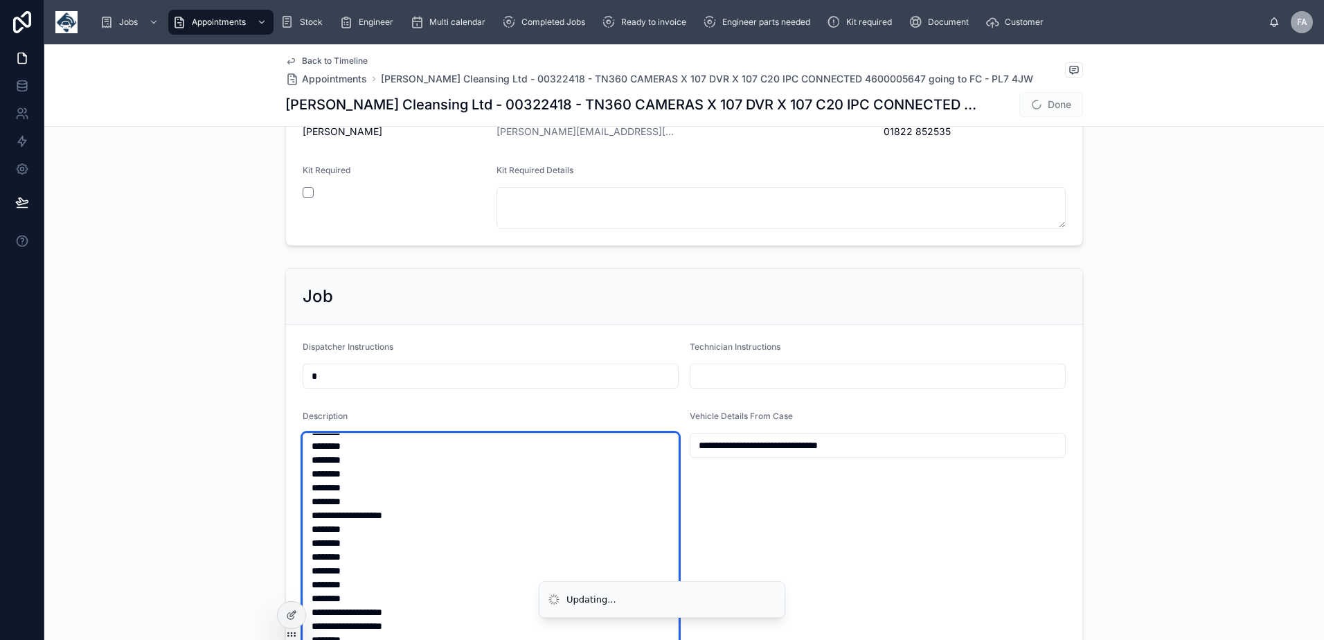
click at [429, 518] on textarea at bounding box center [491, 647] width 376 height 428
click at [438, 534] on textarea at bounding box center [491, 647] width 376 height 428
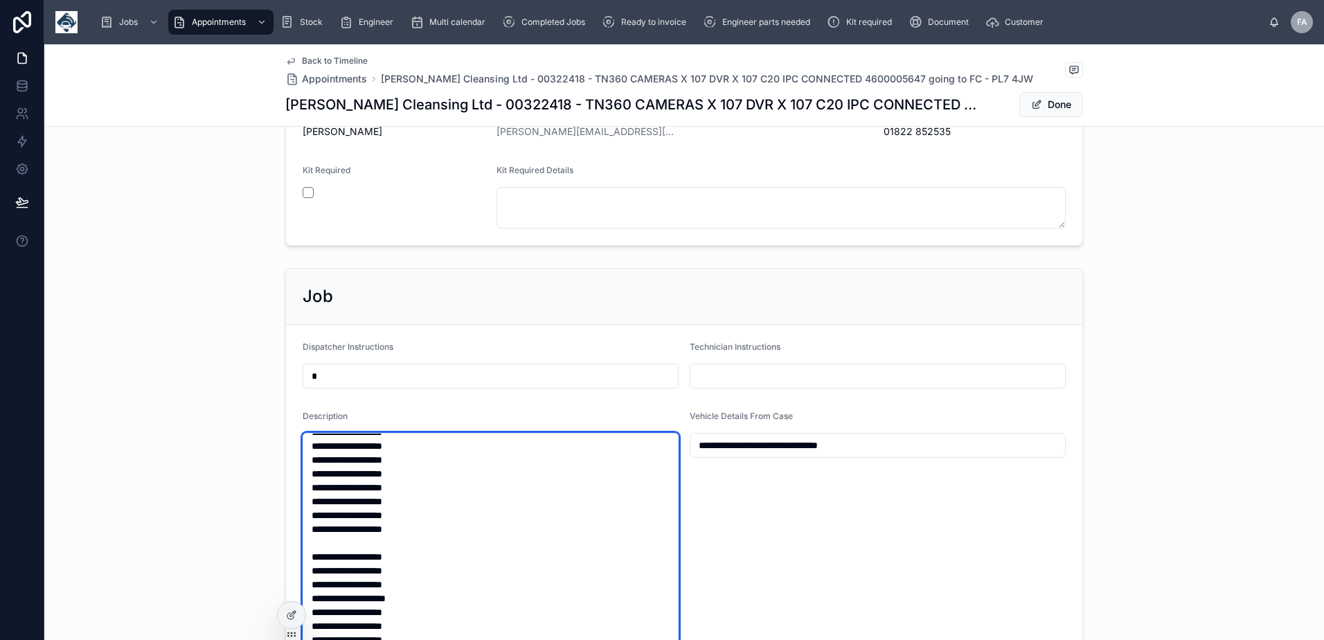
paste textarea "**********"
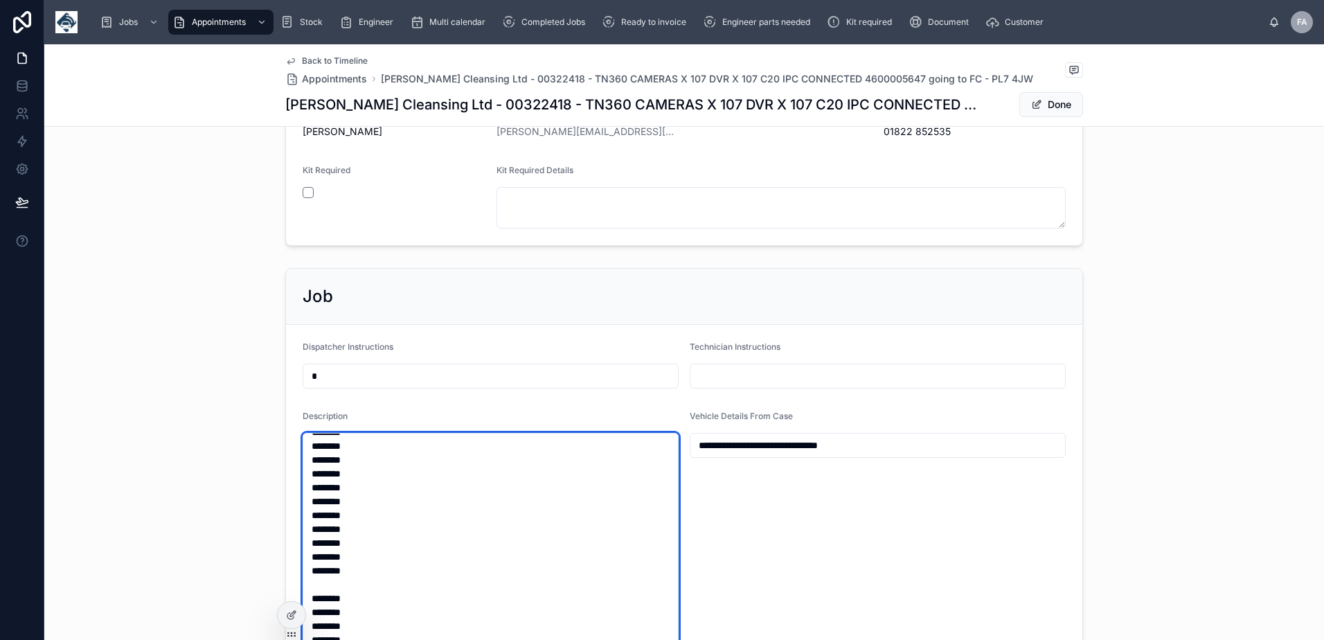
click at [343, 590] on textarea at bounding box center [491, 647] width 376 height 428
drag, startPoint x: 309, startPoint y: 458, endPoint x: 433, endPoint y: 475, distance: 125.1
click at [433, 475] on textarea at bounding box center [491, 647] width 376 height 428
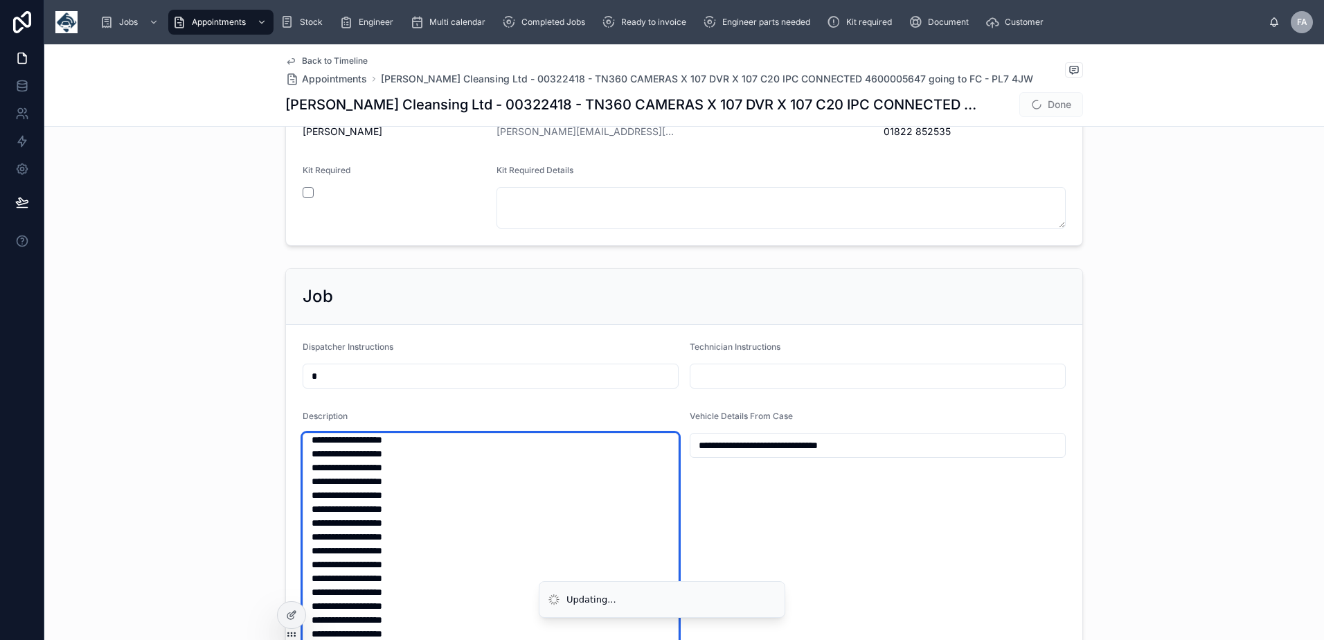
scroll to position [1163, 0]
click at [442, 469] on textarea at bounding box center [491, 647] width 376 height 428
paste textarea "**********"
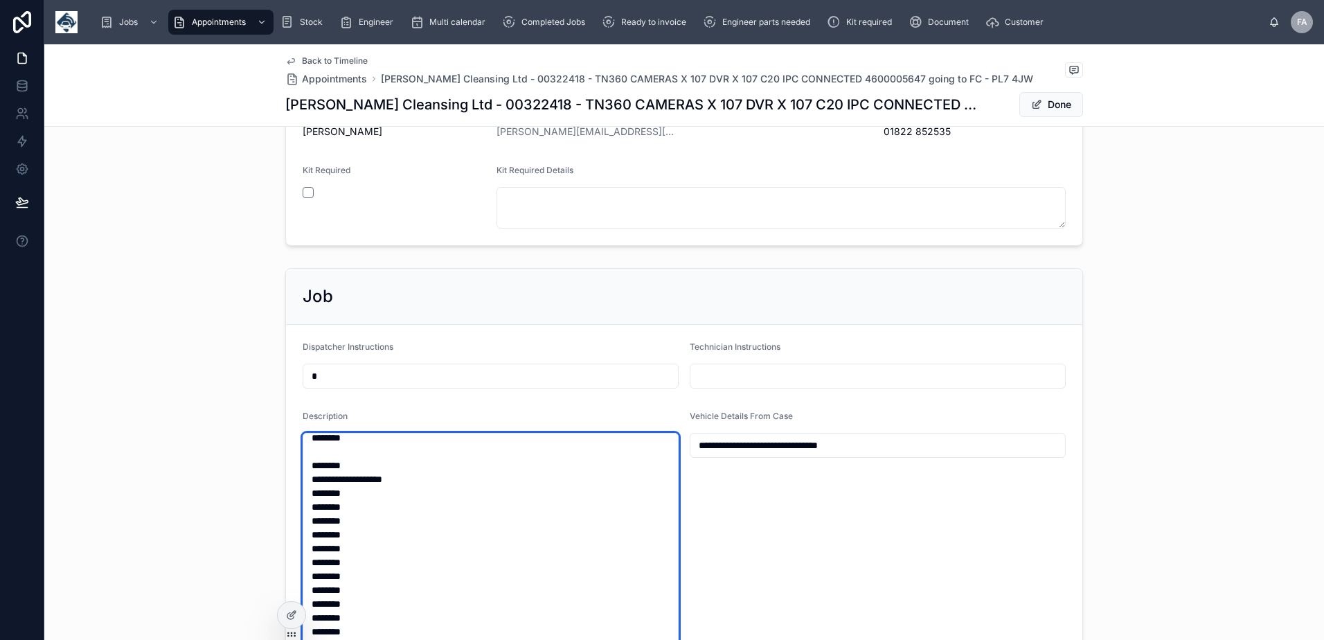
scroll to position [194, 0]
click at [339, 613] on textarea at bounding box center [491, 647] width 376 height 428
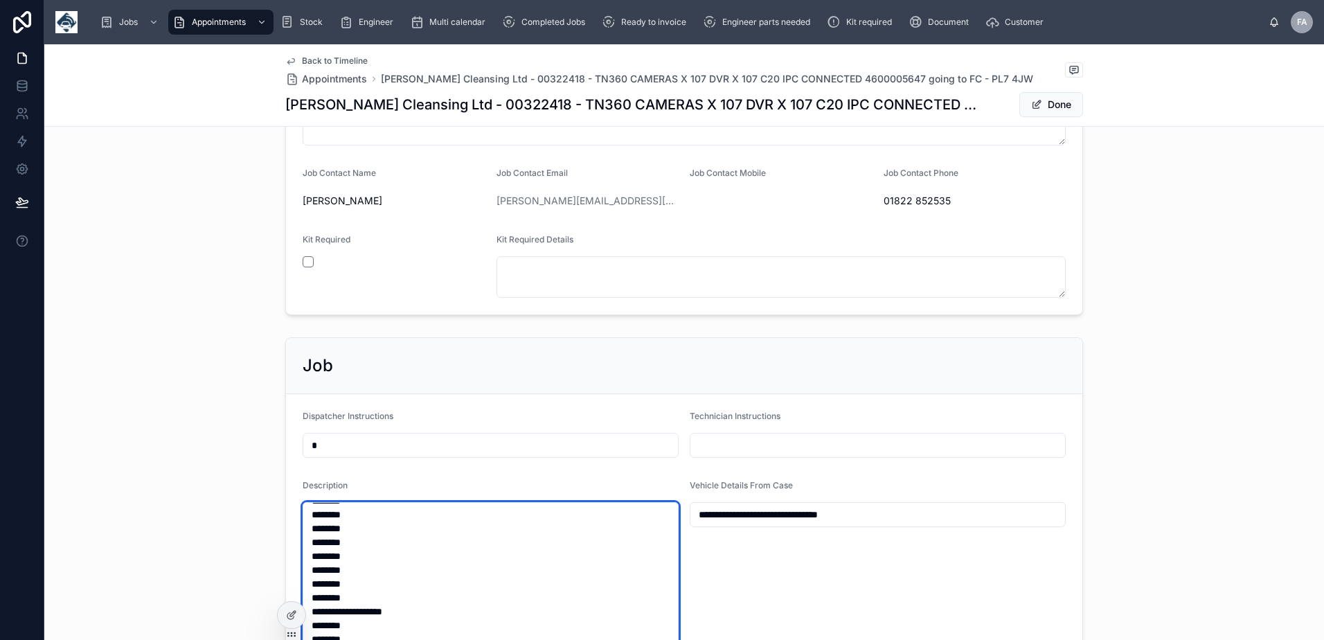
scroll to position [277, 0]
drag, startPoint x: 428, startPoint y: 613, endPoint x: 305, endPoint y: 610, distance: 123.3
click at [305, 610] on div "**********" at bounding box center [683, 320] width 1279 height 640
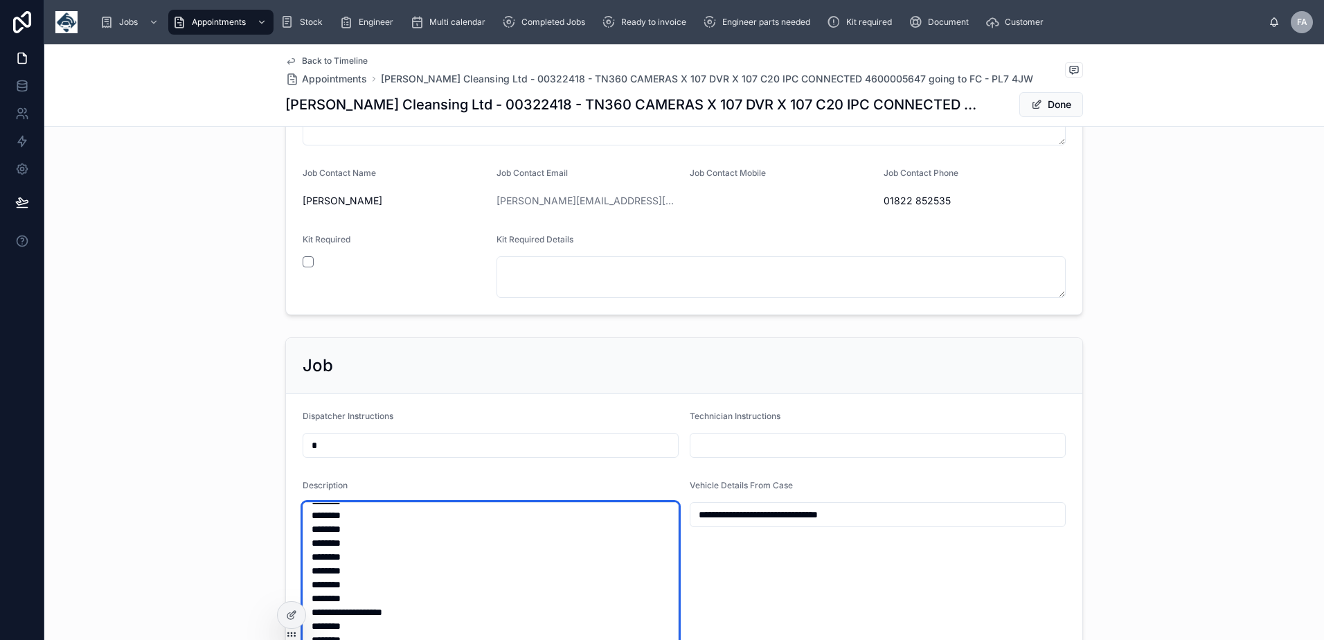
drag, startPoint x: 307, startPoint y: 611, endPoint x: 437, endPoint y: 616, distance: 129.6
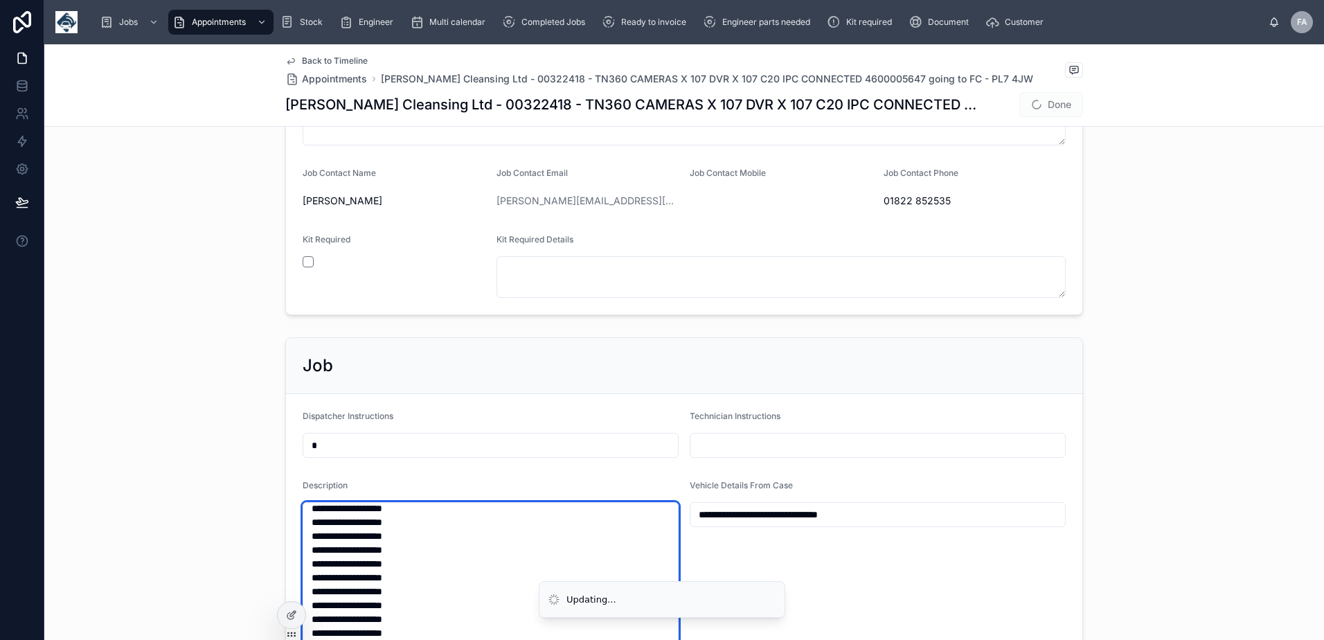
scroll to position [1108, 0]
paste textarea "**********"
type textarea "**********"
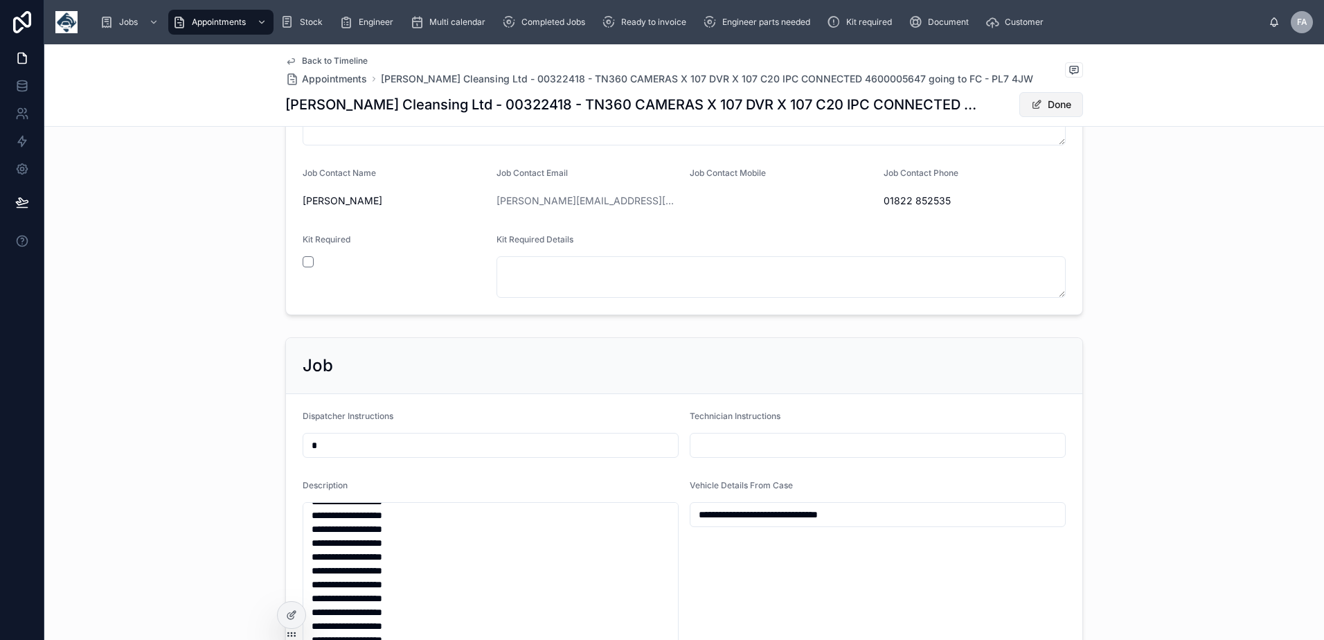
click at [1047, 109] on button "Done" at bounding box center [1051, 104] width 64 height 25
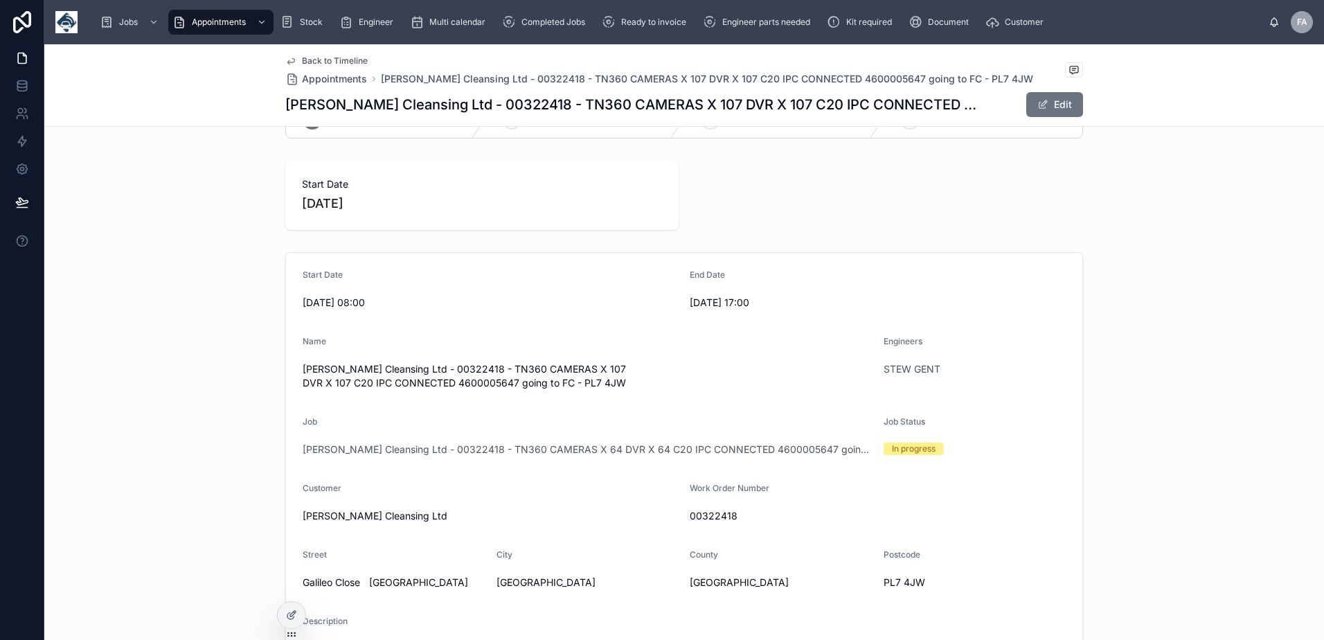
scroll to position [0, 0]
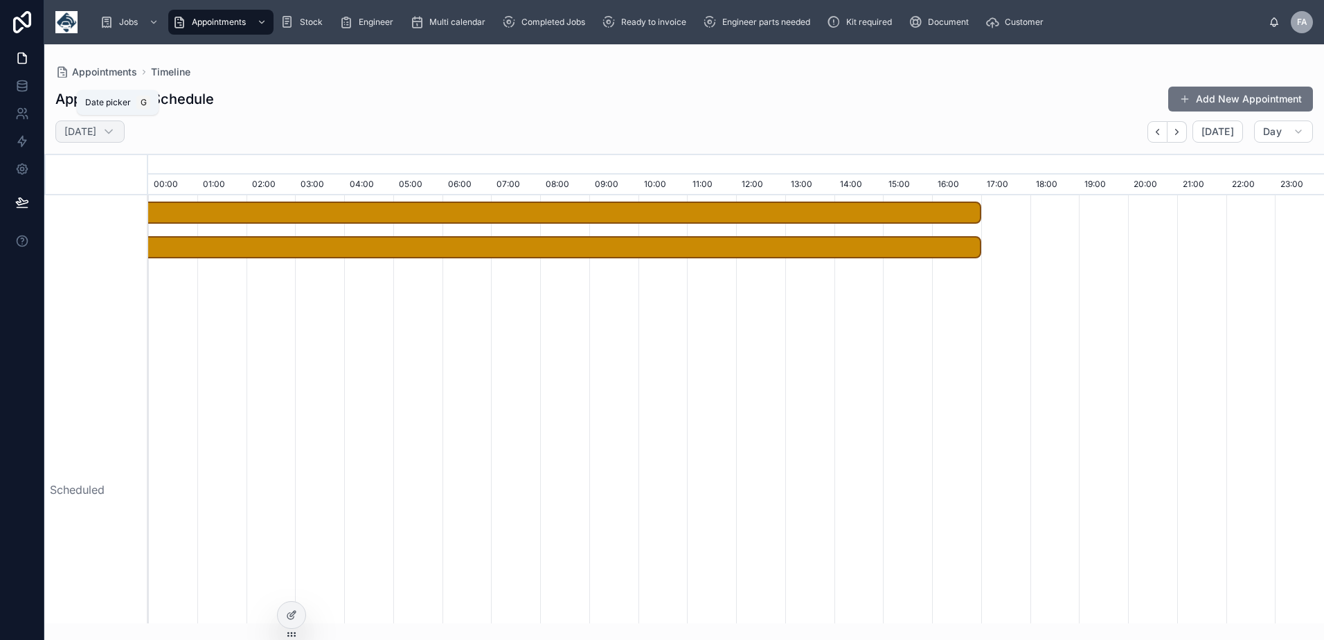
click at [125, 136] on div "Wednesday 3 Sept" at bounding box center [89, 131] width 69 height 22
select select "****"
select select "*"
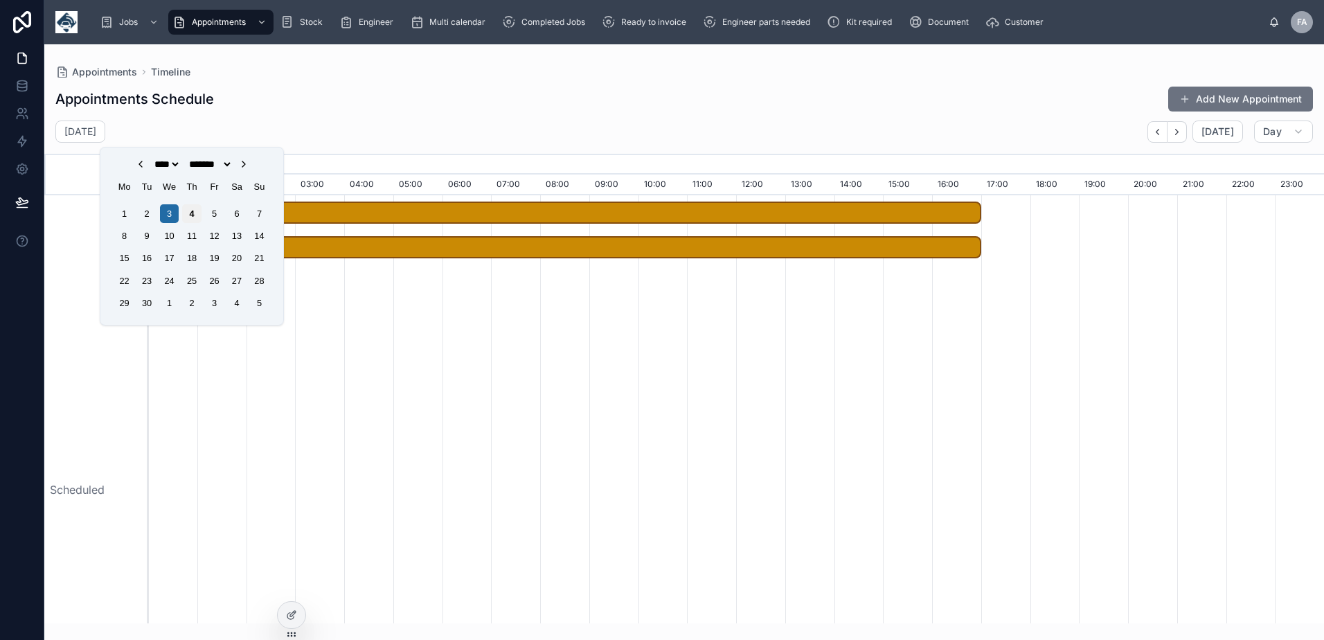
click at [190, 218] on div "4" at bounding box center [191, 213] width 19 height 19
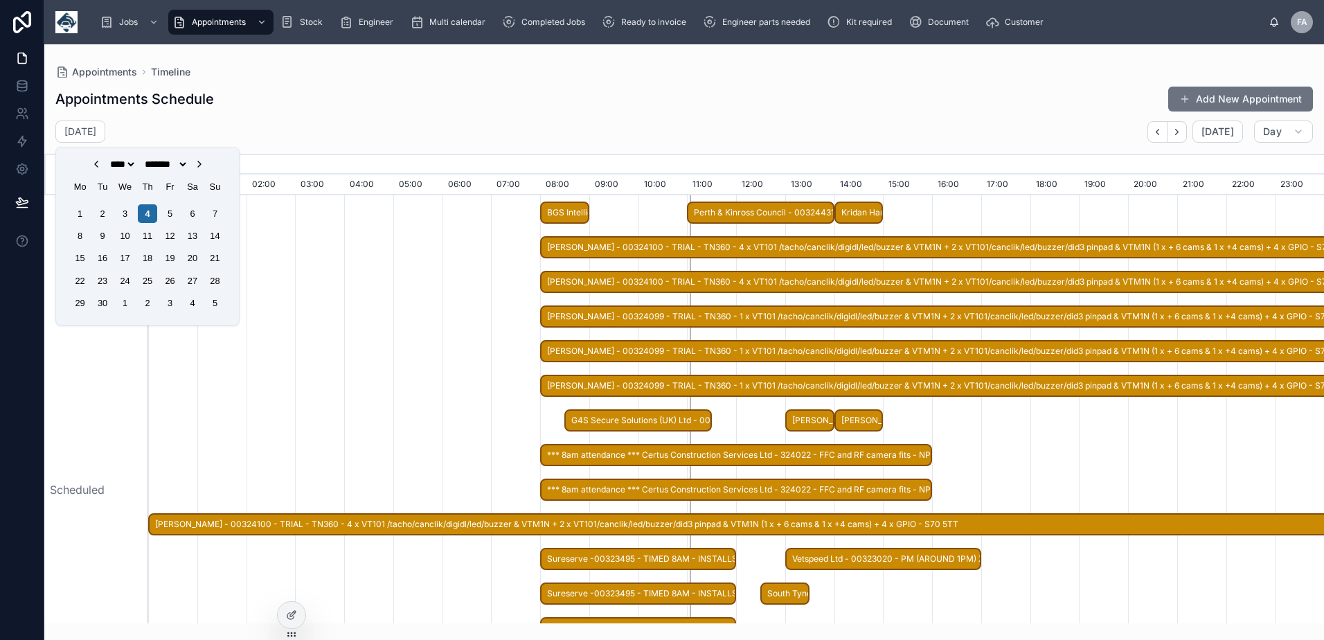
click at [318, 127] on div "Thursday 4 Sept Today Day" at bounding box center [683, 131] width 1279 height 22
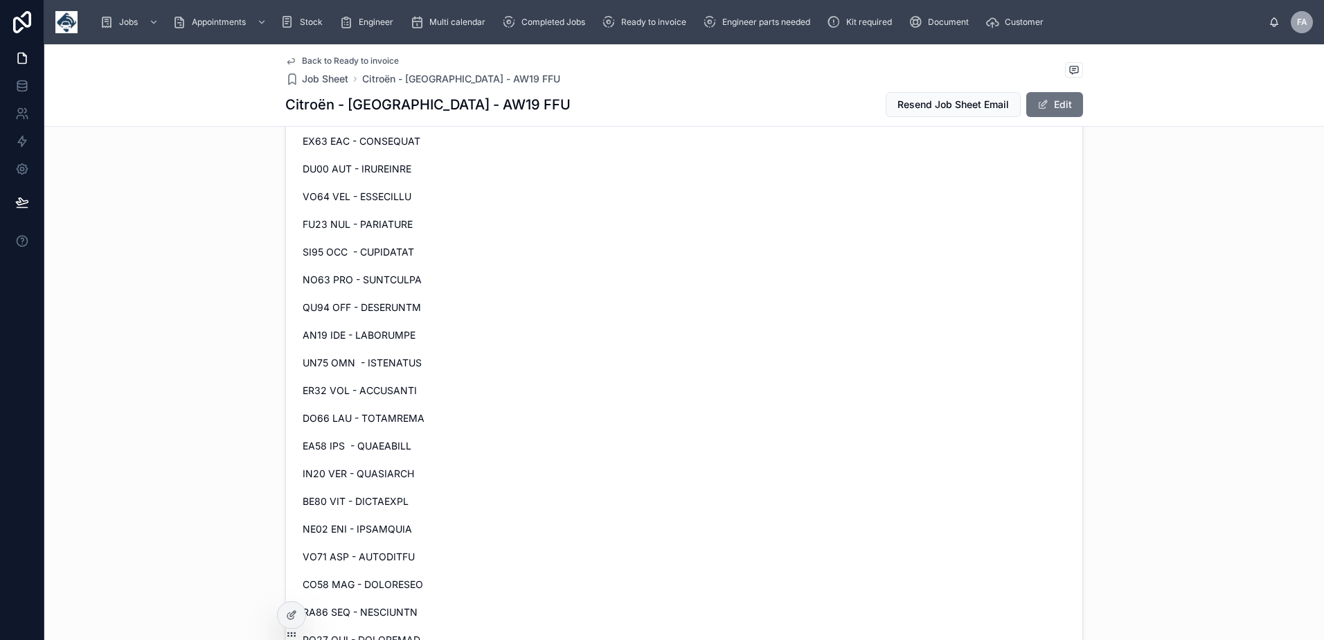
scroll to position [2907, 0]
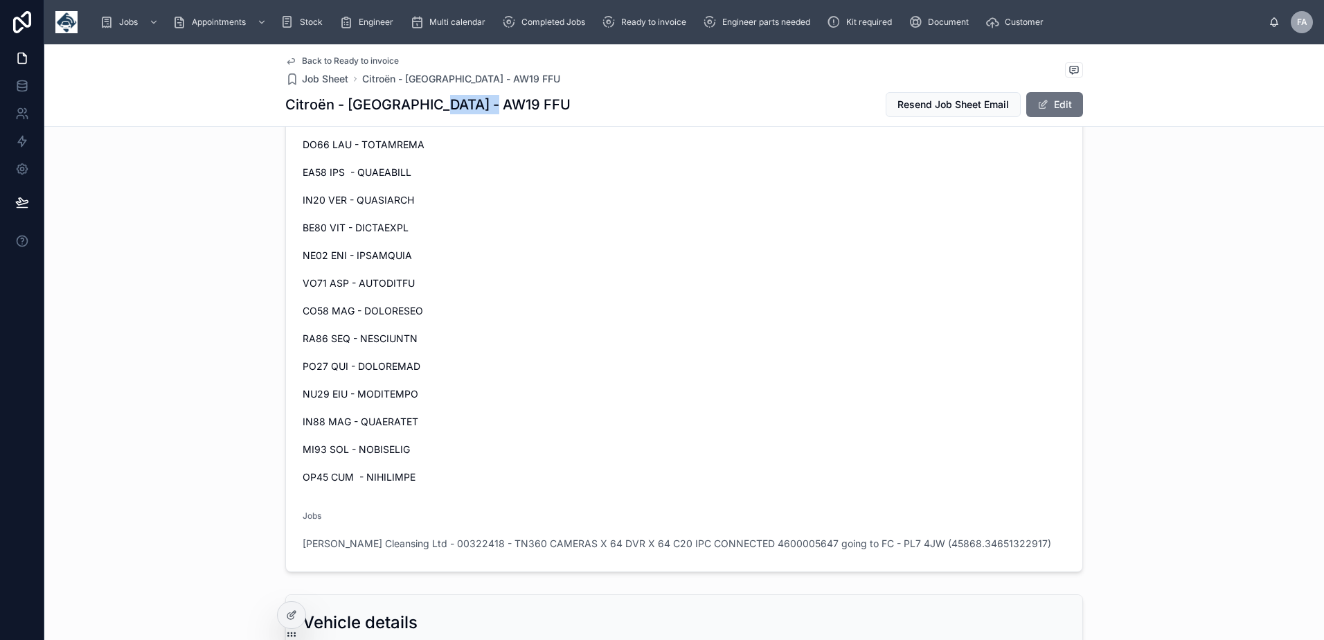
drag, startPoint x: 411, startPoint y: 107, endPoint x: 479, endPoint y: 112, distance: 68.0
click at [479, 112] on div "Citroën - [GEOGRAPHIC_DATA] - AW19 FFU Resend Job Sheet Email Edit" at bounding box center [683, 104] width 797 height 26
drag, startPoint x: 479, startPoint y: 112, endPoint x: 471, endPoint y: 111, distance: 7.7
copy h1 "AW19 FFU"
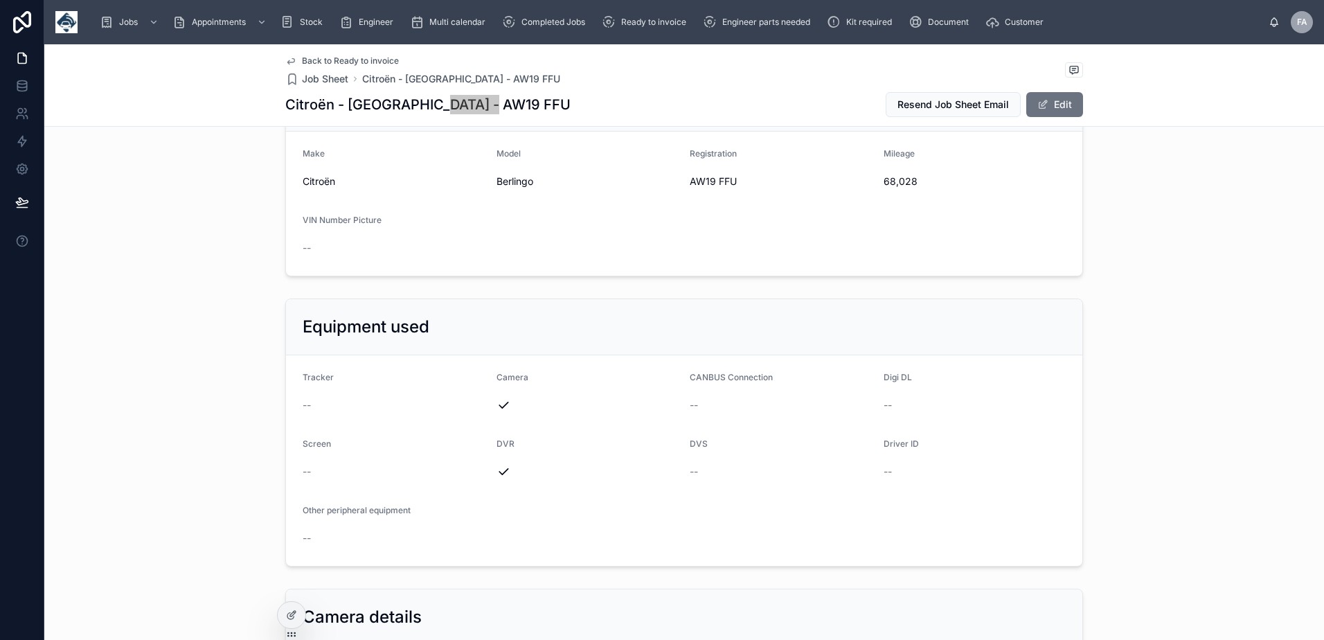
scroll to position [3392, 0]
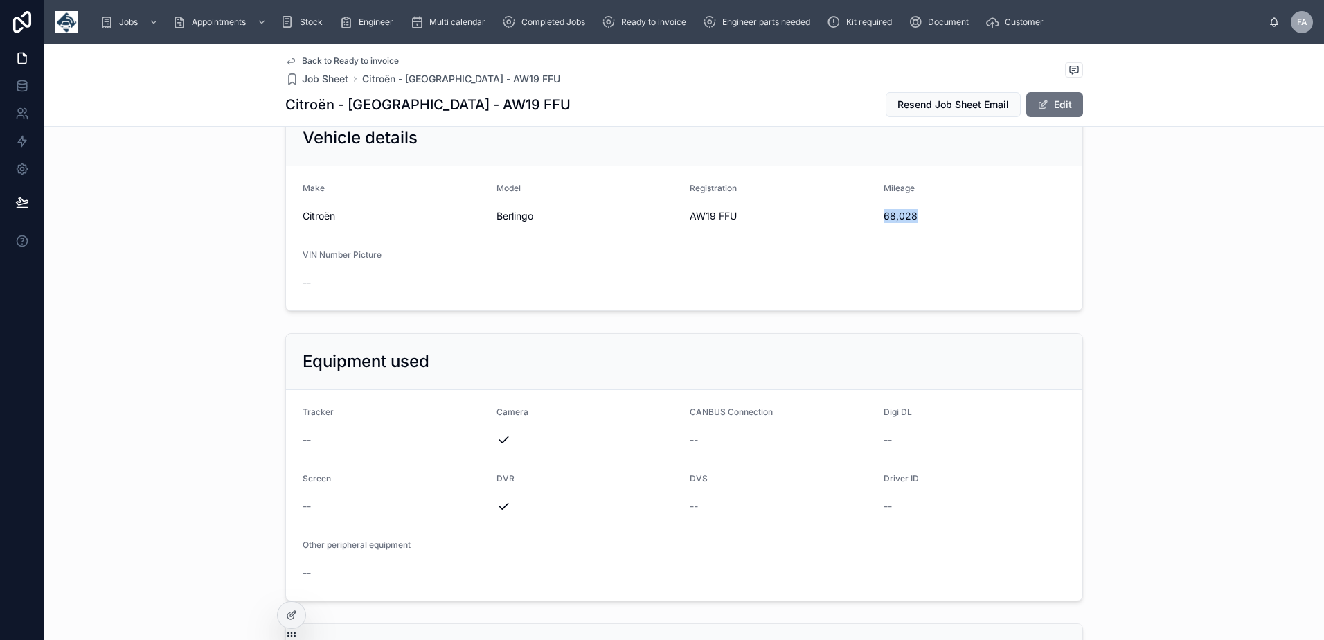
drag, startPoint x: 881, startPoint y: 235, endPoint x: 934, endPoint y: 234, distance: 53.3
click at [934, 223] on span "68,028" at bounding box center [974, 216] width 183 height 14
copy span "68,028"
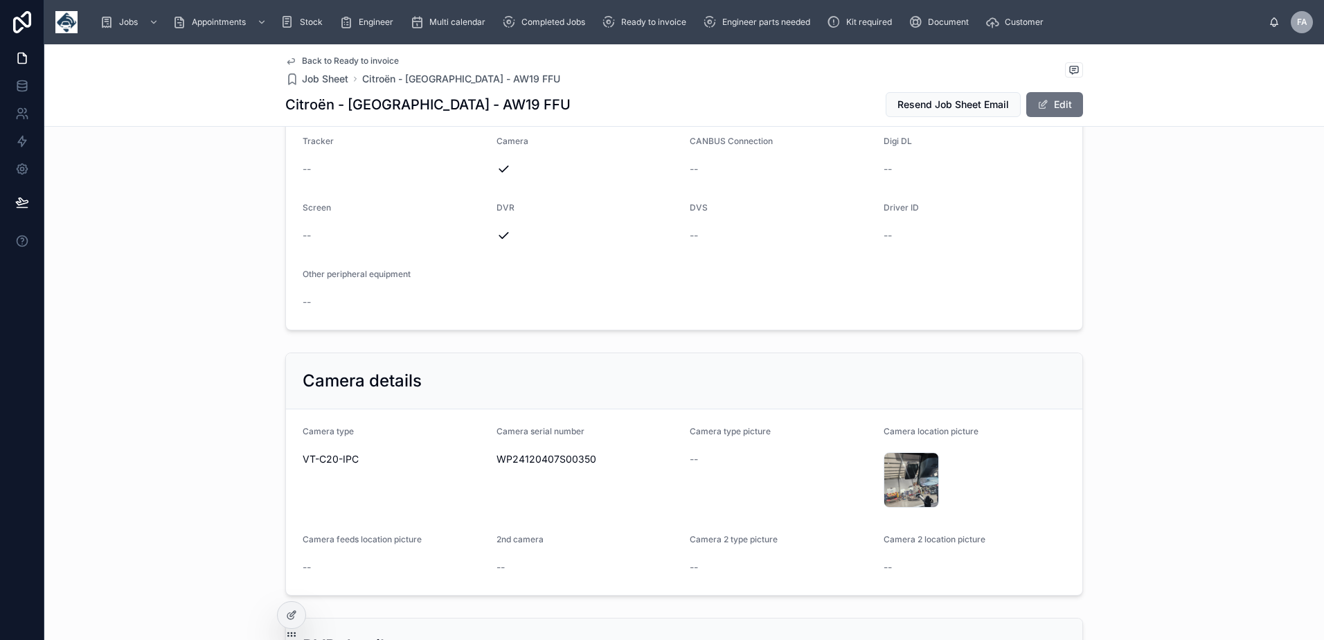
scroll to position [3669, 0]
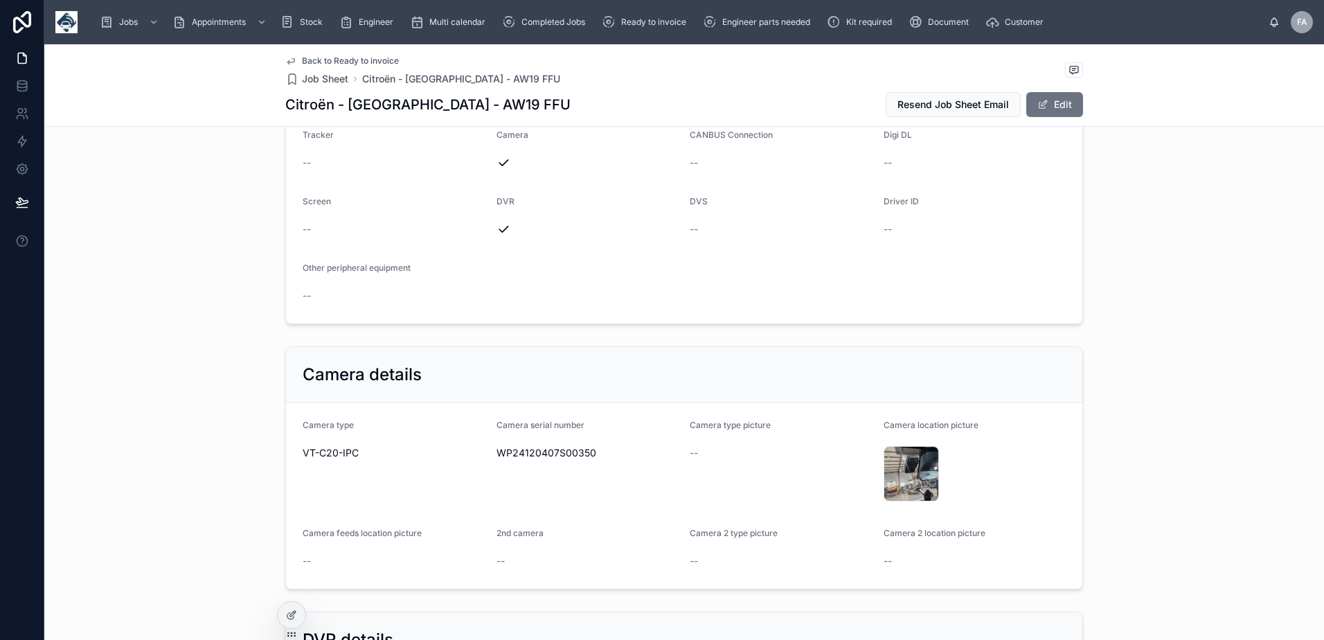
click at [542, 460] on span "WP24120407S00350" at bounding box center [587, 453] width 183 height 14
copy span "WP24120407S00350"
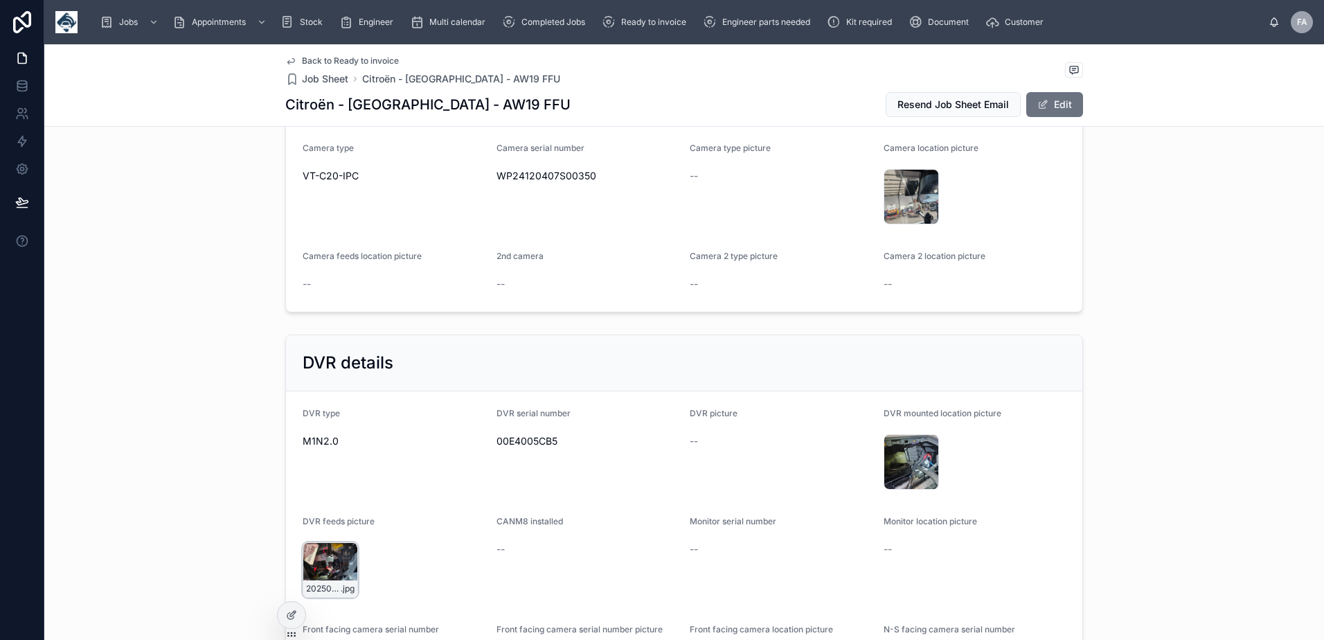
click at [327, 571] on div "20250903_085920 .jpg" at bounding box center [330, 569] width 55 height 55
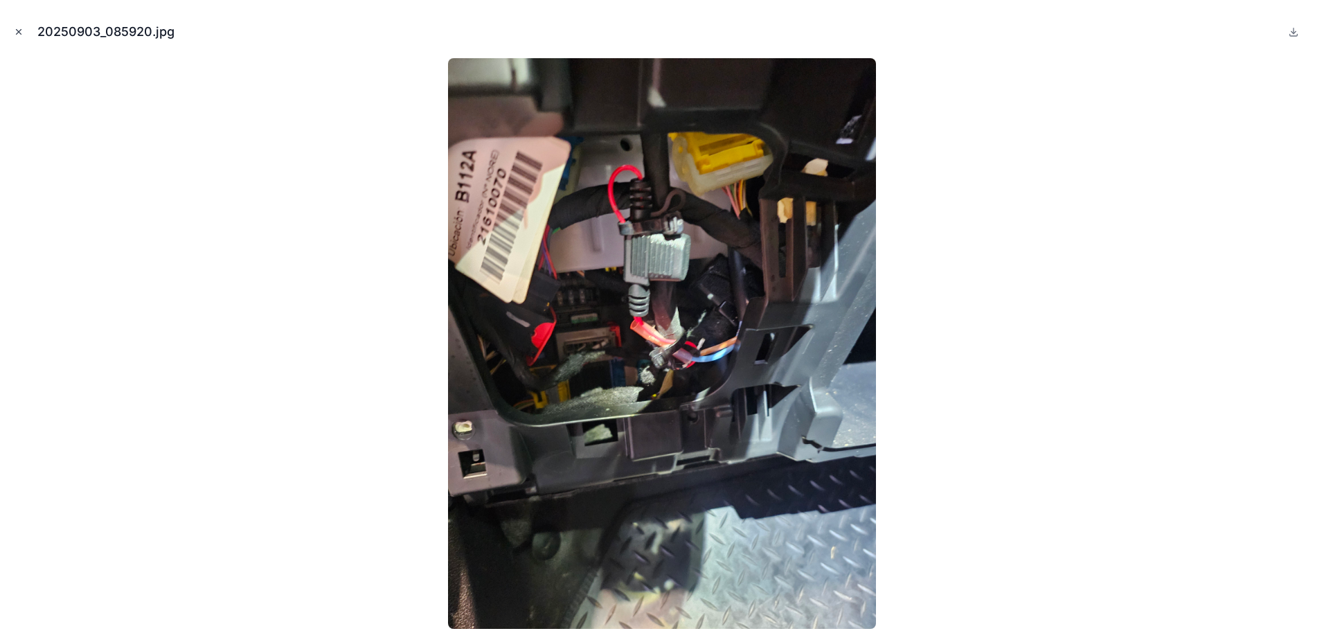
click at [17, 35] on icon "Close modal" at bounding box center [19, 32] width 10 height 10
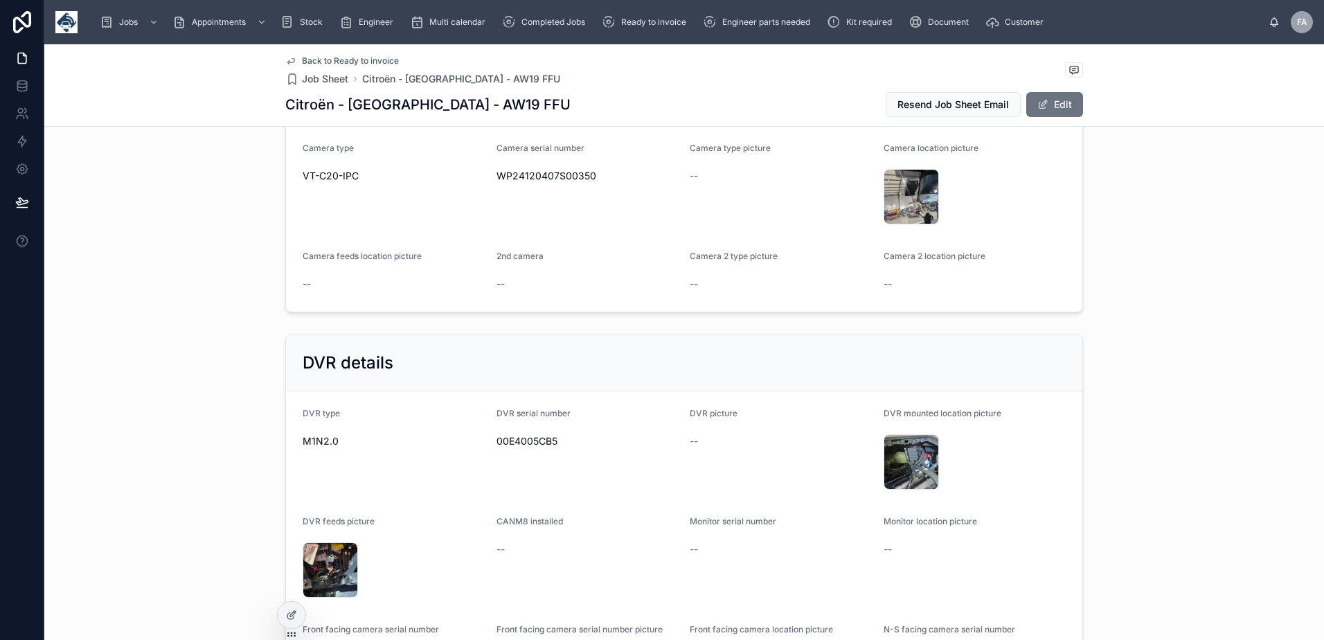
click at [530, 448] on span "00E4005CB5" at bounding box center [587, 441] width 183 height 14
copy span "00E4005CB5"
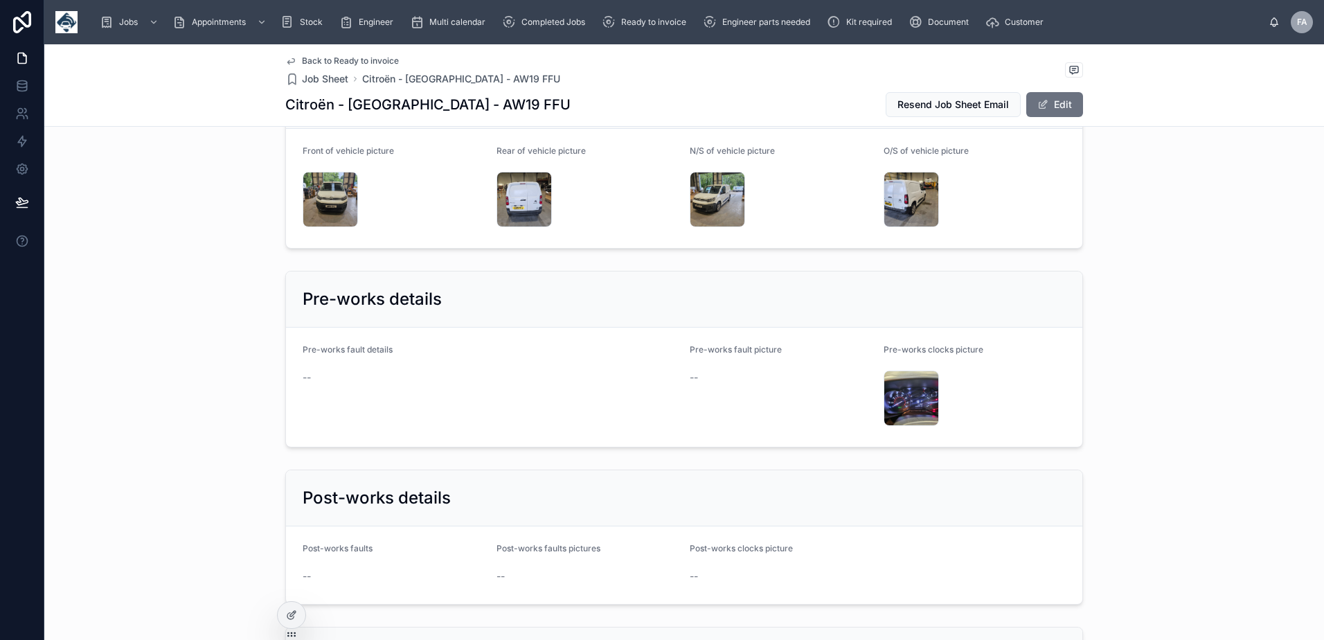
scroll to position [6023, 0]
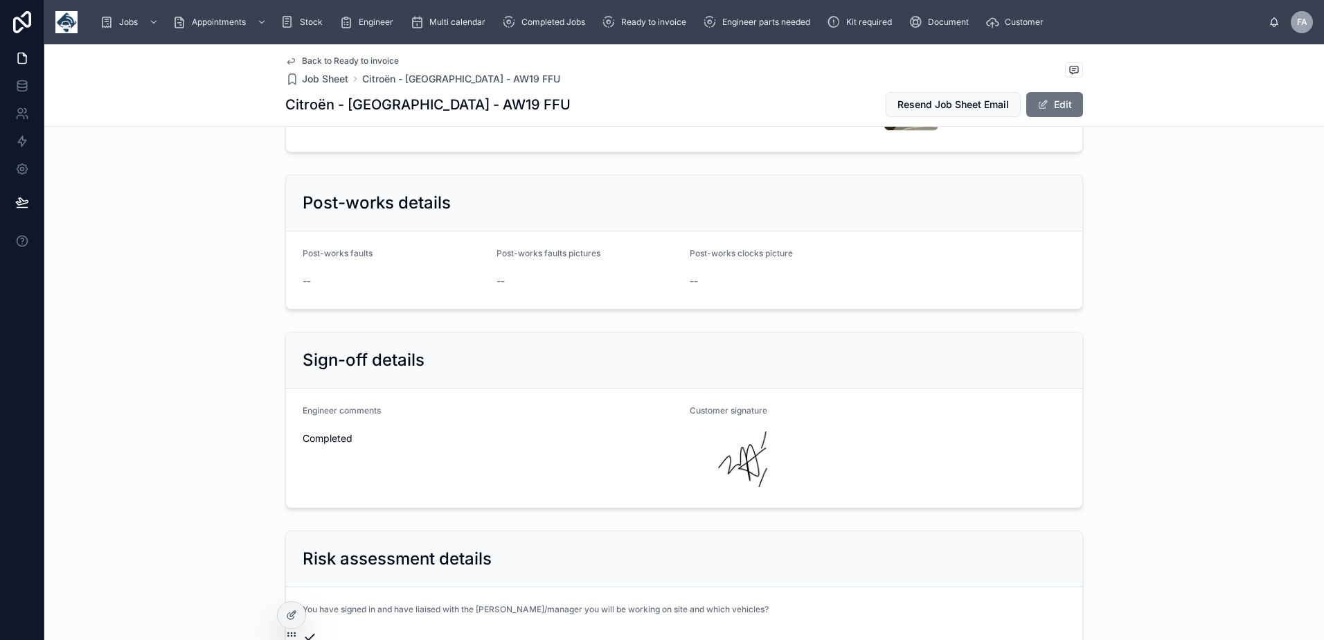
drag, startPoint x: 971, startPoint y: 327, endPoint x: 966, endPoint y: 277, distance: 50.1
click at [966, 277] on form "Post-works faults -- Post-works faults pictures -- Post-works clocks picture --" at bounding box center [684, 270] width 796 height 78
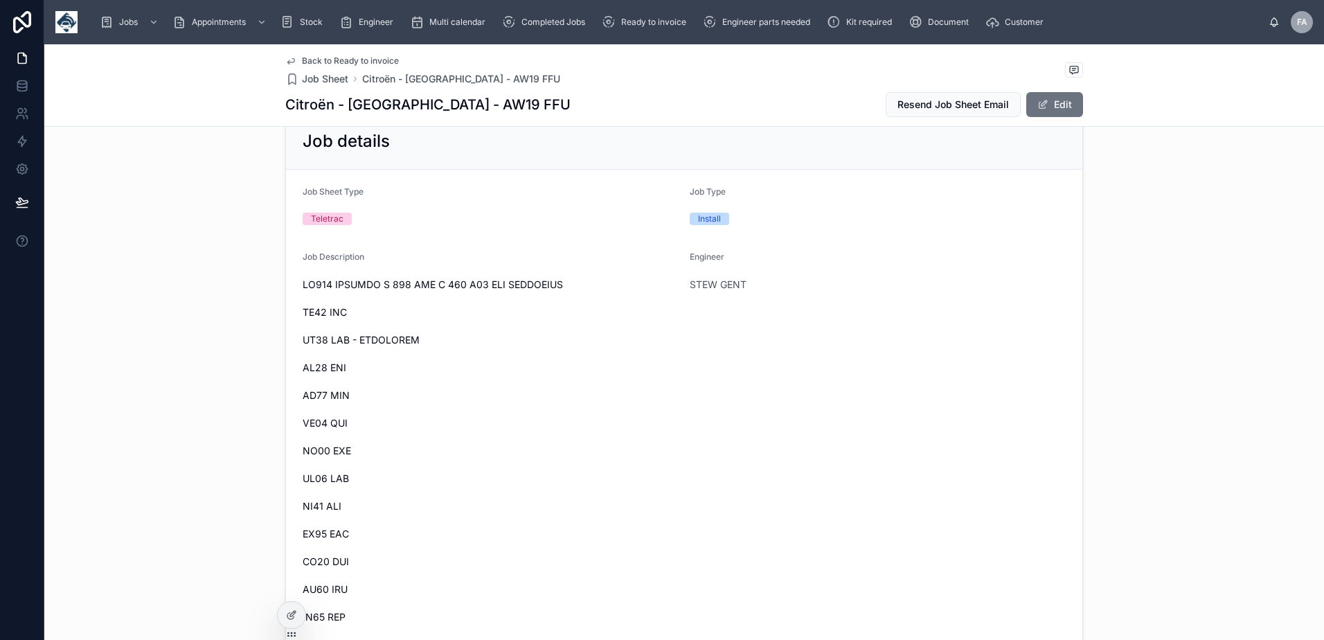
scroll to position [0, 0]
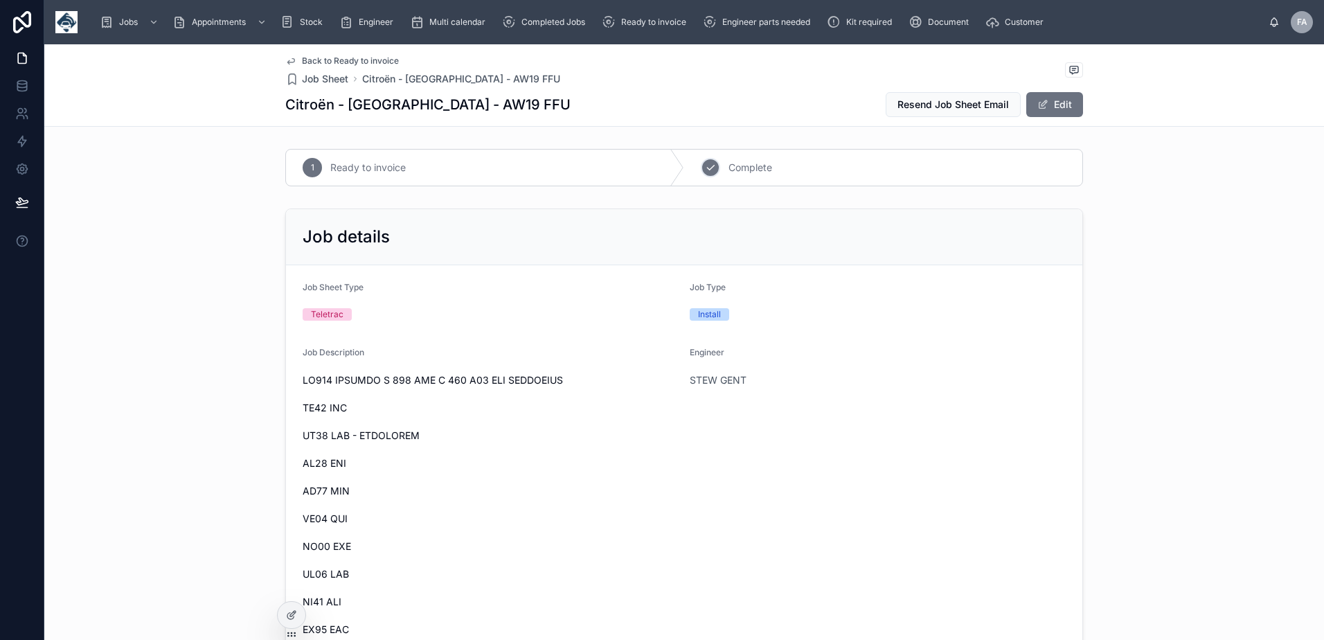
click at [705, 171] on icon at bounding box center [710, 167] width 11 height 11
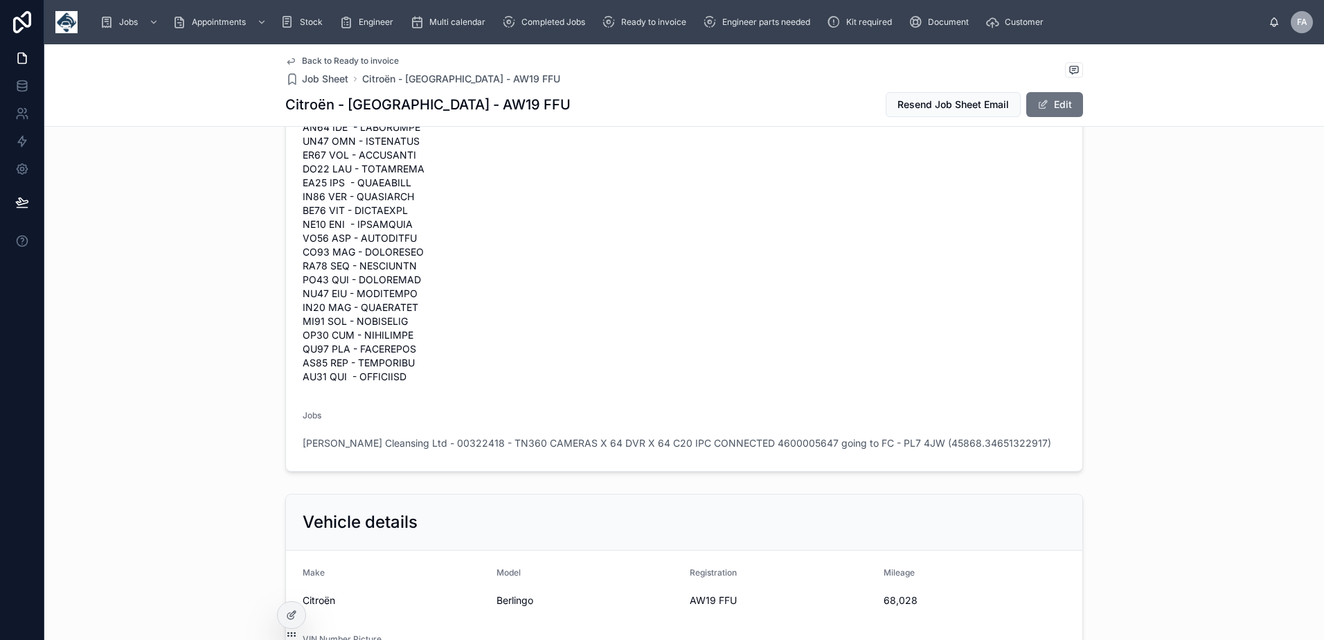
scroll to position [1661, 0]
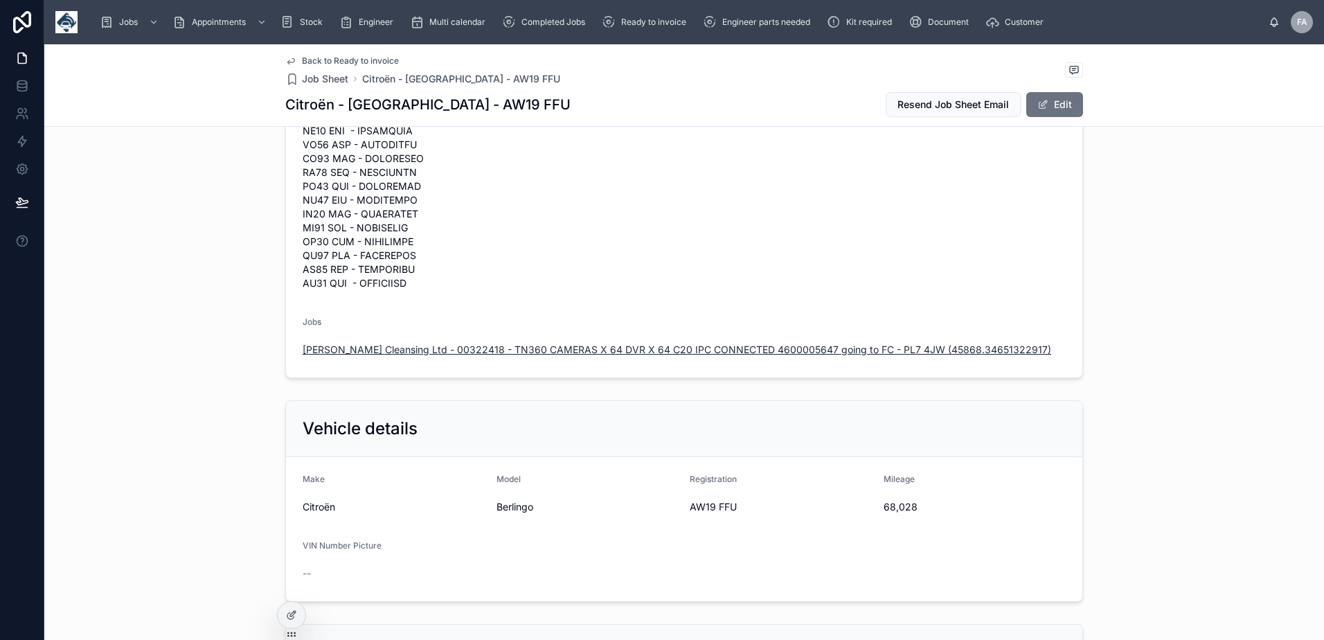
click at [535, 356] on span "[PERSON_NAME] Cleansing Ltd - 00322418 - TN360 CAMERAS X 64 DVR X 64 C20 IPC CO…" at bounding box center [677, 350] width 748 height 14
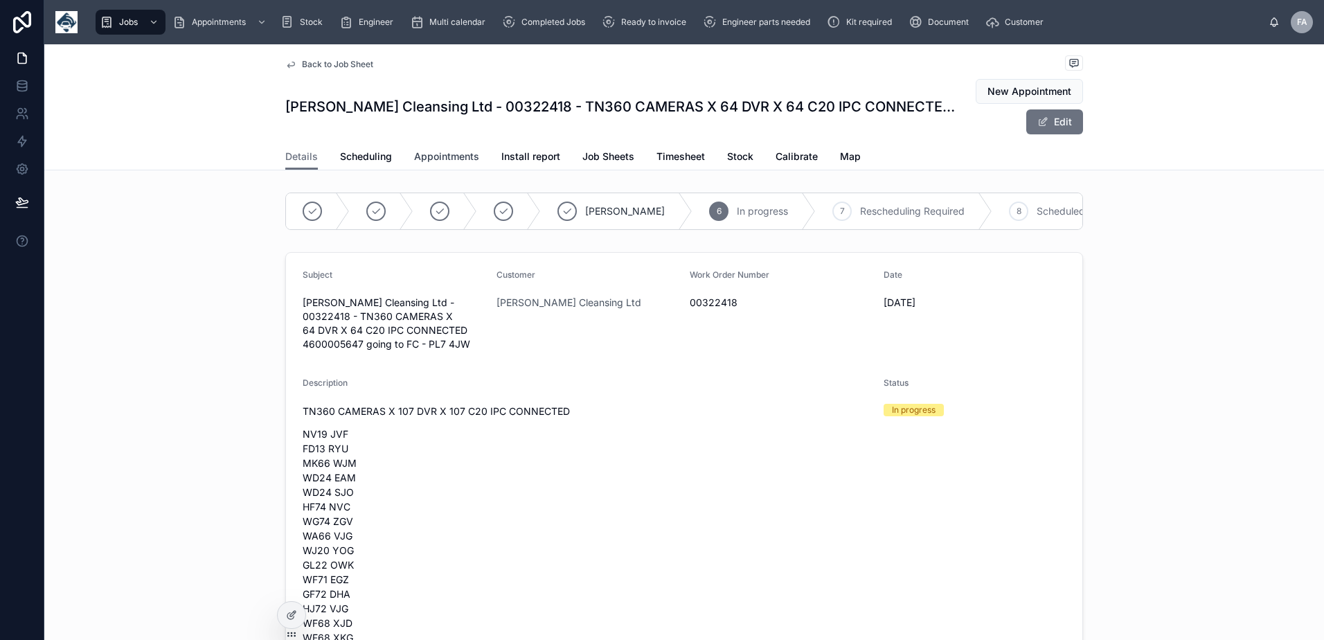
click at [458, 163] on span "Appointments" at bounding box center [446, 157] width 65 height 14
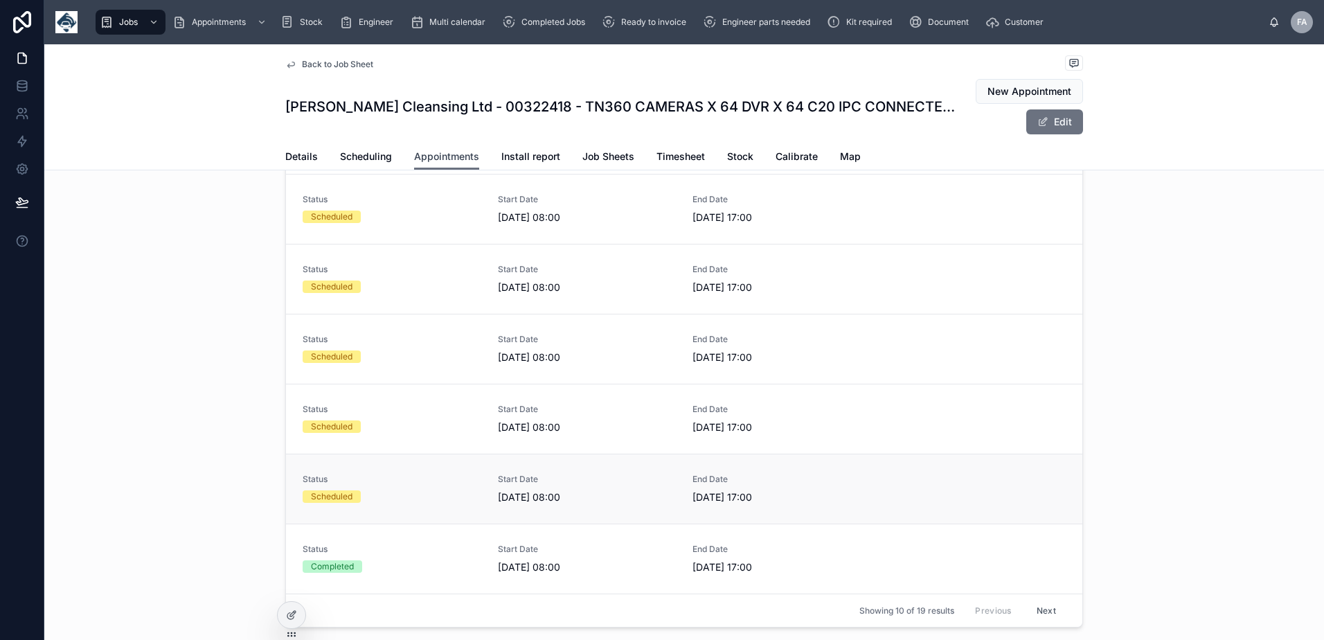
scroll to position [69, 0]
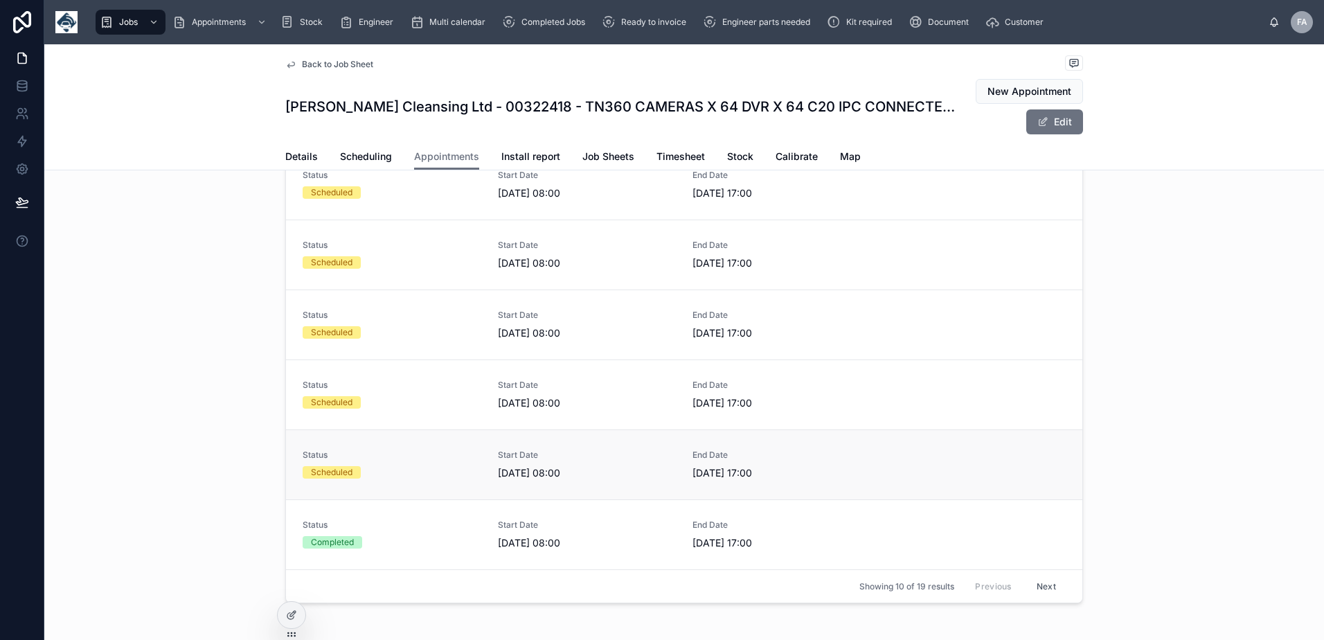
click at [472, 480] on link "Status Scheduled Start Date [DATE] 08:00 End Date [DATE] 17:00" at bounding box center [684, 464] width 796 height 70
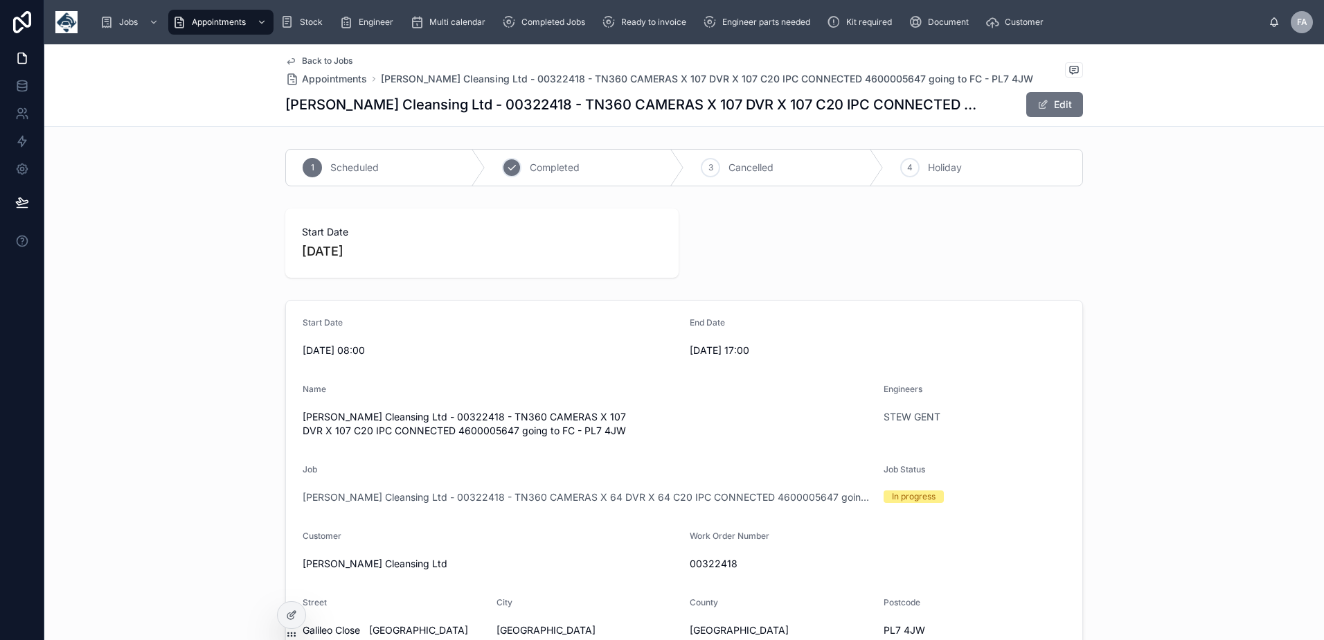
click at [511, 171] on icon at bounding box center [511, 167] width 11 height 11
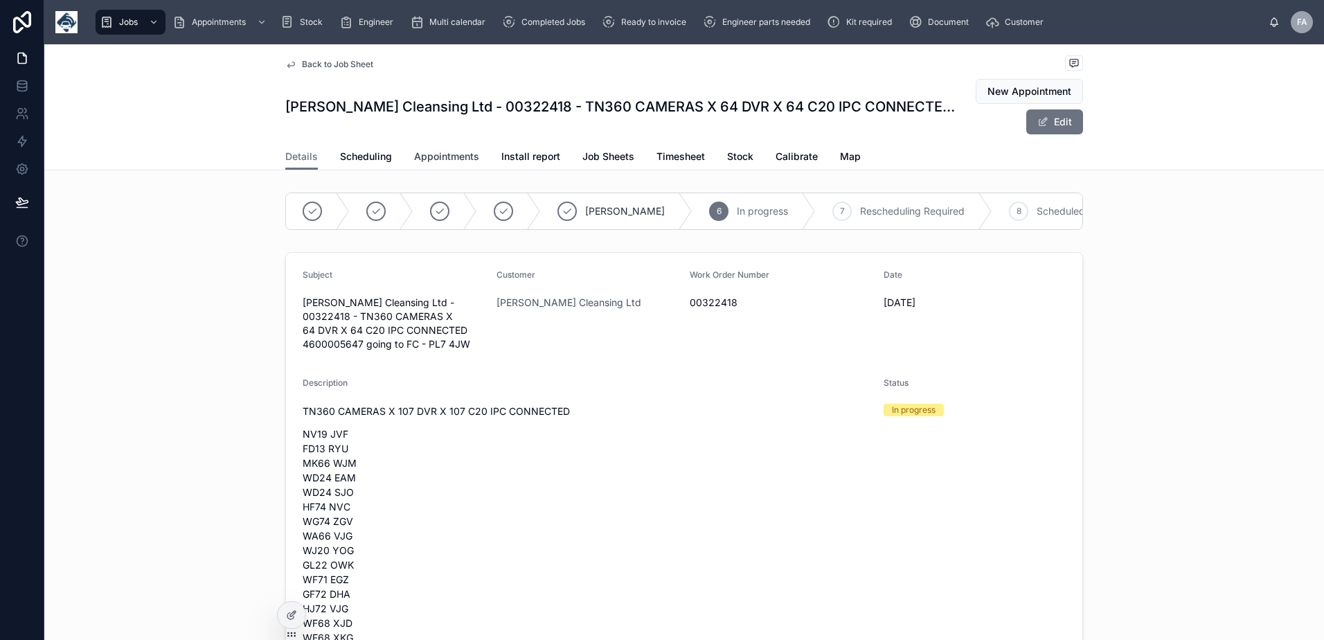
click at [438, 152] on span "Appointments" at bounding box center [446, 157] width 65 height 14
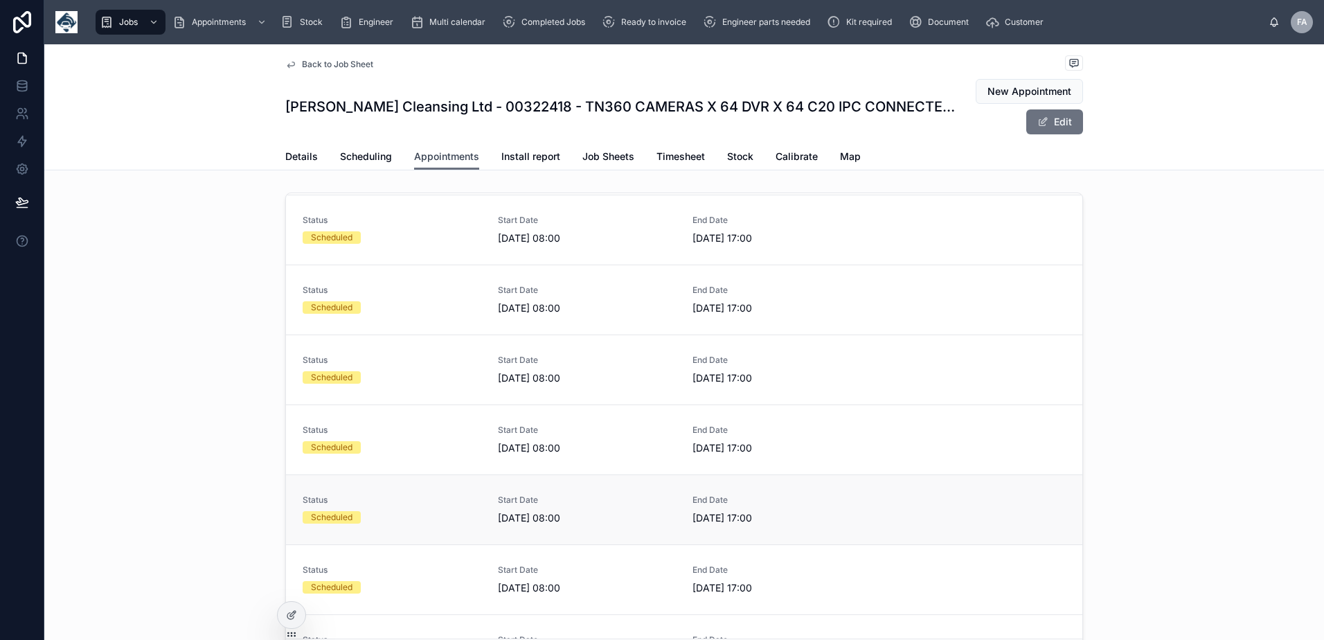
scroll to position [253, 0]
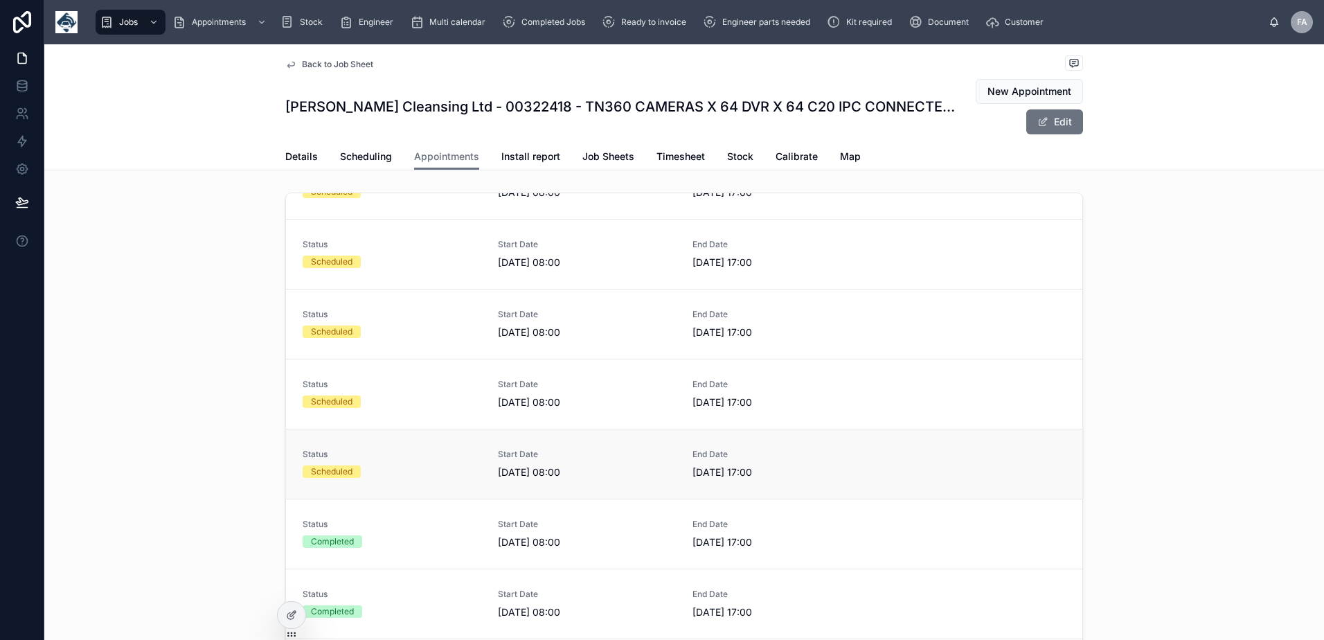
click at [411, 480] on link "Status Scheduled Start Date [DATE] 08:00 End Date [DATE] 17:00" at bounding box center [684, 464] width 796 height 70
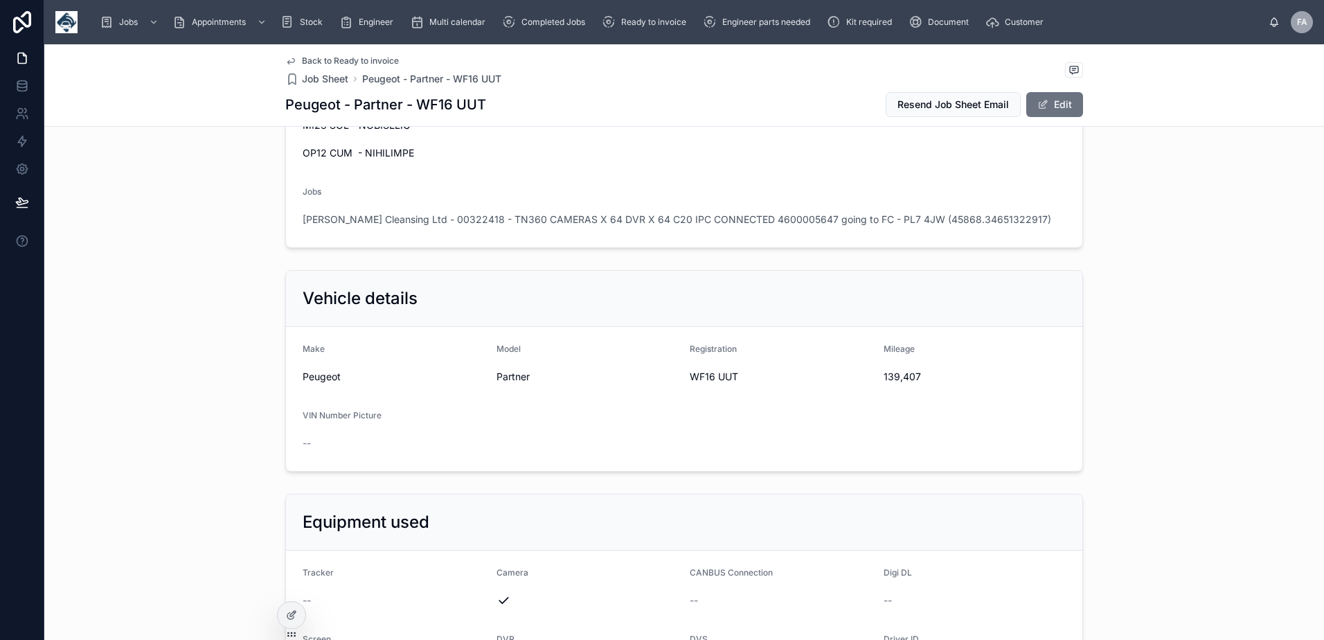
scroll to position [3461, 0]
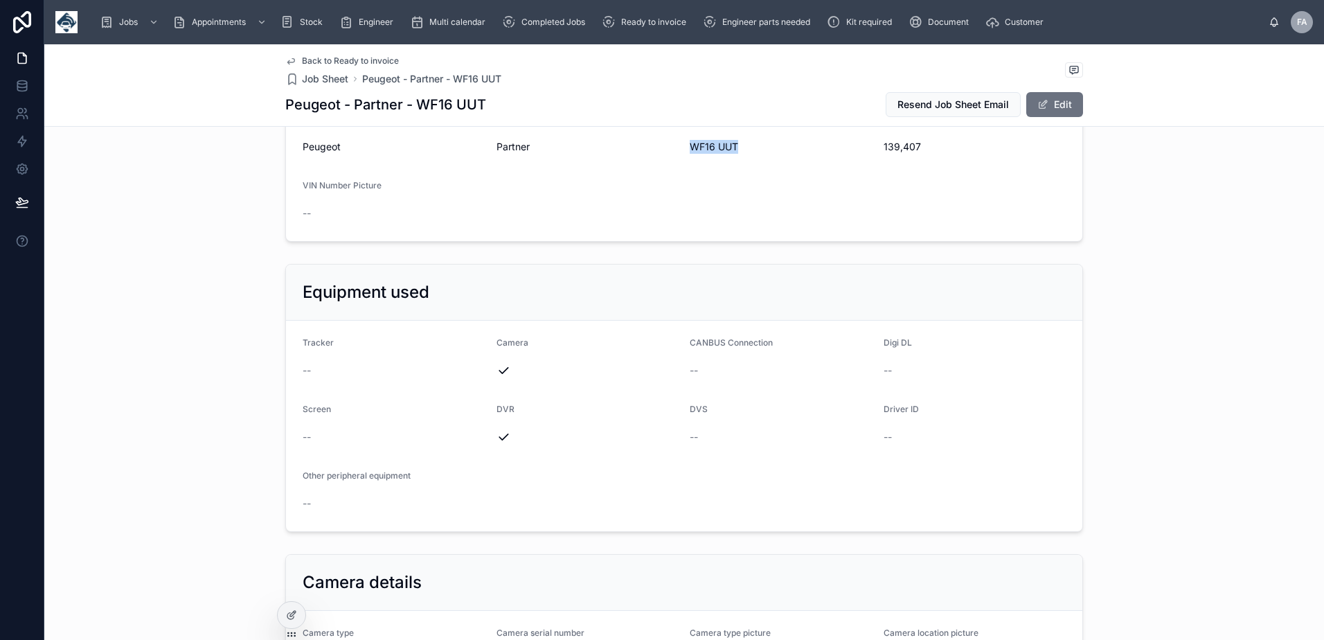
drag, startPoint x: 683, startPoint y: 165, endPoint x: 755, endPoint y: 168, distance: 72.8
click at [755, 168] on form "Make Peugeot Model Partner Registration WF16 UUT Mileage 139,407 VIN Number Pic…" at bounding box center [684, 169] width 796 height 144
copy span "WF16 UUT"
click at [899, 177] on form "Make Peugeot Model Partner Registration WF16 UUT Mileage 139,407 VIN Number Pic…" at bounding box center [684, 169] width 796 height 144
drag, startPoint x: 872, startPoint y: 163, endPoint x: 942, endPoint y: 177, distance: 71.4
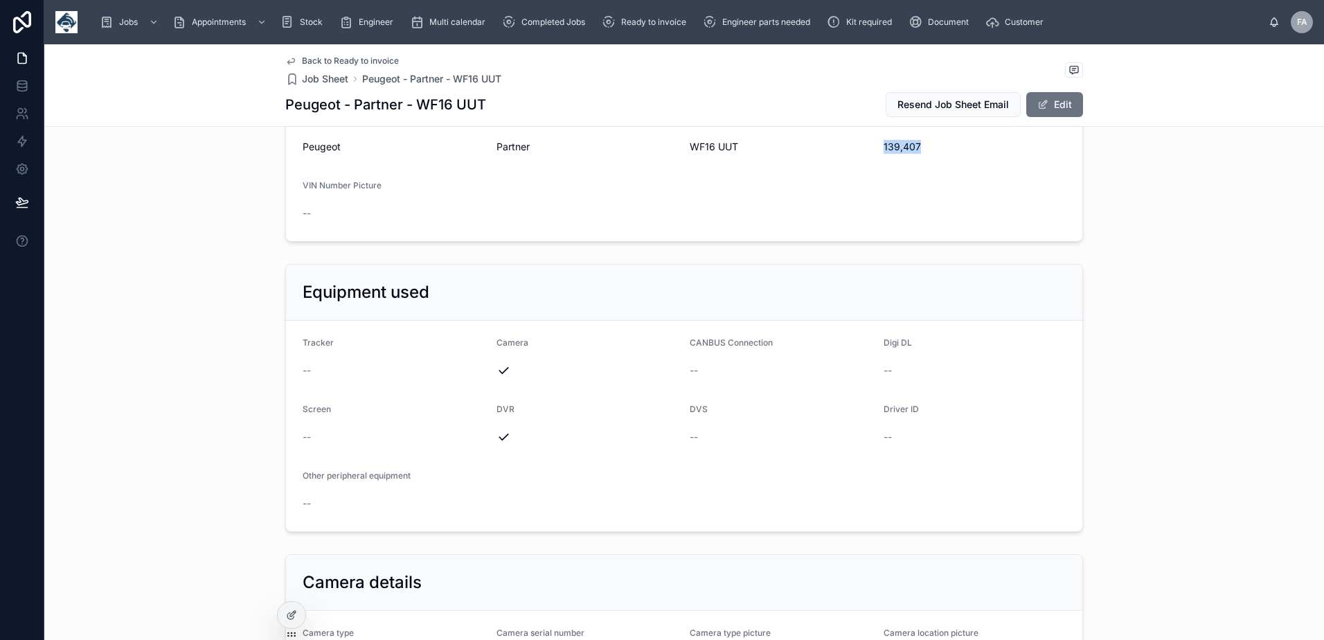
click at [942, 177] on form "Make Peugeot Model Partner Registration WF16 UUT Mileage 139,407 VIN Number Pic…" at bounding box center [684, 169] width 796 height 144
copy span "139,407"
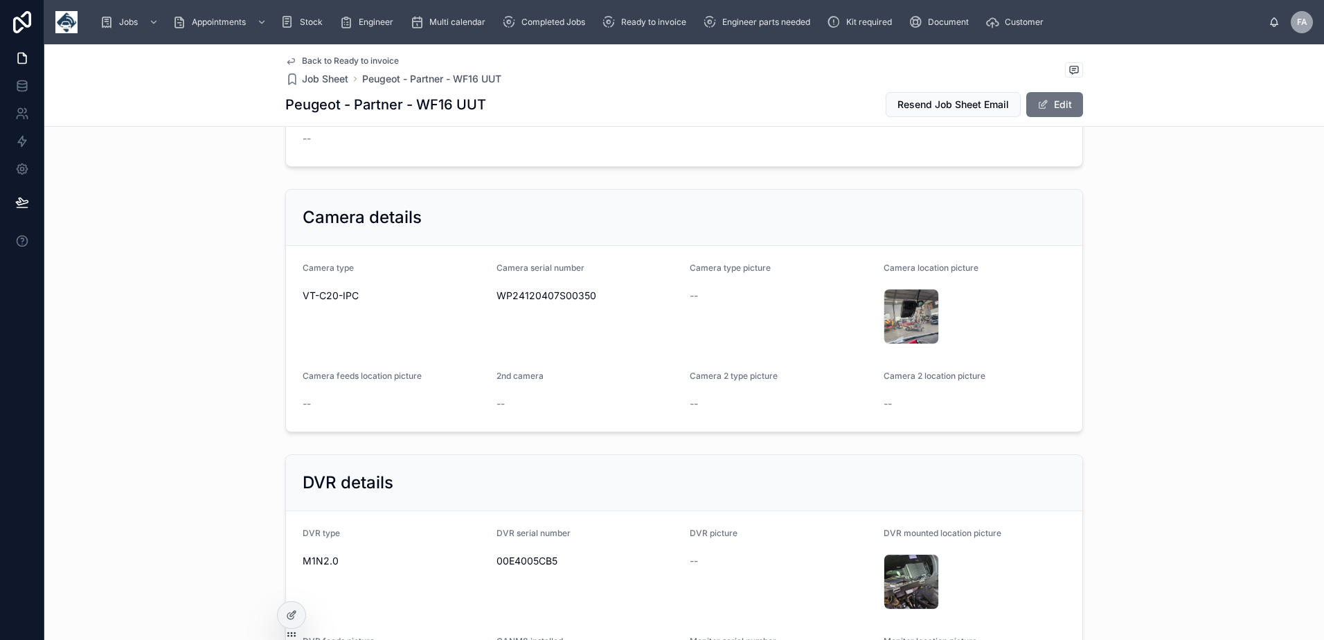
scroll to position [3807, 0]
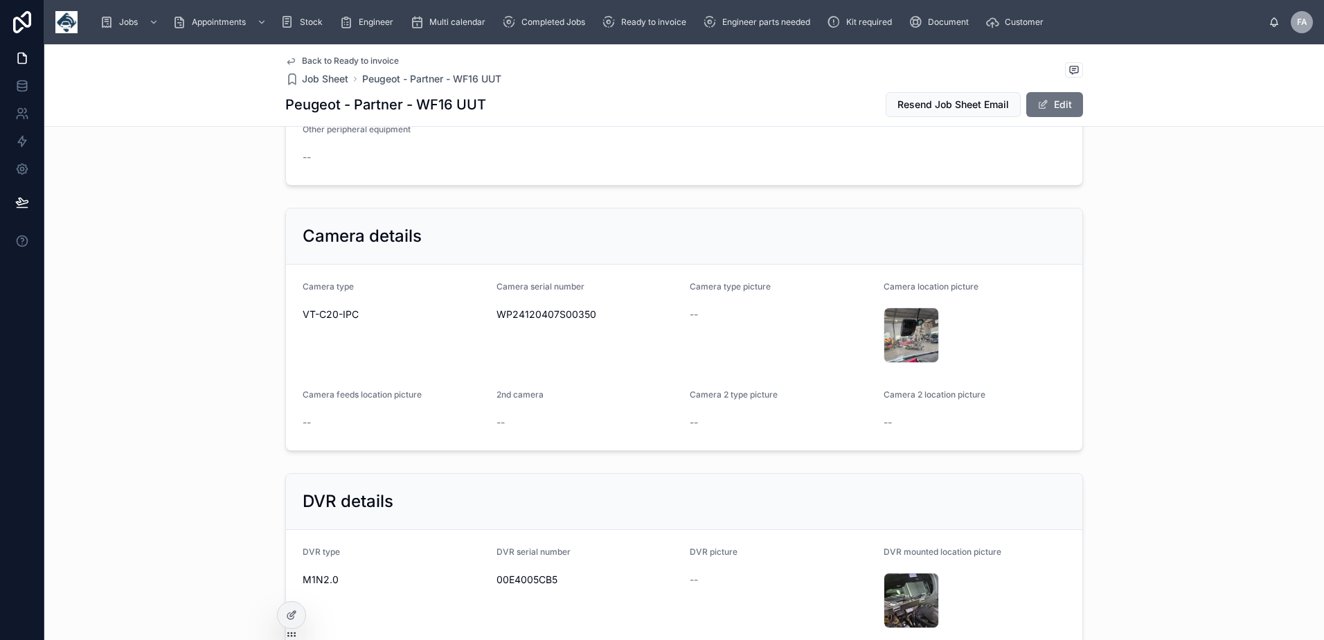
click at [555, 321] on span "WP24120407S00350" at bounding box center [587, 314] width 183 height 14
click at [556, 321] on span "WP24120407S00350" at bounding box center [587, 314] width 183 height 14
copy span "WP24120407S00350"
click at [561, 321] on span "WP24120407S00350" at bounding box center [587, 314] width 183 height 14
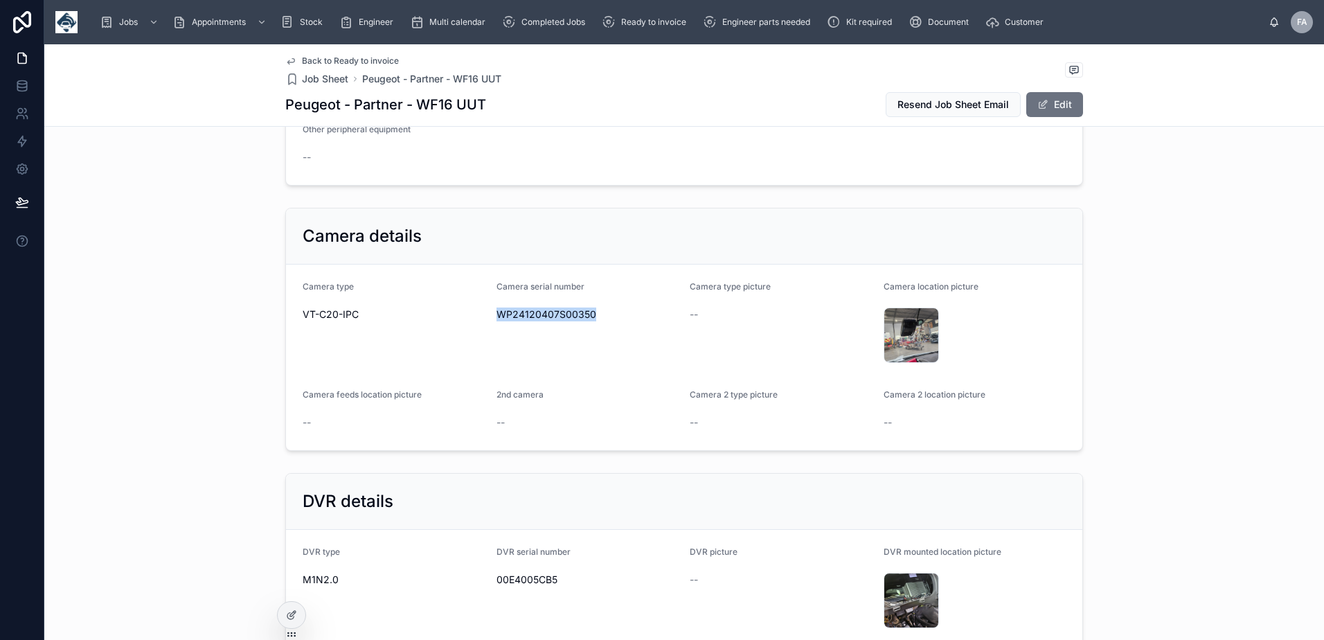
copy span "WP24120407S00350"
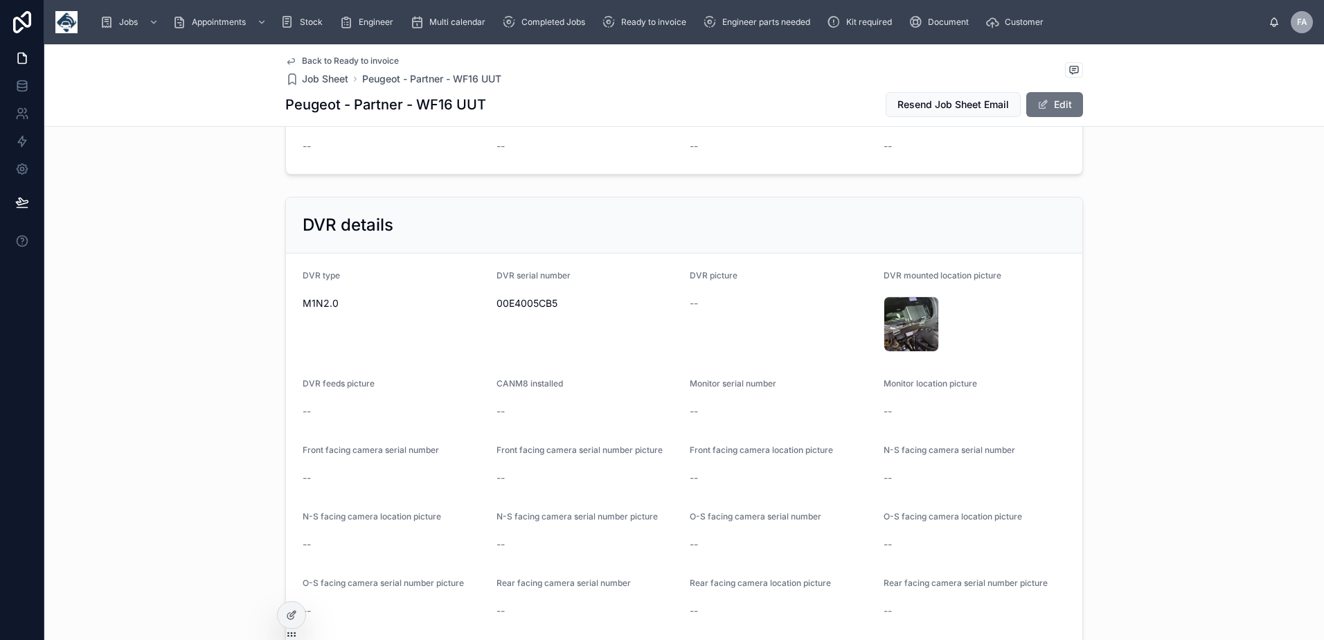
scroll to position [4084, 0]
click at [521, 309] on span "00E4005CB5" at bounding box center [587, 303] width 183 height 14
copy span "00E4005CB5"
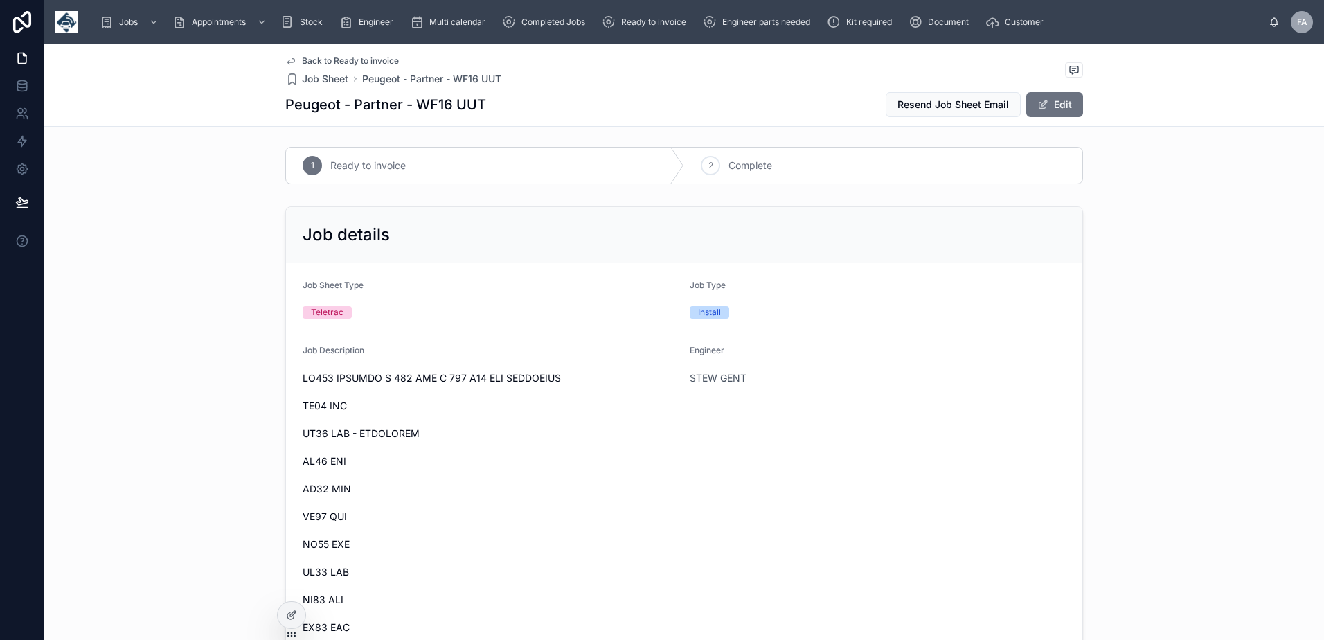
scroll to position [0, 0]
click at [713, 172] on div "2" at bounding box center [710, 167] width 19 height 19
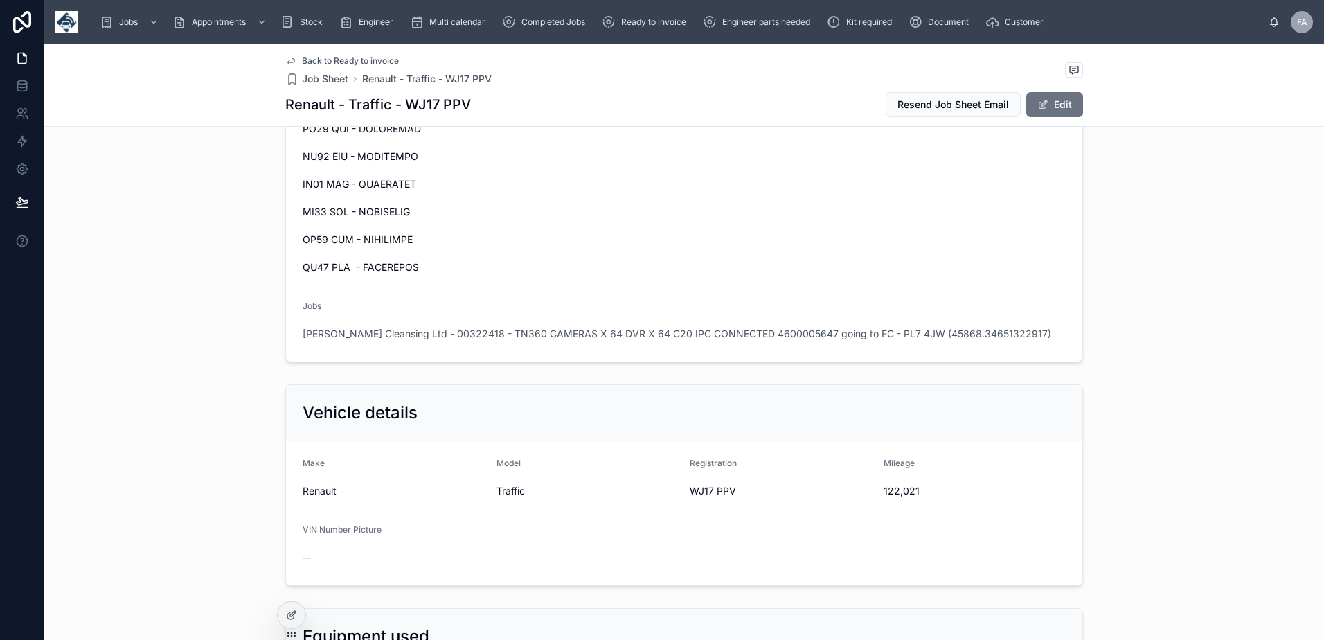
scroll to position [3254, 0]
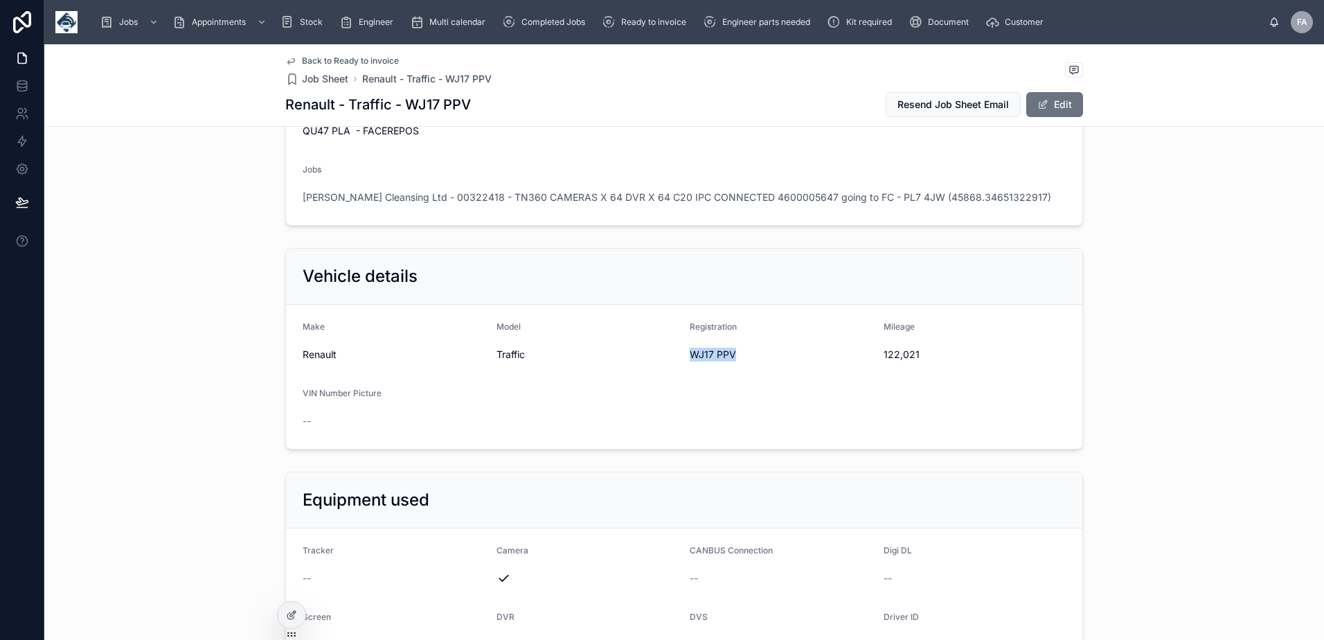
drag, startPoint x: 680, startPoint y: 371, endPoint x: 757, endPoint y: 375, distance: 77.6
click at [757, 375] on form "Make Renault Model Traffic Registration WJ17 PPV Mileage 122,021 VIN Number Pic…" at bounding box center [684, 377] width 796 height 144
copy span "WJ17 PPV"
drag, startPoint x: 878, startPoint y: 368, endPoint x: 927, endPoint y: 371, distance: 49.3
click at [927, 361] on span "122,021" at bounding box center [974, 355] width 183 height 14
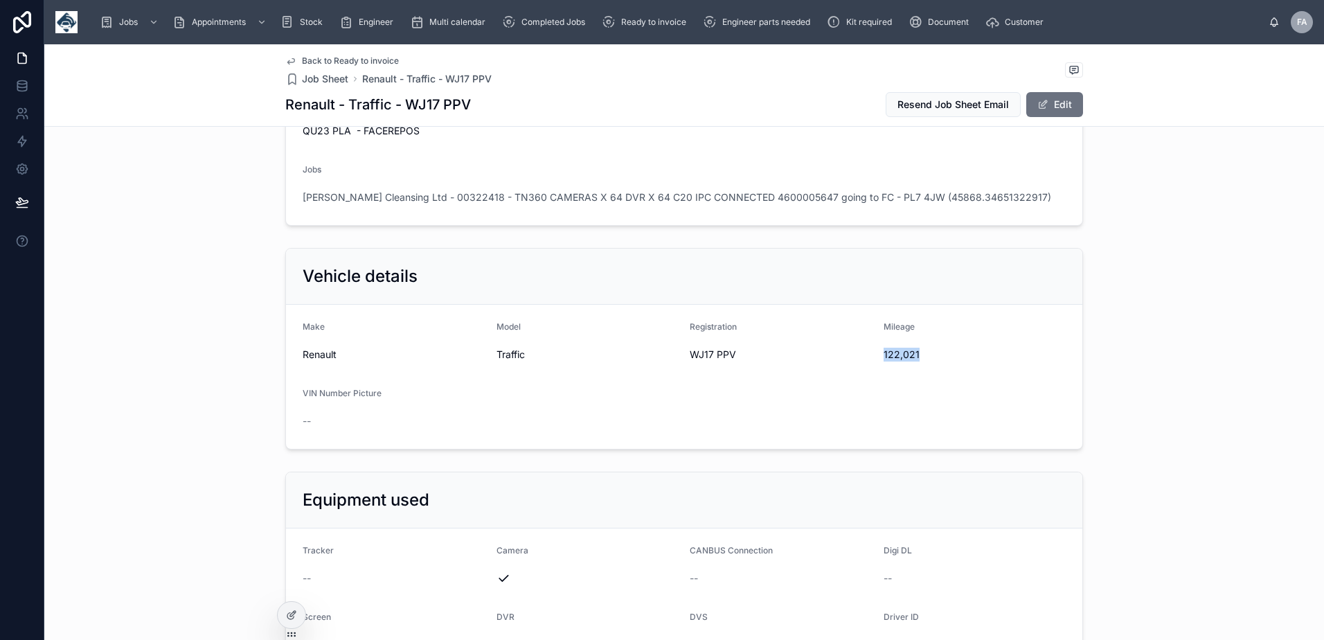
copy span "122,021"
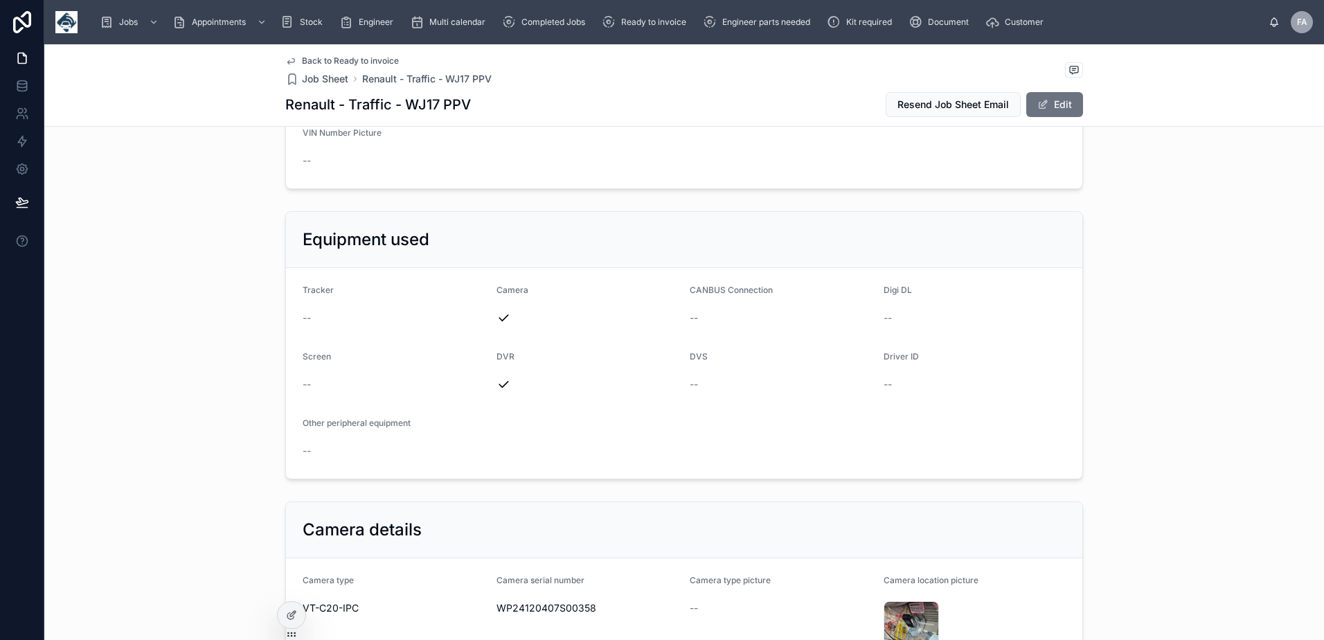
scroll to position [3807, 0]
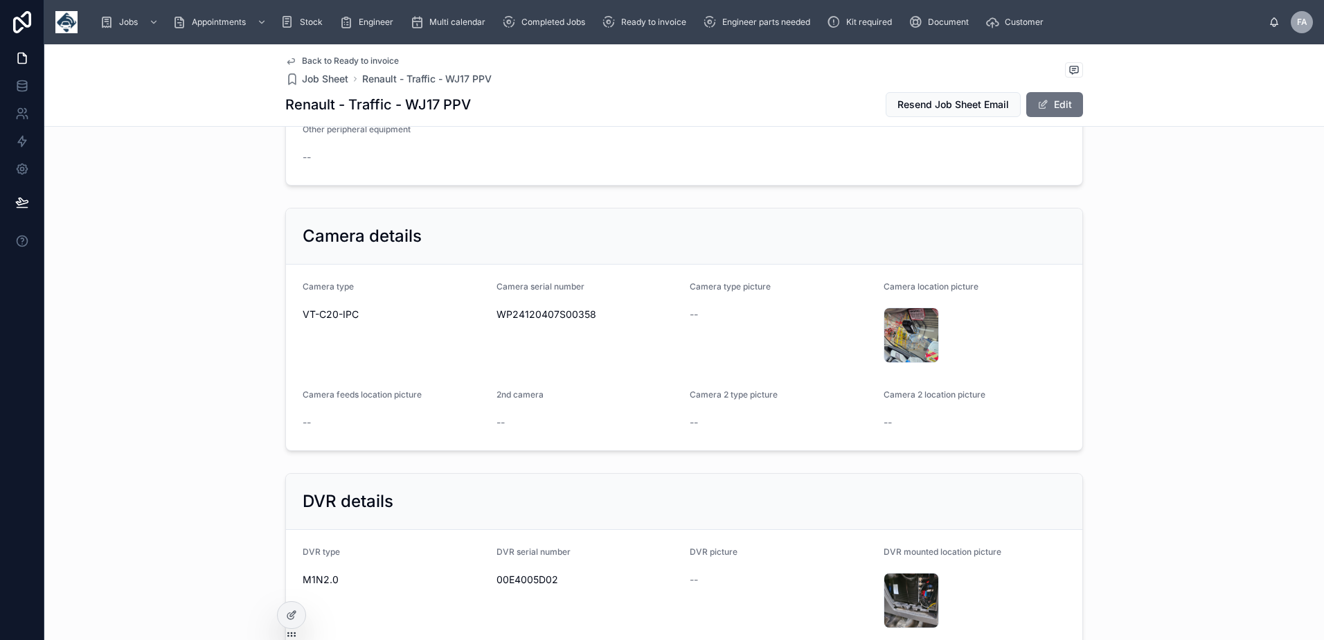
click at [577, 321] on span "WP24120407S00358" at bounding box center [587, 314] width 183 height 14
copy span "WP24120407S00358"
click at [525, 586] on span "00E4005D02" at bounding box center [587, 579] width 183 height 14
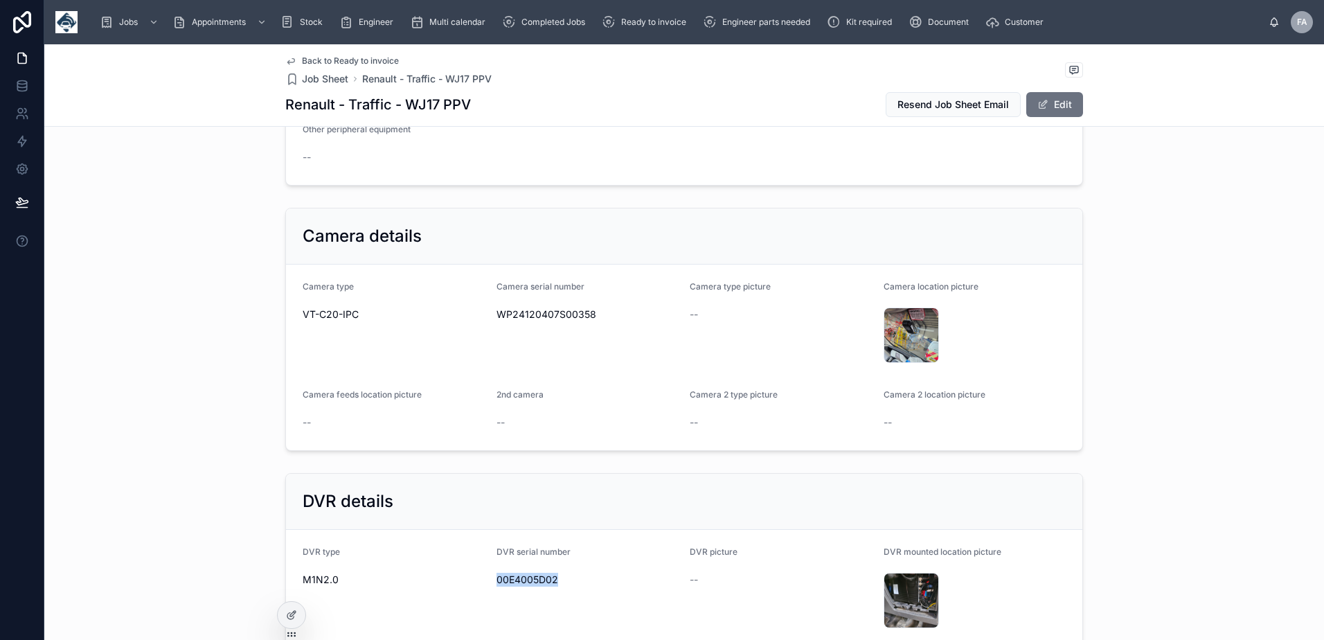
click at [525, 586] on span "00E4005D02" at bounding box center [587, 579] width 183 height 14
copy span "00E4005D02"
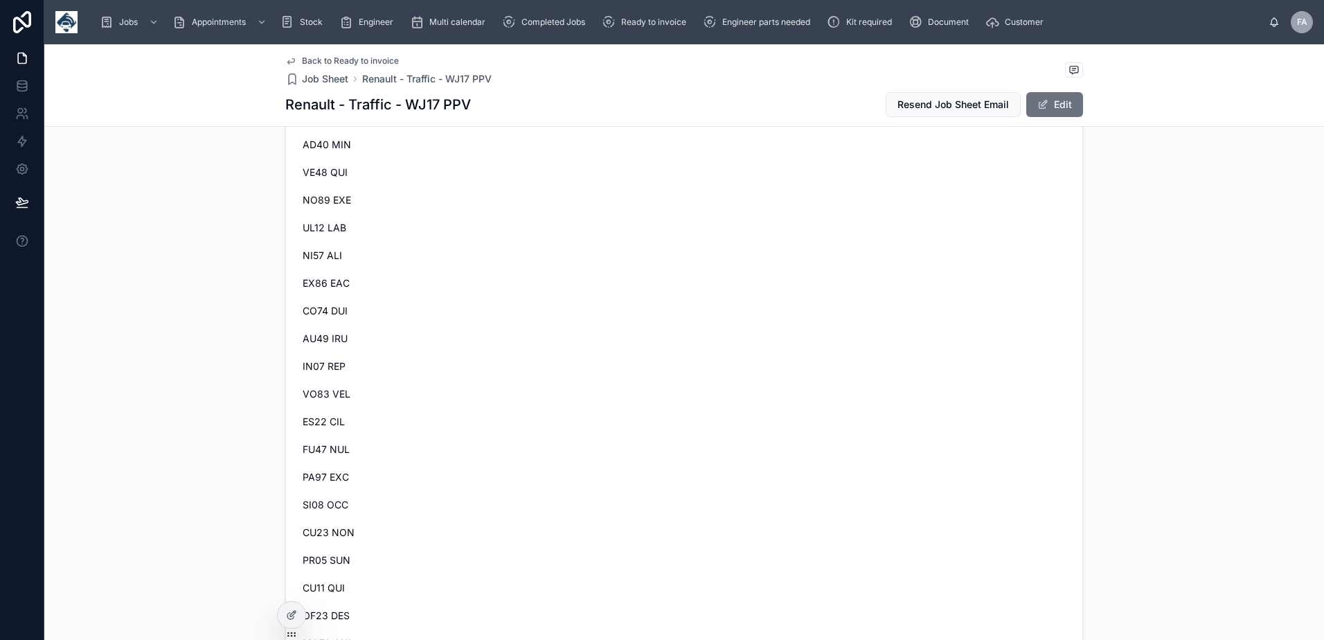
scroll to position [0, 0]
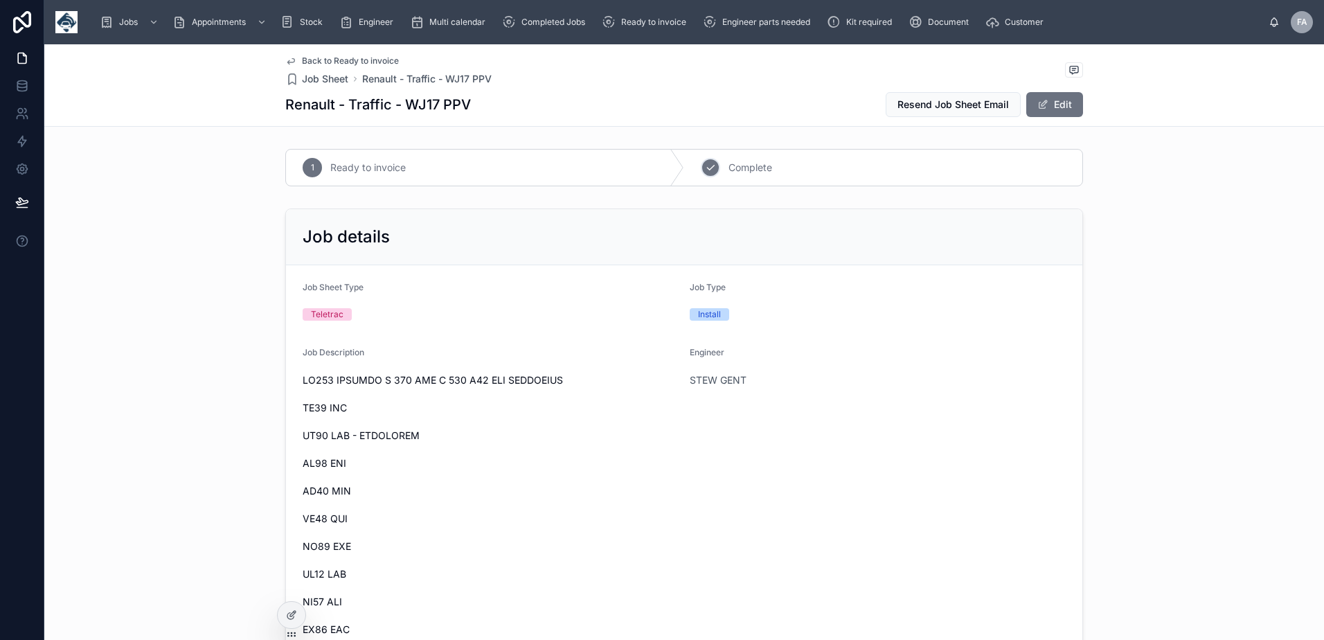
click at [710, 175] on div "2" at bounding box center [710, 167] width 19 height 19
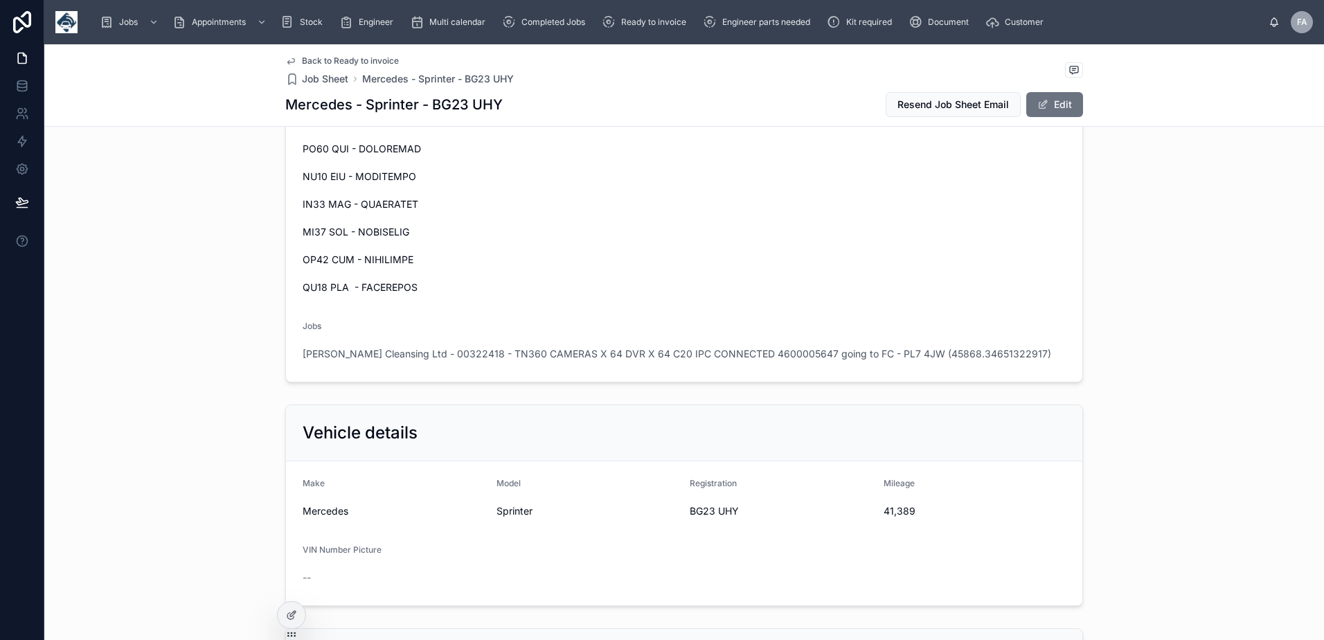
scroll to position [3323, 0]
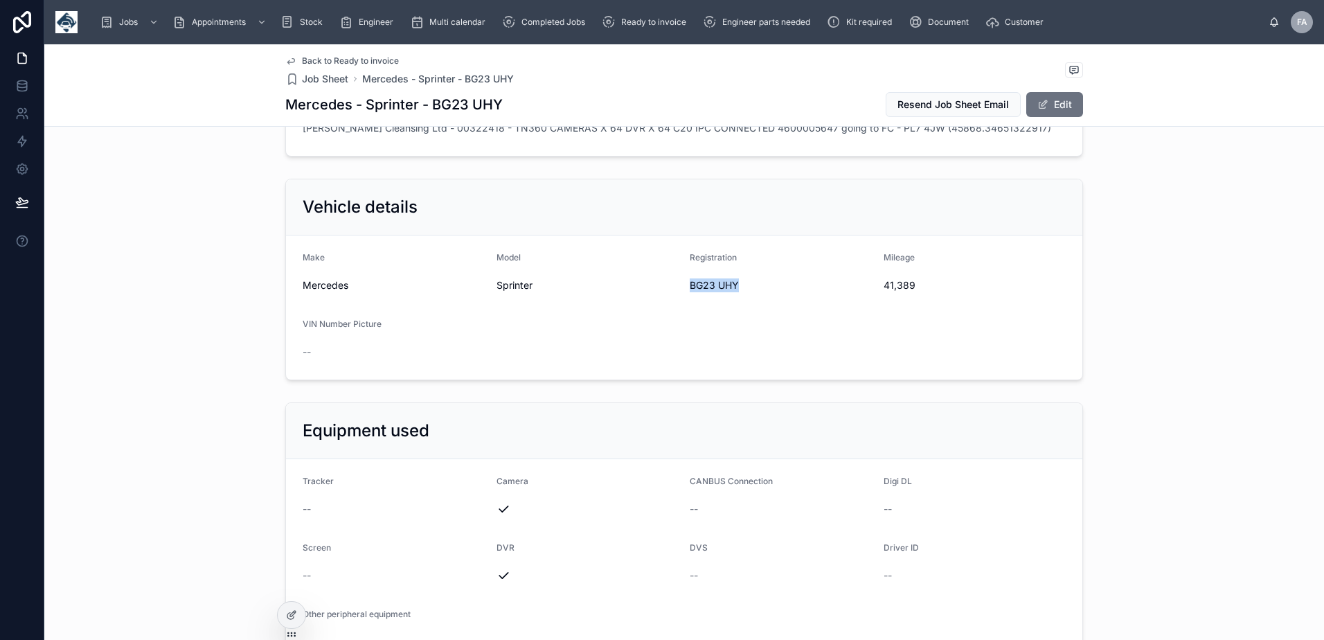
drag, startPoint x: 685, startPoint y: 297, endPoint x: 752, endPoint y: 303, distance: 67.4
click at [752, 292] on span "BG23 UHY" at bounding box center [780, 285] width 183 height 14
copy span "BG23 UHY"
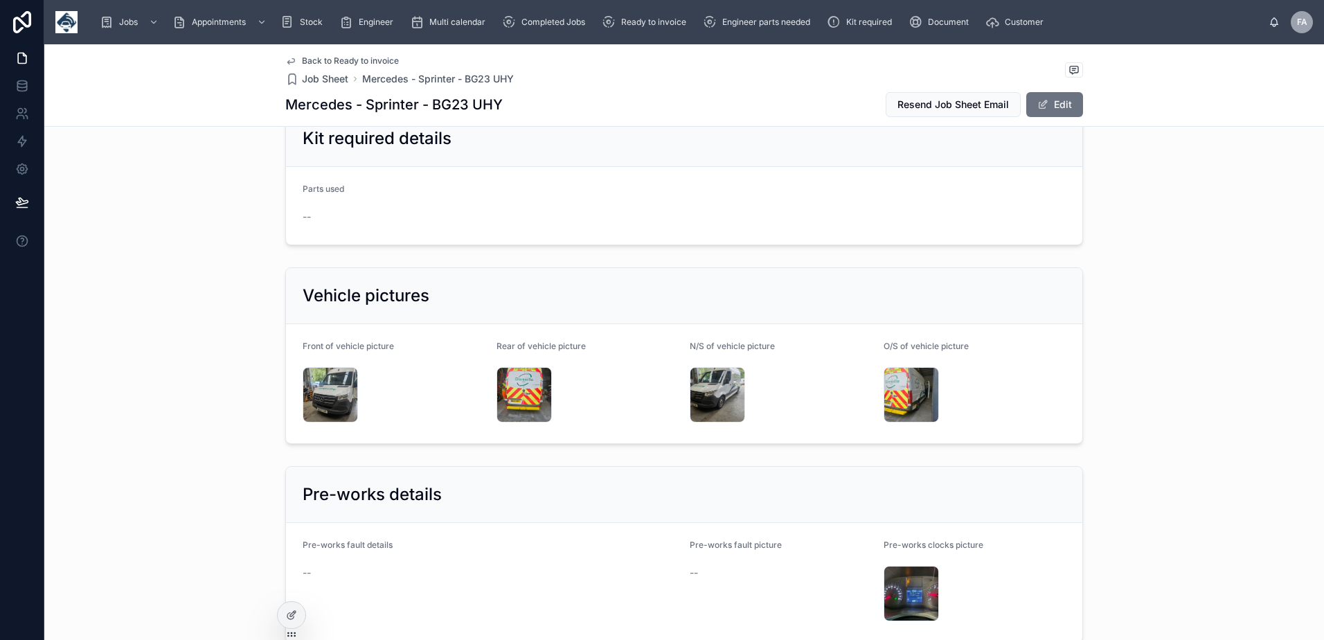
scroll to position [5607, 0]
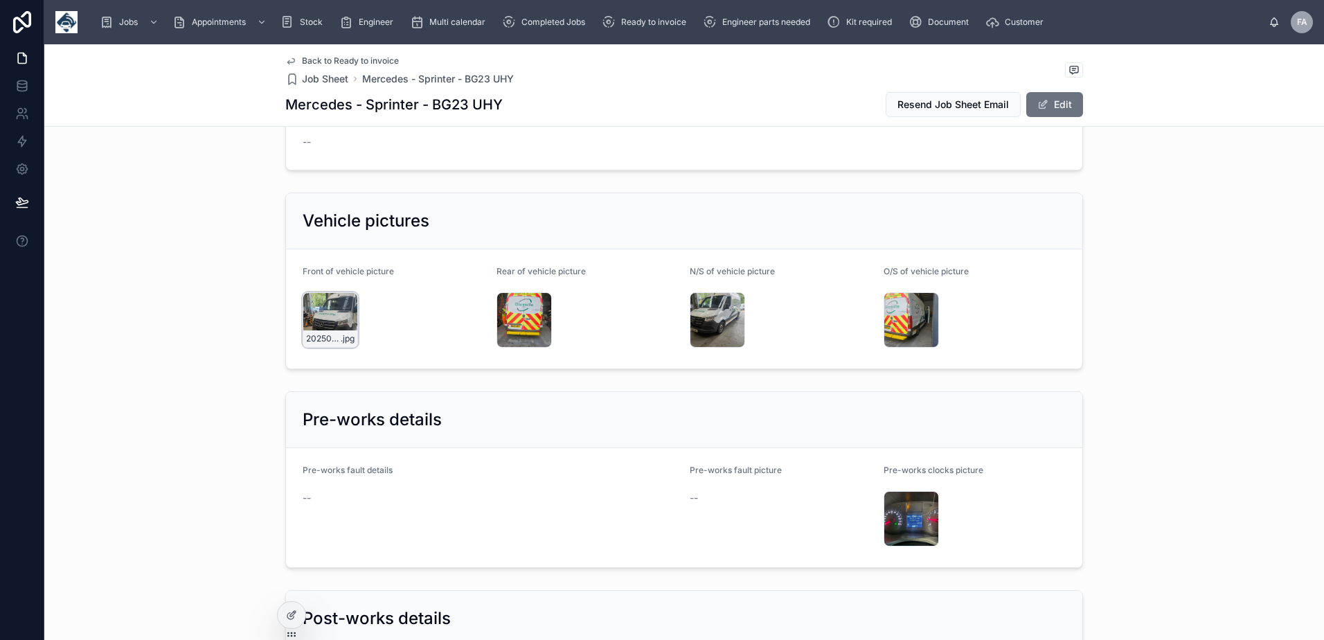
click at [330, 324] on div "20250903_114642 .jpg" at bounding box center [330, 319] width 55 height 55
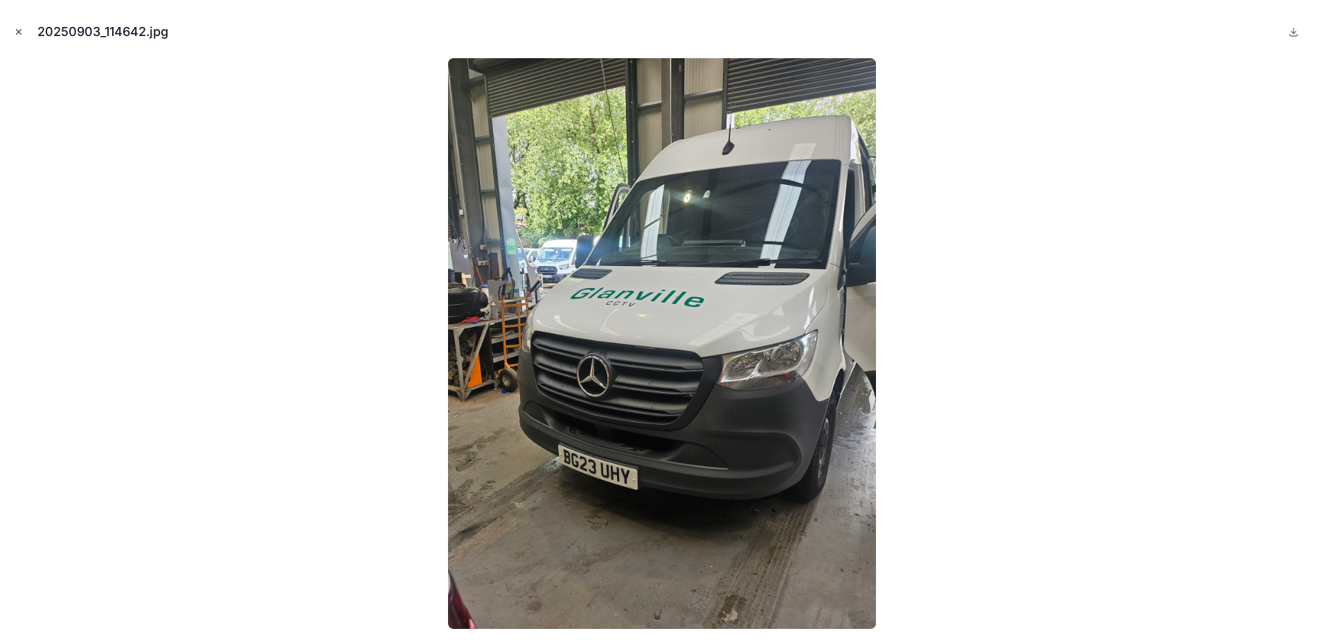
click at [21, 34] on icon "Close modal" at bounding box center [19, 32] width 10 height 10
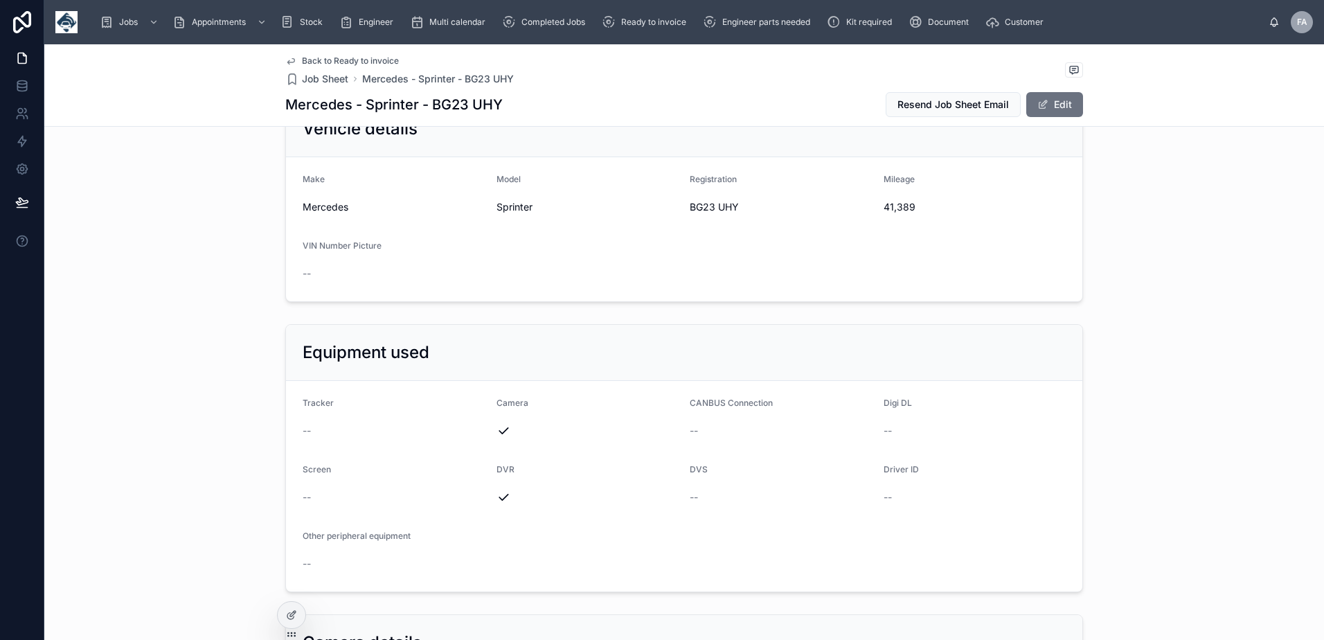
scroll to position [3198, 0]
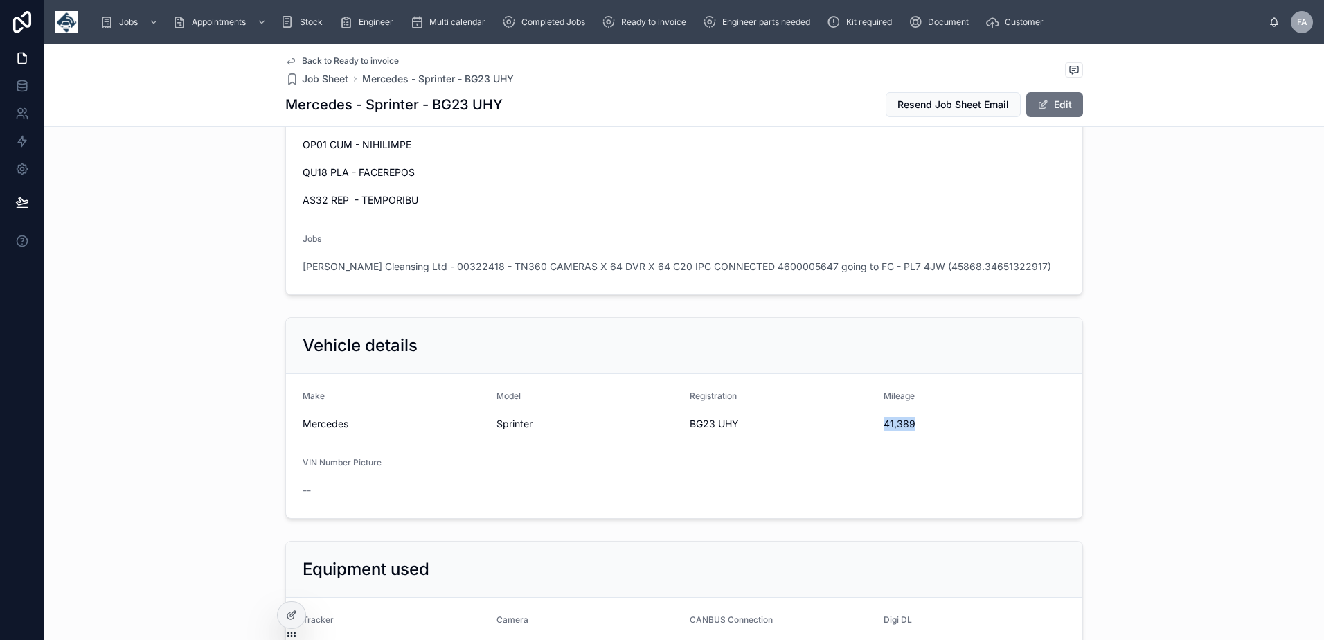
drag, startPoint x: 877, startPoint y: 438, endPoint x: 926, endPoint y: 440, distance: 48.5
click at [926, 440] on form "Make Mercedes Model Sprinter Registration BG23 UHY Mileage 41,389 VIN Number Pi…" at bounding box center [684, 446] width 796 height 144
copy span "41,389"
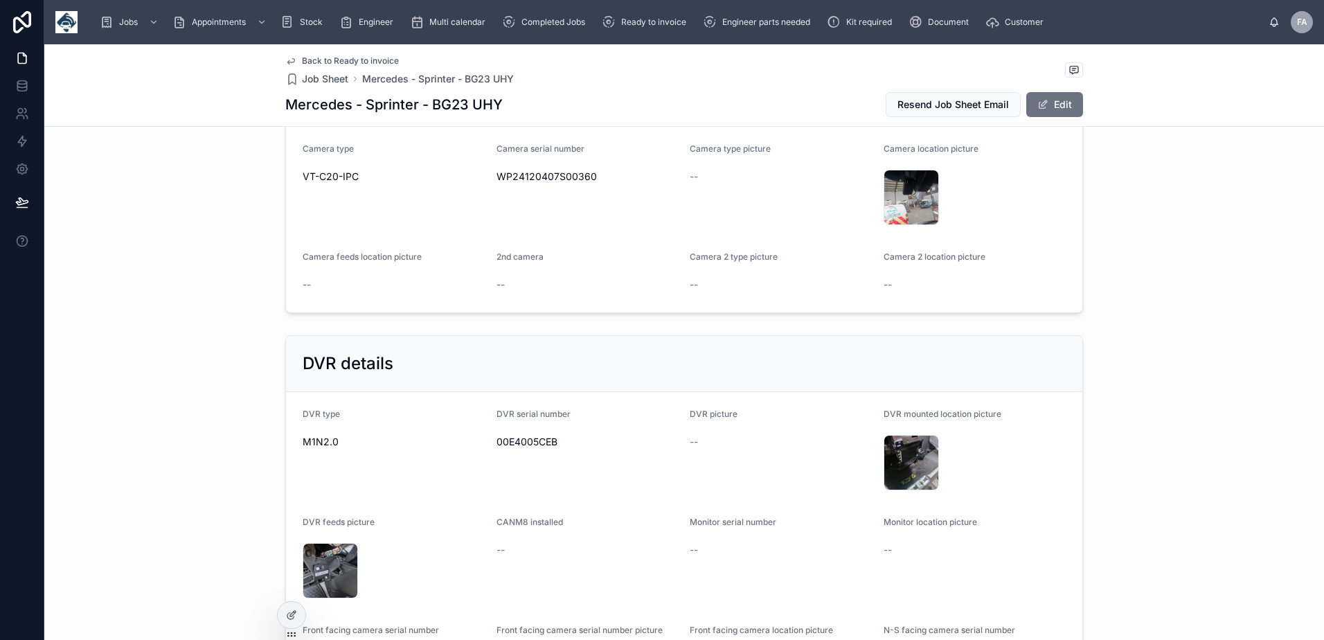
scroll to position [3960, 0]
click at [546, 183] on span "WP24120407S00360" at bounding box center [587, 176] width 183 height 14
copy span "WP24120407S00360"
click at [522, 448] on span "00E4005CEB" at bounding box center [587, 441] width 183 height 14
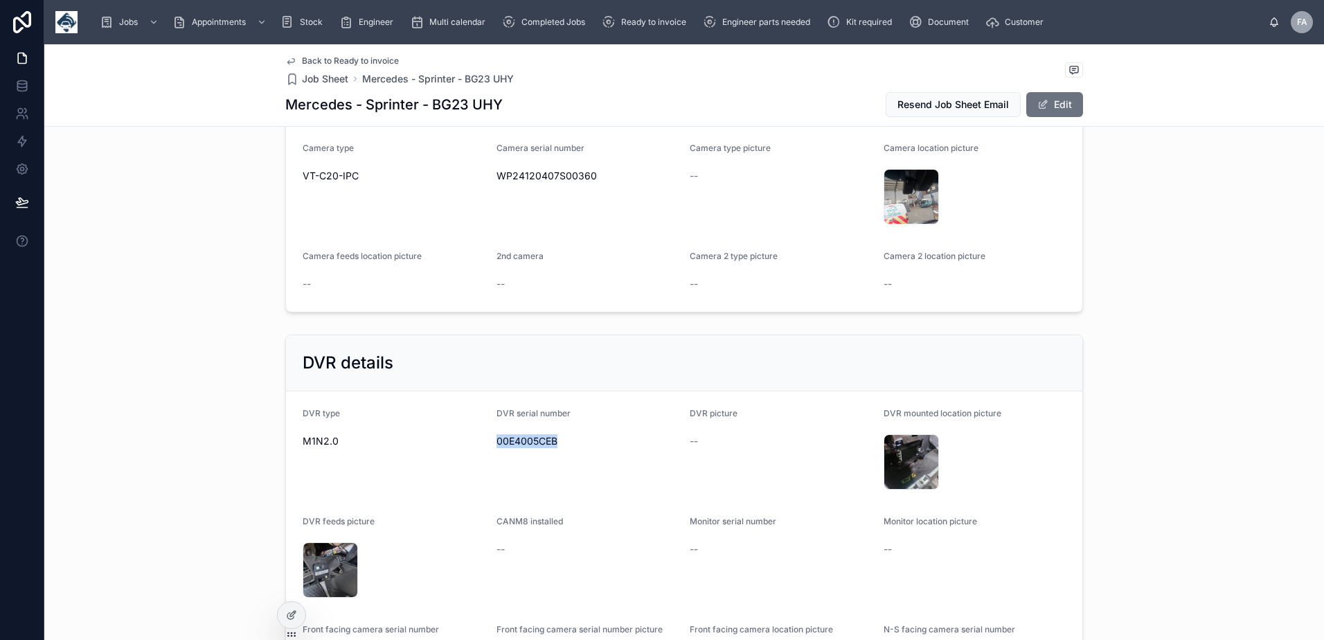
click at [522, 448] on span "00E4005CEB" at bounding box center [587, 441] width 183 height 14
copy span "00E4005CEB"
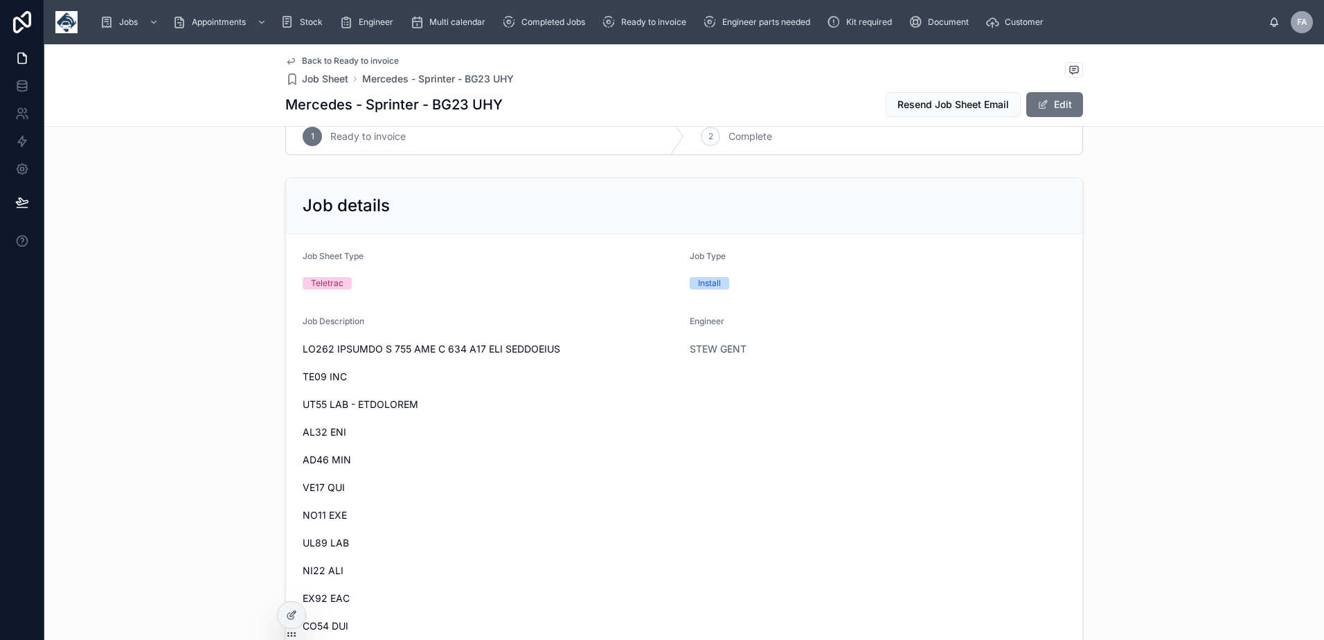
scroll to position [0, 0]
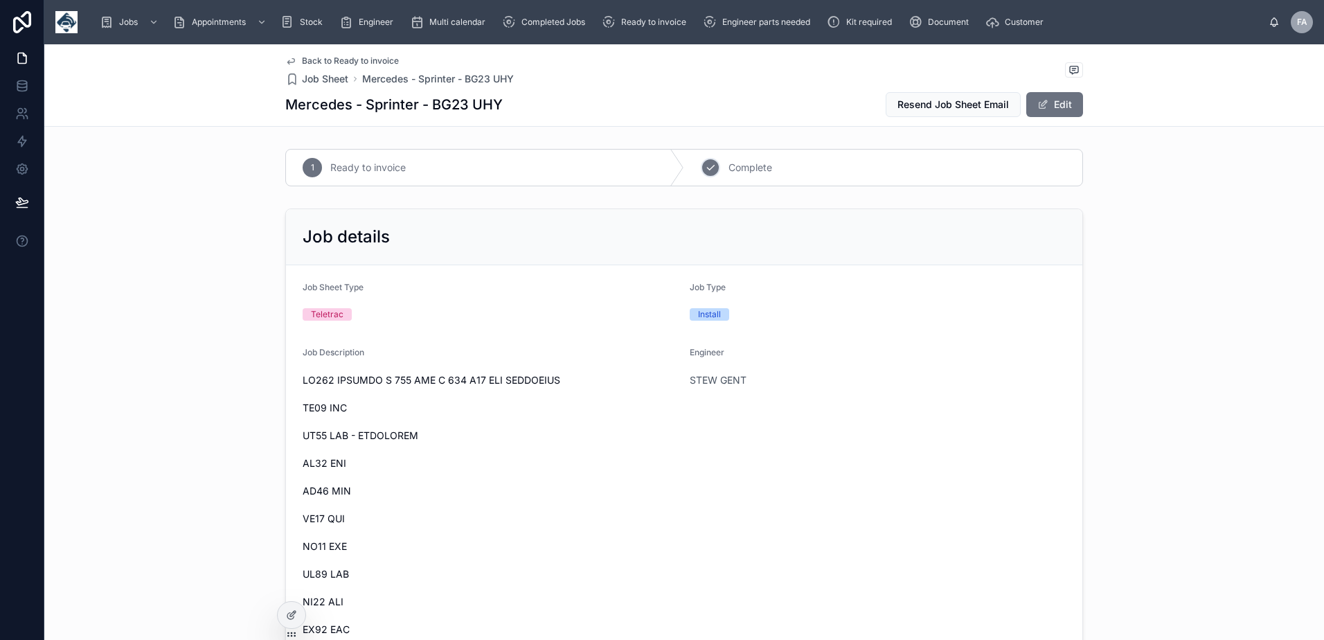
click at [705, 169] on icon at bounding box center [710, 167] width 11 height 11
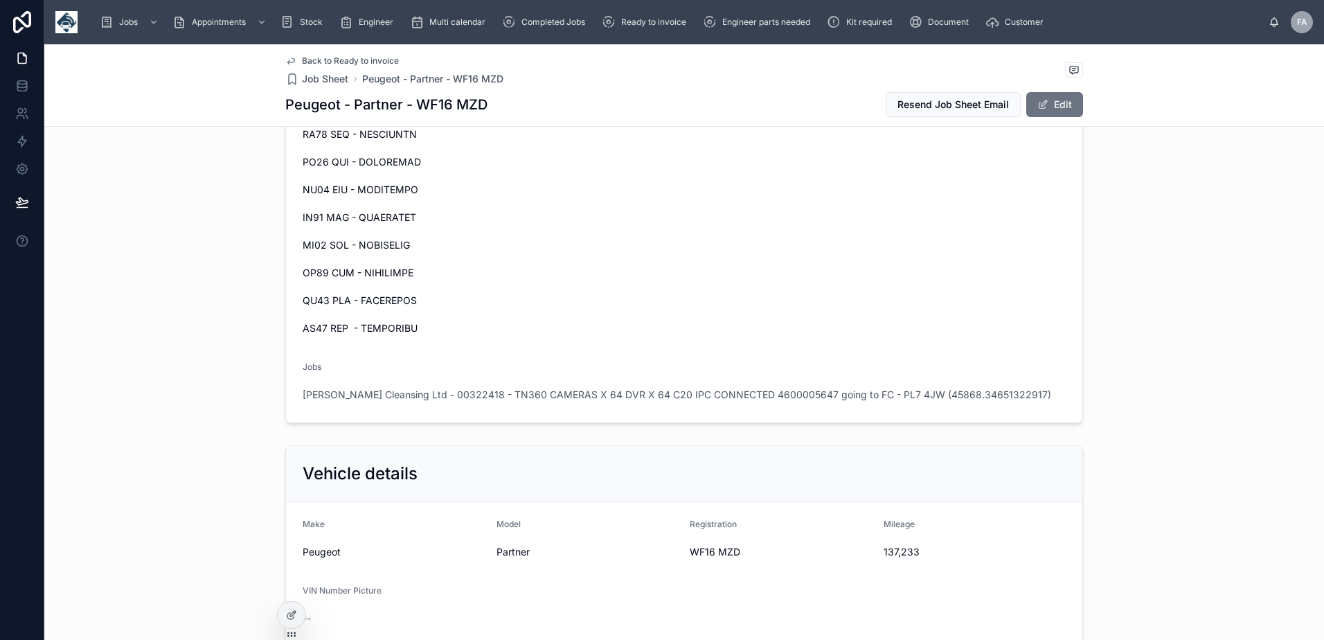
scroll to position [3254, 0]
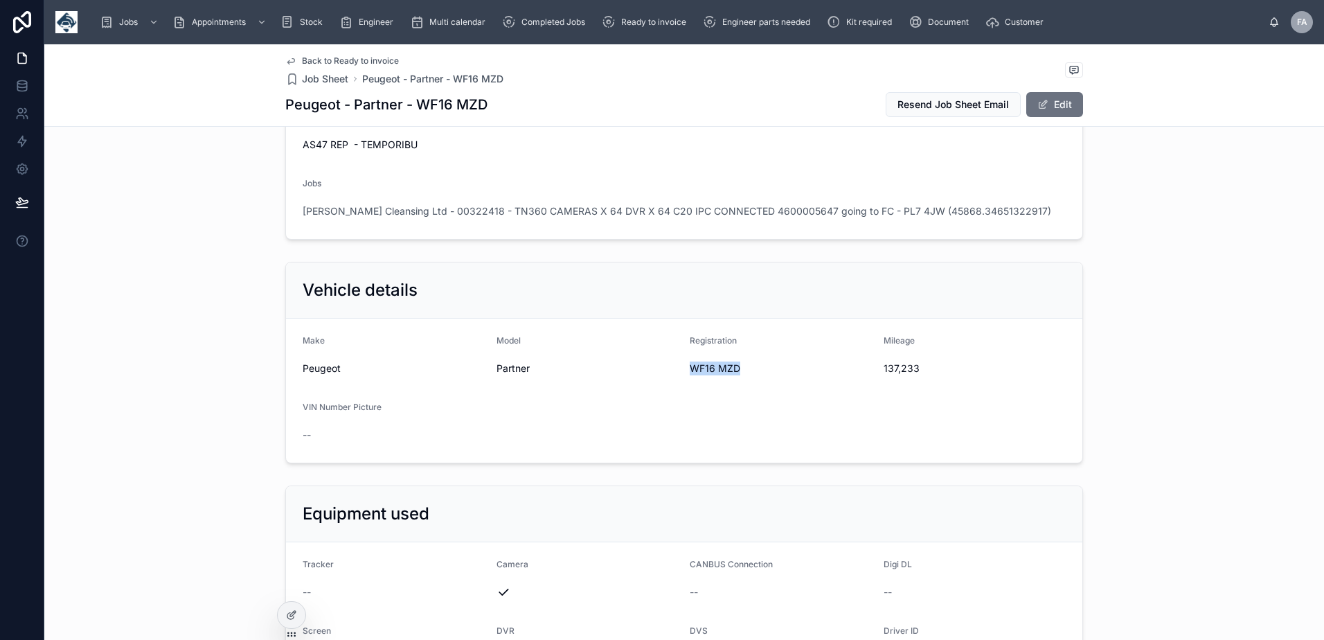
drag, startPoint x: 682, startPoint y: 383, endPoint x: 769, endPoint y: 399, distance: 88.7
click at [769, 399] on form "Make Peugeot Model Partner Registration WF16 MZD Mileage 137,233 VIN Number Pic…" at bounding box center [684, 390] width 796 height 144
copy span "WF16 MZD"
drag, startPoint x: 878, startPoint y: 384, endPoint x: 916, endPoint y: 388, distance: 37.6
click at [916, 375] on span "137,233" at bounding box center [974, 368] width 183 height 14
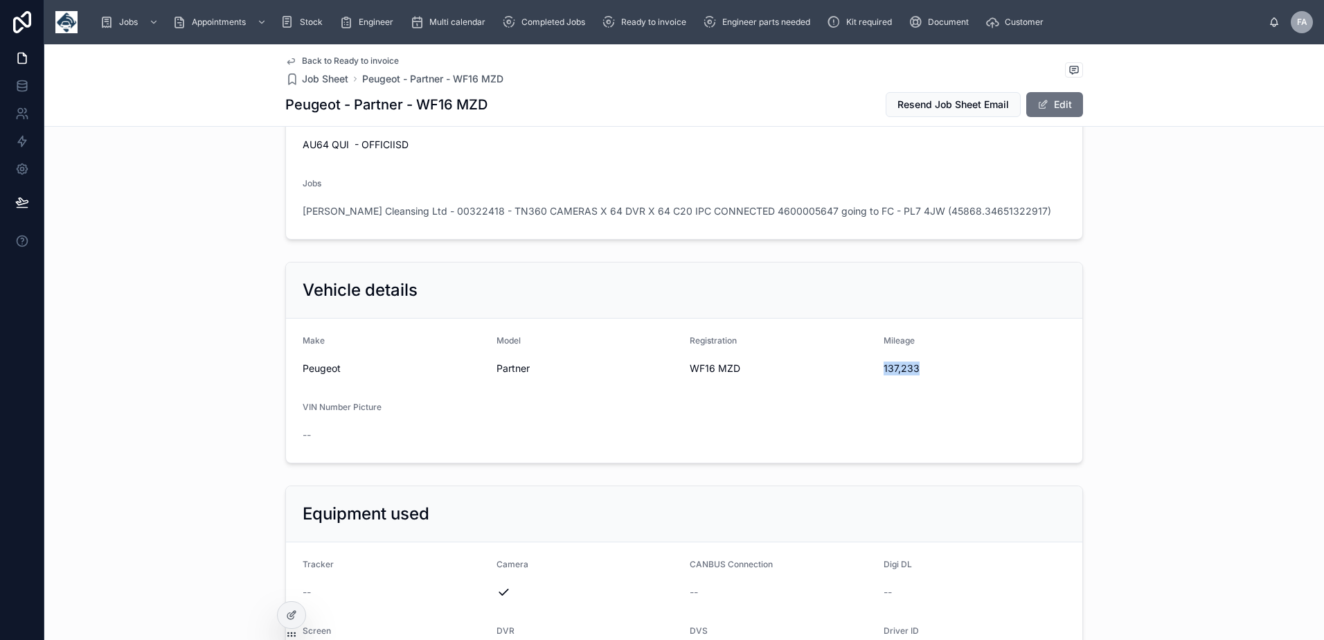
copy span "137,233"
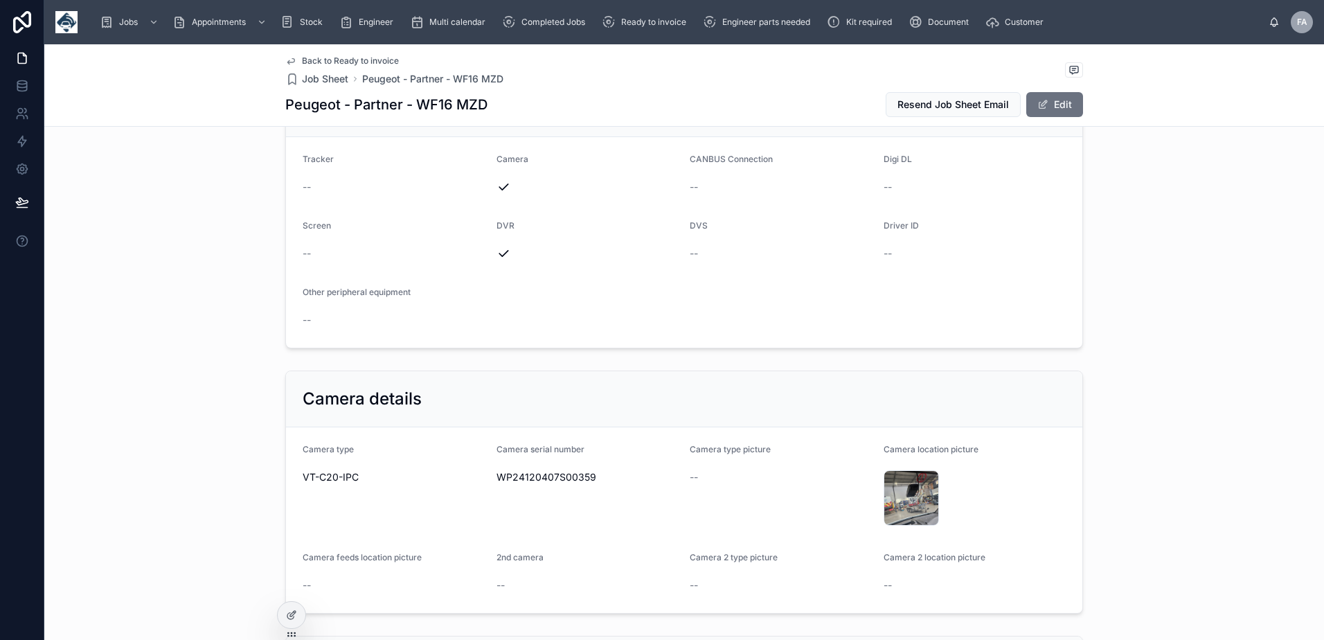
scroll to position [3669, 0]
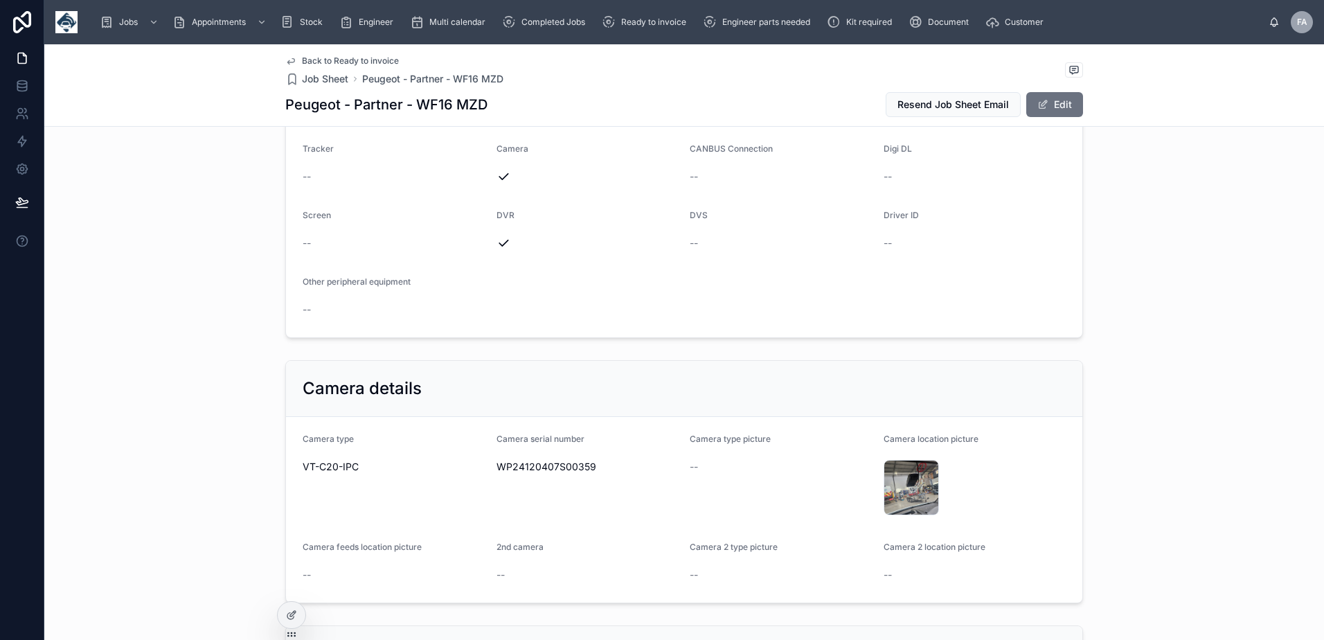
click at [557, 474] on span "WP24120407S00359" at bounding box center [587, 467] width 183 height 14
copy span "WP24120407S00359"
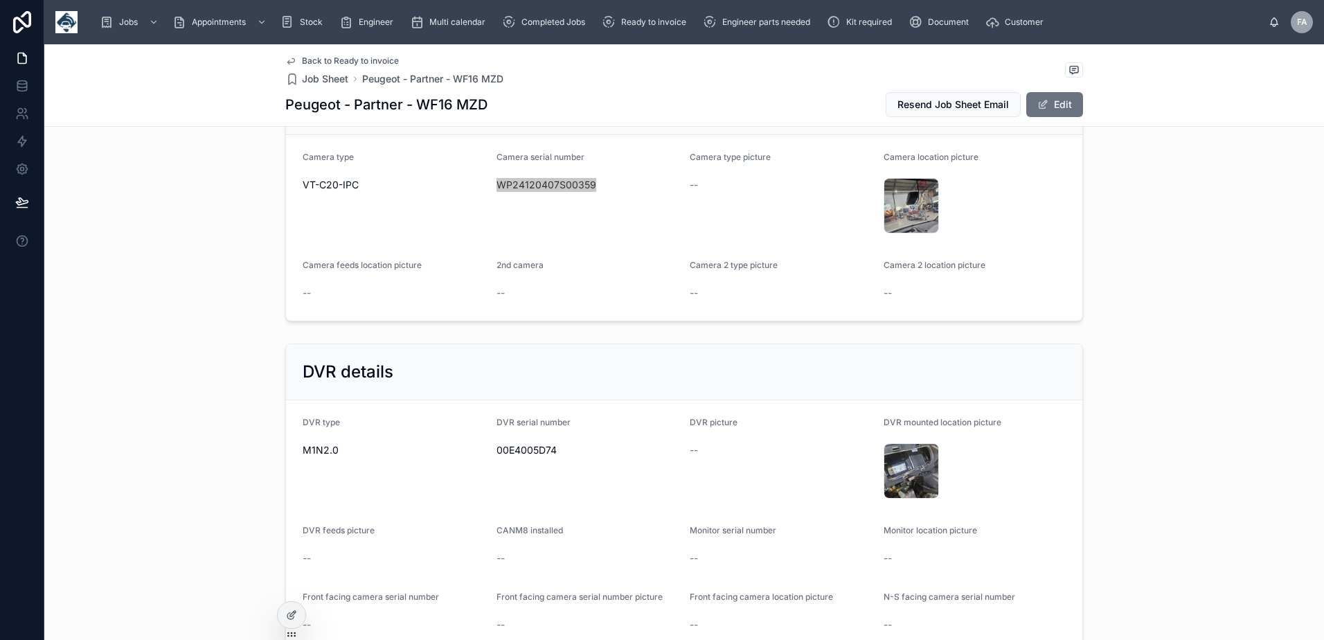
scroll to position [4084, 0]
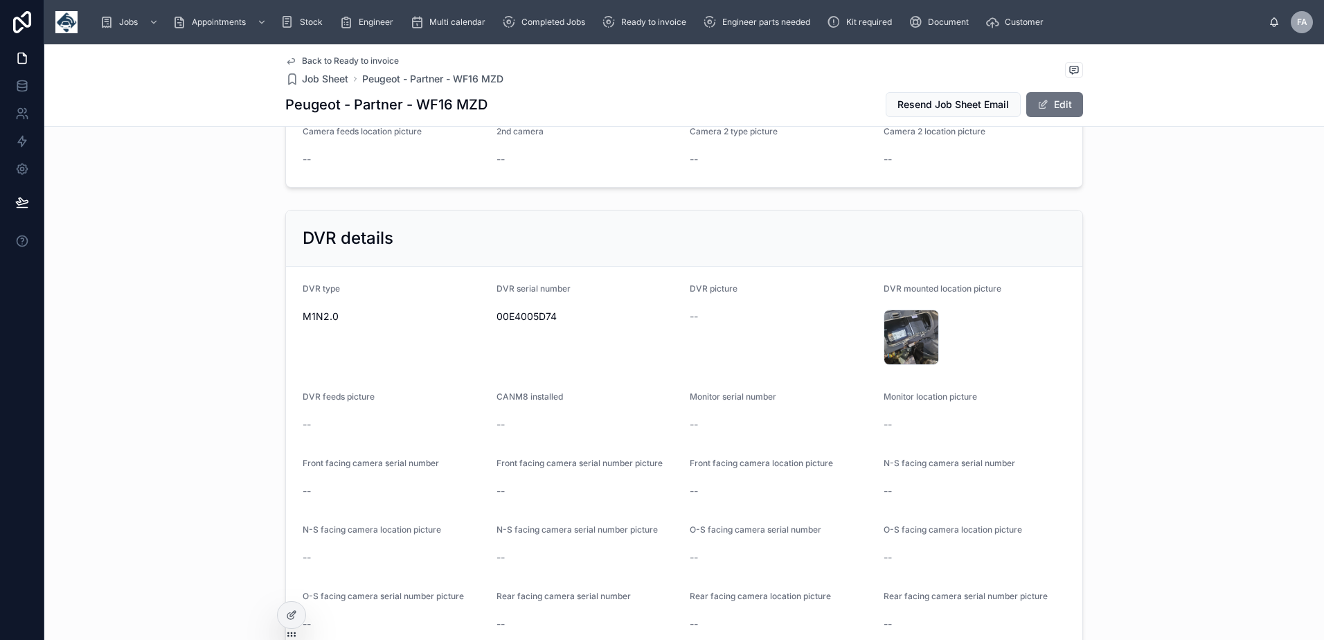
click at [546, 323] on span "00E4005D74" at bounding box center [587, 316] width 183 height 14
copy span "00E4005D74"
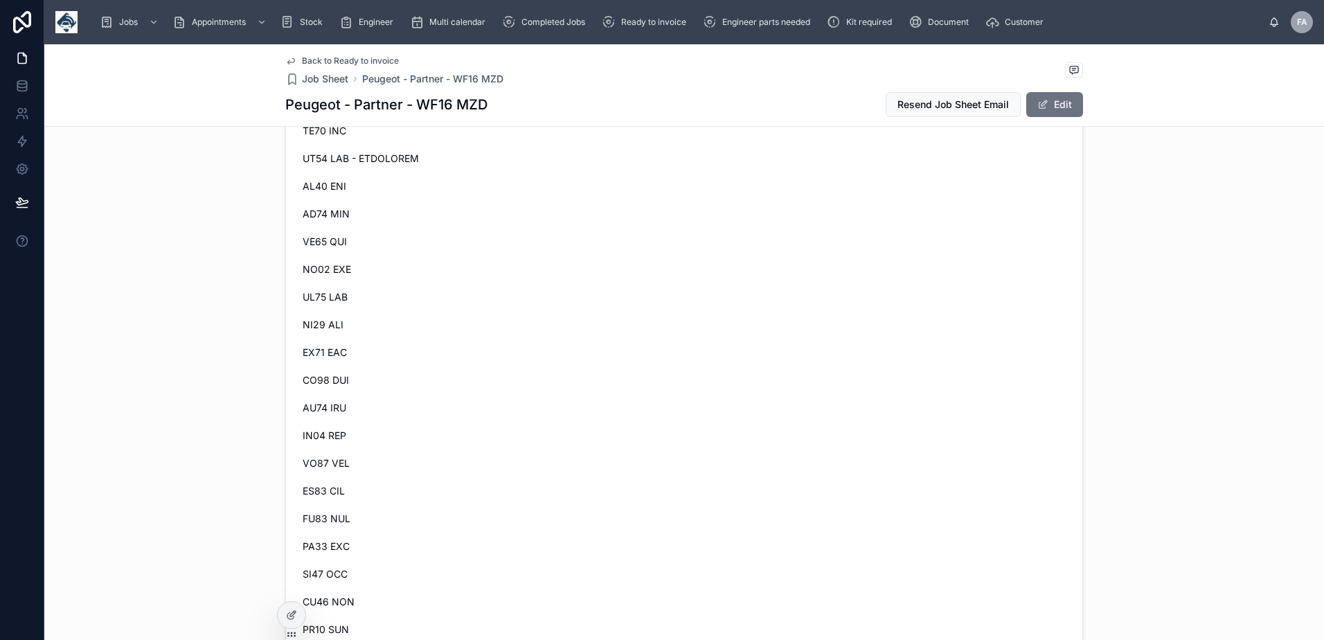
scroll to position [0, 0]
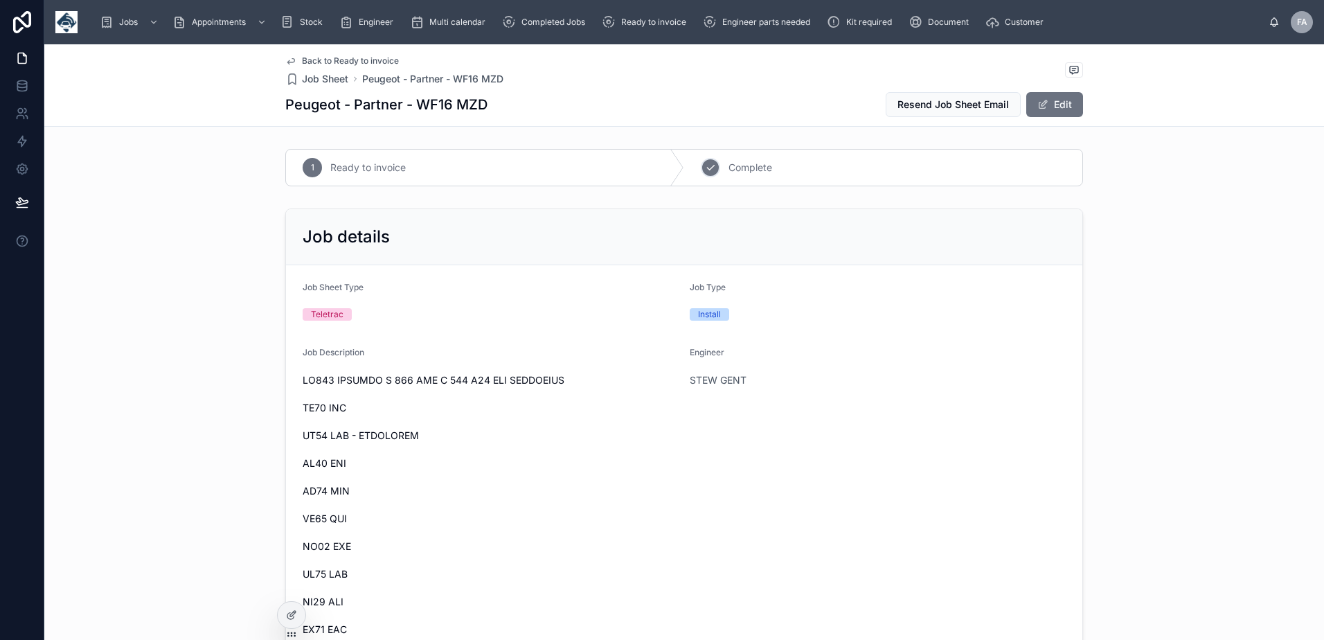
click at [705, 168] on icon at bounding box center [710, 167] width 11 height 11
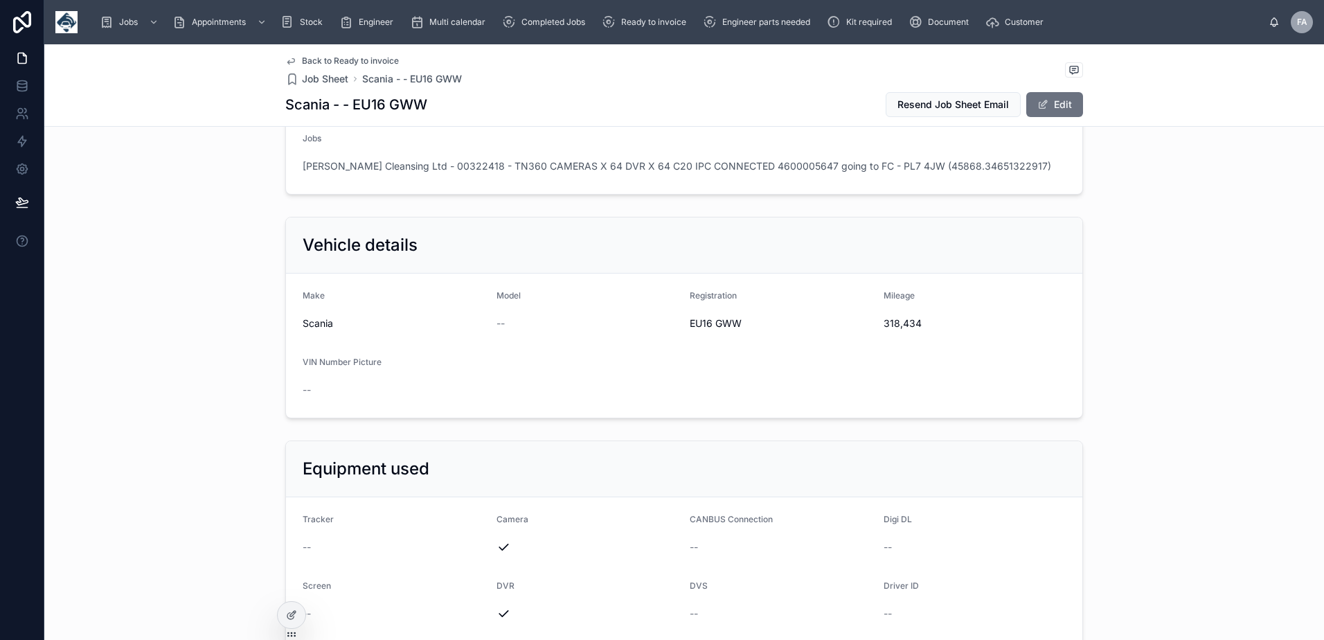
scroll to position [3323, 0]
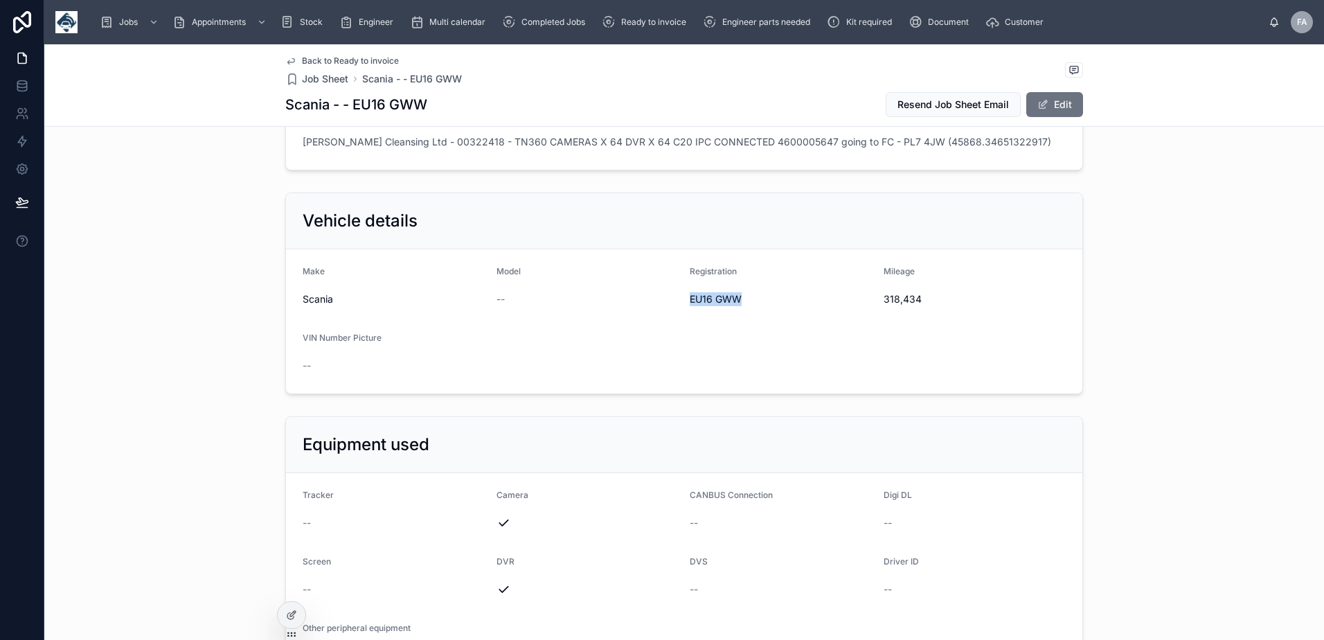
drag, startPoint x: 685, startPoint y: 314, endPoint x: 739, endPoint y: 320, distance: 53.7
click at [739, 310] on div "EU16 GWW" at bounding box center [780, 299] width 183 height 22
copy span "EU16 GWW"
drag, startPoint x: 878, startPoint y: 316, endPoint x: 944, endPoint y: 321, distance: 66.0
click at [944, 310] on div "318,434" at bounding box center [974, 299] width 183 height 22
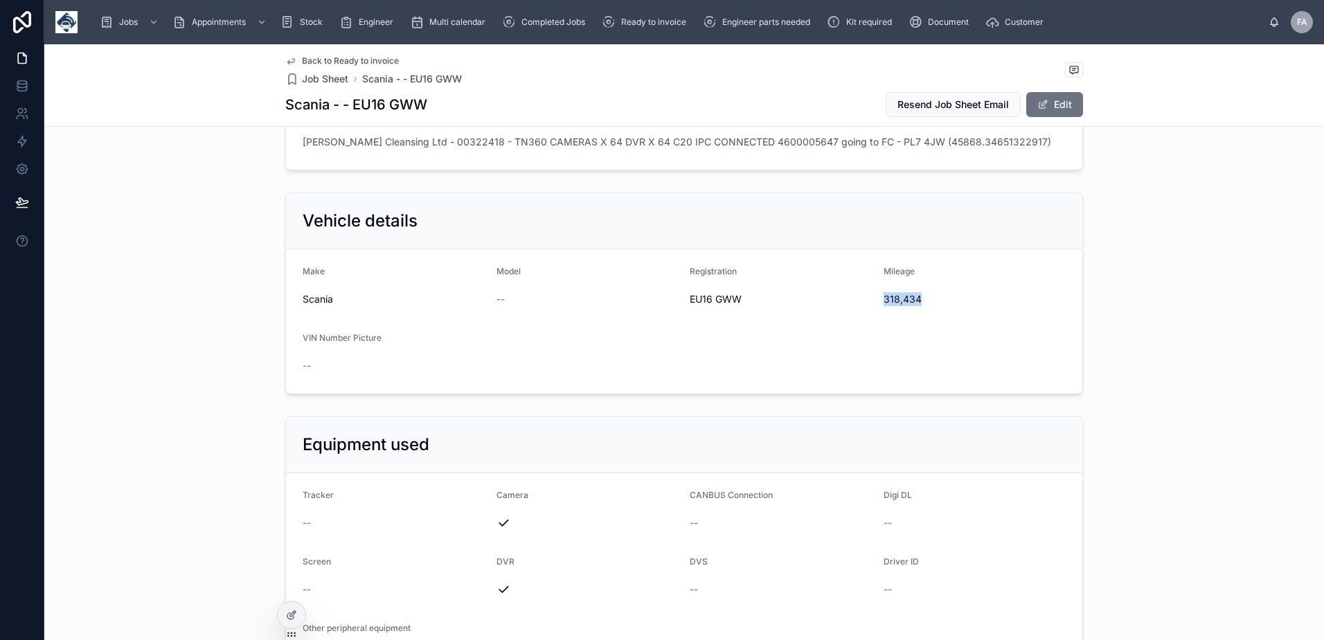
copy span "318,434"
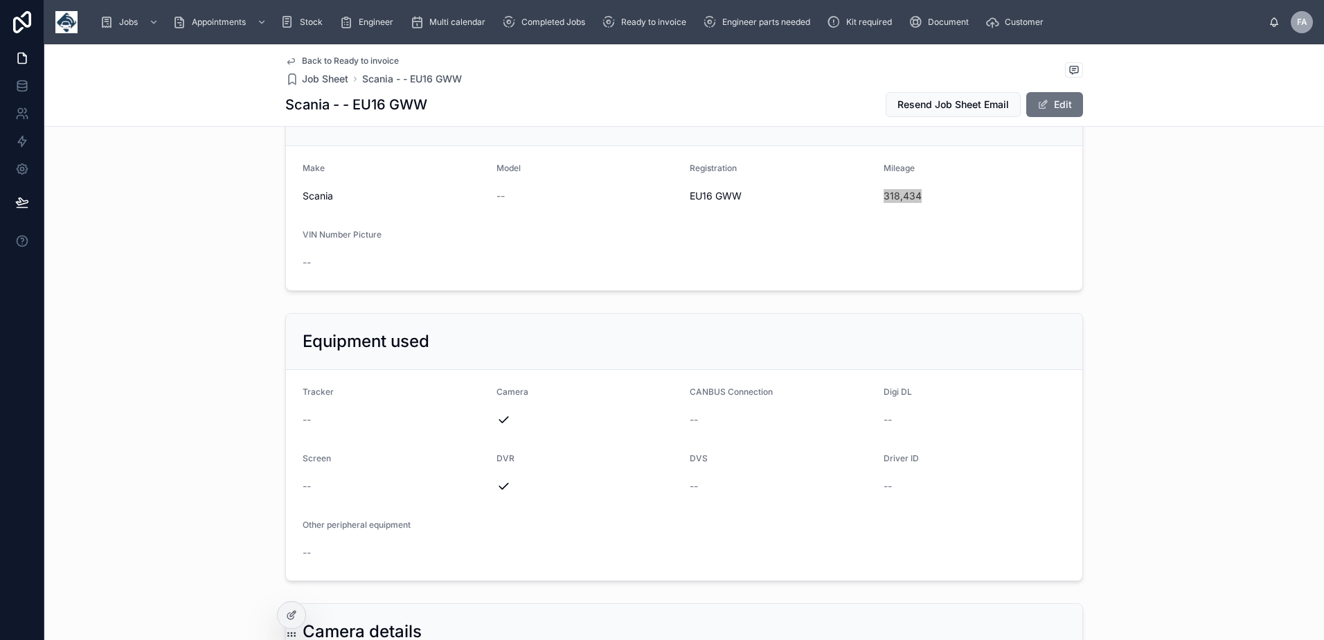
scroll to position [3669, 0]
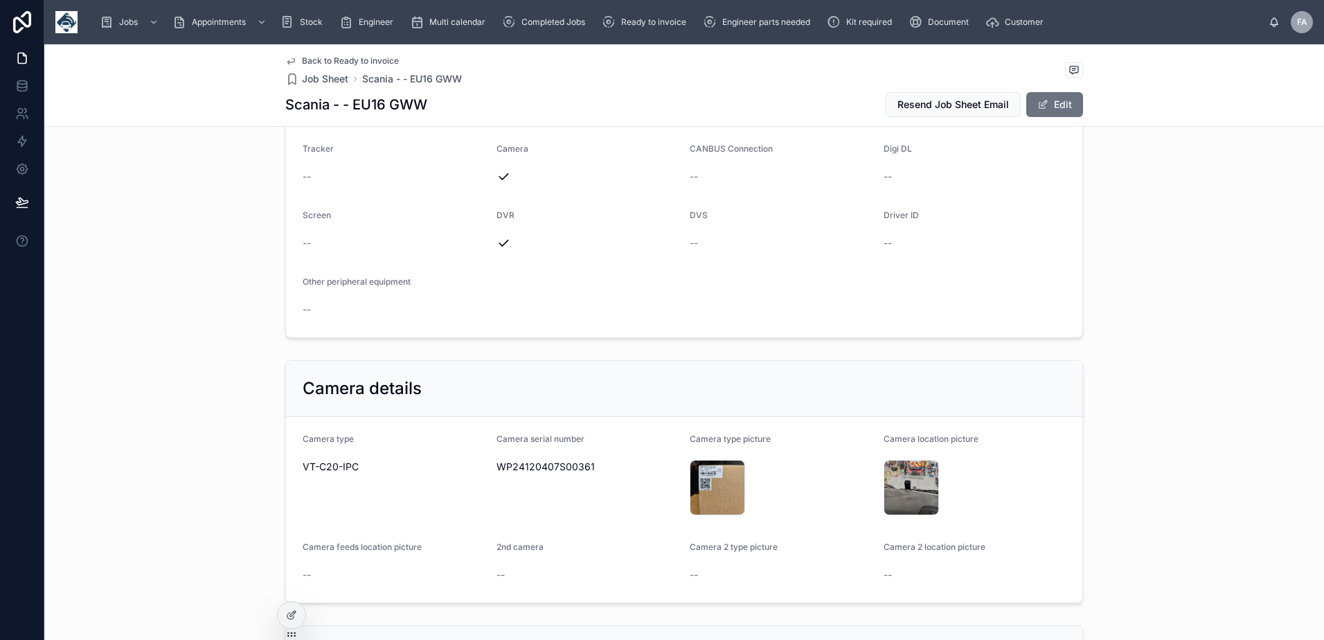
click at [545, 474] on span "WP24120407S00361" at bounding box center [587, 467] width 183 height 14
copy span "WP24120407S00361"
click at [720, 514] on div "20250903_144122 .jpg" at bounding box center [717, 506] width 54 height 17
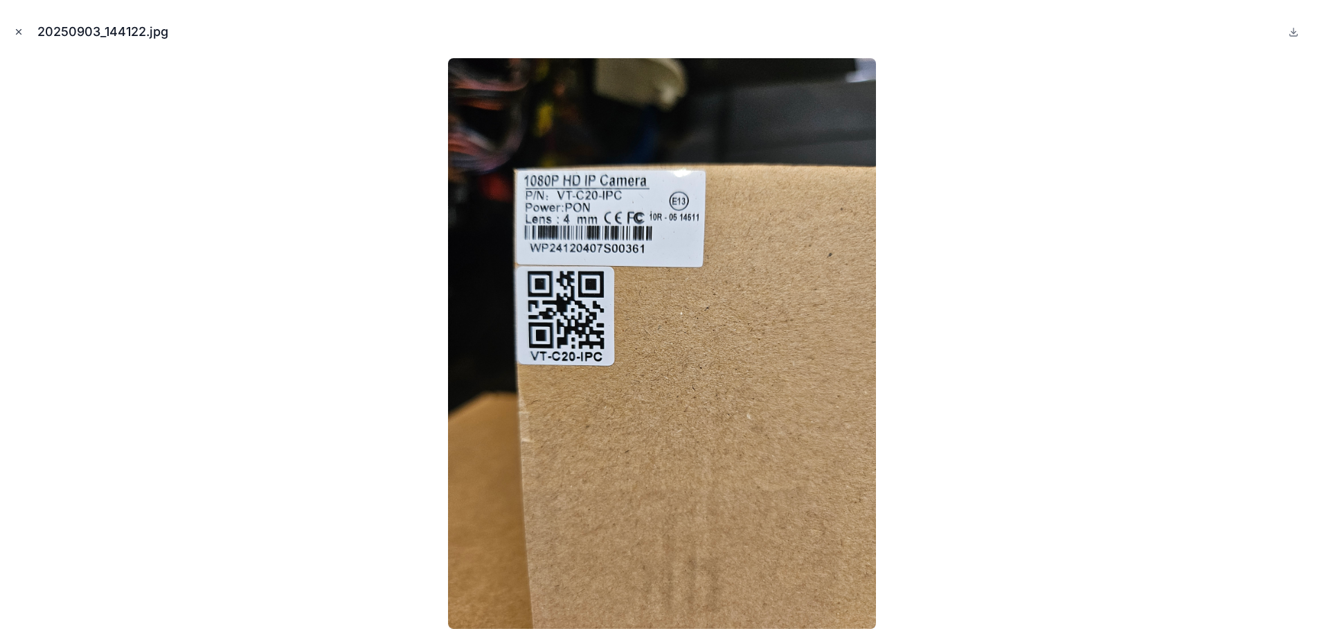
click at [17, 32] on icon "Close modal" at bounding box center [19, 32] width 10 height 10
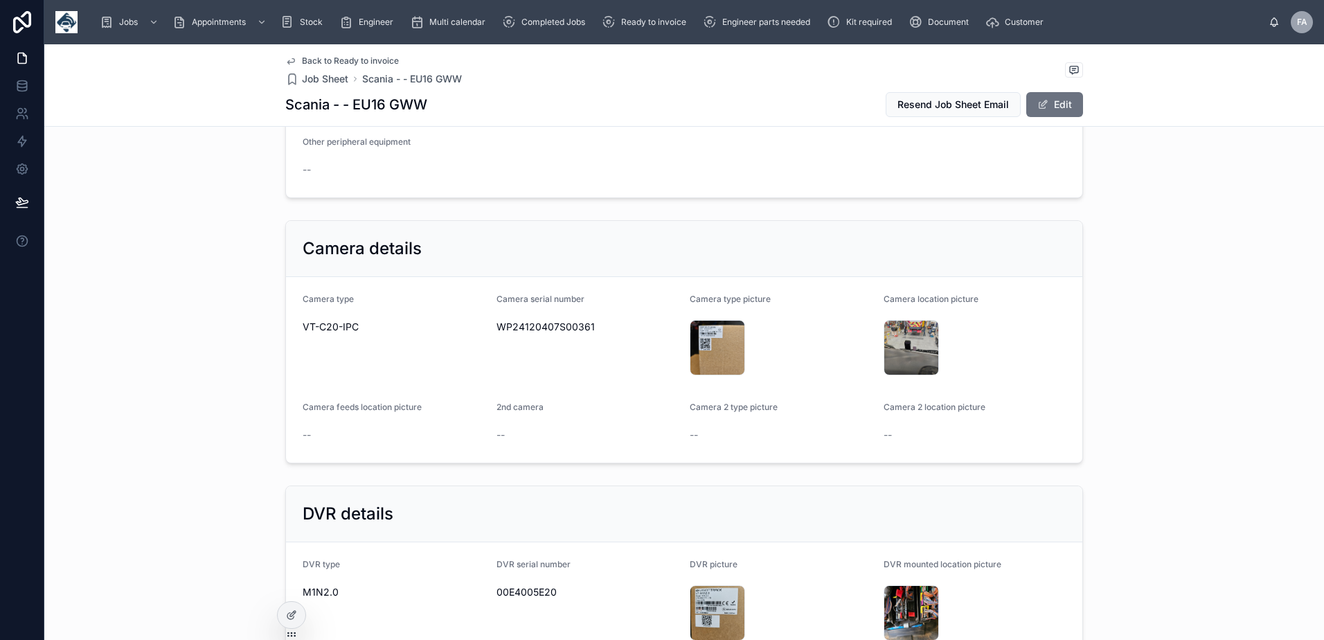
scroll to position [3946, 0]
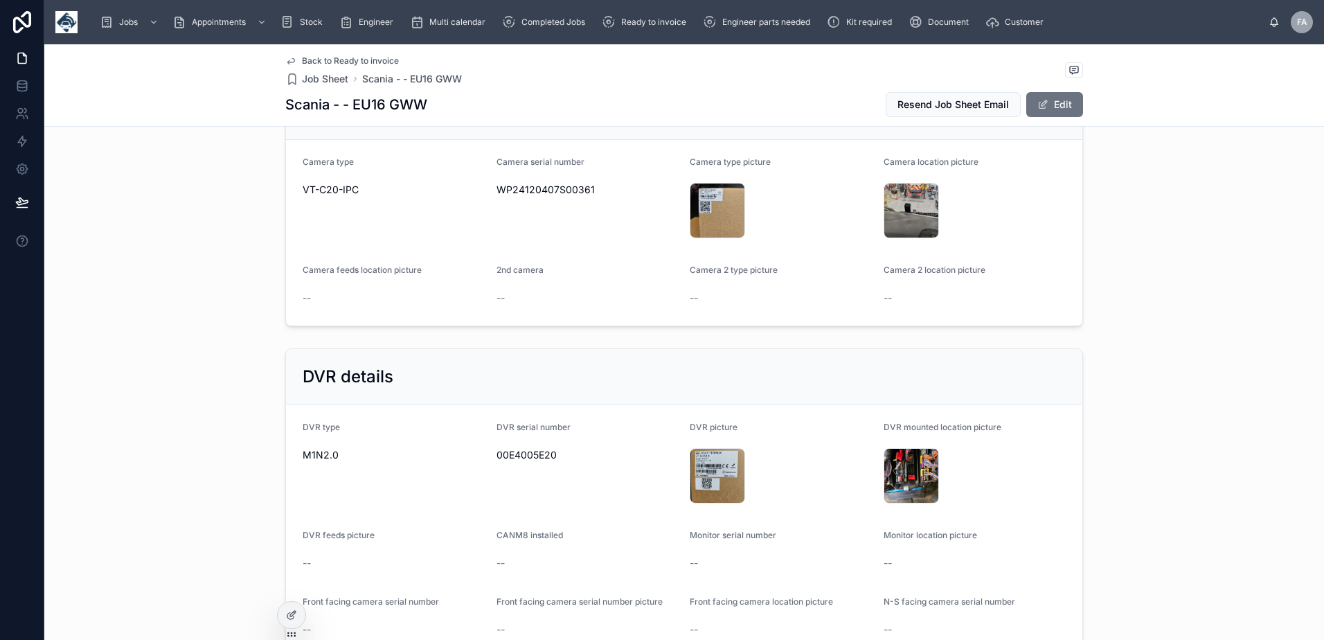
click at [529, 462] on span "00E4005E20" at bounding box center [587, 455] width 183 height 14
copy span "00E4005E20"
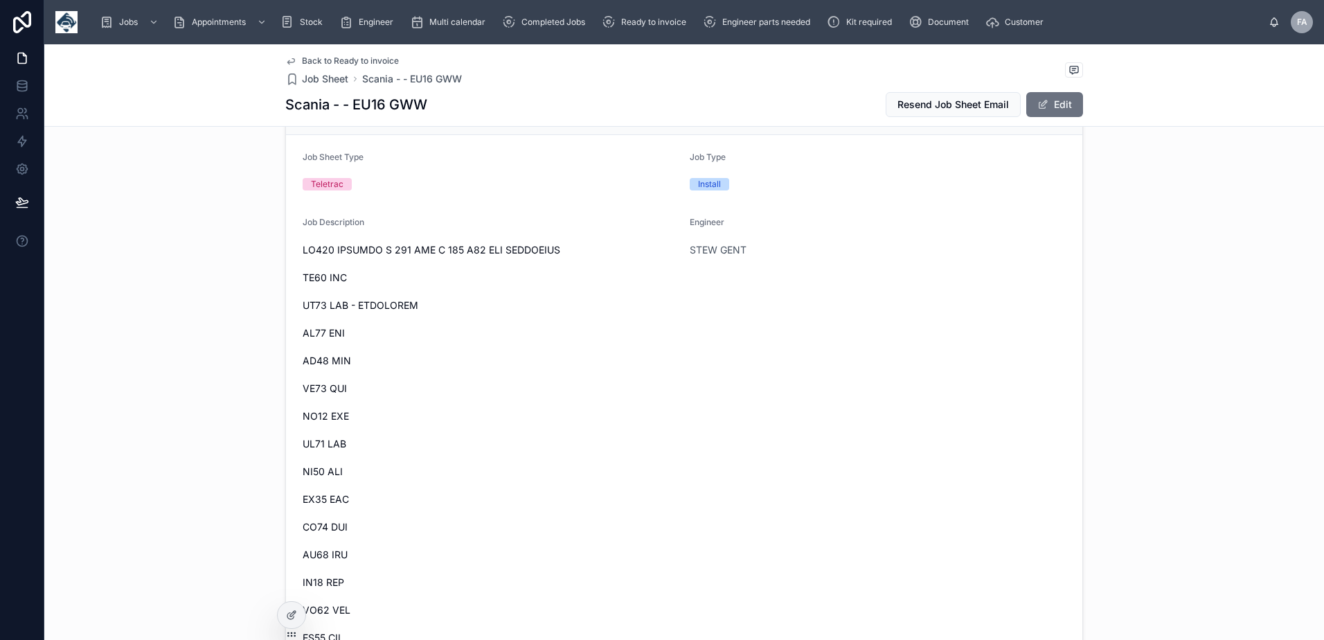
scroll to position [0, 0]
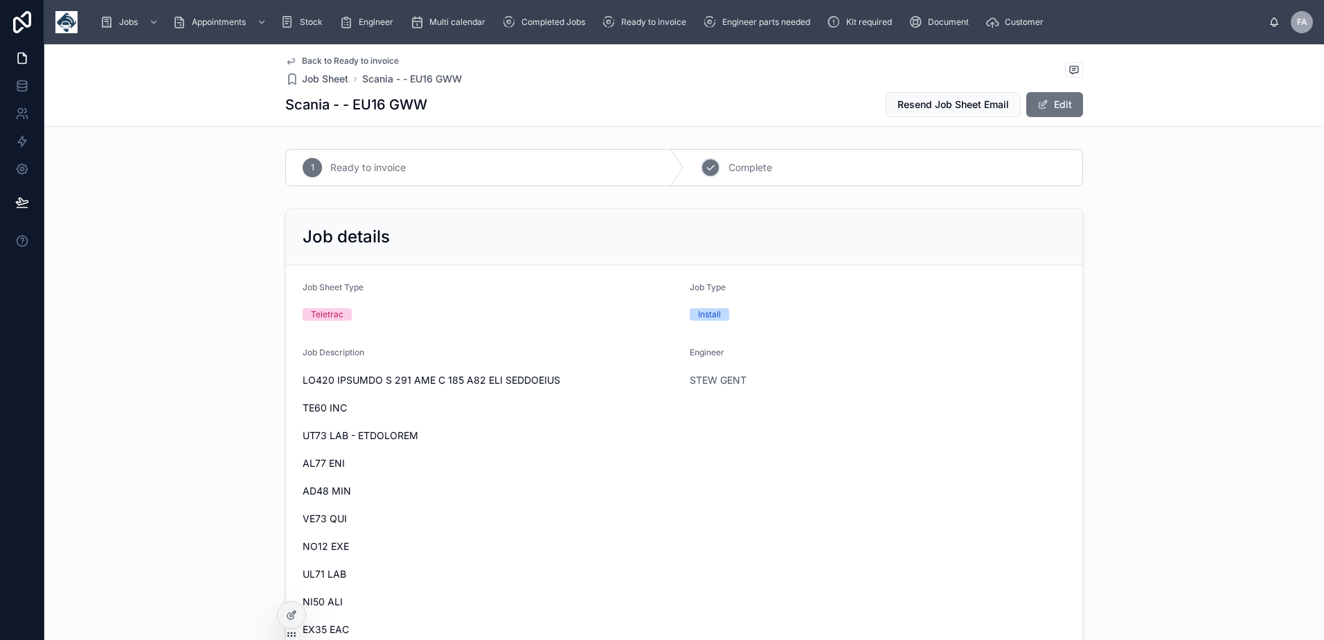
drag, startPoint x: 709, startPoint y: 169, endPoint x: 398, endPoint y: 47, distance: 333.9
click at [0, 0] on icon at bounding box center [0, 0] width 0 height 0
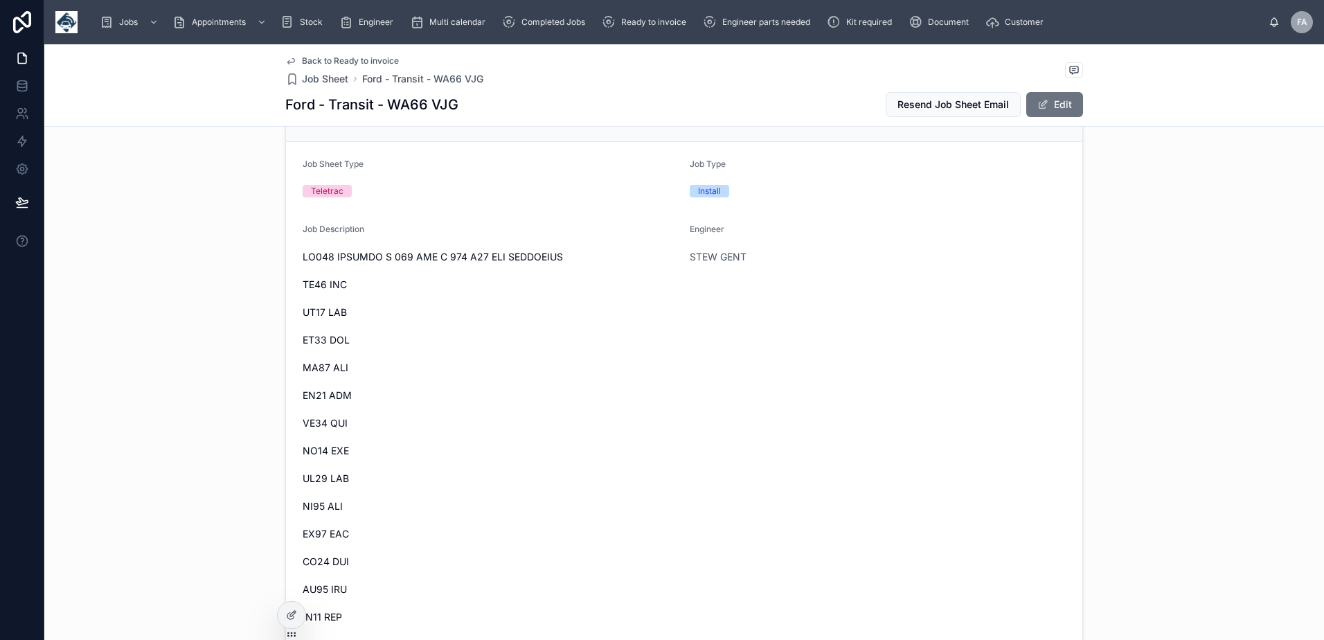
scroll to position [138, 0]
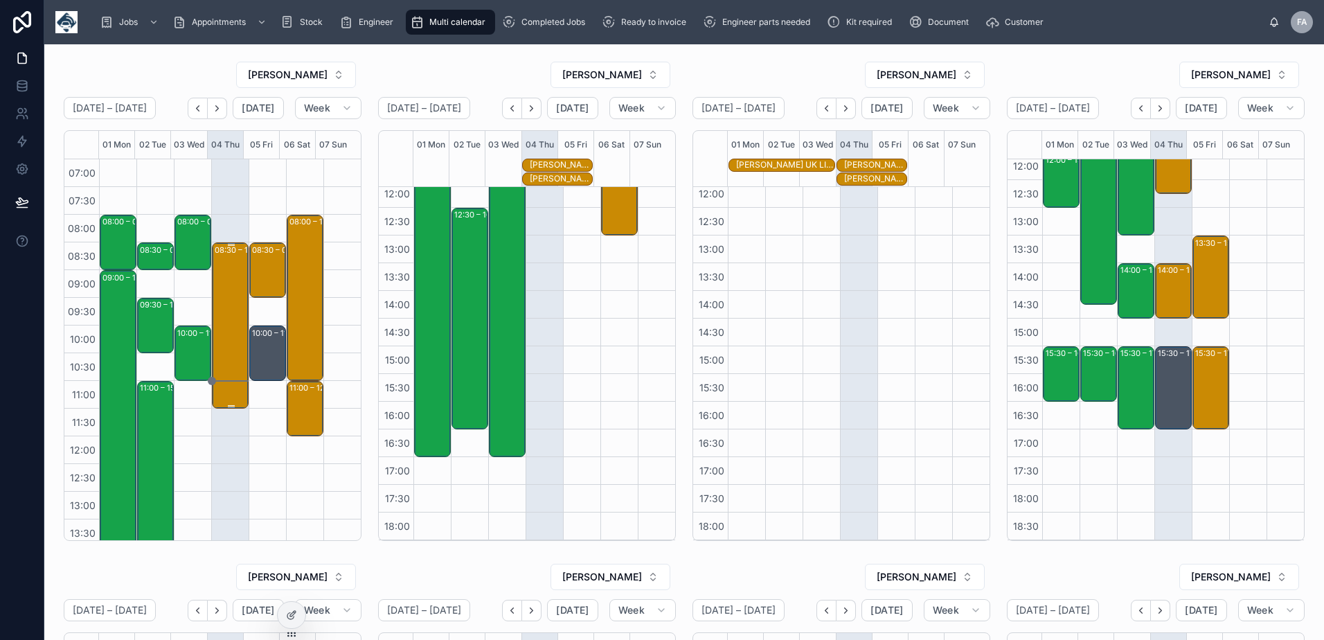
click at [233, 294] on div "08:30 – 11:30 G4S Secure Solutions (UK) Ltd - 00324385 - TIMED 8;30AM- 3 X SERV…" at bounding box center [231, 325] width 33 height 163
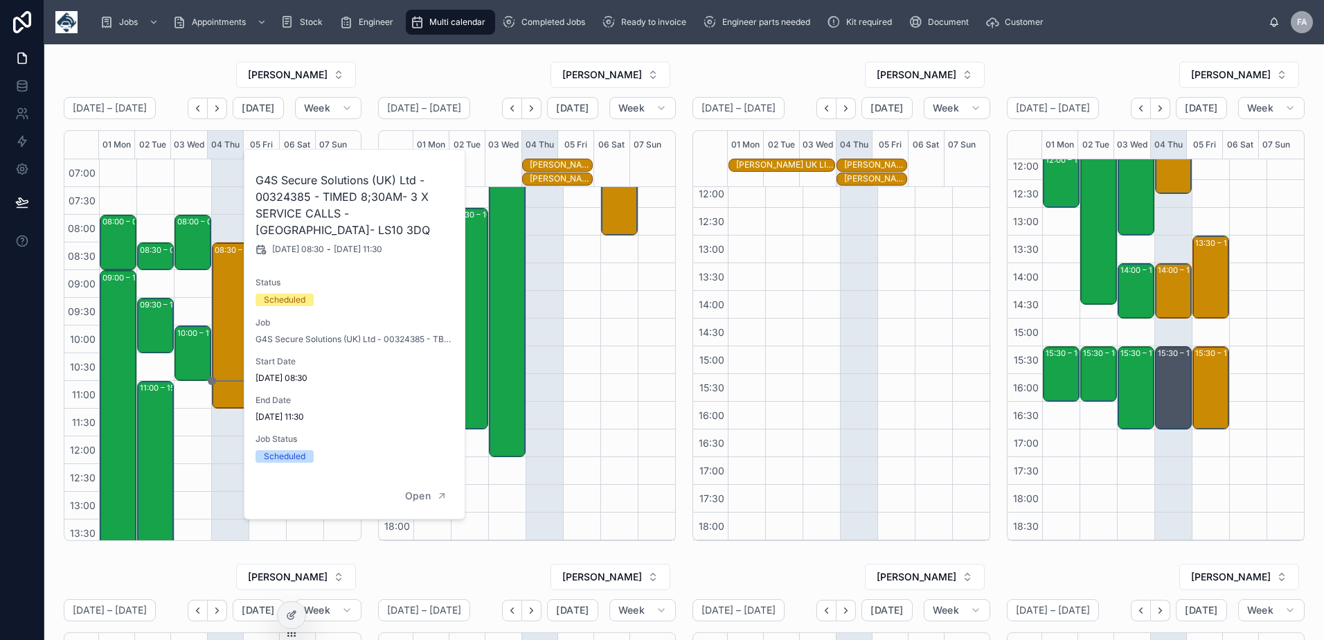
click at [289, 200] on h2 "G4S Secure Solutions (UK) Ltd - 00324385 - TIMED 8;30AM- 3 X SERVICE CALLS - LE…" at bounding box center [354, 205] width 199 height 66
copy h2 "00324385"
click at [233, 432] on div "08:30 – 11:30 G4S Secure Solutions (UK) Ltd - 00324385 - TIMED 8;30AM- 3 X SERV…" at bounding box center [229, 491] width 37 height 665
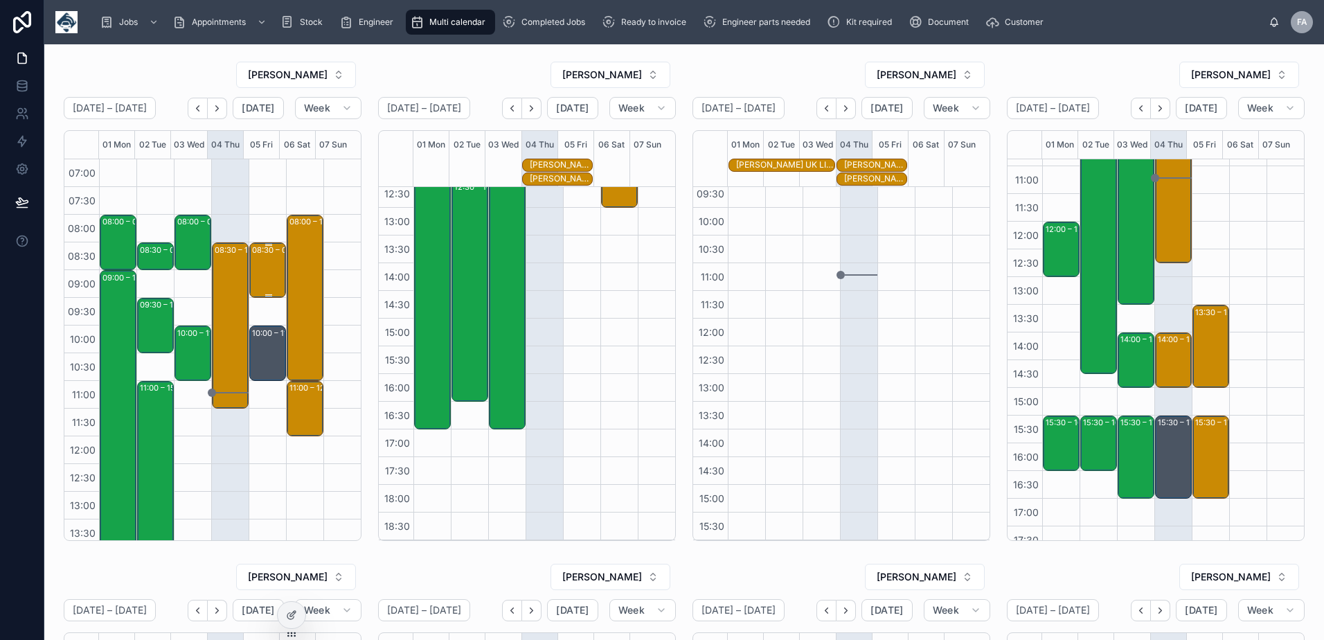
click at [255, 282] on div "08:30 – 09:30 RSPCA - 00323262 - 1 X SERVICE CALL - 8:30AM TIMED - LEYLAND - PR…" at bounding box center [268, 270] width 33 height 53
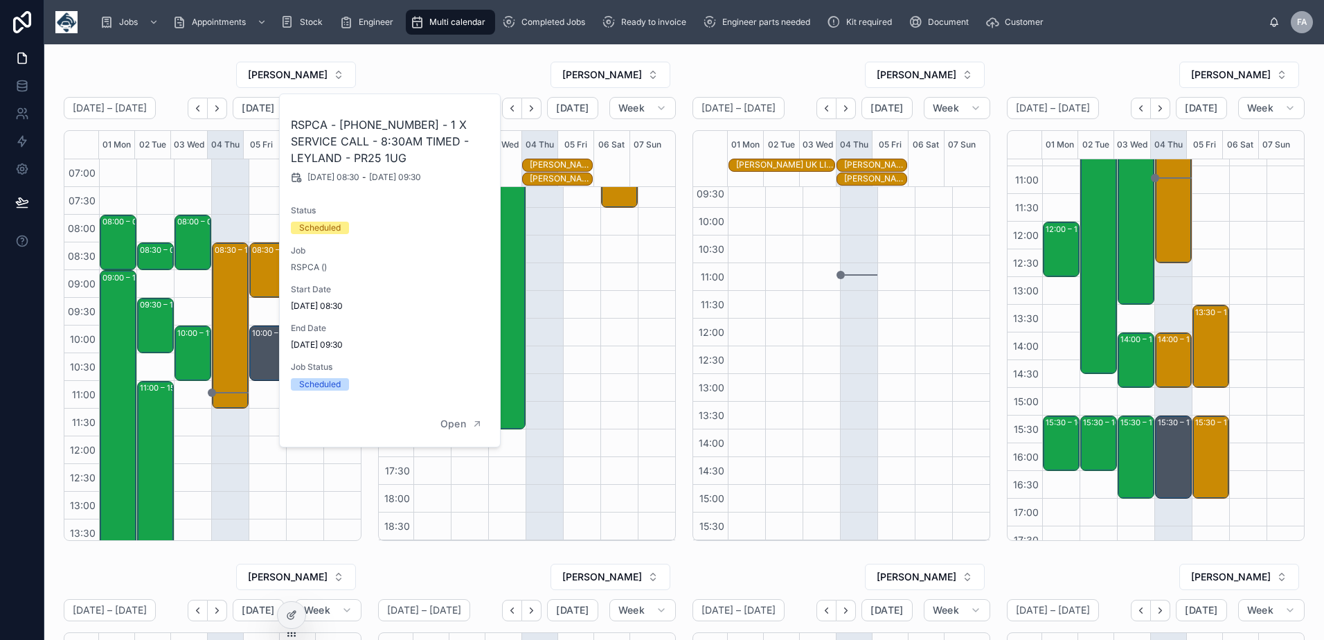
click at [379, 125] on h2 "RSPCA - [PHONE_NUMBER] - 1 X SERVICE CALL - 8:30AM TIMED - LEYLAND - PR25 1UG" at bounding box center [390, 141] width 199 height 50
copy h2 "00323262"
click at [269, 349] on div "10:00 – 11:00 Ansa Elevators - look at FV71 OTJ" at bounding box center [268, 353] width 33 height 53
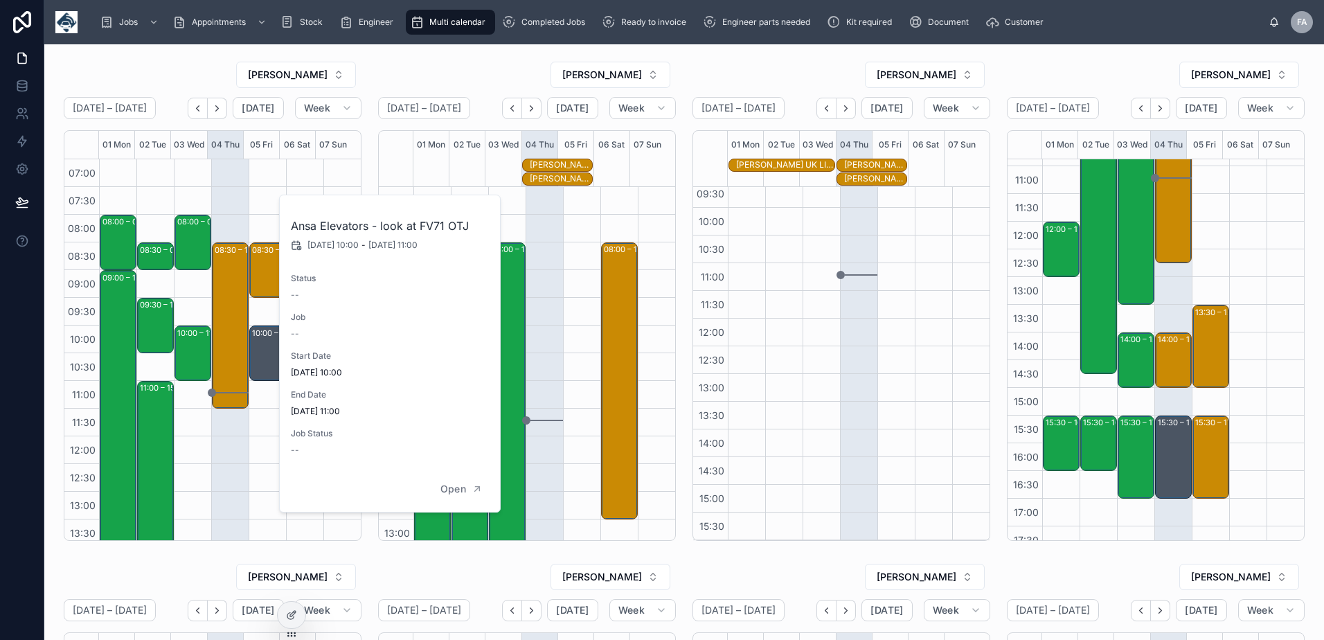
click at [512, 70] on div "ROB T" at bounding box center [527, 75] width 298 height 28
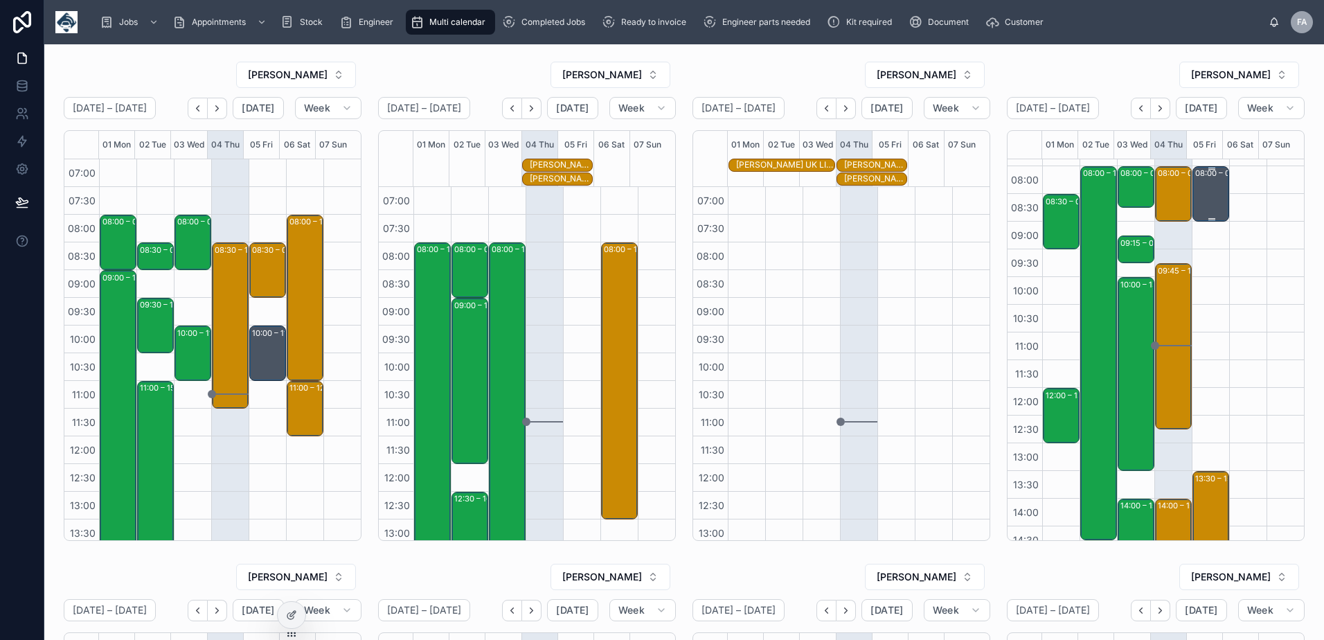
scroll to position [69, 0]
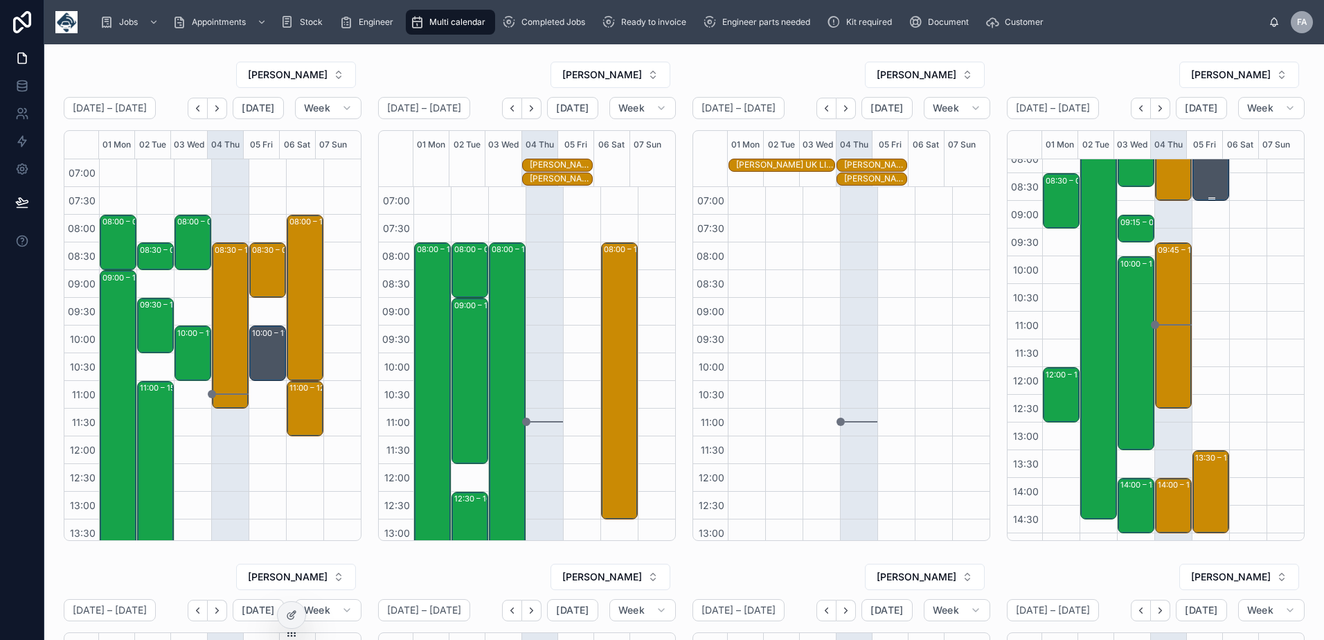
click at [1198, 183] on div "08:00 – 09:00 Ron Hull" at bounding box center [1211, 173] width 33 height 53
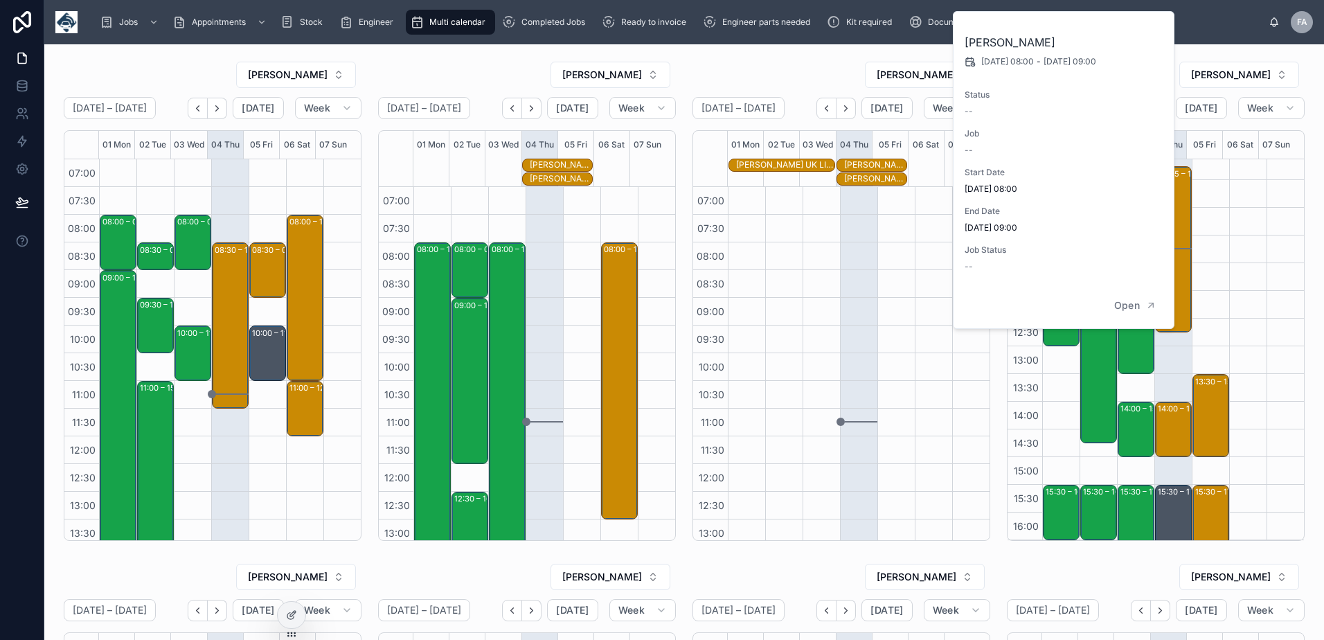
scroll to position [277, 0]
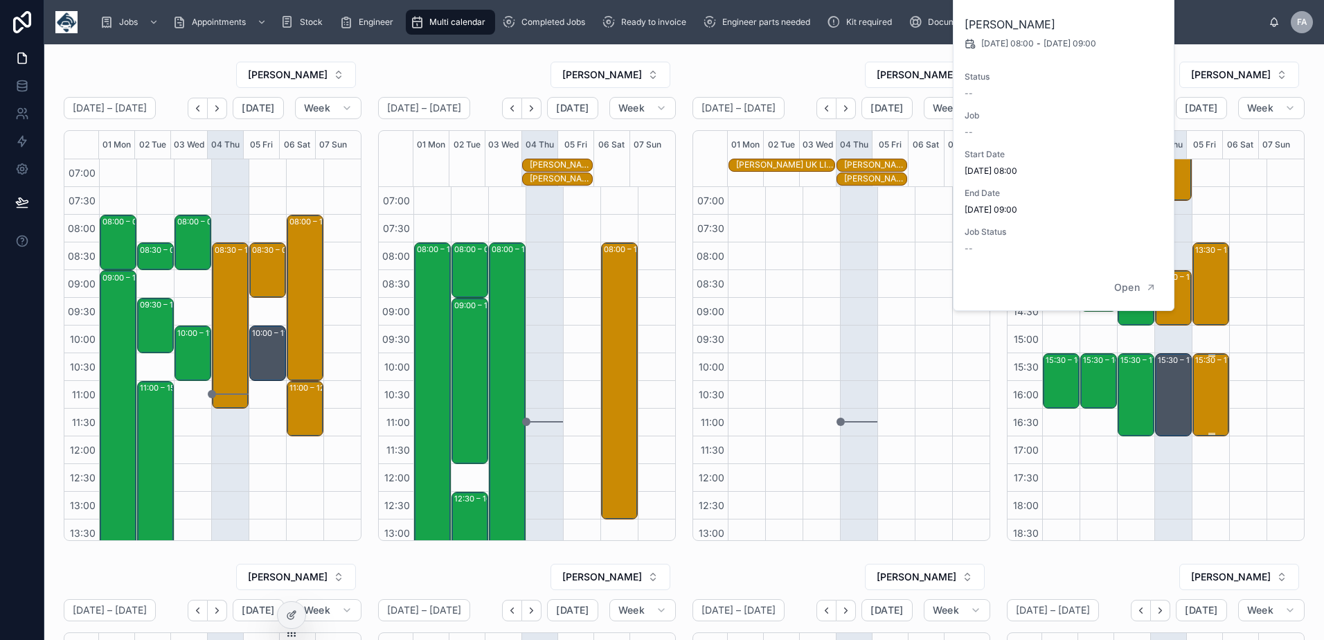
click at [1202, 369] on div "15:30 – 17:00 PRASCO UK LIMITED - 00324373 - 1 X DE / RE - 1 HOURS NOTICE - DON…" at bounding box center [1211, 394] width 33 height 80
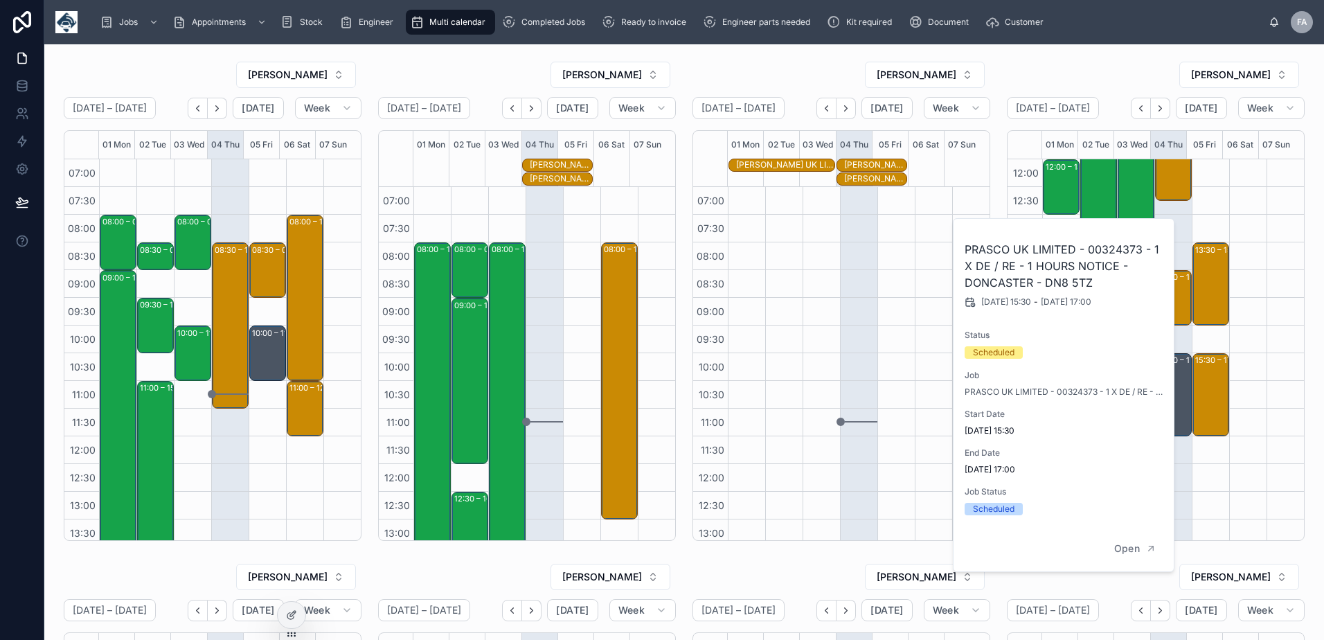
click at [1099, 251] on h2 "PRASCO UK LIMITED - 00324373 - 1 X DE / RE - 1 HOURS NOTICE - DONCASTER - DN8 5…" at bounding box center [1063, 266] width 199 height 50
copy h2 "00324373"
click at [1197, 273] on div "13:30 – 15:00 Warburtons - 00323922 - 1x deinstall / 1x reinstall - AFTER 1PM -…" at bounding box center [1211, 284] width 33 height 80
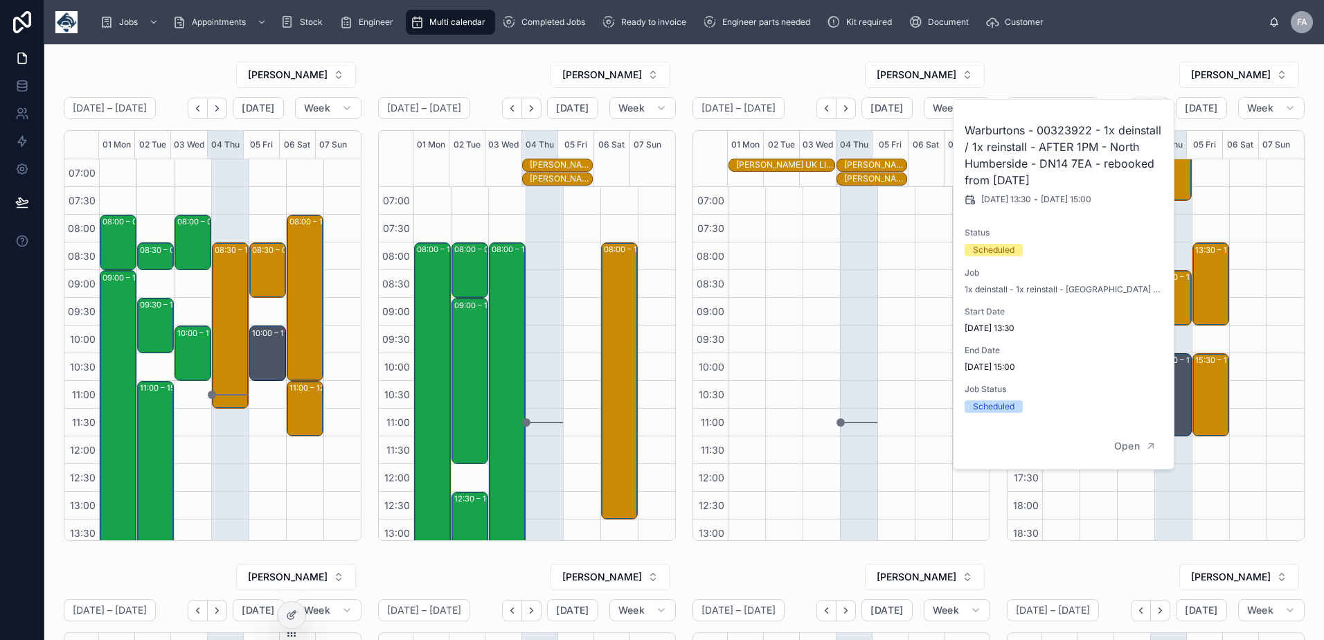
click at [1080, 134] on h2 "Warburtons - 00323922 - 1x deinstall / 1x reinstall - AFTER 1PM - North Humbers…" at bounding box center [1063, 155] width 199 height 66
copy h2 "00323922"
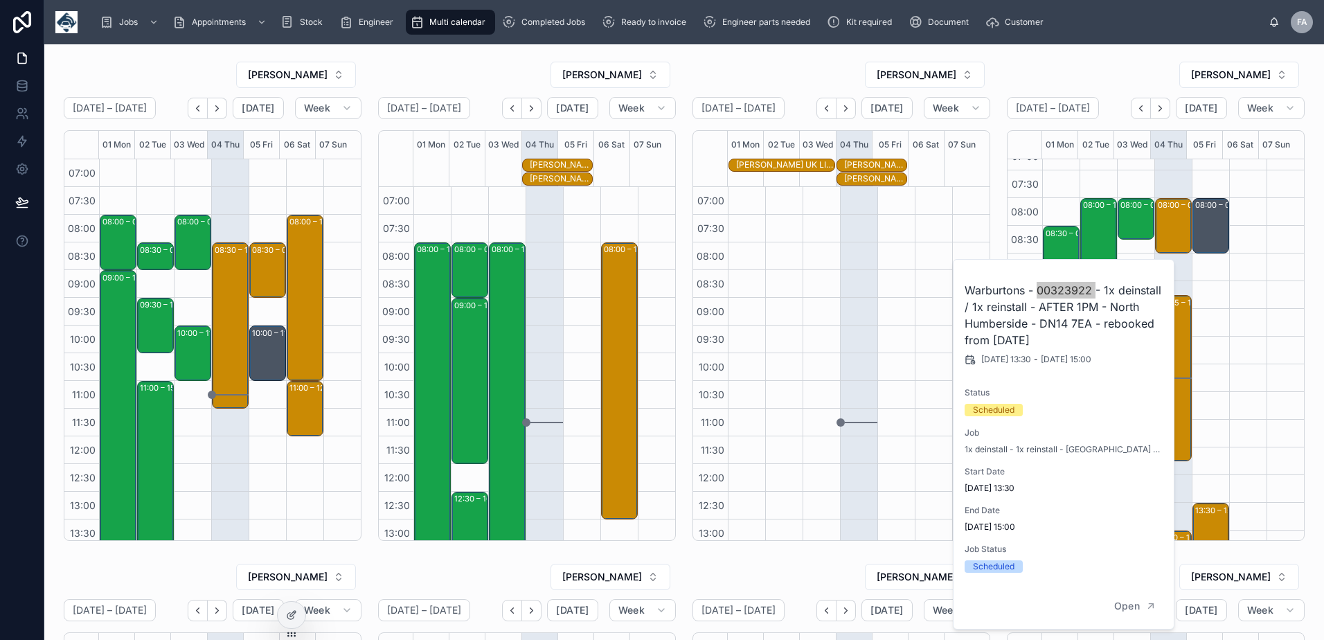
scroll to position [0, 0]
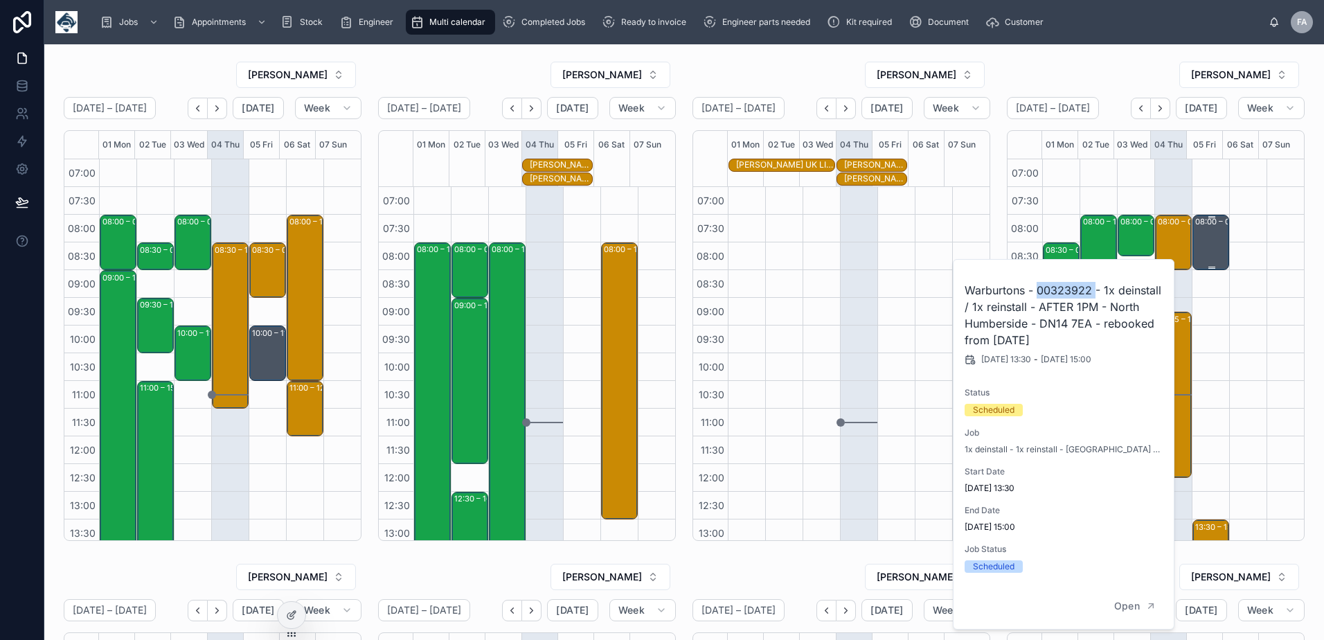
click at [1205, 231] on div "08:00 – 09:00 Ron Hull" at bounding box center [1211, 242] width 33 height 53
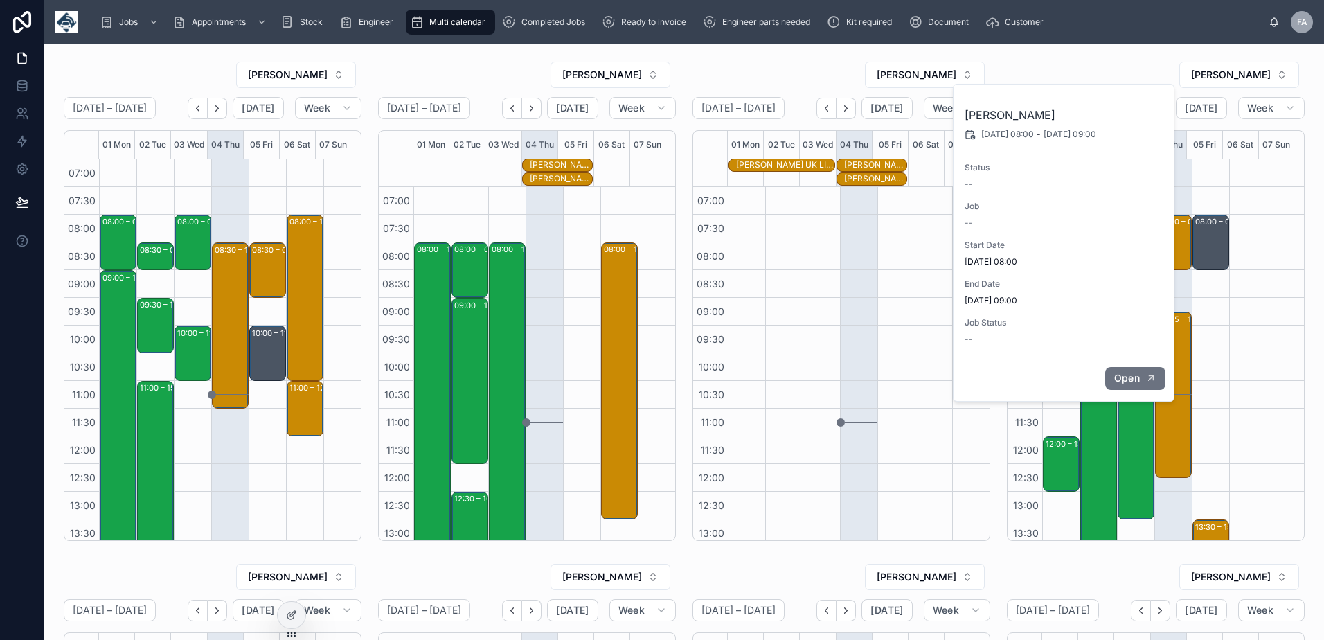
click at [1126, 381] on span "Open" at bounding box center [1127, 378] width 26 height 12
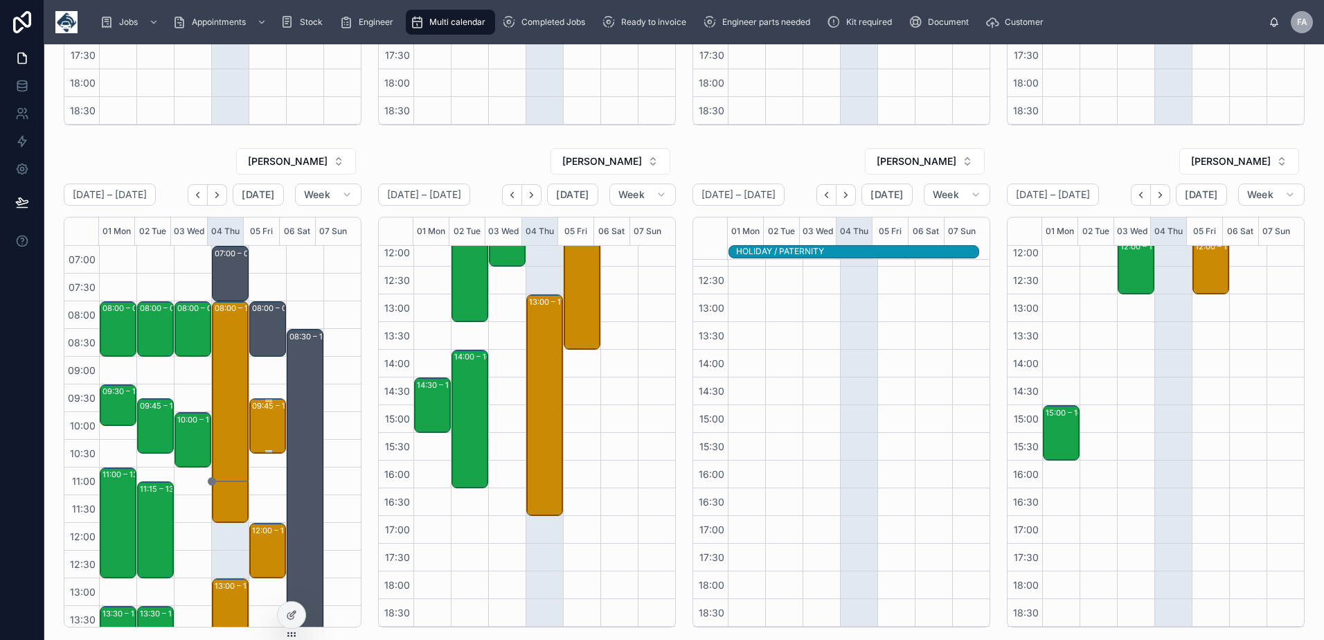
click at [264, 419] on div "09:45 – 10:45 Novuna Vehicle Solutions Ltd - 00323815 - 1 X SVC - AM 1 HOURS NO…" at bounding box center [268, 425] width 33 height 53
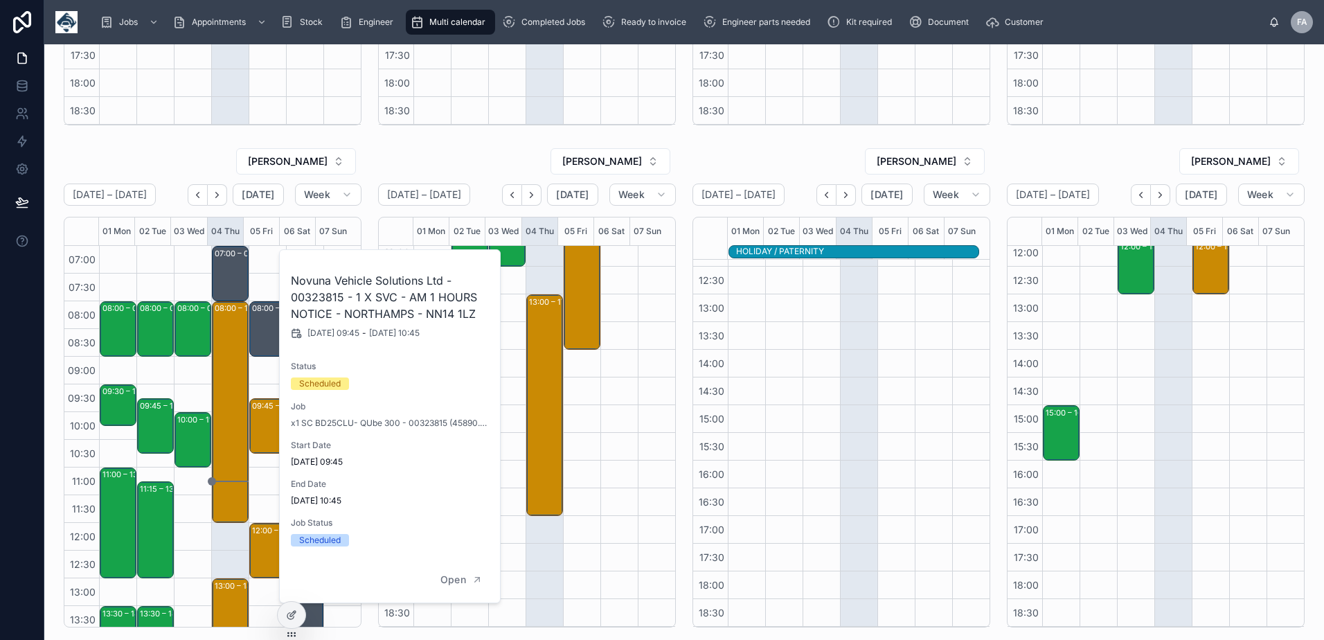
click at [343, 300] on h2 "Novuna Vehicle Solutions Ltd - 00323815 - 1 X SVC - AM 1 HOURS NOTICE - NORTHAM…" at bounding box center [390, 297] width 199 height 50
click at [342, 300] on h2 "Novuna Vehicle Solutions Ltd - 00323815 - 1 X SVC - AM 1 HOURS NOTICE - NORTHAM…" at bounding box center [390, 297] width 199 height 50
click at [328, 300] on h2 "Novuna Vehicle Solutions Ltd - 00323815 - 1 X SVC - AM 1 HOURS NOTICE - NORTHAM…" at bounding box center [390, 297] width 199 height 50
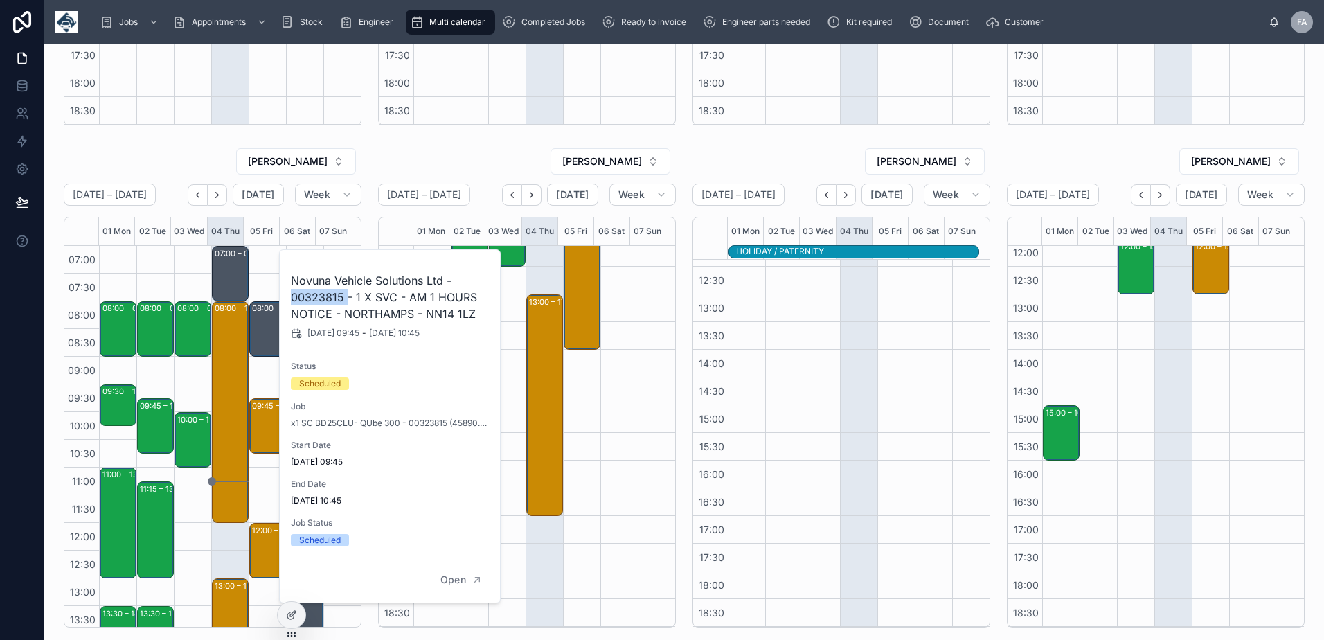
click at [328, 300] on h2 "Novuna Vehicle Solutions Ltd - 00323815 - 1 X SVC - AM 1 HOURS NOTICE - NORTHAM…" at bounding box center [390, 297] width 199 height 50
copy h2 "00323815"
click at [441, 572] on button "Open" at bounding box center [461, 579] width 60 height 23
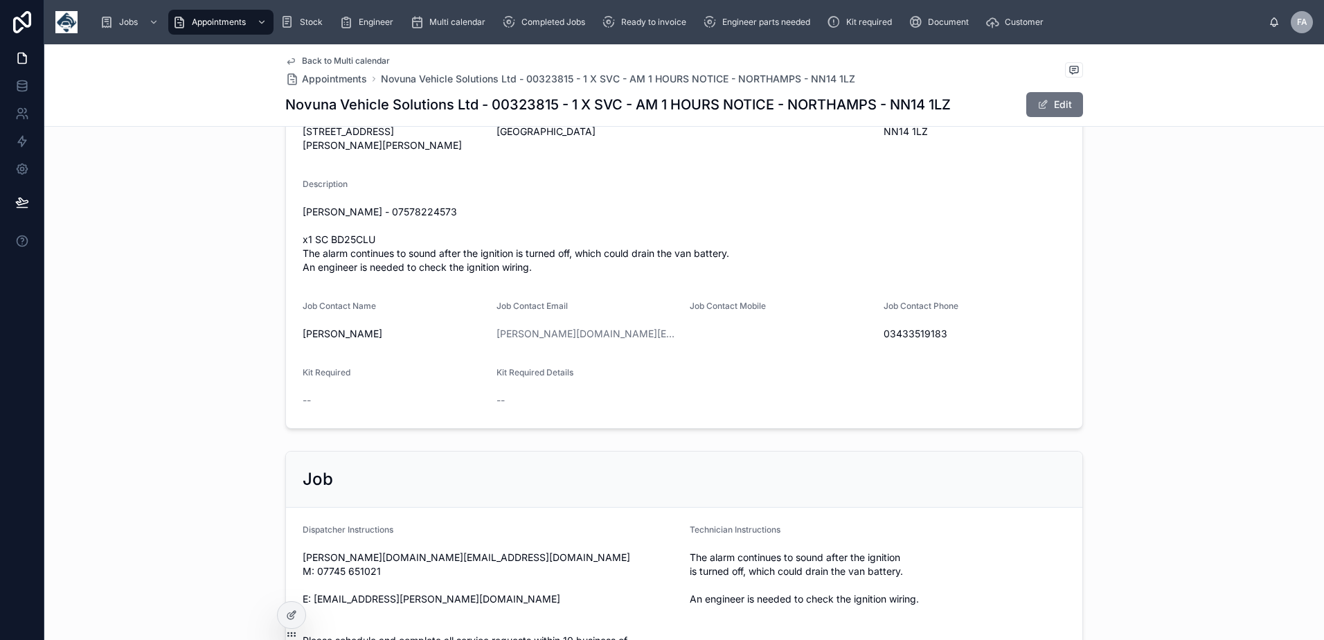
scroll to position [716, 0]
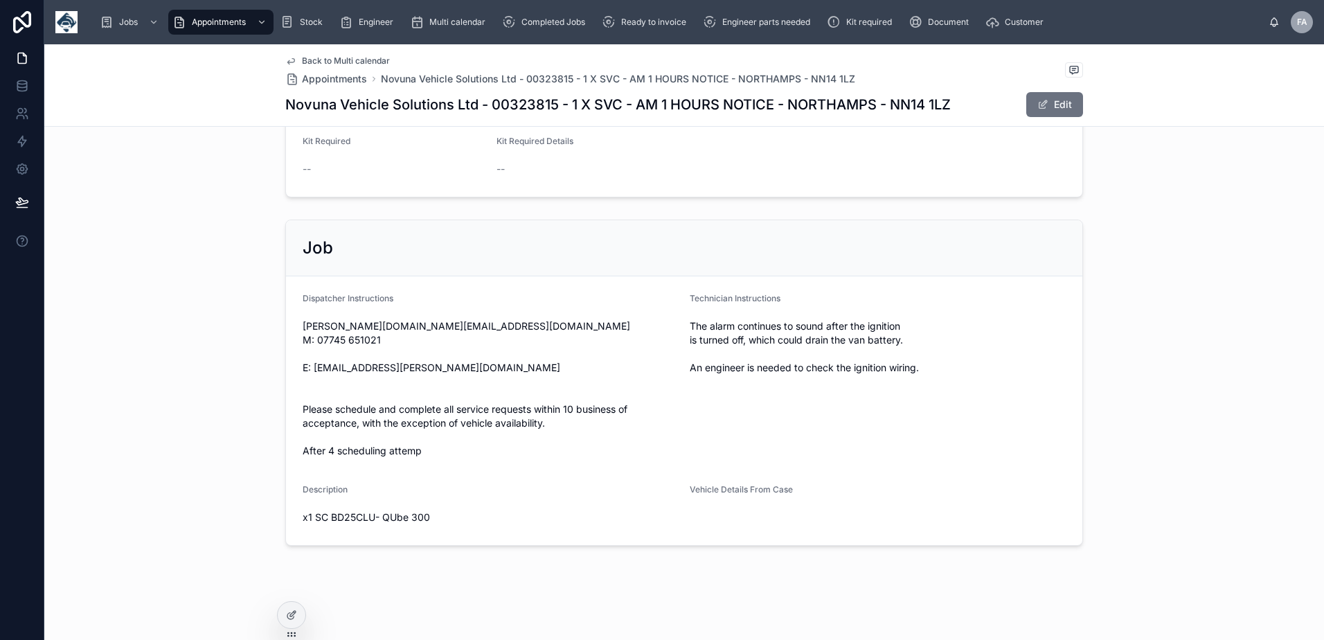
click at [345, 519] on span "x1 SC BD25CLU- QUbe 300" at bounding box center [491, 517] width 376 height 14
copy span "BD25CLU"
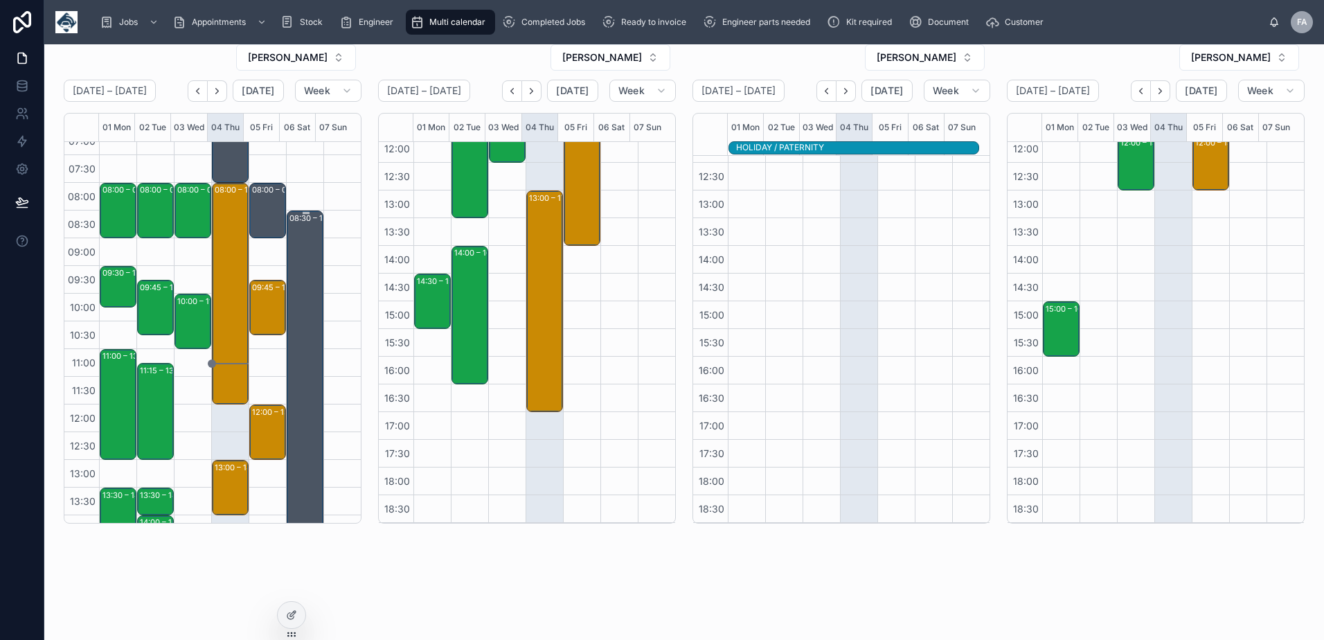
scroll to position [7, 0]
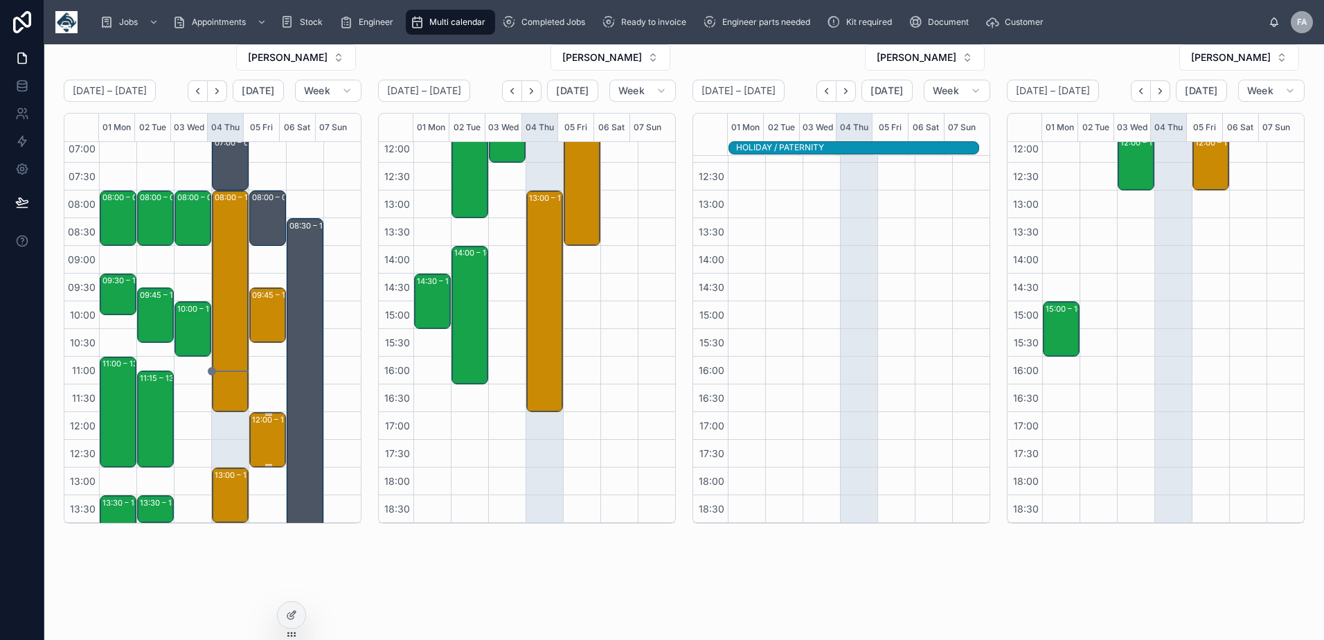
click at [264, 453] on div "12:00 – 13:00 AL COX & SONS - 00324283 - 1 X REPAIR - 1 HOURS NOTICE - METHERIN…" at bounding box center [268, 439] width 33 height 53
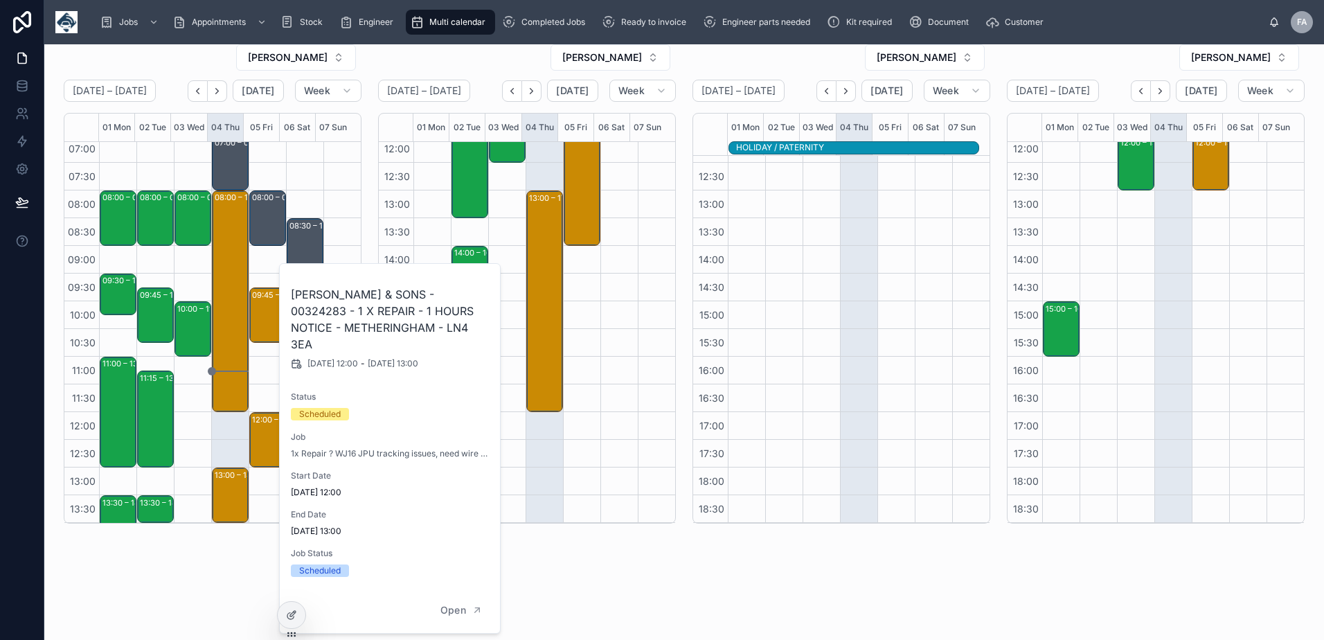
click at [415, 298] on h2 "AL COX & SONS - 00324283 - 1 X REPAIR - 1 HOURS NOTICE - METHERINGHAM - LN4 3EA" at bounding box center [390, 319] width 199 height 66
copy h2 "00324283"
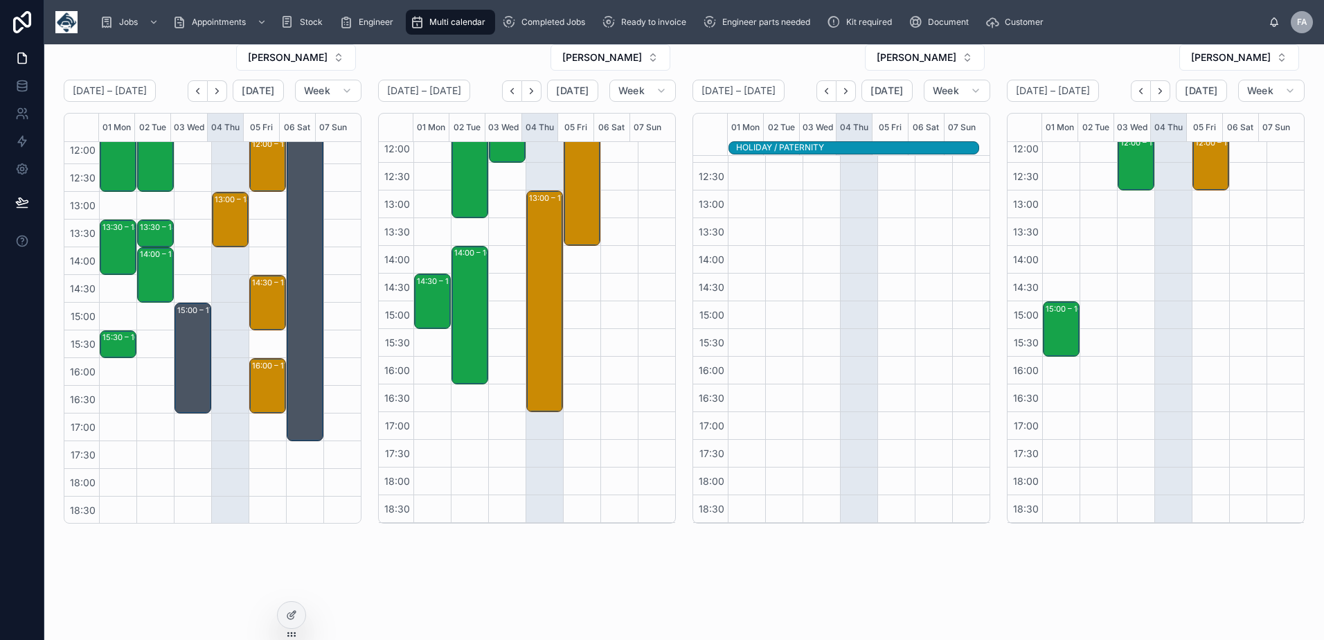
scroll to position [284, 0]
click at [265, 302] on div "14:30 – 15:30 Novuna Vehicle Solutions Ltd - 1 HOURS NOTICE - 1x deinstall - Bo…" at bounding box center [268, 301] width 33 height 53
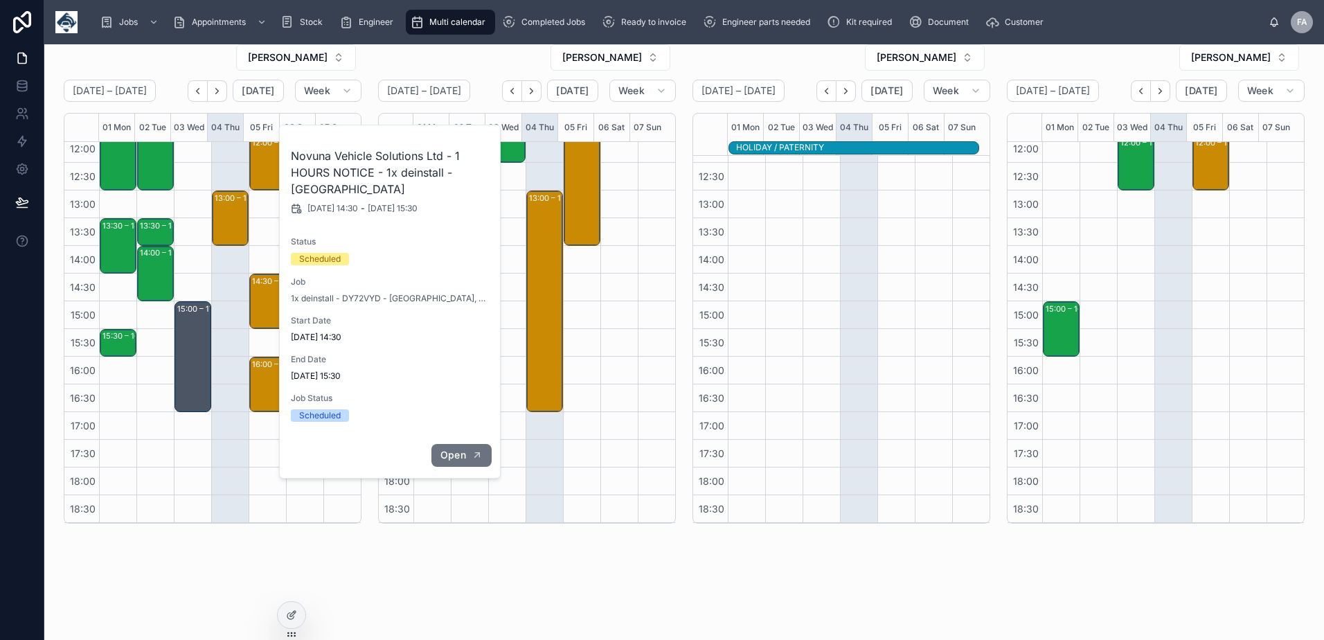
click at [450, 453] on span "Open" at bounding box center [453, 455] width 26 height 12
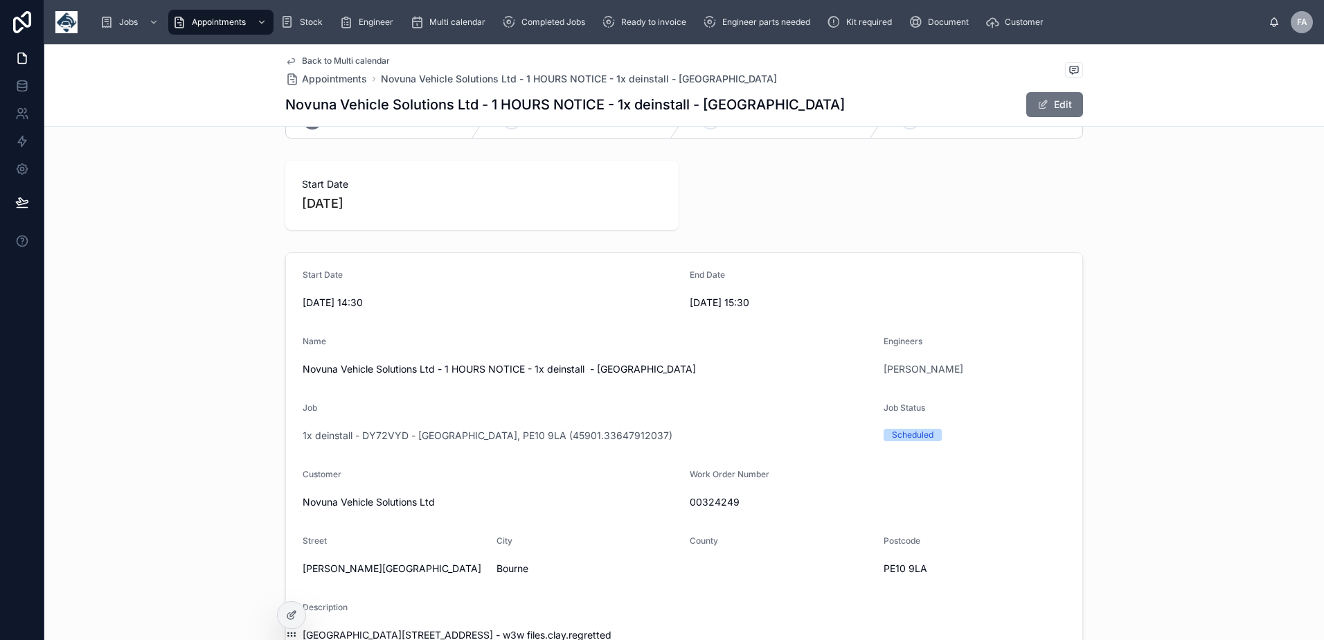
scroll to position [138, 0]
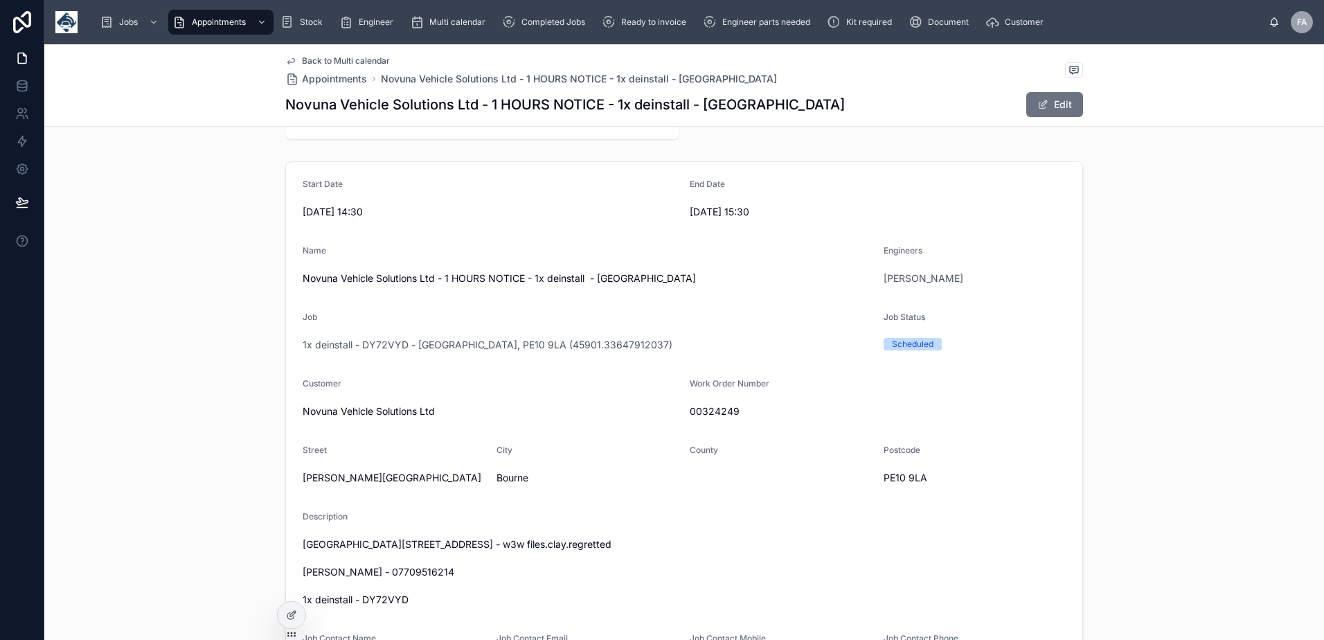
click at [708, 415] on span "00324249" at bounding box center [877, 411] width 376 height 14
copy span "00324249"
click at [385, 599] on span "Anglian Water Recycling Centre, Cherryholt Road, Bourne, PE10 9LA - w3w files.c…" at bounding box center [684, 571] width 763 height 69
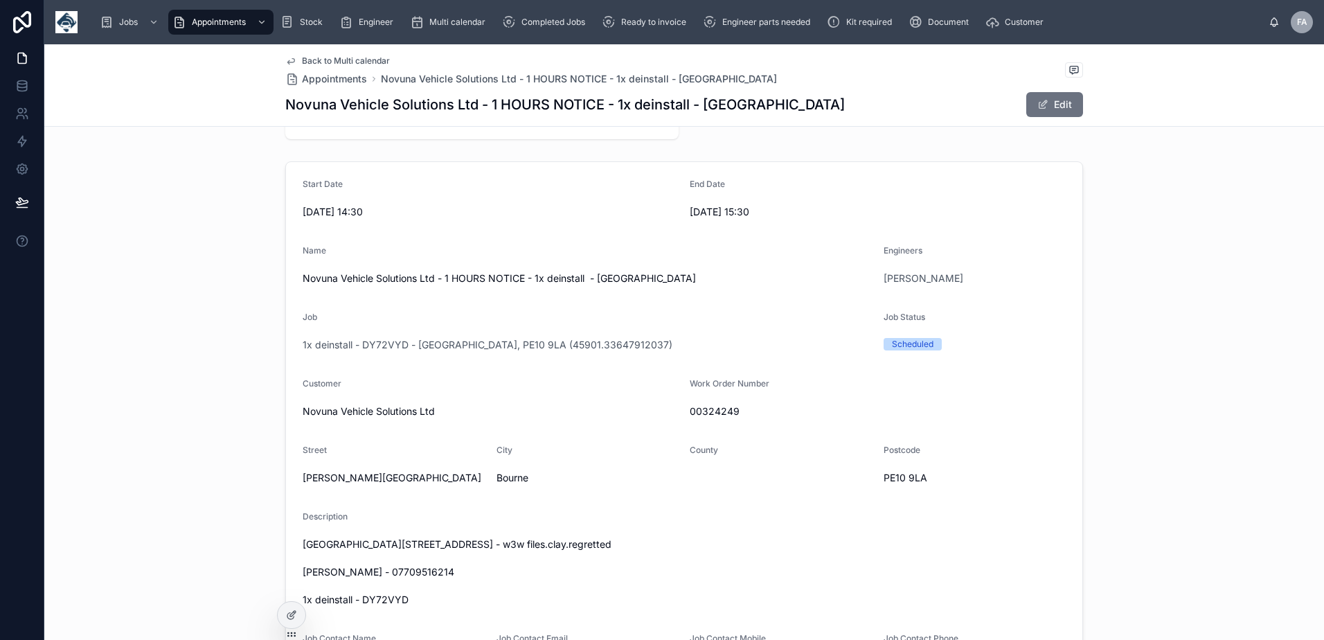
copy span "DY72VYD"
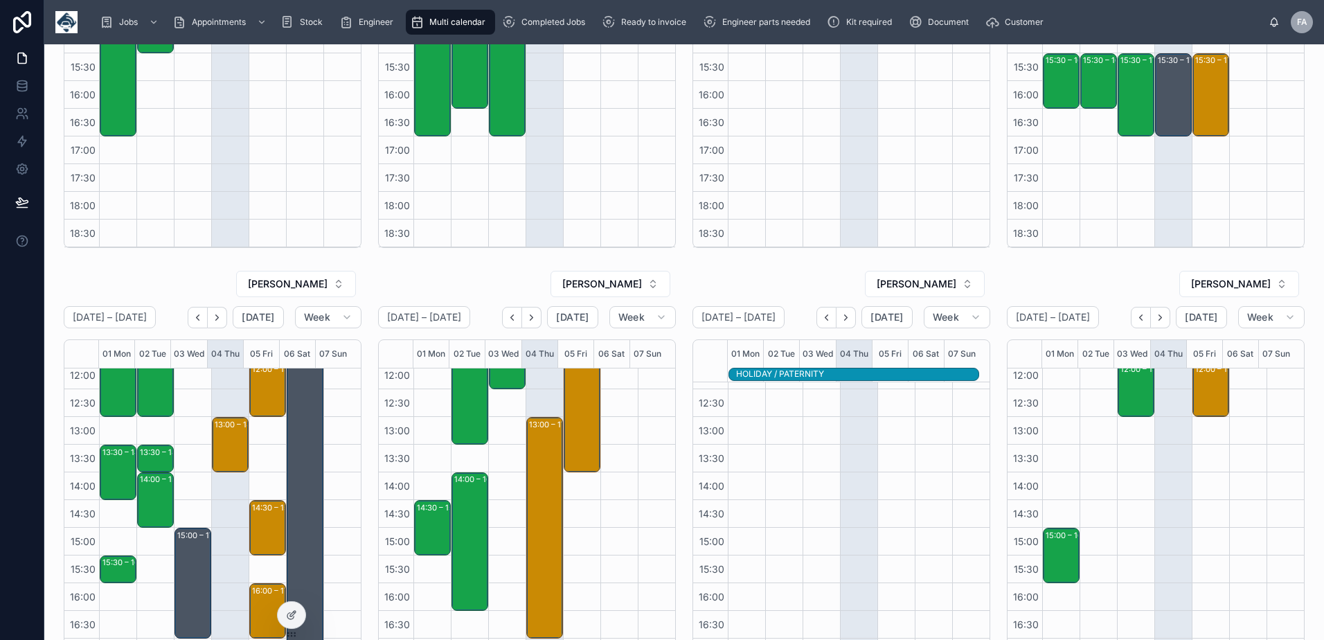
scroll to position [519, 0]
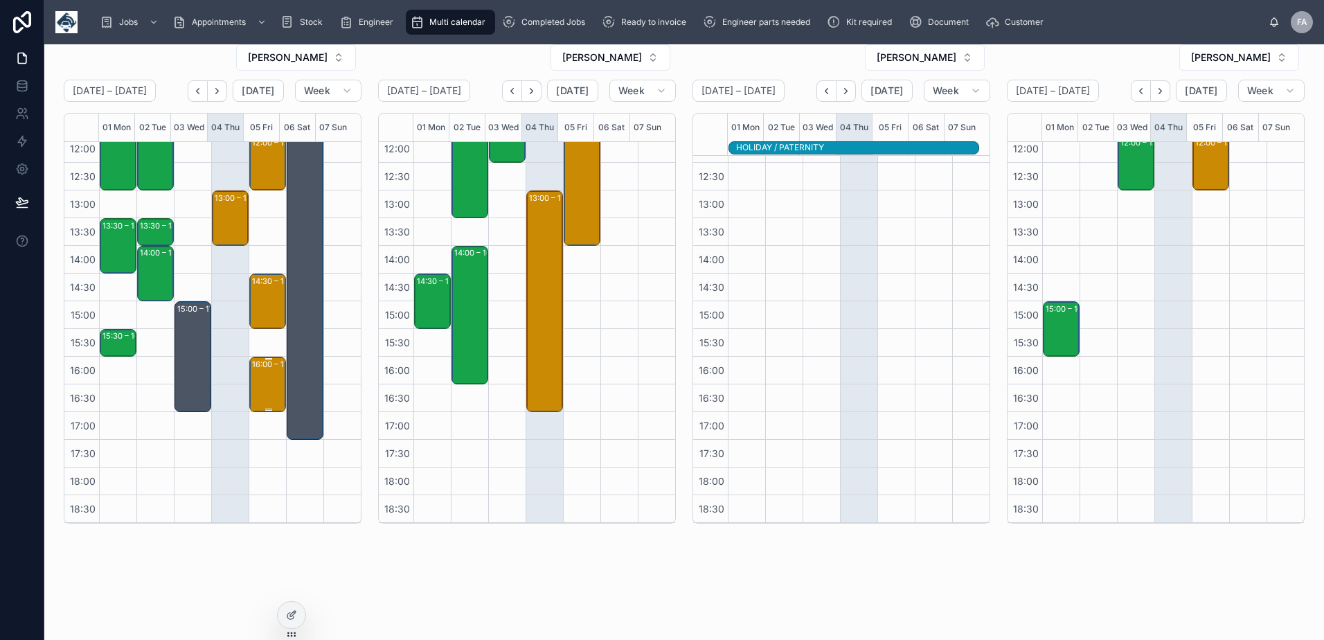
click at [258, 400] on div "16:00 – 17:00 Crown Paints Limited - 00323048 - 1 X REINSTALL - PM (THIS HAS TO…" at bounding box center [268, 384] width 33 height 53
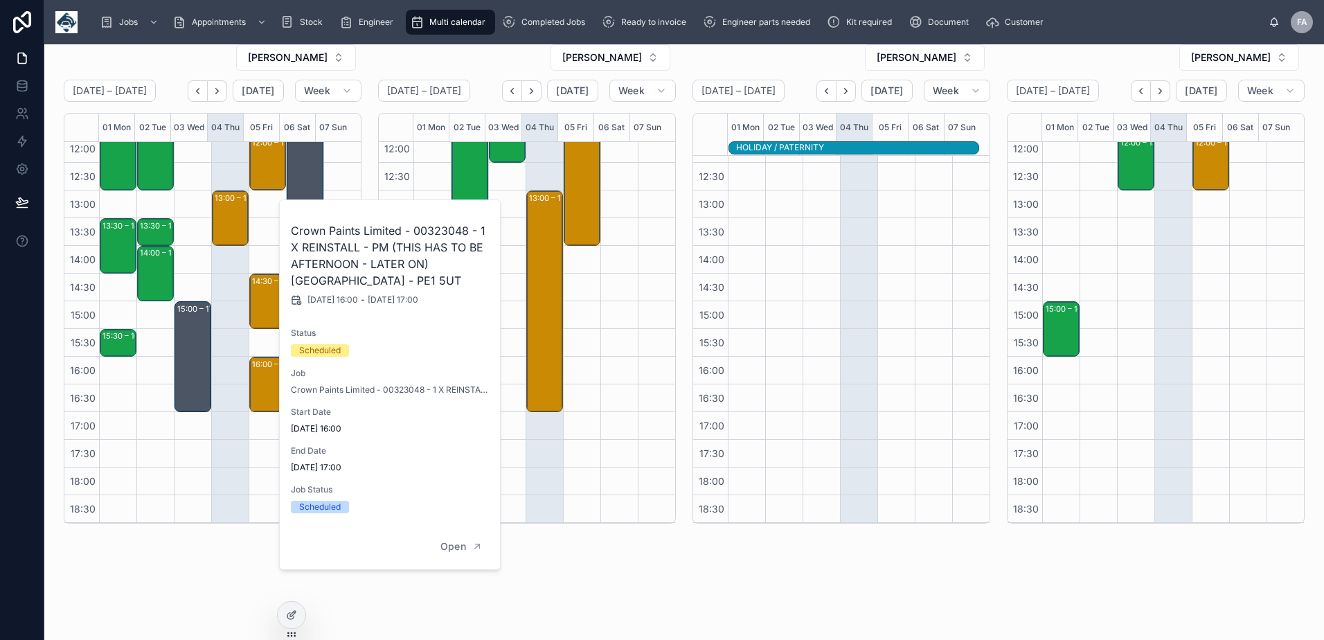
click at [440, 232] on h2 "Crown Paints Limited - 00323048 - 1 X REINSTALL - PM (THIS HAS TO BE AFTERNOON …" at bounding box center [390, 255] width 199 height 66
copy h2 "00323048"
click at [678, 551] on div "SAM CAMPBELL September 01 – 07 Today Week 01 Mon 02 Tue 03 Wed 04 Thu 05 Fri 06…" at bounding box center [683, 71] width 1279 height 1092
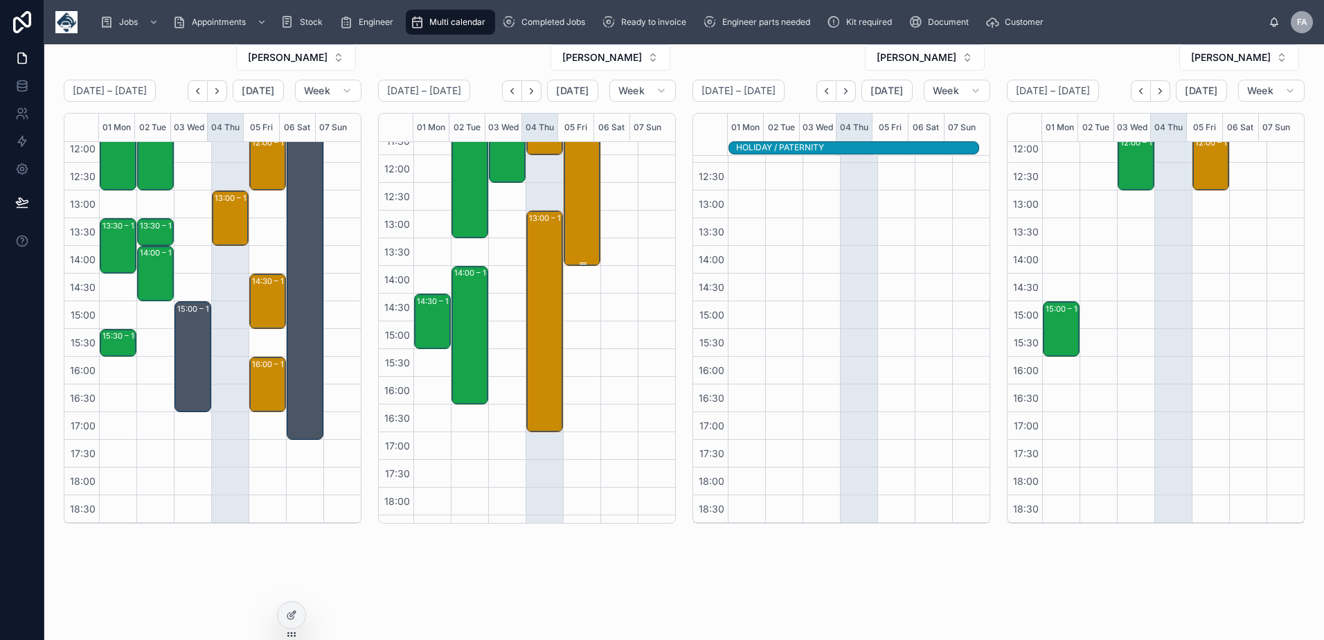
scroll to position [277, 0]
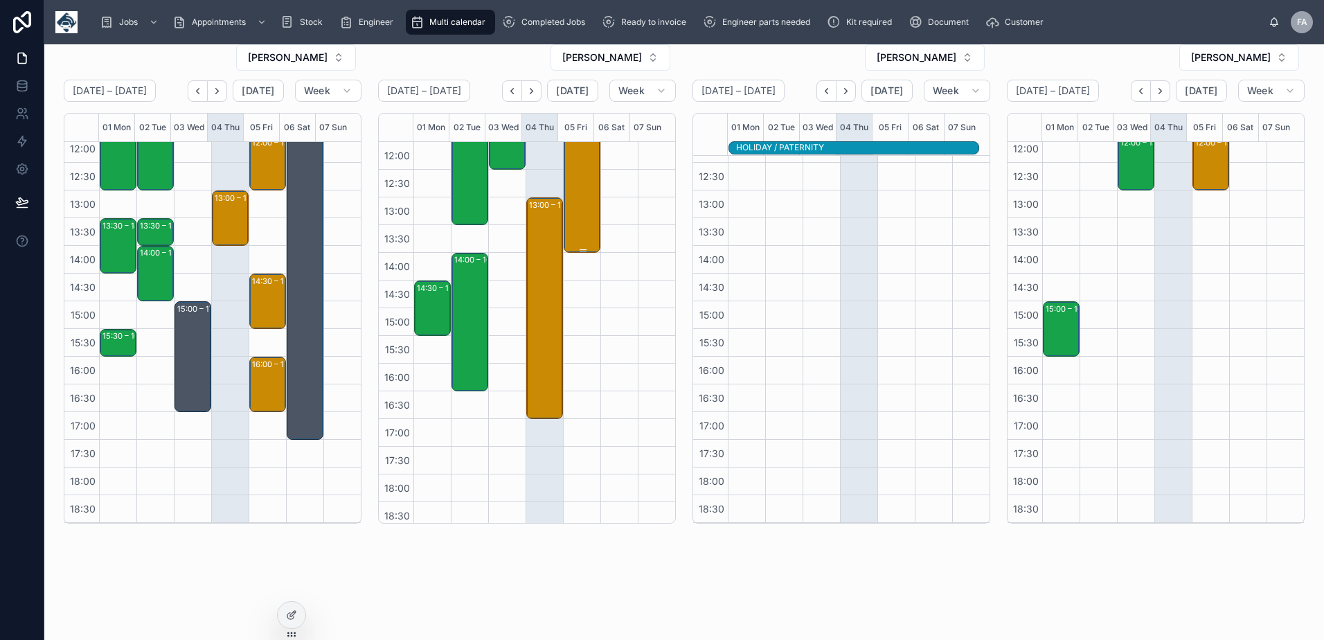
click at [575, 231] on div "08:00 – 14:00 SWFT Clinical Services Ltd - 00321671 - 6 x service call - 8am ti…" at bounding box center [582, 87] width 33 height 330
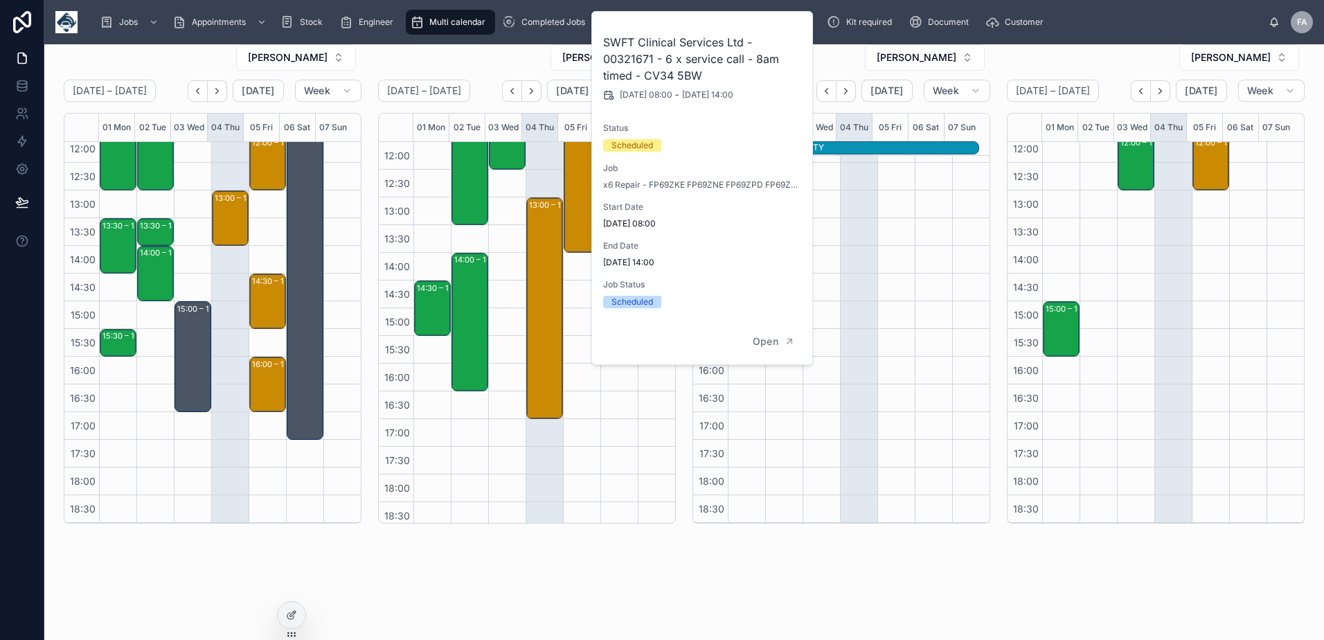
click at [637, 58] on h2 "SWFT Clinical Services Ltd - 00321671 - 6 x service call - 8am timed - CV34 5BW" at bounding box center [702, 59] width 199 height 50
click at [707, 602] on div "SAM CAMPBELL September 01 – 07 Today Week 01 Mon 02 Tue 03 Wed 04 Thu 05 Fri 06…" at bounding box center [683, 71] width 1279 height 1092
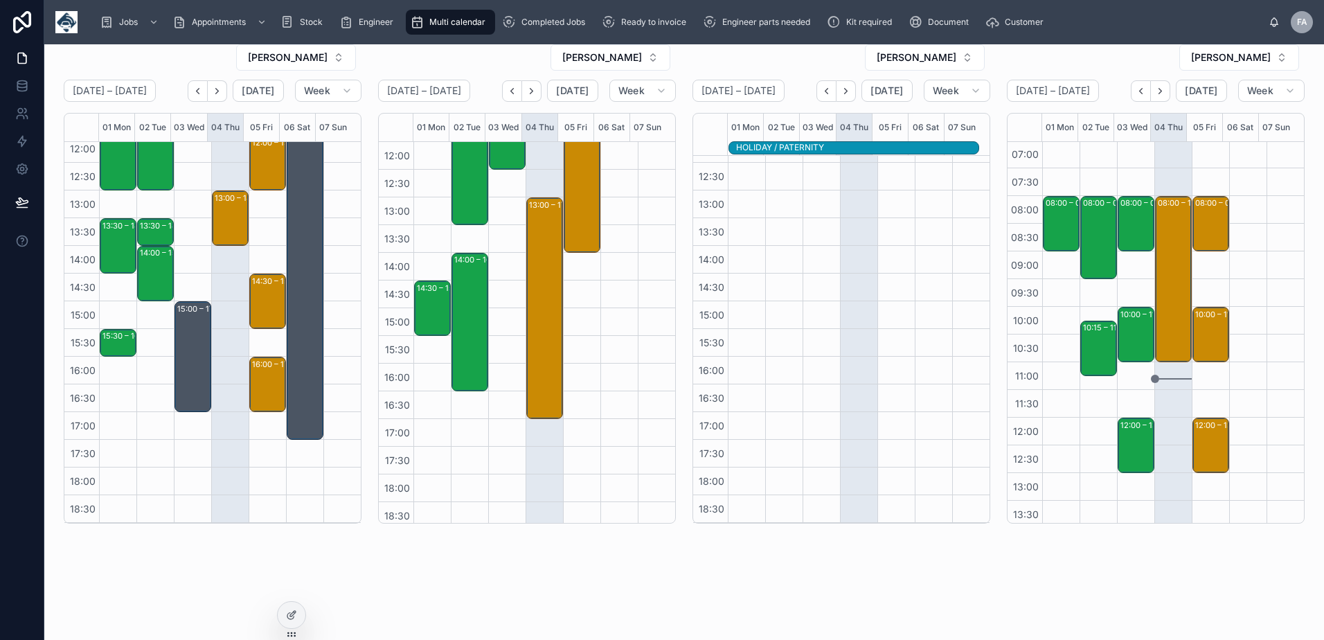
scroll to position [0, 0]
click at [1196, 224] on div "08:00 – 09:00 Novuna Vehicle Solutions Ltd - 00324306 - 1 X Repair - TIMED 8AM …" at bounding box center [1211, 225] width 33 height 53
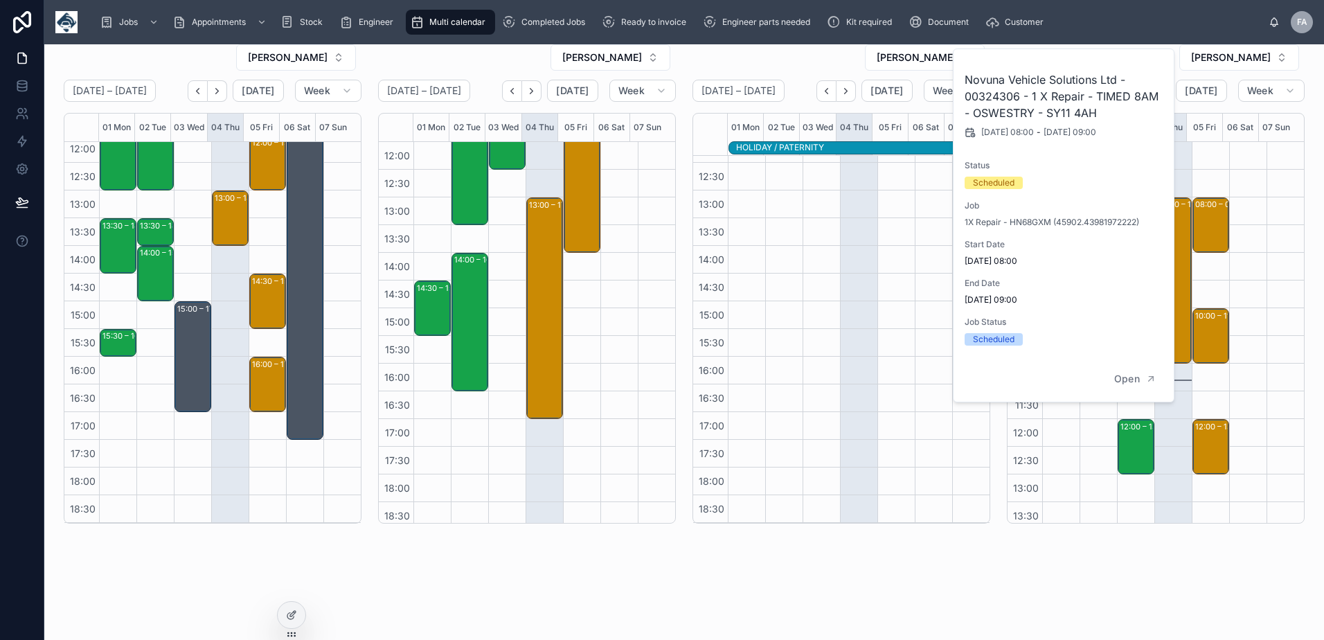
click at [1000, 94] on h2 "Novuna Vehicle Solutions Ltd - 00324306 - 1 X Repair - TIMED 8AM - OSWESTRY - S…" at bounding box center [1063, 96] width 199 height 50
click at [1000, 93] on h2 "Novuna Vehicle Solutions Ltd - 00324306 - 1 X Repair - TIMED 8AM - OSWESTRY - S…" at bounding box center [1063, 96] width 199 height 50
click at [1141, 377] on button "Open" at bounding box center [1135, 379] width 60 height 23
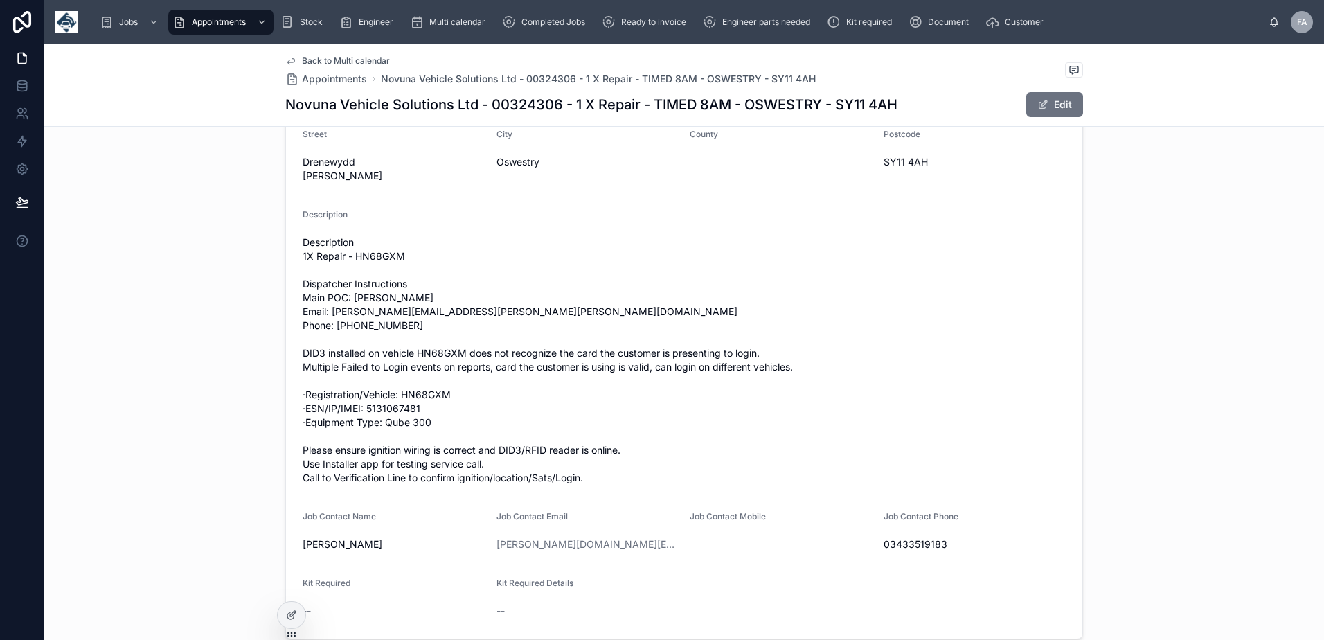
scroll to position [453, 0]
click at [388, 260] on span "Description 1X Repair - HN68GXM Dispatcher Instructions Main POC: Chris Edmunds…" at bounding box center [684, 361] width 763 height 249
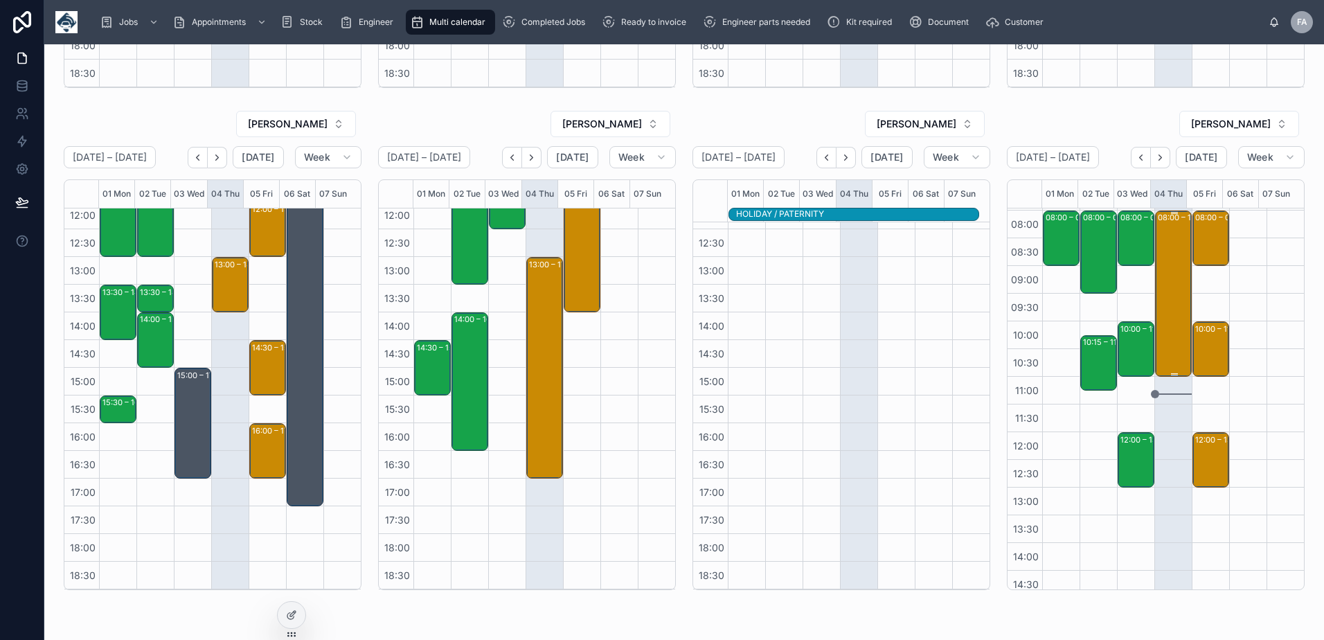
scroll to position [7, 0]
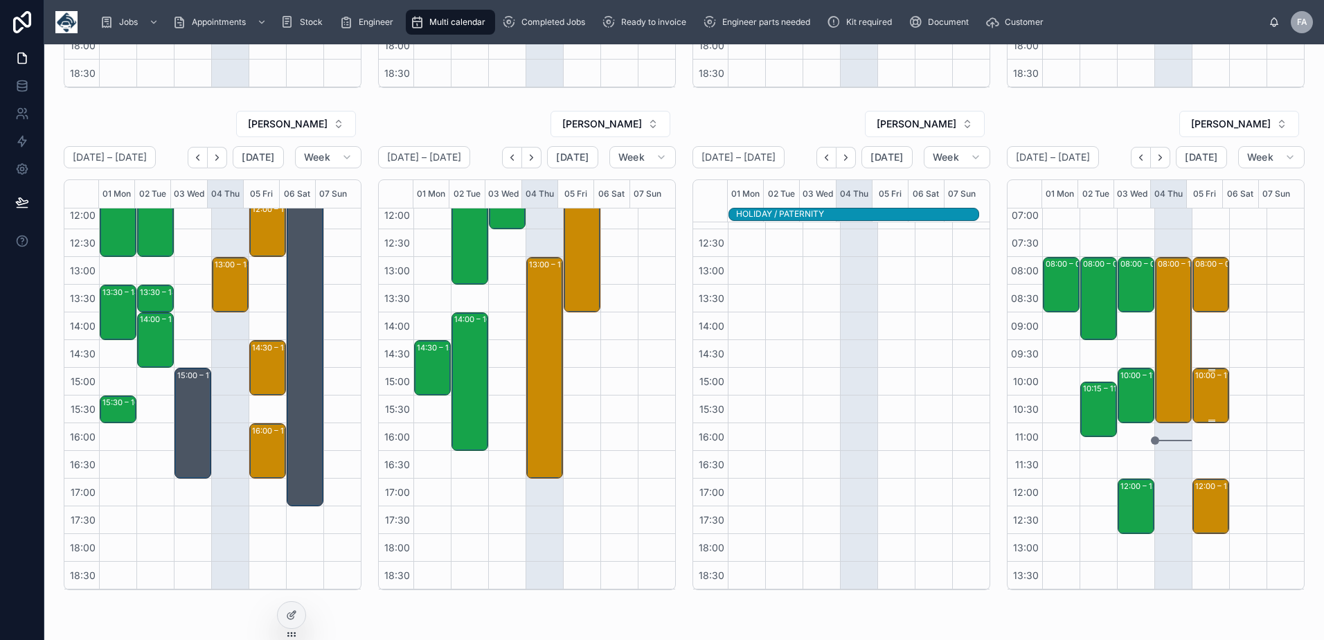
click at [1203, 408] on div "10:00 – 11:00 FSSC G4S Fire & Security Services - 00324433 - 1x reinstall - AM …" at bounding box center [1211, 395] width 33 height 53
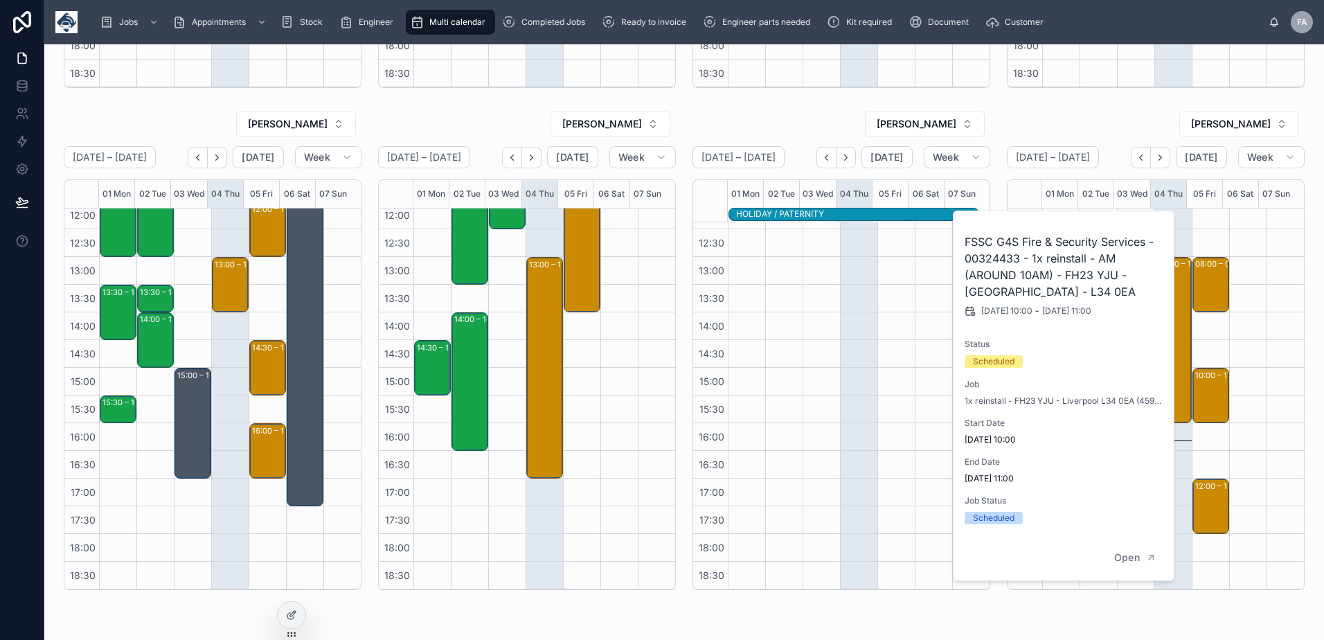
click at [1006, 257] on h2 "FSSC G4S Fire & Security Services - 00324433 - 1x reinstall - AM (AROUND 10AM) …" at bounding box center [1063, 266] width 199 height 66
click at [1243, 321] on div at bounding box center [1247, 533] width 37 height 665
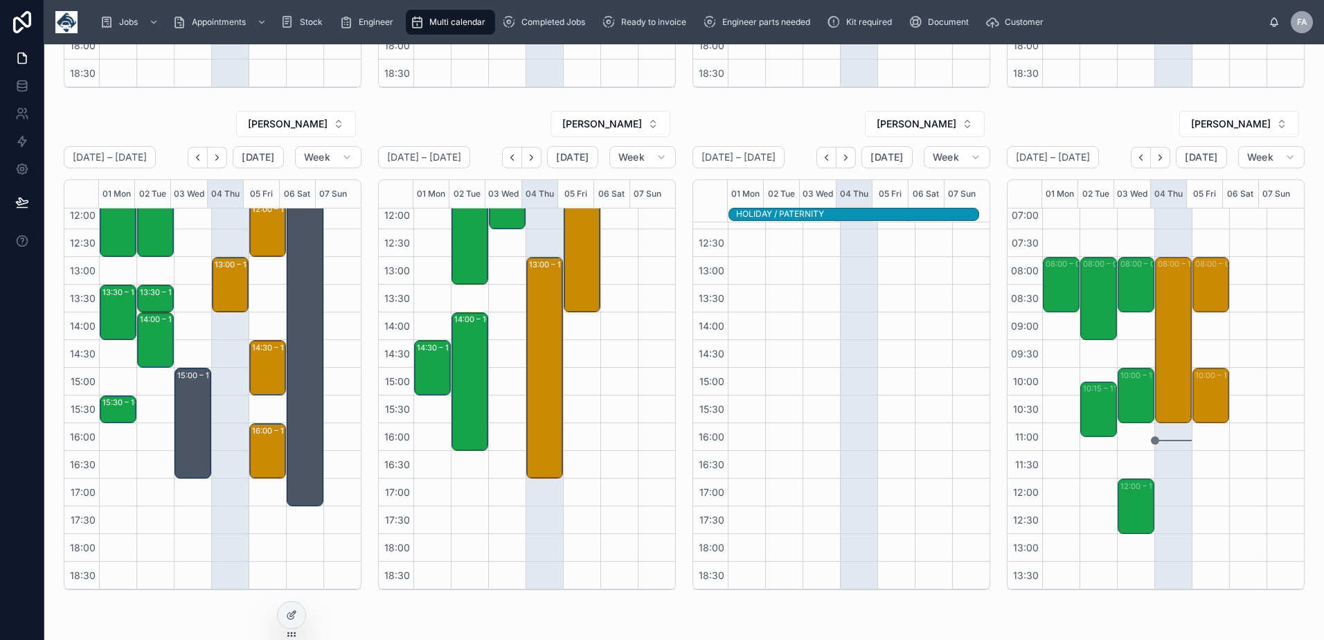
click at [1195, 512] on div "12:00 – 13:00 Hesis Limited - 00321726 - 1 x install - pm - L7 9NJ" at bounding box center [1211, 506] width 33 height 53
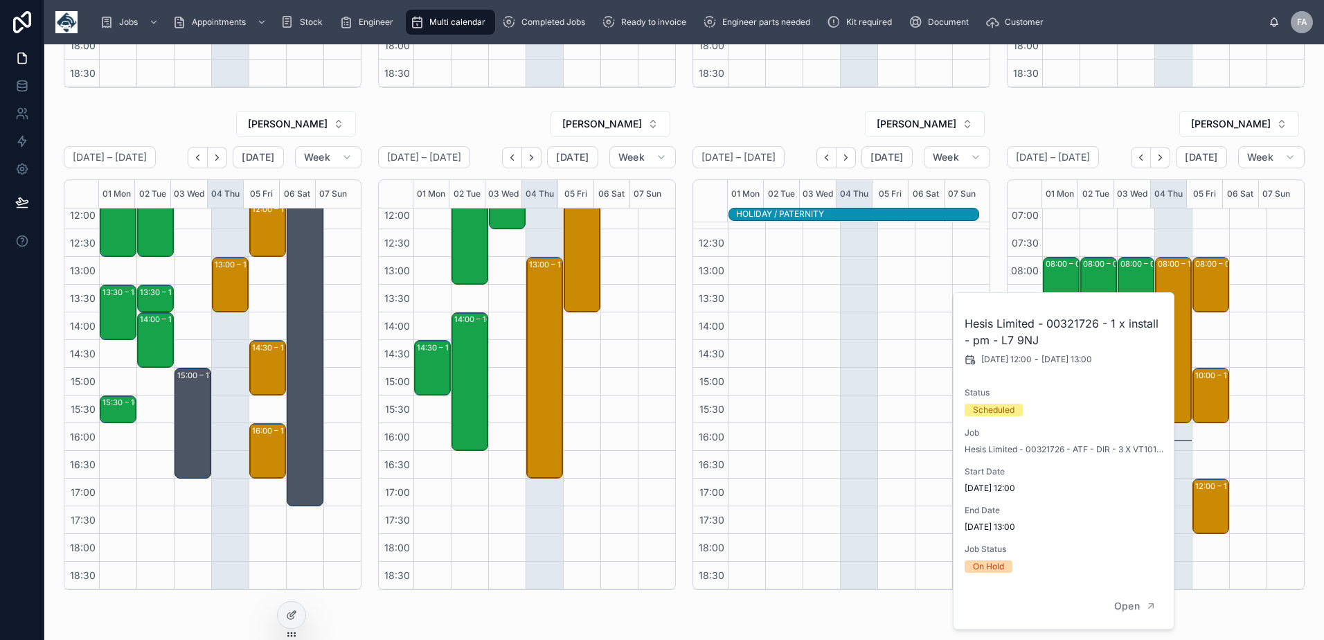
click at [1088, 324] on h2 "Hesis Limited - 00321726 - 1 x install - pm - L7 9NJ" at bounding box center [1063, 331] width 199 height 33
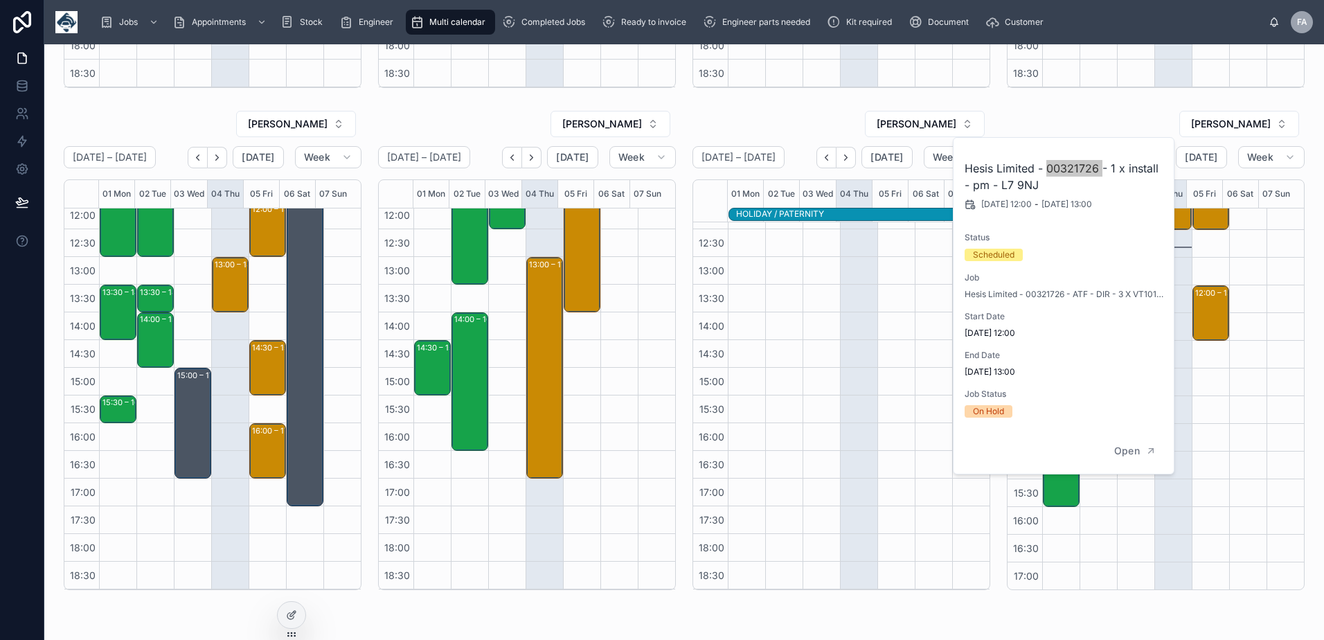
scroll to position [215, 0]
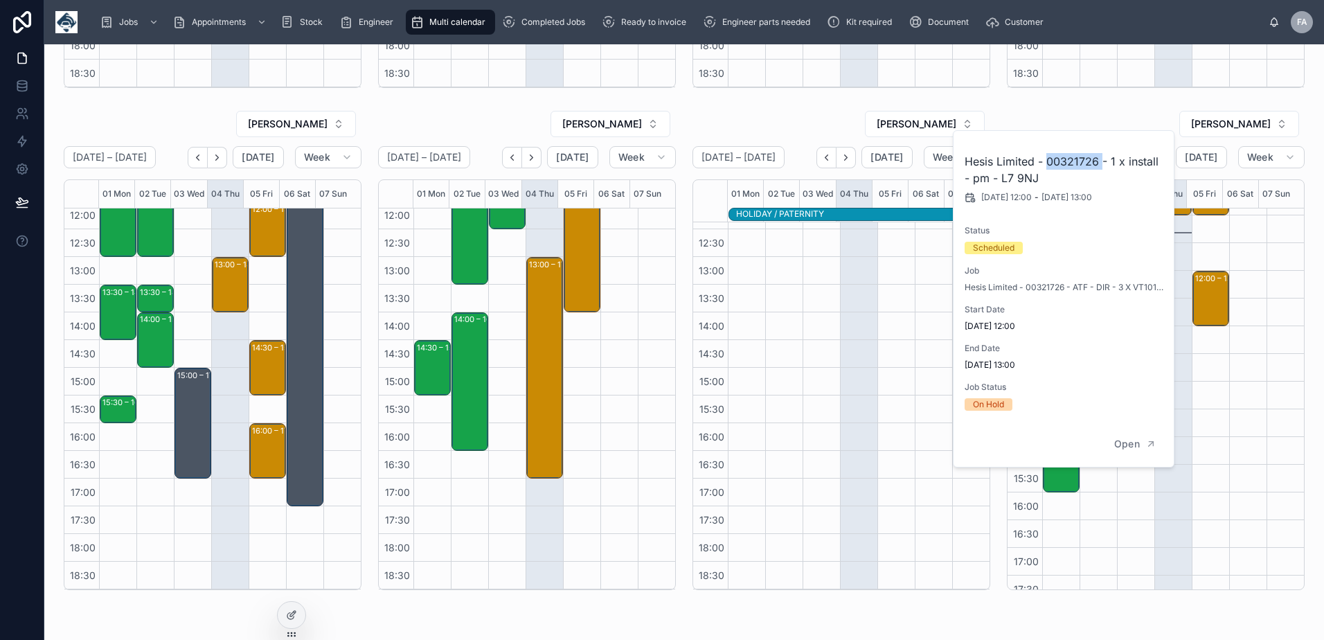
click at [1238, 427] on div at bounding box center [1247, 326] width 37 height 665
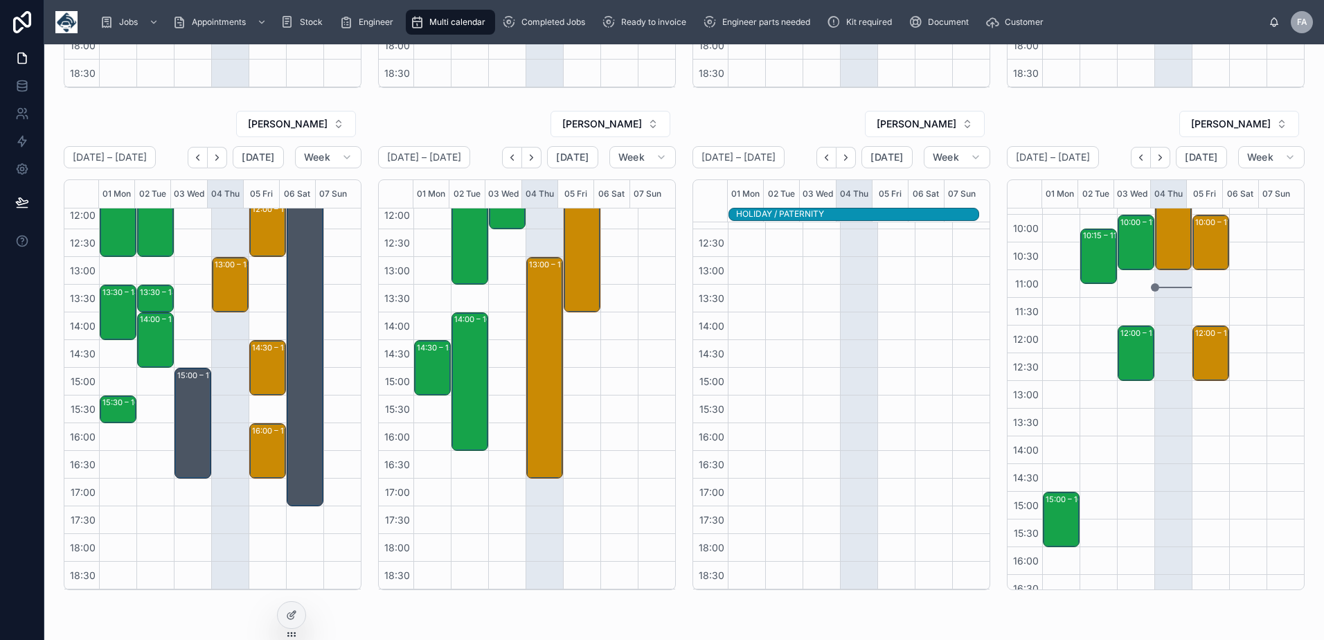
scroll to position [0, 0]
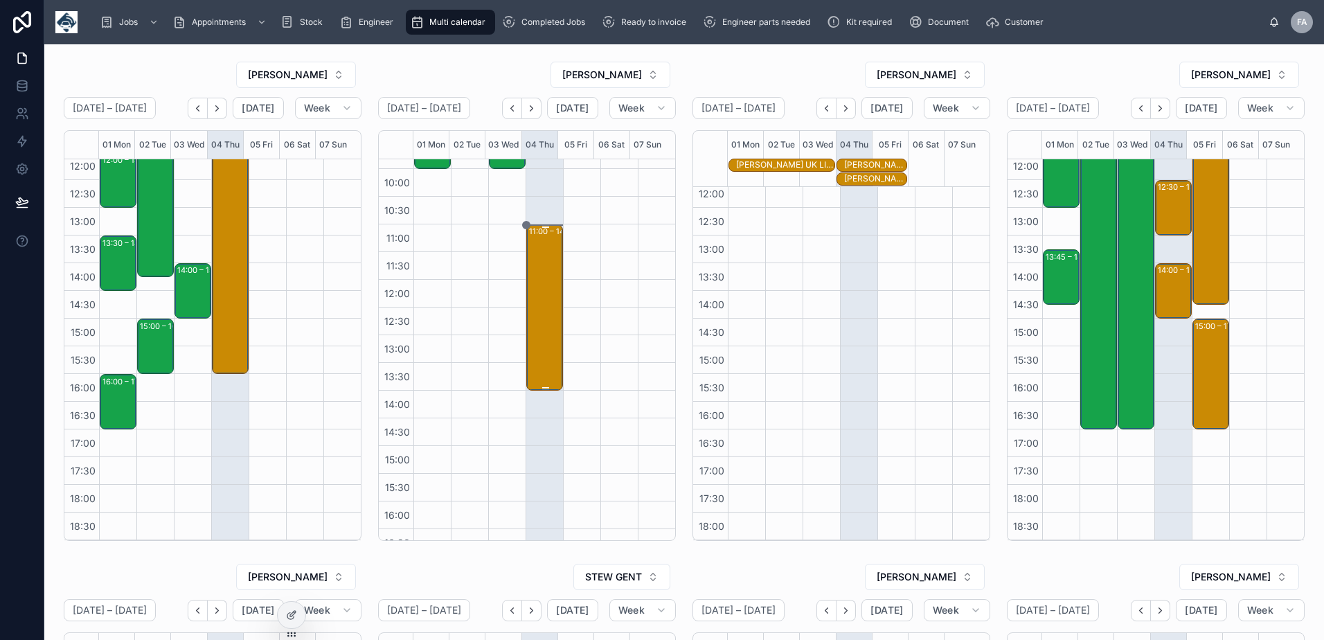
scroll to position [7, 0]
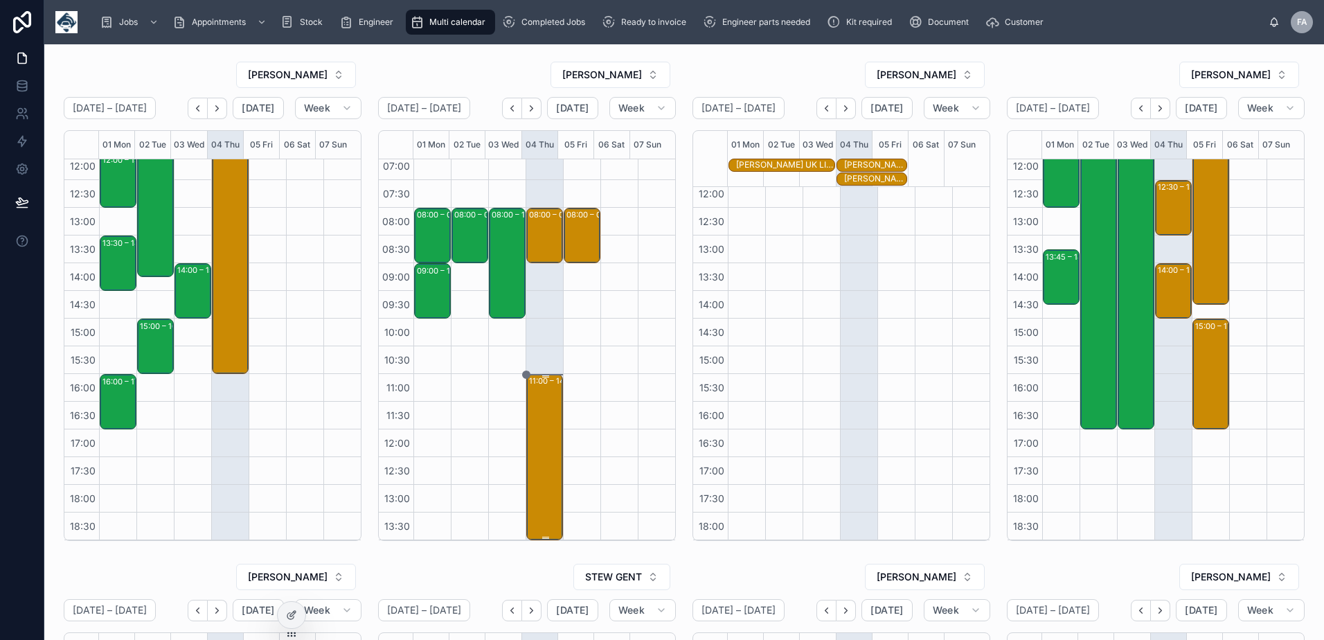
click at [536, 462] on div "11:00 – 14:00 Perth & Kinross Council - 00324431 - 2 X DE/RE - PH2 8DF" at bounding box center [545, 456] width 33 height 163
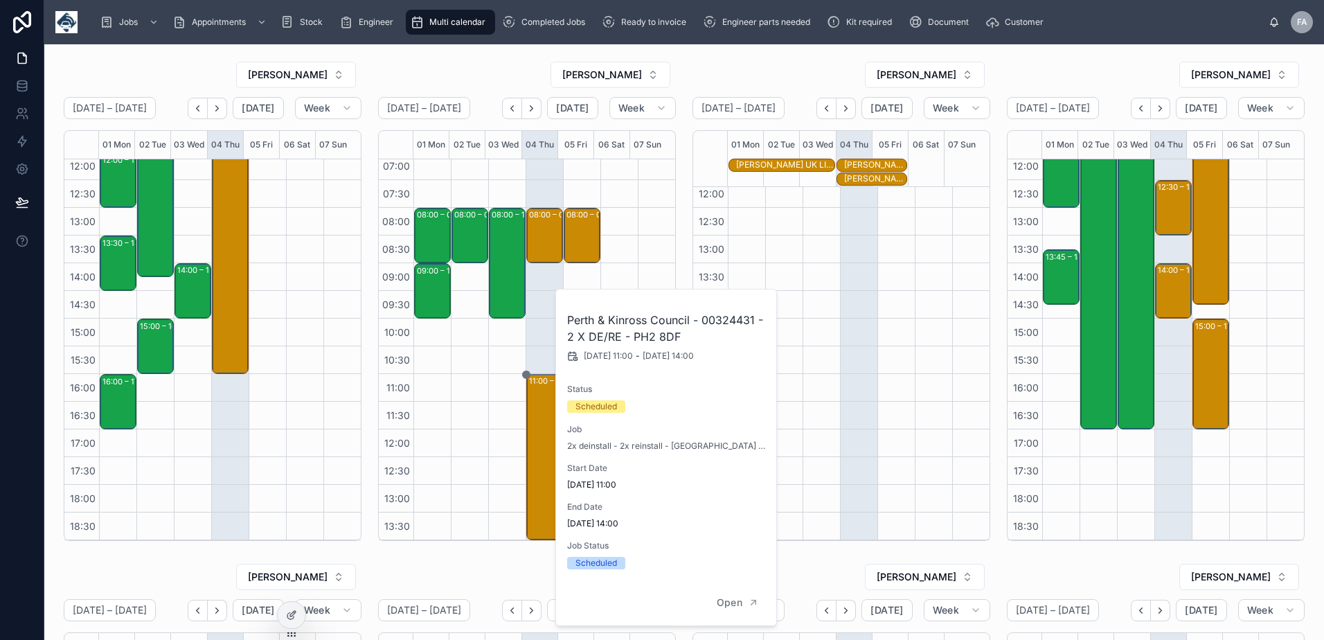
click at [707, 321] on h2 "Perth & Kinross Council - 00324431 - 2 X DE/RE - PH2 8DF" at bounding box center [666, 328] width 199 height 33
copy h2 "00324431"
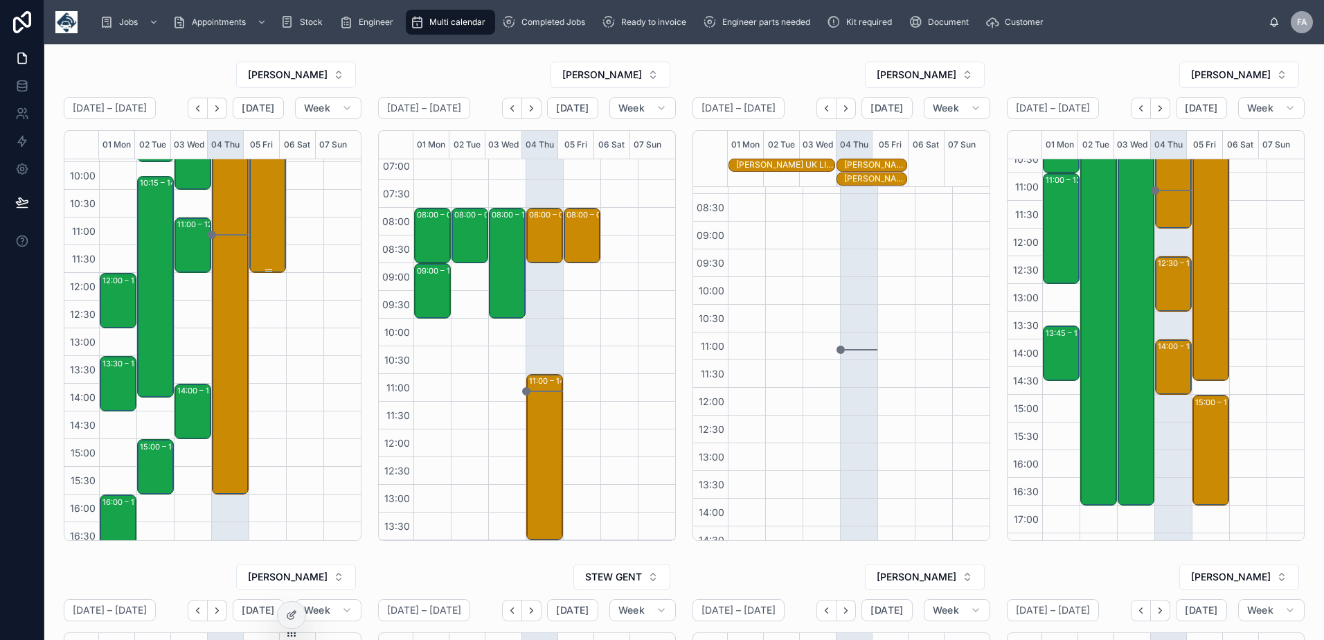
scroll to position [0, 0]
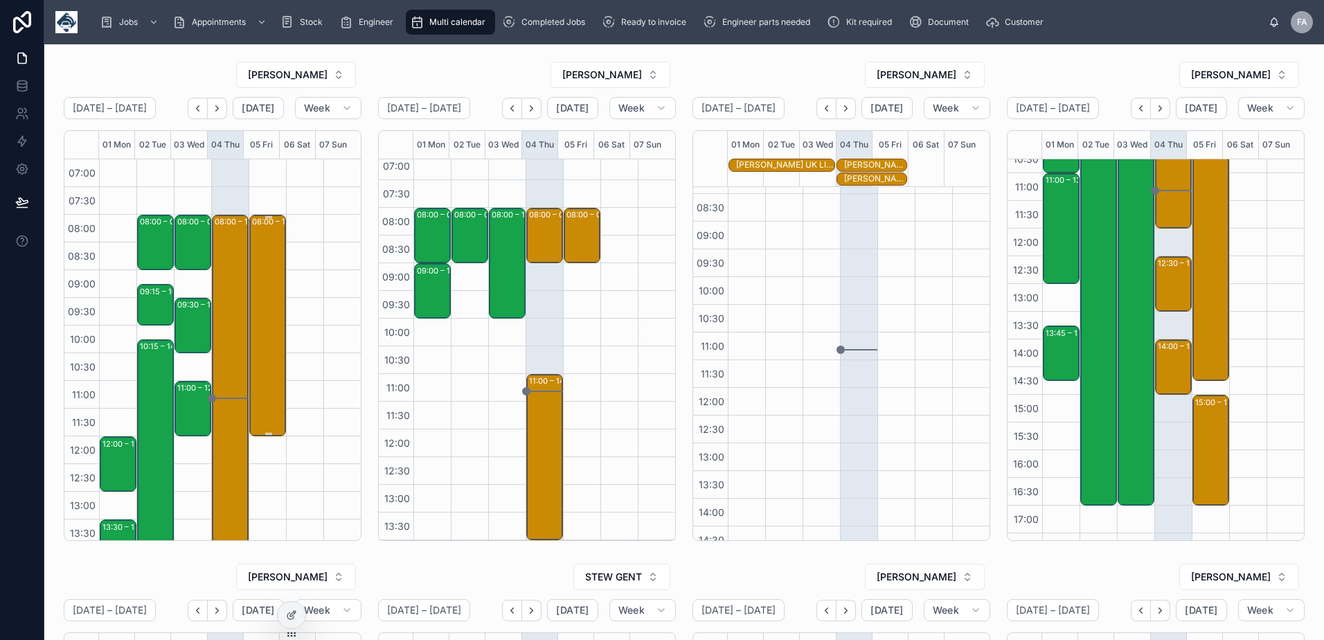
click at [263, 338] on div "08:00 – 12:00 *** Timed 8am appointment *** Weatherhead Shop Designers Ltd - 00…" at bounding box center [268, 325] width 33 height 219
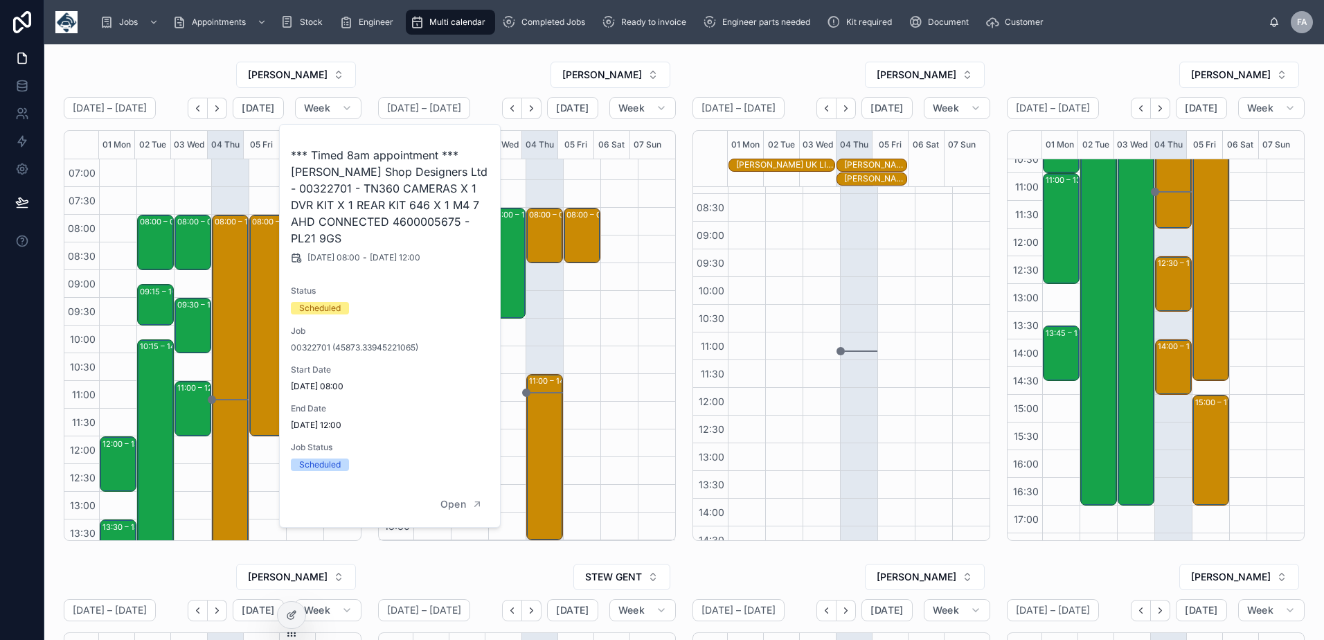
click at [312, 188] on h2 "*** Timed 8am appointment *** Weatherhead Shop Designers Ltd - 00322701 - TN360…" at bounding box center [390, 197] width 199 height 100
copy h2 "00322701"
click at [446, 66] on div "JAMES LIVINGSTONE" at bounding box center [527, 75] width 298 height 28
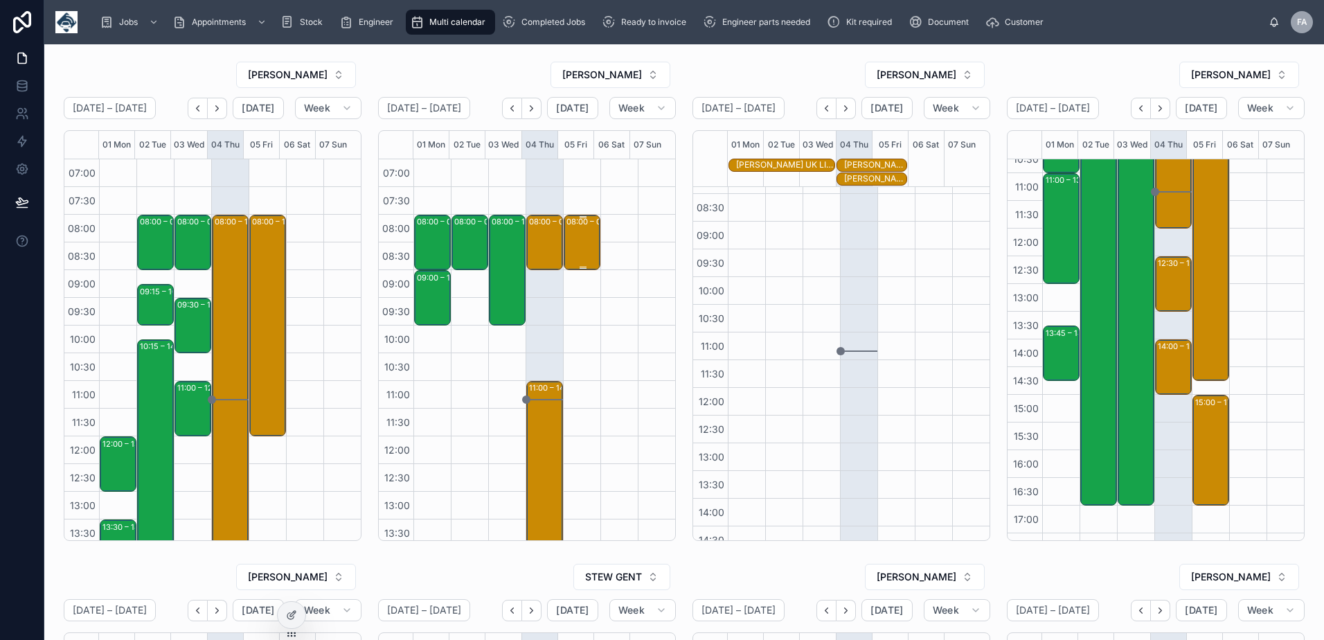
click at [566, 265] on div "08:00 – 09:00 Prolius Limited - 00324316 - 1 x service call - 8am timed - KA3 3…" at bounding box center [582, 242] width 33 height 53
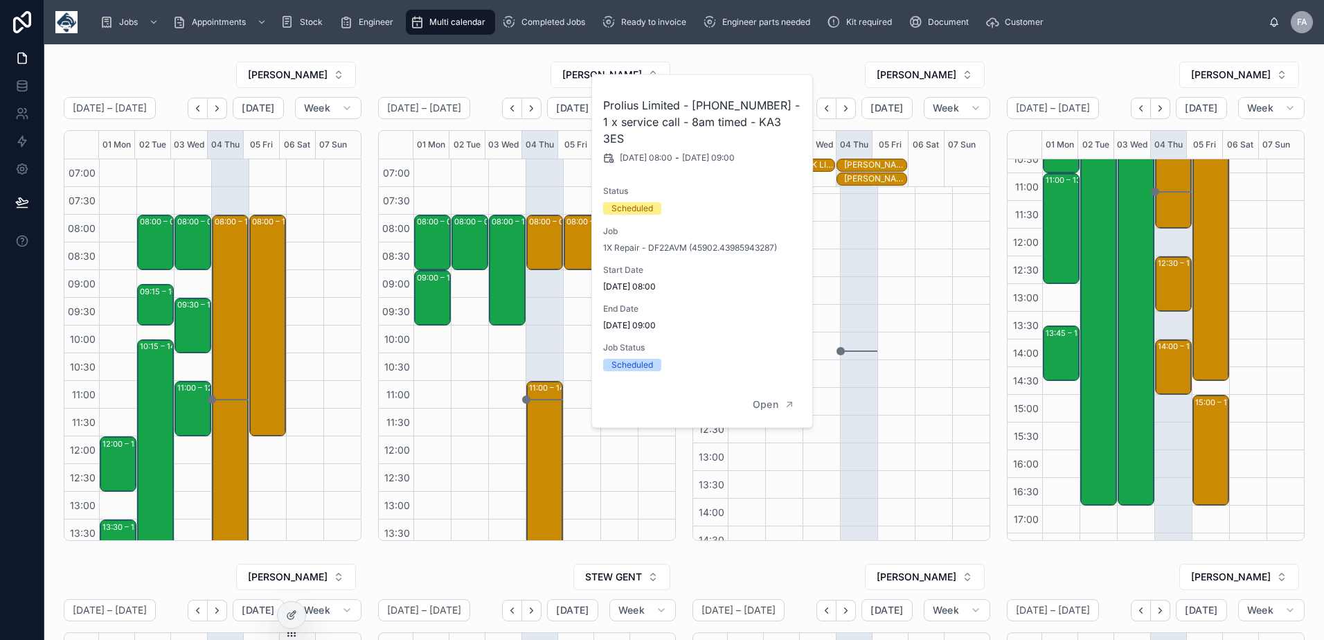
click at [702, 99] on h2 "Prolius Limited - 00324316 - 1 x service call - 8am timed - KA3 3ES" at bounding box center [702, 122] width 199 height 50
copy h2 "00324316"
click at [1078, 81] on div "[PERSON_NAME]" at bounding box center [1156, 75] width 298 height 28
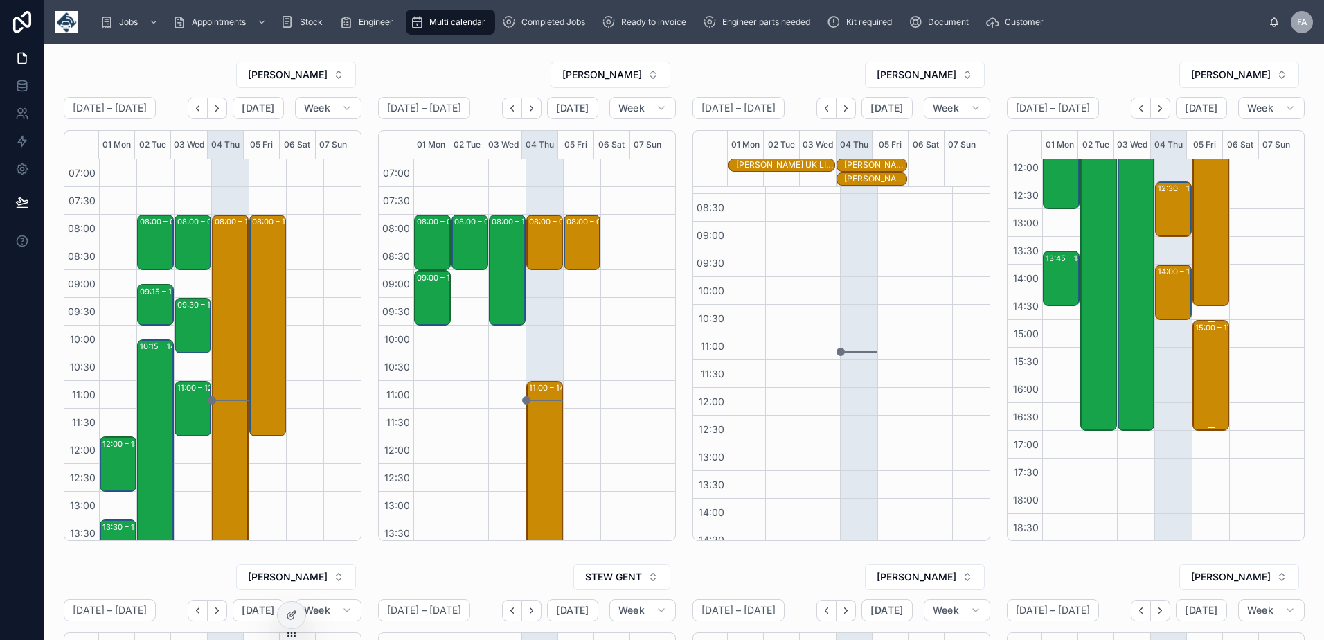
scroll to position [284, 0]
click at [1204, 180] on div "08:00 – 14:45 installs - timed 8am - ne37 1eq -TN360- UPGRADE - 43 X VT101/ CAN…" at bounding box center [1211, 117] width 33 height 371
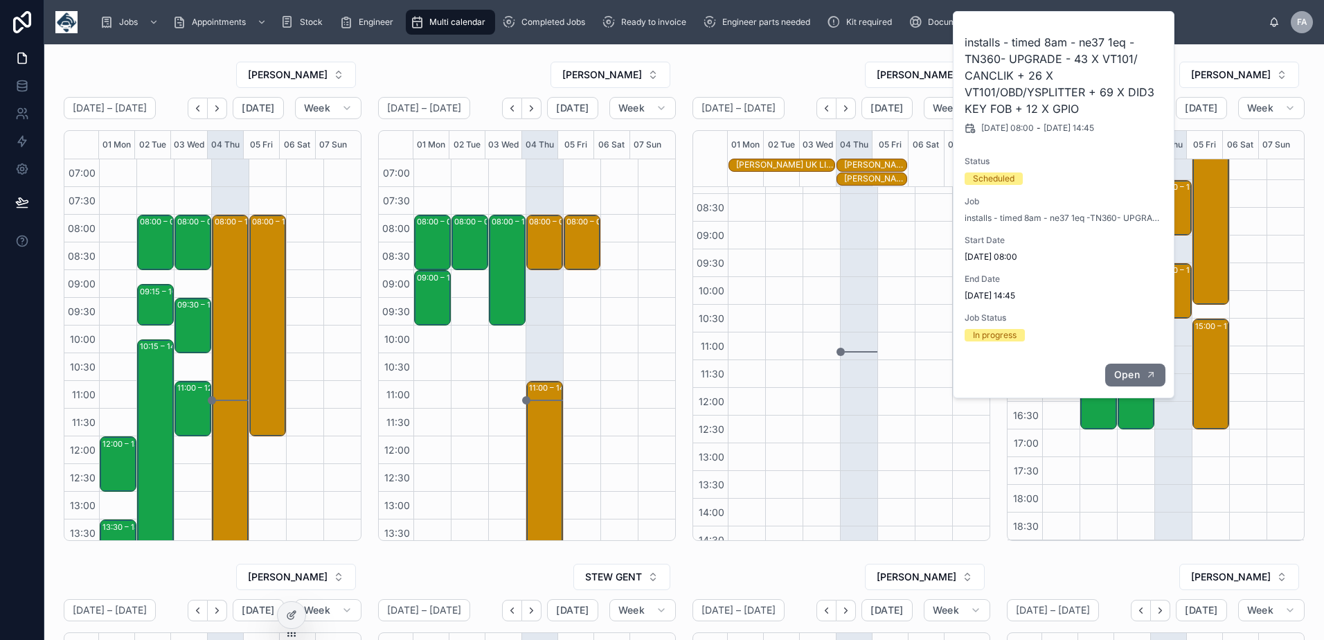
click at [1126, 379] on span "Open" at bounding box center [1127, 374] width 26 height 12
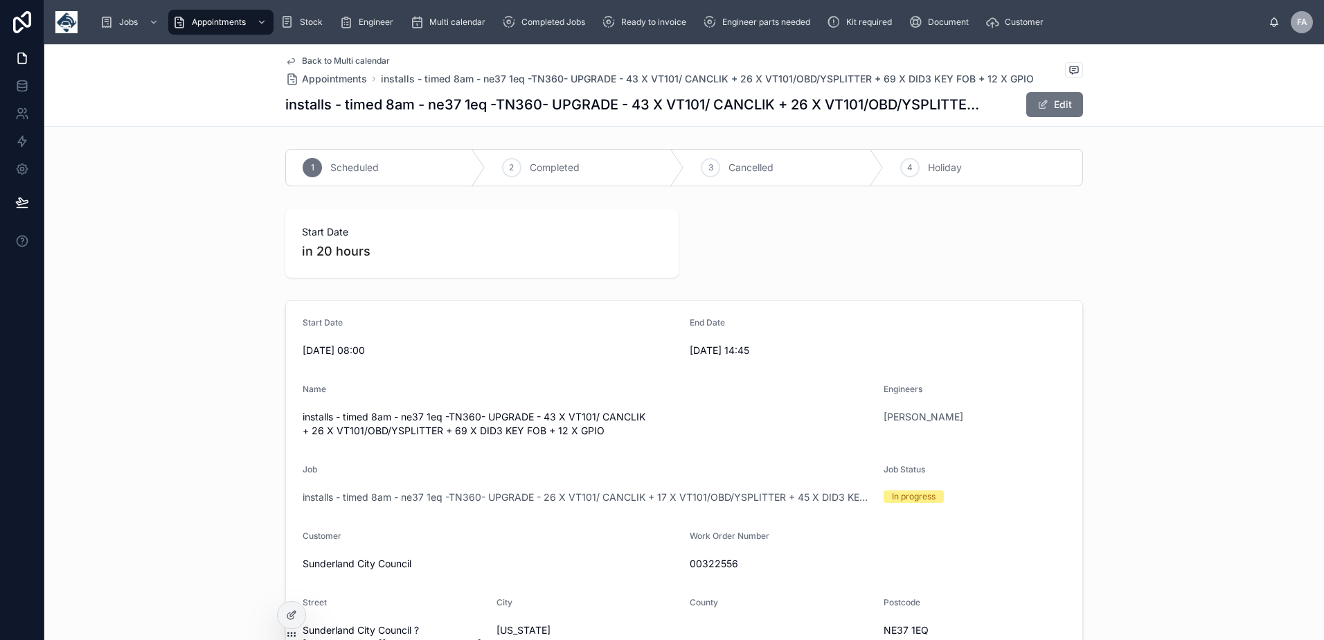
click at [705, 571] on div "00322556" at bounding box center [877, 563] width 376 height 22
click at [595, 569] on span "Sunderland City Council" at bounding box center [491, 564] width 376 height 14
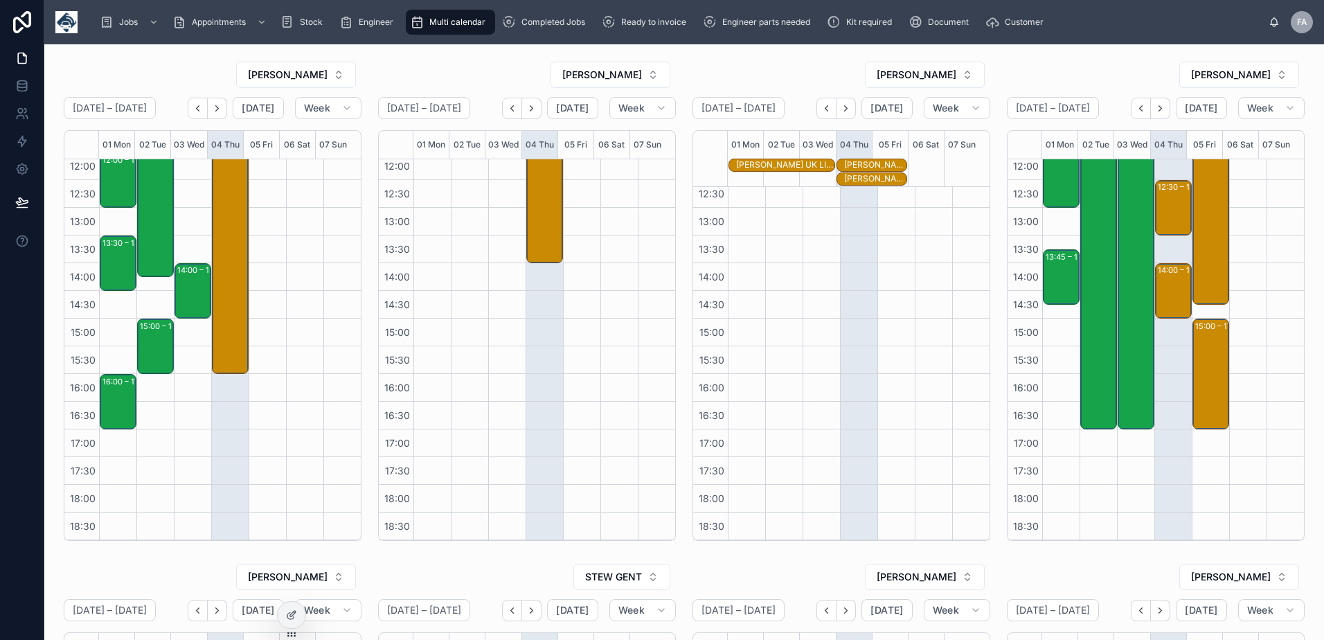
scroll to position [284, 0]
click at [1196, 370] on div "15:00 – 17:00 RE:GEN Solutions Ltd - 2 X DE/RE - TIMED 3PM - SR3 3BE" at bounding box center [1211, 374] width 33 height 108
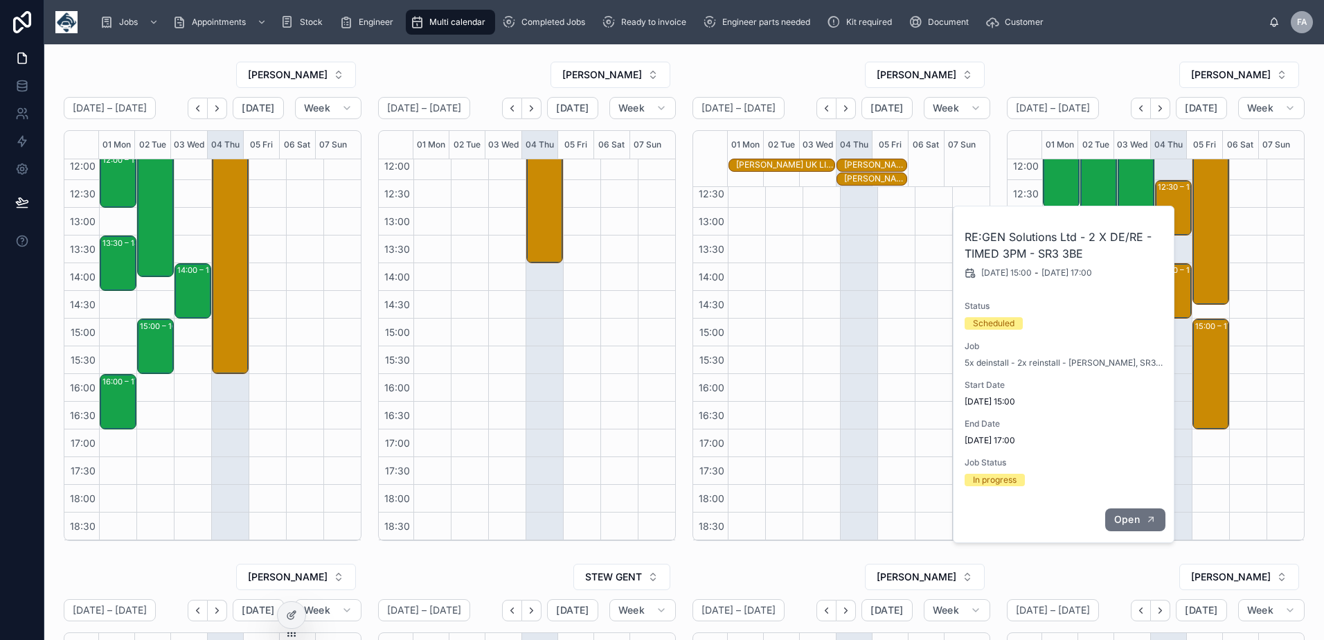
click at [1127, 514] on span "Open" at bounding box center [1127, 519] width 26 height 12
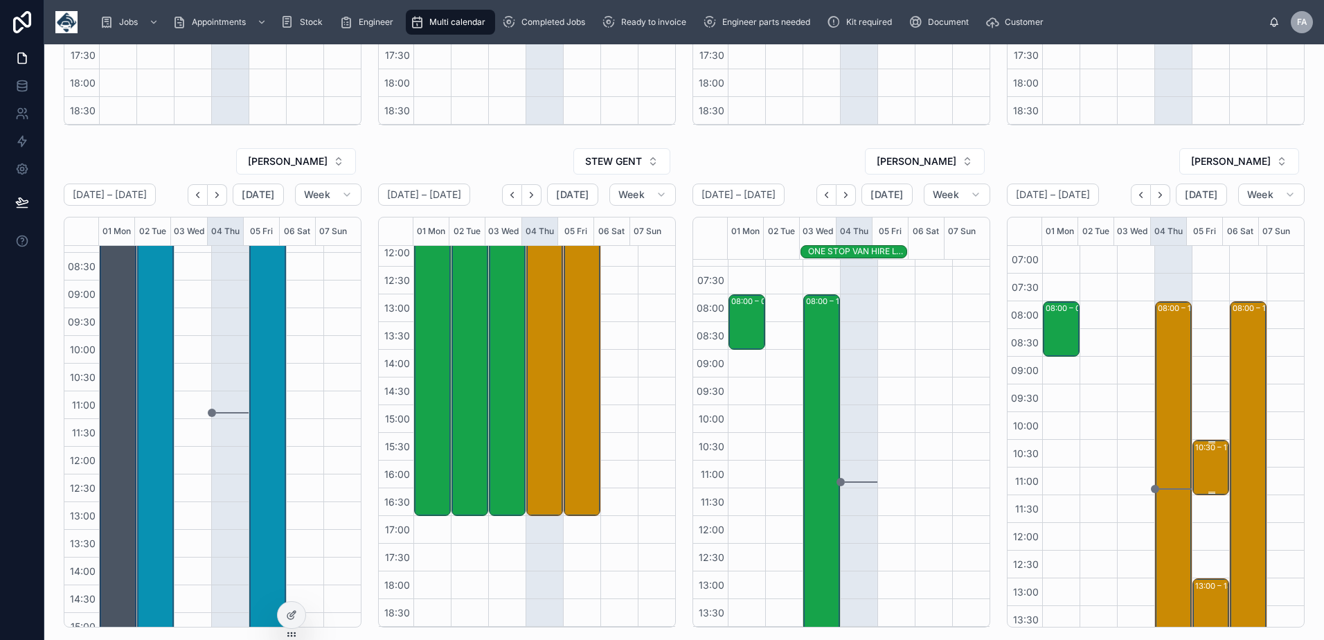
click at [1195, 460] on div "10:30 – 11:30 Neath Port Talbot County Borough Council - 1 x de&re - 324121 - S…" at bounding box center [1211, 467] width 33 height 53
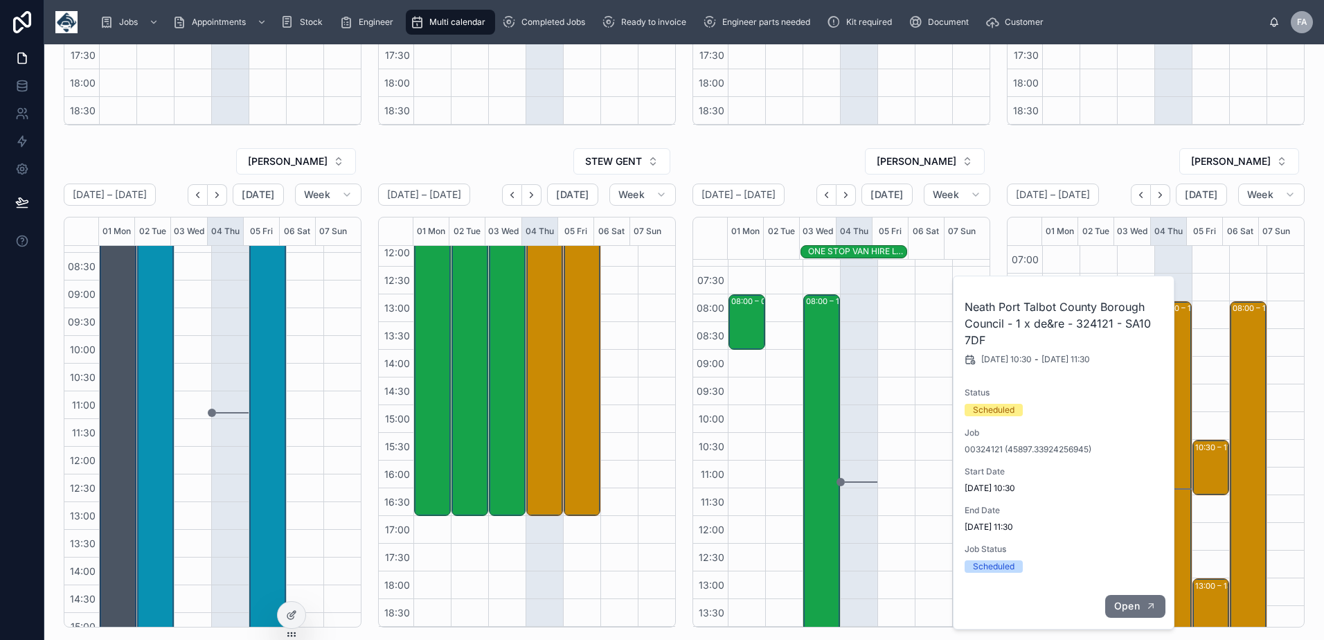
click at [1124, 602] on span "Open" at bounding box center [1127, 605] width 26 height 12
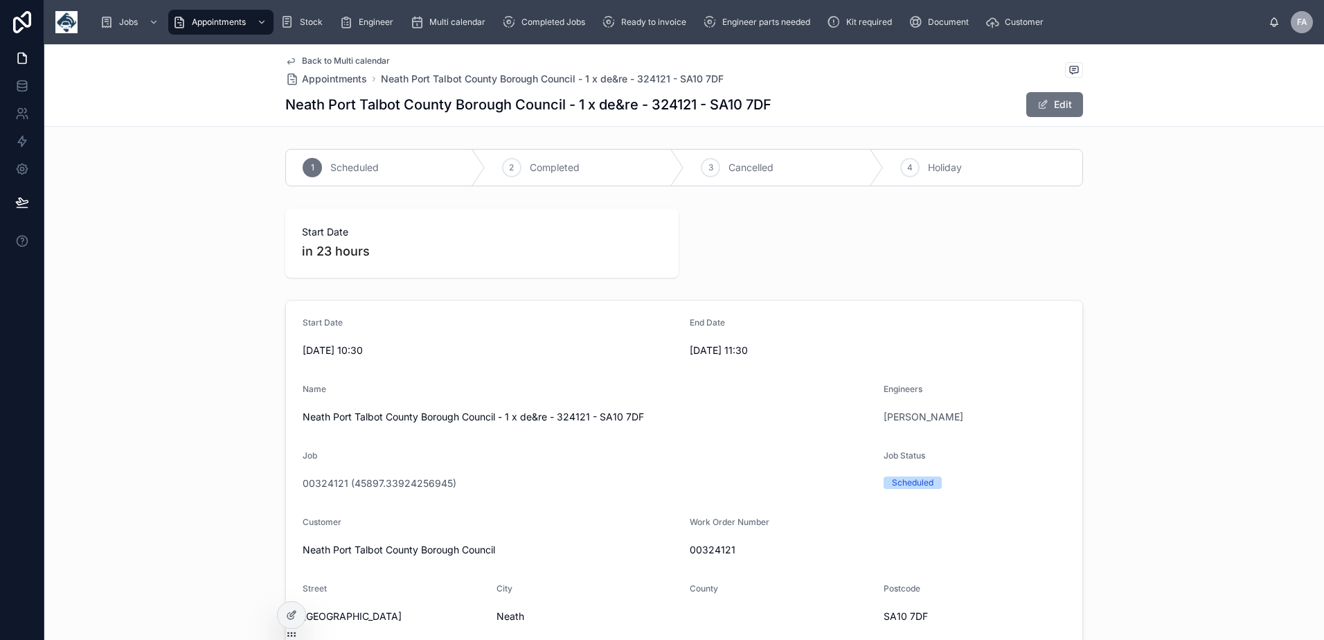
click at [707, 545] on span "00324121" at bounding box center [877, 550] width 376 height 14
copy span "00324121"
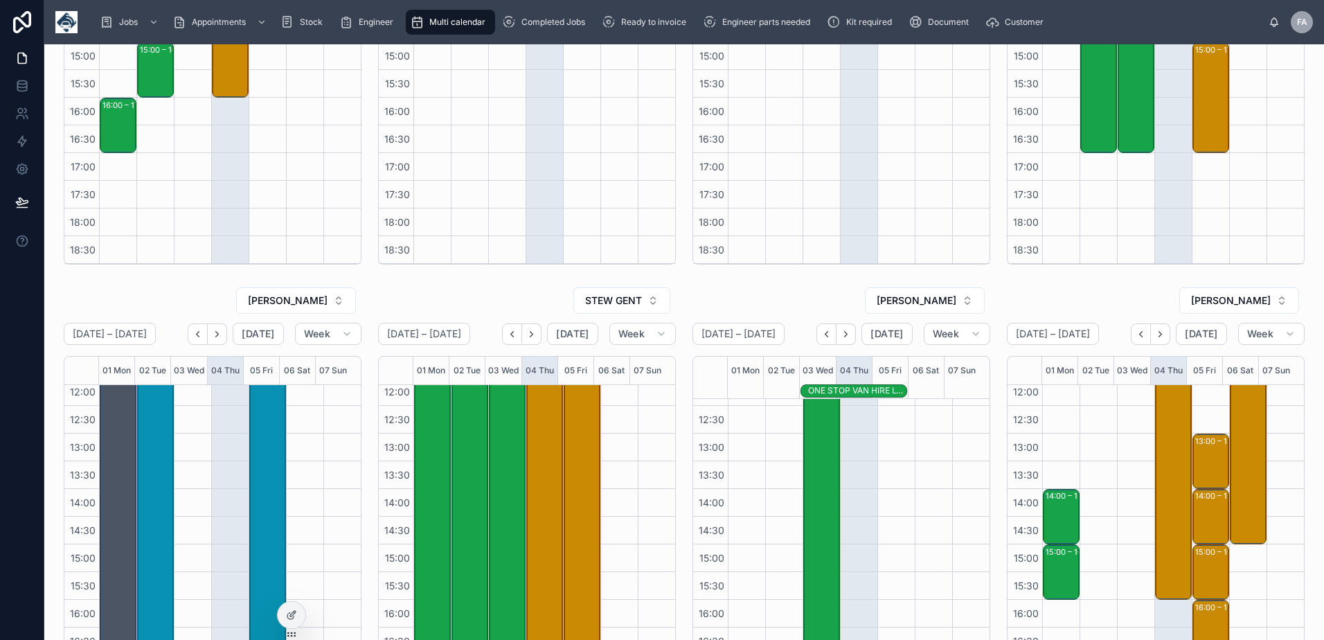
scroll to position [485, 0]
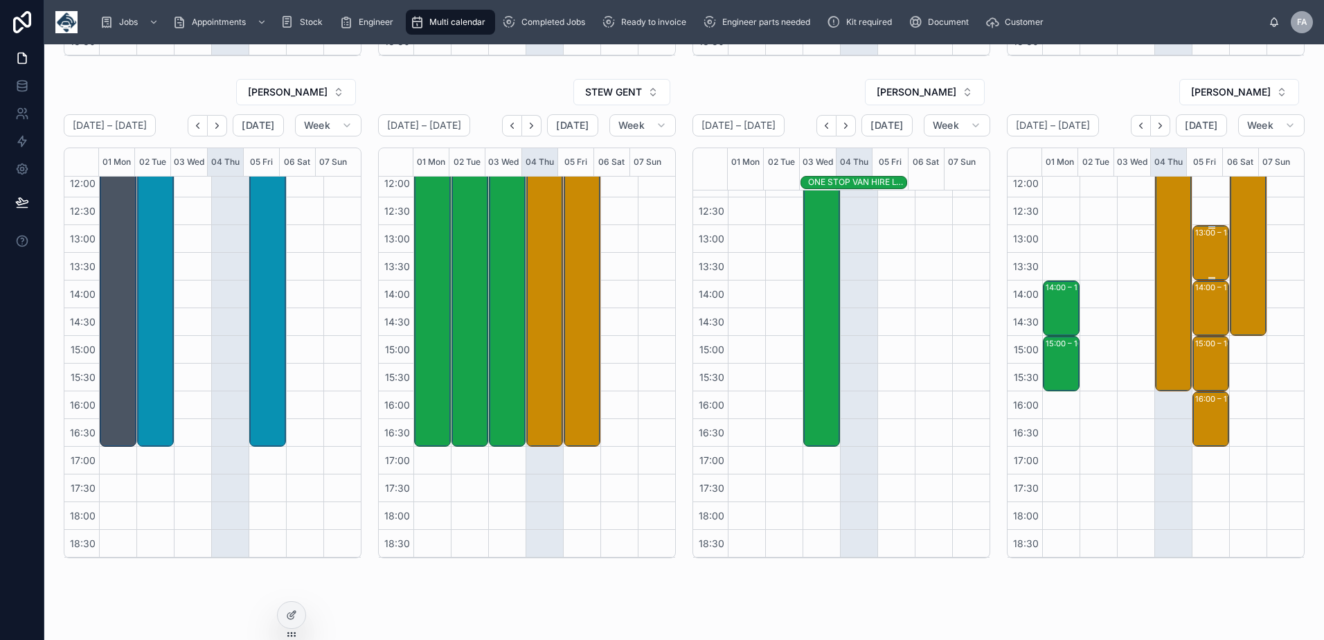
click at [1199, 262] on div "13:00 – 14:00 Run Tech - 323404 - 1 x service call - SA13 2NG" at bounding box center [1211, 252] width 33 height 53
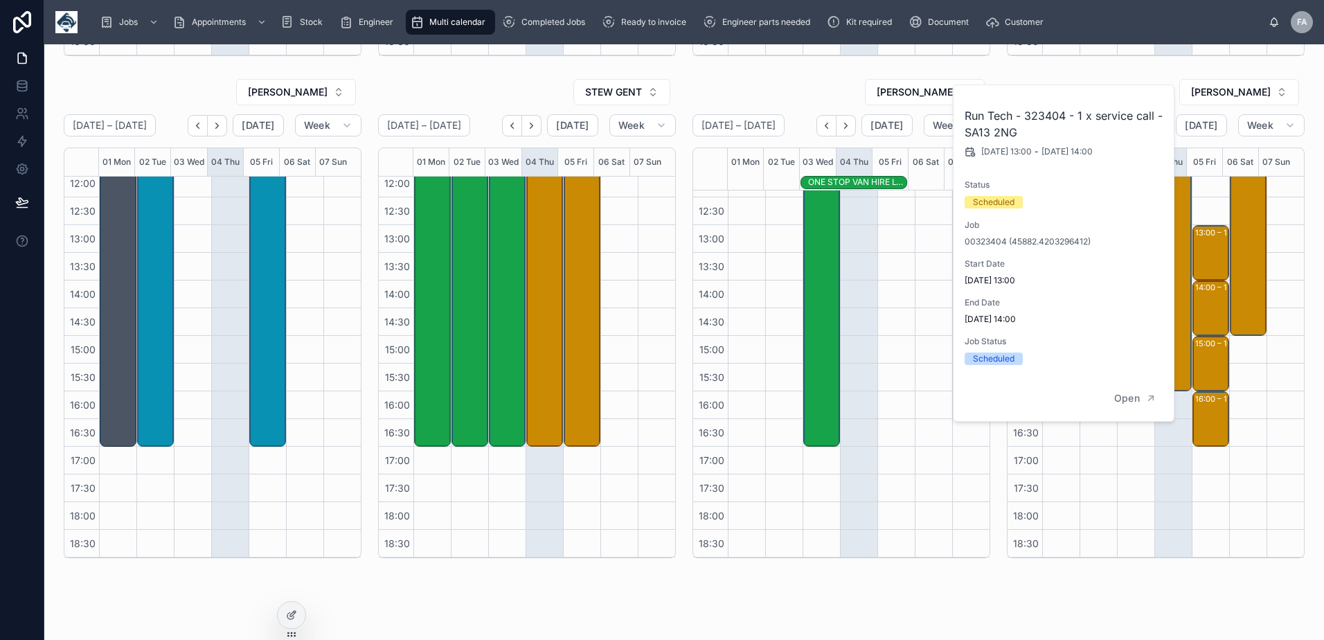
click at [1052, 118] on h2 "Run Tech - 323404 - 1 x service call - SA13 2NG" at bounding box center [1063, 123] width 199 height 33
copy h2 "323404"
click at [1210, 311] on div "14:00 – 15:00 Run Tech - 323472 - 1 x service call - SA13 1RF" at bounding box center [1211, 308] width 33 height 53
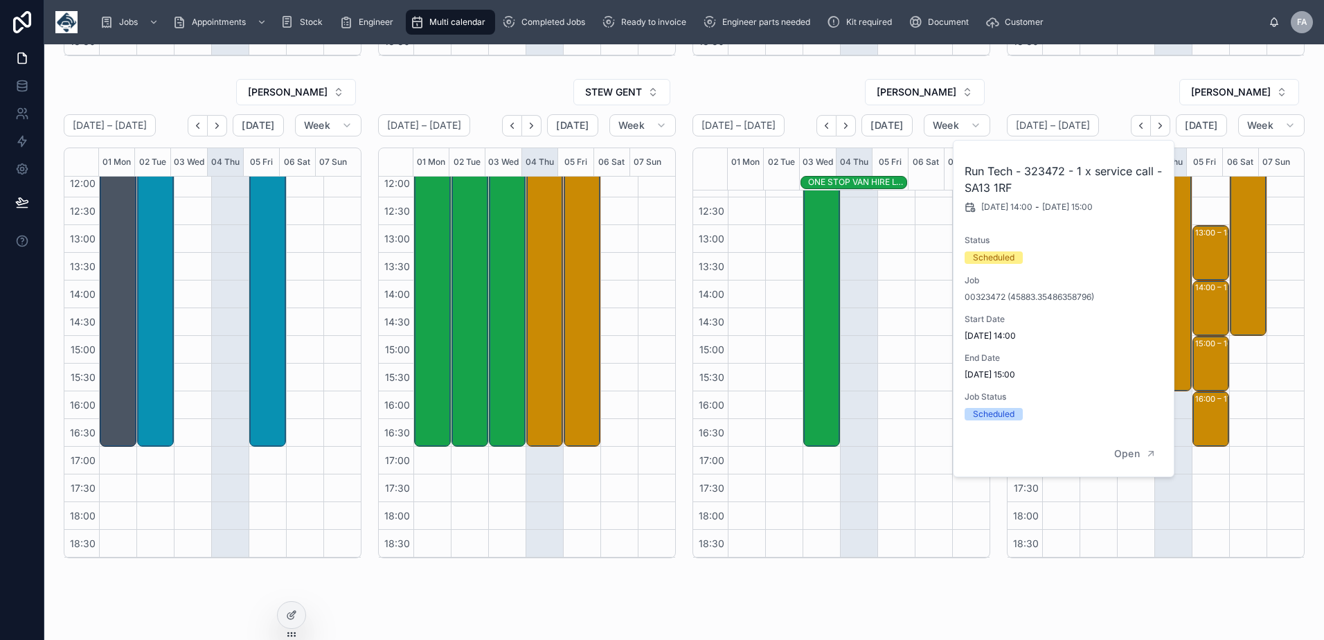
click at [1036, 170] on h2 "Run Tech - 323472 - 1 x service call - SA13 1RF" at bounding box center [1063, 179] width 199 height 33
copy h2 "323472"
click at [1195, 366] on div "15:00 – 16:00 Run Tech - 323610 - 1 x service call - SA13 1RF" at bounding box center [1211, 363] width 33 height 53
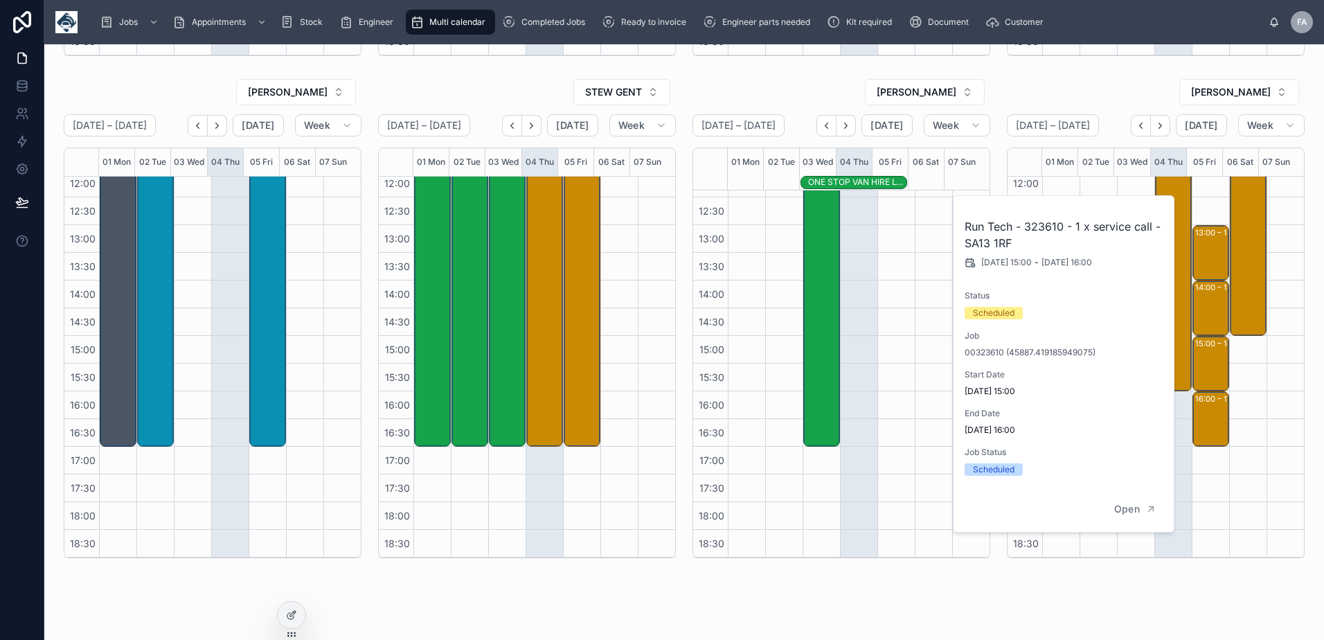
click at [1054, 223] on h2 "Run Tech - 323610 - 1 x service call - SA13 1RF" at bounding box center [1063, 234] width 199 height 33
copy h2 "323610"
click at [1195, 407] on div "16:00 – 17:00 Runtech Ltd - 324315 - 1X Repair - CN25WHM - 766790 - SA13 1RF" at bounding box center [1211, 419] width 33 height 53
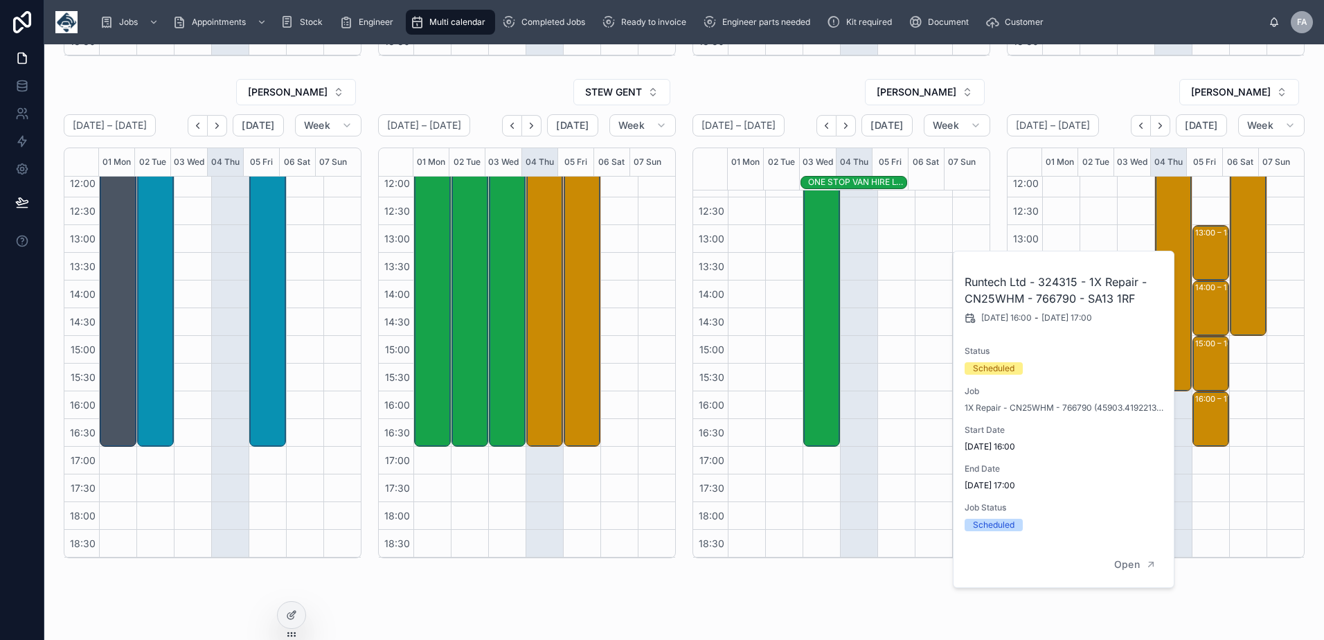
click at [1058, 282] on h2 "Runtech Ltd - 324315 - 1X Repair - CN25WHM - 766790 - SA13 1RF" at bounding box center [1063, 289] width 199 height 33
copy h2 "324315"
click at [1137, 566] on span "Open" at bounding box center [1127, 564] width 26 height 12
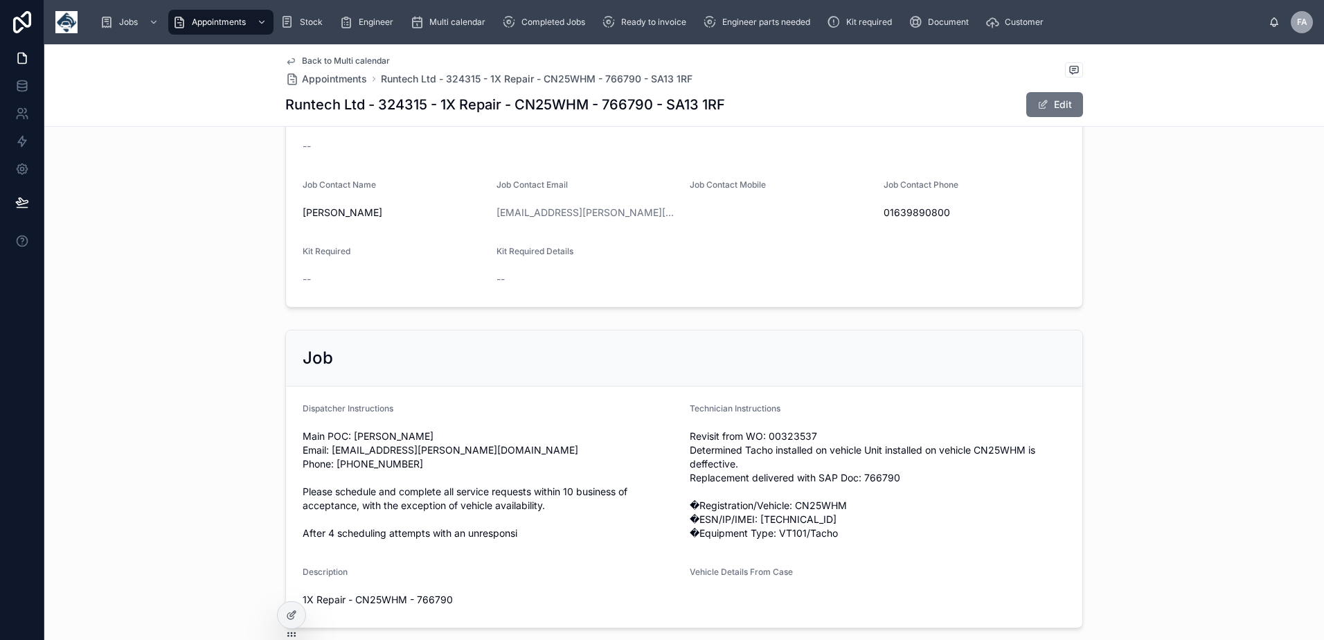
scroll to position [554, 0]
click at [826, 504] on span "Revisit from WO: 00323537 Determined Tacho installed on vehicle Unit installed …" at bounding box center [877, 481] width 376 height 111
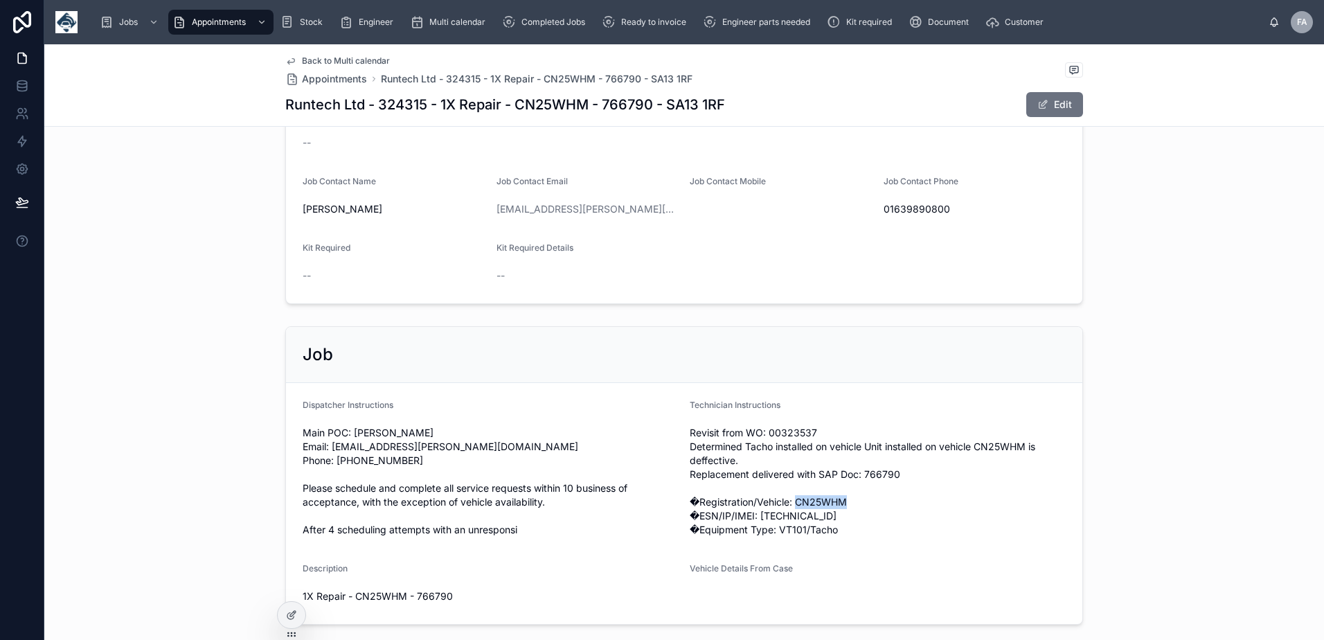
click at [826, 504] on span "Revisit from WO: 00323537 Determined Tacho installed on vehicle Unit installed …" at bounding box center [877, 481] width 376 height 111
copy span "CN25WHM"
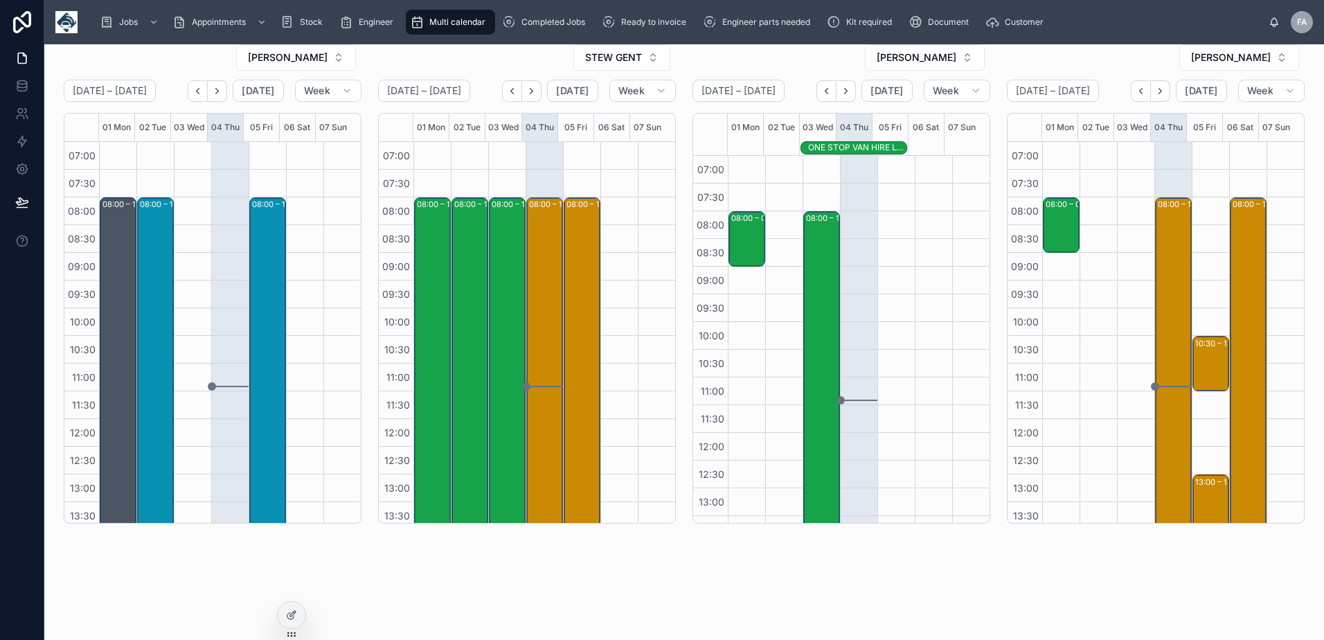
scroll to position [284, 0]
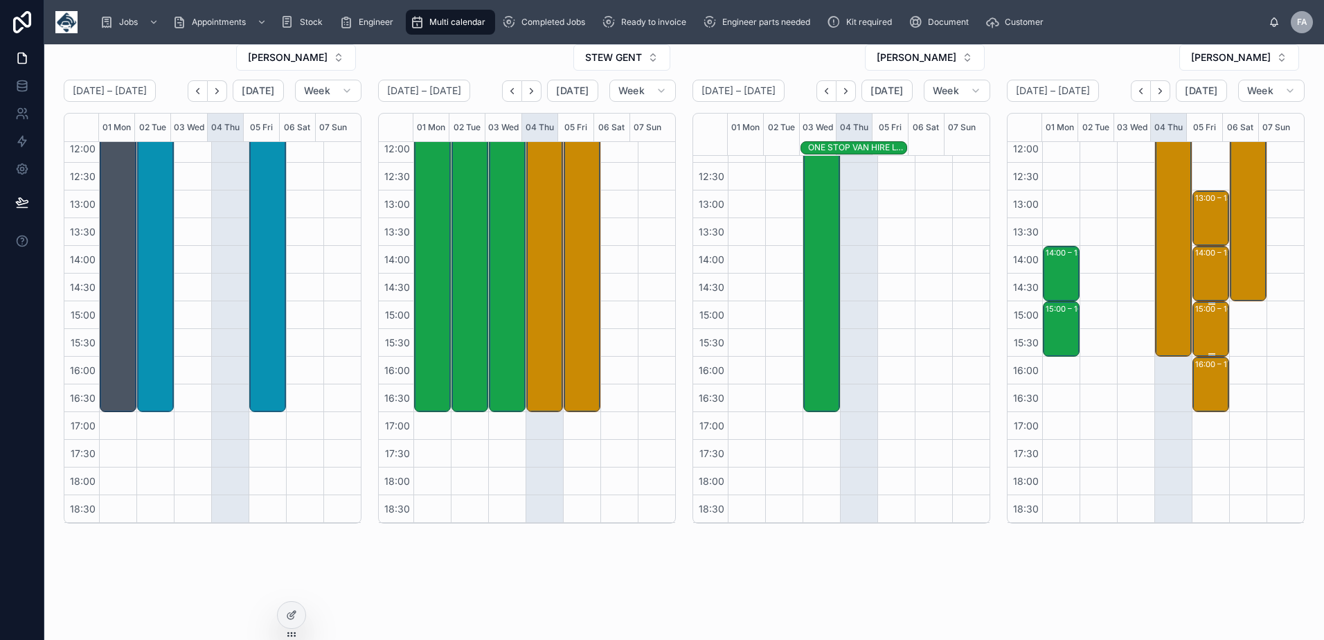
click at [1206, 328] on div "15:00 – 16:00 Run Tech - 323610 - 1 x service call - SA13 1RF" at bounding box center [1211, 329] width 33 height 53
click at [1205, 341] on div "15:00 – 16:00 Run Tech - 323610 - 1 x service call - SA13 1RF" at bounding box center [1211, 329] width 33 height 53
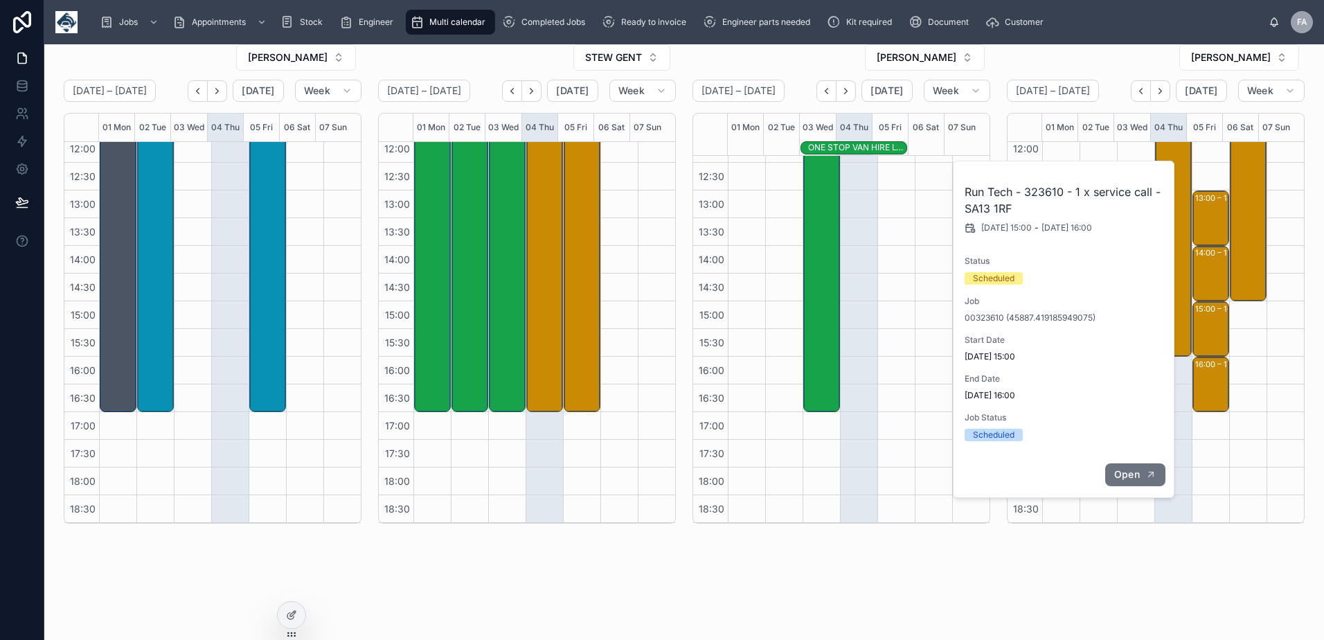
click at [1117, 474] on span "Open" at bounding box center [1127, 474] width 26 height 12
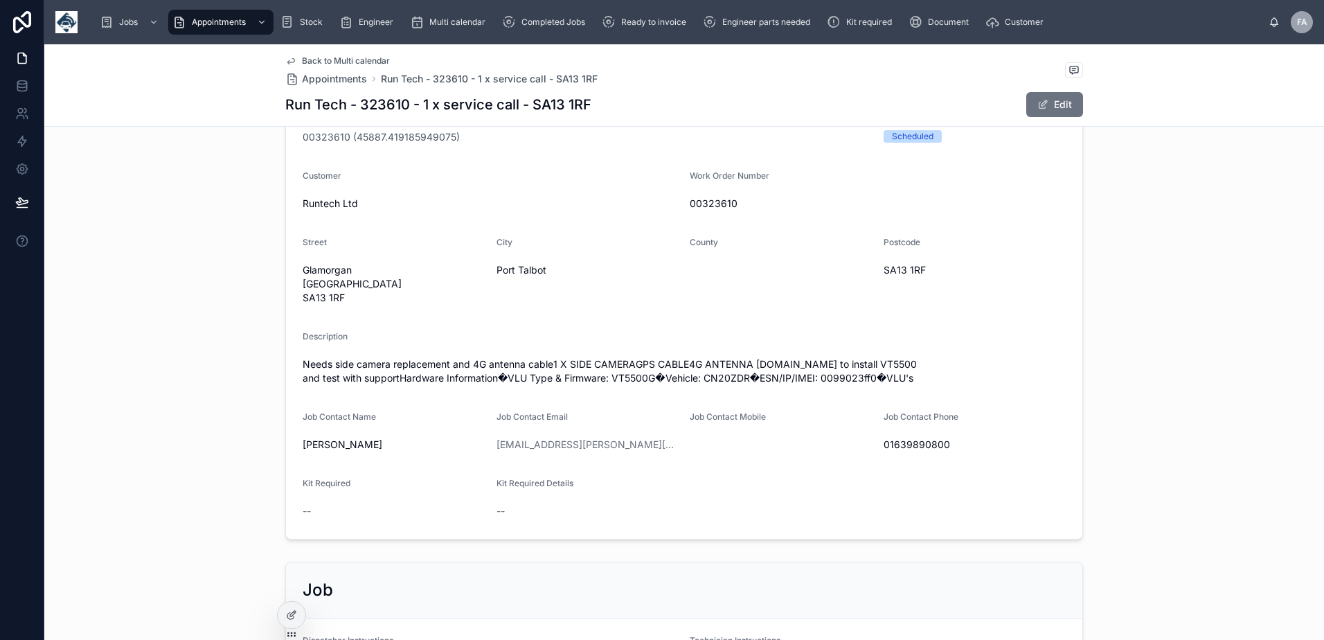
scroll to position [623, 0]
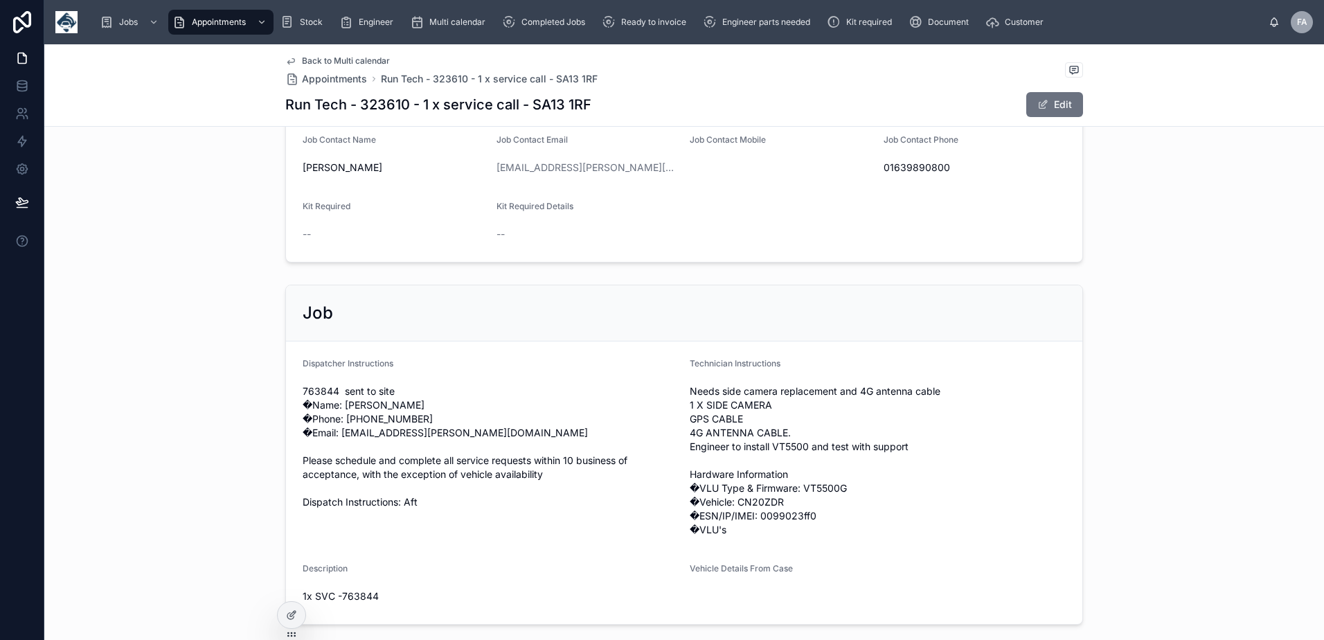
click at [766, 520] on span "Needs side camera replacement and 4G antenna cable 1 X SIDE CAMERA GPS CABLE 4G…" at bounding box center [877, 460] width 376 height 152
copy span "CN20ZDR"
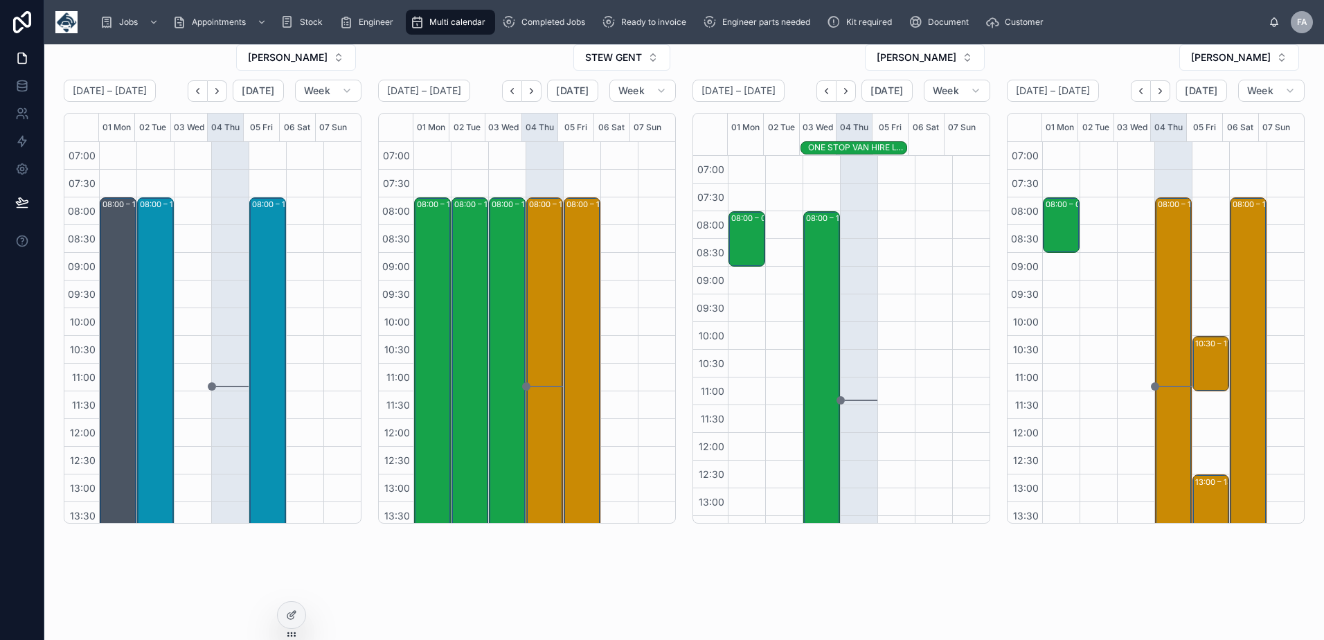
scroll to position [284, 0]
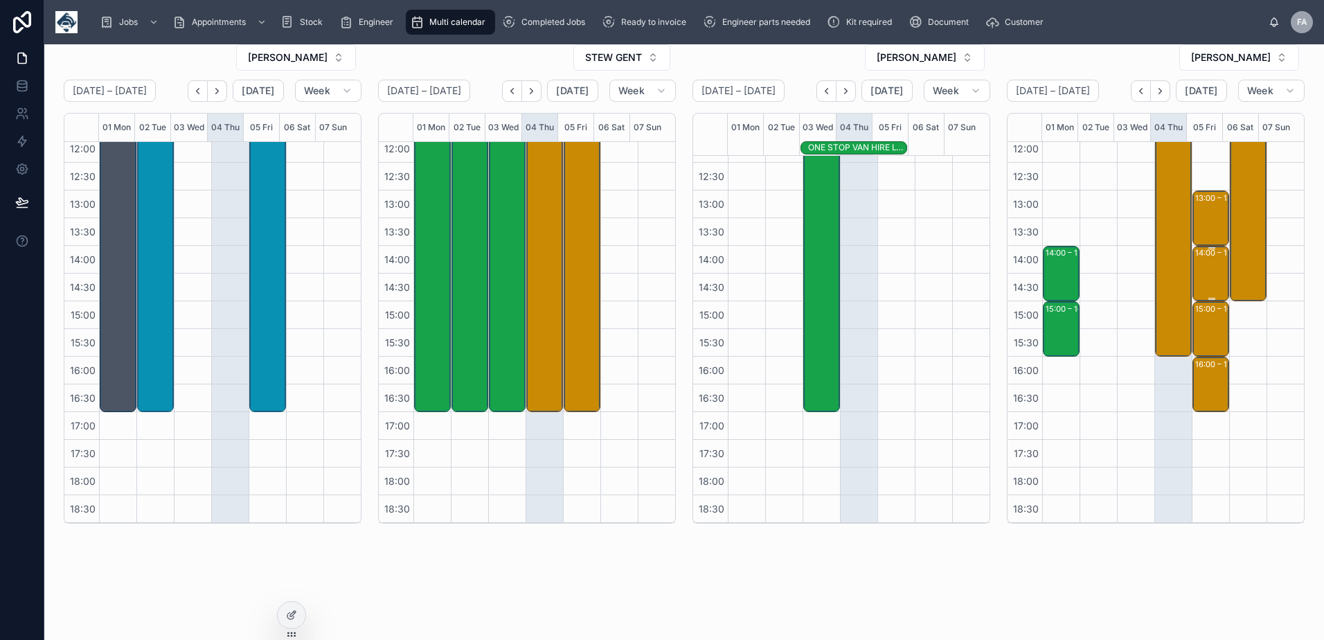
click at [1195, 273] on div "14:00 – 15:00 Run Tech - 323472 - 1 x service call - SA13 1RF" at bounding box center [1211, 273] width 33 height 53
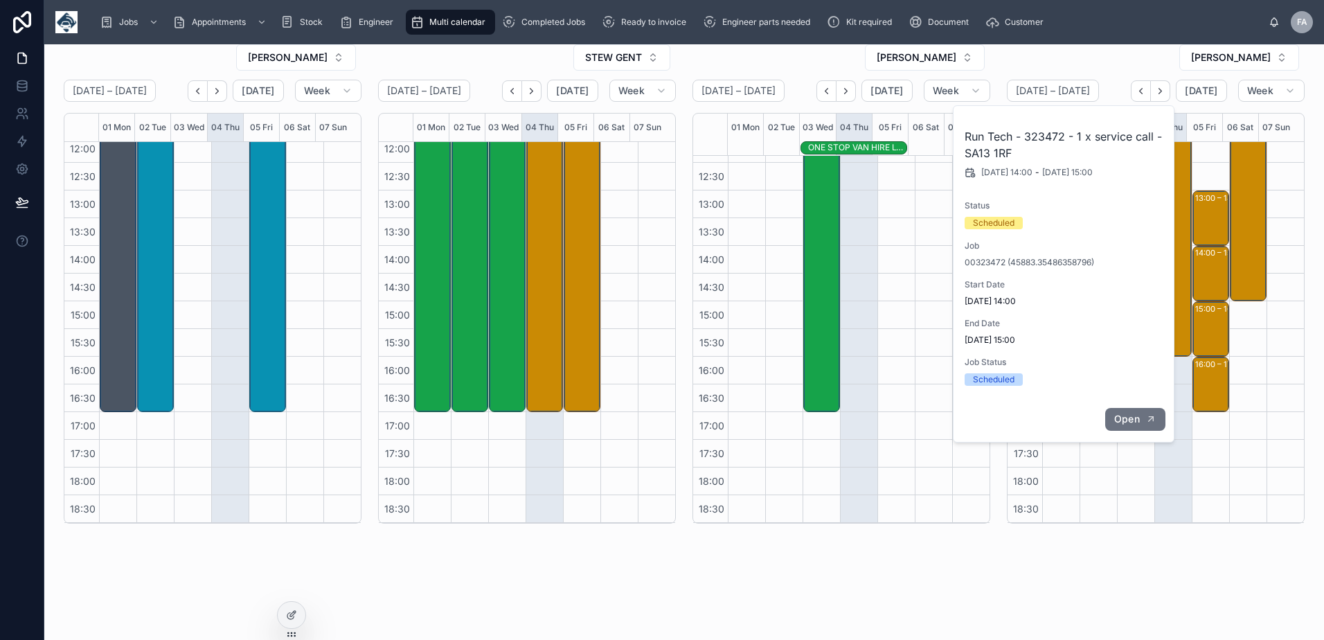
click at [1127, 414] on span "Open" at bounding box center [1127, 419] width 26 height 12
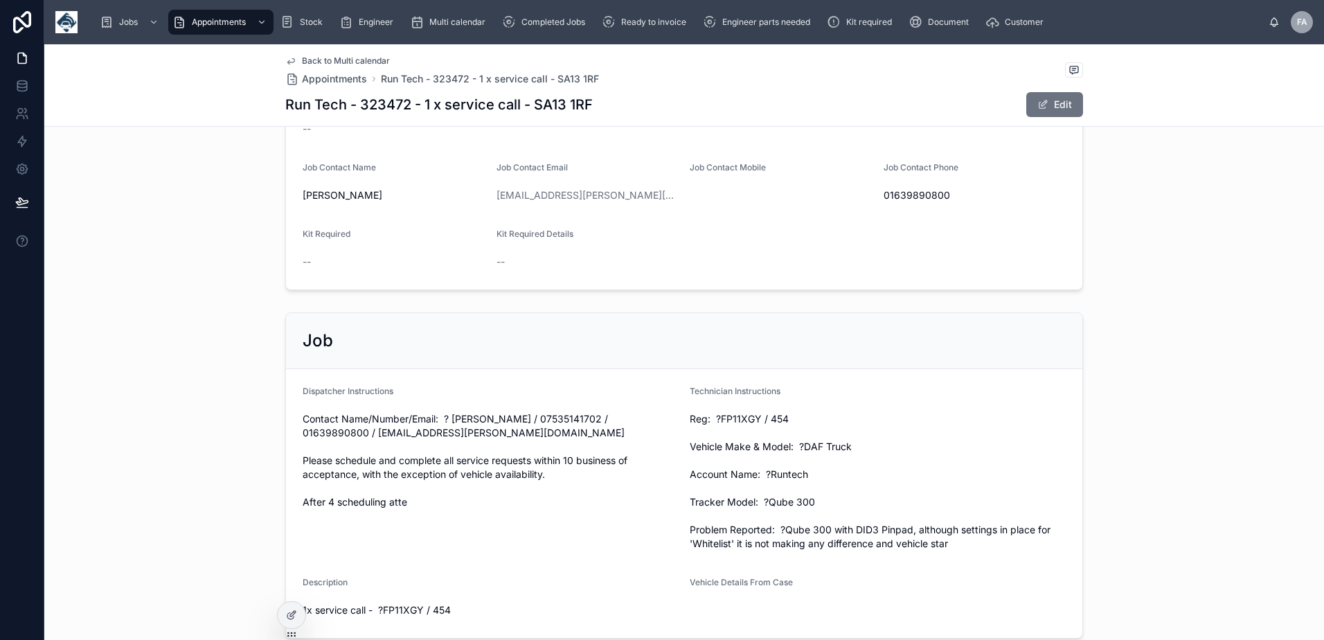
scroll to position [623, 0]
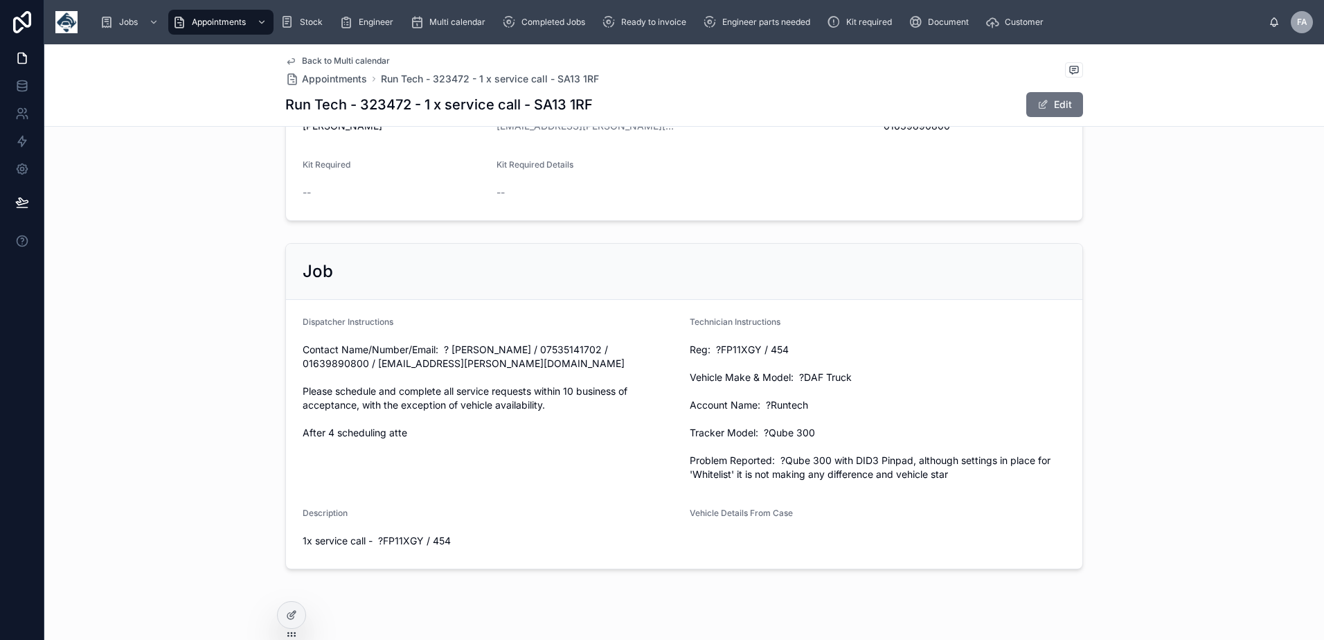
click at [736, 349] on span "Reg: ?FP11XGY / 454 Vehicle Make & Model: ?DAF Truck Account Name: ?Runtech Tra…" at bounding box center [877, 412] width 376 height 138
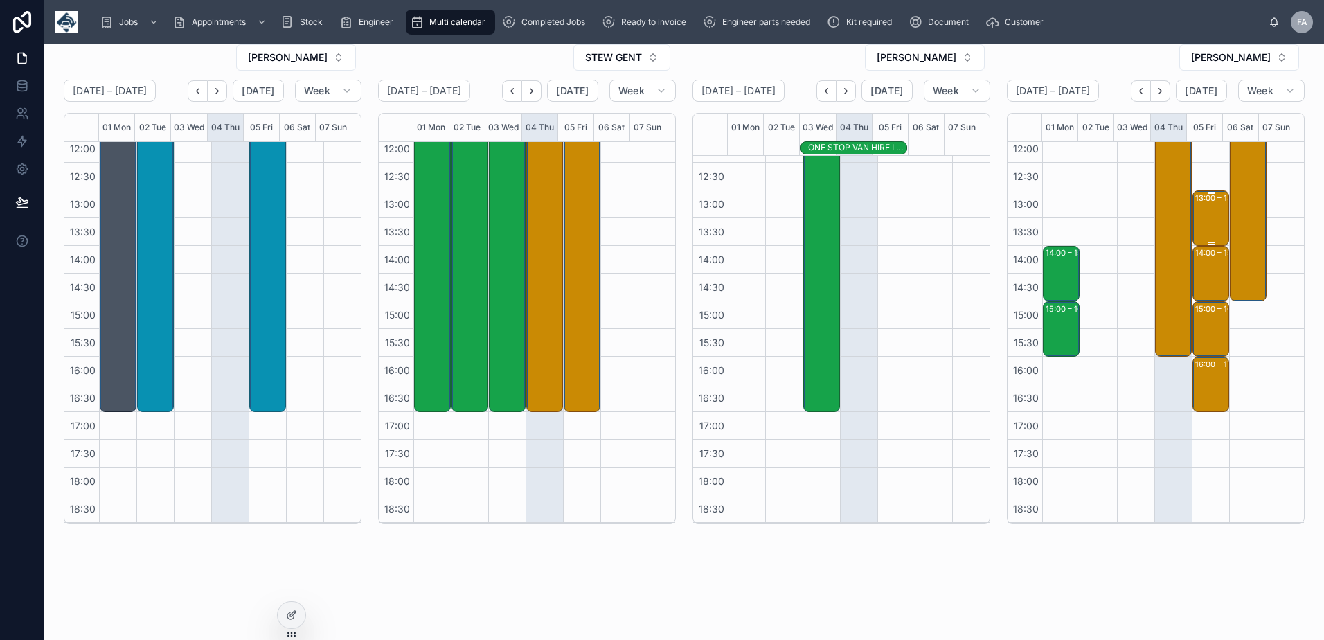
click at [1195, 206] on div "13:00 – 14:00 Run Tech - 323404 - 1 x service call - SA13 2NG" at bounding box center [1211, 218] width 33 height 53
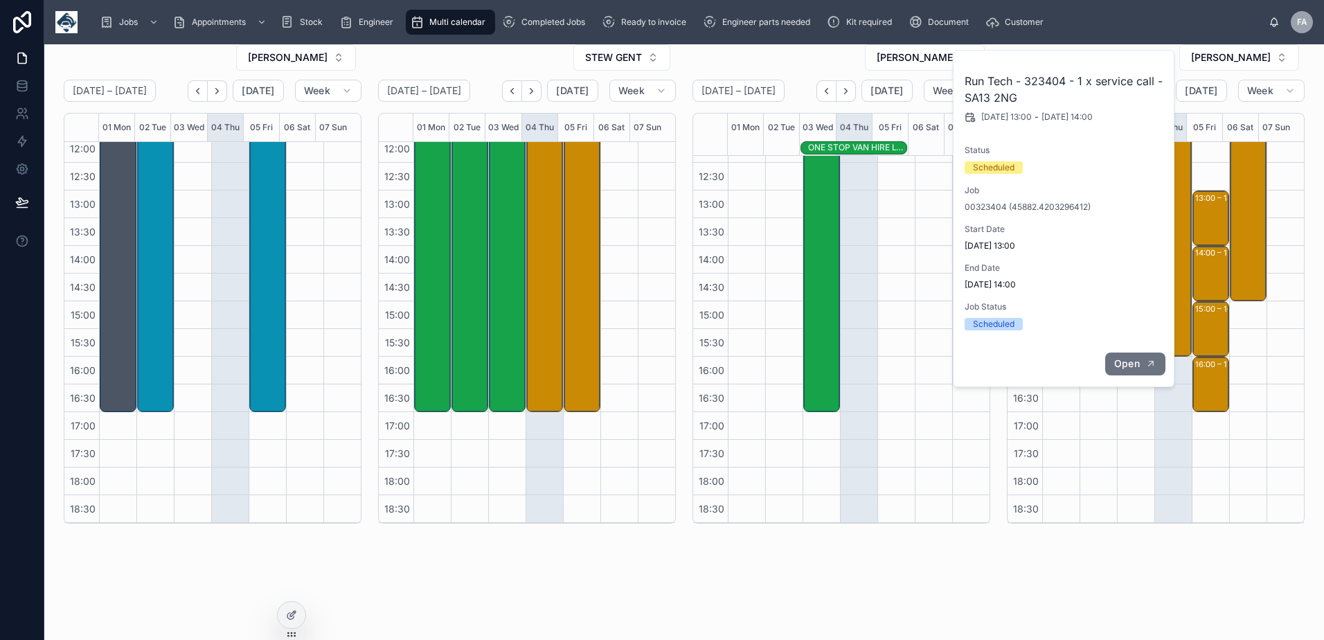
click at [1126, 361] on span "Open" at bounding box center [1127, 363] width 26 height 12
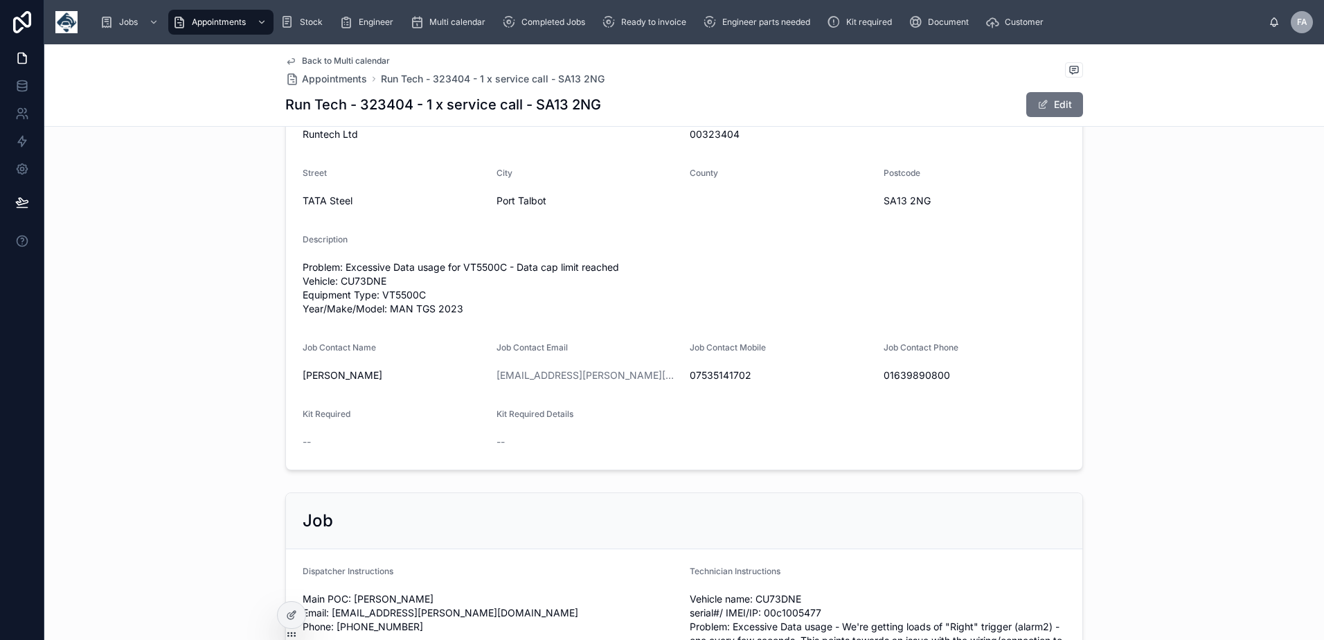
click at [370, 282] on span "Problem: Excessive Data usage for VT5500C - Data cap limit reached Vehicle: CU7…" at bounding box center [684, 287] width 763 height 55
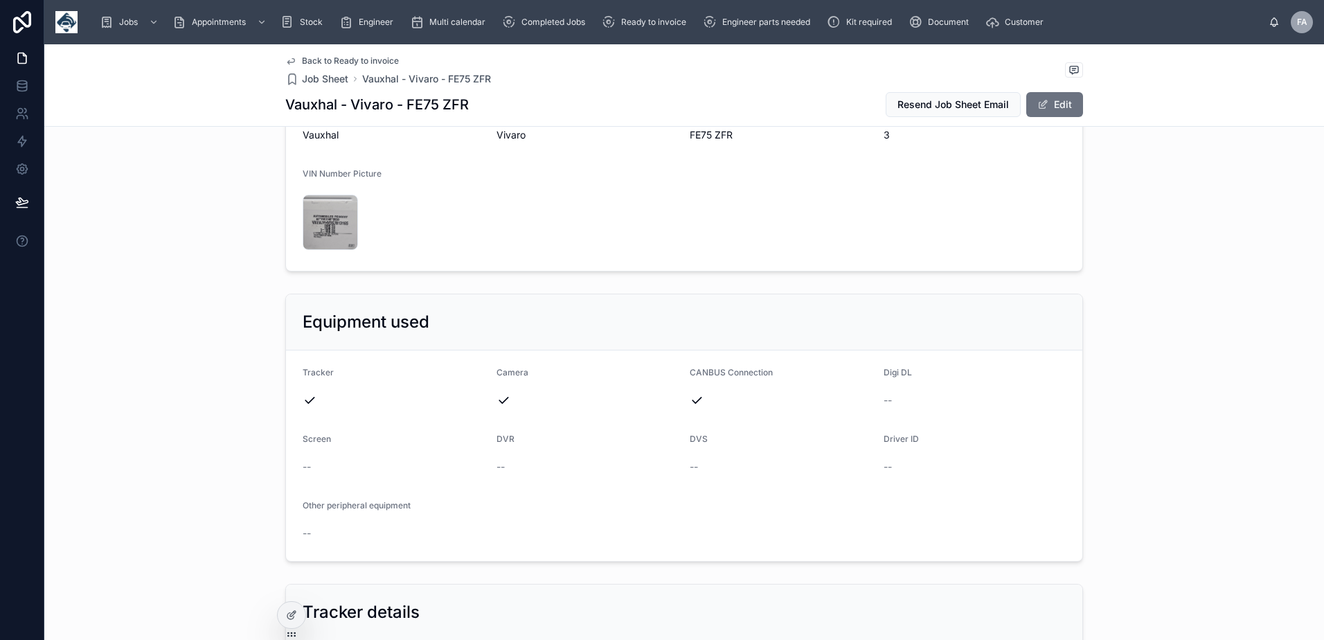
scroll to position [623, 0]
drag, startPoint x: 681, startPoint y: 192, endPoint x: 731, endPoint y: 193, distance: 49.9
click at [731, 193] on form "Make Vauxhal Model Vivaro Registration FE75 ZFR Mileage 3 VIN Number Picture 20…" at bounding box center [684, 176] width 796 height 186
copy span "FE75 ZFR"
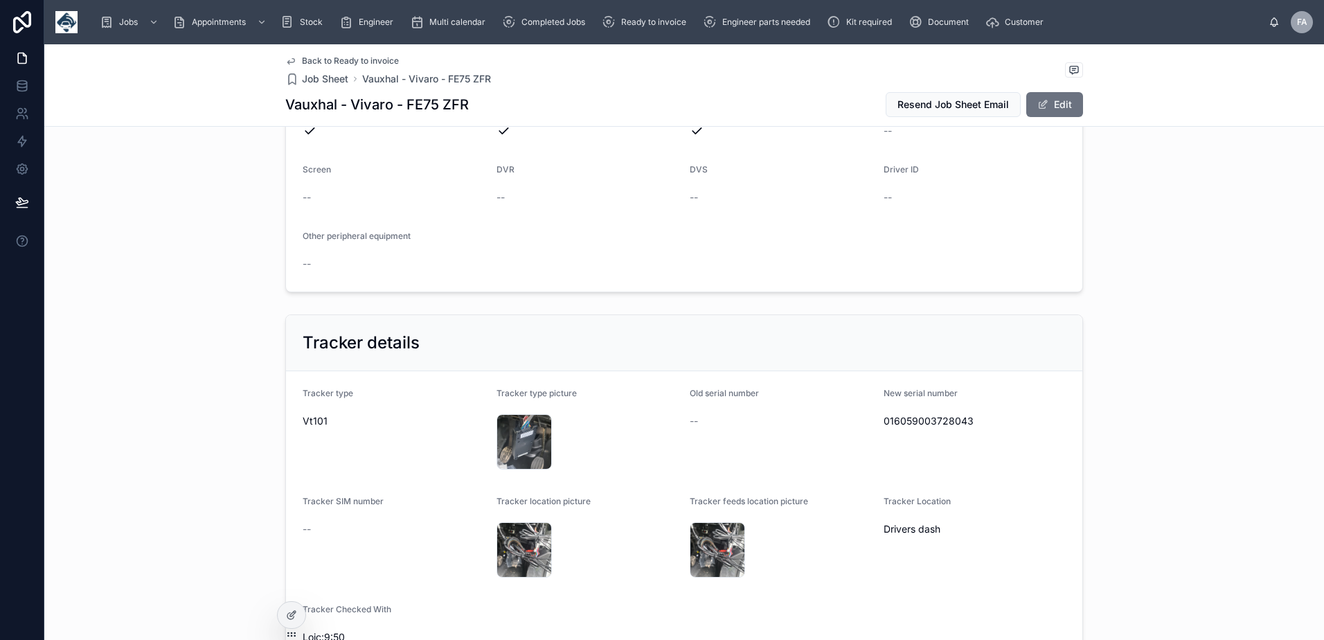
scroll to position [900, 0]
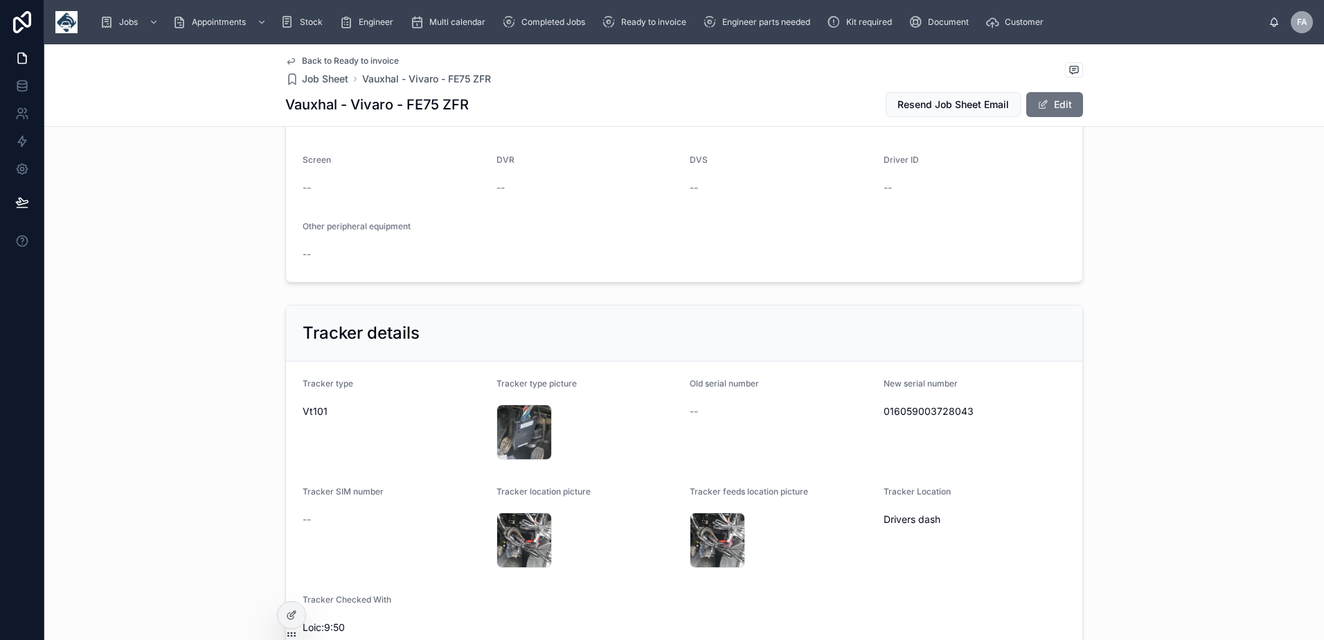
click at [948, 418] on span "016059003728043" at bounding box center [974, 411] width 183 height 14
click at [949, 418] on span "016059003728043" at bounding box center [974, 411] width 183 height 14
copy span "016059003728043"
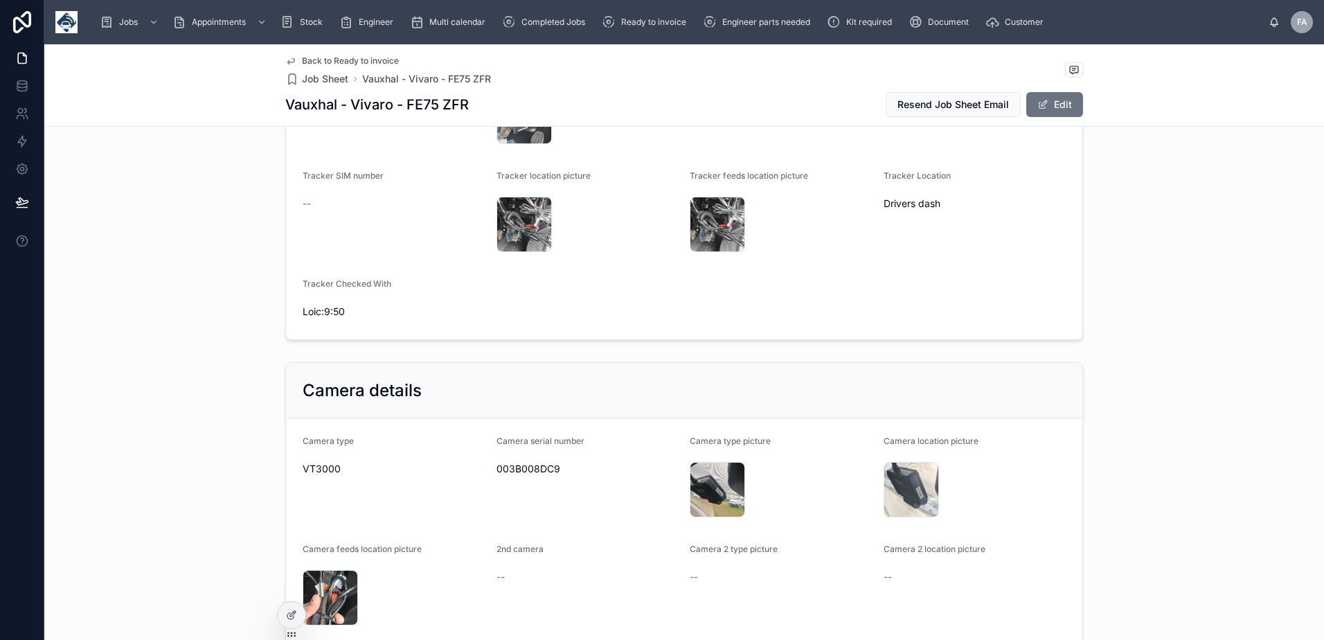
scroll to position [1246, 0]
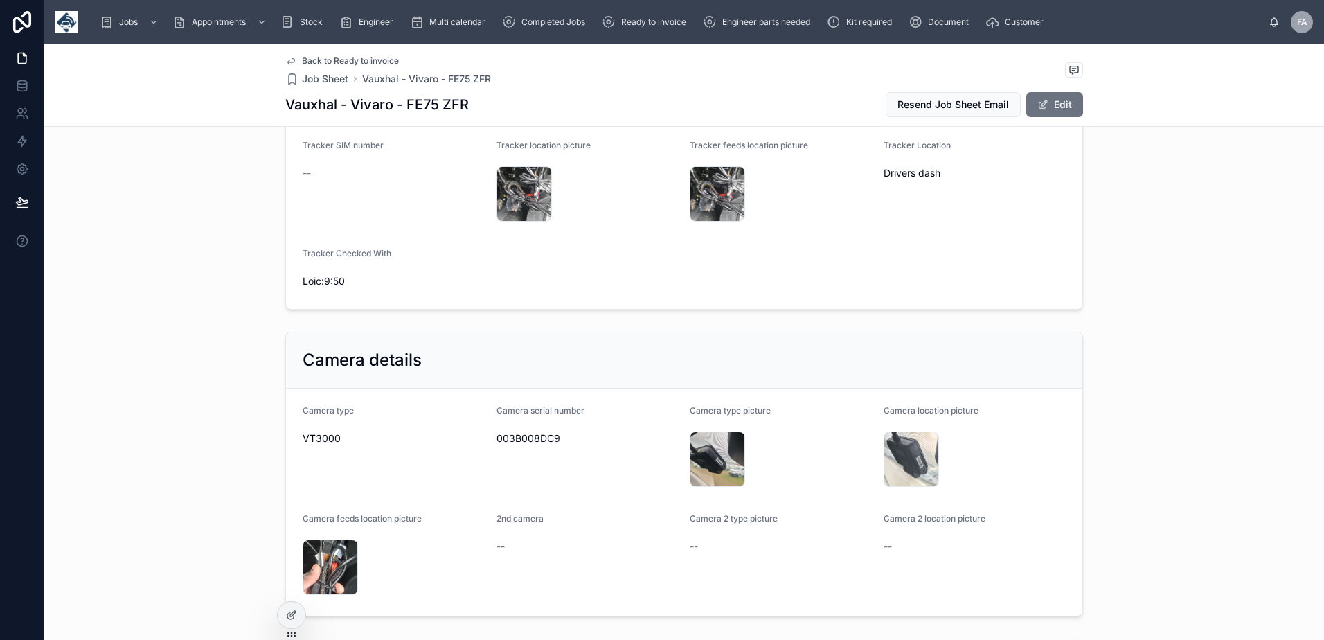
click at [496, 445] on span "003B008DC9" at bounding box center [587, 438] width 183 height 14
copy span "003B008DC9"
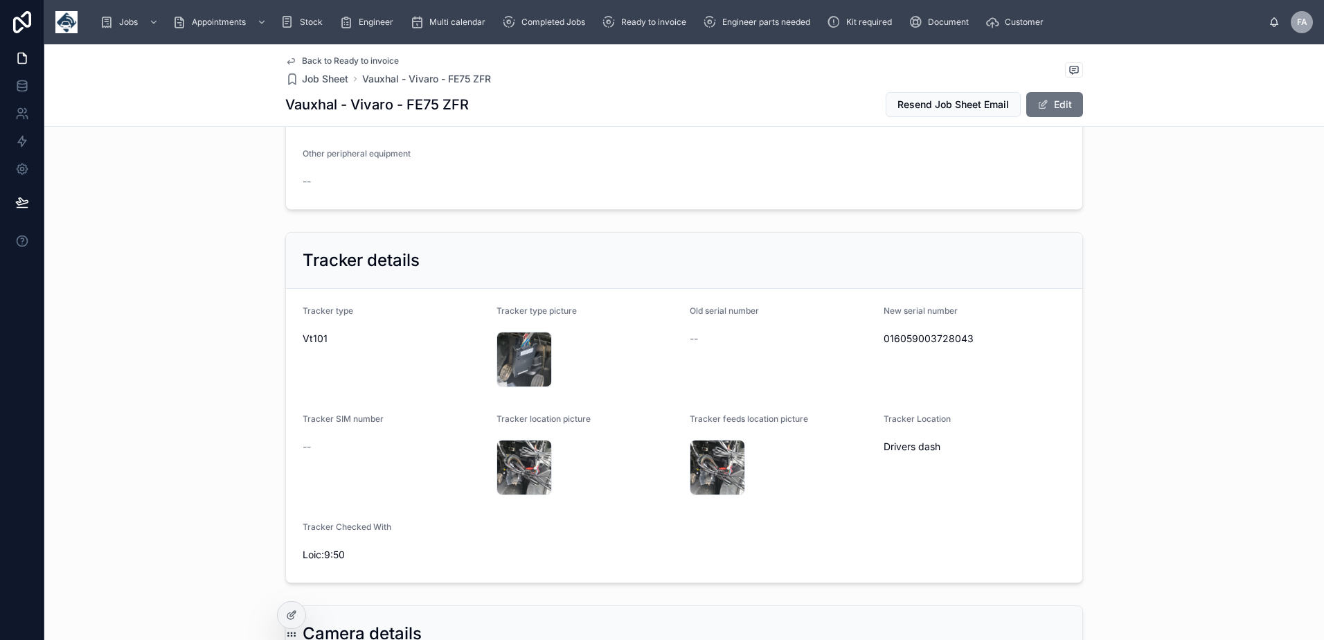
scroll to position [969, 0]
click at [525, 390] on div "20250904_094531 .jpg" at bounding box center [523, 362] width 55 height 55
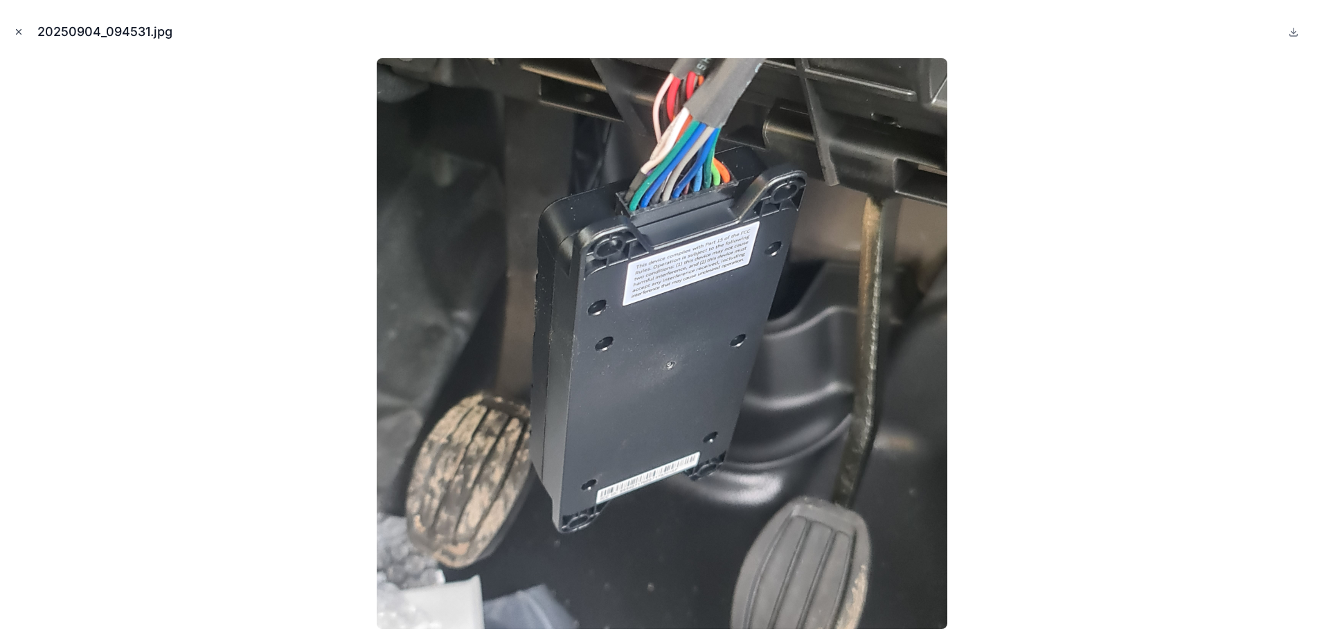
click at [15, 35] on icon "Close modal" at bounding box center [19, 32] width 10 height 10
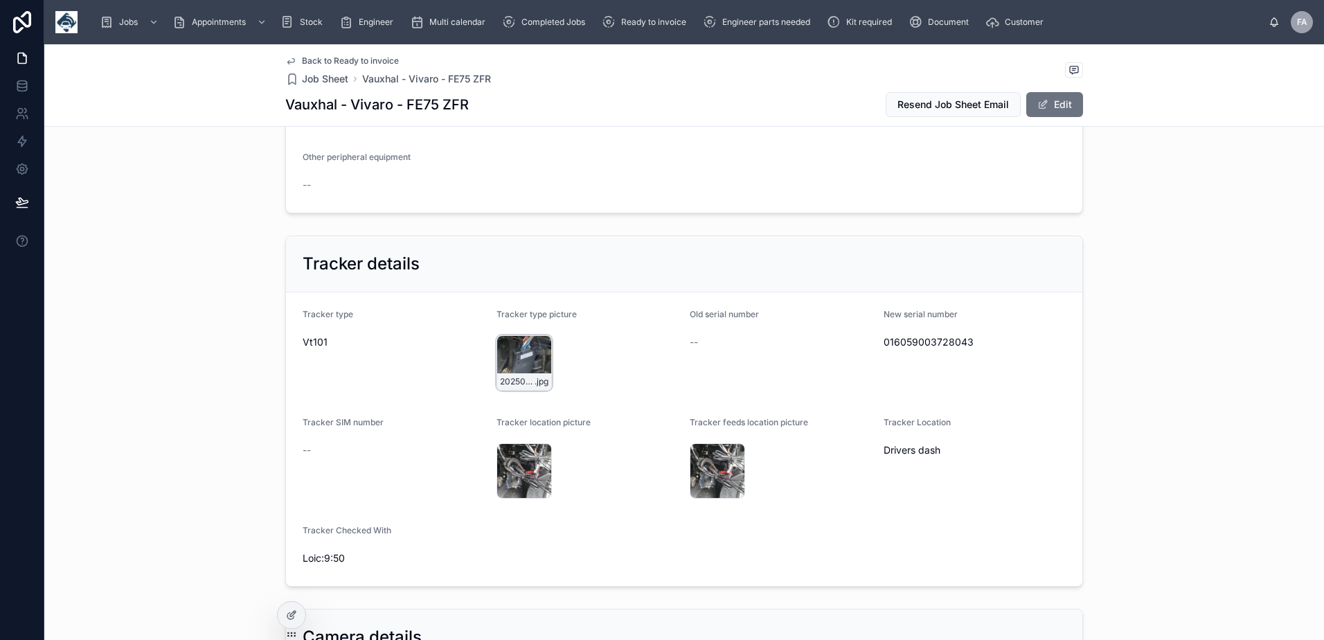
click at [503, 390] on div "20250904_094531 .jpg" at bounding box center [523, 362] width 55 height 55
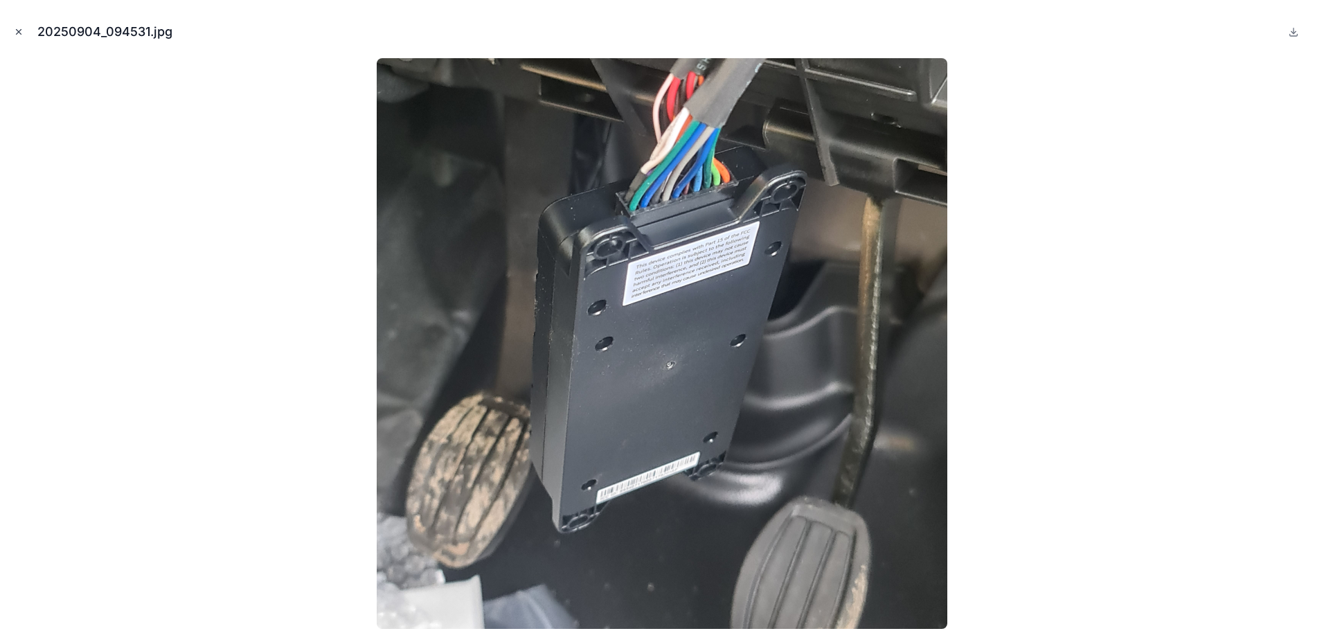
click at [14, 29] on icon "Close modal" at bounding box center [19, 32] width 10 height 10
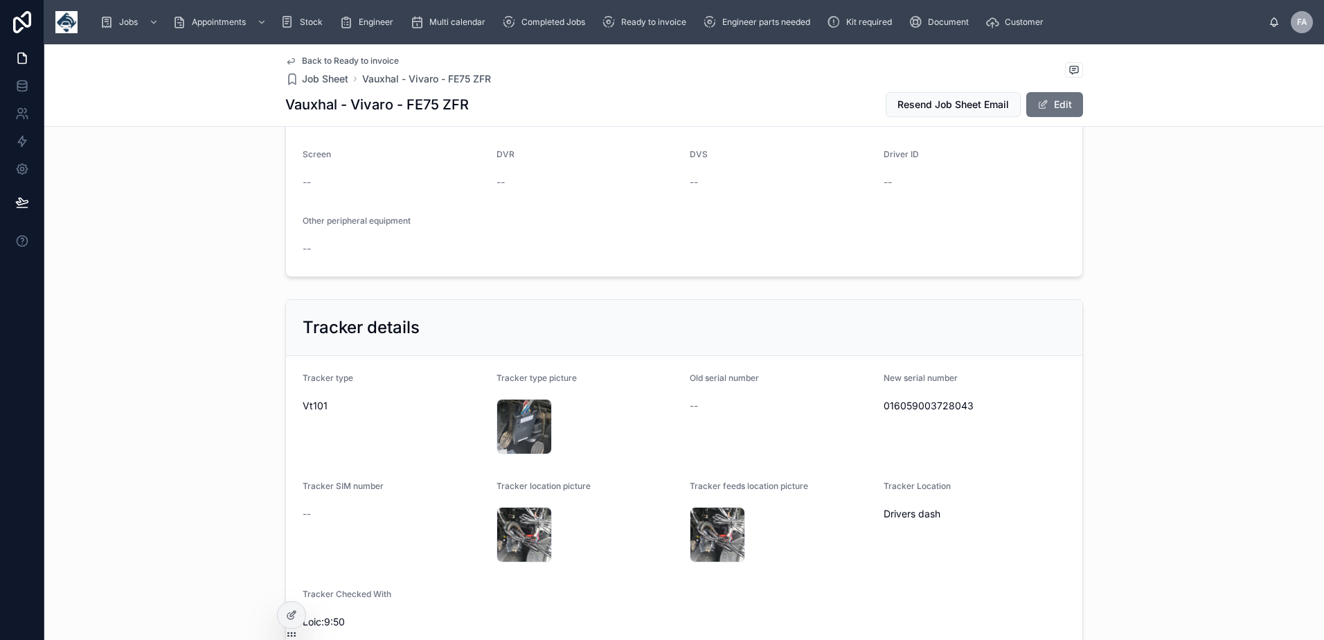
scroll to position [761, 0]
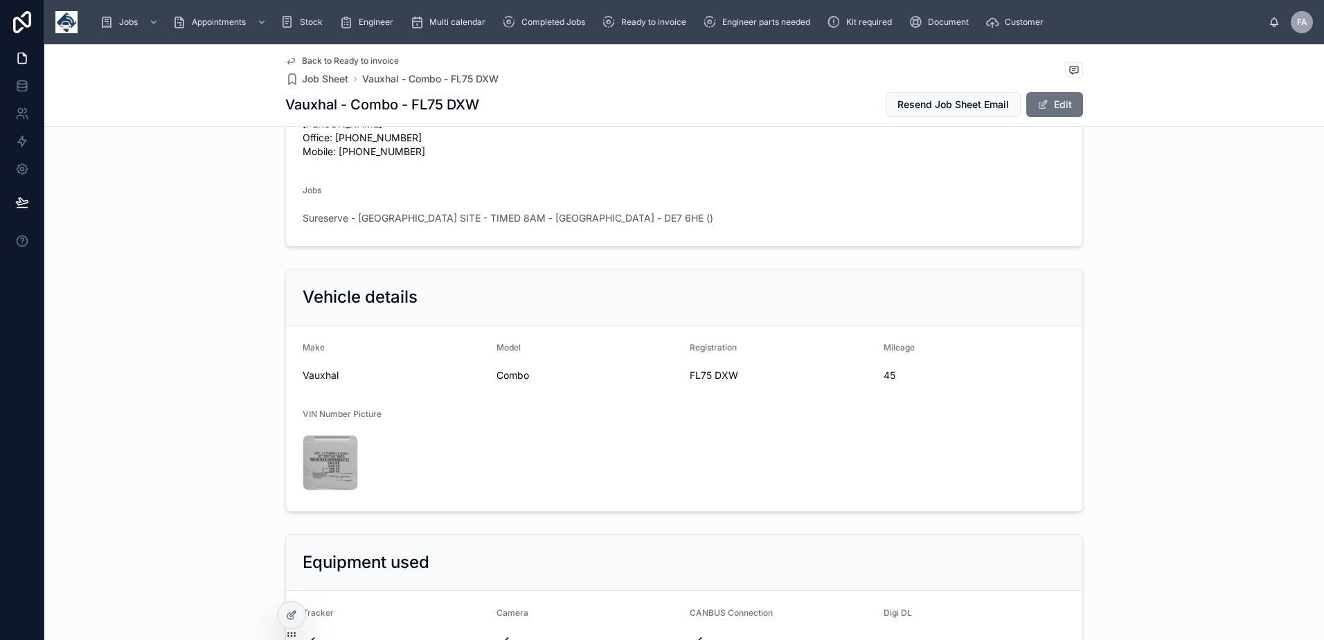
scroll to position [415, 0]
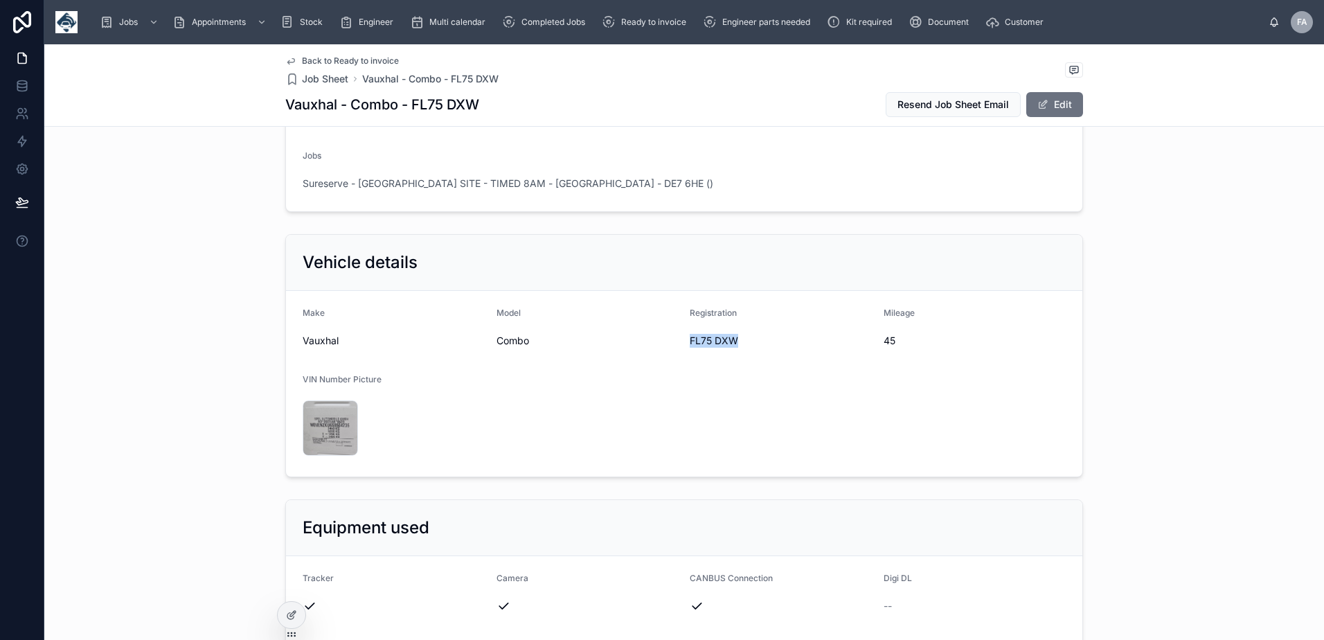
drag, startPoint x: 685, startPoint y: 398, endPoint x: 736, endPoint y: 403, distance: 50.8
click at [736, 352] on div "FL75 DXW" at bounding box center [780, 341] width 183 height 22
copy span "FL75 DXW"
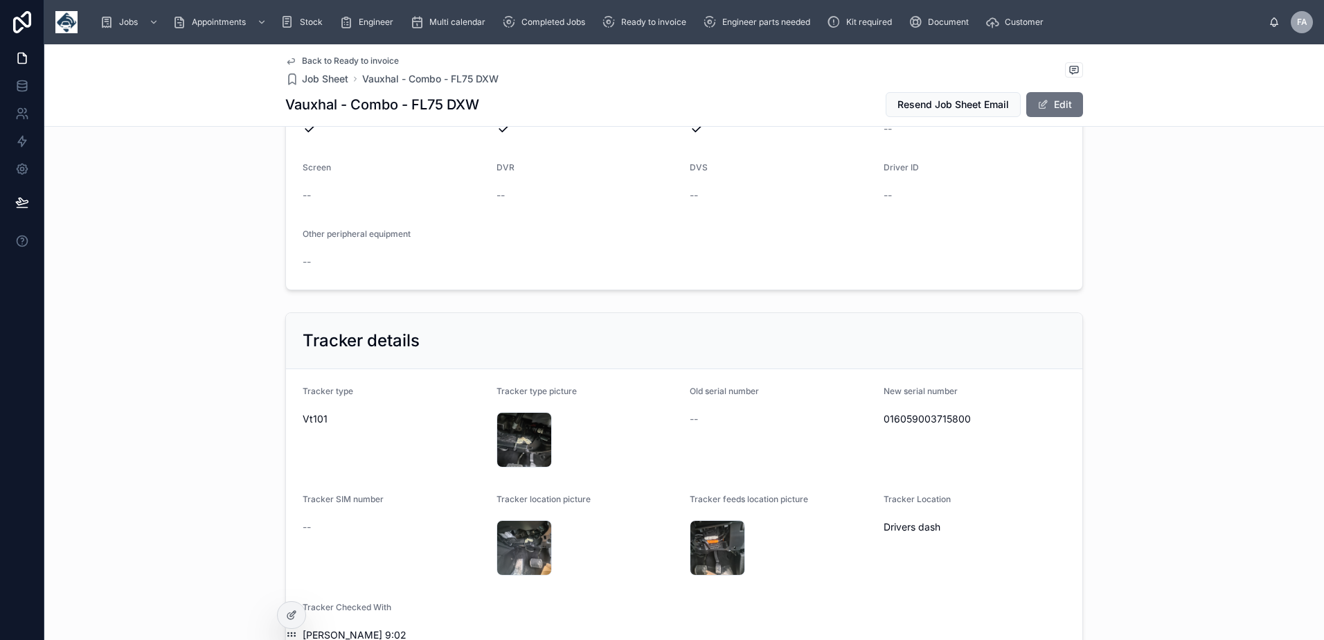
scroll to position [900, 0]
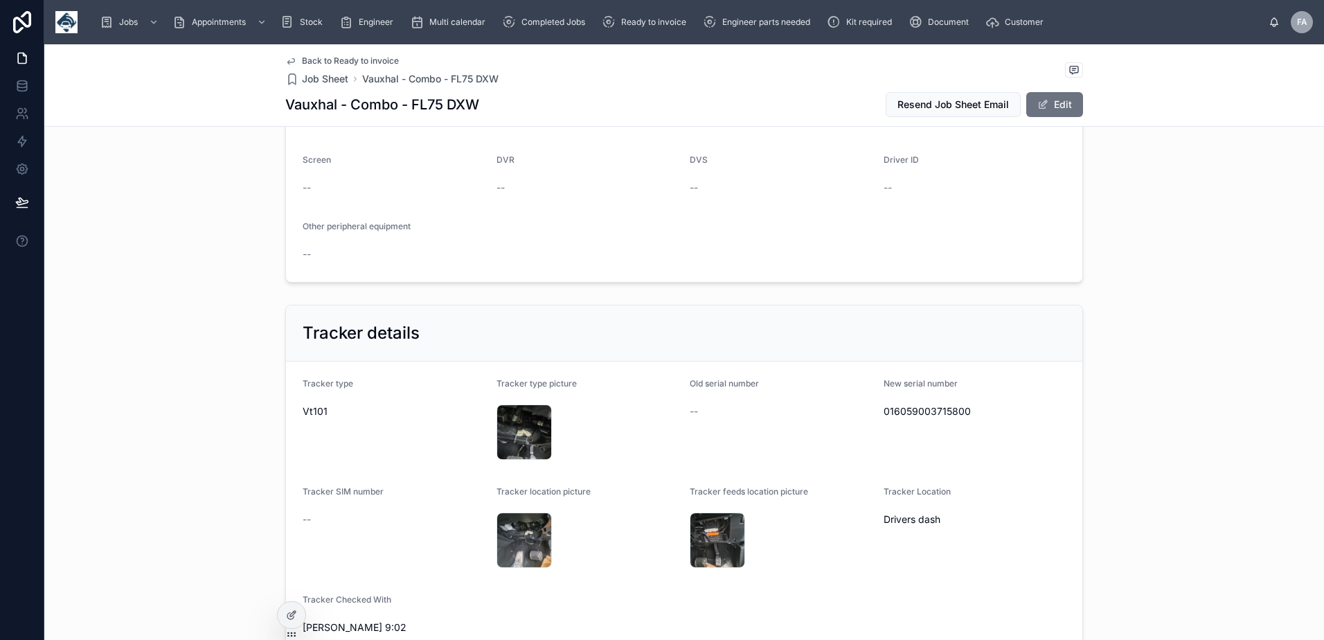
click at [930, 418] on span "016059003715800" at bounding box center [974, 411] width 183 height 14
copy span "016059003715800"
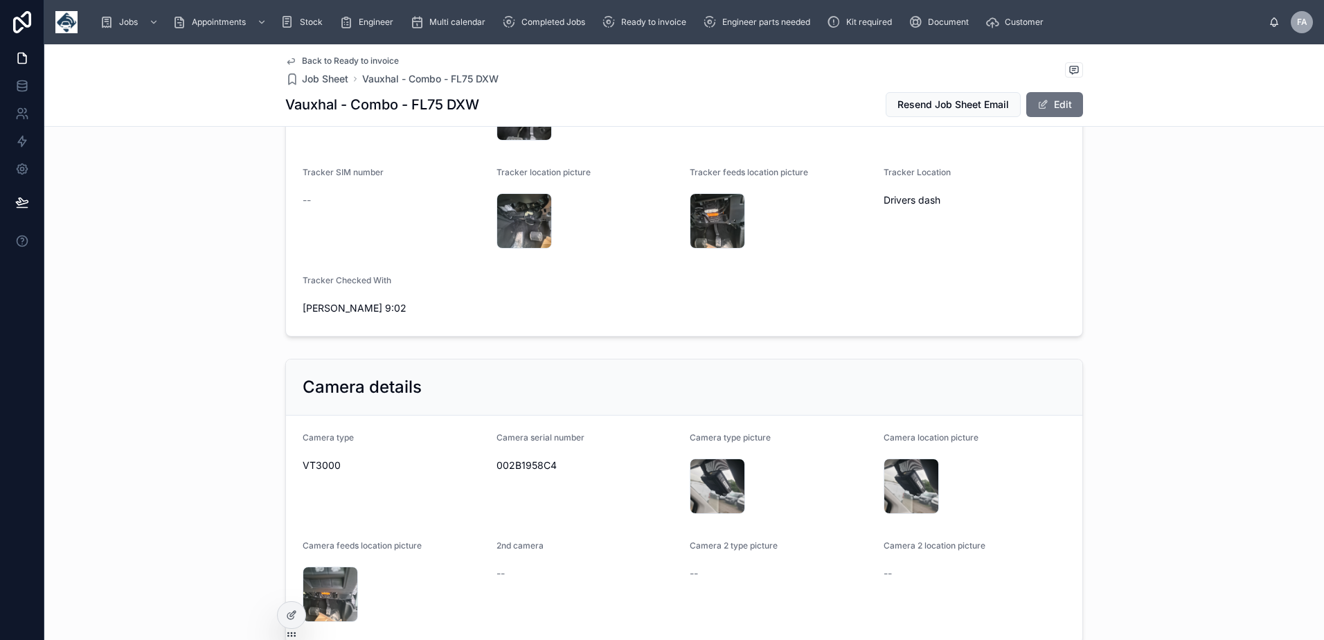
scroll to position [1246, 0]
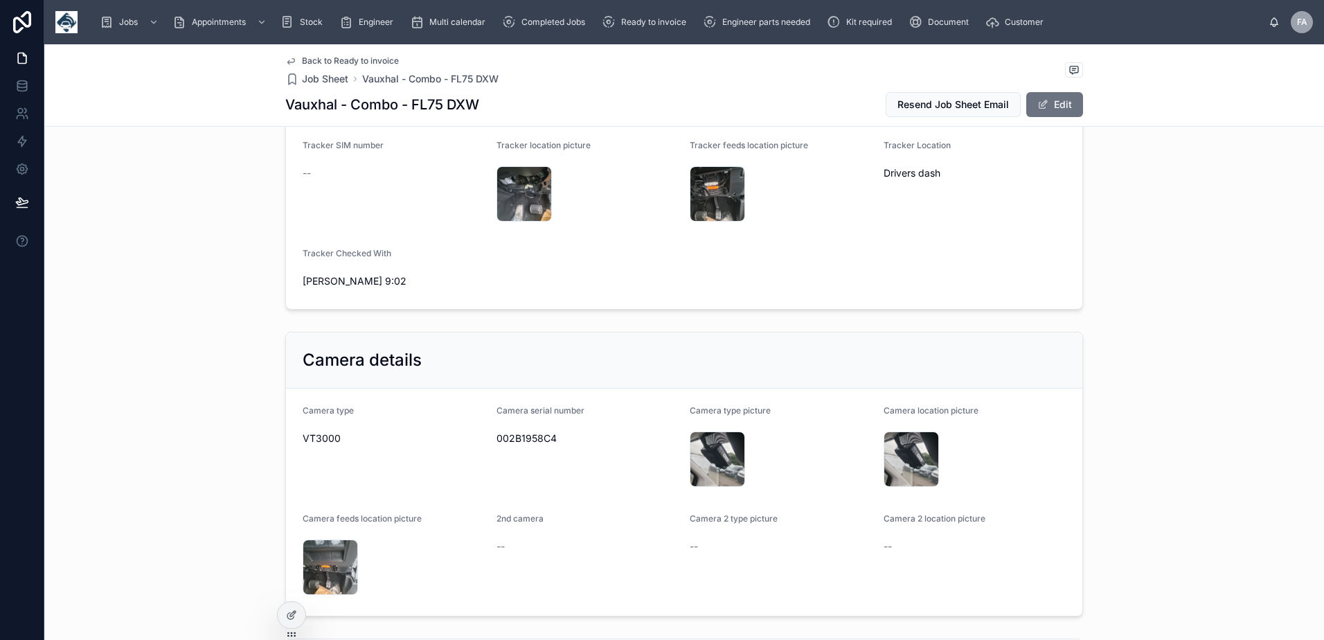
click at [540, 445] on span "002B1958C4" at bounding box center [587, 438] width 183 height 14
copy span "002B1958C4"
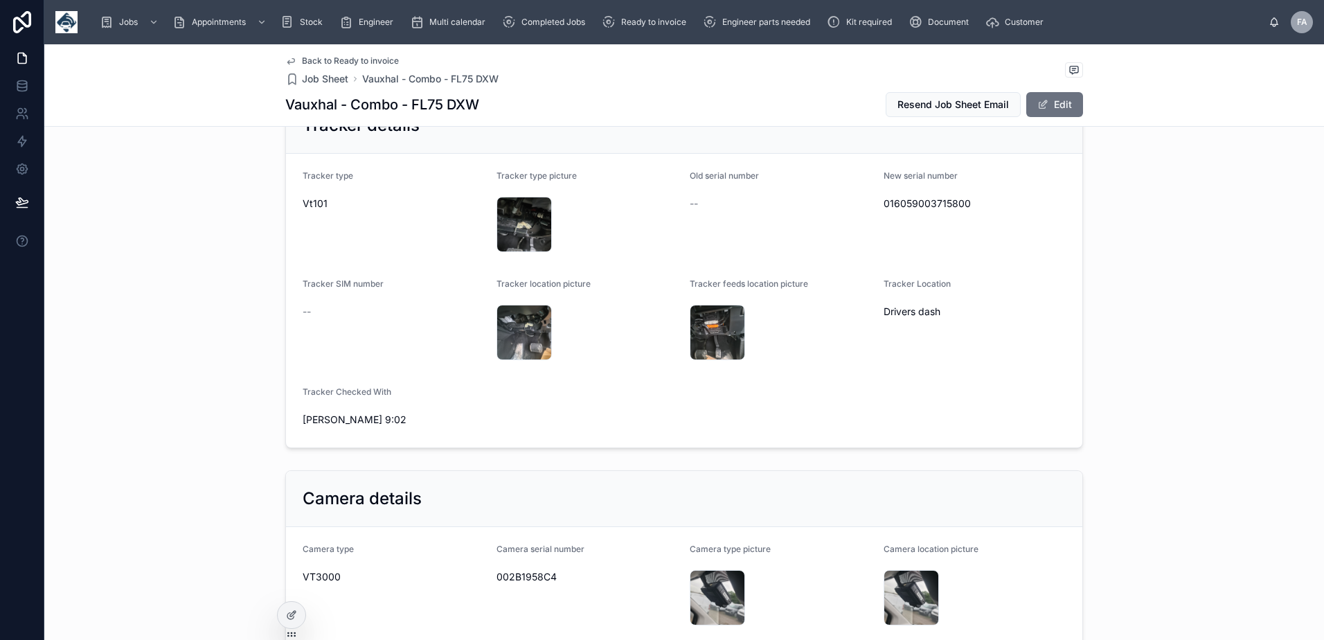
click at [939, 210] on span "016059003715800" at bounding box center [974, 204] width 183 height 14
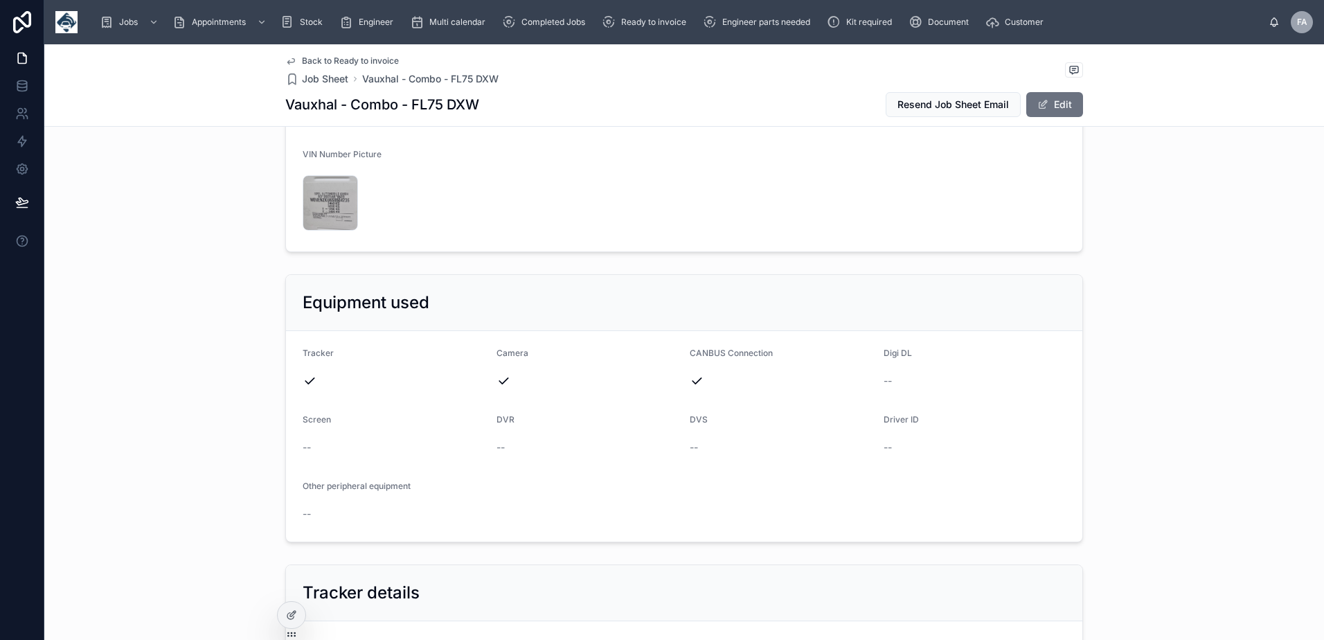
scroll to position [554, 0]
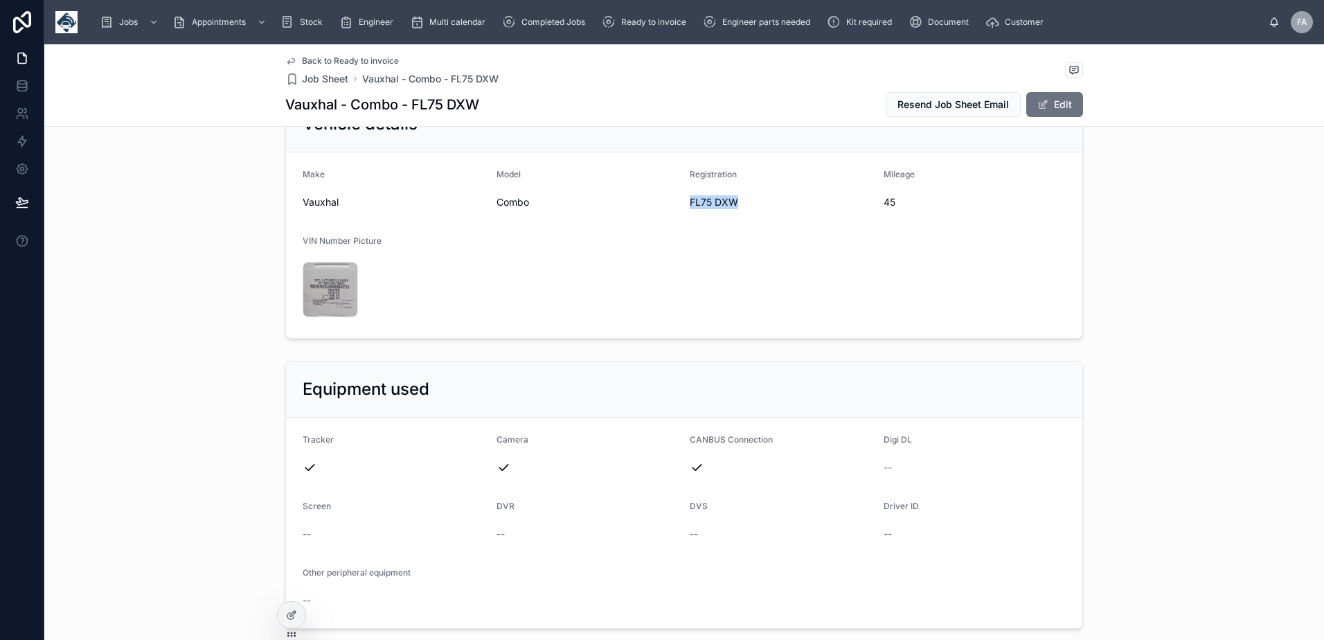
drag, startPoint x: 685, startPoint y: 255, endPoint x: 734, endPoint y: 258, distance: 48.5
click at [734, 209] on span "FL75 DXW" at bounding box center [780, 202] width 183 height 14
copy span "FL75 DXW"
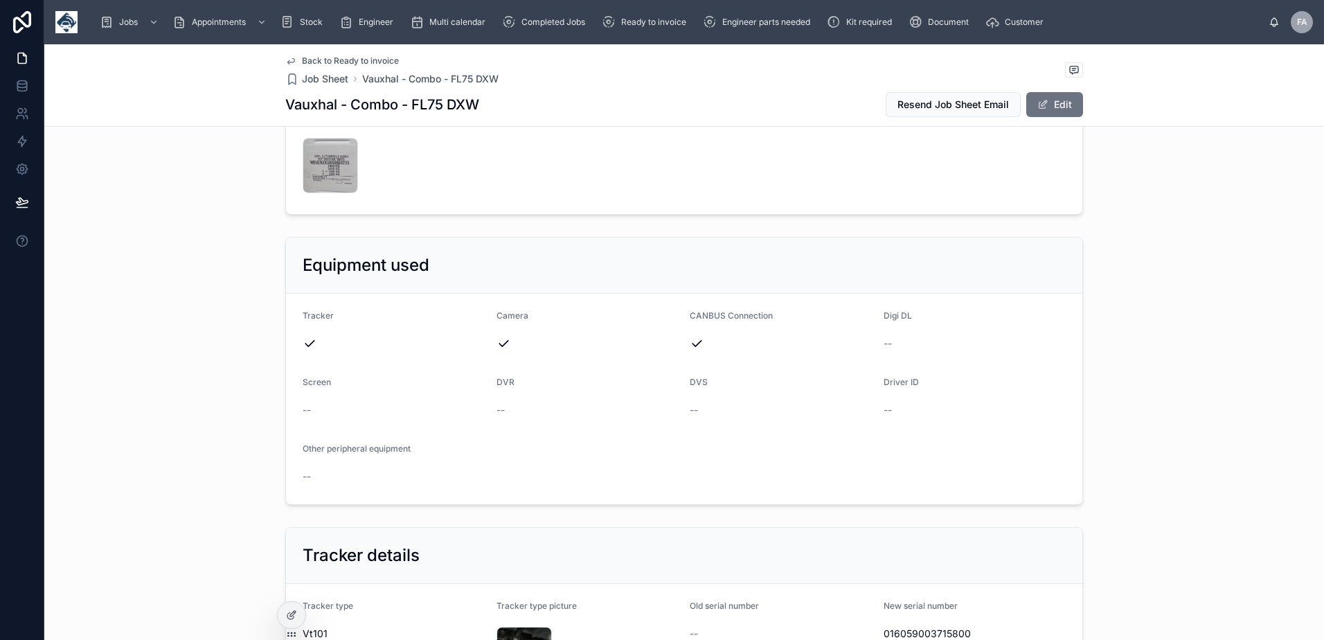
scroll to position [761, 0]
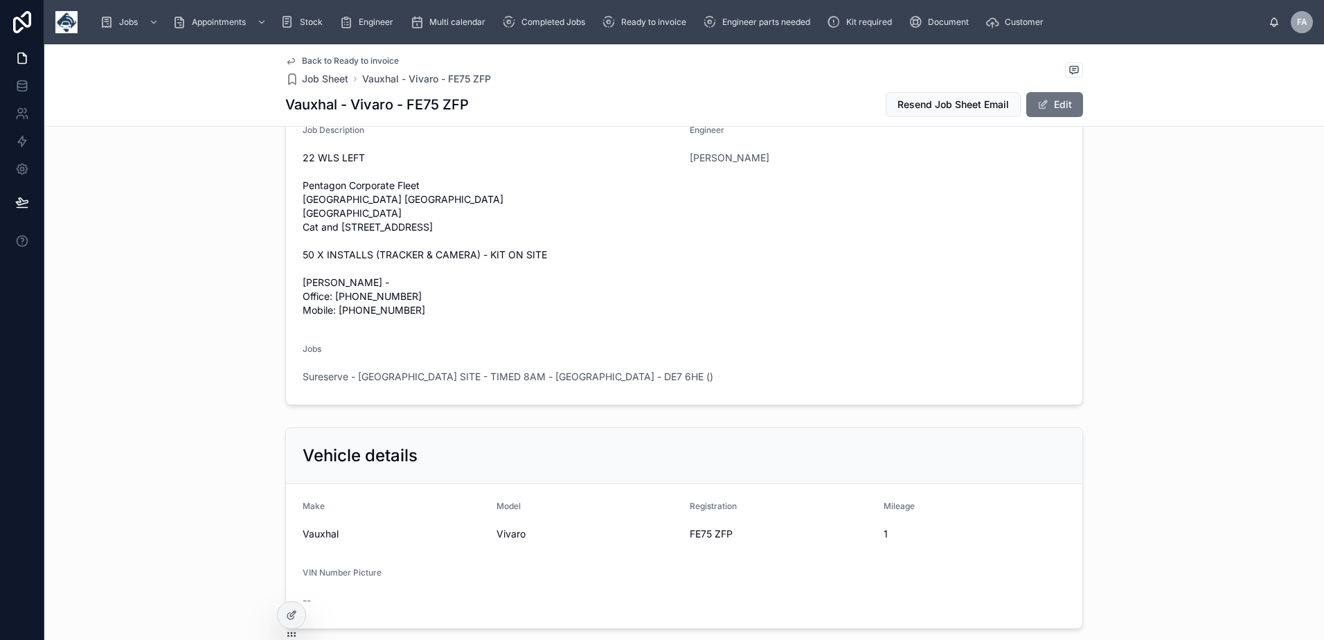
scroll to position [415, 0]
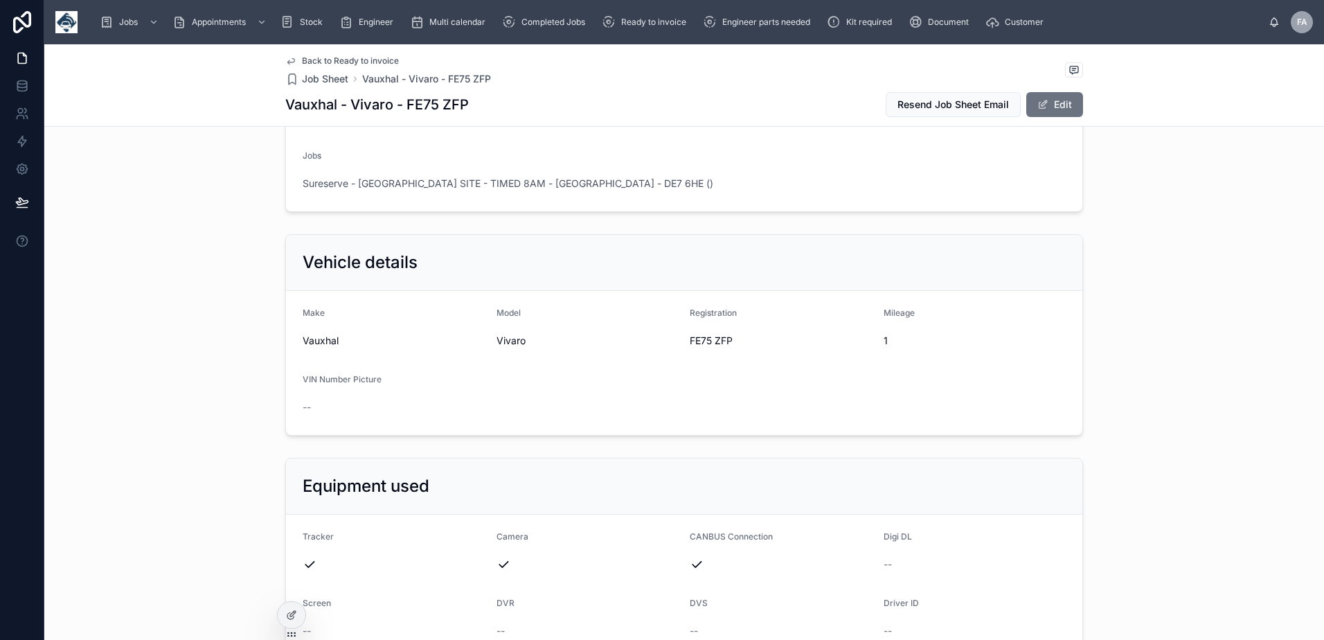
drag, startPoint x: 678, startPoint y: 396, endPoint x: 717, endPoint y: 398, distance: 38.8
click at [717, 398] on form "Make Vauxhal Model Vivaro Registration FE75 ZFP Mileage 1 VIN Number Picture --" at bounding box center [684, 363] width 796 height 144
drag, startPoint x: 717, startPoint y: 398, endPoint x: 740, endPoint y: 408, distance: 24.8
click at [741, 408] on form "Make Vauxhal Model Vivaro Registration FE75 ZFP Mileage 1 VIN Number Picture --" at bounding box center [684, 363] width 796 height 144
drag, startPoint x: 685, startPoint y: 397, endPoint x: 740, endPoint y: 396, distance: 54.7
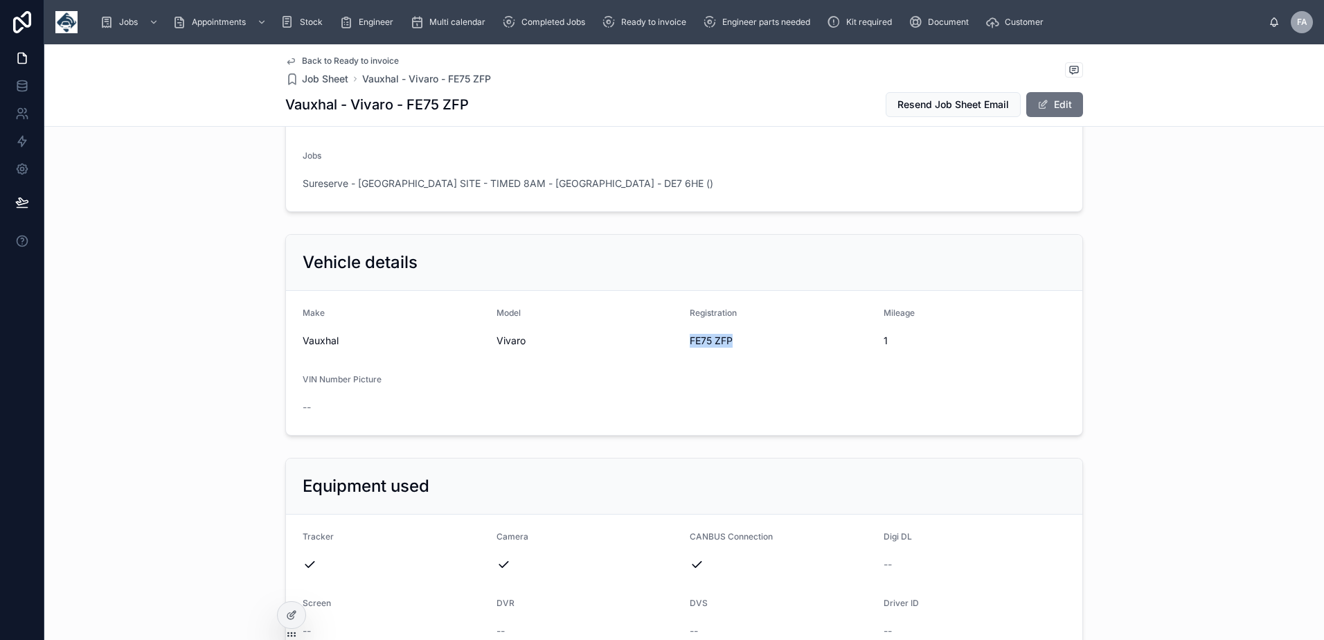
click at [740, 348] on span "FE75 ZFP" at bounding box center [780, 341] width 183 height 14
copy span "FE75 ZFP"
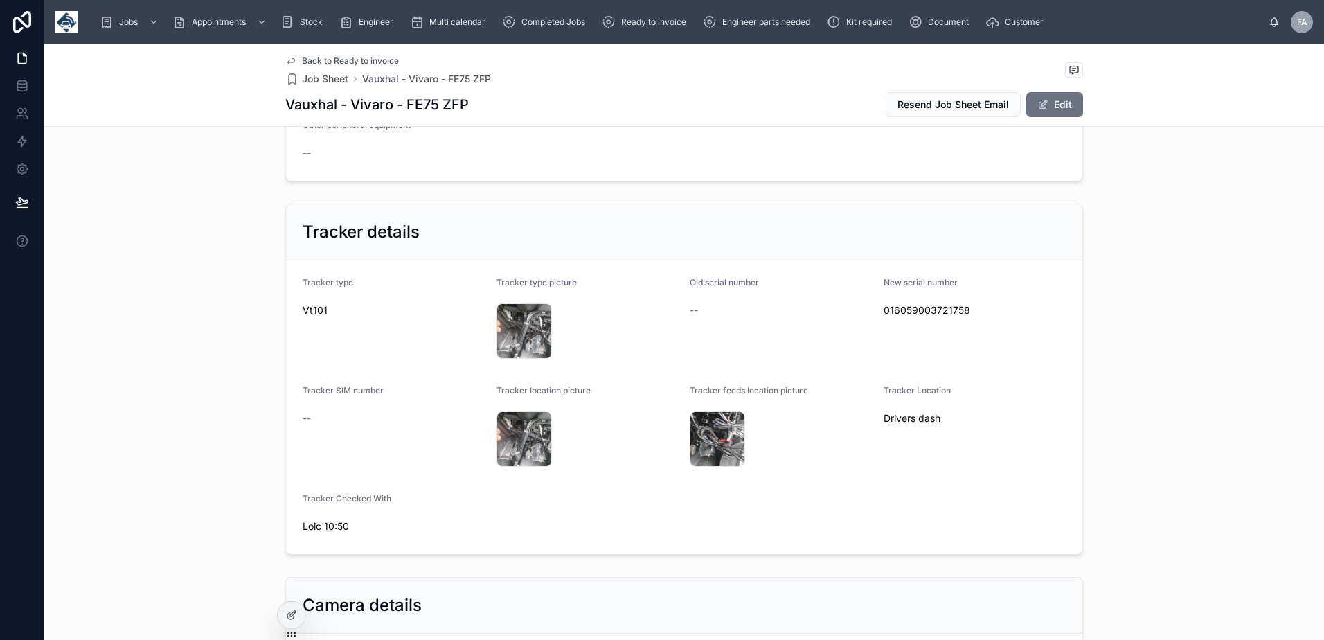
scroll to position [969, 0]
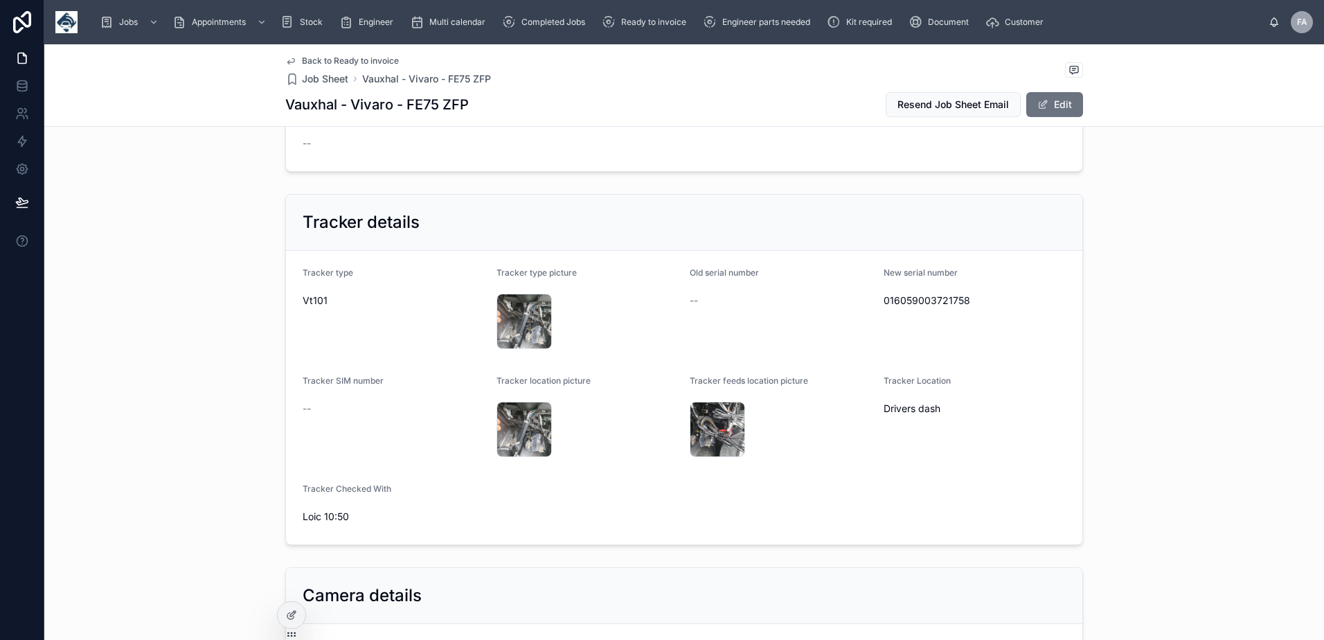
click at [918, 307] on span "016059003721758" at bounding box center [974, 301] width 183 height 14
copy span "016059003721758"
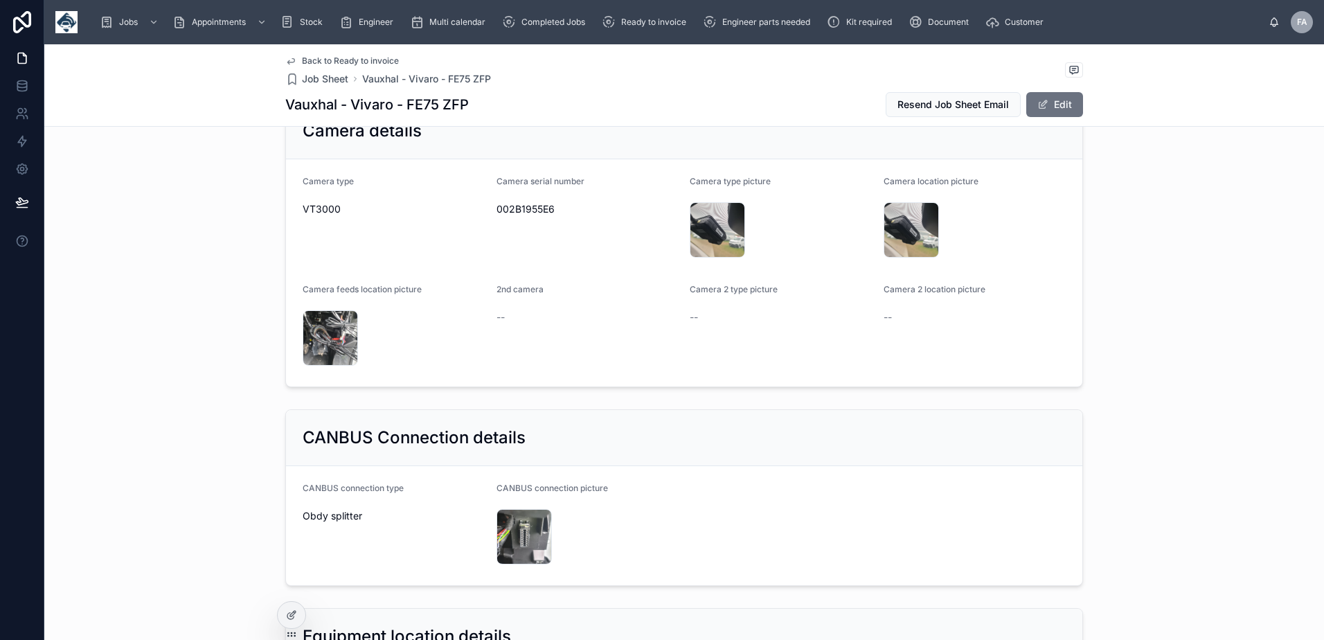
scroll to position [1523, 0]
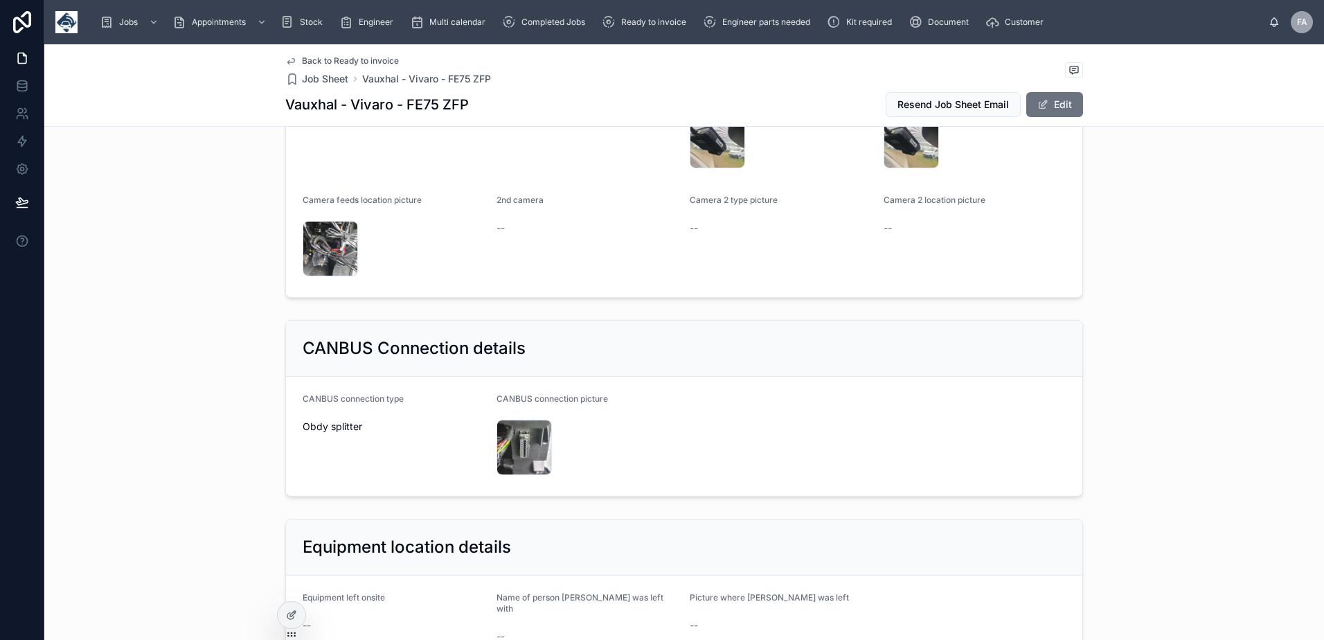
click at [519, 127] on span "002B1955E6" at bounding box center [587, 120] width 183 height 14
copy span "002B1955E6"
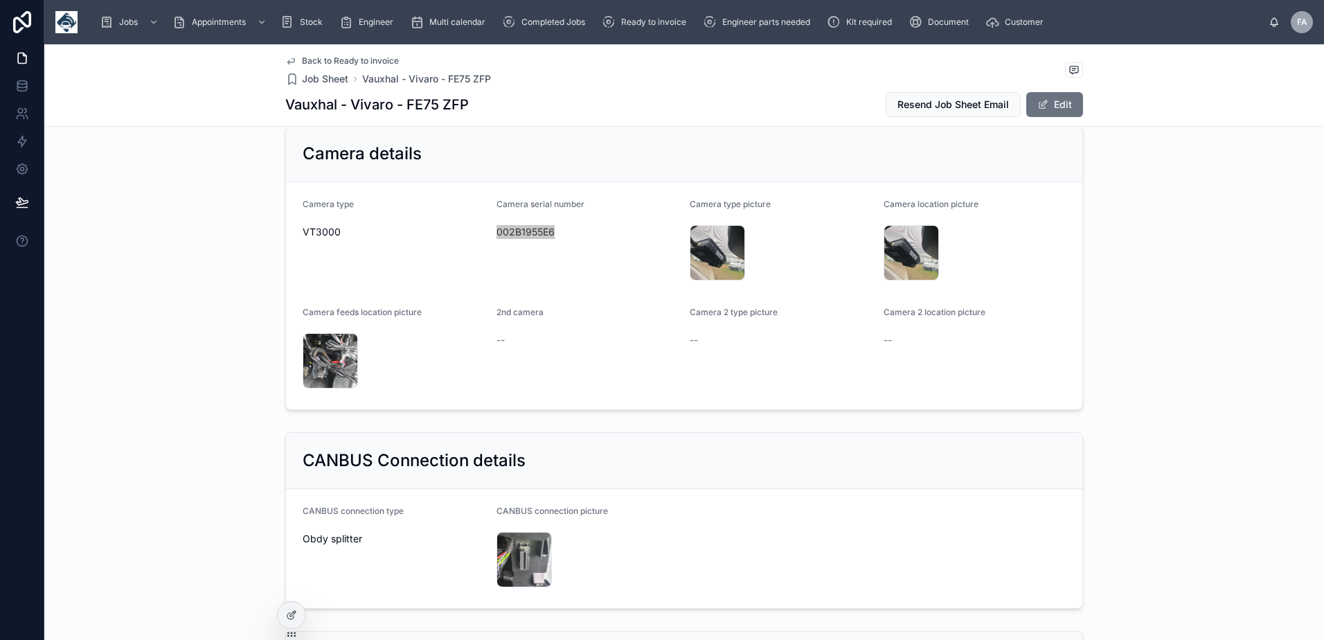
scroll to position [1315, 0]
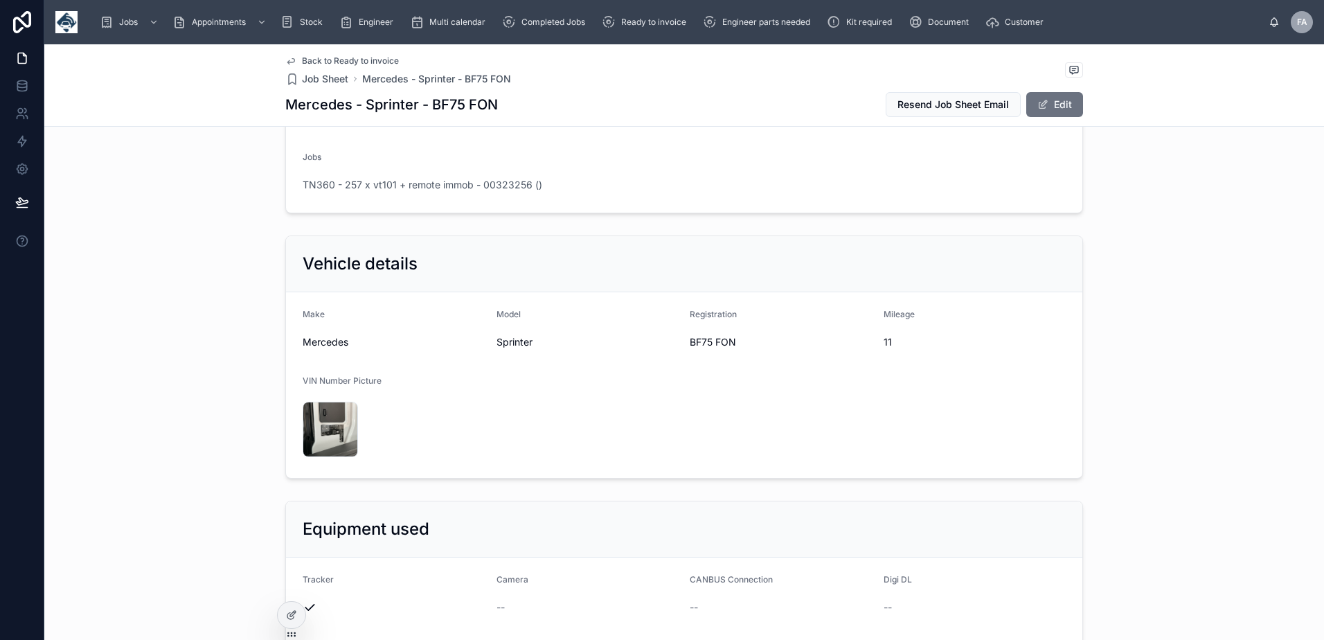
scroll to position [346, 0]
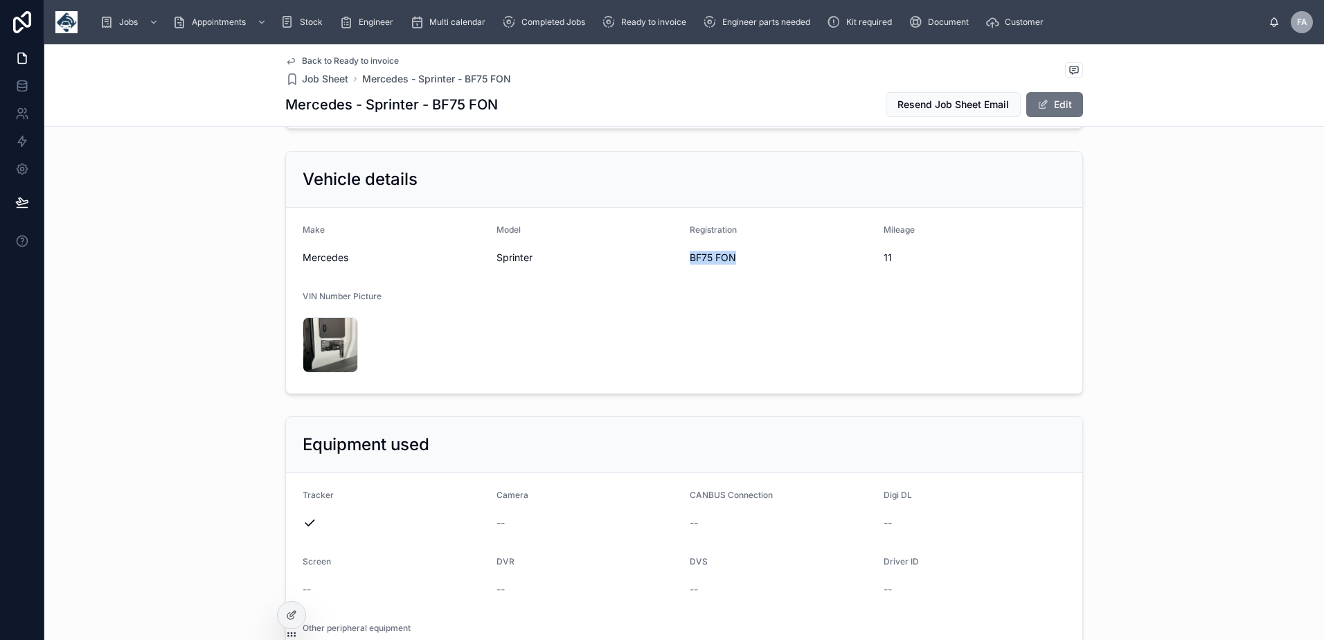
drag, startPoint x: 685, startPoint y: 259, endPoint x: 732, endPoint y: 259, distance: 47.1
click at [732, 259] on span "BF75 FON" at bounding box center [780, 258] width 183 height 14
copy span "BF75 FON"
drag, startPoint x: 876, startPoint y: 262, endPoint x: 892, endPoint y: 261, distance: 16.0
click at [892, 261] on form "Make Mercedes Model Sprinter Registration BF75 FON Mileage 11 VIN Number Pictur…" at bounding box center [684, 301] width 796 height 186
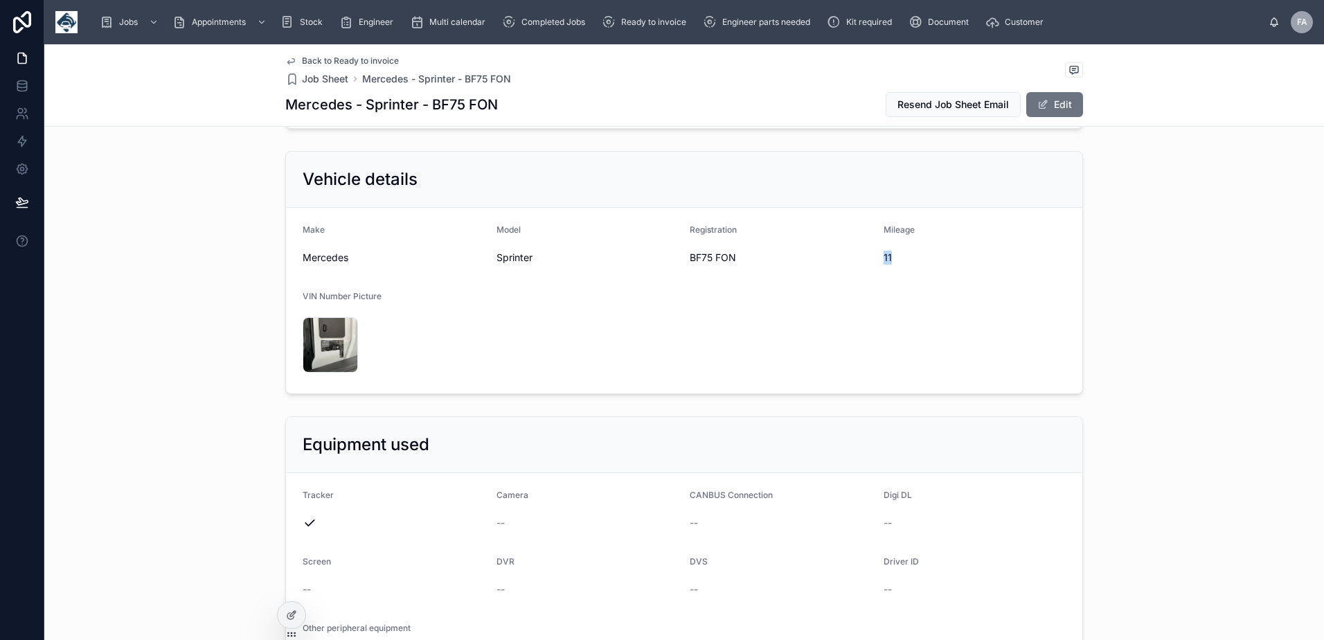
copy span "11"
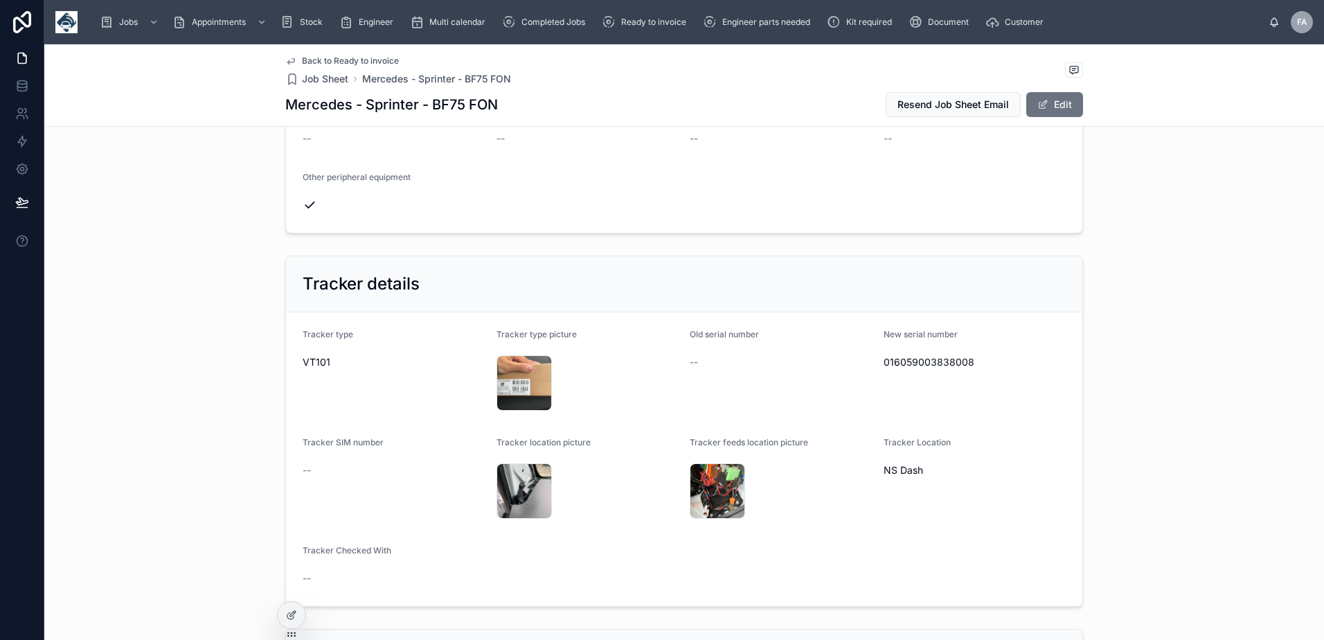
scroll to position [831, 0]
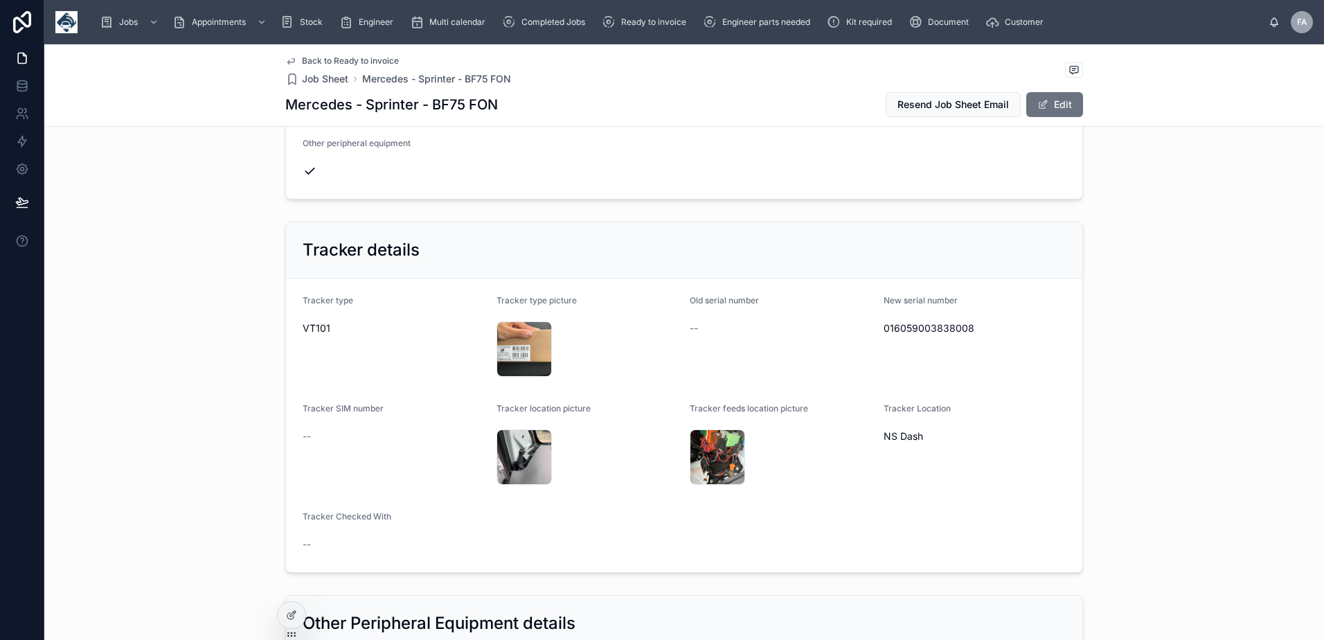
click at [943, 330] on span "016059003838008" at bounding box center [974, 328] width 183 height 14
copy span "016059003838008"
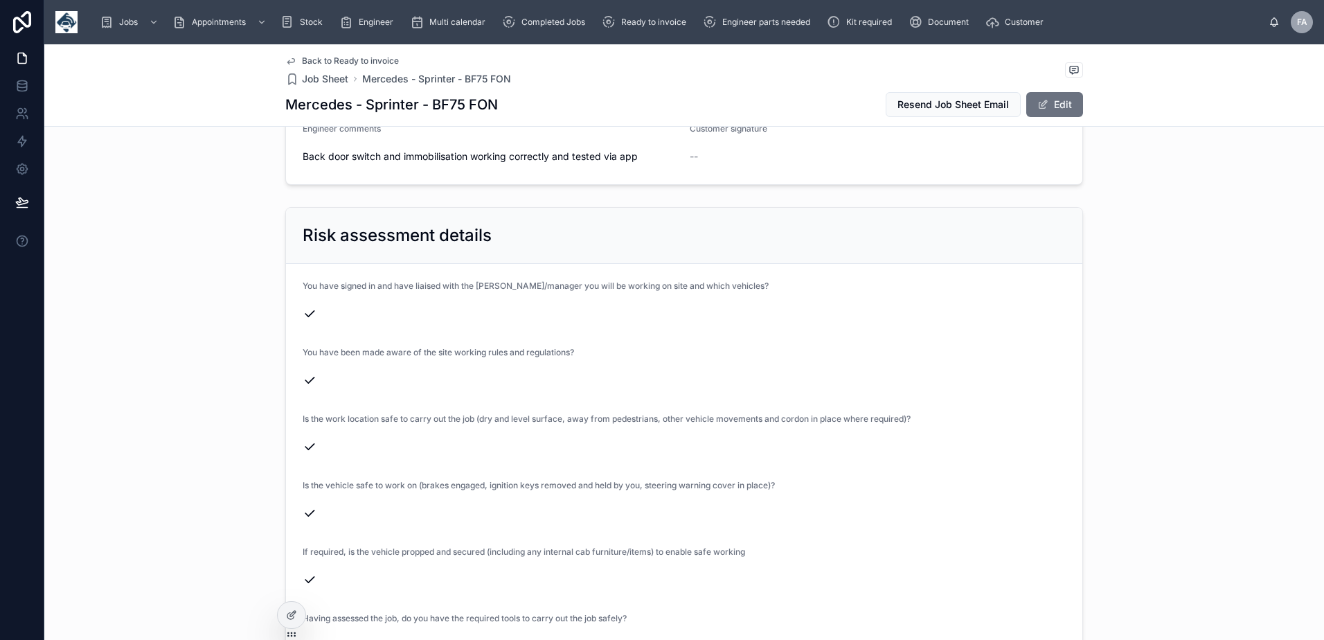
scroll to position [3046, 0]
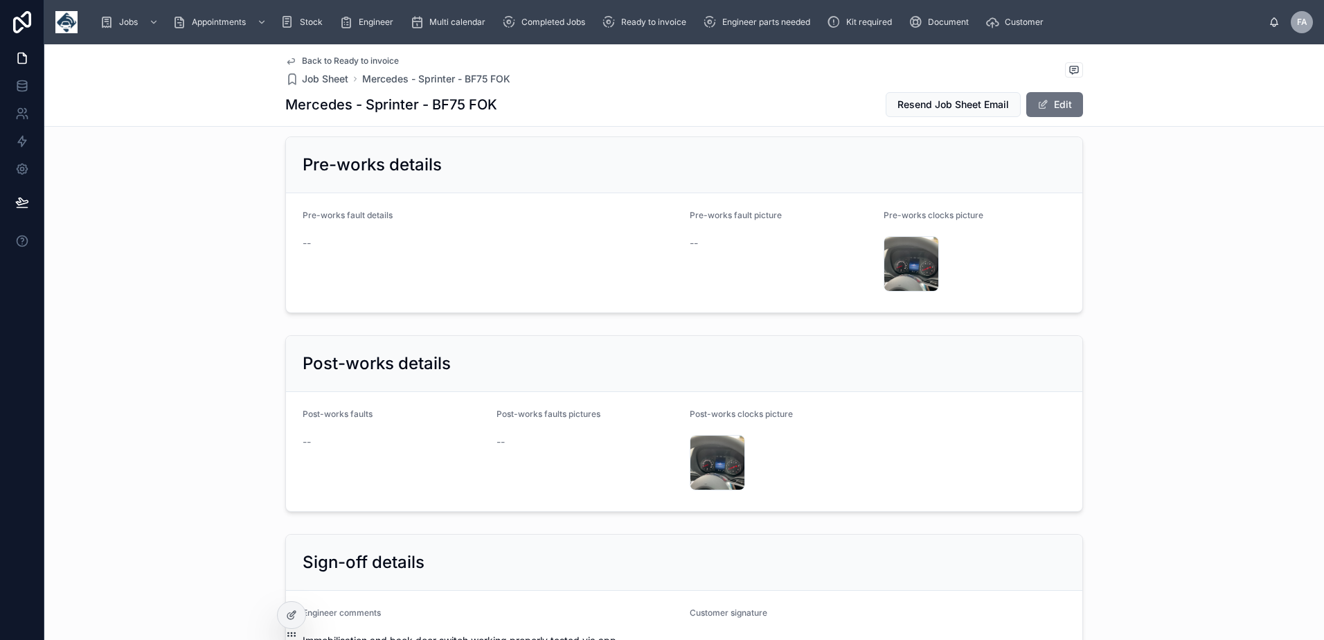
scroll to position [2769, 0]
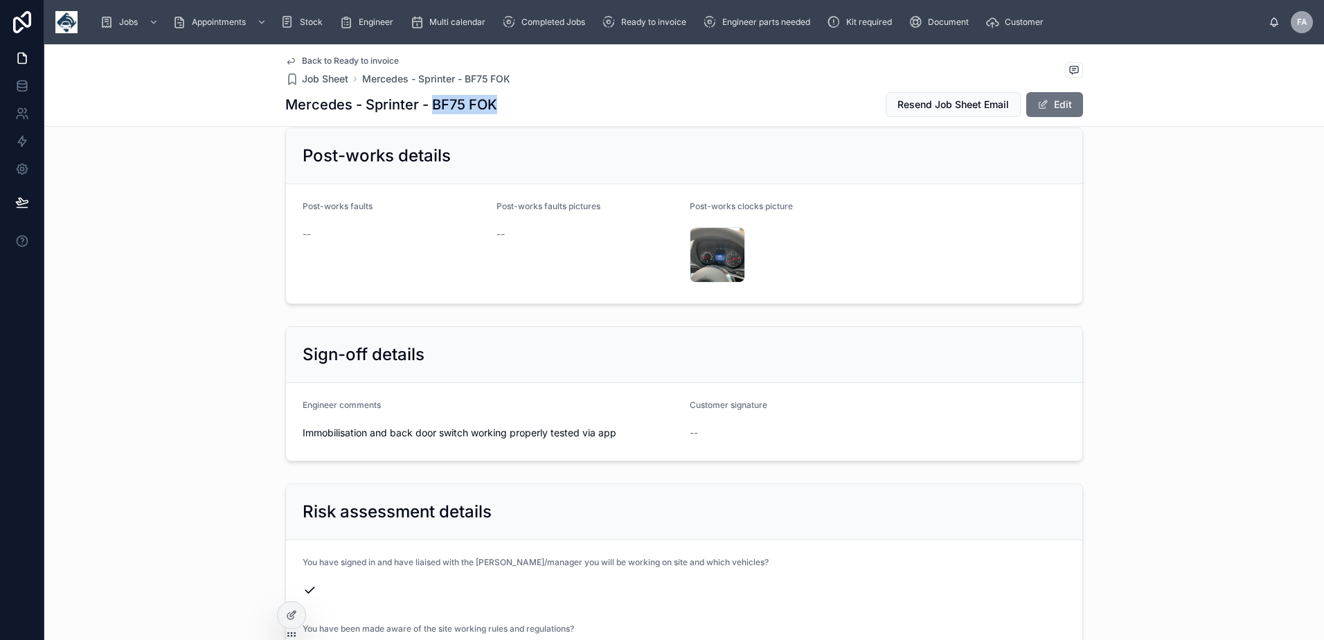
drag, startPoint x: 430, startPoint y: 105, endPoint x: 494, endPoint y: 106, distance: 63.7
click at [494, 106] on div "Mercedes - Sprinter - BF75 FOK Resend Job Sheet Email Edit" at bounding box center [683, 104] width 797 height 26
copy h1 "BF75 FOK"
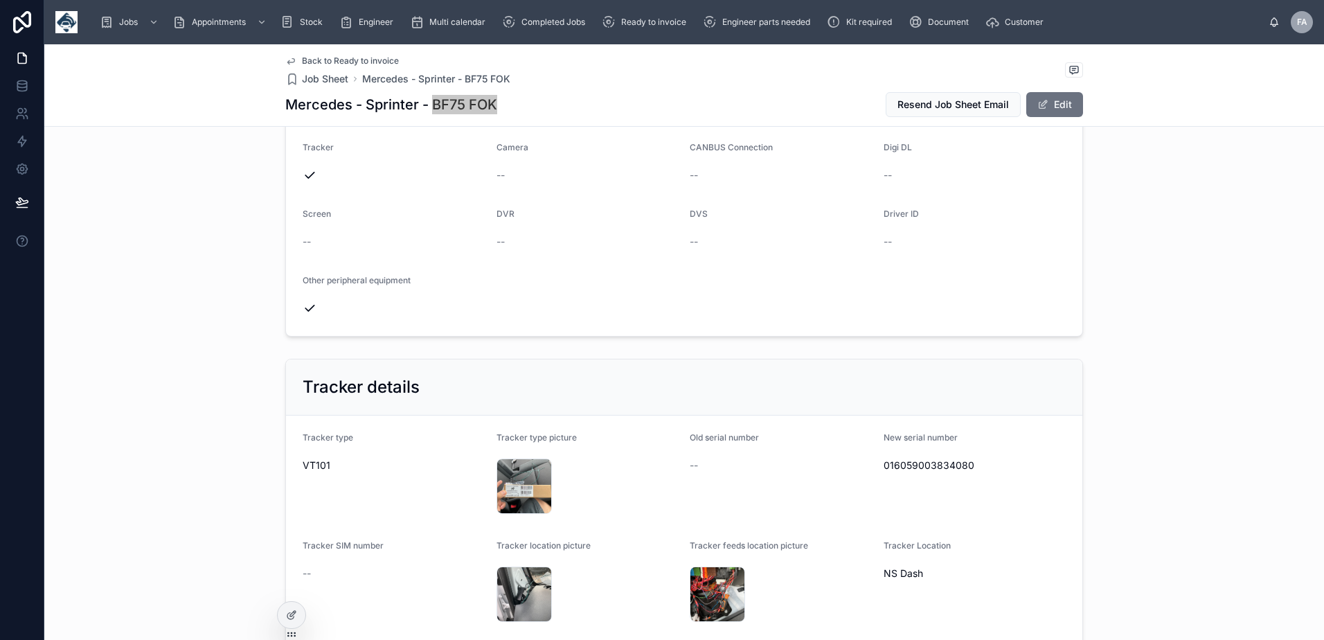
scroll to position [692, 0]
click at [915, 472] on span "016059003834080" at bounding box center [974, 467] width 183 height 14
copy span "016059003834080"
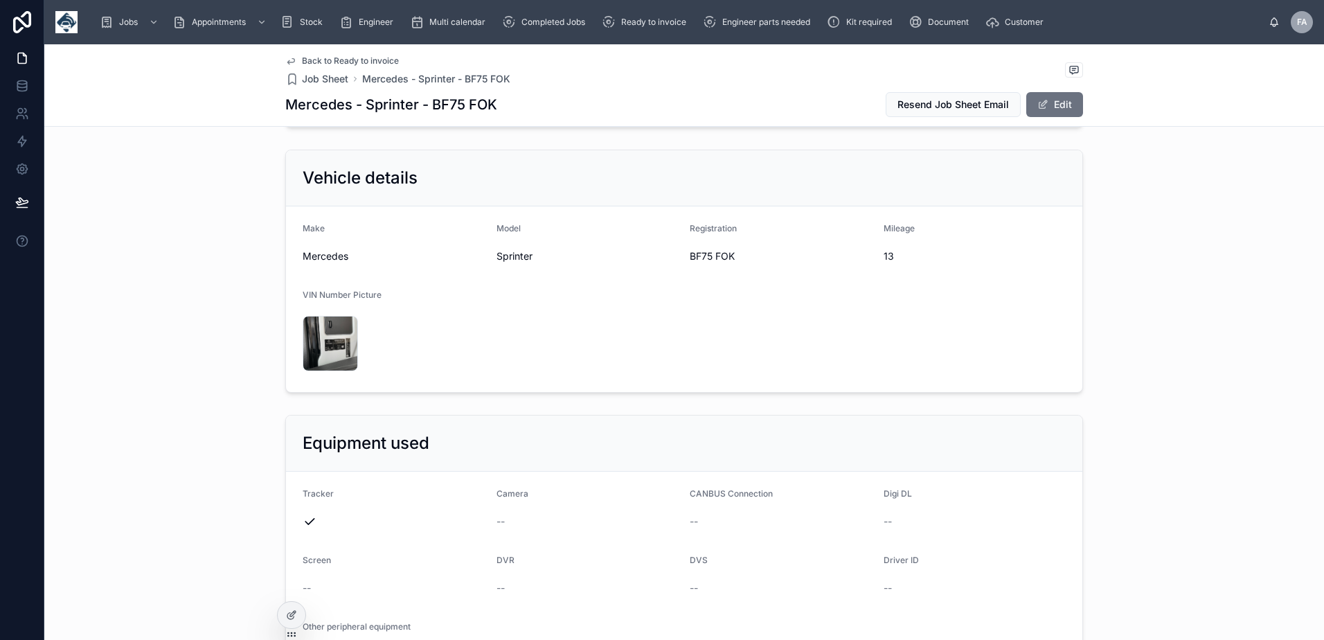
scroll to position [346, 0]
drag, startPoint x: 685, startPoint y: 258, endPoint x: 732, endPoint y: 258, distance: 47.8
click at [732, 258] on span "BF75 FOK" at bounding box center [780, 258] width 183 height 14
copy span "BF75 FOK"
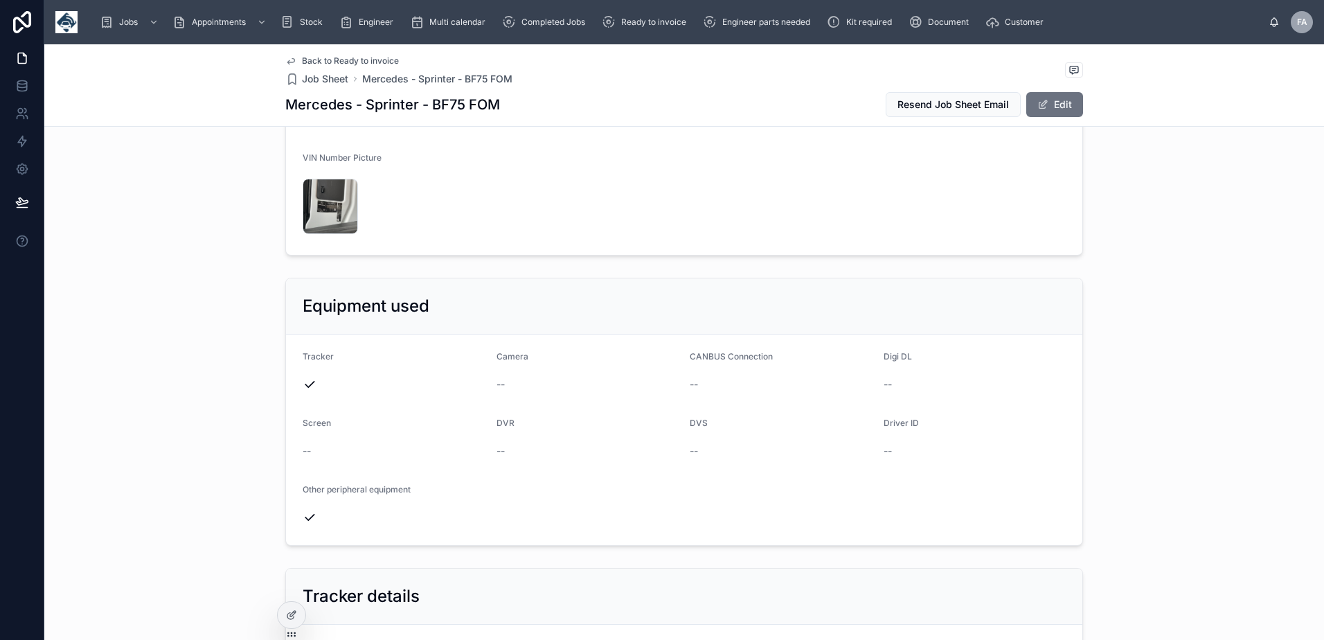
scroll to position [277, 0]
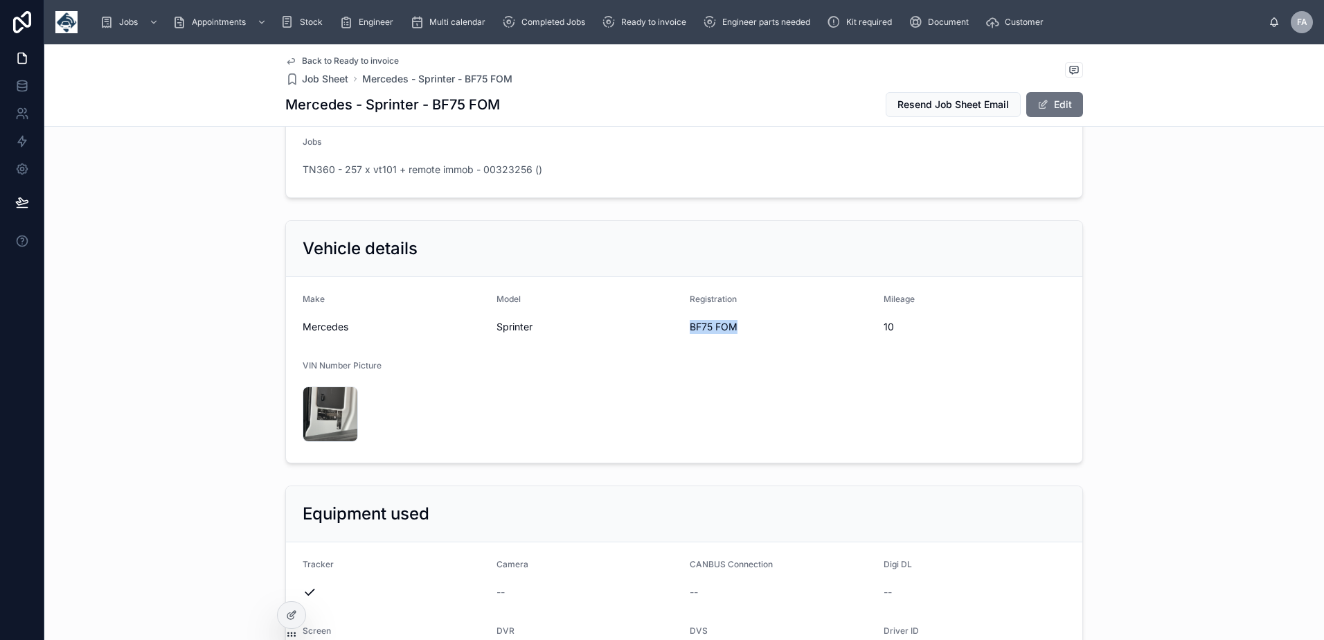
drag, startPoint x: 685, startPoint y: 324, endPoint x: 737, endPoint y: 326, distance: 52.7
click at [737, 326] on span "BF75 FOM" at bounding box center [780, 327] width 183 height 14
copy span "BF75 FOM"
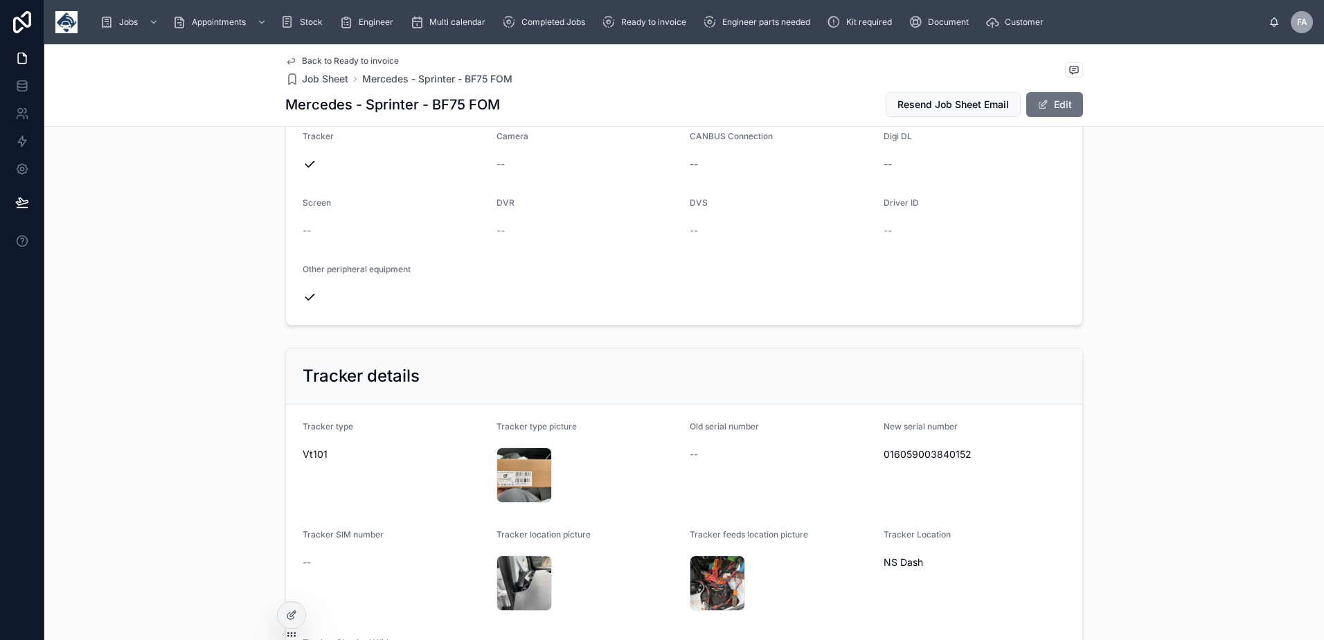
scroll to position [831, 0]
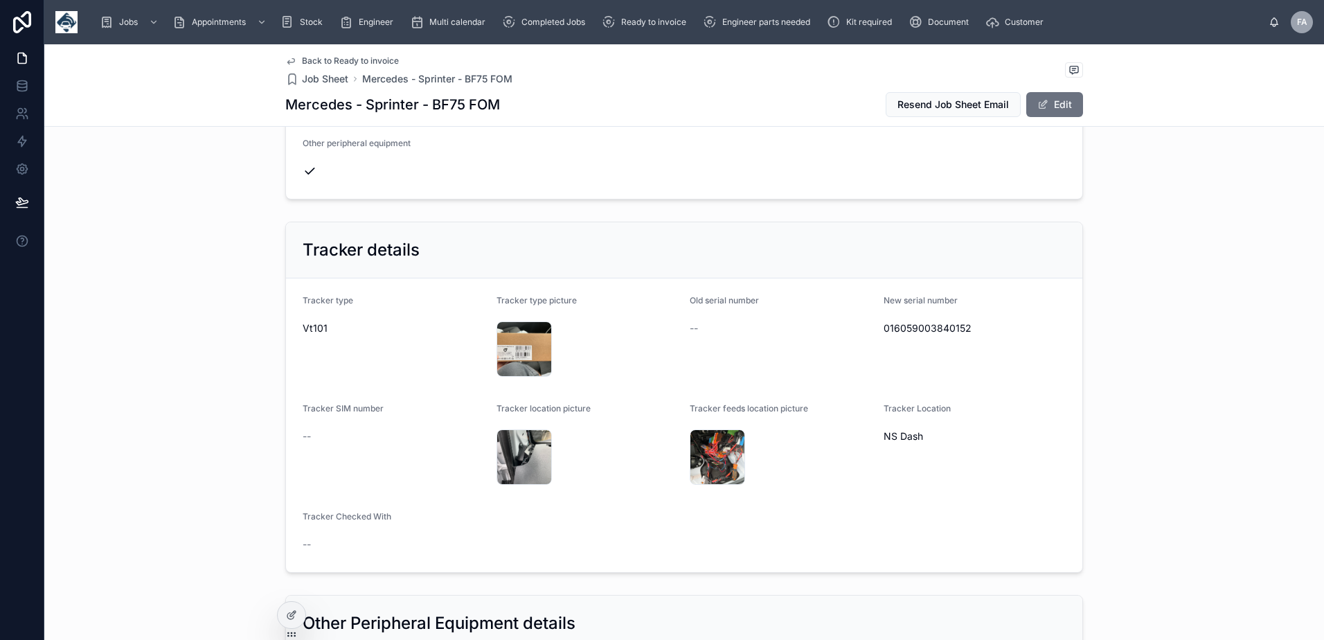
click at [892, 329] on span "016059003840152" at bounding box center [974, 328] width 183 height 14
copy span "016059003840152"
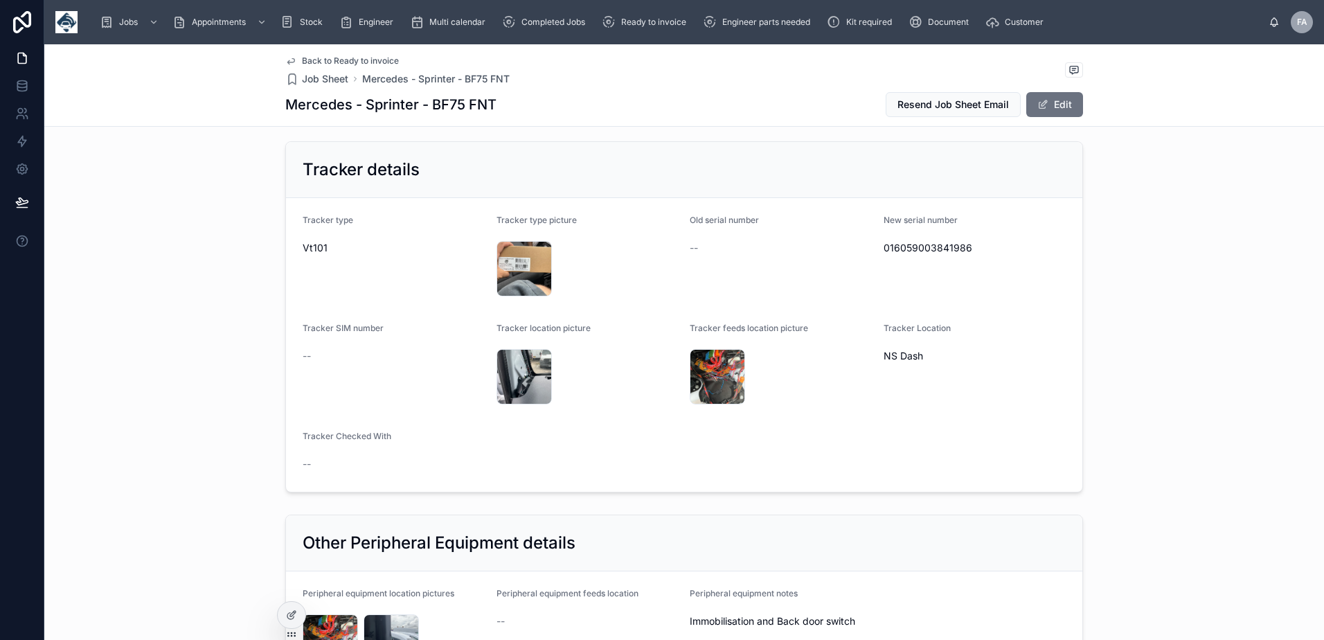
scroll to position [900, 0]
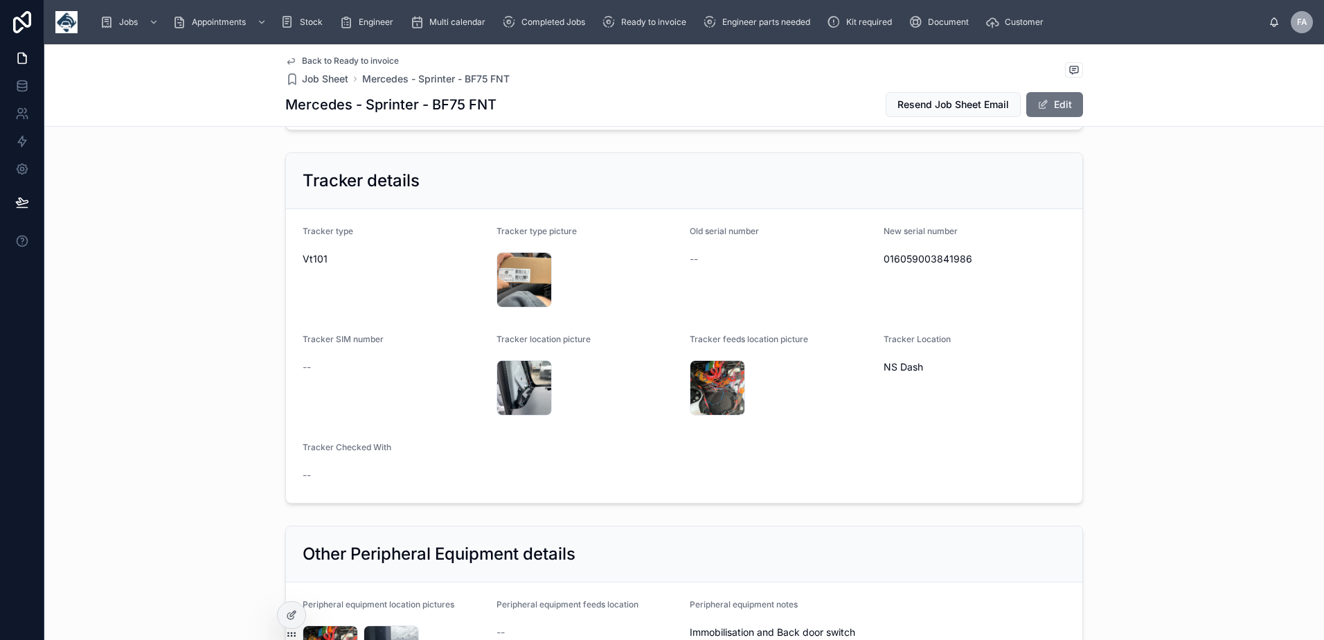
click at [923, 261] on span "016059003841986" at bounding box center [974, 259] width 183 height 14
copy span "016059003841986"
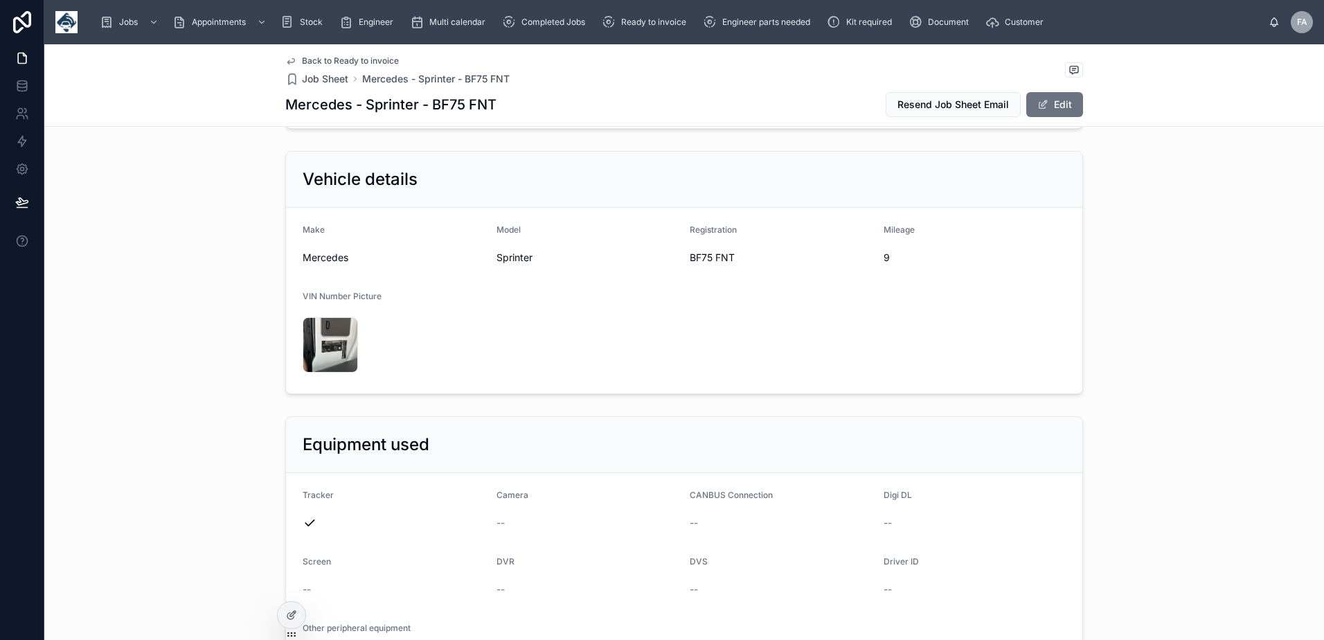
scroll to position [277, 0]
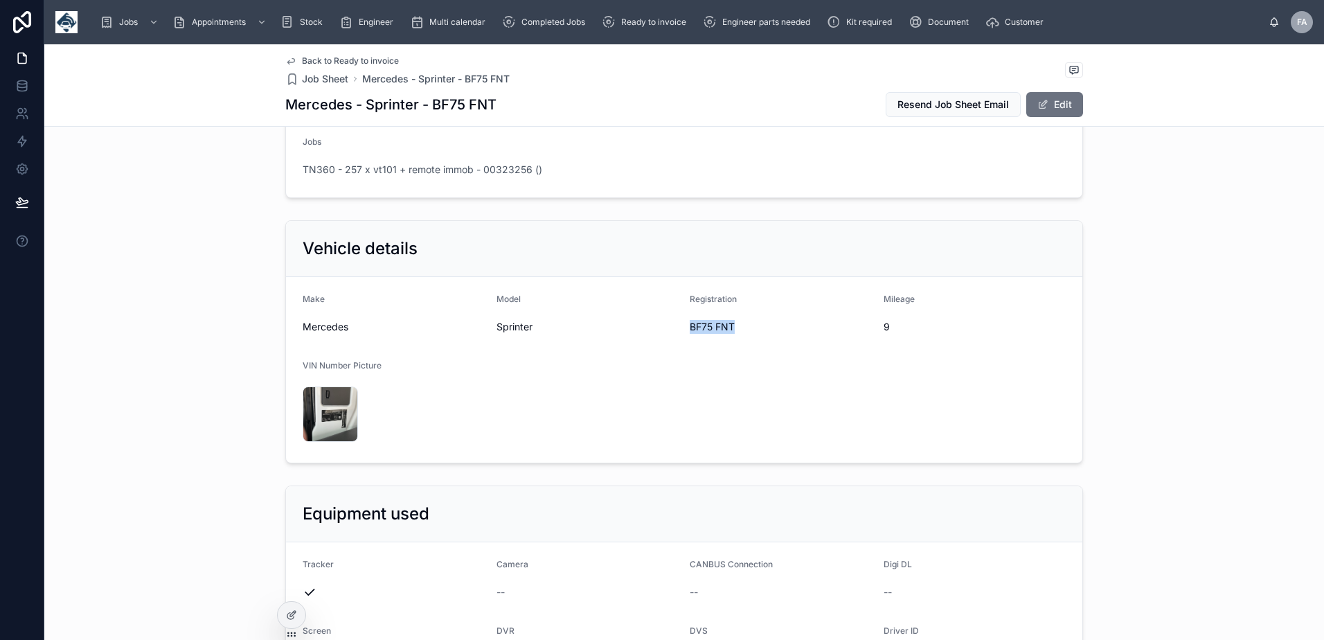
drag, startPoint x: 684, startPoint y: 328, endPoint x: 732, endPoint y: 327, distance: 48.5
click at [732, 327] on span "BF75 FNT" at bounding box center [780, 327] width 183 height 14
copy span "BF75 FNT"
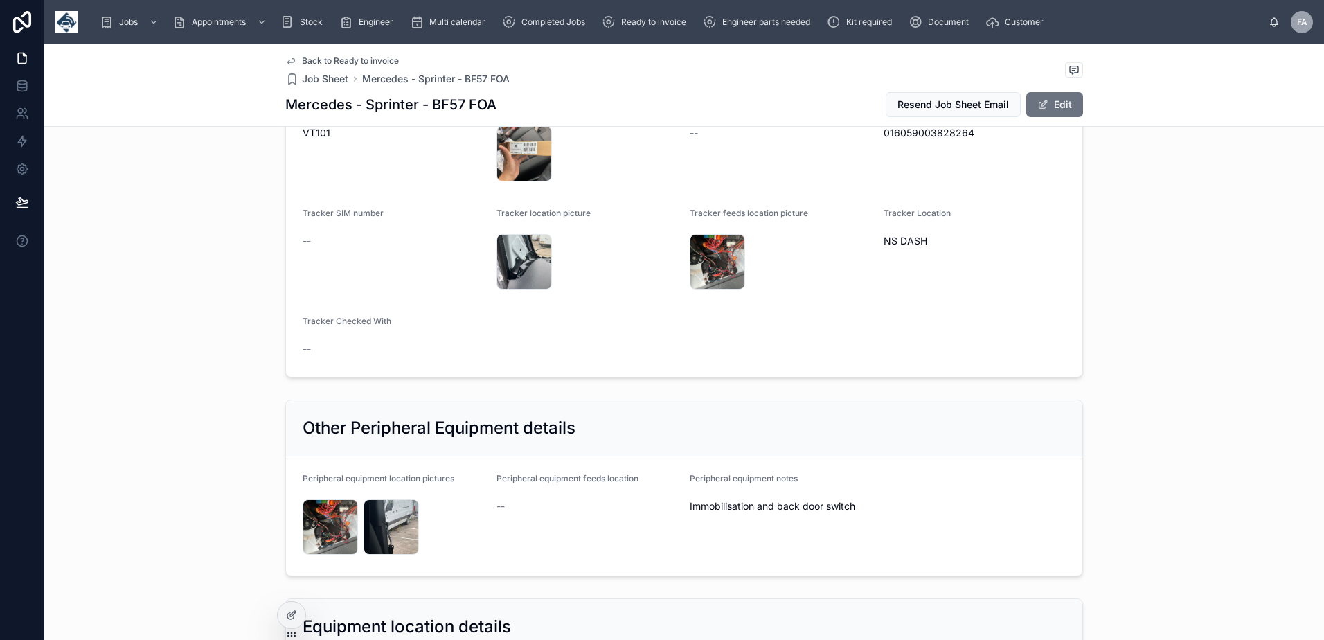
scroll to position [831, 0]
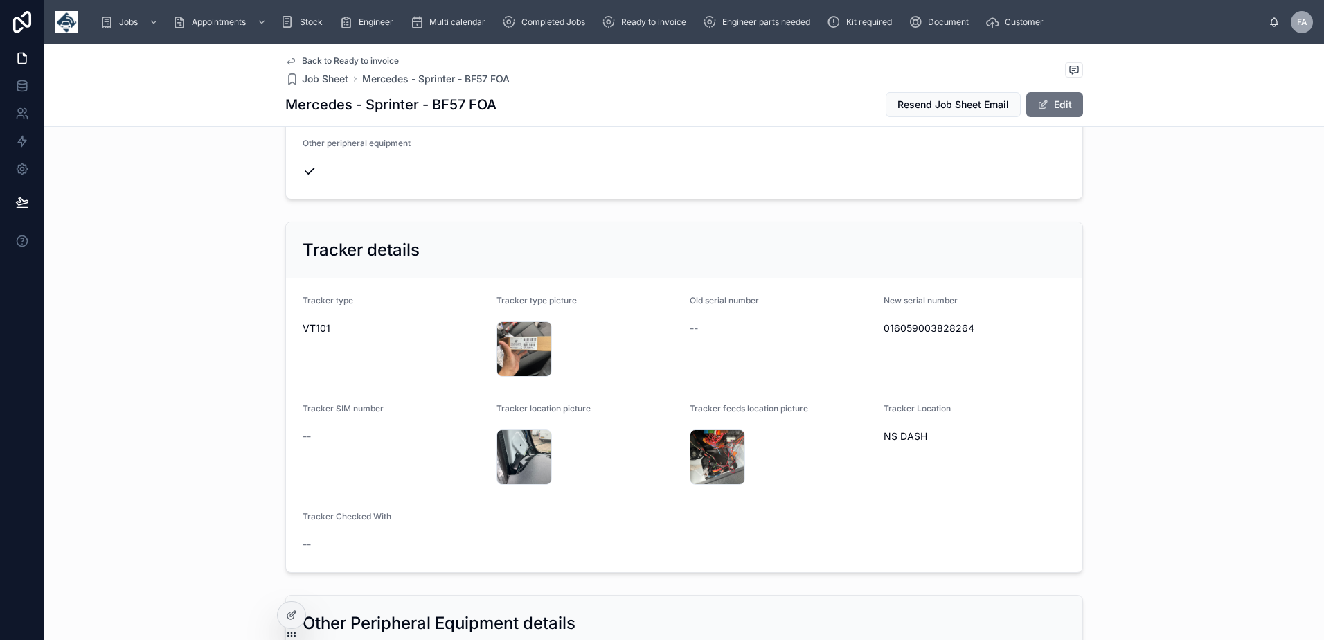
click at [903, 325] on span "016059003828264" at bounding box center [974, 328] width 183 height 14
copy span "016059003828264"
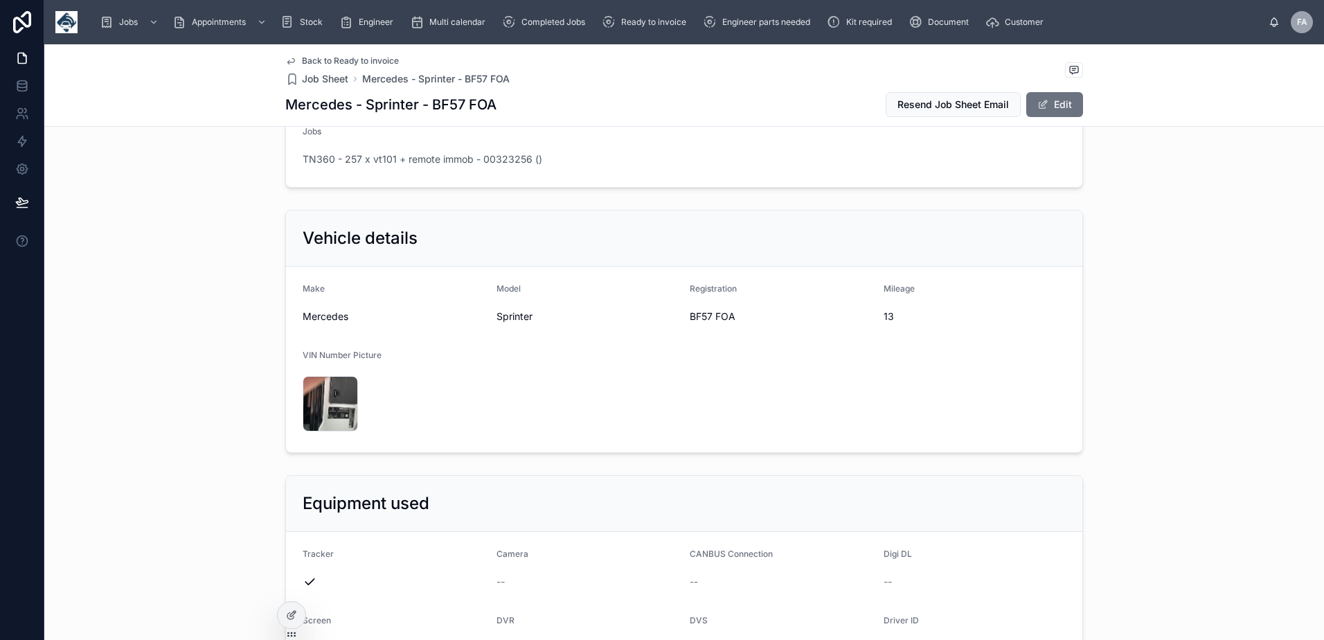
scroll to position [277, 0]
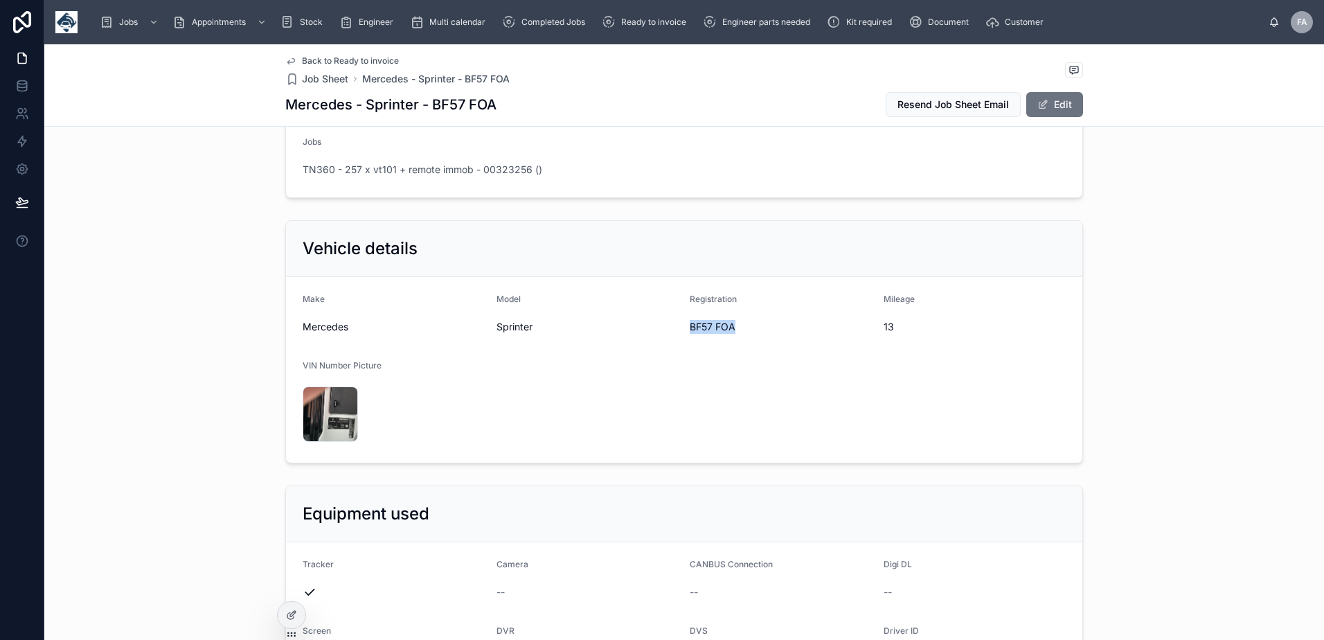
drag, startPoint x: 682, startPoint y: 327, endPoint x: 751, endPoint y: 330, distance: 69.3
click at [751, 330] on form "Make Mercedes Model Sprinter Registration BF57 FOA Mileage 13 VIN Number Pictur…" at bounding box center [684, 370] width 796 height 186
copy span "BF57 FOA"
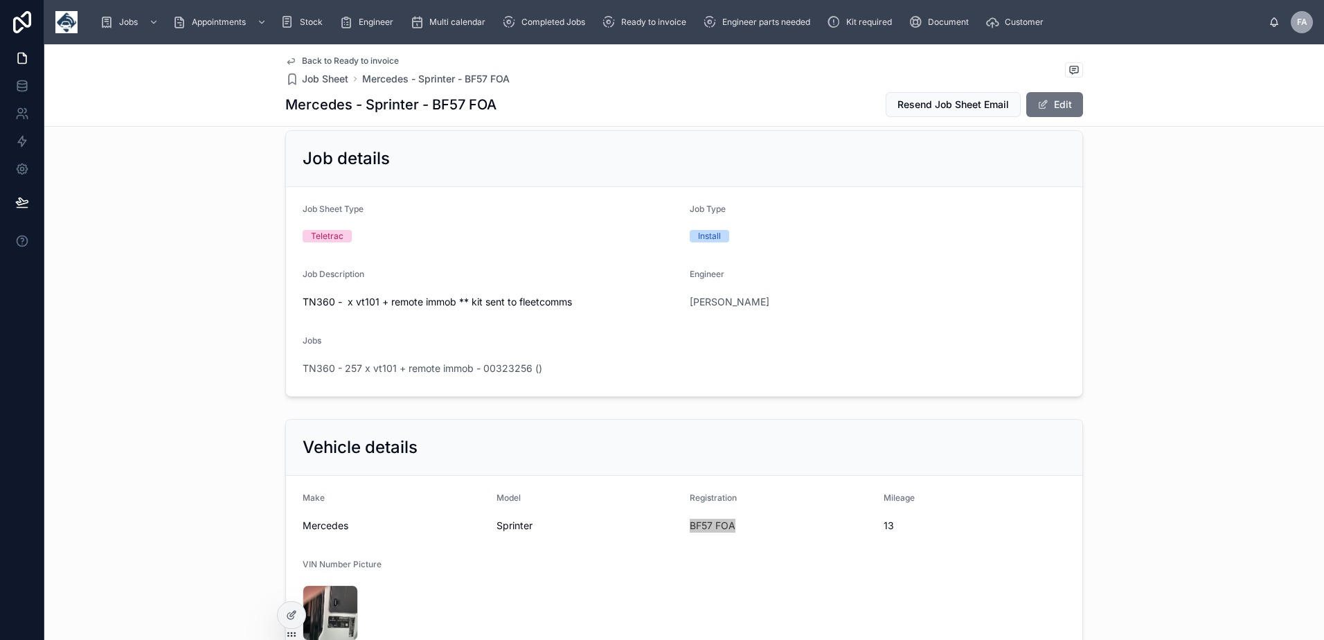
scroll to position [69, 0]
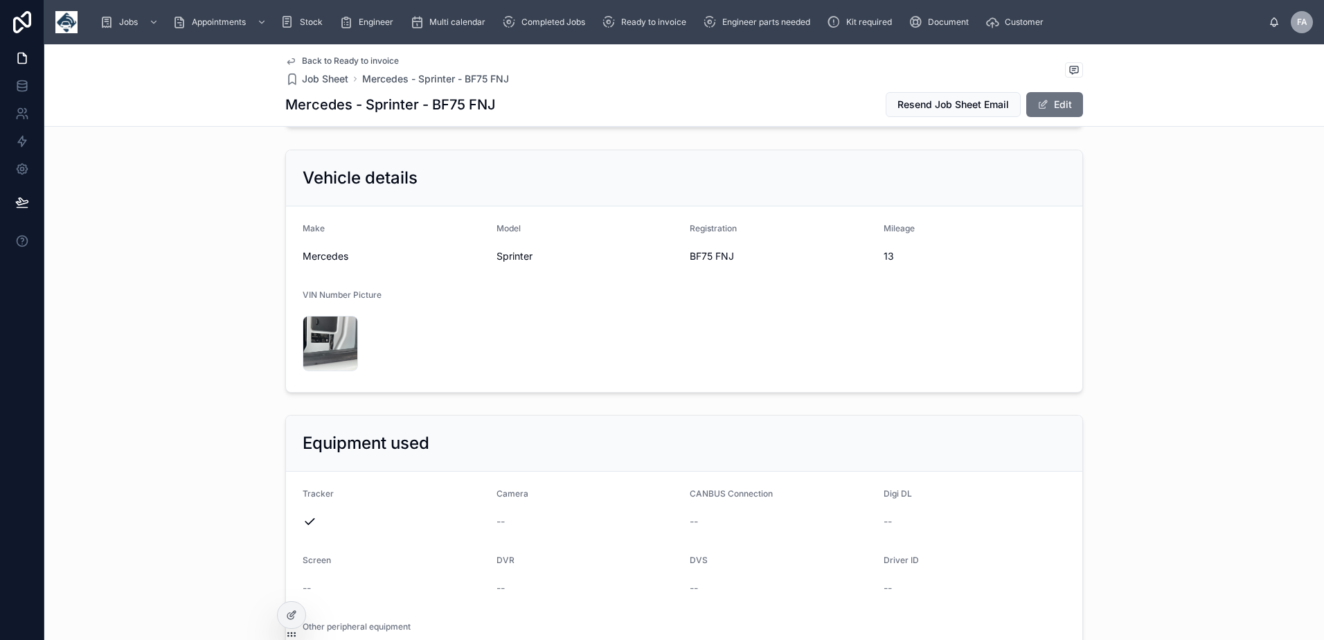
scroll to position [346, 0]
drag, startPoint x: 685, startPoint y: 256, endPoint x: 756, endPoint y: 262, distance: 71.6
click at [756, 262] on span "BF75 FNJ" at bounding box center [780, 258] width 183 height 14
copy span "BF75 FNJ"
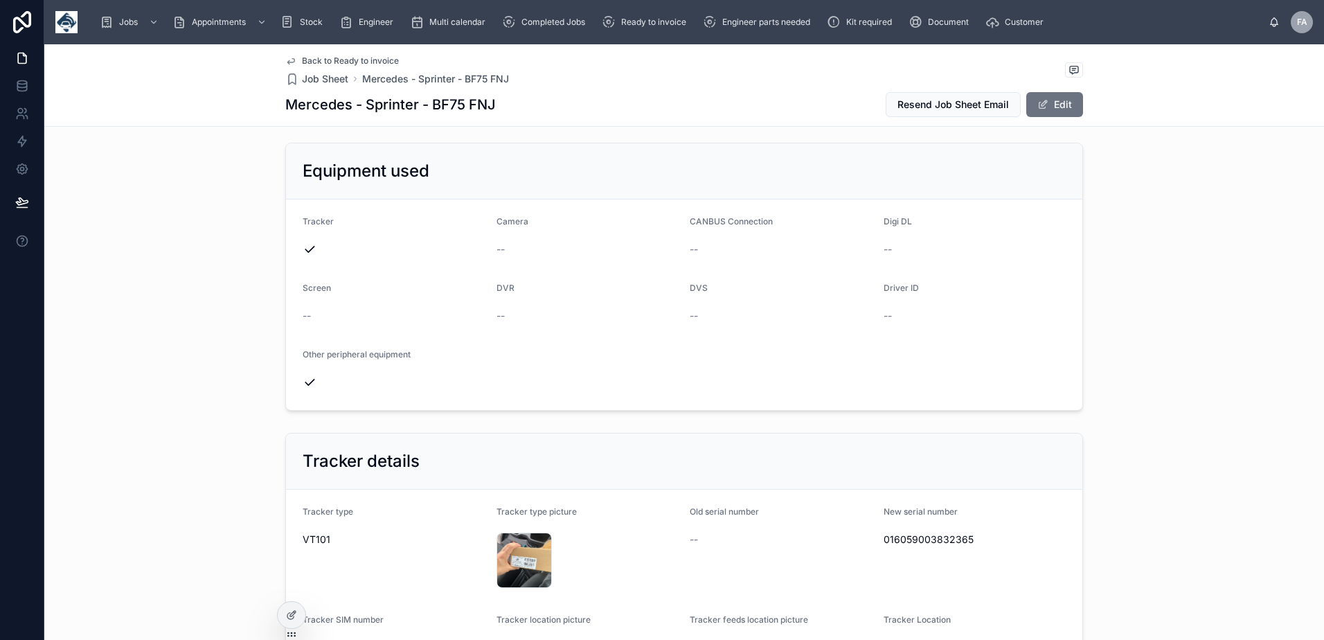
scroll to position [692, 0]
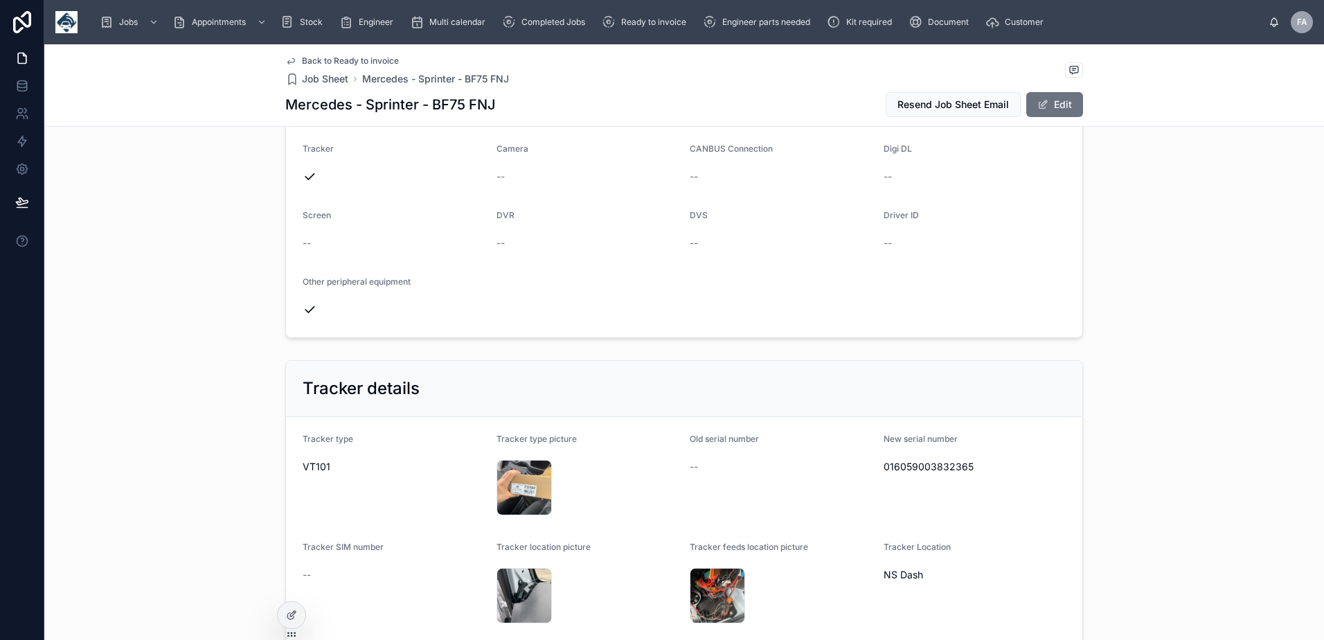
click at [916, 469] on span "016059003832365" at bounding box center [974, 467] width 183 height 14
copy span "016059003832365"
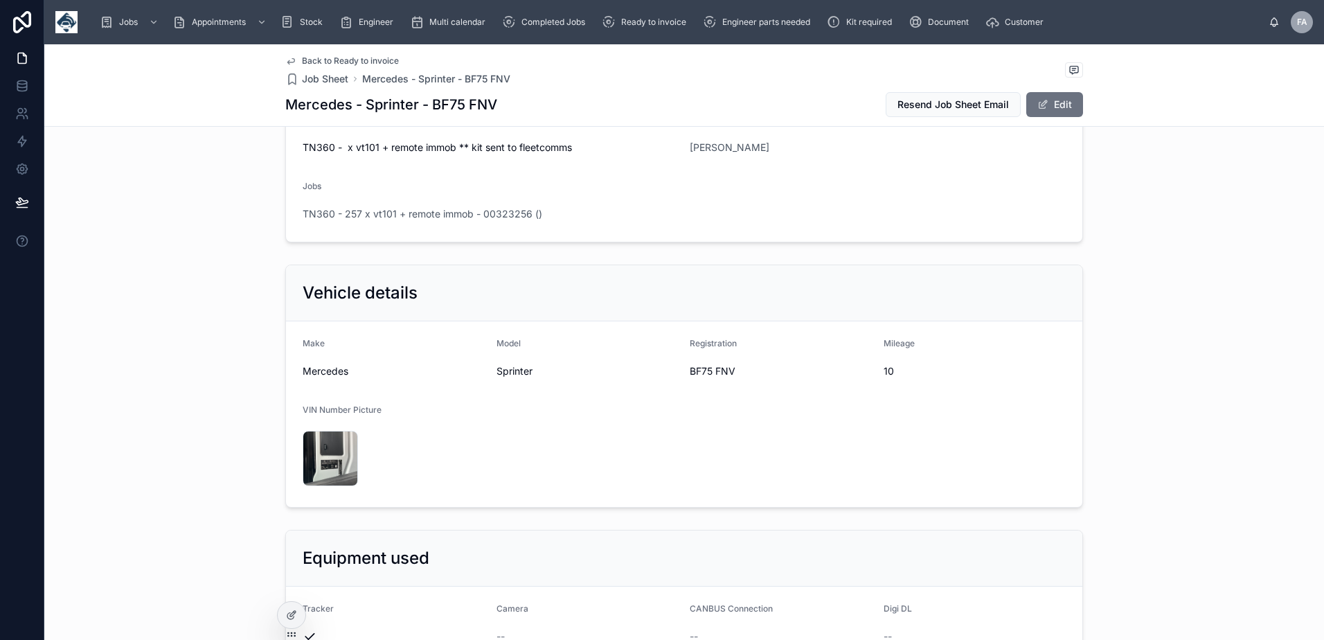
scroll to position [208, 0]
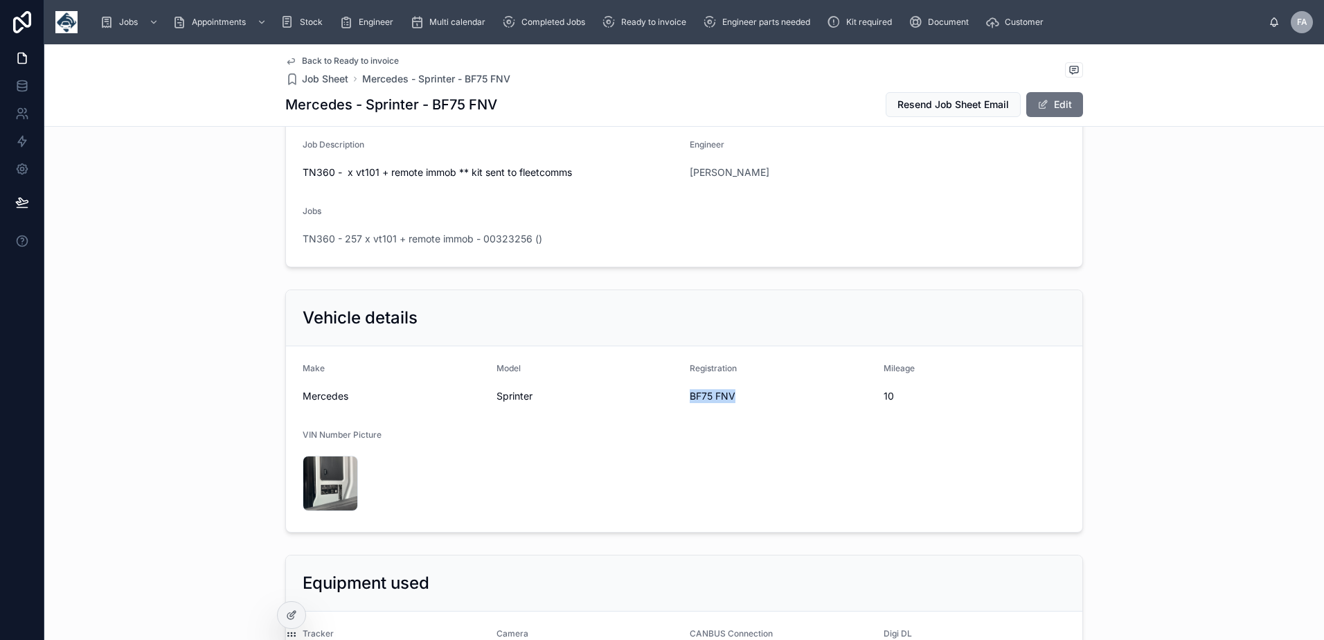
drag, startPoint x: 685, startPoint y: 397, endPoint x: 734, endPoint y: 401, distance: 49.3
click at [734, 401] on span "BF75 FNV" at bounding box center [780, 396] width 183 height 14
copy span "BF75 FNV"
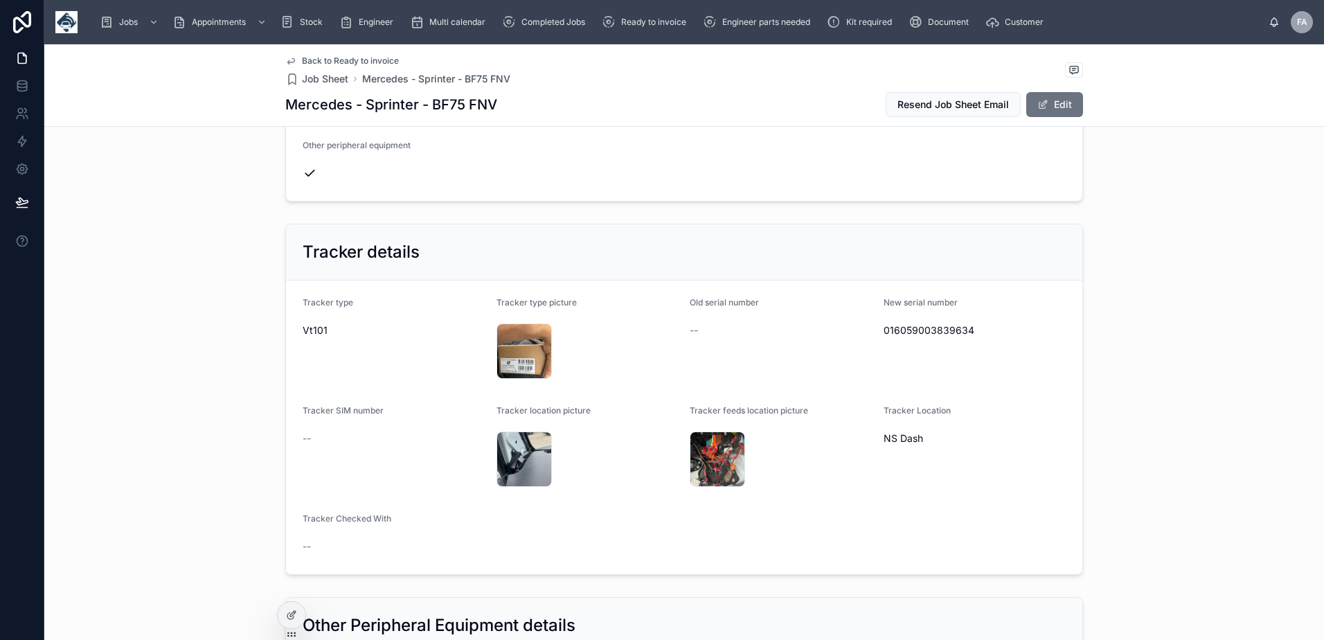
scroll to position [831, 0]
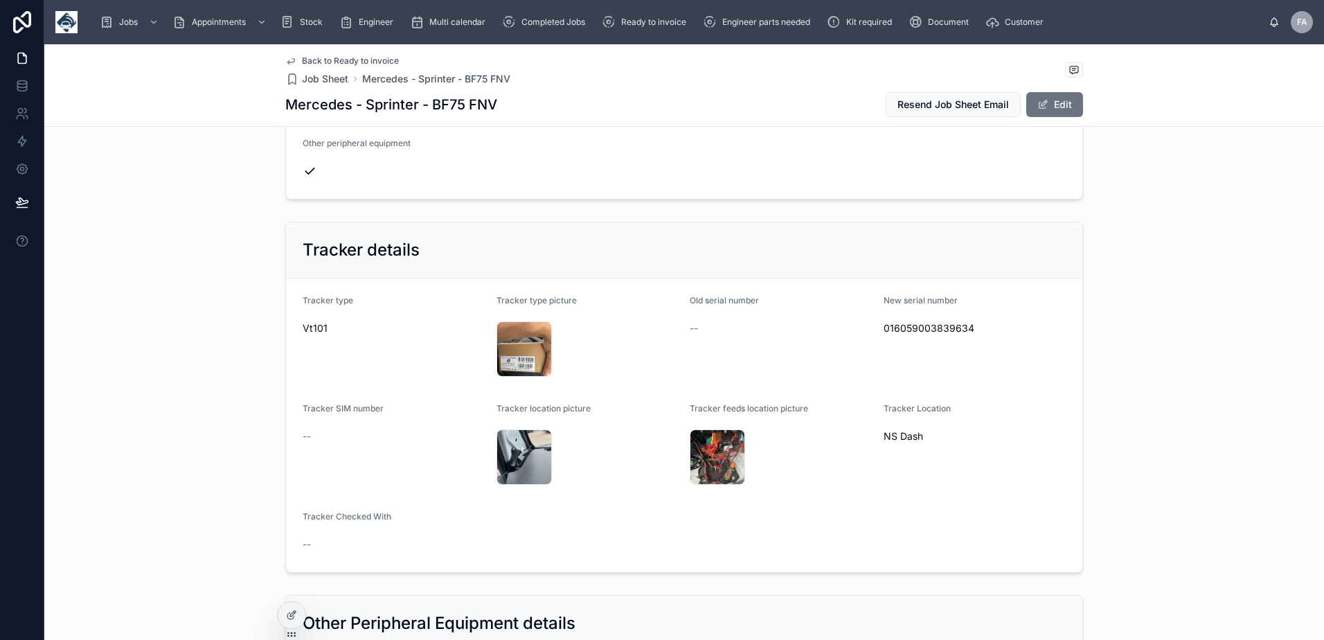
click at [962, 324] on span "016059003839634" at bounding box center [974, 328] width 183 height 14
copy span "016059003839634"
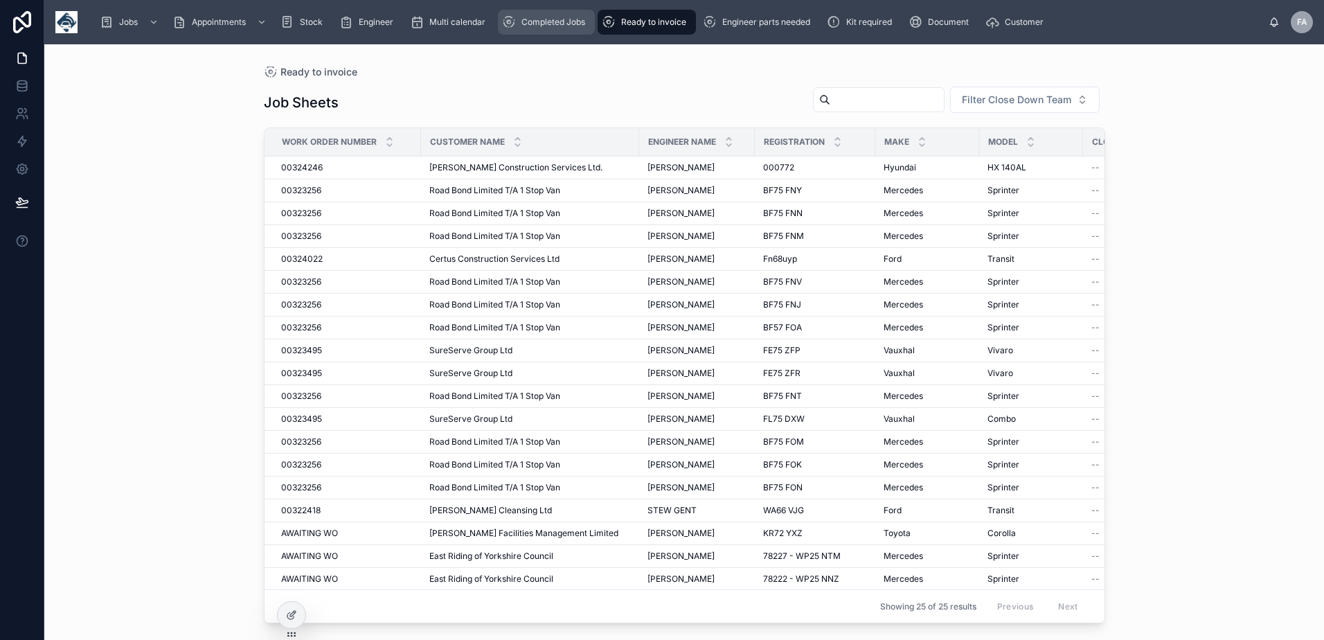
click at [585, 31] on div "Completed Jobs" at bounding box center [546, 22] width 89 height 22
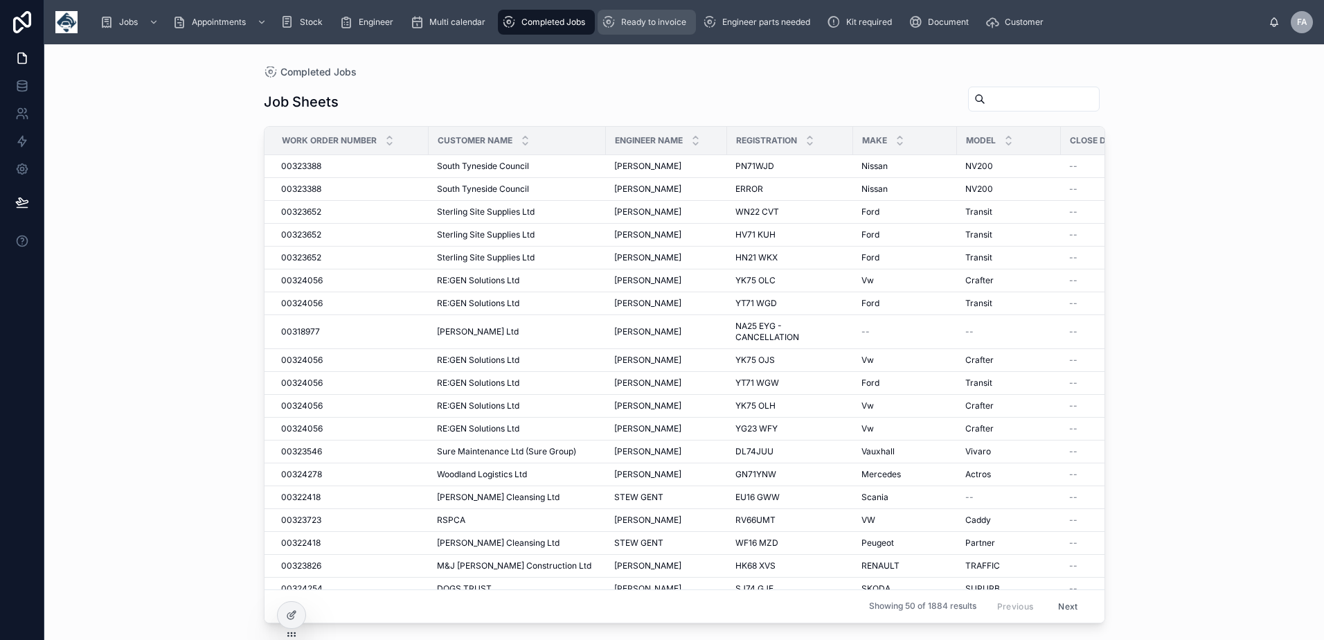
click at [631, 18] on span "Ready to invoice" at bounding box center [653, 22] width 65 height 11
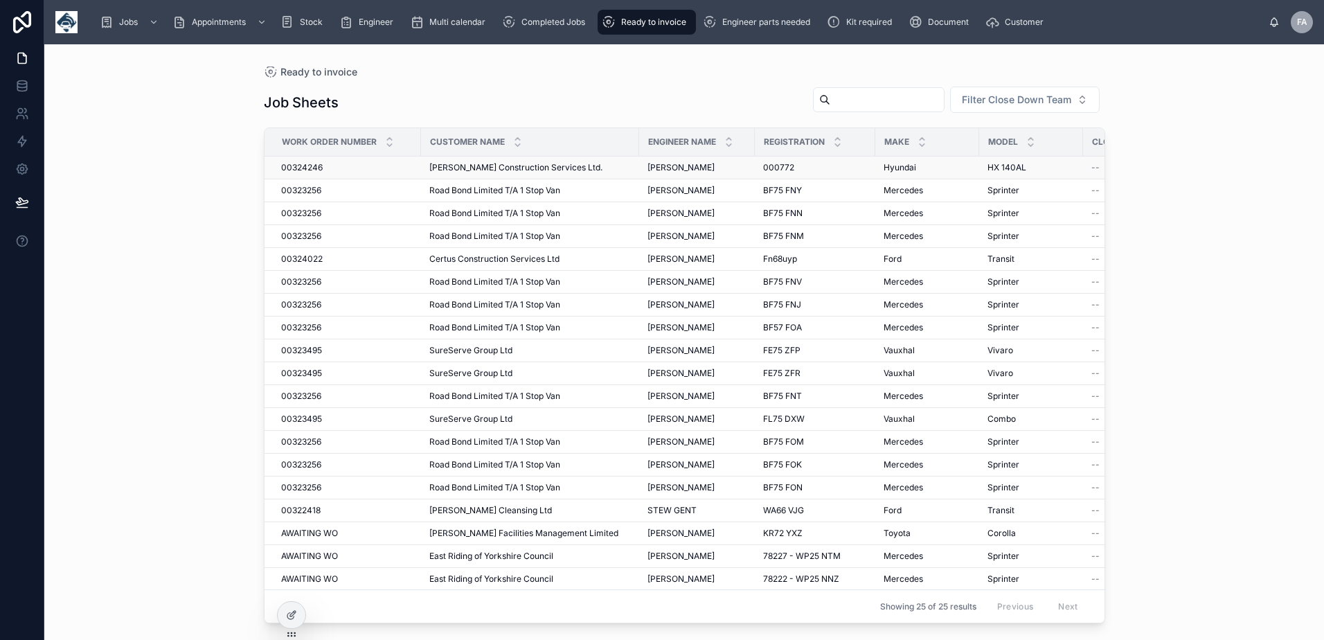
click at [305, 171] on span "00324246" at bounding box center [302, 167] width 42 height 11
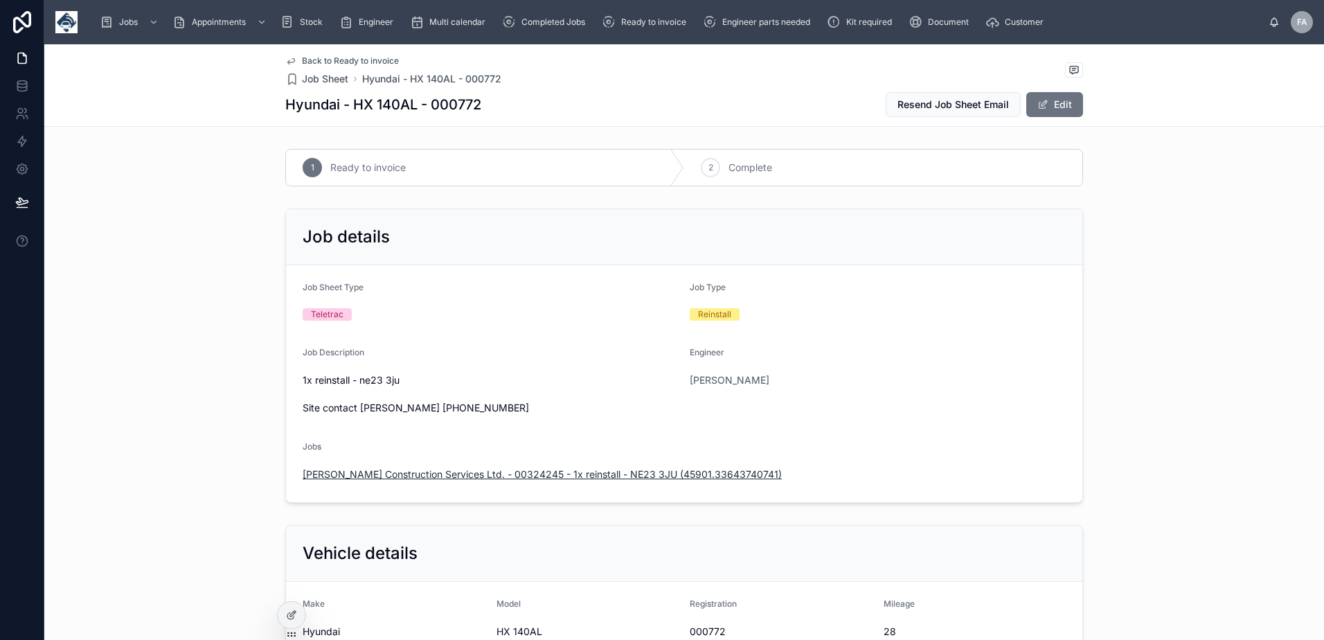
click at [649, 475] on span "[PERSON_NAME] Construction Services Ltd. - 00324245 - 1x reinstall - NE23 3JU (…" at bounding box center [542, 474] width 479 height 14
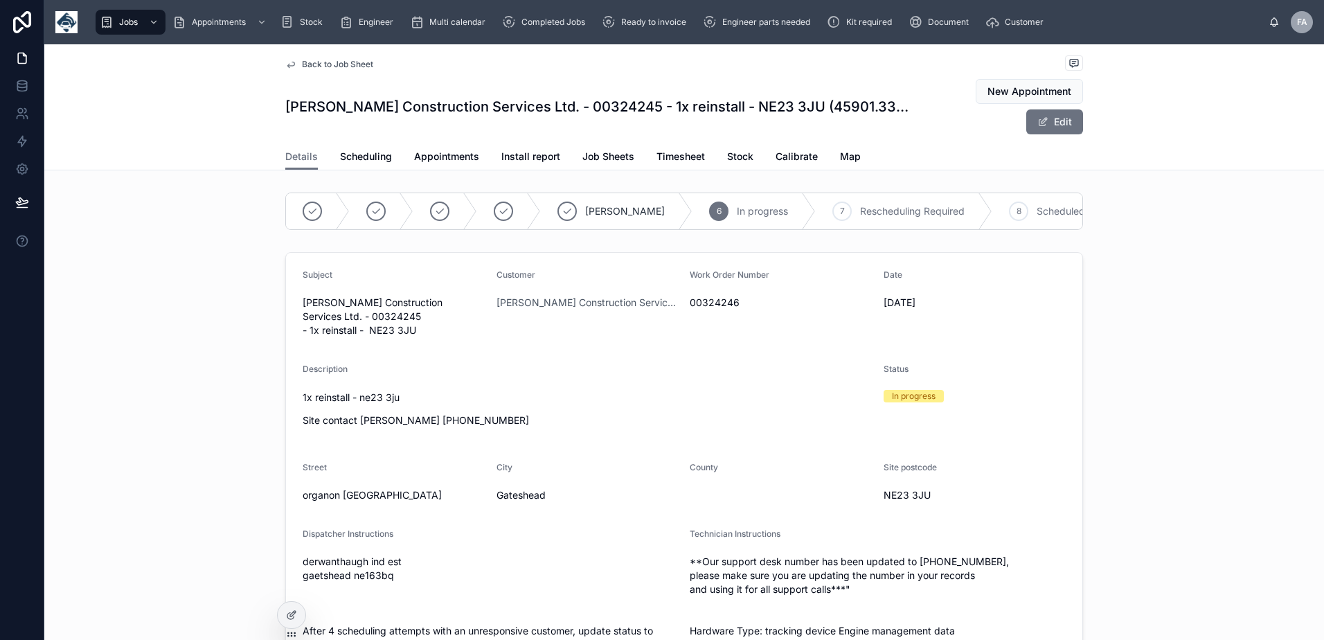
click at [699, 309] on span "00324246" at bounding box center [780, 303] width 183 height 14
copy span "00324246"
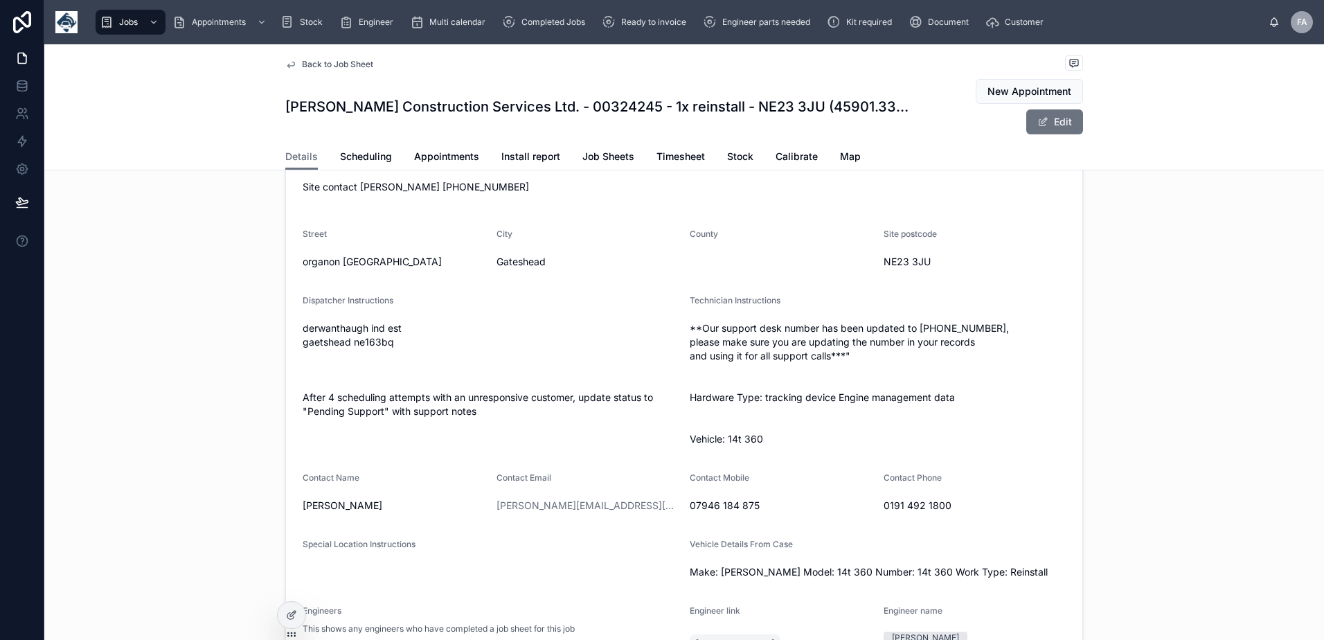
scroll to position [390, 0]
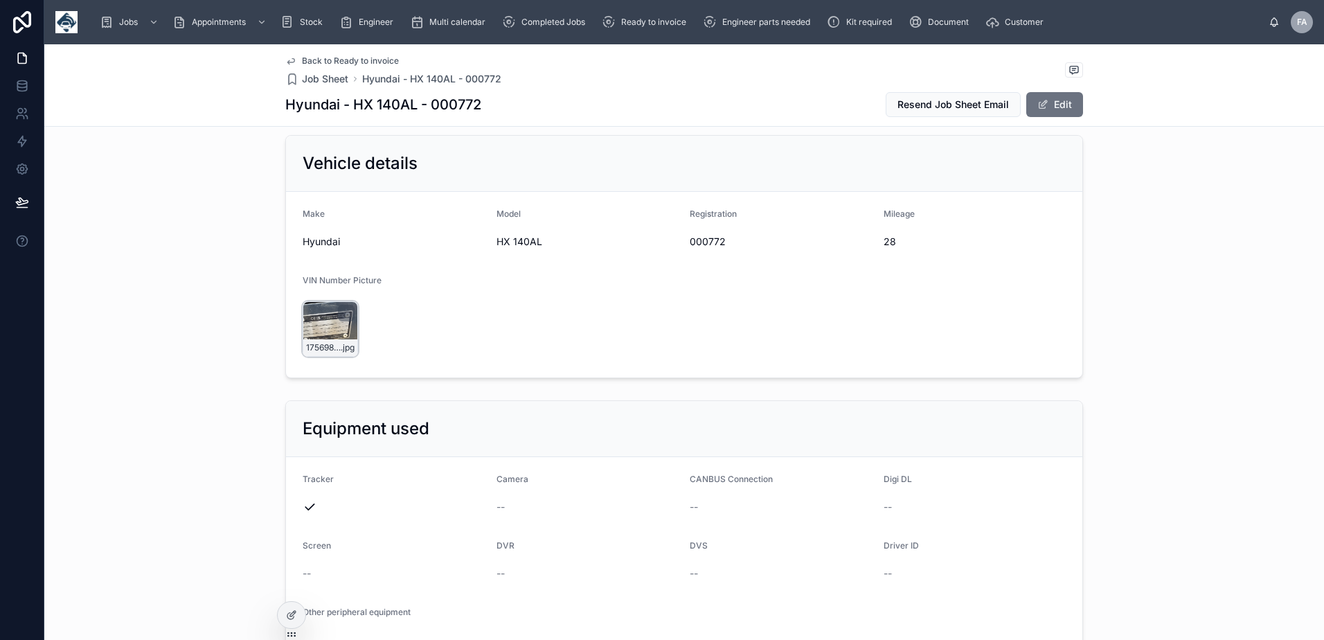
click at [338, 319] on div at bounding box center [346, 313] width 17 height 17
click at [327, 318] on div "17569858659312221653865424754677 .jpg" at bounding box center [330, 328] width 55 height 55
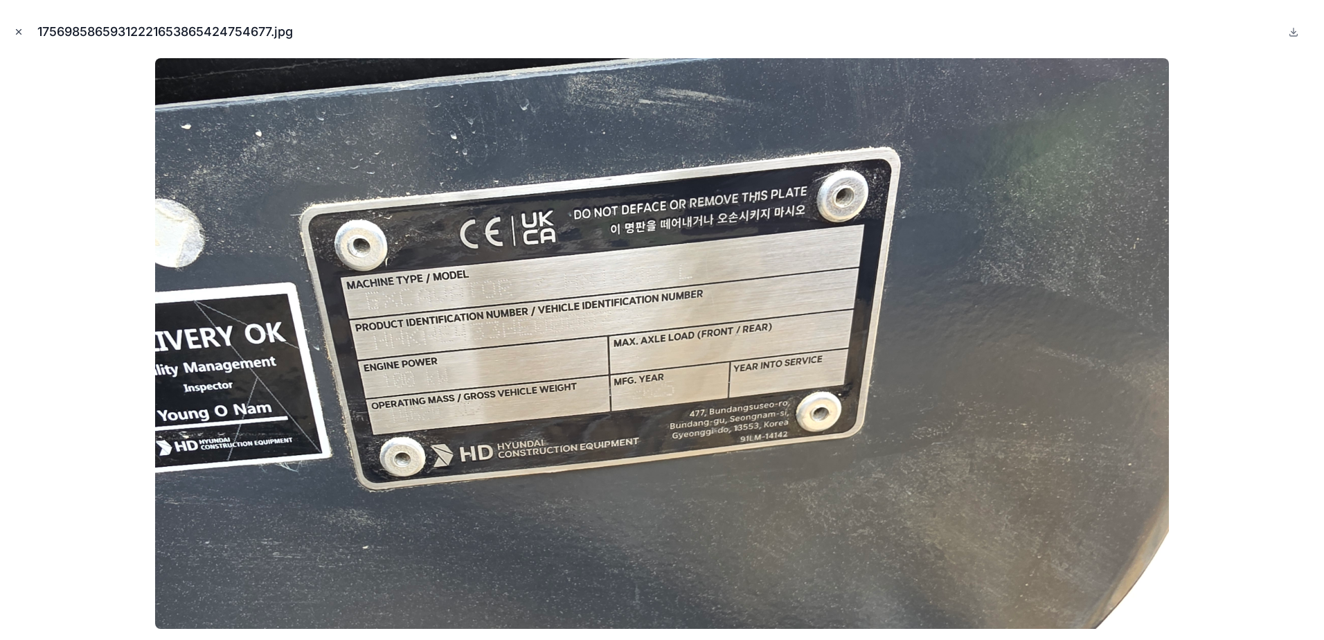
click at [17, 33] on icon "Close modal" at bounding box center [19, 32] width 10 height 10
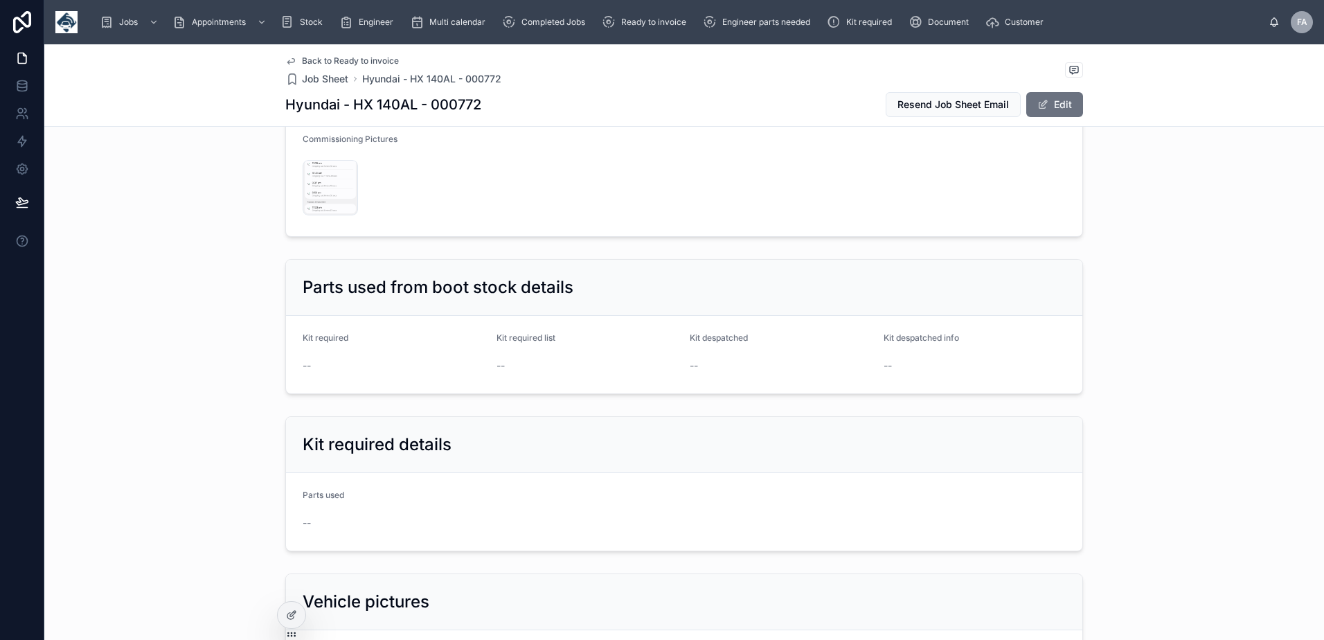
scroll to position [1913, 0]
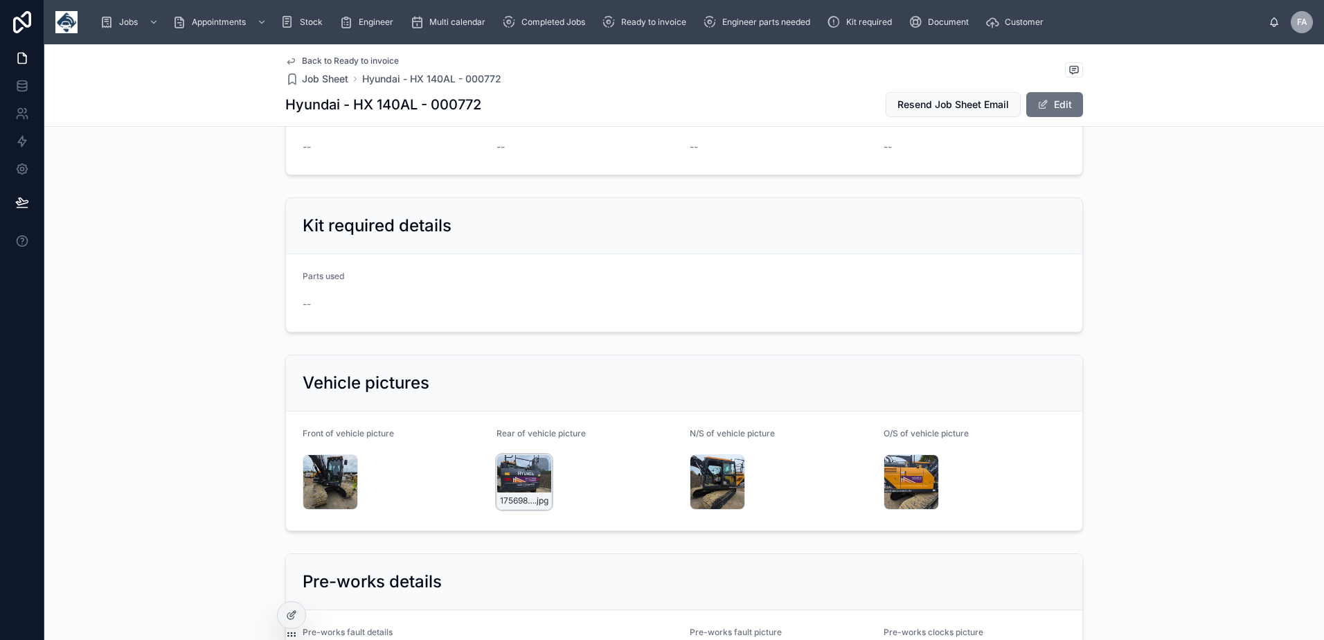
click at [514, 476] on div "17569859169072428051818907928923 .jpg" at bounding box center [523, 481] width 55 height 55
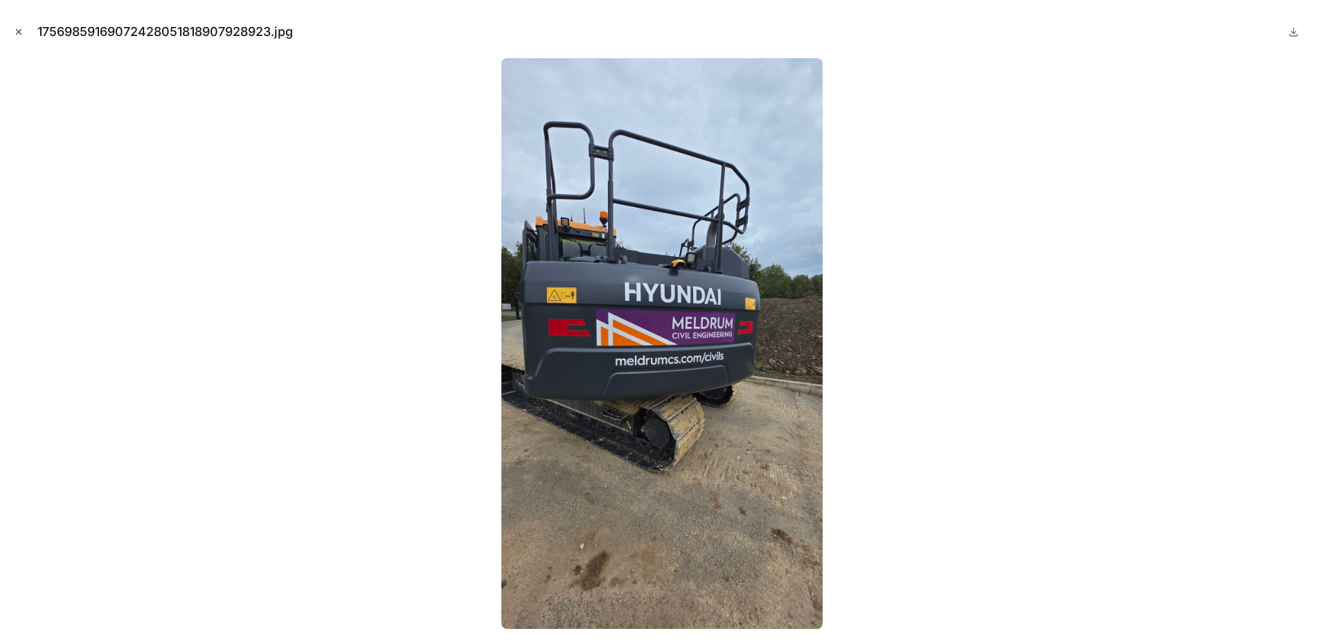
click at [17, 35] on icon "Close modal" at bounding box center [19, 32] width 10 height 10
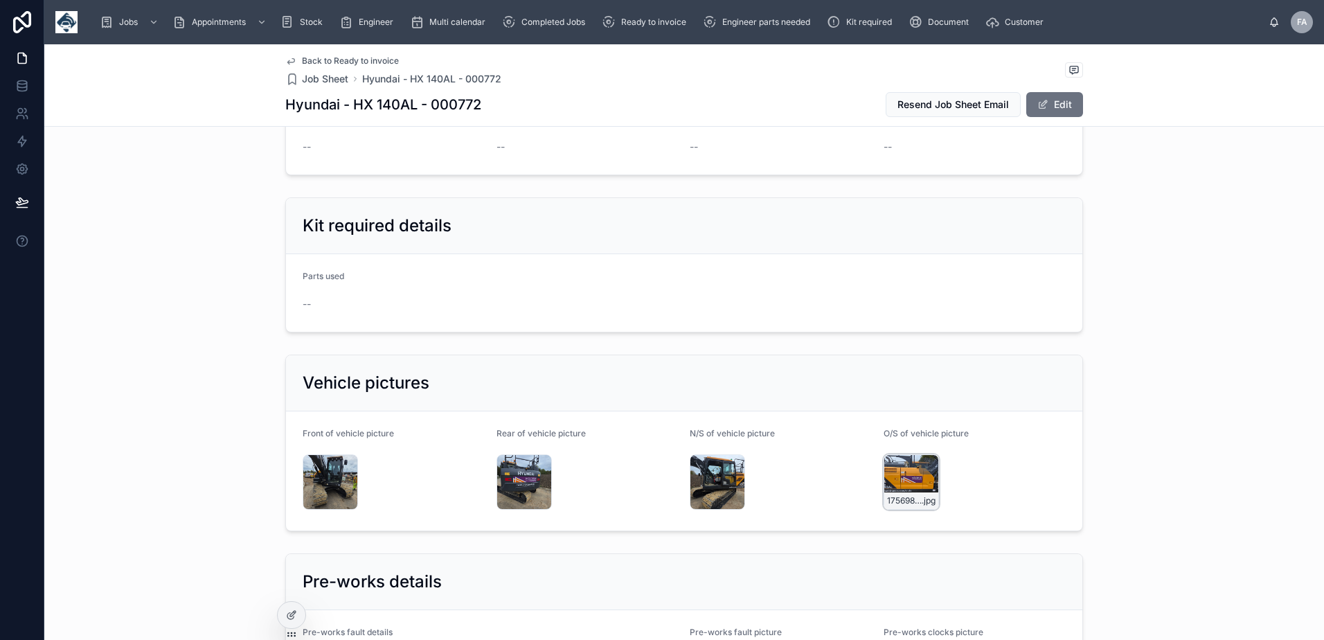
click at [897, 472] on div "17569859351885297174962415116375 .jpg" at bounding box center [910, 481] width 55 height 55
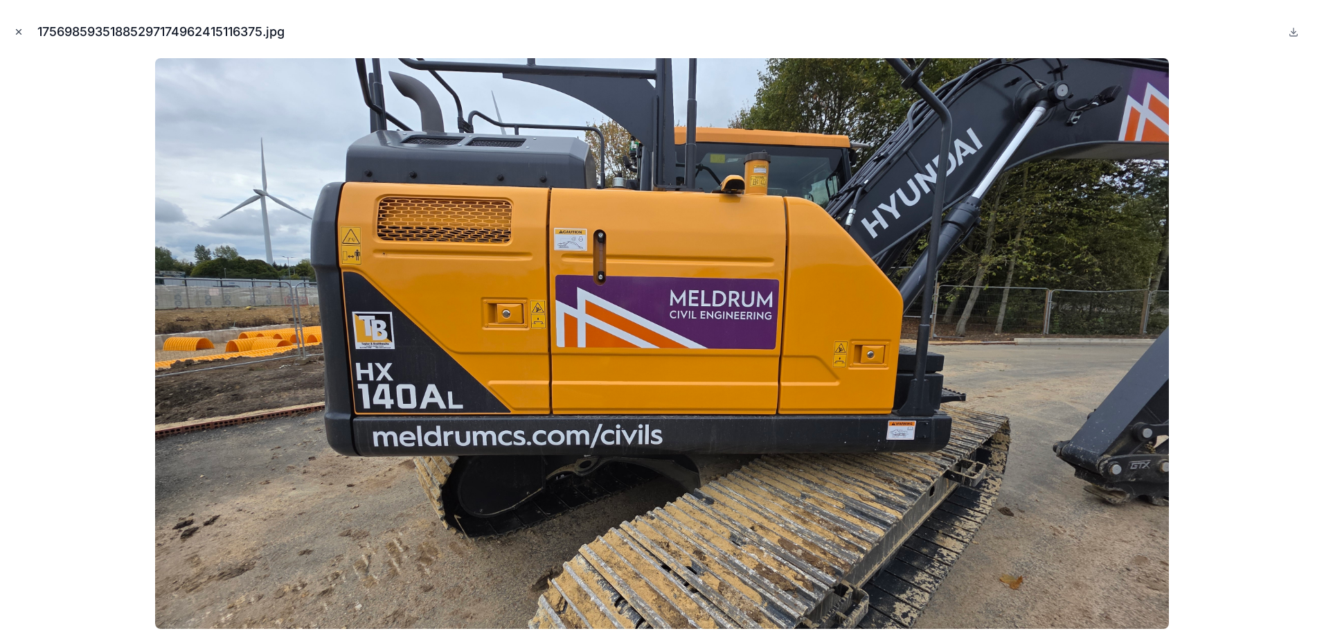
click at [20, 33] on icon "Close modal" at bounding box center [19, 32] width 10 height 10
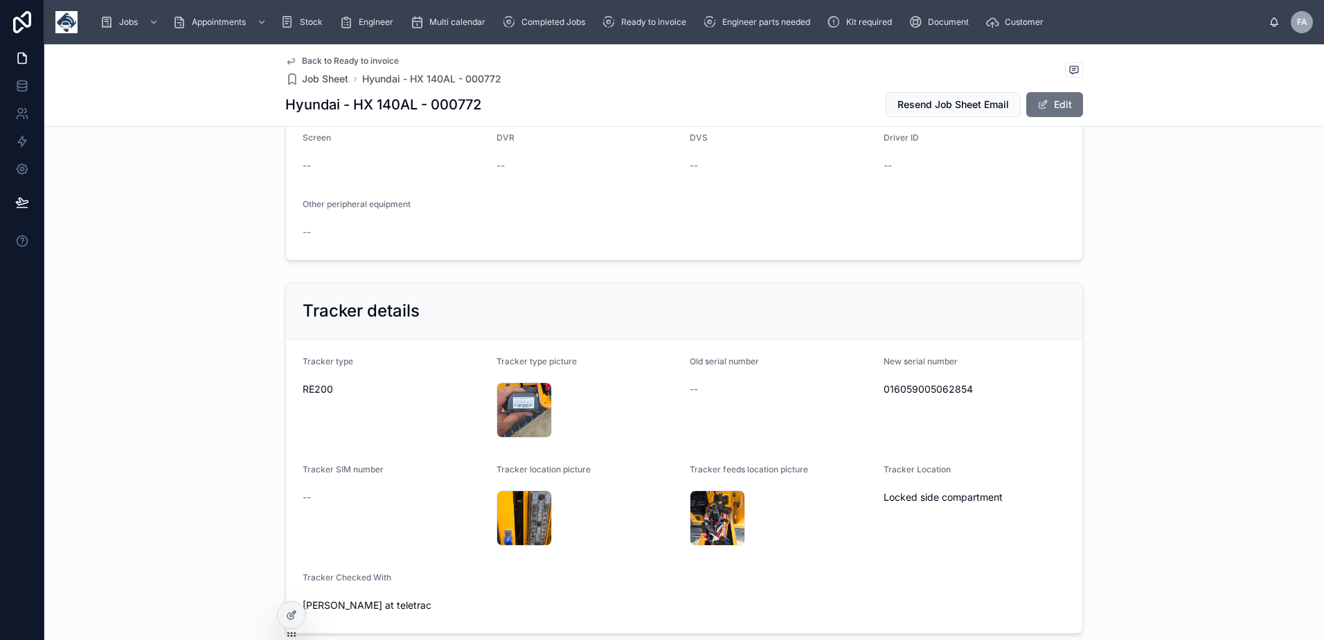
scroll to position [805, 0]
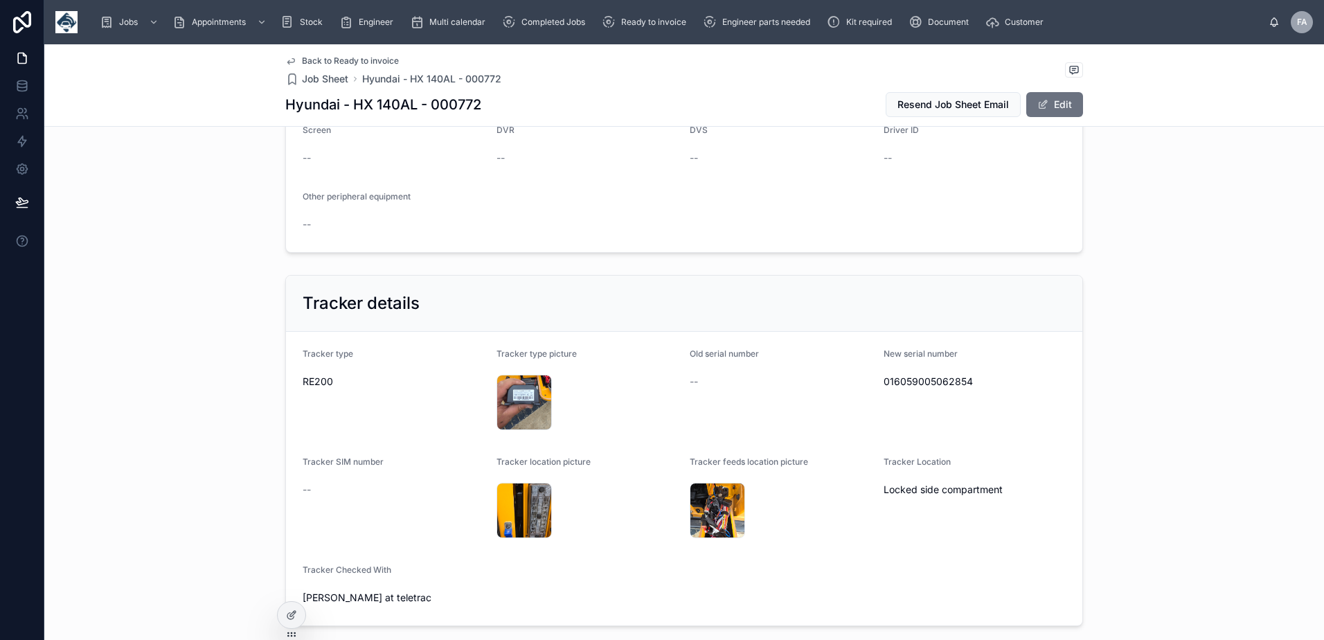
click at [892, 379] on span "016059005062854" at bounding box center [974, 382] width 183 height 14
copy span "016059005062854"
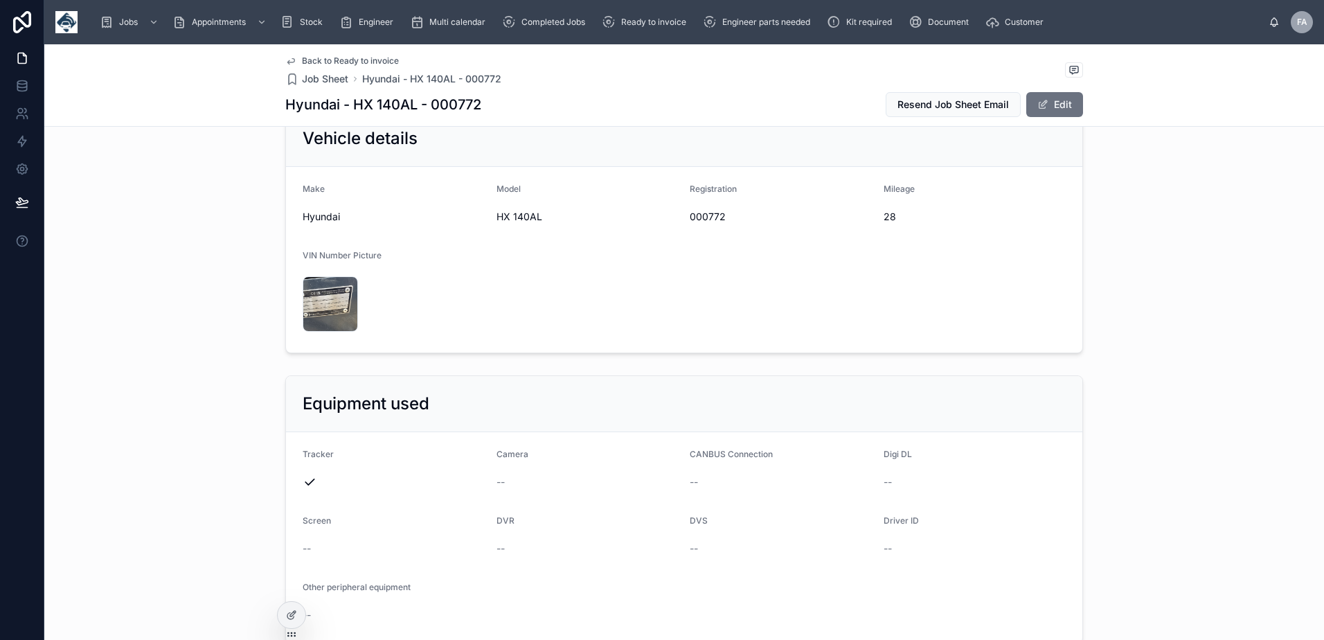
scroll to position [390, 0]
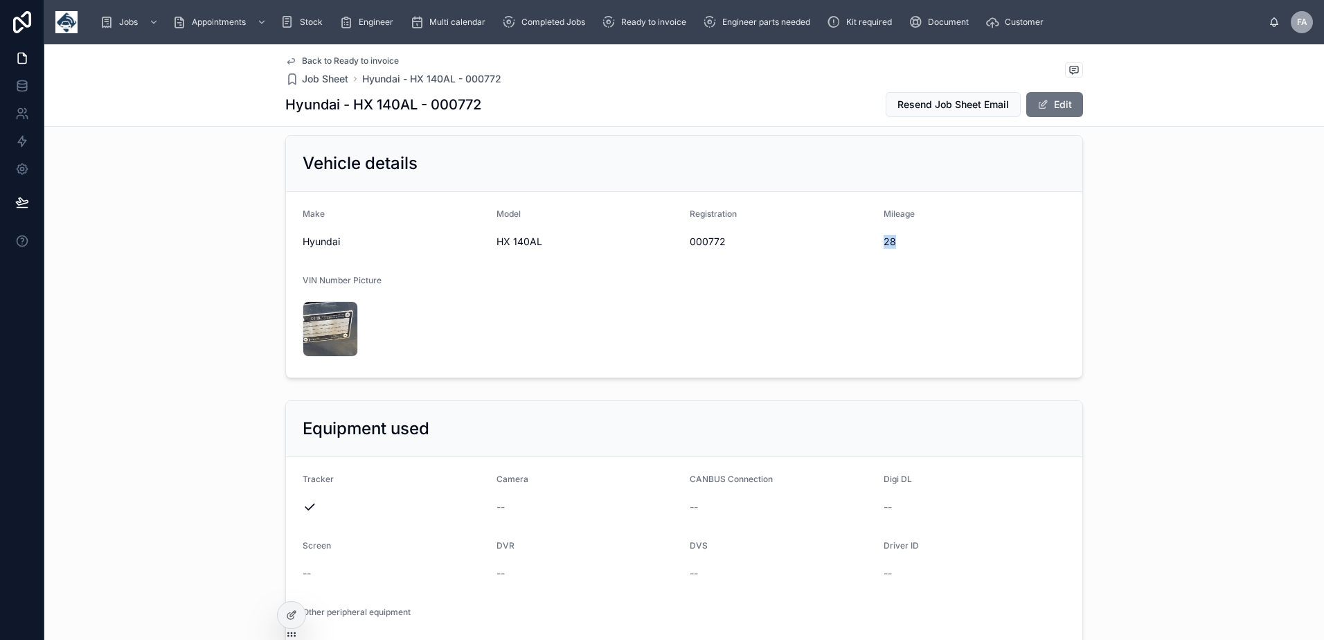
drag, startPoint x: 878, startPoint y: 241, endPoint x: 895, endPoint y: 244, distance: 17.6
click at [895, 244] on form "Make Hyundai Model HX 140AL Registration 000772 Mileage 28 VIN Number Picture 1…" at bounding box center [684, 285] width 796 height 186
copy span "28"
drag, startPoint x: 412, startPoint y: 108, endPoint x: 347, endPoint y: 108, distance: 65.1
click at [347, 108] on h1 "Hyundai - HX 140AL - 000772" at bounding box center [383, 104] width 196 height 19
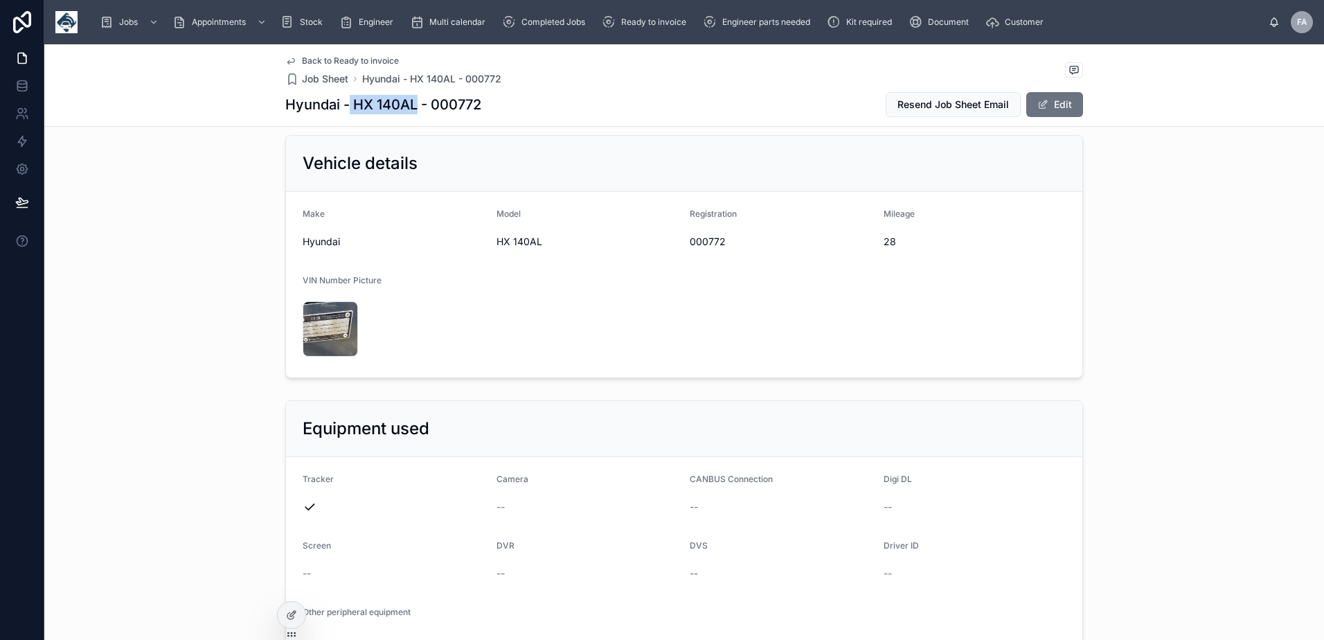
copy h1 "HX 140AL"
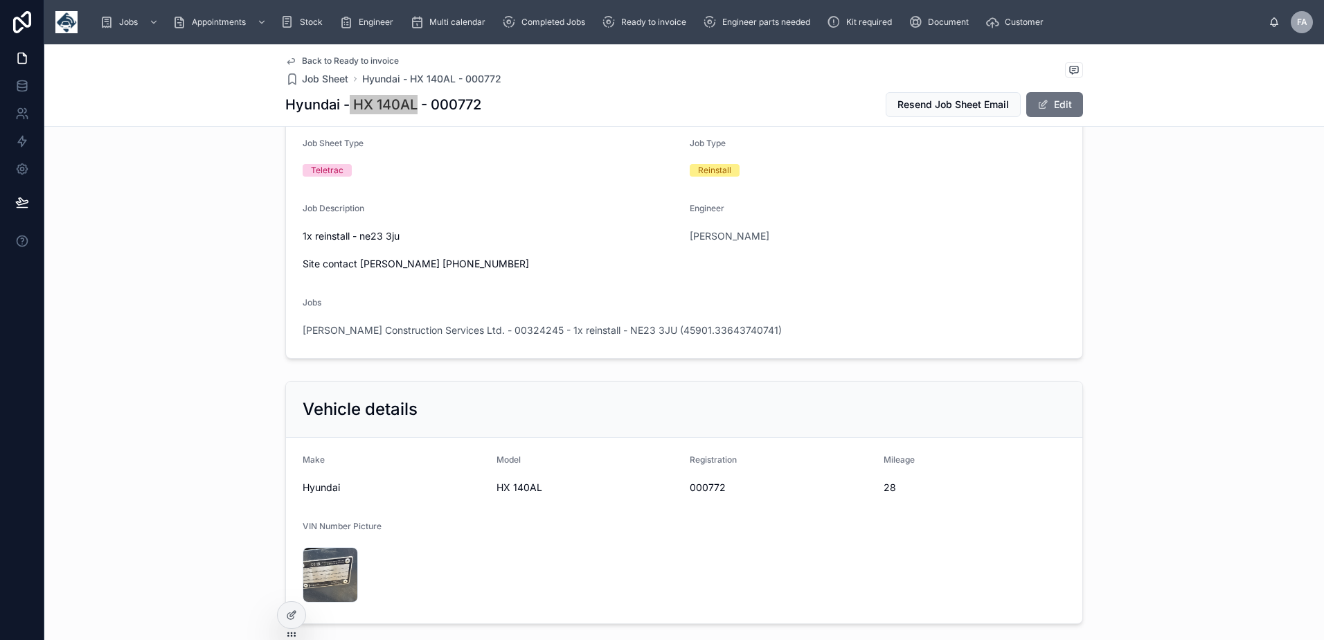
scroll to position [0, 0]
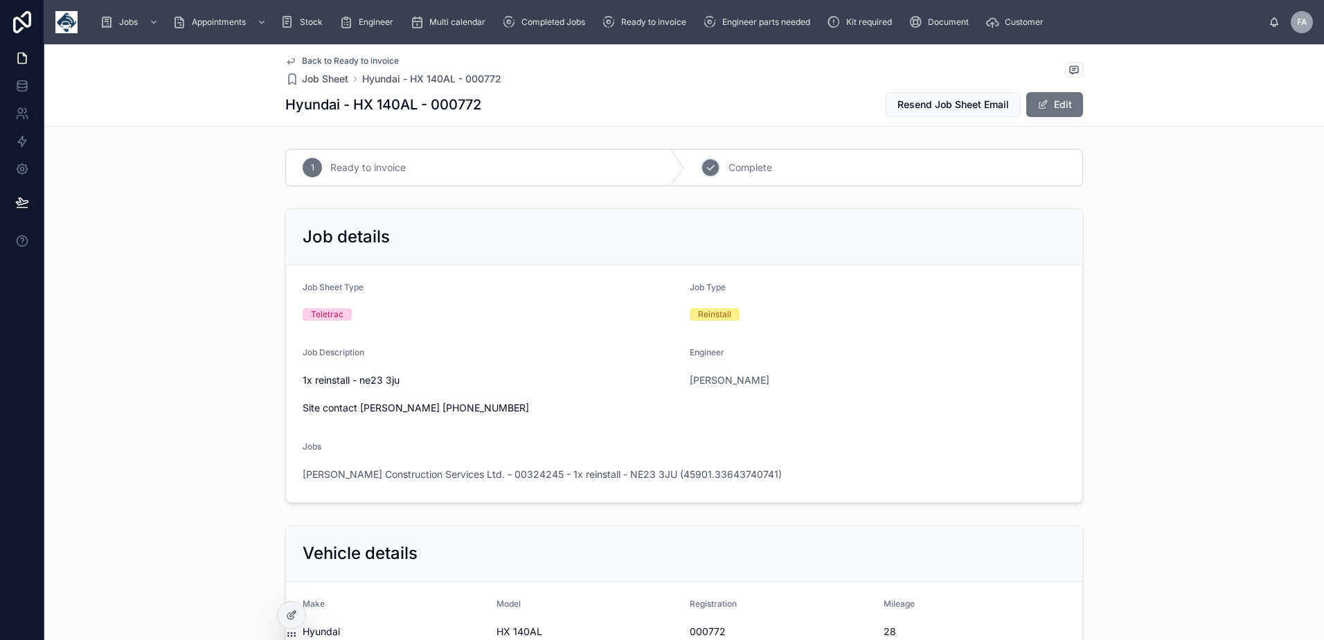
click at [711, 172] on div "2" at bounding box center [710, 167] width 19 height 19
click at [648, 475] on span "Meldrum Construction Services Ltd. - 00324245 - 1x reinstall - NE23 3JU (45901.…" at bounding box center [542, 474] width 479 height 14
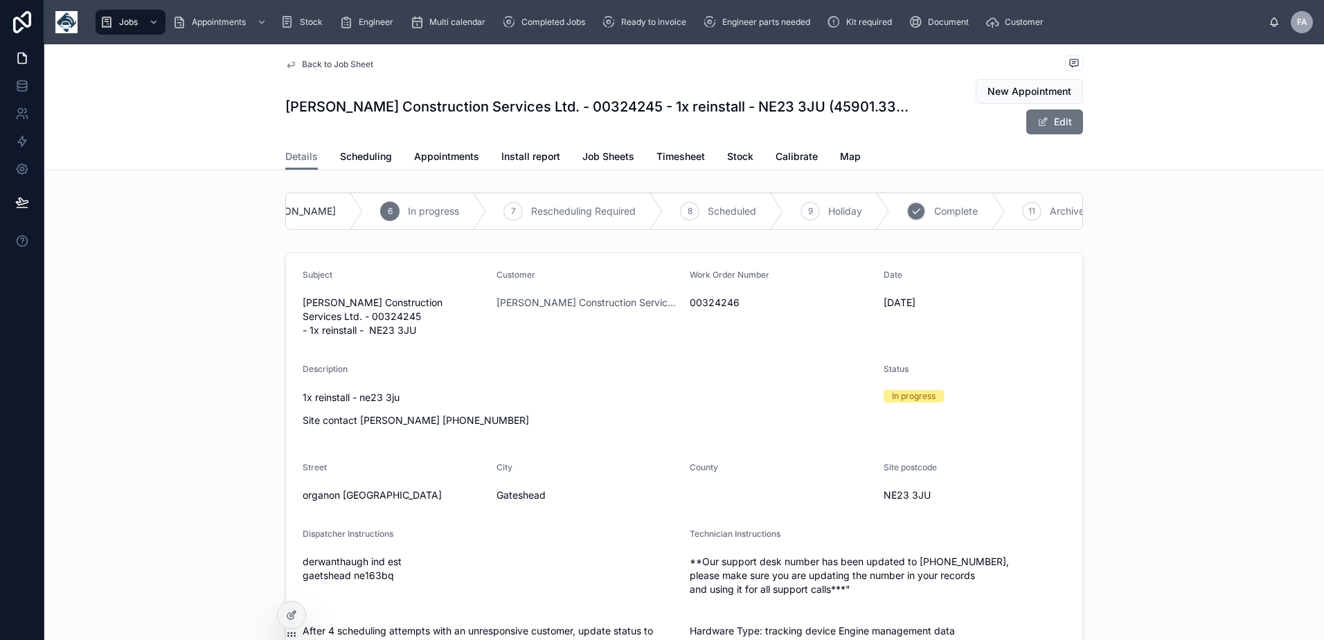
click at [934, 210] on span "Complete" at bounding box center [956, 211] width 44 height 14
click at [429, 154] on span "Appointments" at bounding box center [446, 157] width 65 height 14
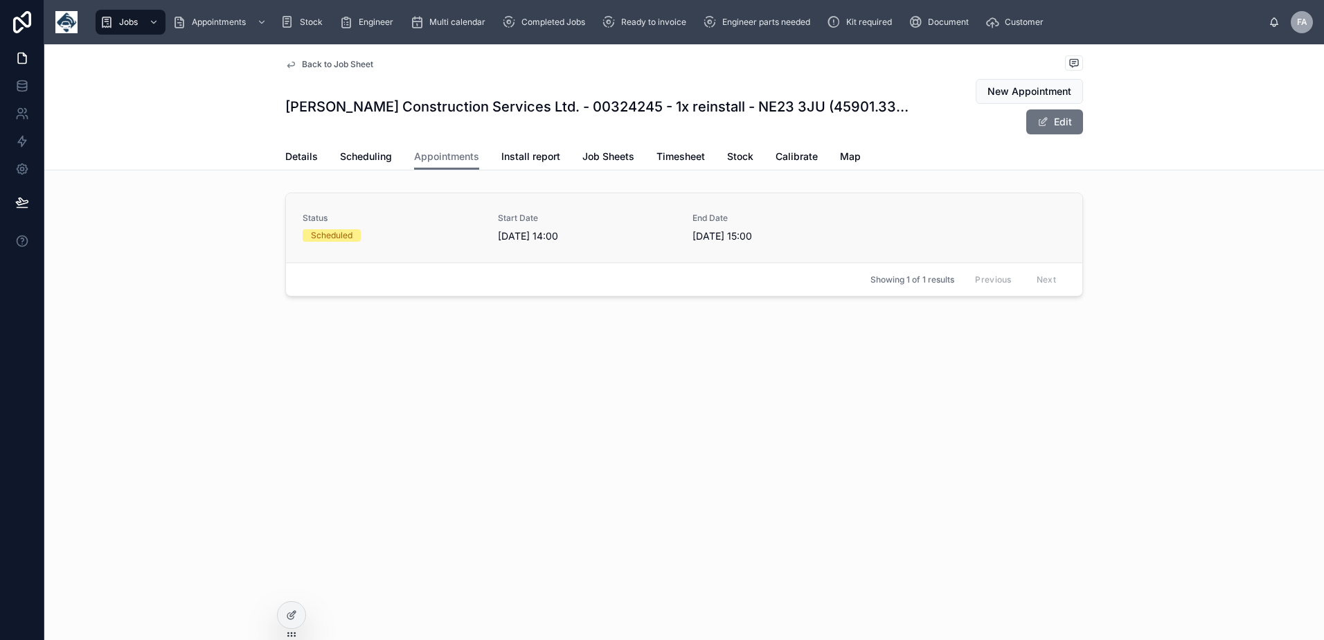
click at [505, 237] on span "04/09/2025 14:00" at bounding box center [587, 236] width 179 height 14
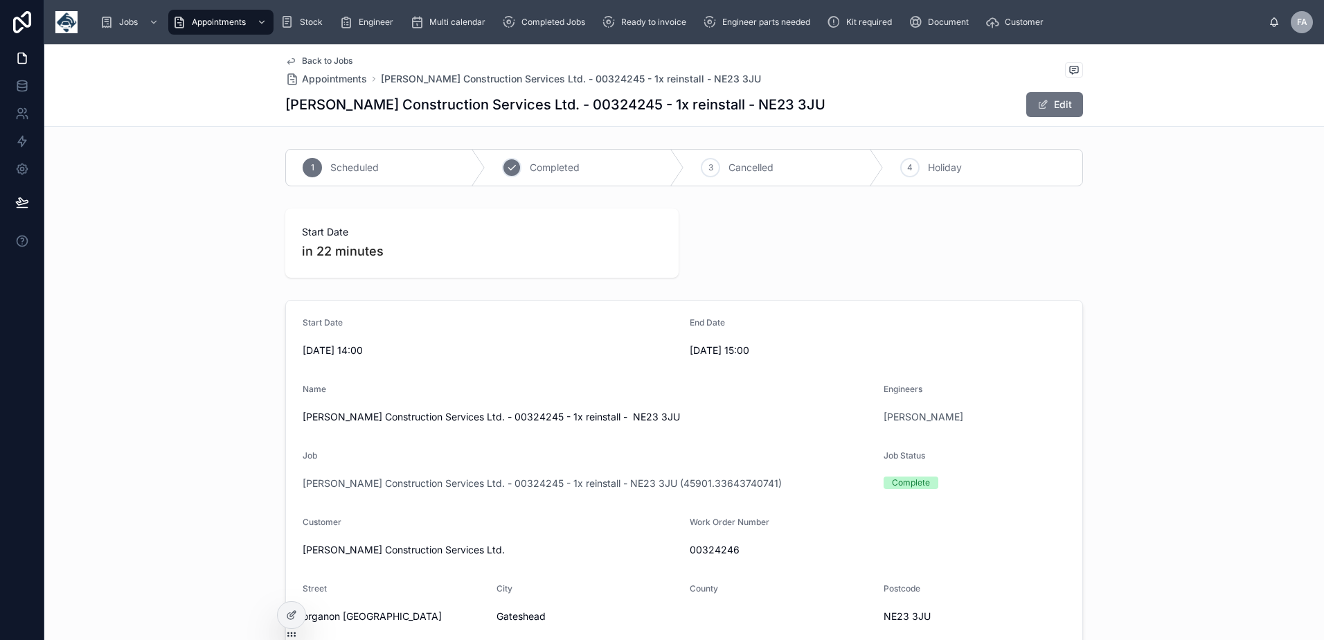
click at [537, 165] on span "Completed" at bounding box center [555, 168] width 50 height 14
click at [622, 19] on span "Ready to invoice" at bounding box center [653, 22] width 65 height 11
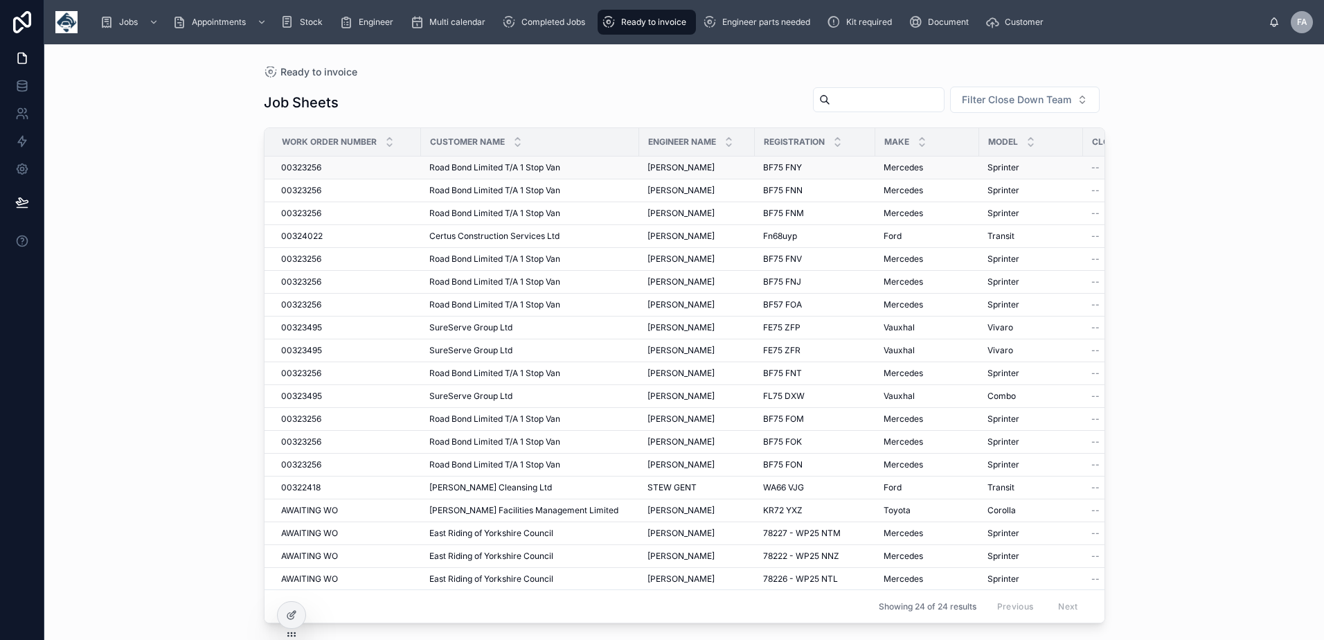
click at [300, 170] on span "00323256" at bounding box center [301, 167] width 40 height 11
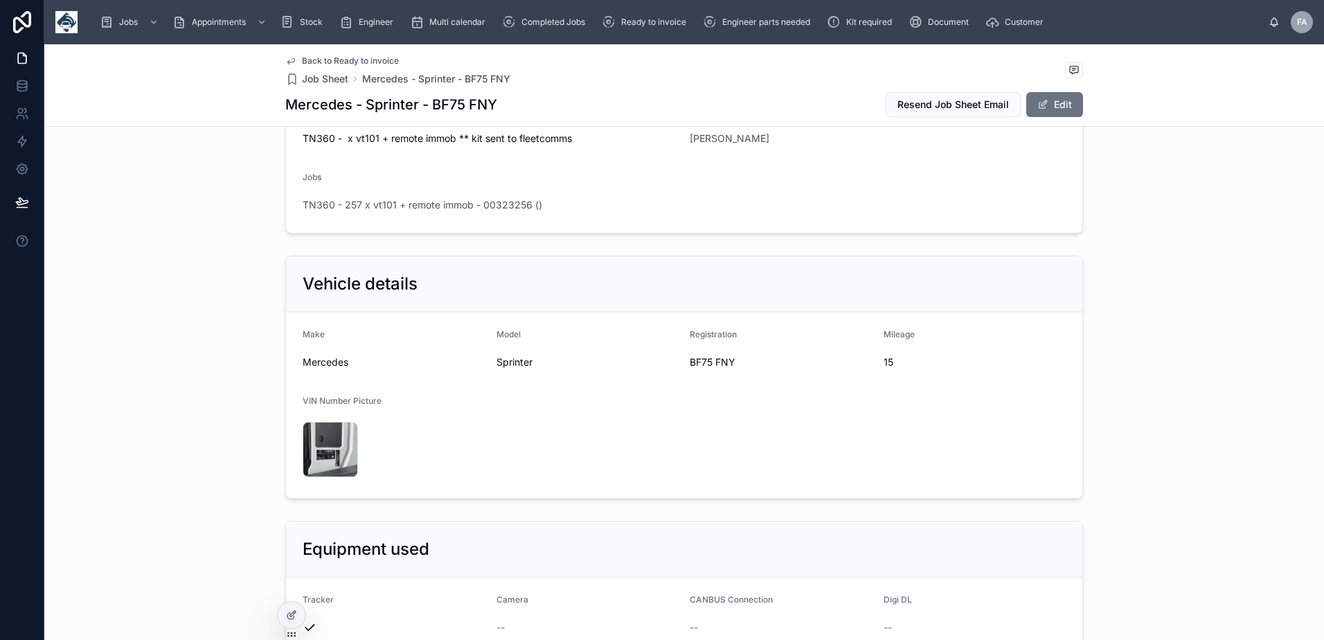
scroll to position [277, 0]
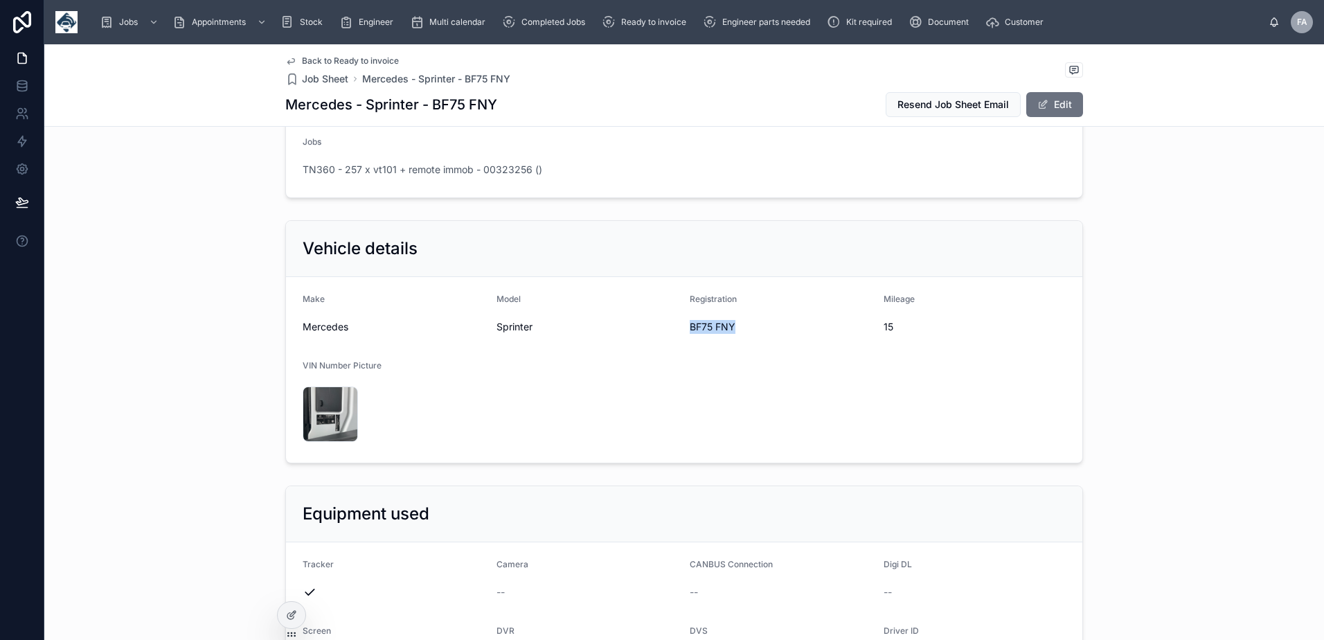
drag, startPoint x: 683, startPoint y: 329, endPoint x: 728, endPoint y: 330, distance: 45.0
click at [728, 330] on form "Make Mercedes Model Sprinter Registration BF75 FNY Mileage 15 VIN Number Pictur…" at bounding box center [684, 370] width 796 height 186
copy span "BF75 FNY"
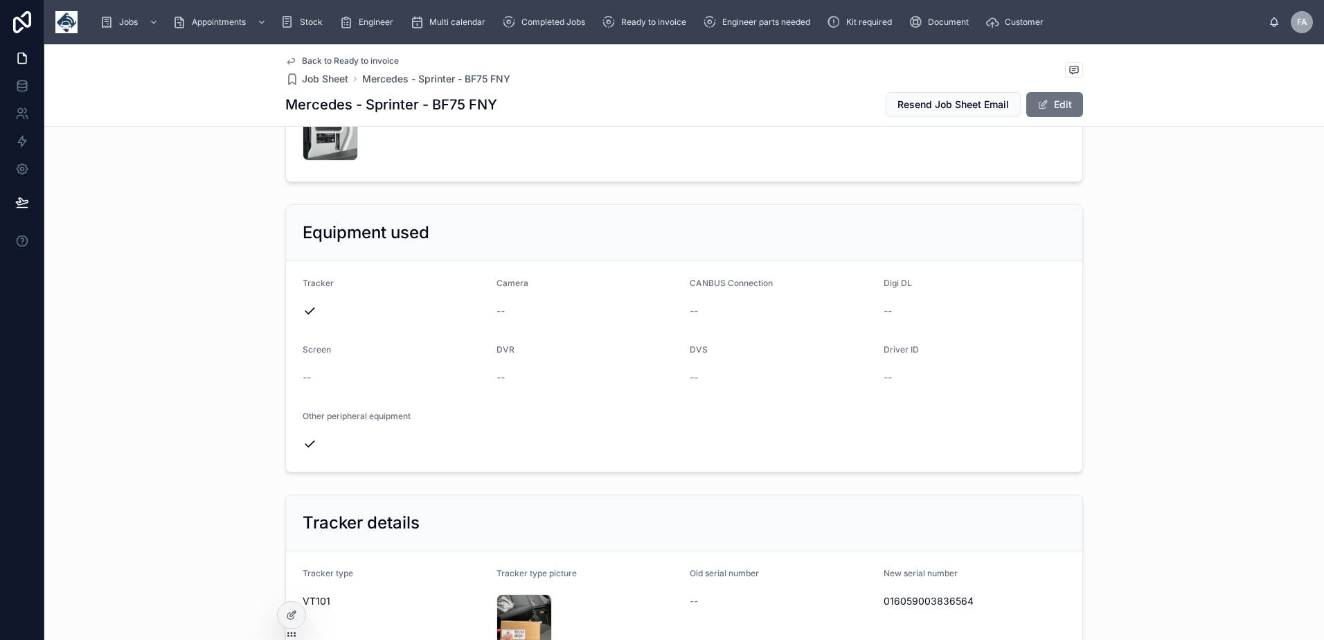
scroll to position [761, 0]
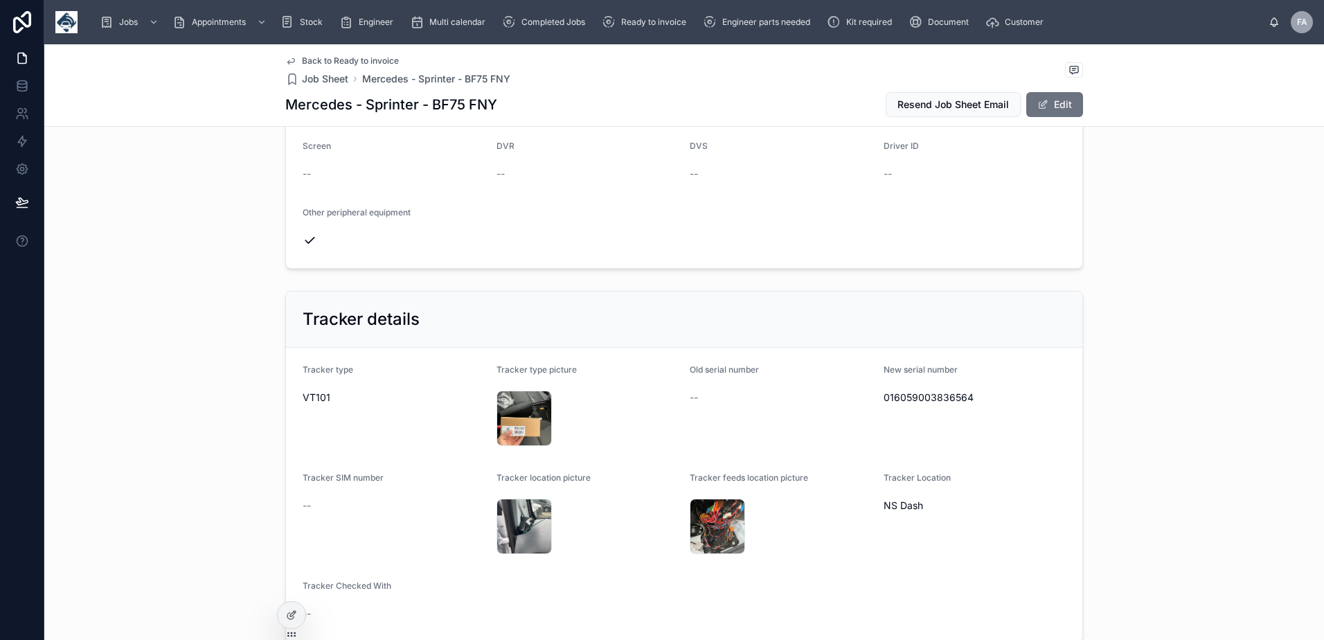
click at [910, 404] on div "016059003836564" at bounding box center [974, 397] width 183 height 22
copy span "016059003836564"
click at [635, 29] on div "Ready to invoice" at bounding box center [647, 22] width 90 height 22
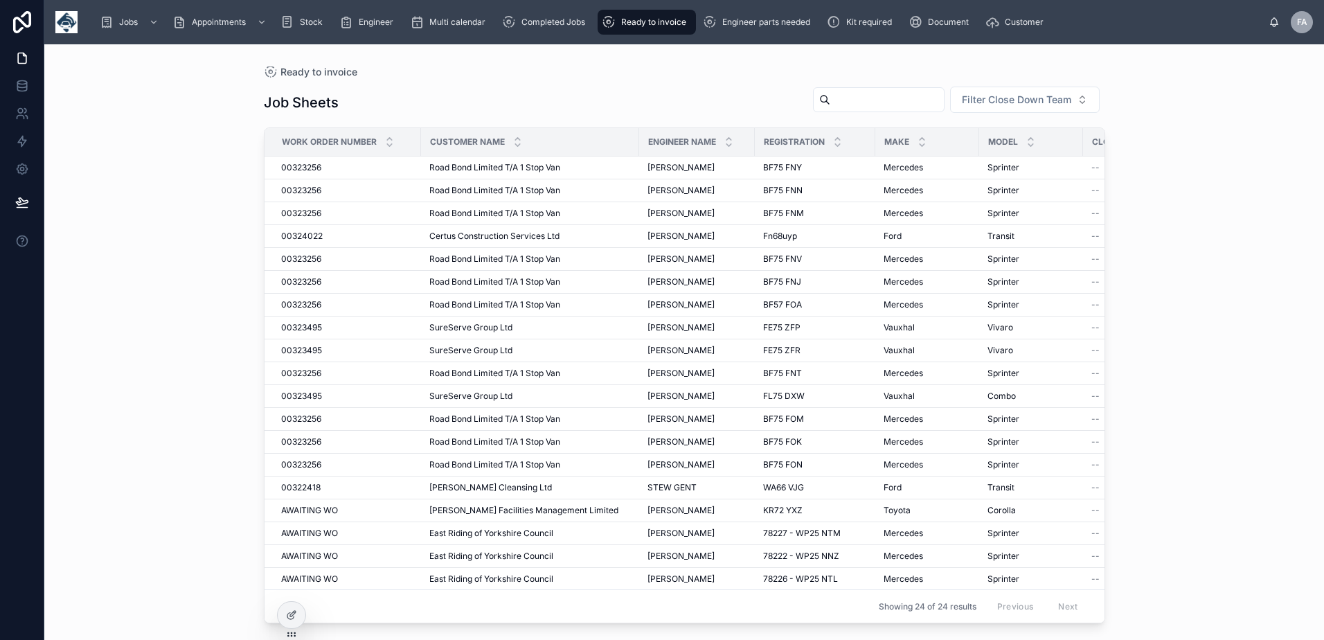
click at [656, 18] on span "Ready to invoice" at bounding box center [653, 22] width 65 height 11
click at [541, 24] on span "Completed Jobs" at bounding box center [553, 22] width 64 height 11
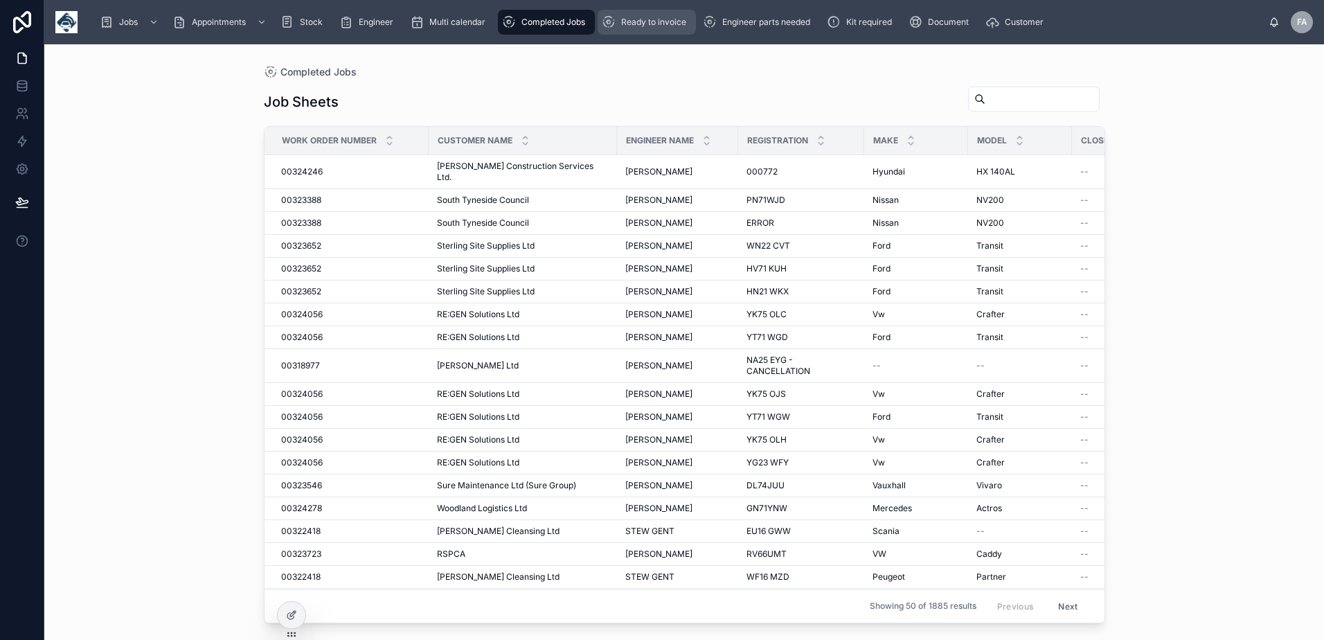
click at [641, 15] on div "Ready to invoice" at bounding box center [647, 22] width 90 height 22
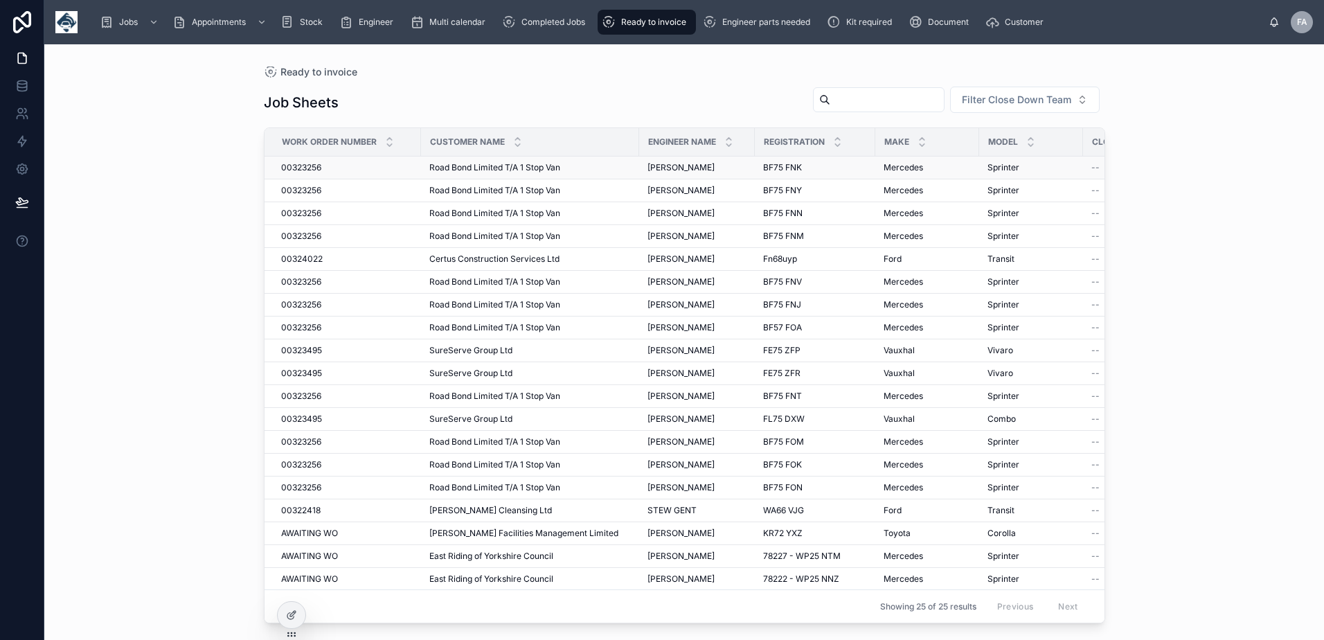
click at [300, 167] on span "00323256" at bounding box center [301, 167] width 40 height 11
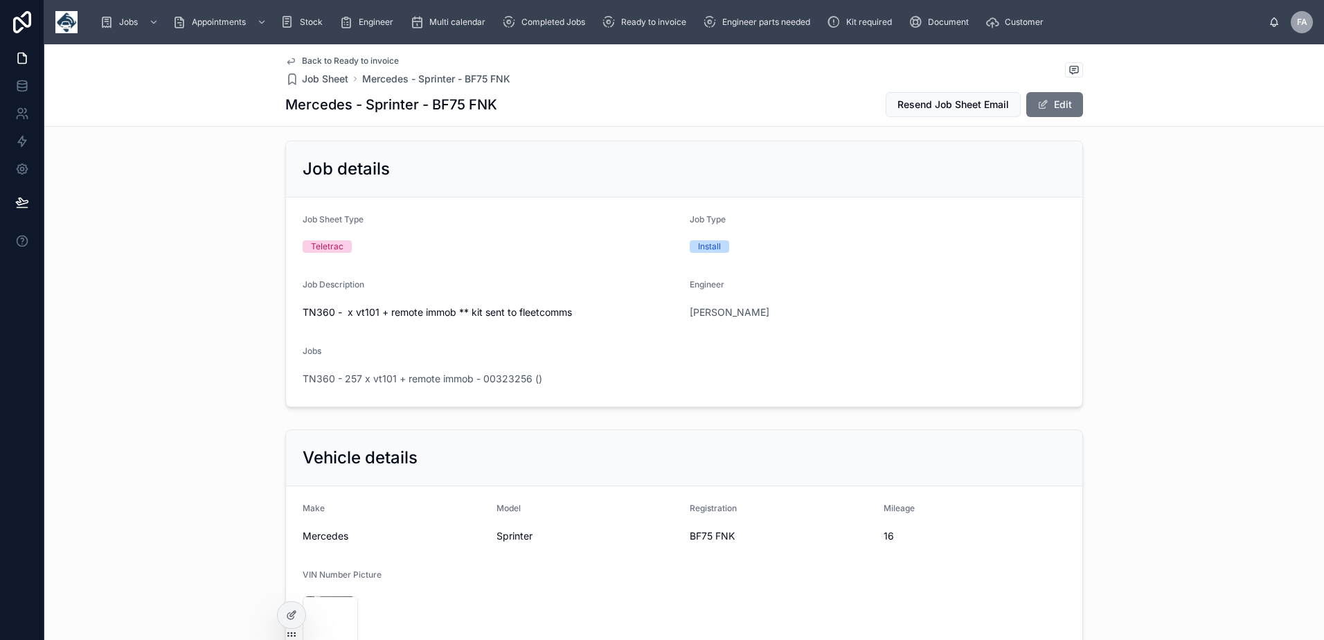
scroll to position [208, 0]
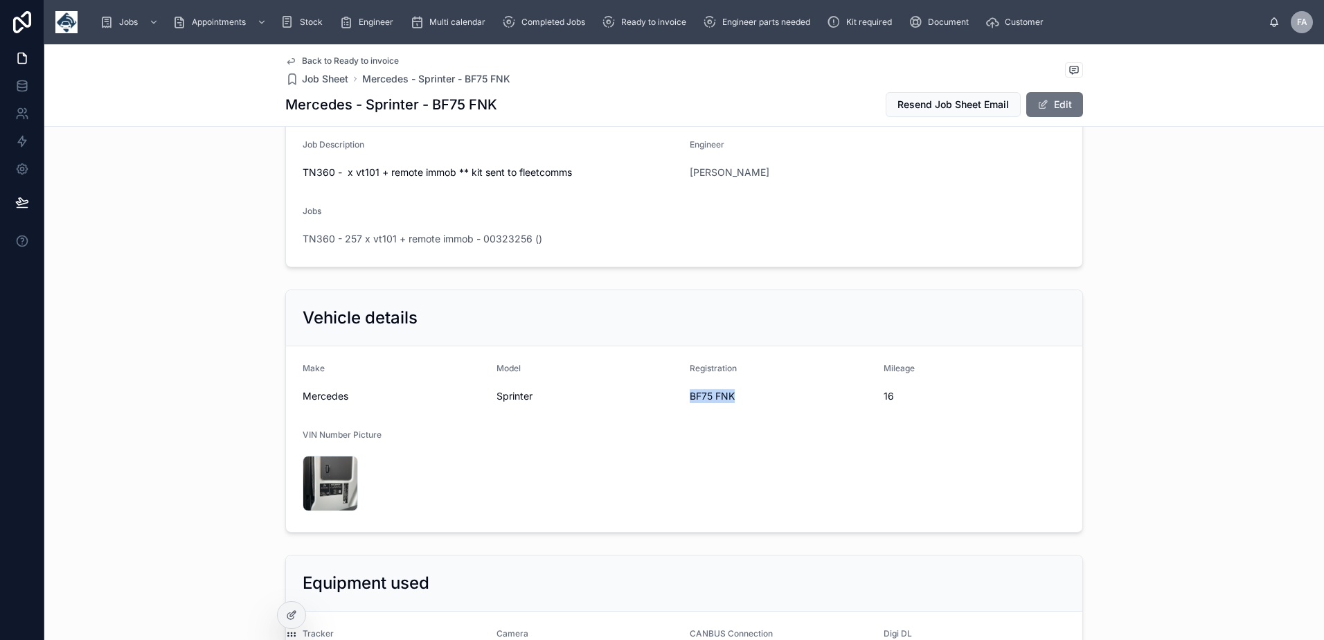
drag, startPoint x: 680, startPoint y: 399, endPoint x: 732, endPoint y: 403, distance: 51.4
click at [732, 403] on form "Make Mercedes Model Sprinter Registration BF75 FNK Mileage 16 VIN Number Pictur…" at bounding box center [684, 439] width 796 height 186
copy span "BF75 FNK"
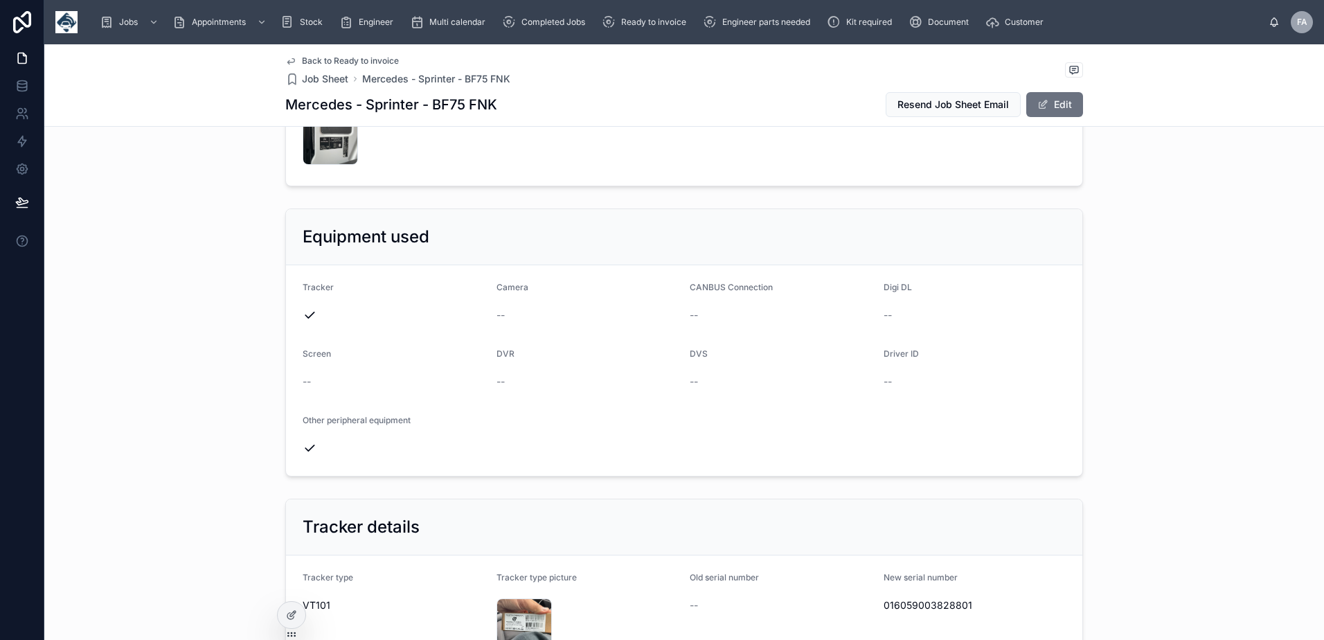
scroll to position [692, 0]
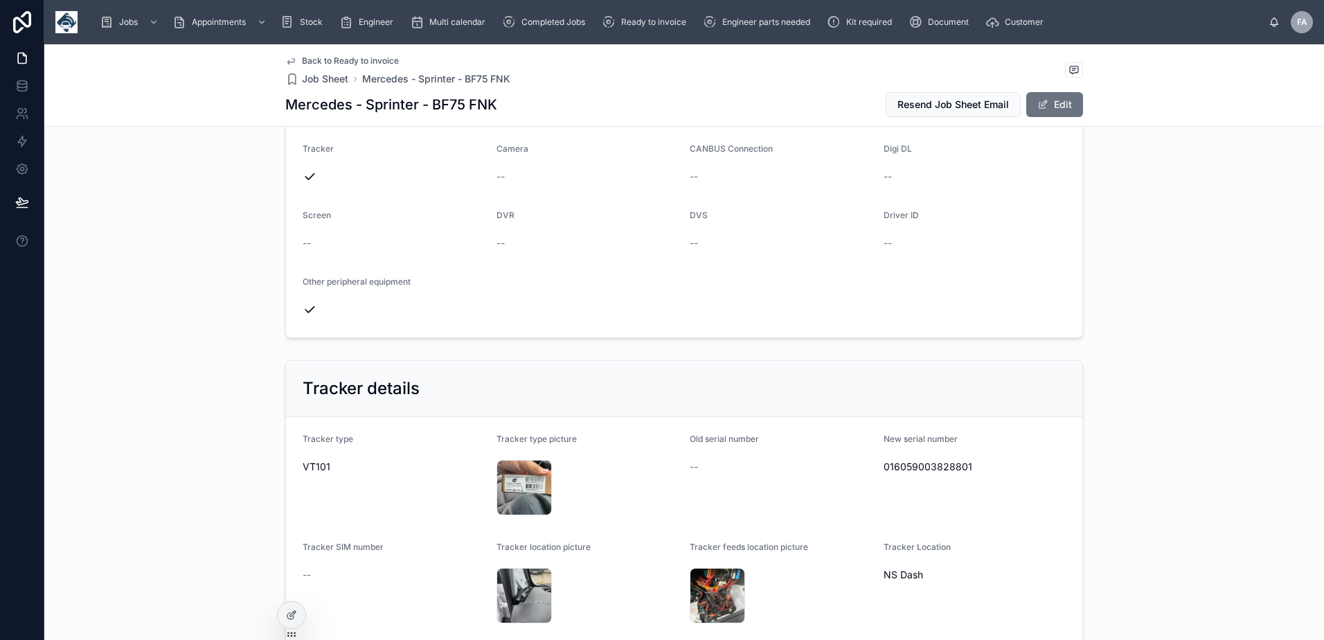
click at [929, 467] on span "016059003828801" at bounding box center [974, 467] width 183 height 14
copy span "016059003828801"
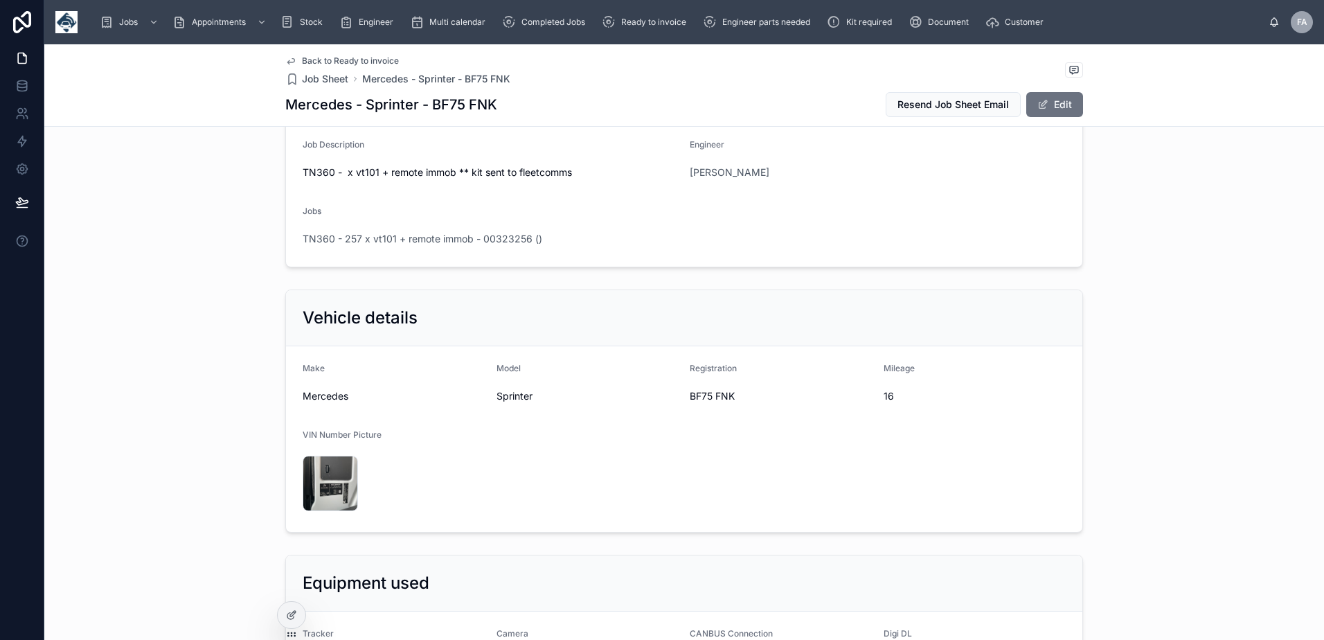
scroll to position [0, 0]
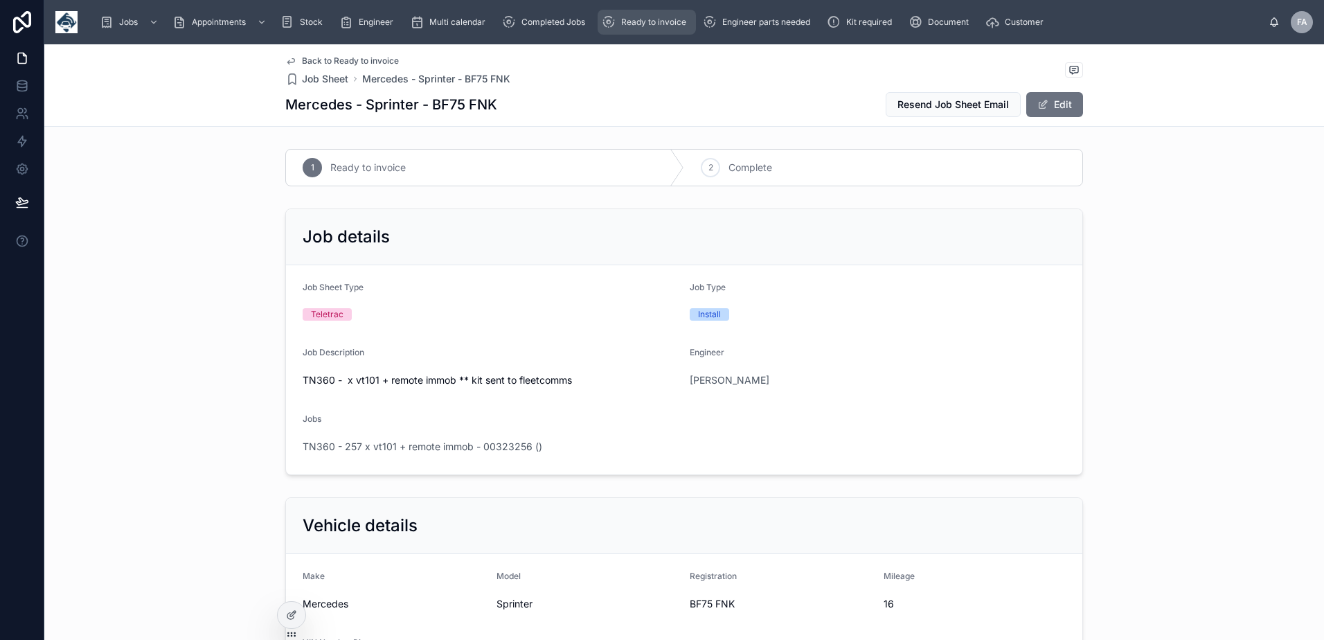
click at [649, 28] on div "Ready to invoice" at bounding box center [647, 22] width 90 height 22
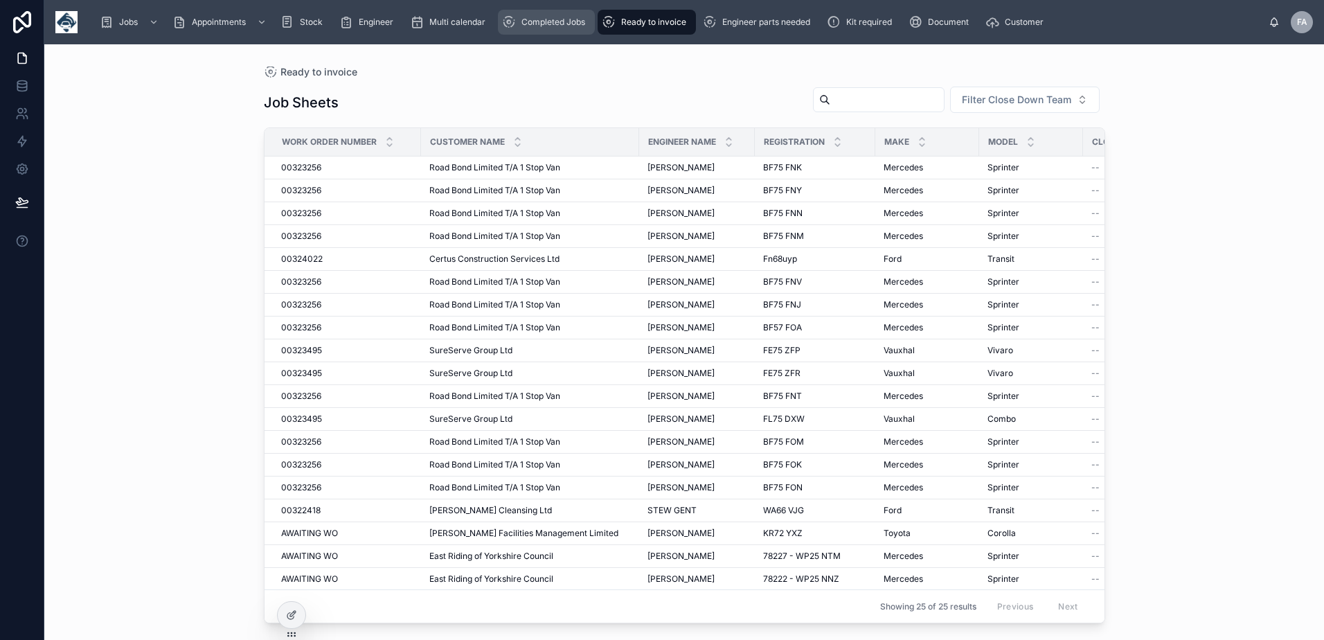
click at [545, 28] on div "Completed Jobs" at bounding box center [546, 22] width 89 height 22
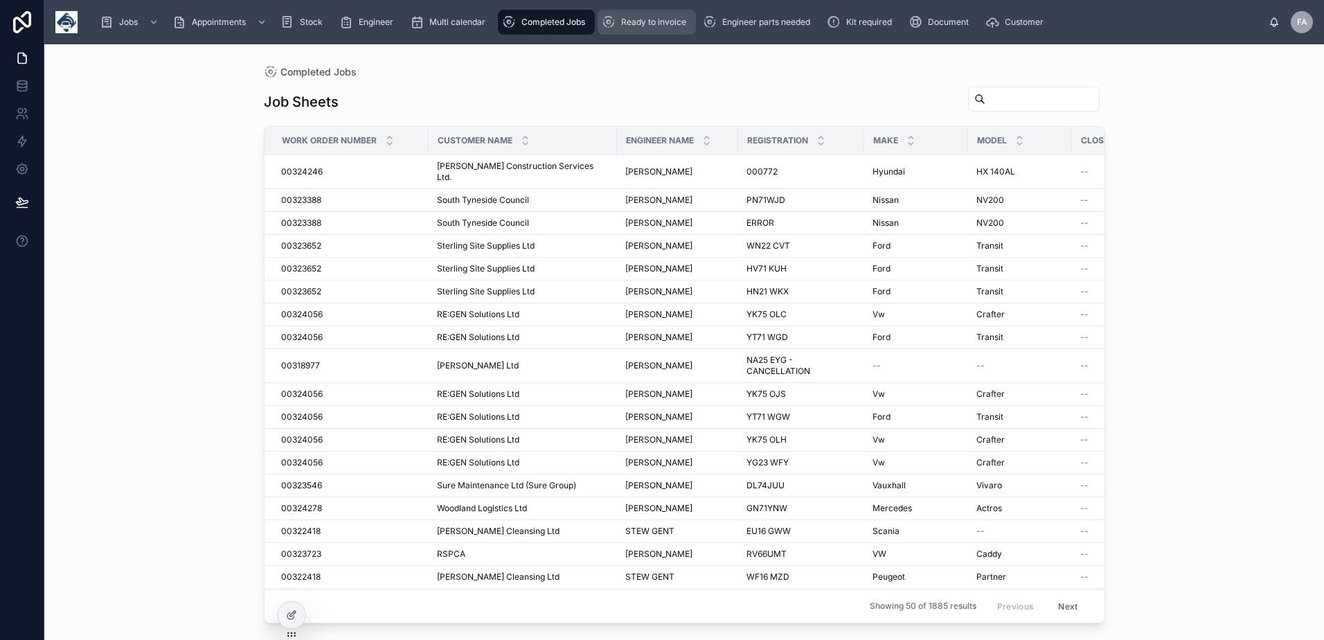
click at [653, 24] on span "Ready to invoice" at bounding box center [653, 22] width 65 height 11
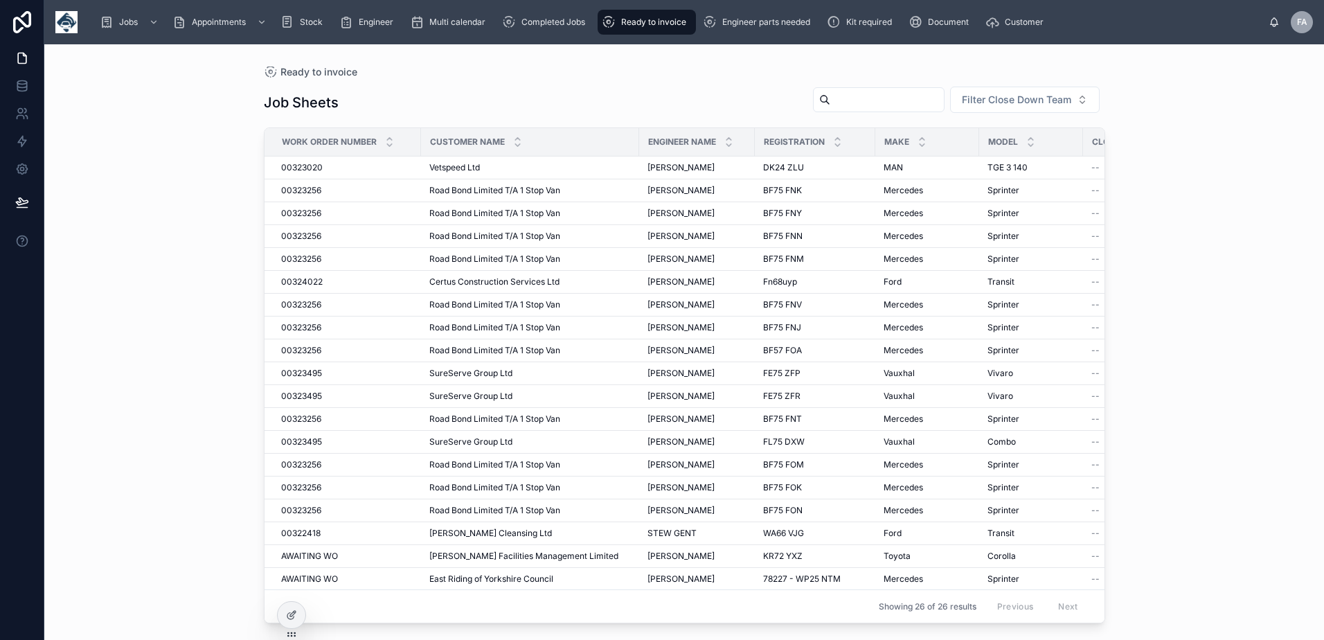
click at [667, 23] on span "Ready to invoice" at bounding box center [653, 22] width 65 height 11
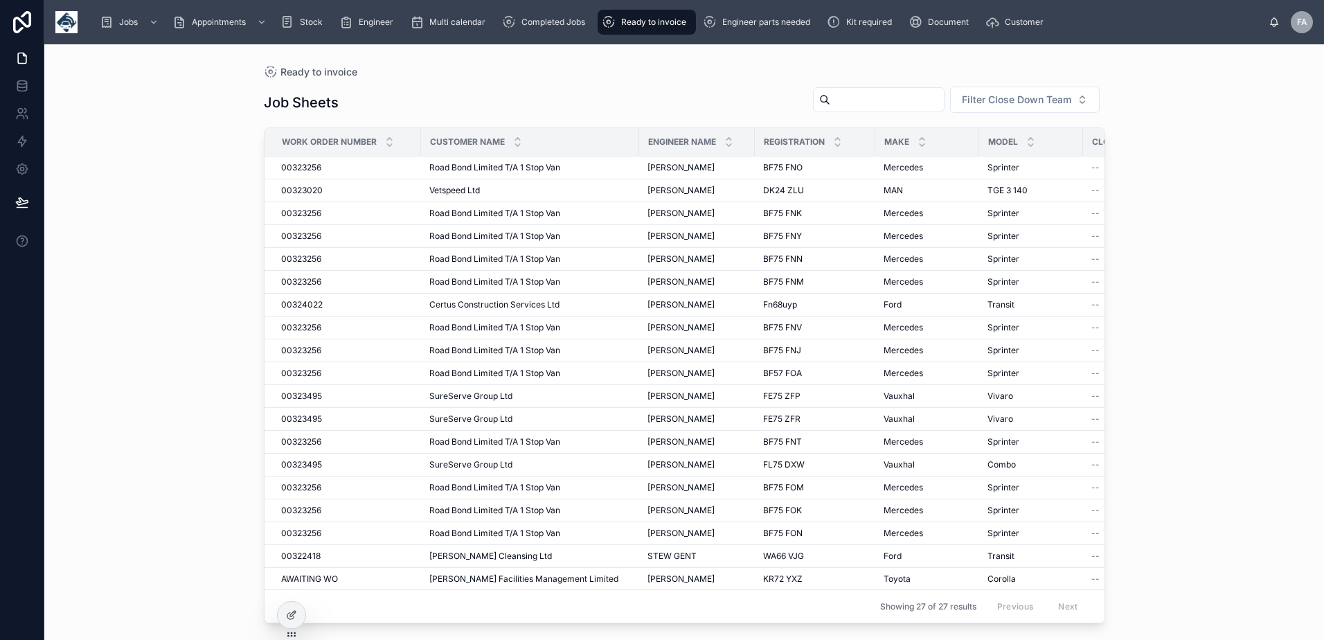
click at [653, 26] on span "Ready to invoice" at bounding box center [653, 22] width 65 height 11
click at [553, 31] on div "Completed Jobs" at bounding box center [546, 22] width 89 height 22
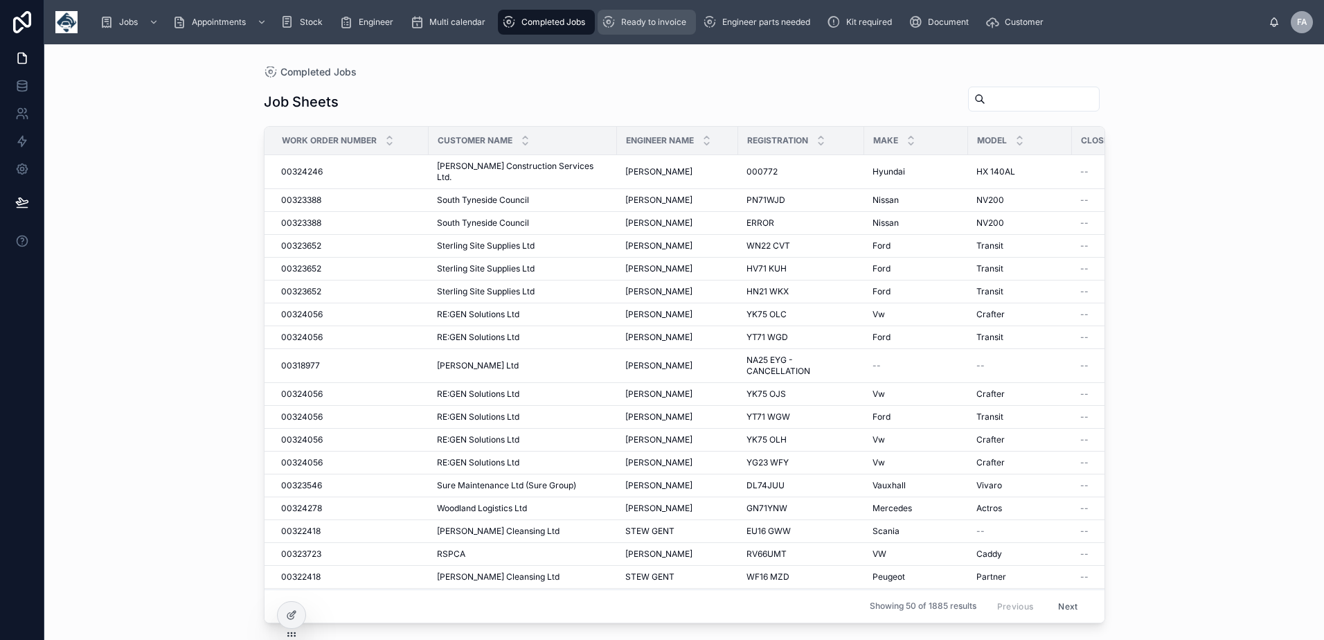
click at [641, 33] on div "Ready to invoice" at bounding box center [647, 22] width 90 height 22
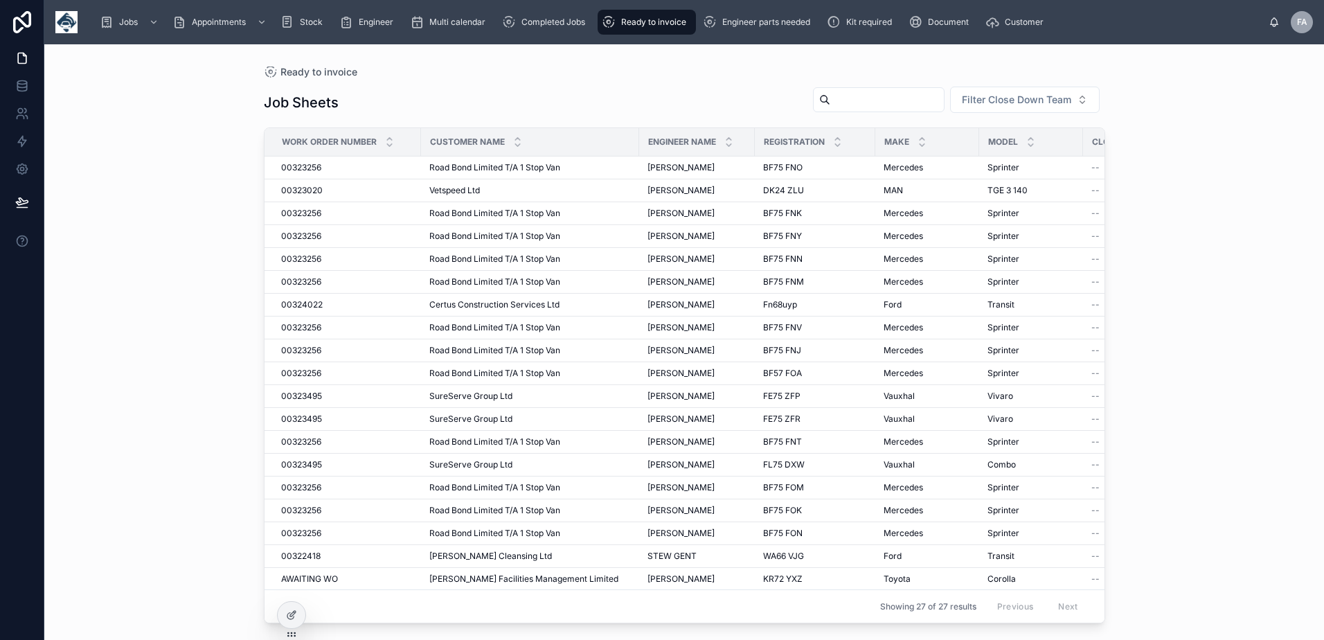
click at [647, 24] on span "Ready to invoice" at bounding box center [653, 22] width 65 height 11
click at [290, 170] on span "00323256" at bounding box center [301, 167] width 40 height 11
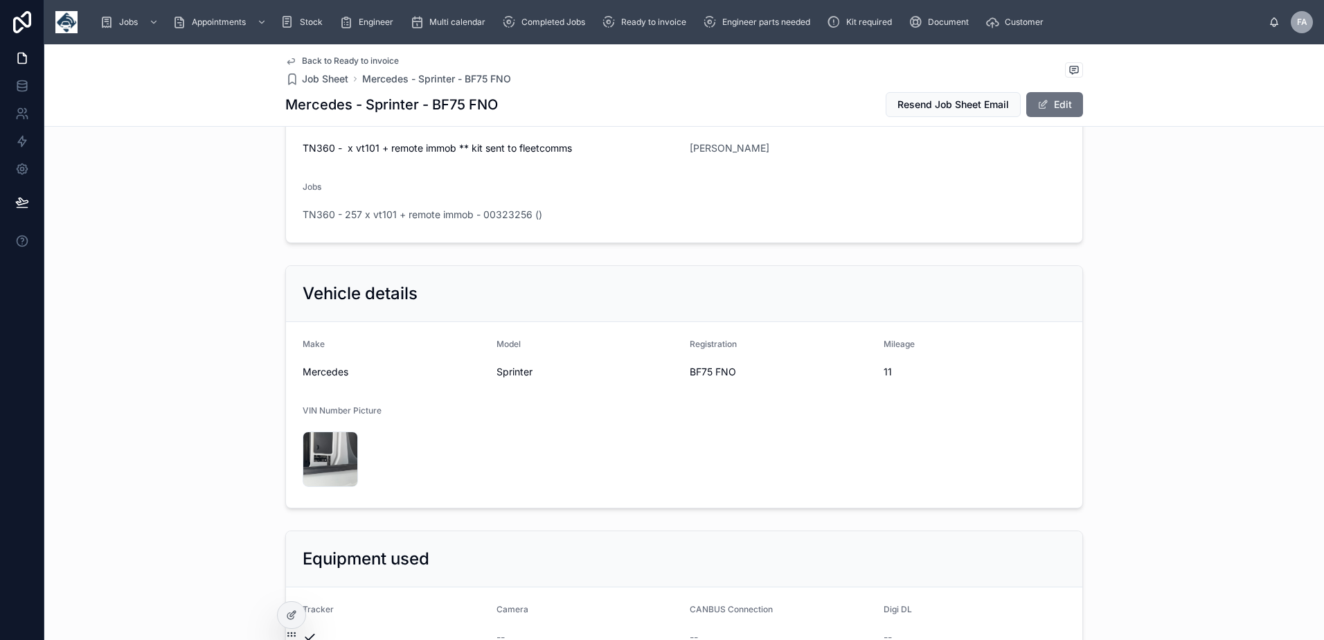
scroll to position [277, 0]
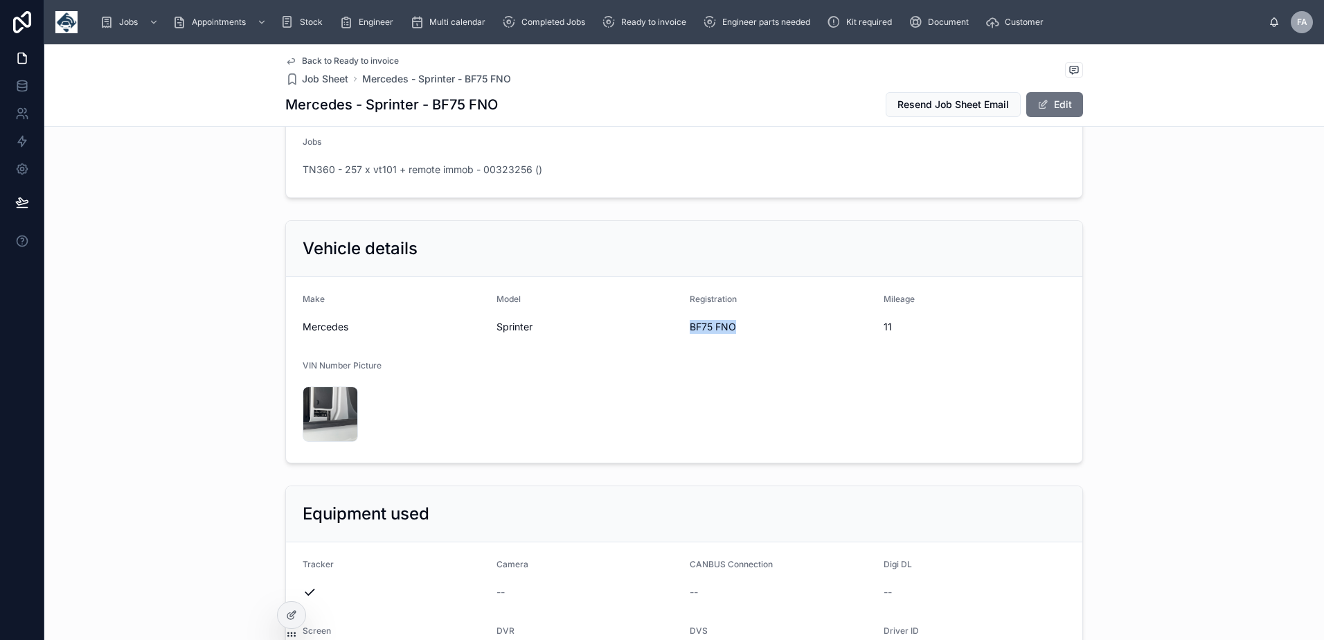
drag, startPoint x: 686, startPoint y: 330, endPoint x: 729, endPoint y: 332, distance: 42.9
click at [729, 332] on span "BF75 FNO" at bounding box center [780, 327] width 183 height 14
copy span "BF75 FNO"
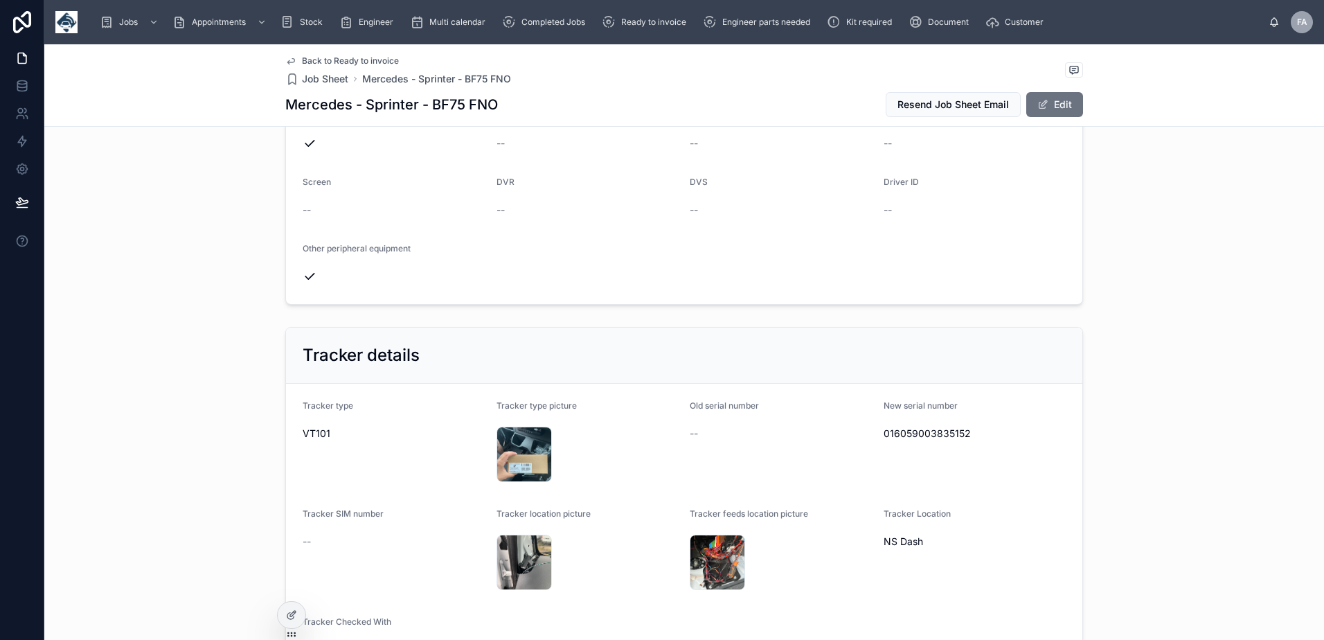
scroll to position [761, 0]
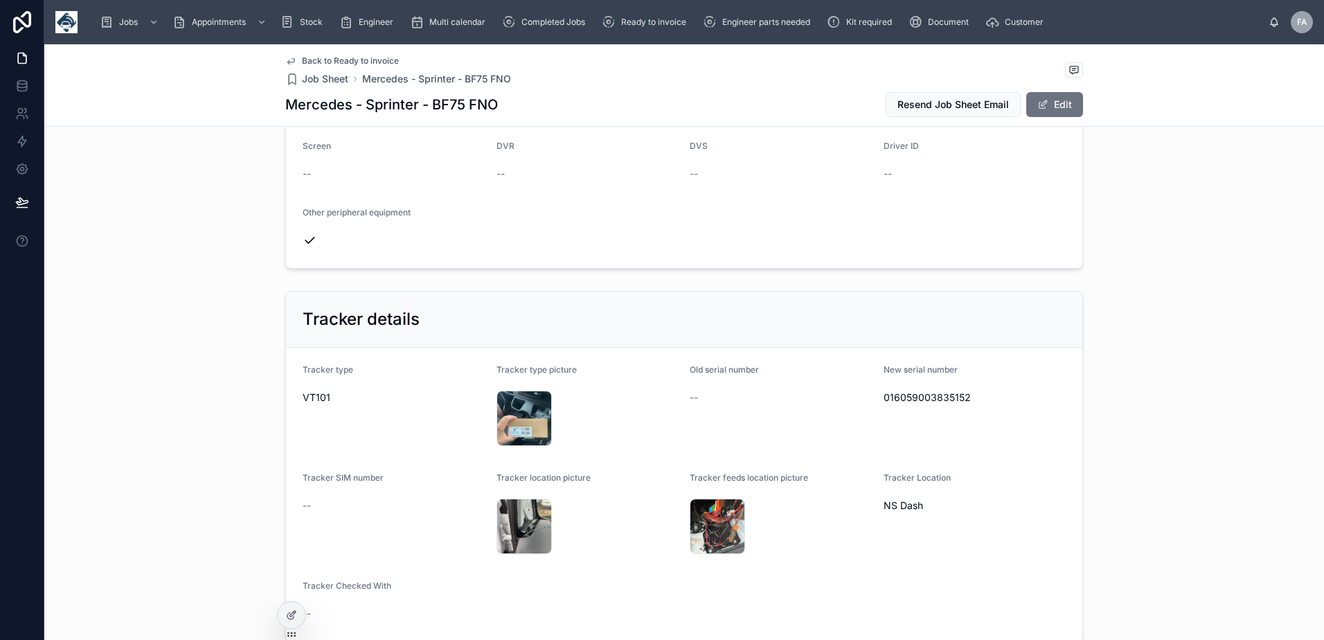
click at [930, 399] on span "016059003835152" at bounding box center [974, 397] width 183 height 14
copy span "016059003835152"
click at [914, 398] on span "016059003835152" at bounding box center [974, 397] width 183 height 14
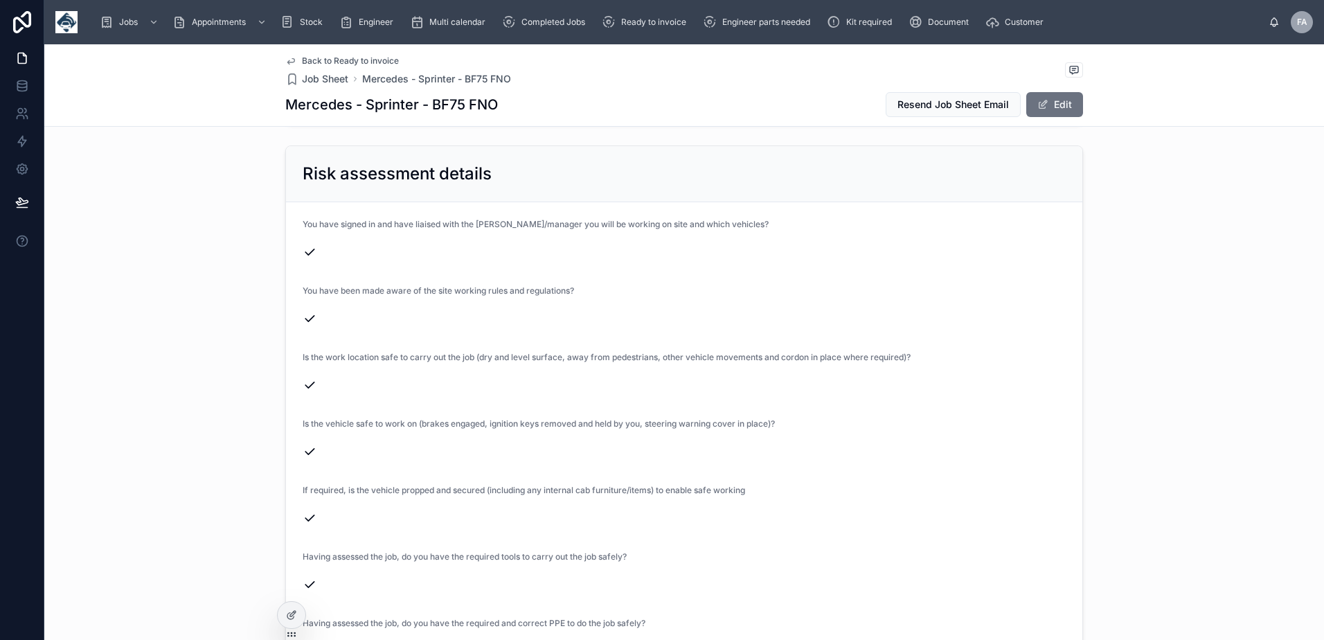
scroll to position [2977, 0]
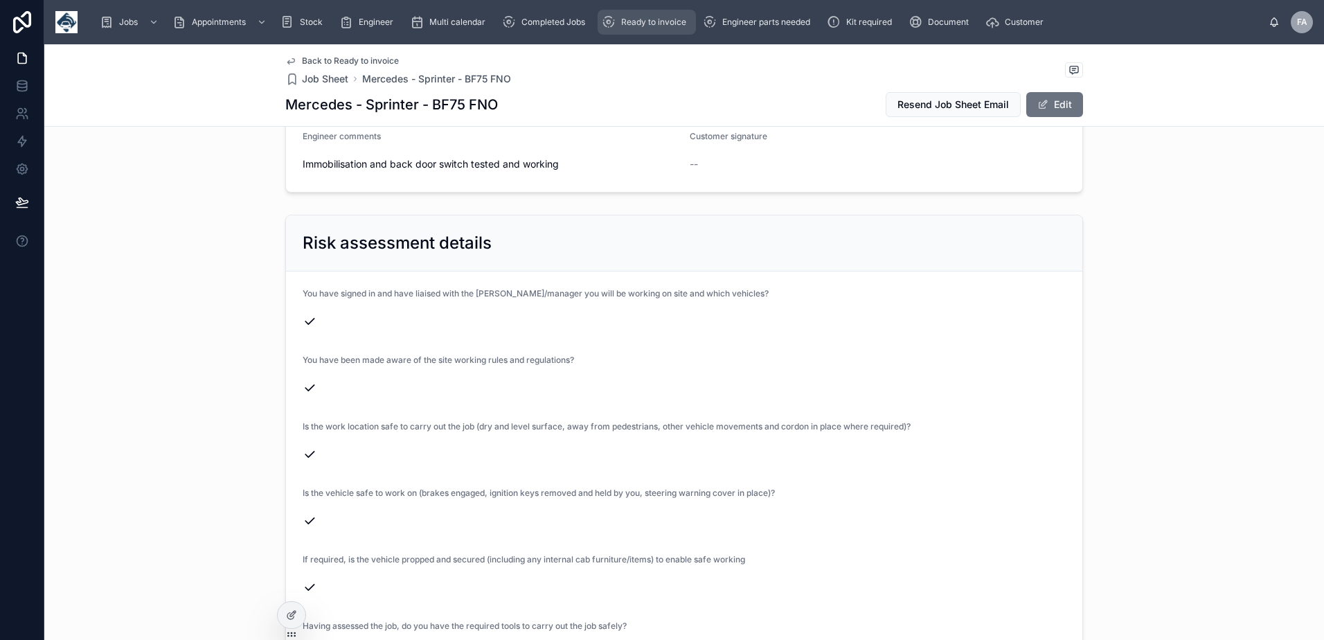
click at [613, 23] on icon "scrollable content" at bounding box center [609, 22] width 14 height 14
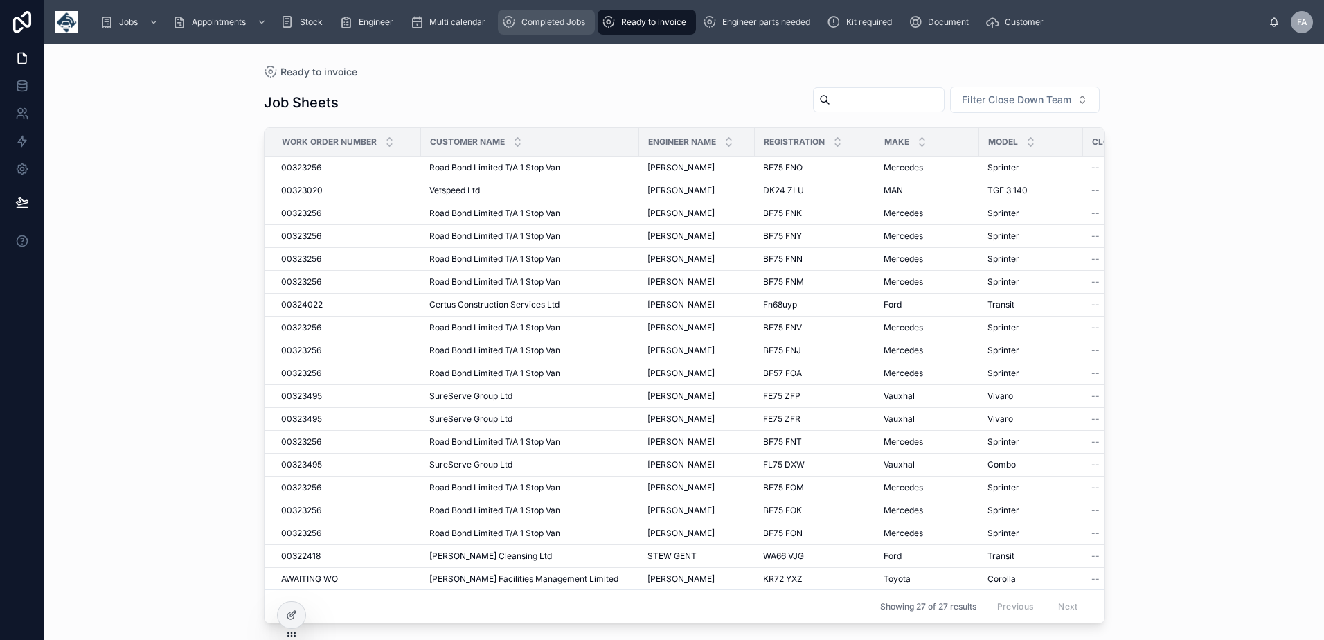
drag, startPoint x: 523, startPoint y: 22, endPoint x: 567, endPoint y: 29, distance: 44.8
click at [523, 22] on span "Completed Jobs" at bounding box center [553, 22] width 64 height 11
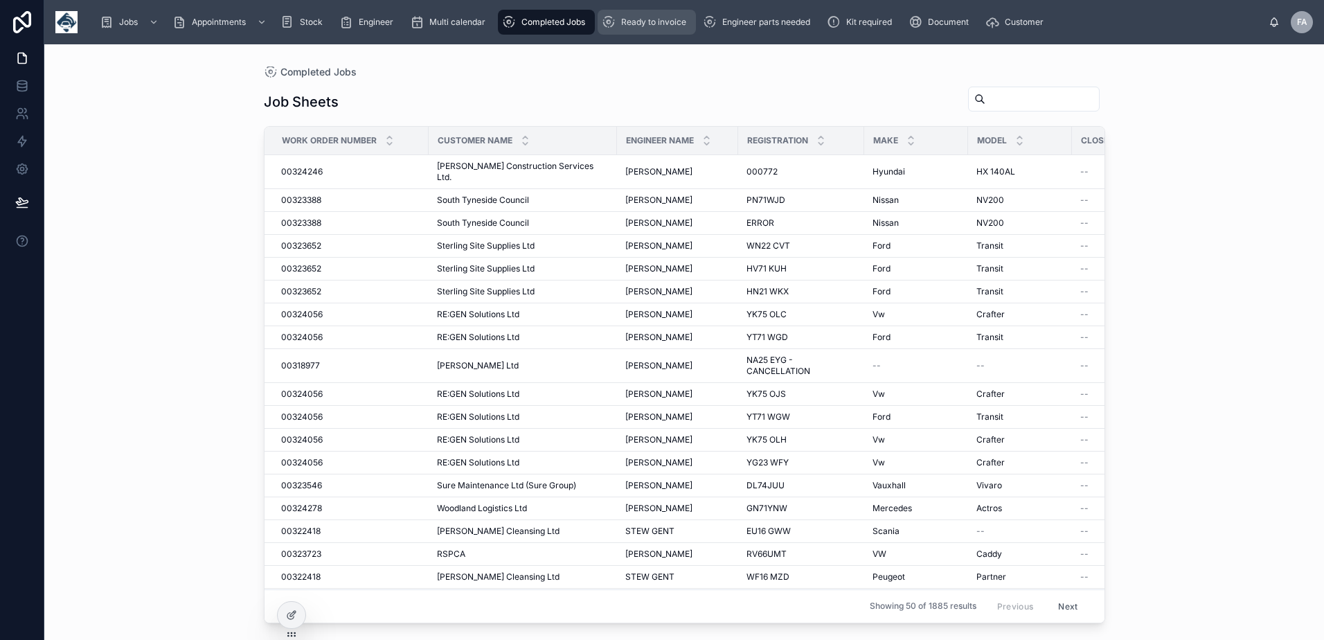
click at [617, 25] on div "Ready to invoice" at bounding box center [647, 22] width 90 height 22
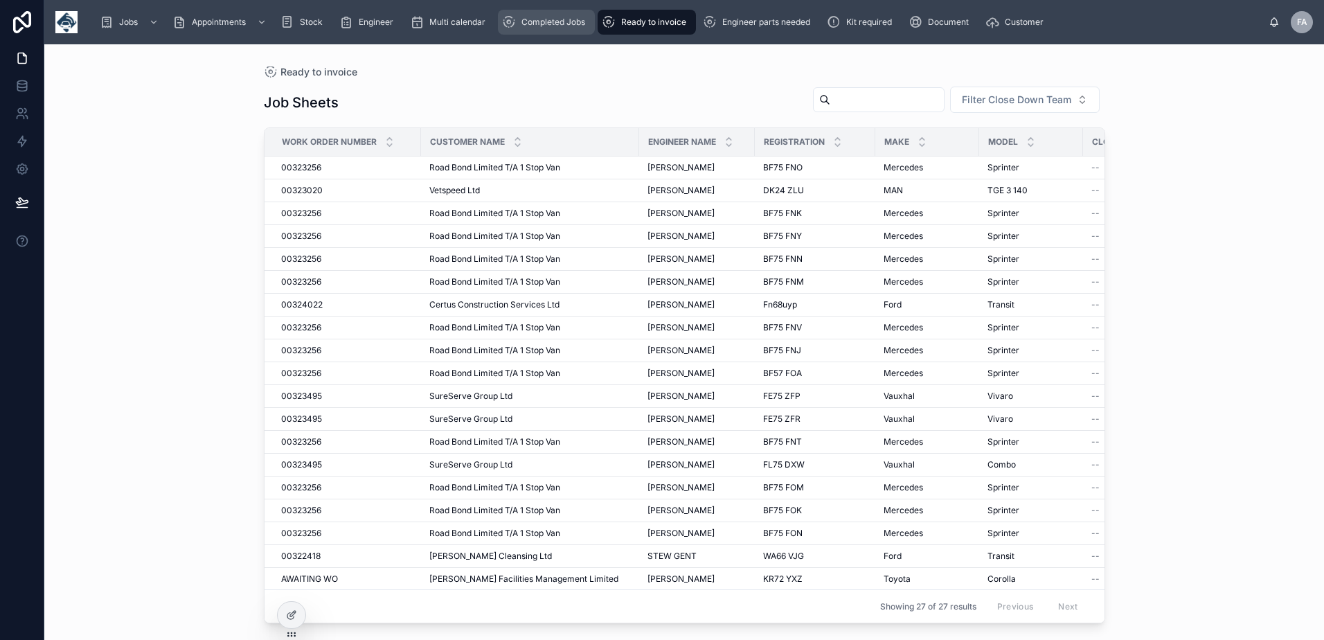
click at [517, 20] on div "Completed Jobs" at bounding box center [546, 22] width 89 height 22
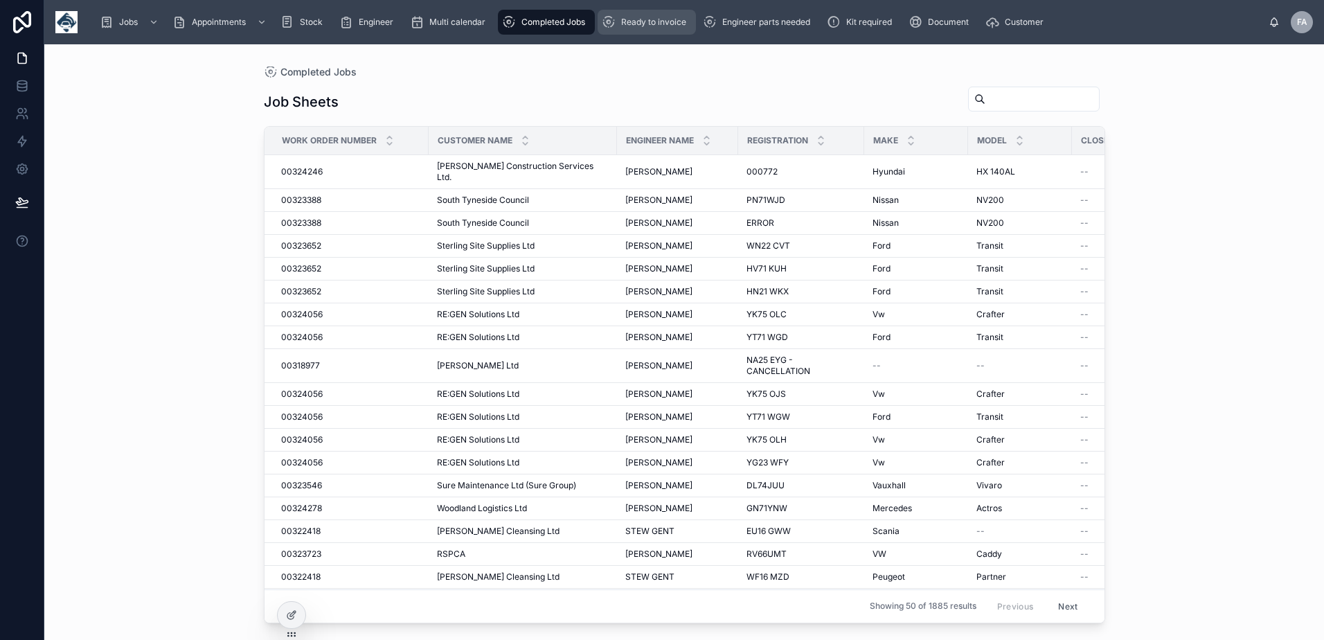
click at [658, 30] on div "Ready to invoice" at bounding box center [647, 22] width 90 height 22
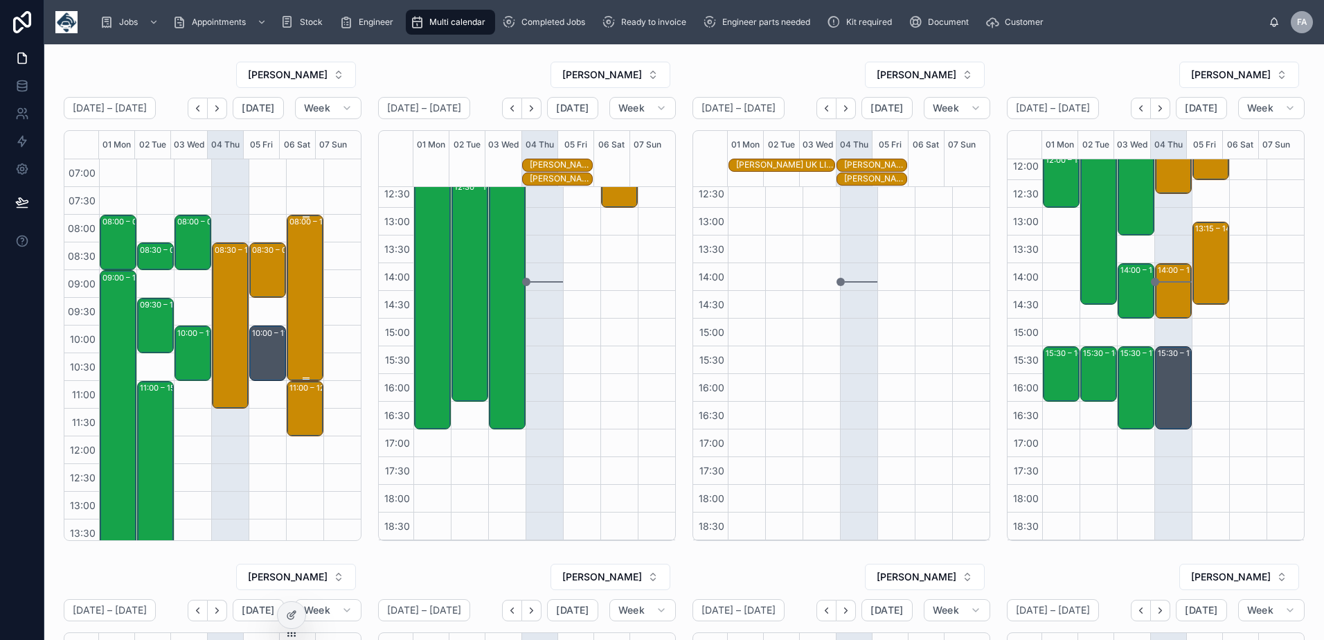
click at [289, 270] on div "08:00 – 11:00 [PERSON_NAME] (Haulage) Ltd - 00323809 - TIMED 8AM - 3X Repair - …" at bounding box center [305, 297] width 33 height 163
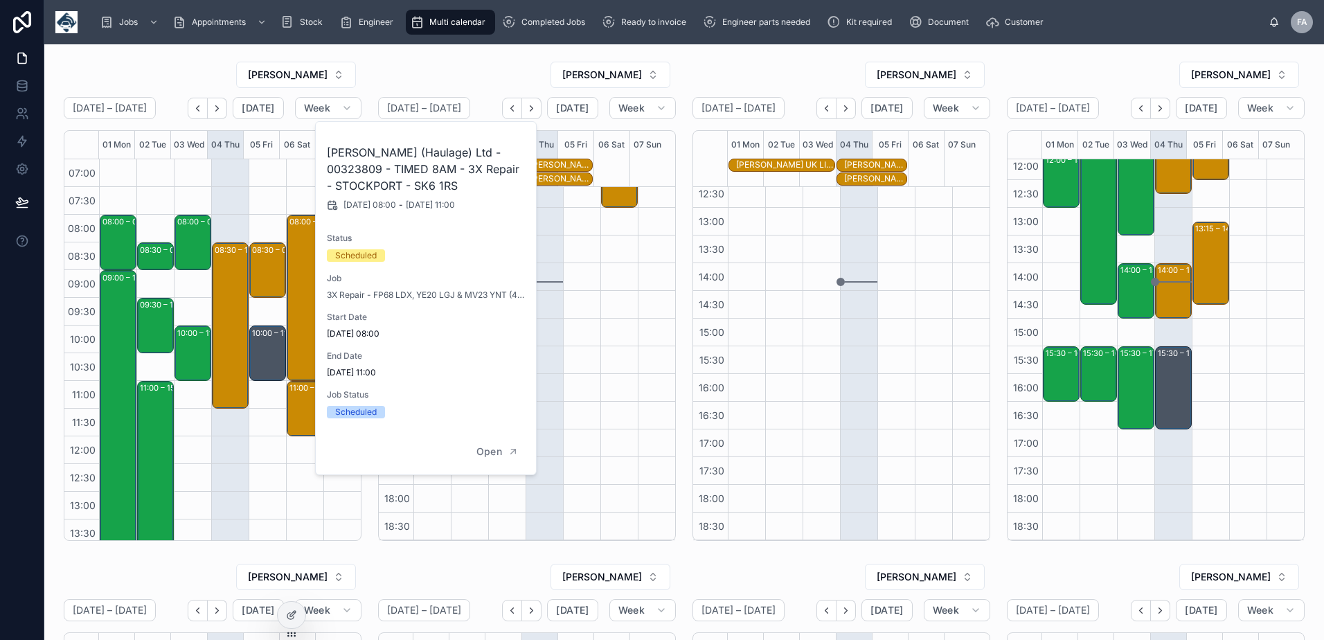
click at [369, 172] on h2 "[PERSON_NAME] (Haulage) Ltd - 00323809 - TIMED 8AM - 3X Repair - STOCKPORT - SK…" at bounding box center [426, 169] width 199 height 50
copy h2 "00323809"
click at [295, 406] on div "11:00 – 12:00 [PERSON_NAME] (Haulage) Ltd - ON SITE - [GEOGRAPHIC_DATA] - SK6 1…" at bounding box center [305, 408] width 33 height 53
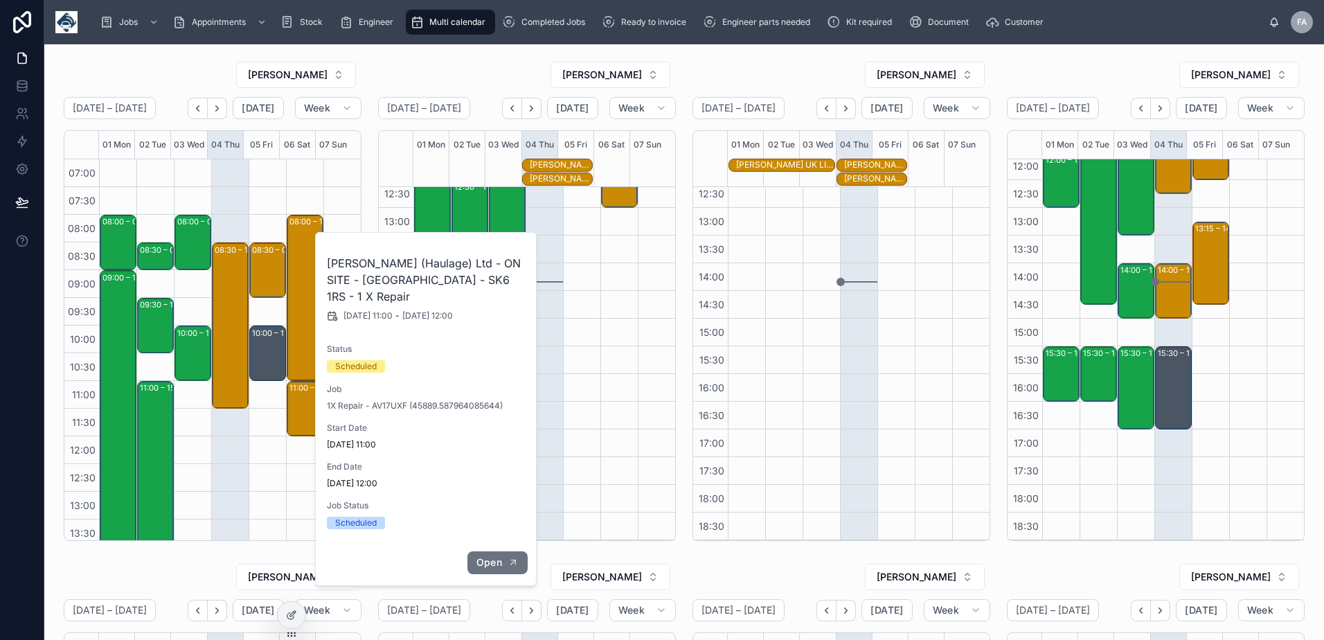
click at [494, 557] on span "Open" at bounding box center [489, 562] width 26 height 12
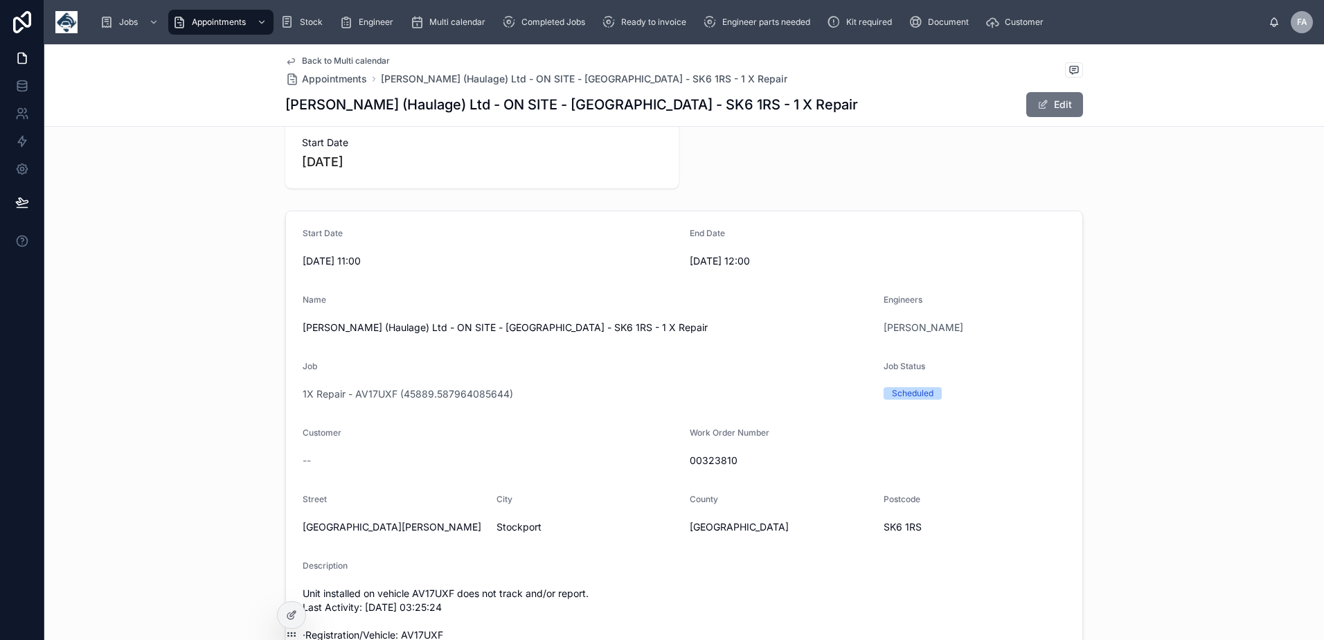
scroll to position [208, 0]
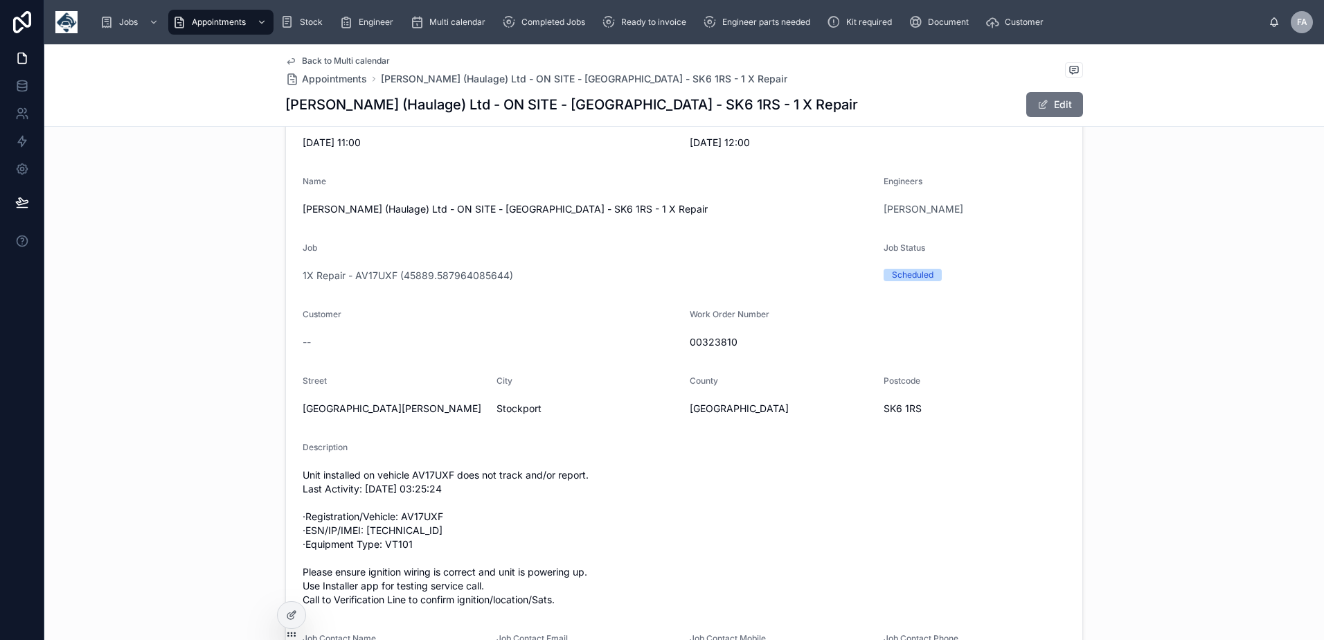
drag, startPoint x: 726, startPoint y: 336, endPoint x: 725, endPoint y: 344, distance: 7.7
click at [725, 344] on span "00323810" at bounding box center [877, 342] width 376 height 14
click at [724, 344] on span "00323810" at bounding box center [877, 342] width 376 height 14
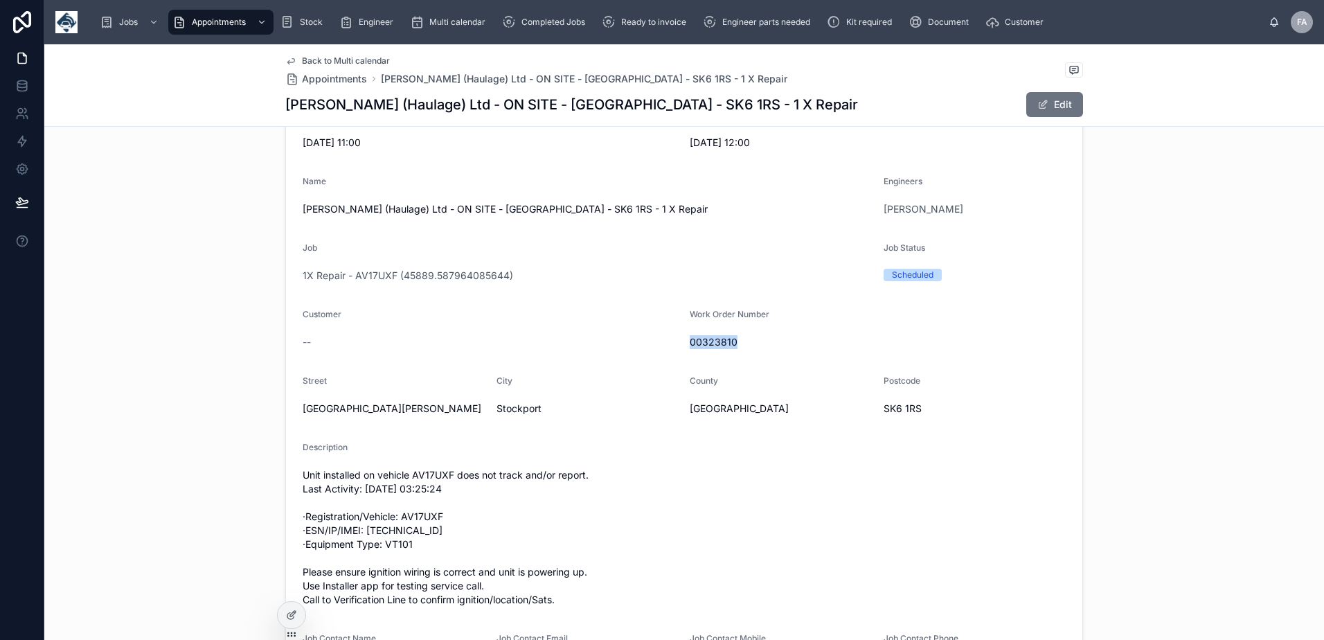
copy span "00323810"
click at [426, 484] on span "Unit installed on vehicle AV17UXF does not track and/or report. Last Activity: …" at bounding box center [684, 537] width 763 height 138
copy span "AV17UXF"
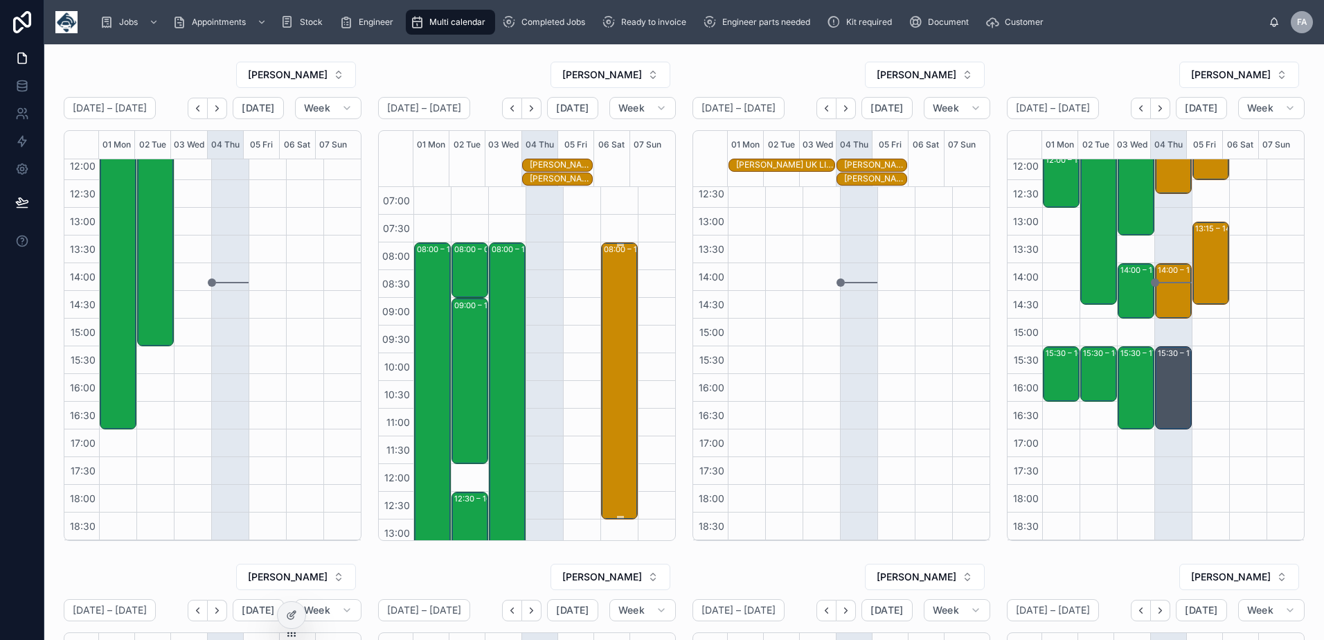
click at [604, 312] on div "08:00 – 13:00 [PERSON_NAME] [PERSON_NAME] t/as Quickshift Transport - 00323931 …" at bounding box center [620, 381] width 33 height 274
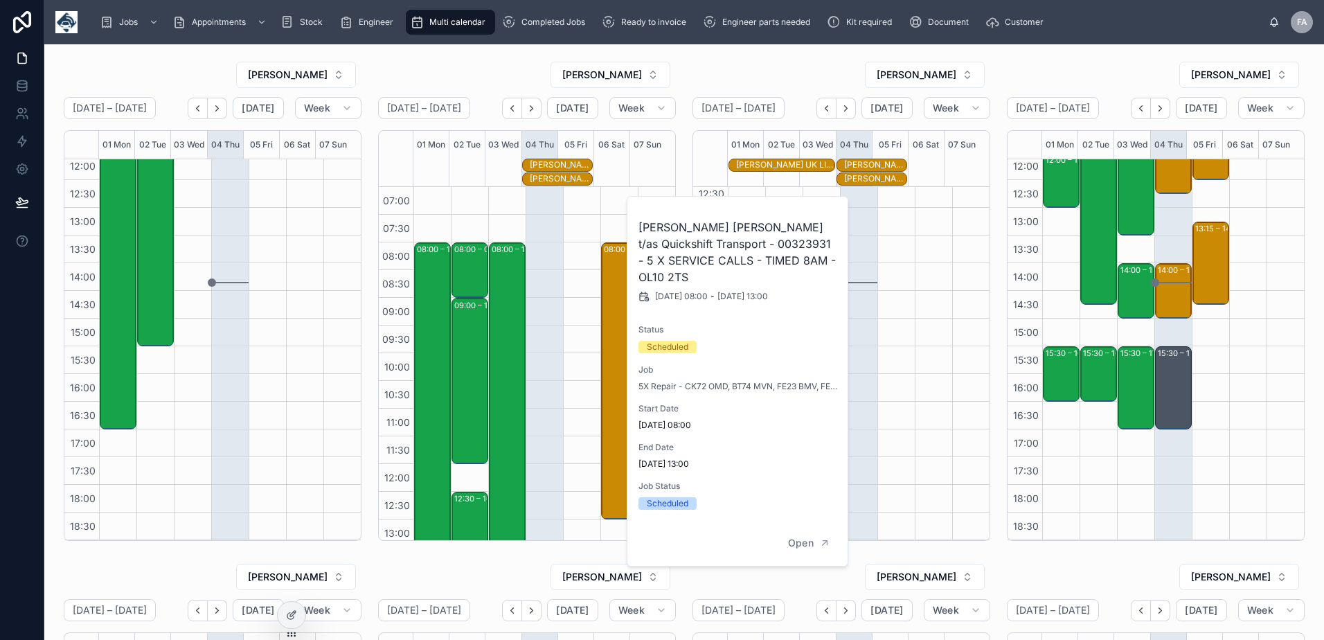
click at [787, 241] on h2 "[PERSON_NAME] [PERSON_NAME] t/as Quickshift Transport - 00323931 - 5 X SERVICE …" at bounding box center [737, 252] width 199 height 66
click at [788, 242] on h2 "[PERSON_NAME] [PERSON_NAME] t/as Quickshift Transport - 00323931 - 5 X SERVICE …" at bounding box center [737, 252] width 199 height 66
copy h2 "00323931"
click at [772, 71] on div "[PERSON_NAME]" at bounding box center [841, 75] width 298 height 28
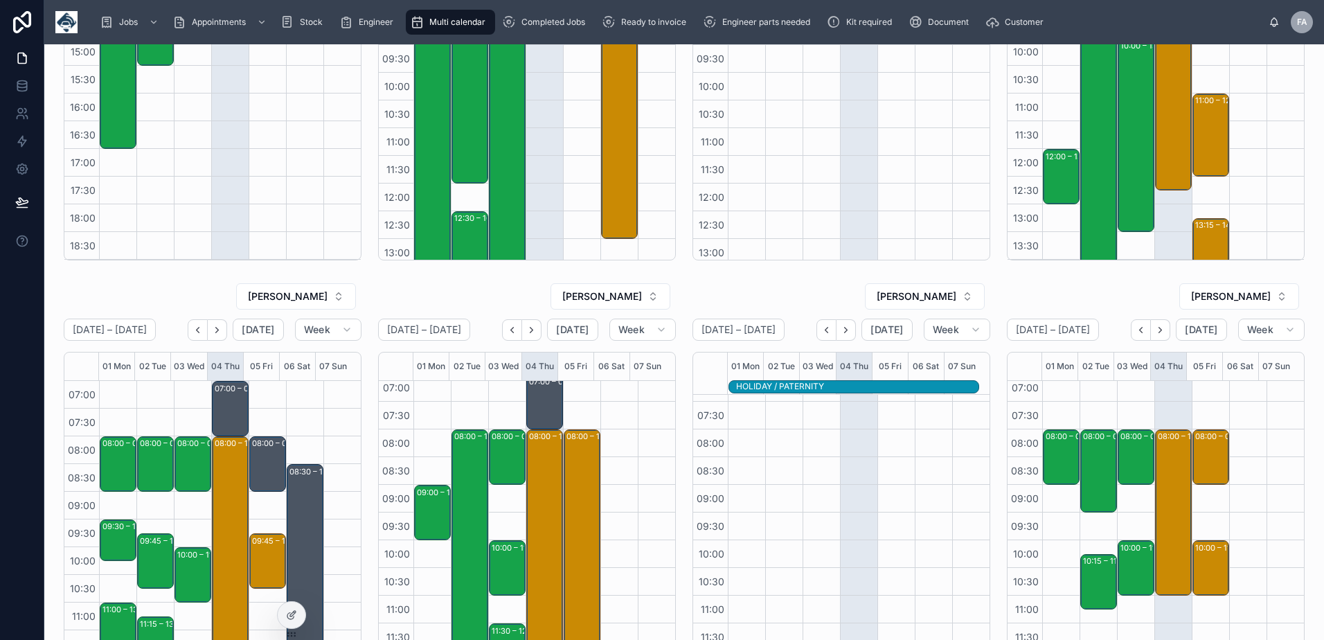
scroll to position [277, 0]
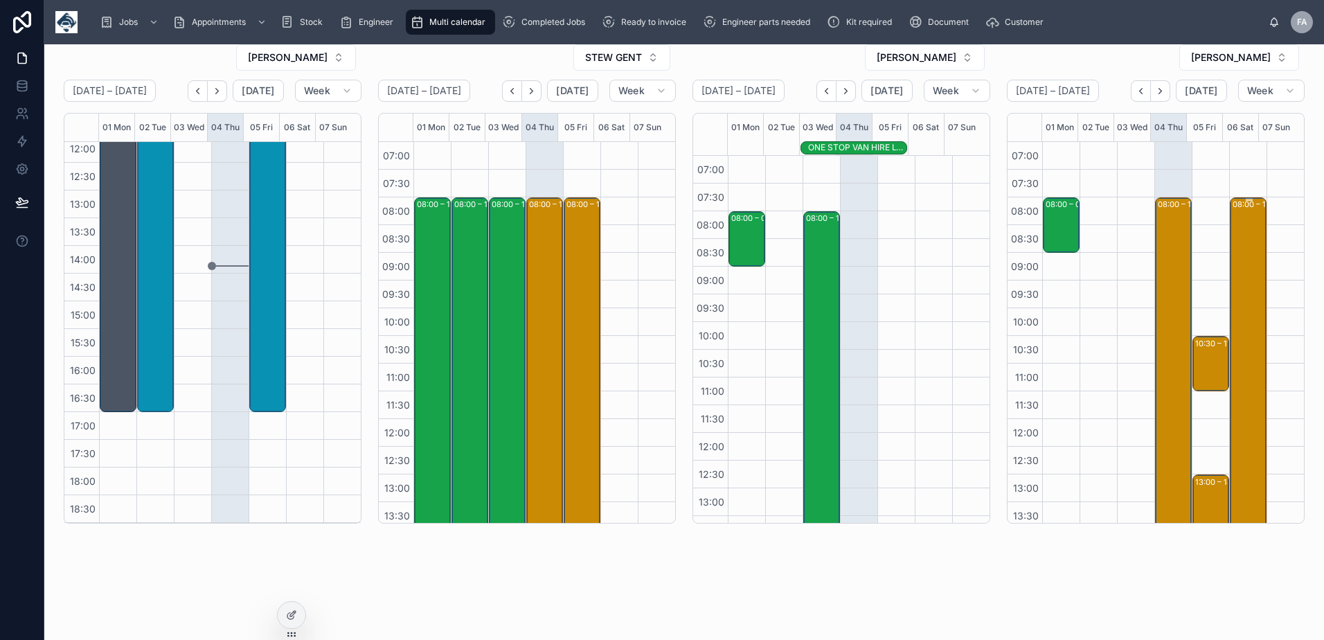
click at [1232, 303] on div "08:00 – 15:00 DOJO Services Ltd \ Les Jones Transport - 00323393 - NBO - TN360 …" at bounding box center [1248, 391] width 33 height 385
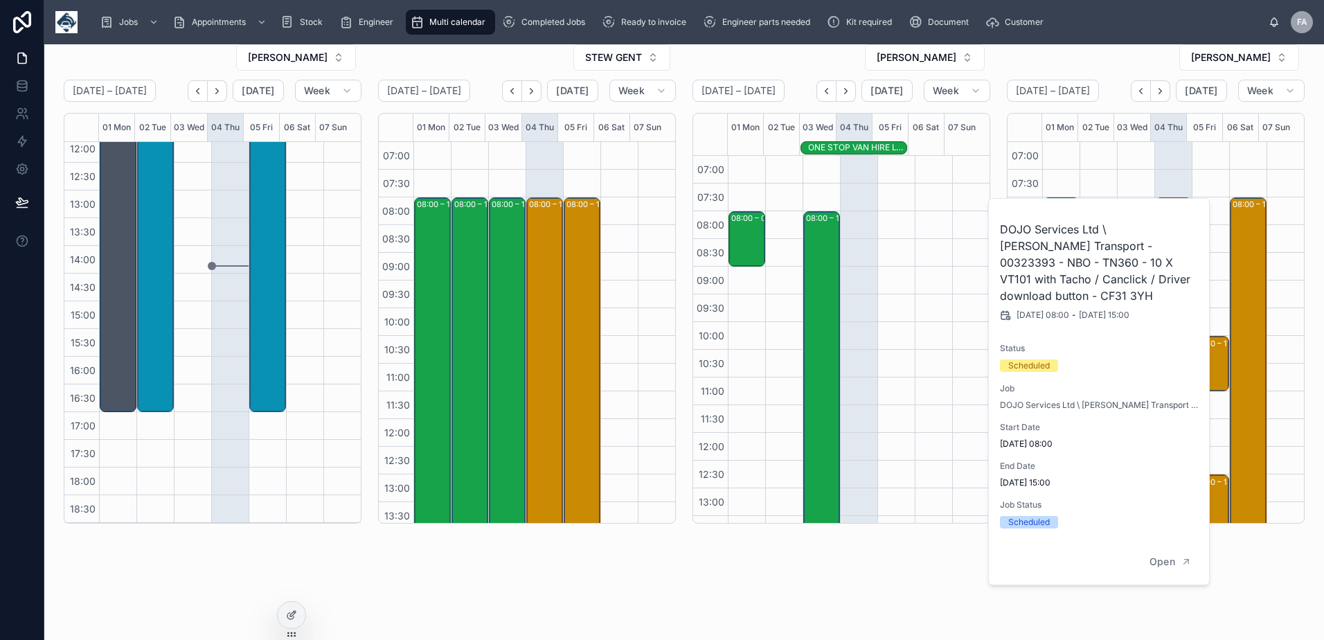
click at [1088, 246] on h2 "DOJO Services Ltd \ Les Jones Transport - 00323393 - NBO - TN360 - 10 X VT101 w…" at bounding box center [1099, 262] width 199 height 83
copy h2 "00323393"
click at [374, 546] on div "RICHARD FORD September 01 – 07 Today Week 01 Mon 02 Tue 03 Wed 04 Thu 05 Fri 06…" at bounding box center [683, 71] width 1279 height 1092
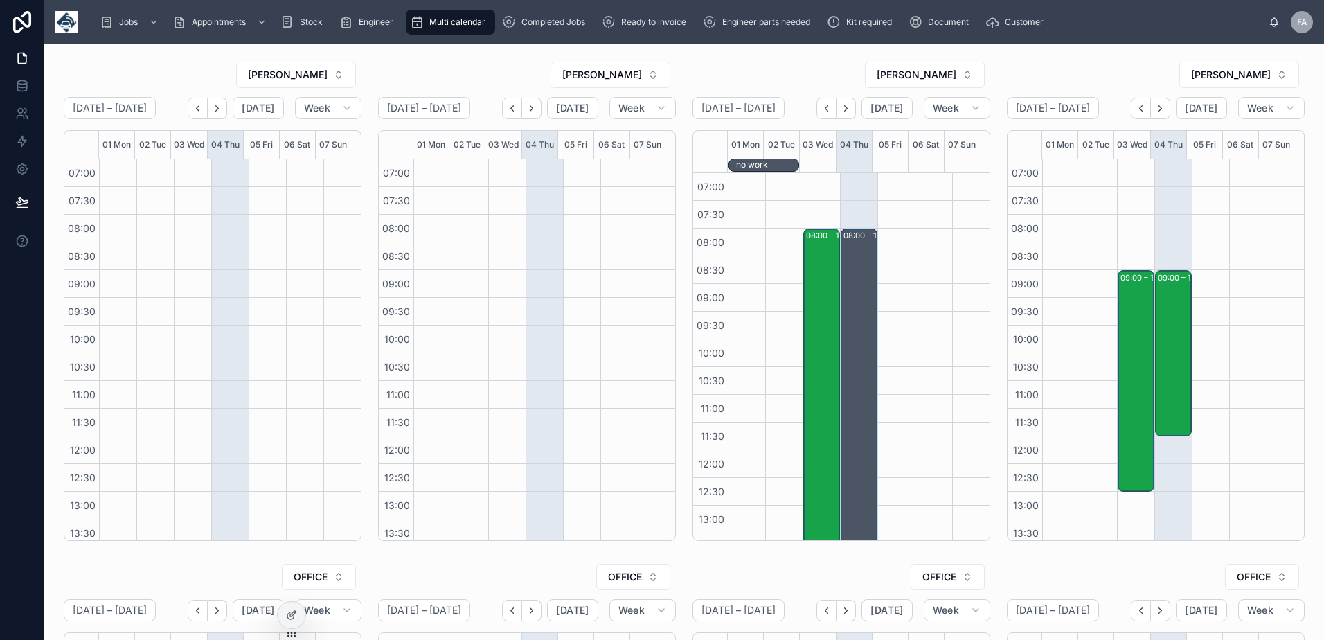
scroll to position [284, 0]
